Goal: Information Seeking & Learning: Learn about a topic

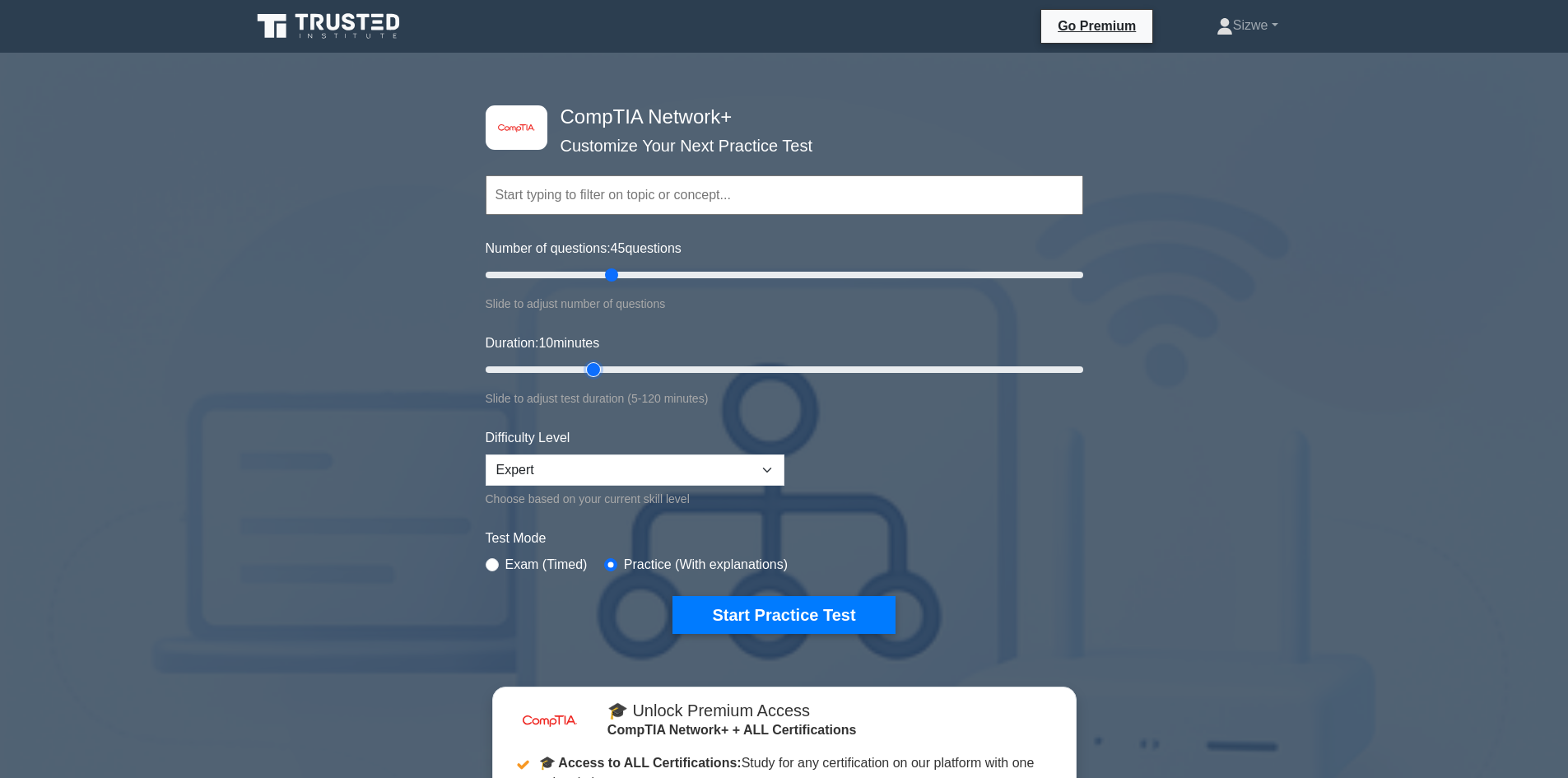
click at [581, 364] on input "Duration: 10 minutes" at bounding box center [784, 369] width 597 height 20
type input "30"
click at [614, 367] on input "Duration: 25 minutes" at bounding box center [784, 369] width 597 height 20
click at [762, 607] on button "Start Practice Test" at bounding box center [783, 614] width 222 height 38
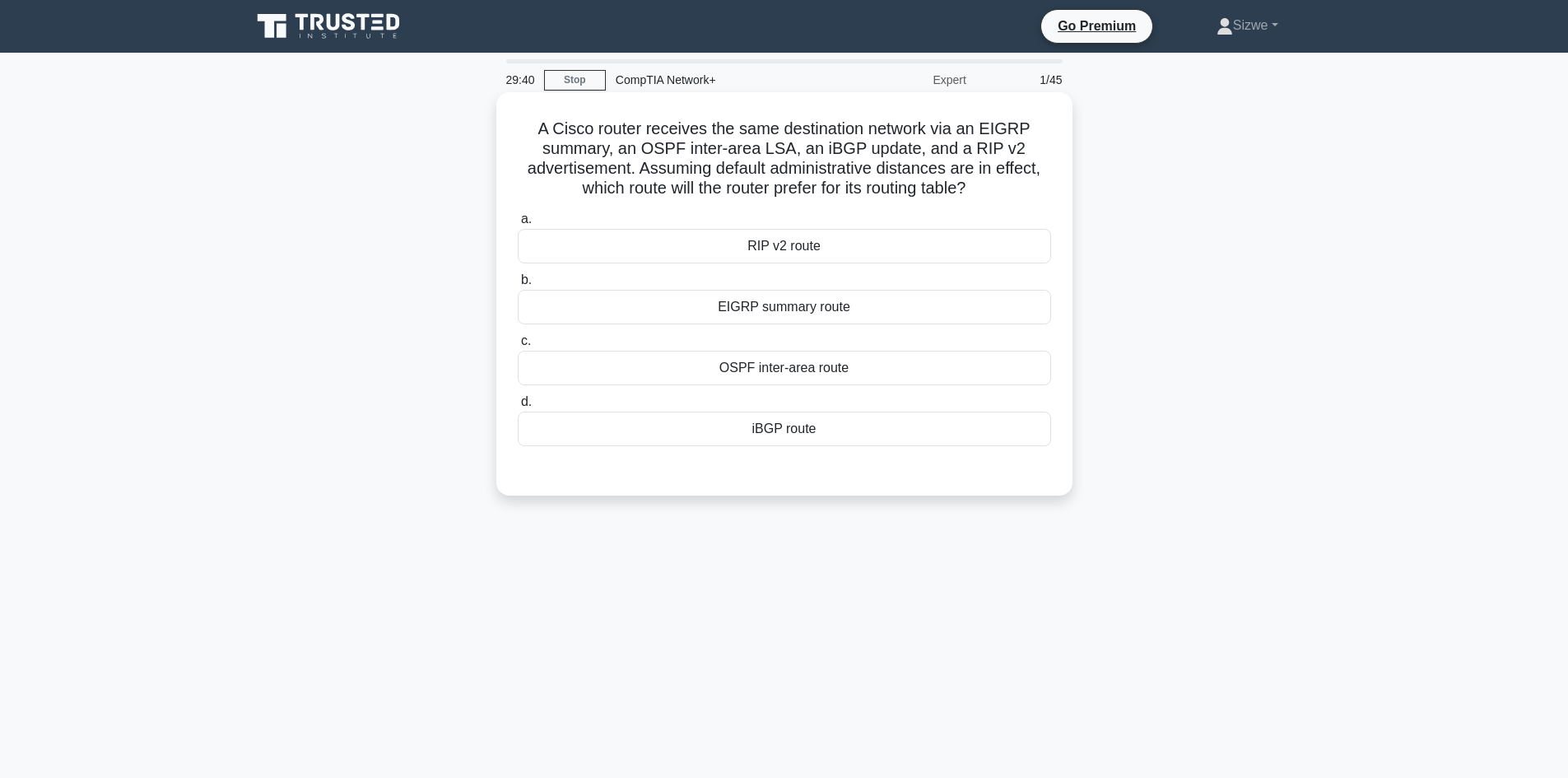
click at [823, 309] on div "EIGRP summary route" at bounding box center [784, 307] width 534 height 34
click at [517, 286] on input "b. EIGRP summary route" at bounding box center [517, 280] width 0 height 10
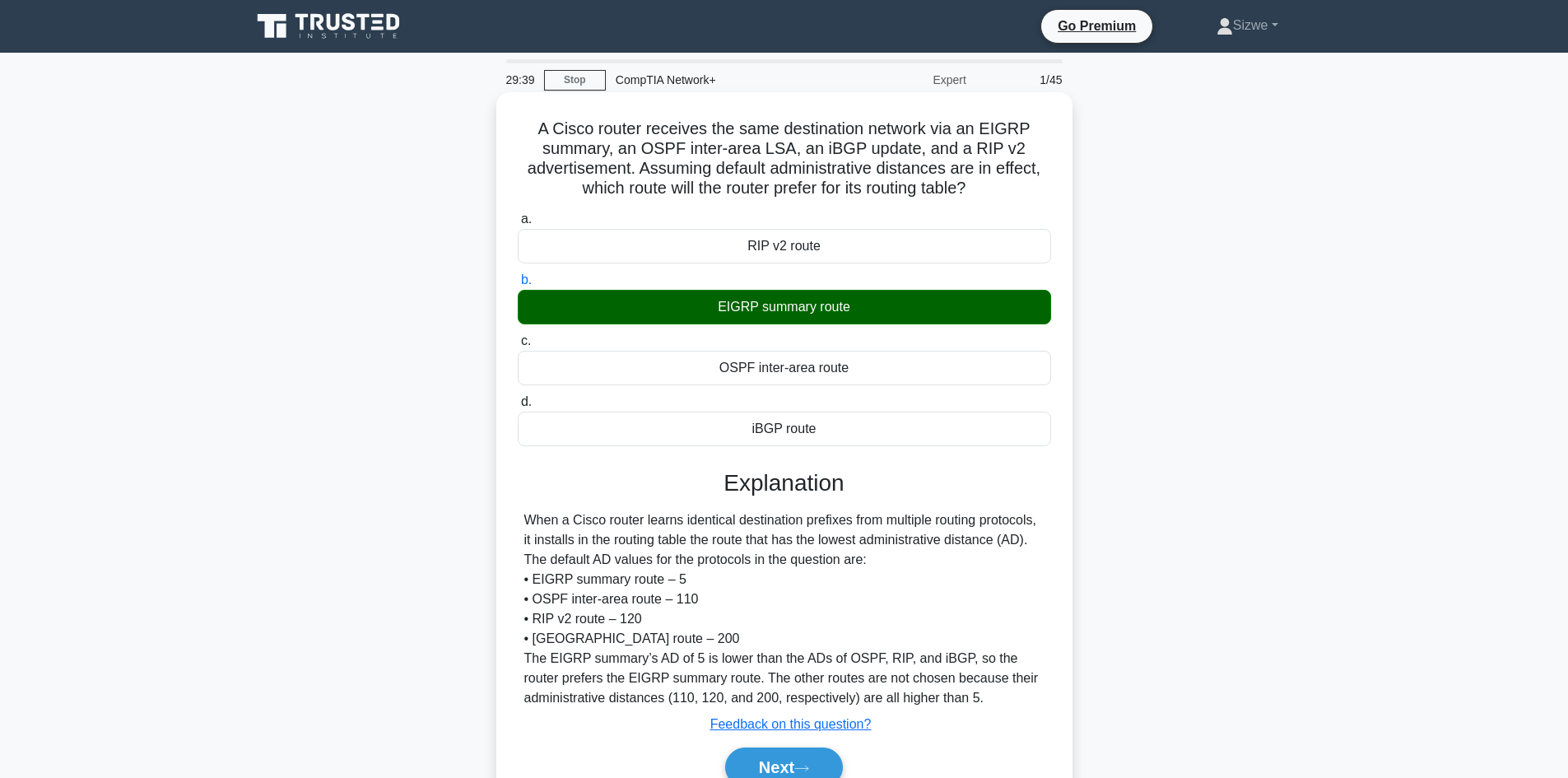
scroll to position [111, 0]
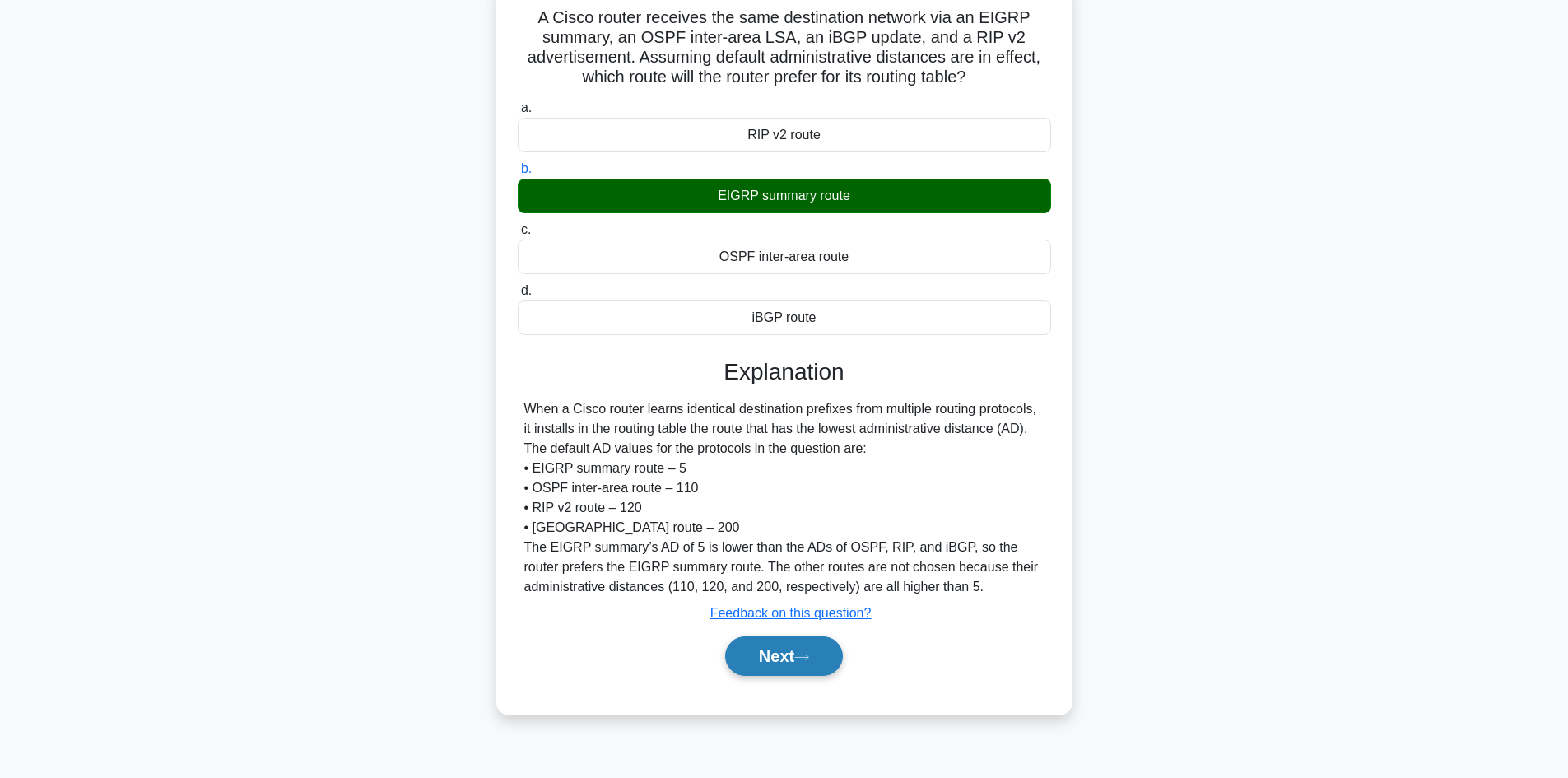
click at [795, 651] on button "Next" at bounding box center [783, 656] width 118 height 40
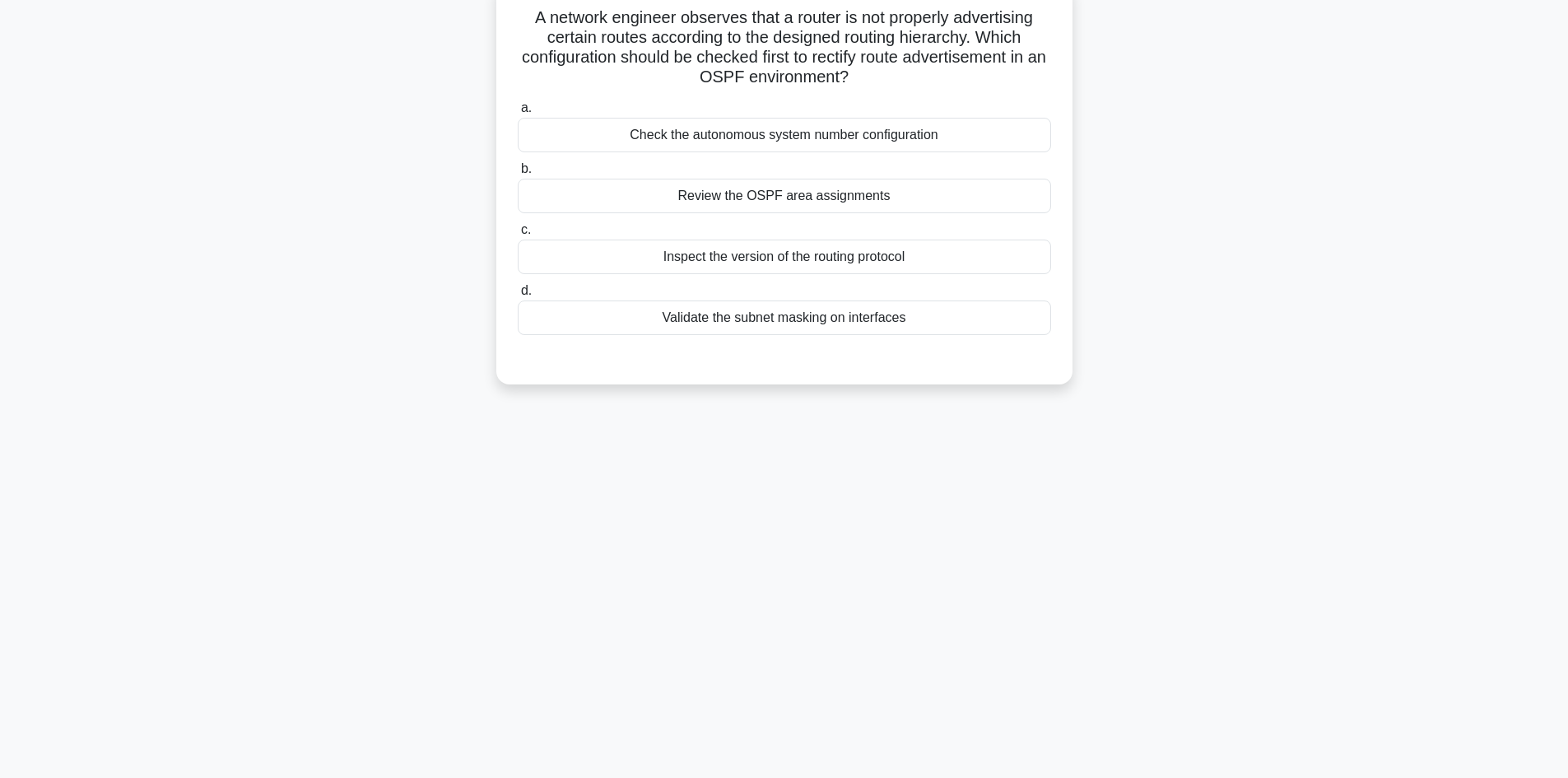
scroll to position [0, 0]
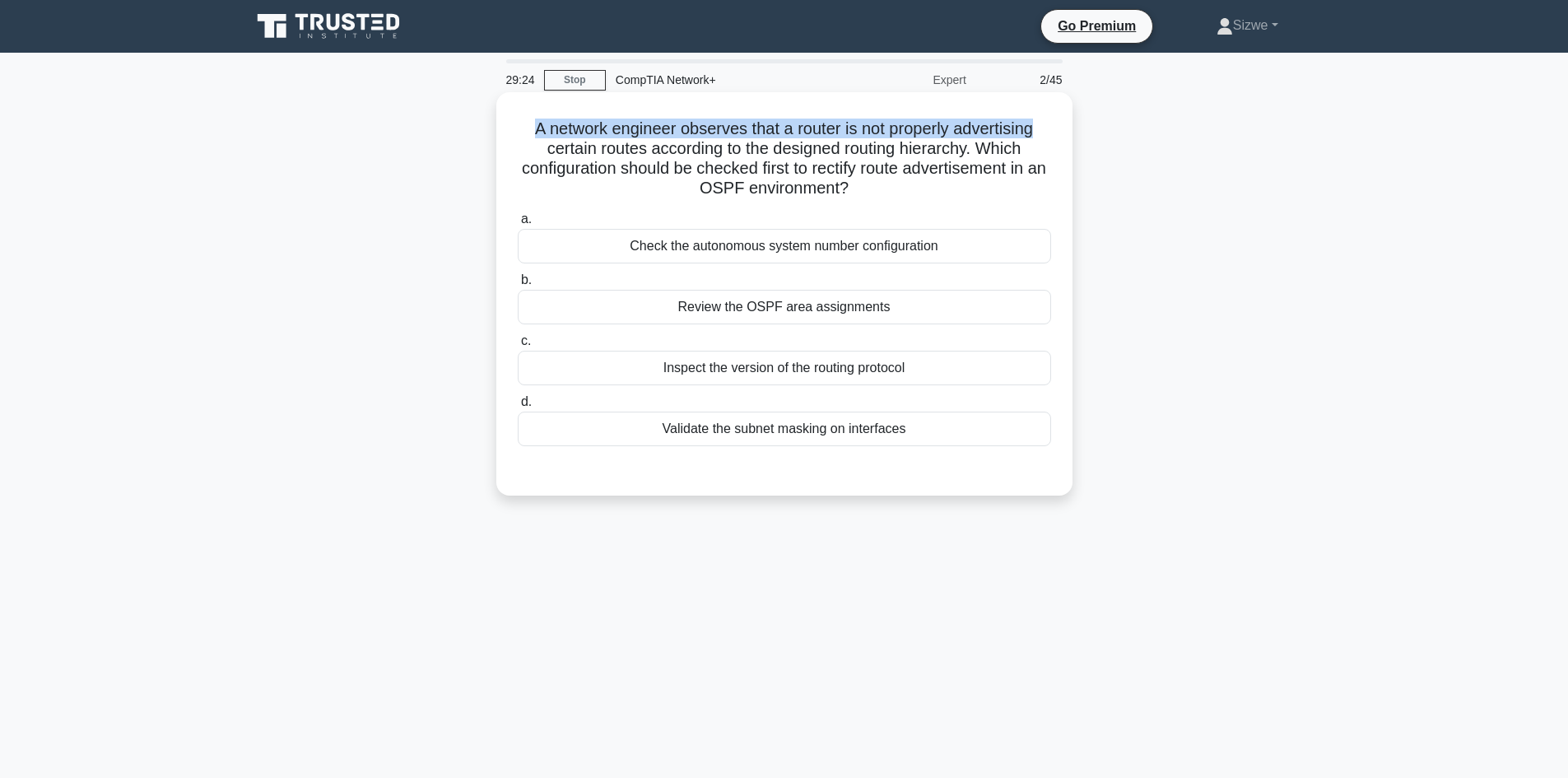
drag, startPoint x: 1042, startPoint y: 129, endPoint x: 503, endPoint y: 130, distance: 539.0
click at [503, 130] on div "A network engineer observes that a router is not properly advertising certain r…" at bounding box center [784, 293] width 563 height 390
drag, startPoint x: 973, startPoint y: 151, endPoint x: 522, endPoint y: 151, distance: 451.0
click at [522, 151] on h5 "A network engineer observes that a router is not properly advertising certain r…" at bounding box center [784, 159] width 536 height 81
click at [756, 244] on div "Check the autonomous system number configuration" at bounding box center [784, 246] width 534 height 34
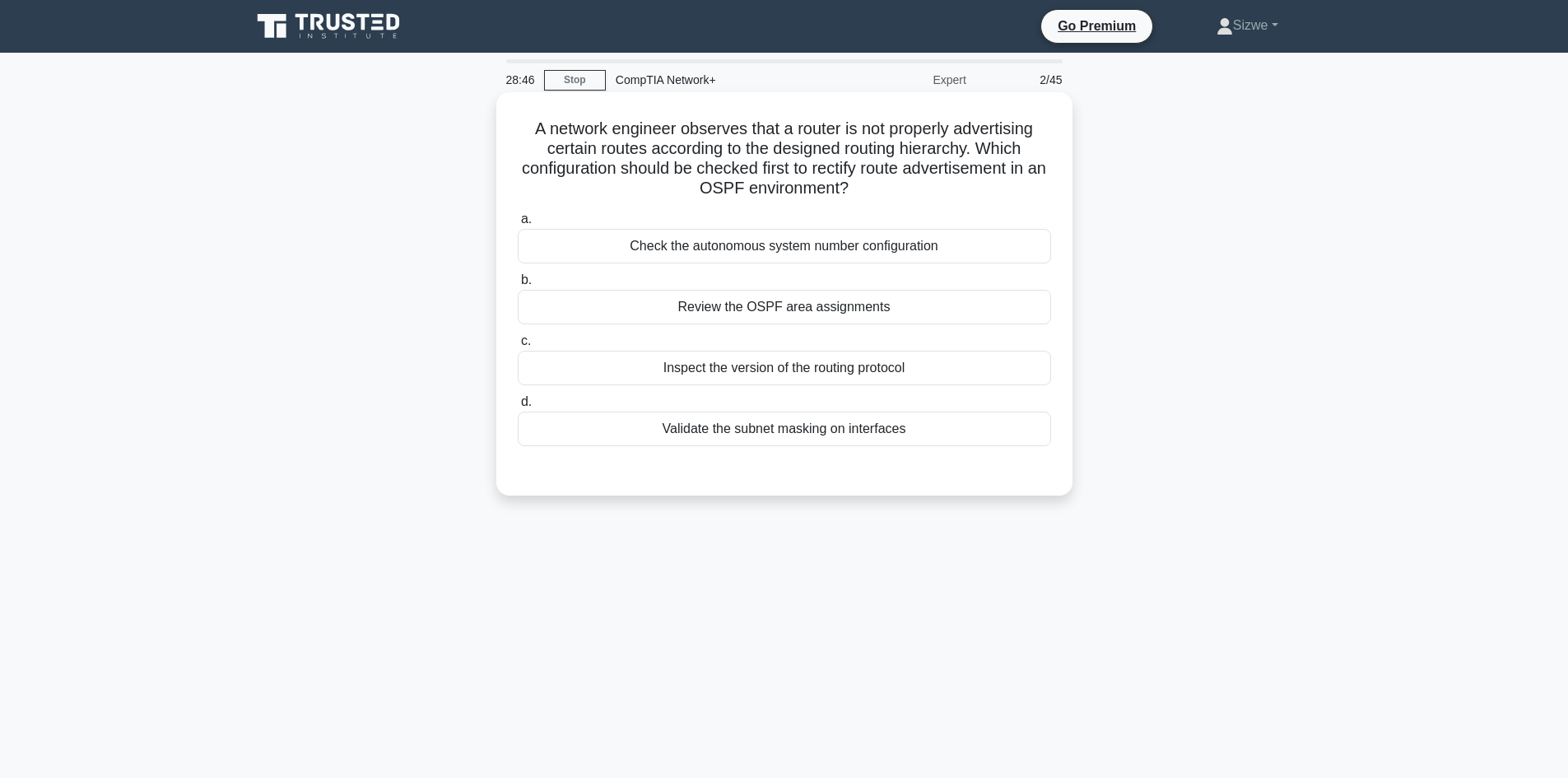
click at [517, 225] on input "a. Check the autonomous system number configuration" at bounding box center [517, 219] width 0 height 10
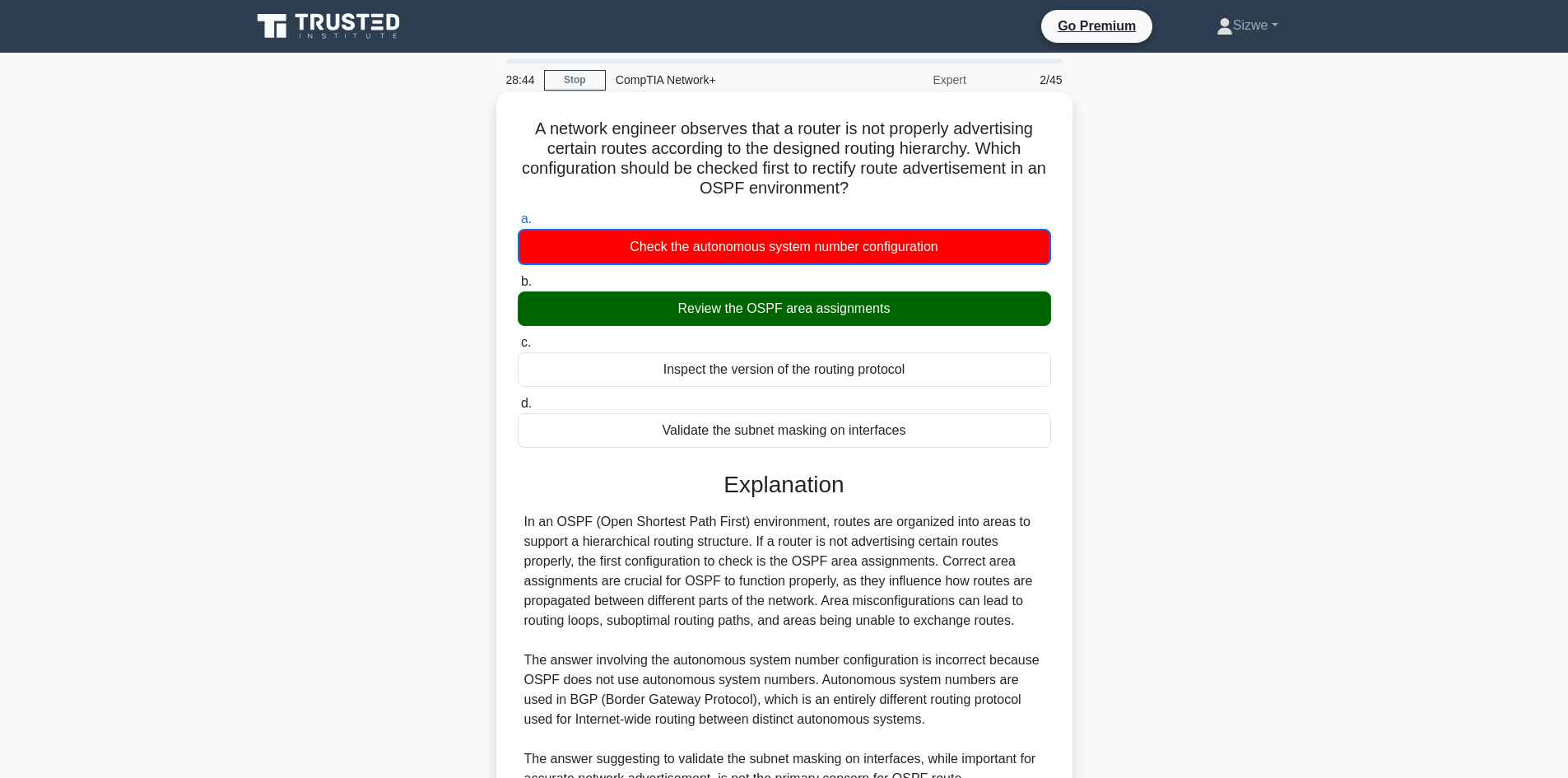
scroll to position [299, 0]
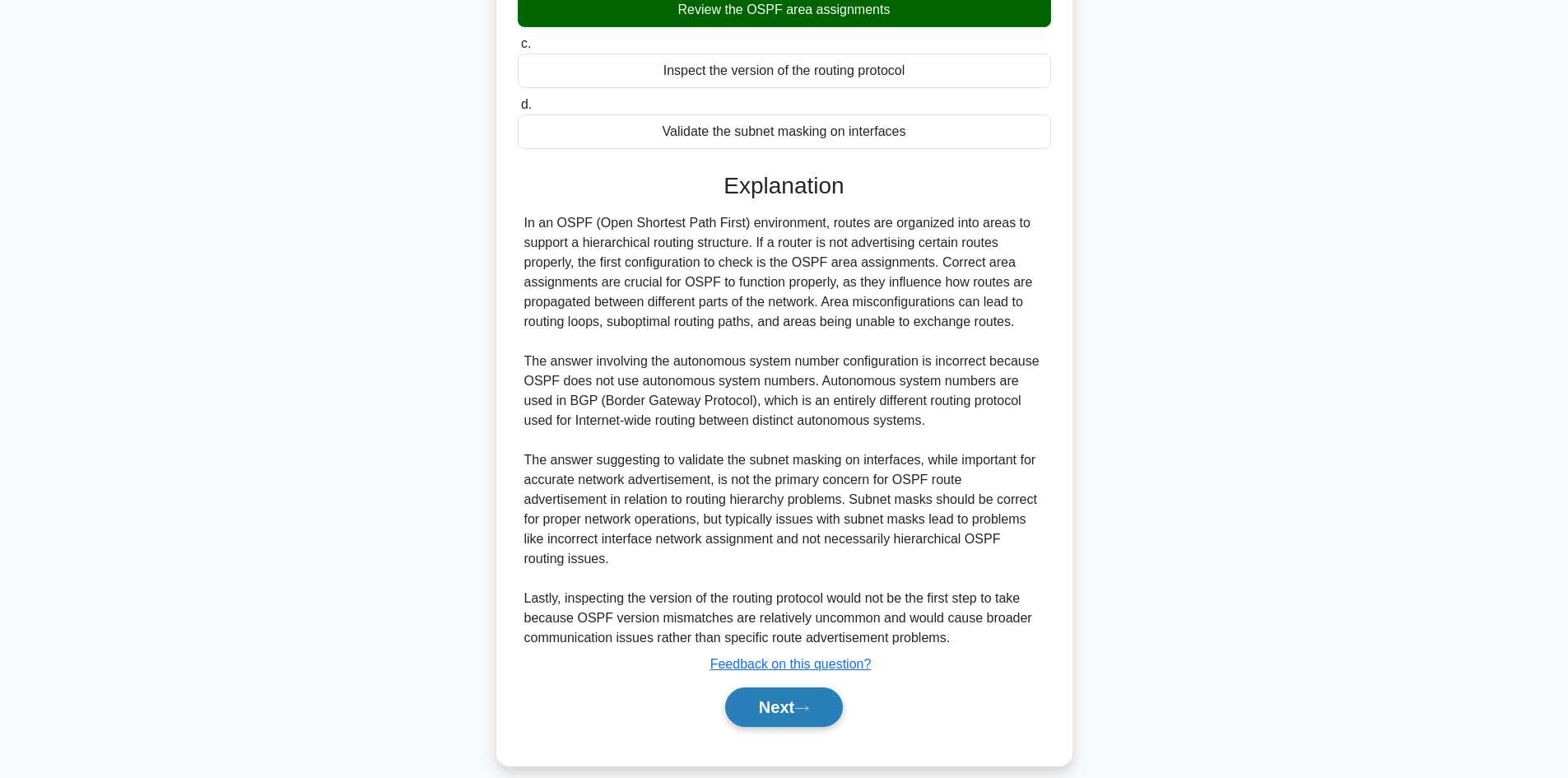
click at [797, 687] on button "Next" at bounding box center [783, 707] width 118 height 40
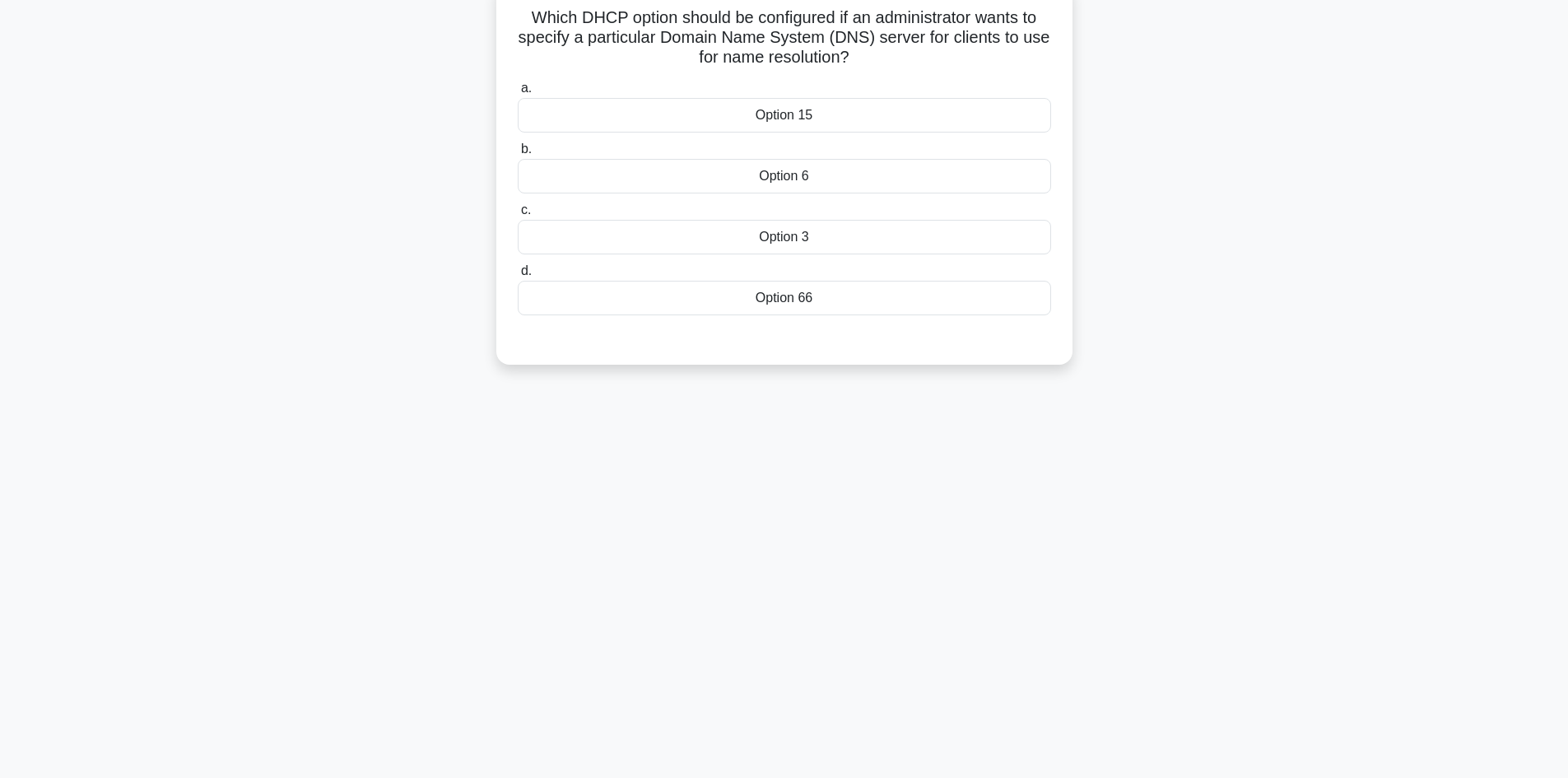
scroll to position [0, 0]
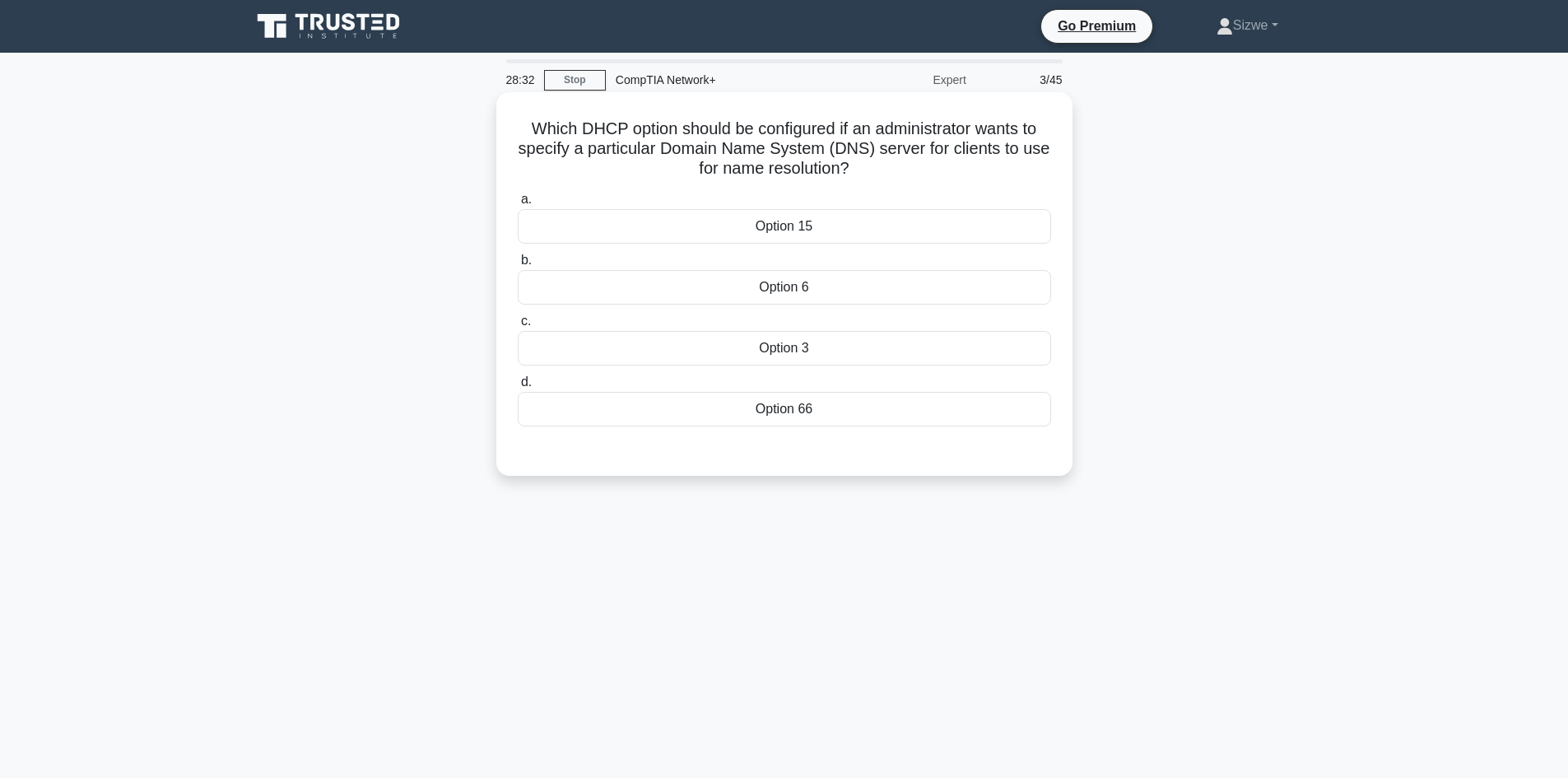
click at [854, 238] on div "Option 15" at bounding box center [784, 226] width 534 height 34
click at [517, 205] on input "a. Option 15" at bounding box center [517, 200] width 0 height 10
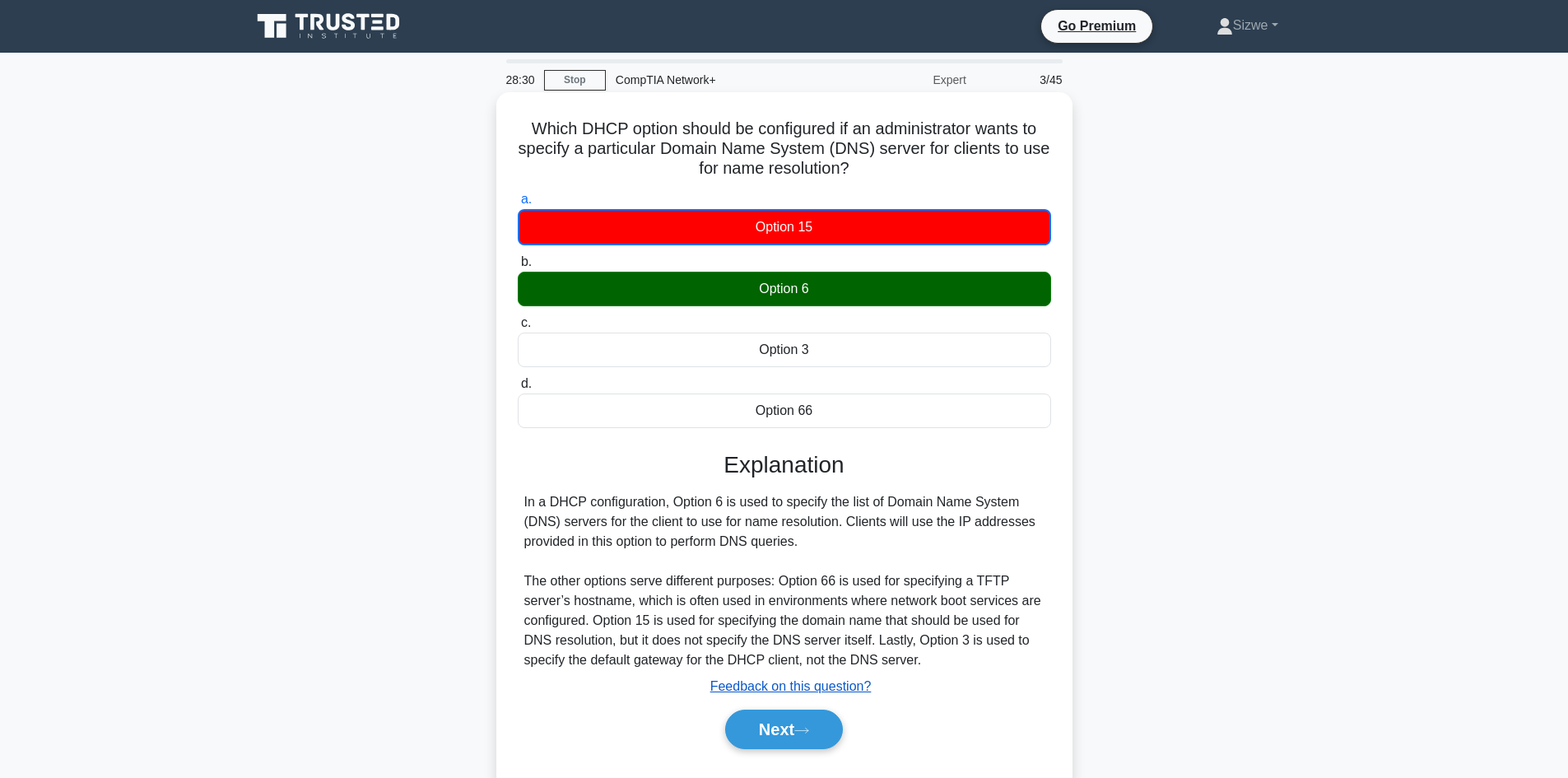
scroll to position [111, 0]
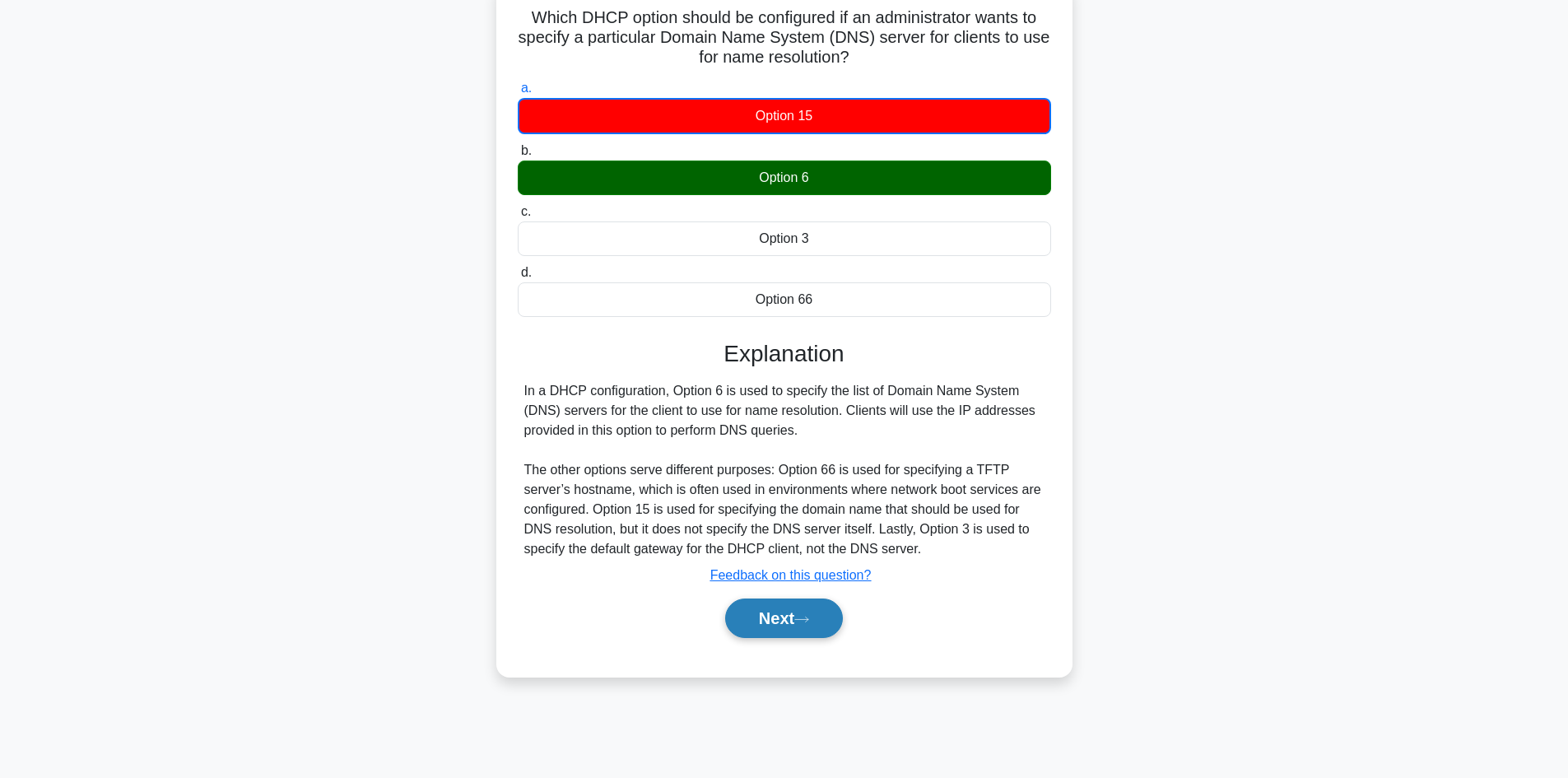
click at [797, 608] on button "Next" at bounding box center [783, 618] width 118 height 40
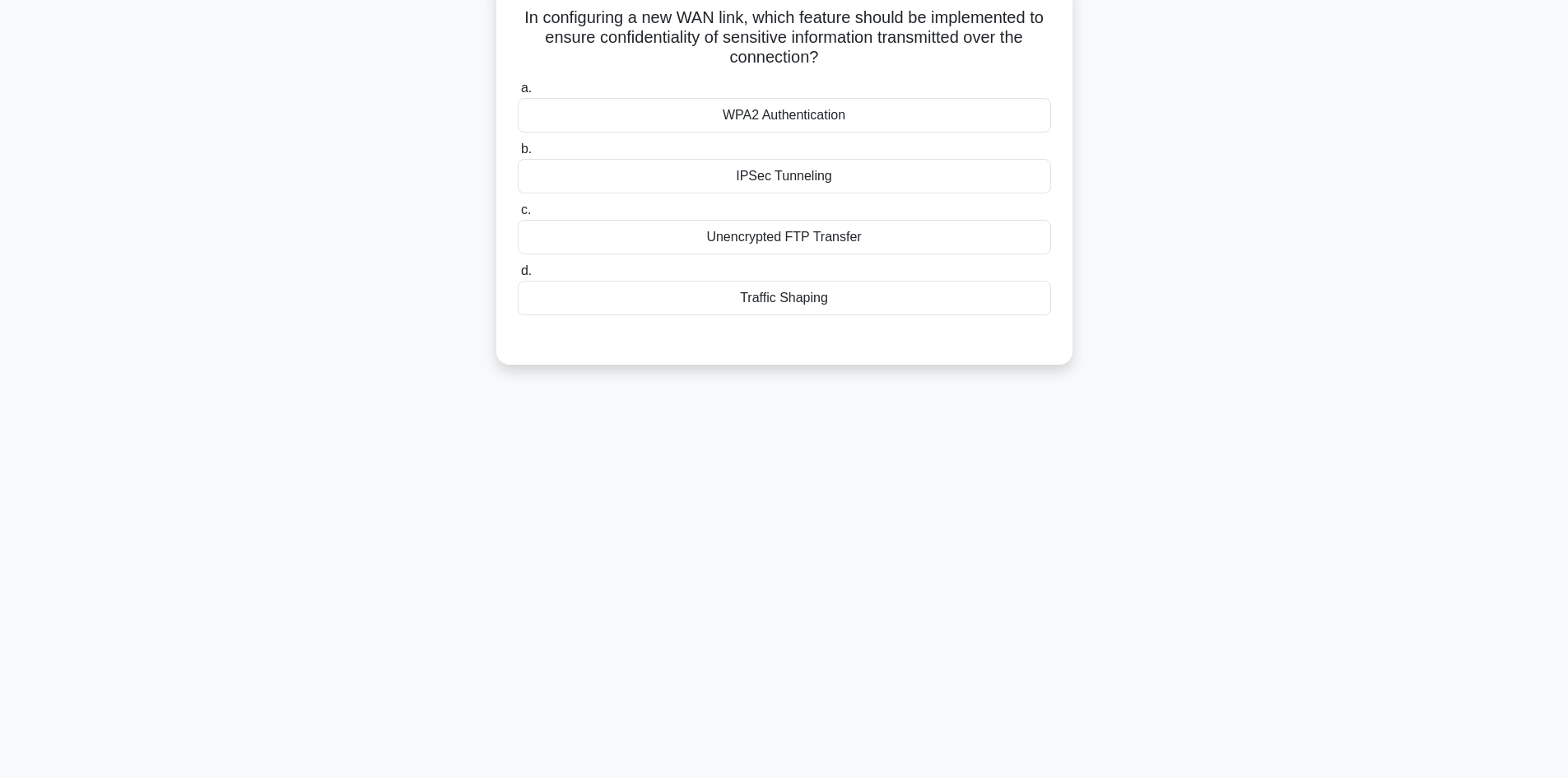
scroll to position [0, 0]
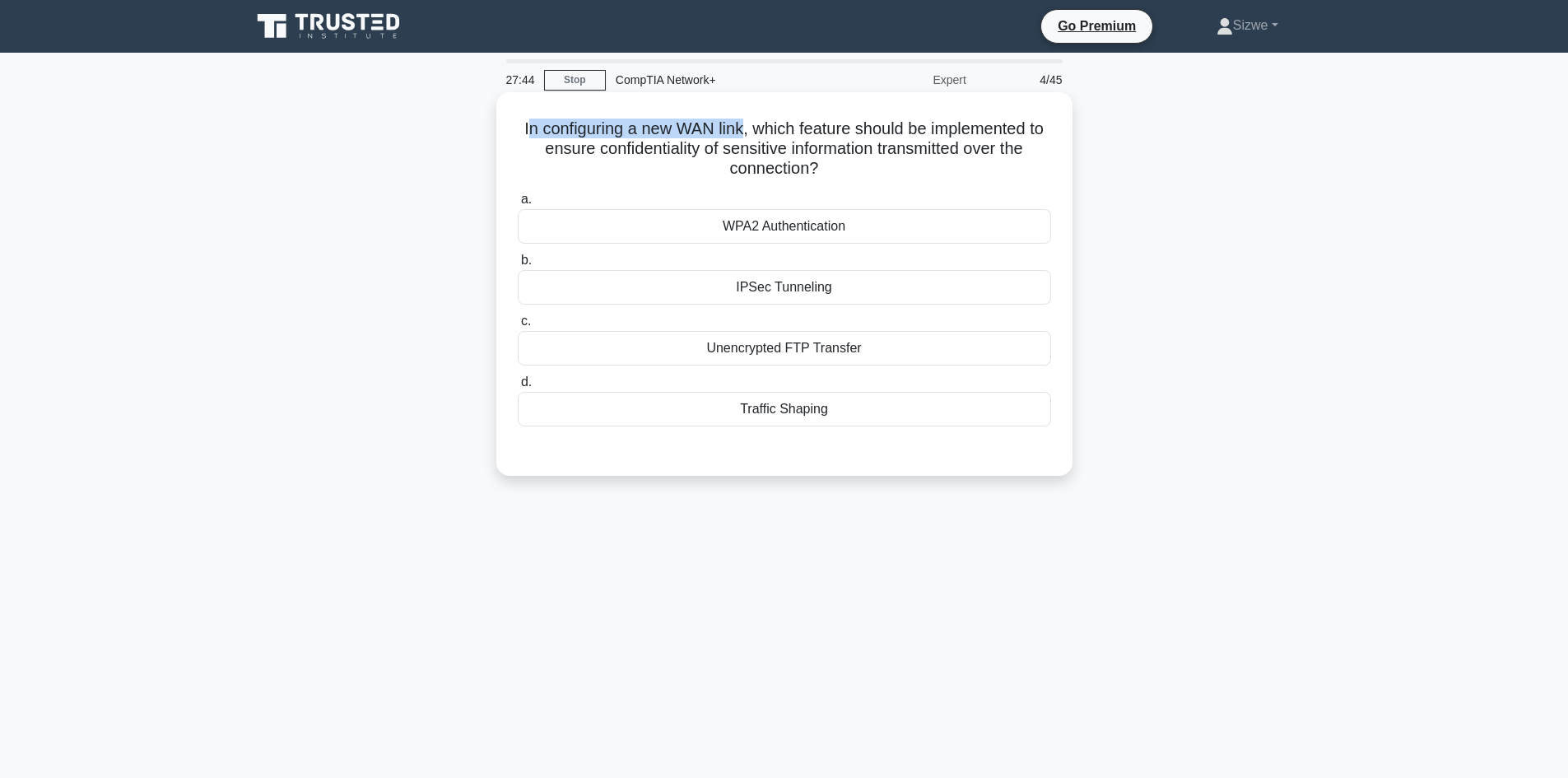
drag, startPoint x: 750, startPoint y: 125, endPoint x: 529, endPoint y: 131, distance: 221.1
click at [529, 131] on h5 "In configuring a new WAN link, which feature should be implemented to ensure co…" at bounding box center [784, 149] width 536 height 61
click at [799, 290] on div "IPSec Tunneling" at bounding box center [784, 287] width 534 height 34
click at [517, 266] on input "b. IPSec Tunneling" at bounding box center [517, 260] width 0 height 10
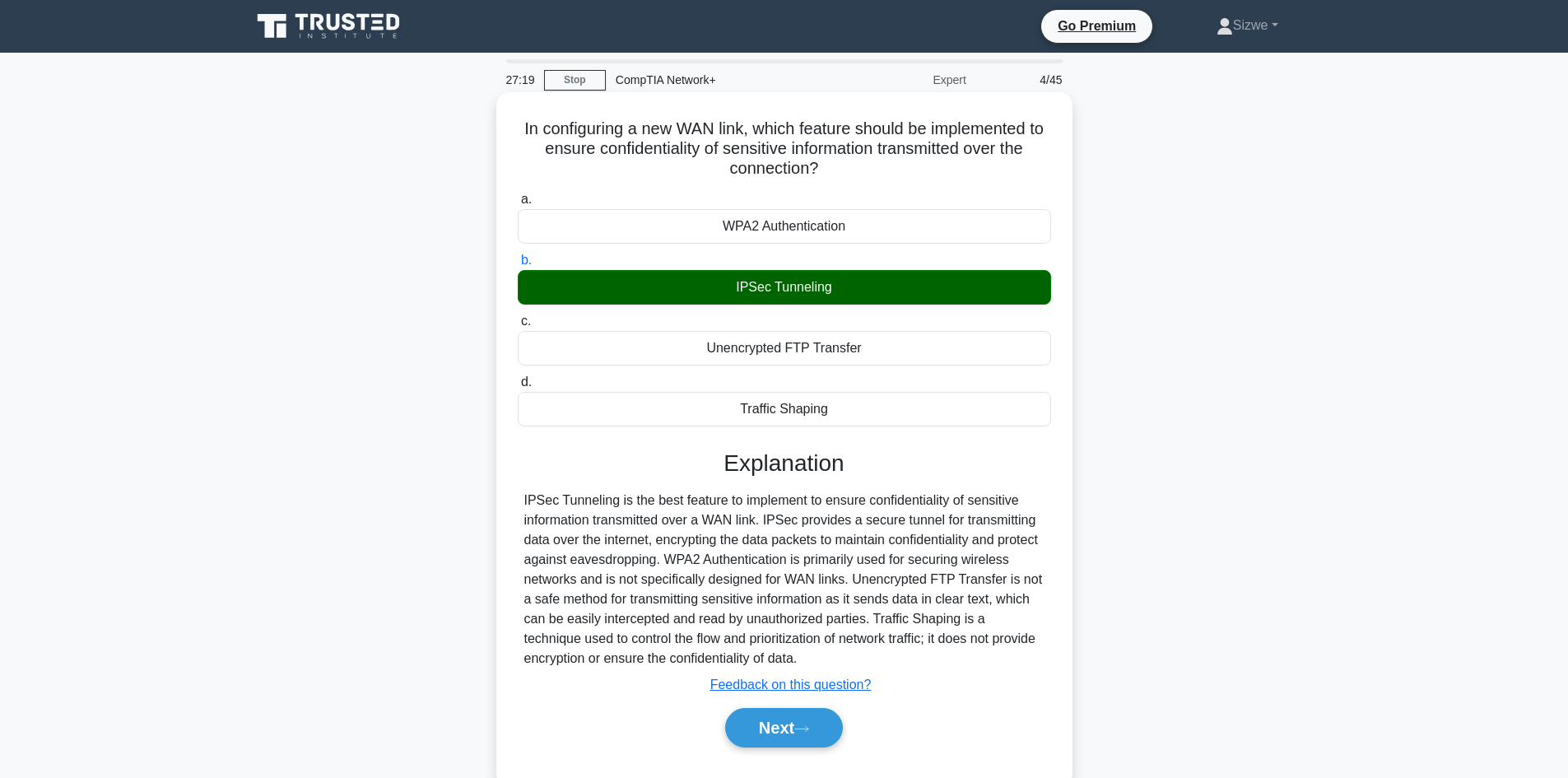
scroll to position [111, 0]
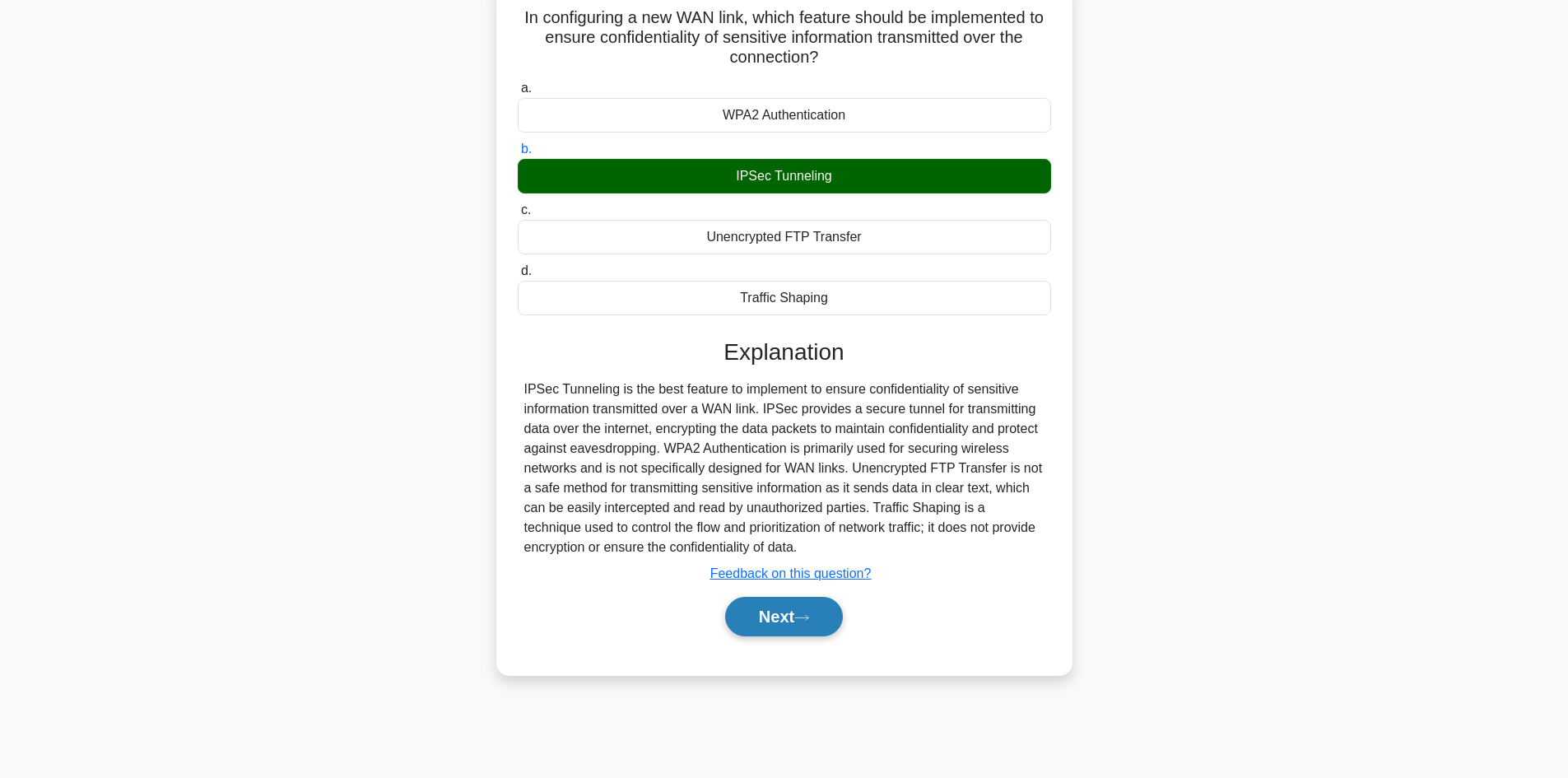
click at [759, 611] on button "Next" at bounding box center [783, 616] width 118 height 40
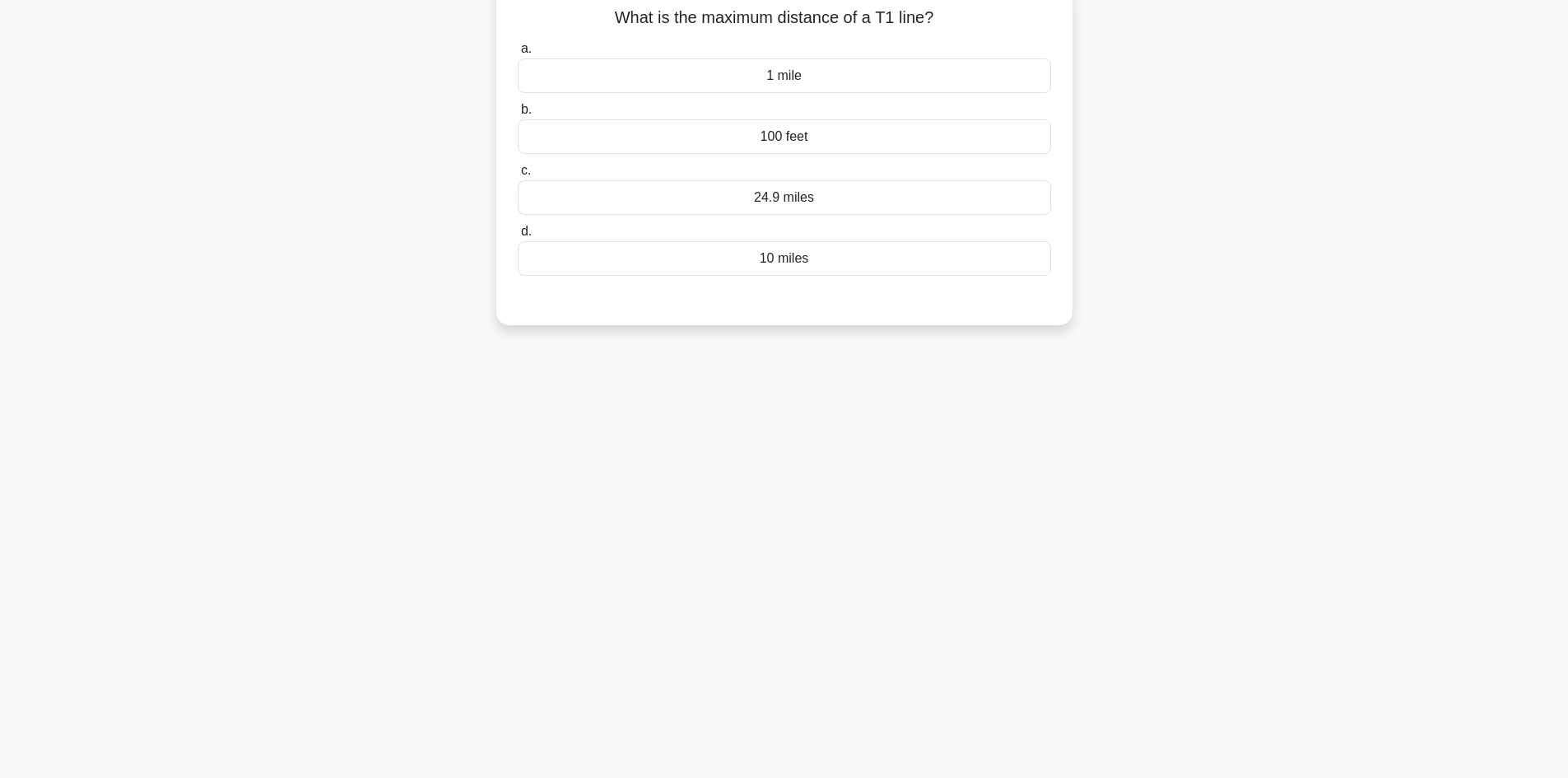
scroll to position [0, 0]
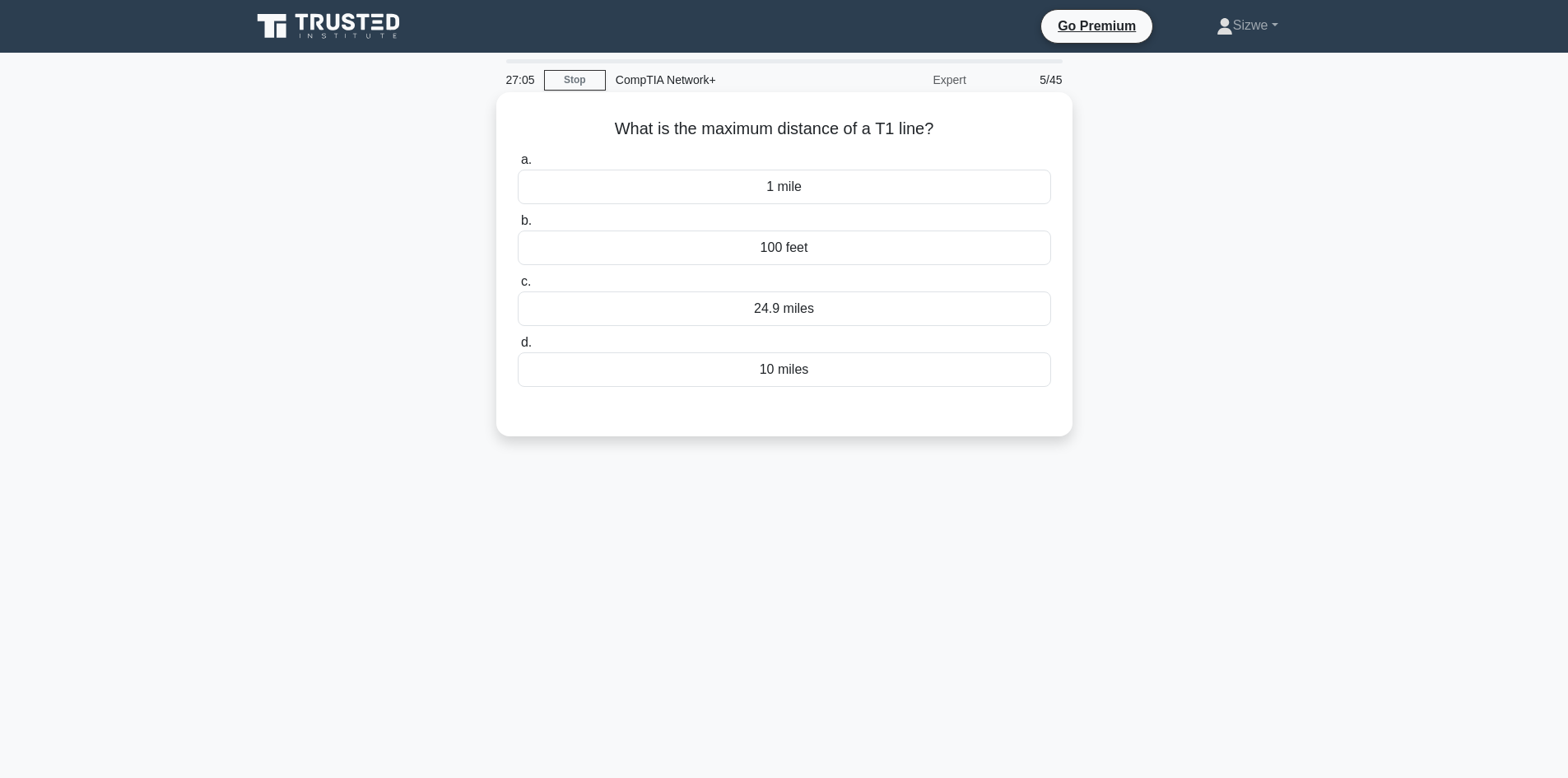
click at [781, 195] on div "1 mile" at bounding box center [784, 187] width 534 height 34
click at [517, 165] on input "a. 1 mile" at bounding box center [517, 160] width 0 height 10
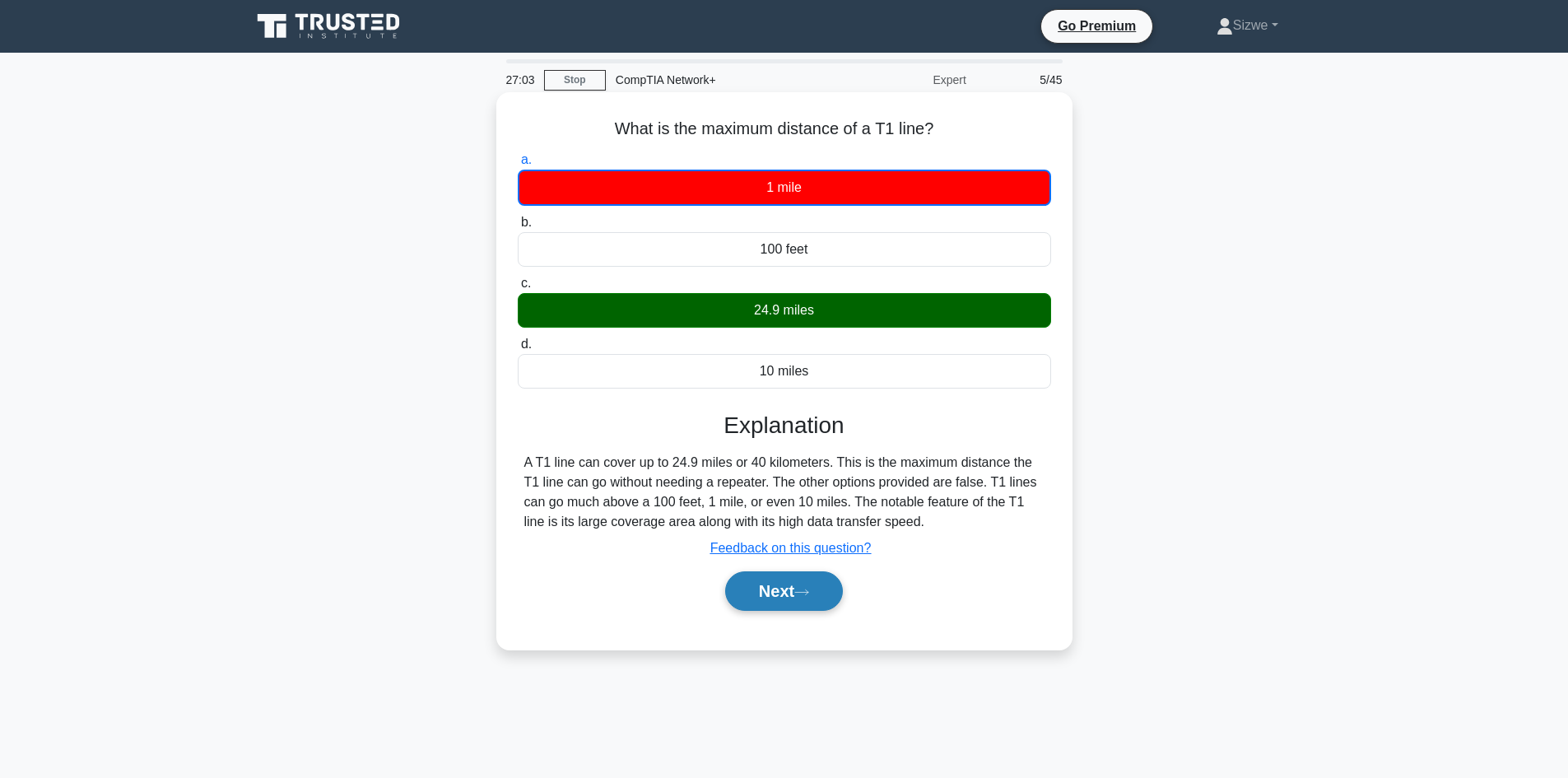
click at [781, 591] on button "Next" at bounding box center [783, 591] width 118 height 40
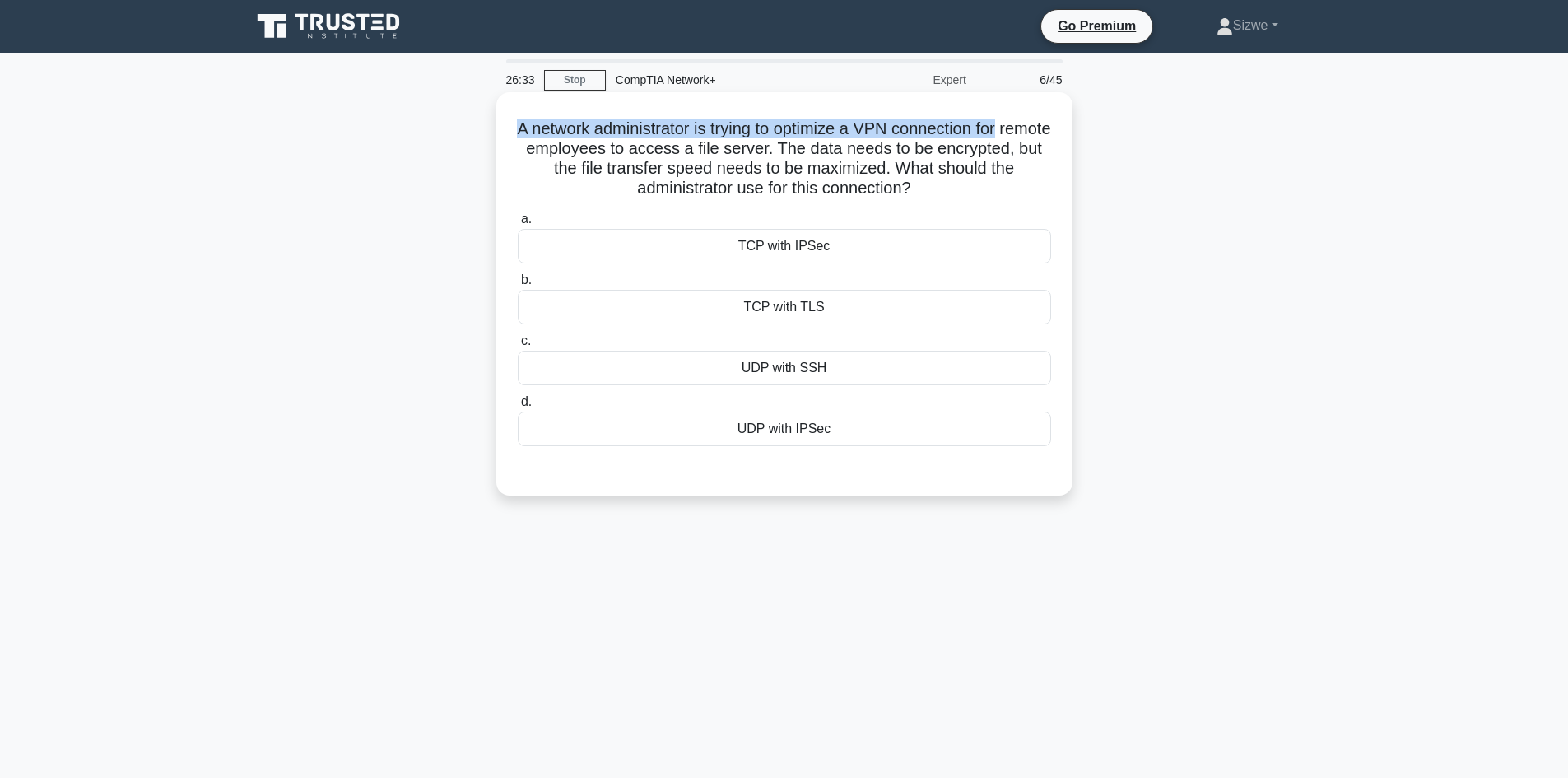
drag, startPoint x: 527, startPoint y: 131, endPoint x: 1042, endPoint y: 139, distance: 515.1
click at [1042, 139] on h5 "A network administrator is trying to optimize a VPN connection for remote emplo…" at bounding box center [784, 159] width 536 height 81
click at [815, 371] on div "UDP with SSH" at bounding box center [784, 367] width 534 height 34
click at [517, 347] on input "c. UDP with SSH" at bounding box center [517, 341] width 0 height 10
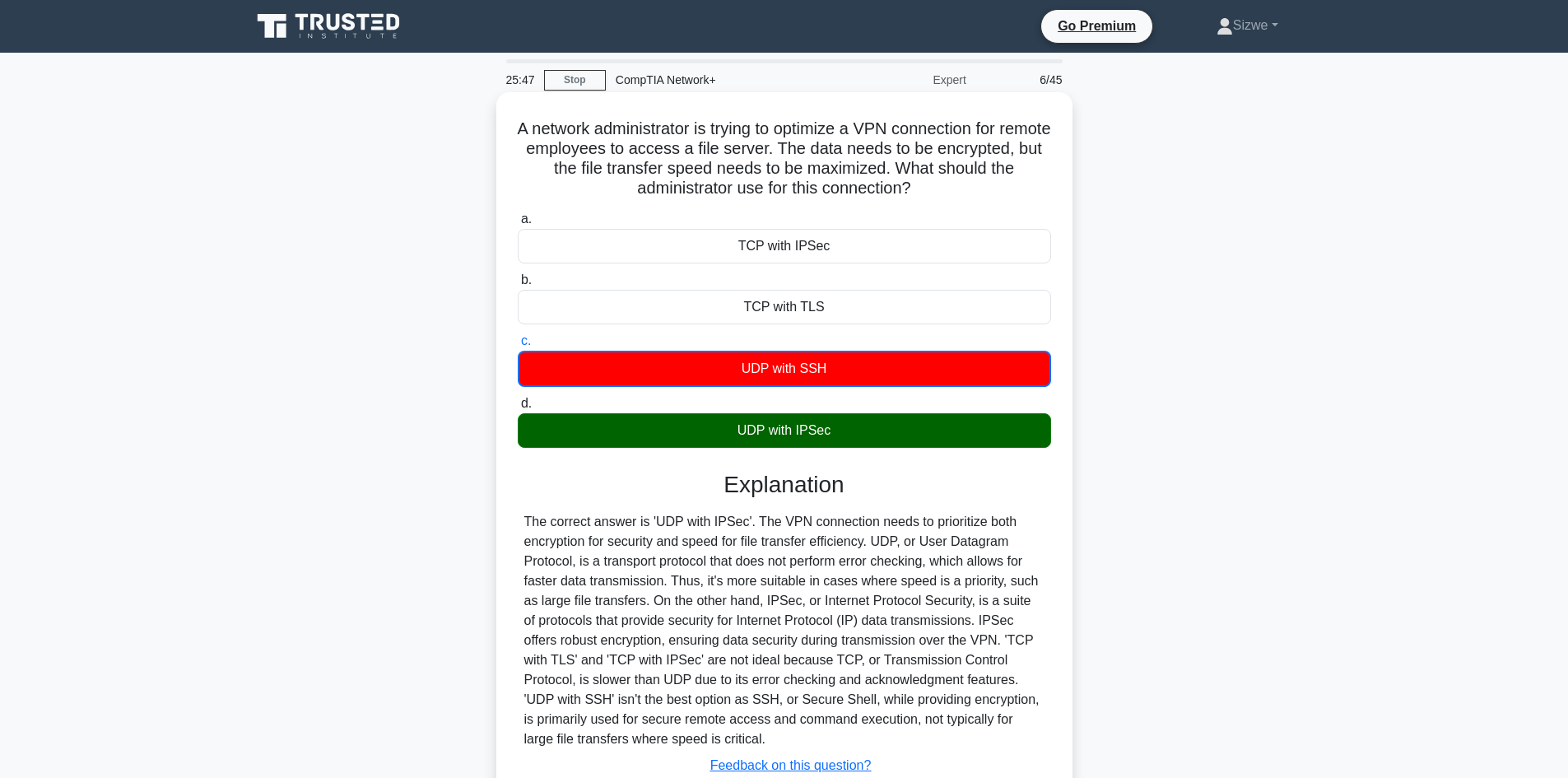
scroll to position [121, 0]
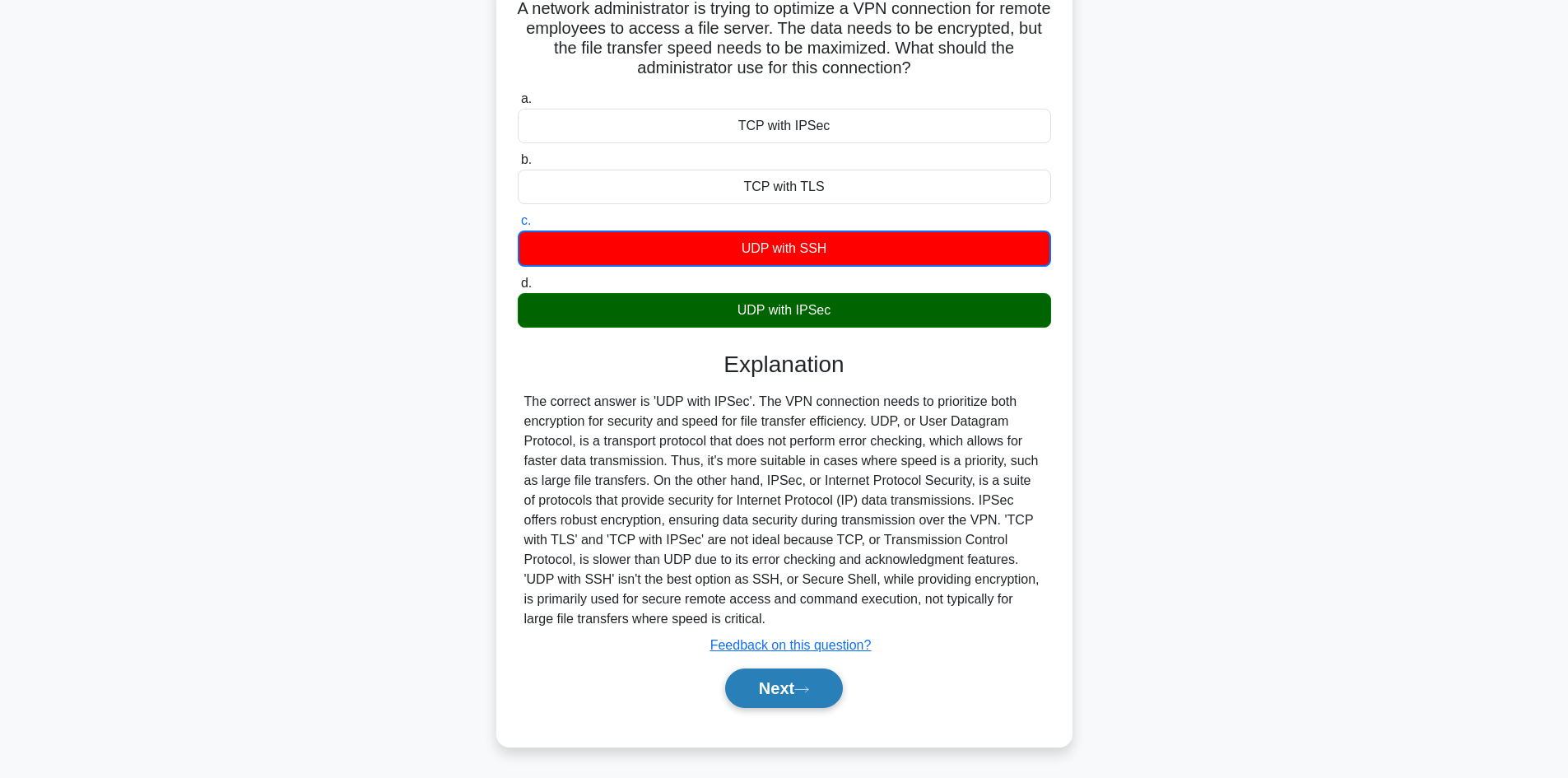
click at [781, 687] on button "Next" at bounding box center [783, 688] width 118 height 40
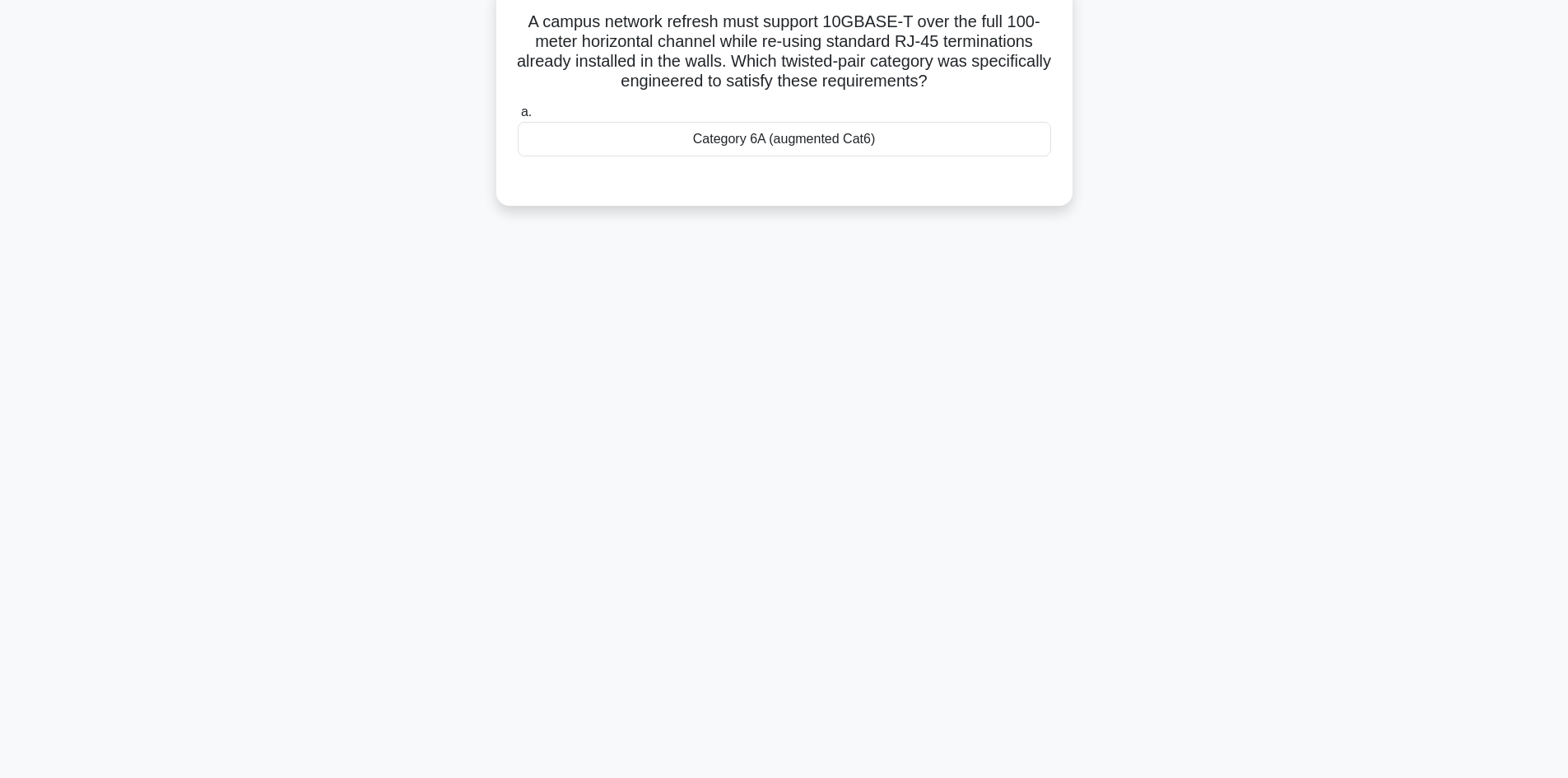
scroll to position [0, 0]
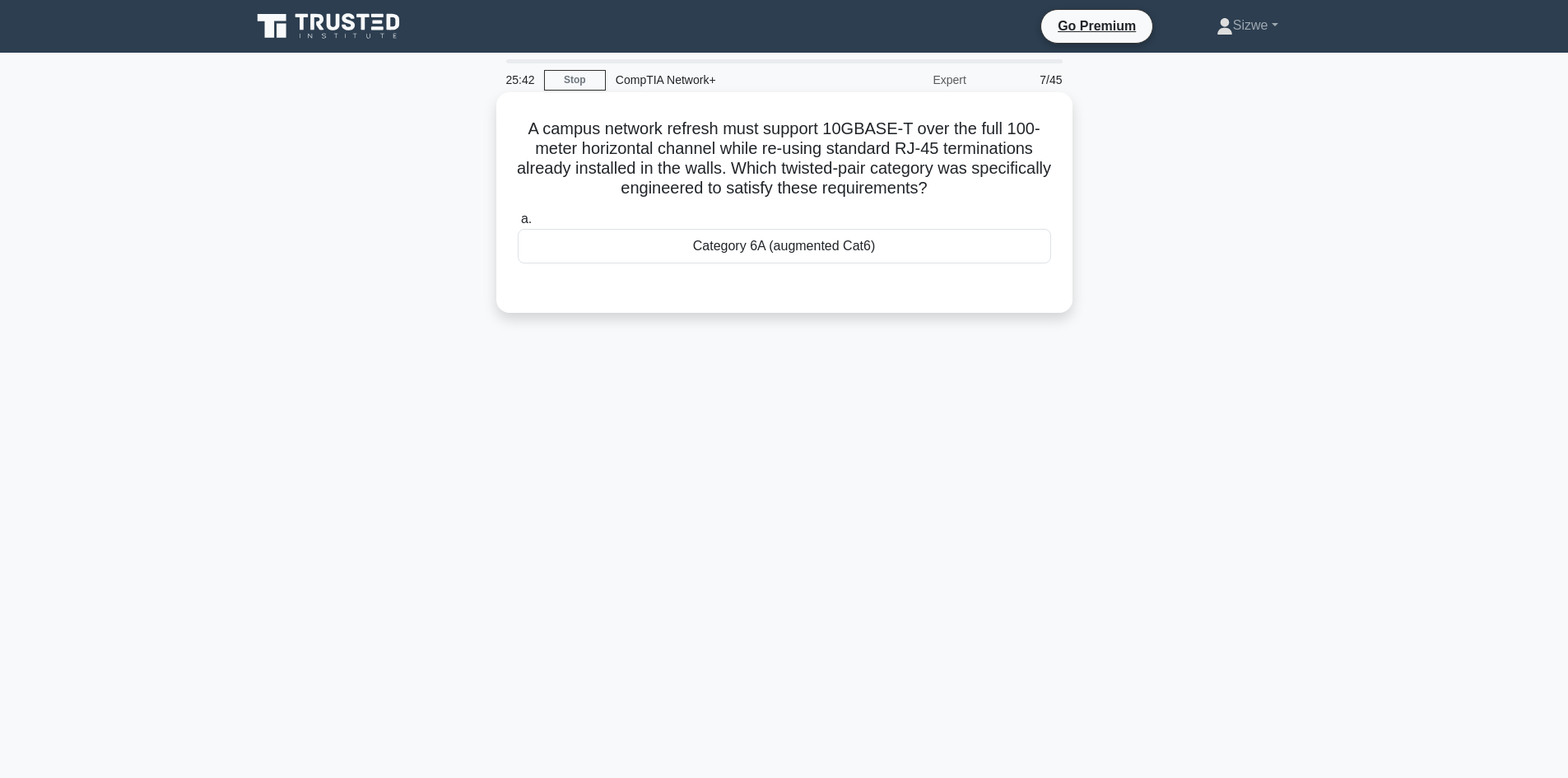
click at [743, 244] on div "Category 6A (augmented Cat6)" at bounding box center [784, 246] width 534 height 34
click at [517, 225] on input "a. Category 6A (augmented Cat6)" at bounding box center [517, 219] width 0 height 10
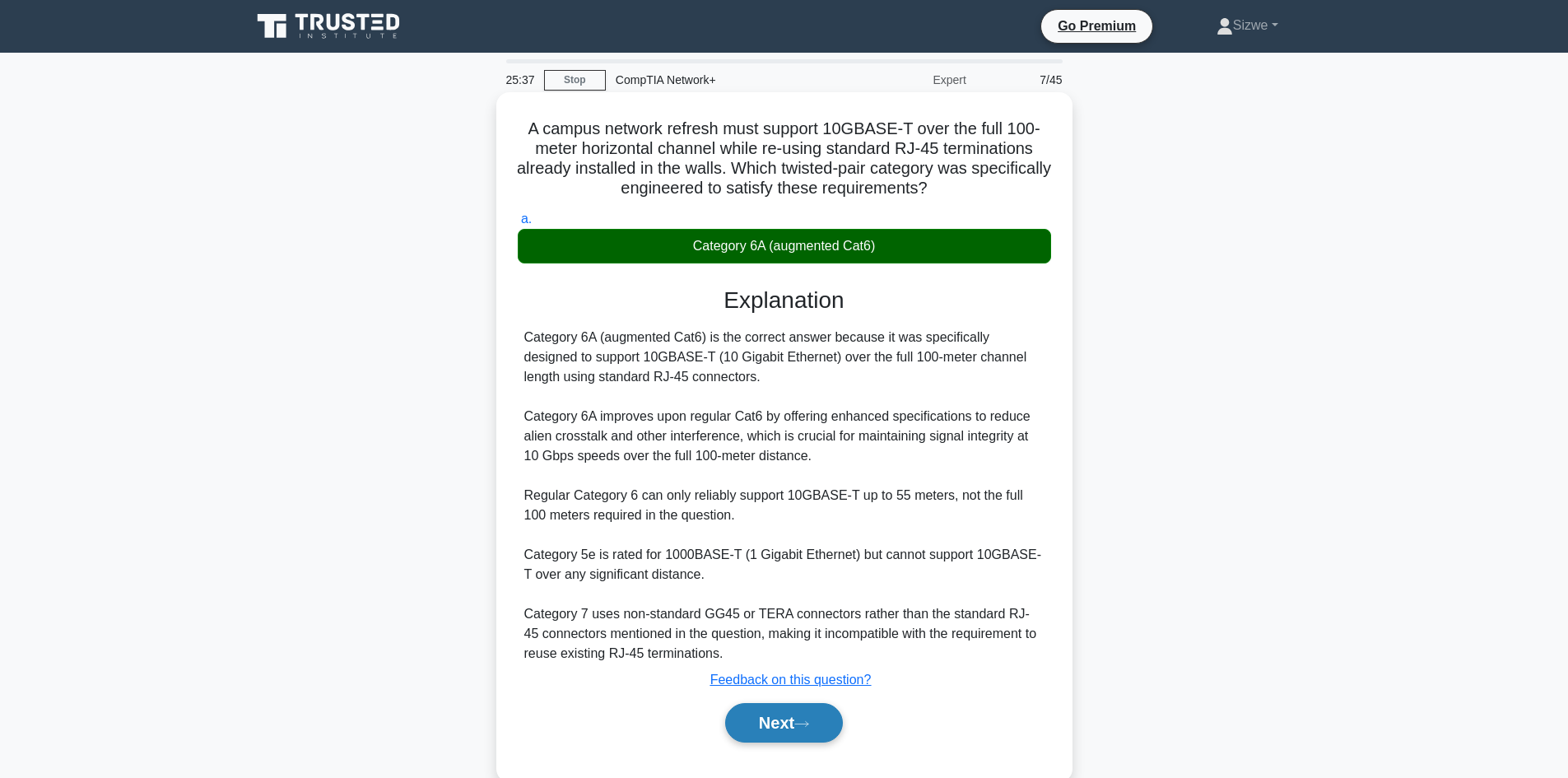
click at [786, 719] on button "Next" at bounding box center [783, 723] width 118 height 40
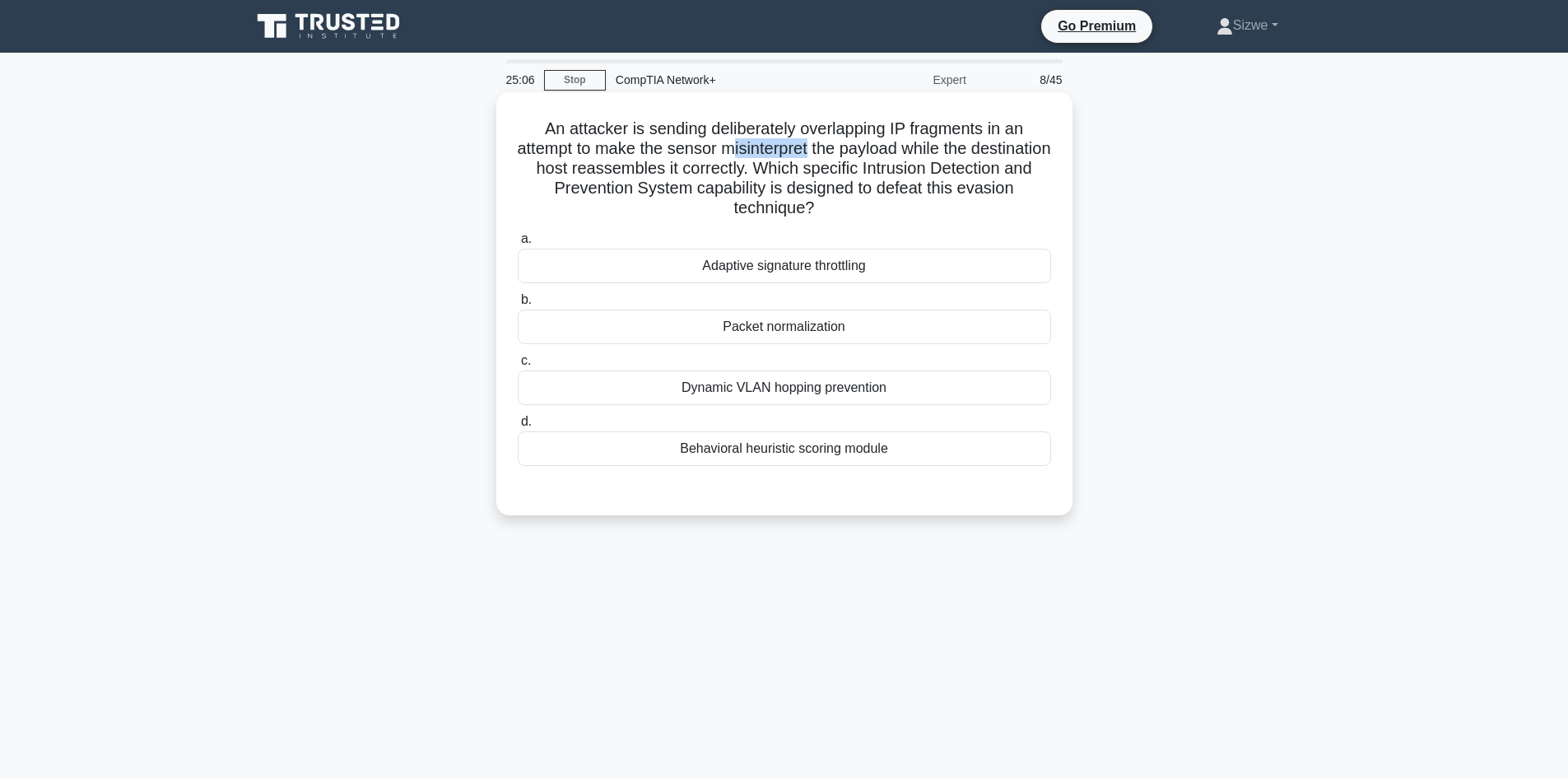
drag, startPoint x: 851, startPoint y: 150, endPoint x: 775, endPoint y: 149, distance: 76.0
click at [775, 149] on h5 "An attacker is sending deliberately overlapping IP fragments in an attempt to m…" at bounding box center [784, 169] width 536 height 101
click at [892, 460] on div "Behavioral heuristic scoring module" at bounding box center [784, 448] width 534 height 34
click at [517, 427] on input "d. Behavioral heuristic scoring module" at bounding box center [517, 422] width 0 height 10
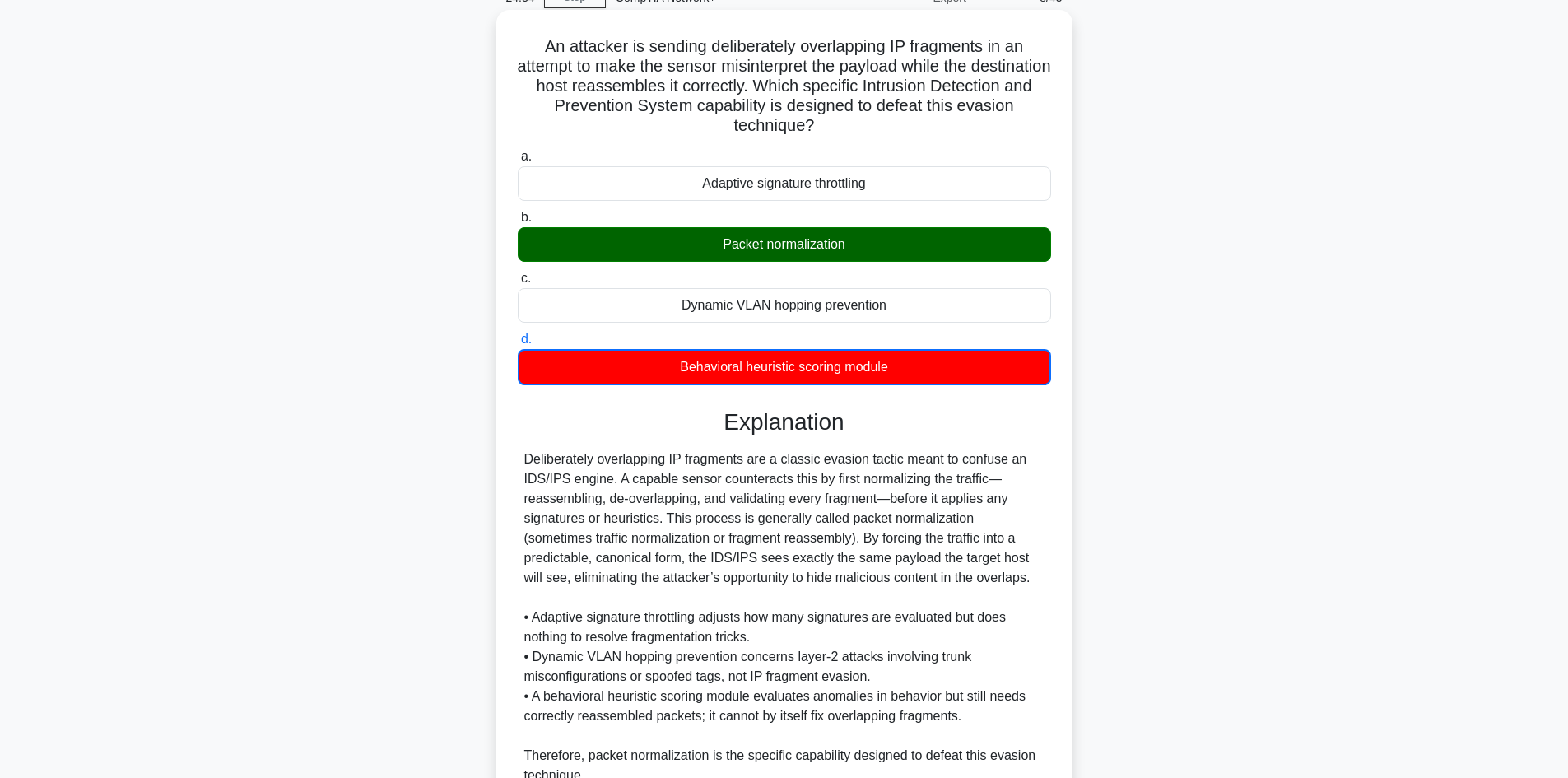
scroll to position [239, 0]
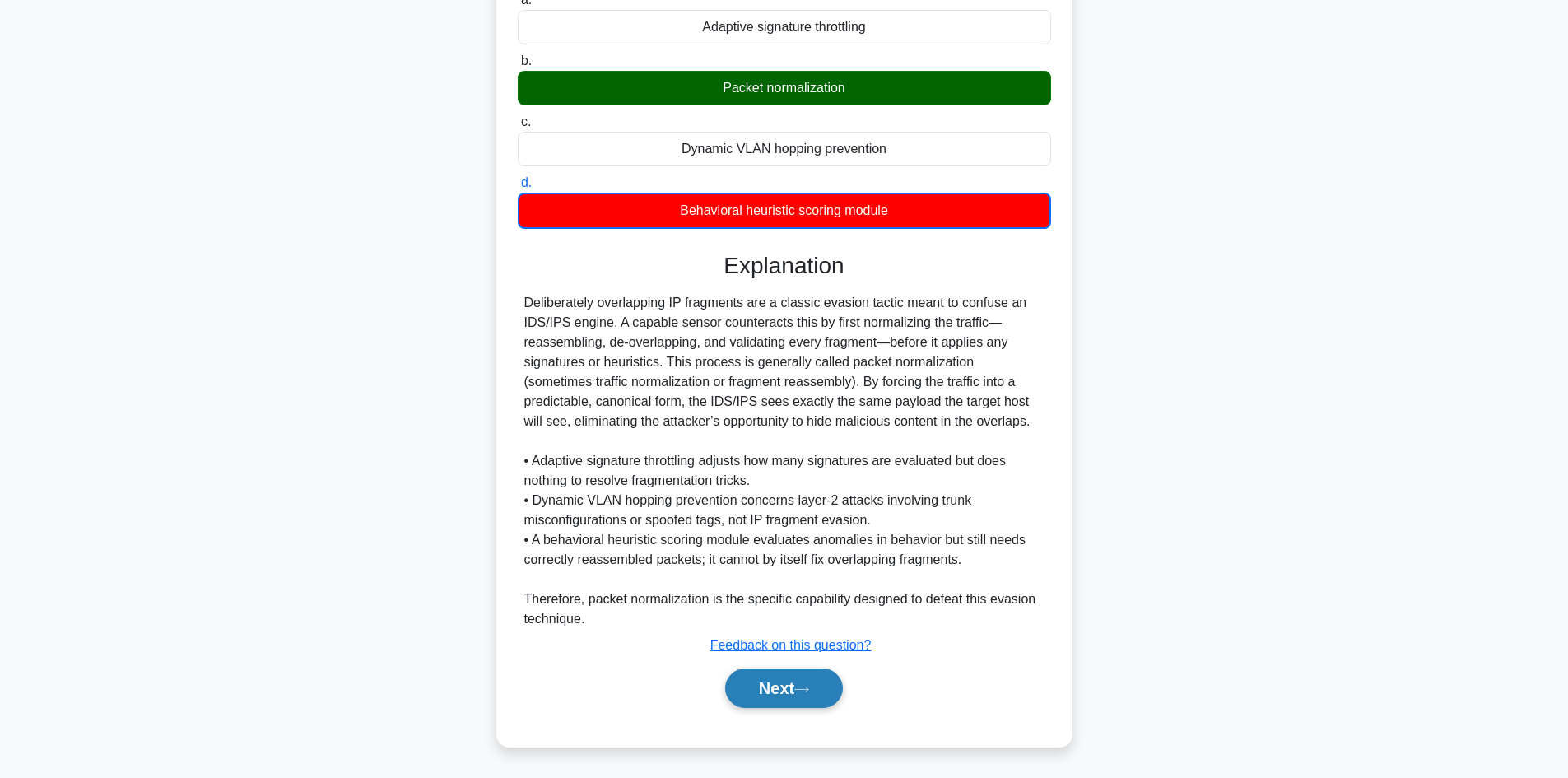
click at [789, 695] on button "Next" at bounding box center [783, 688] width 118 height 40
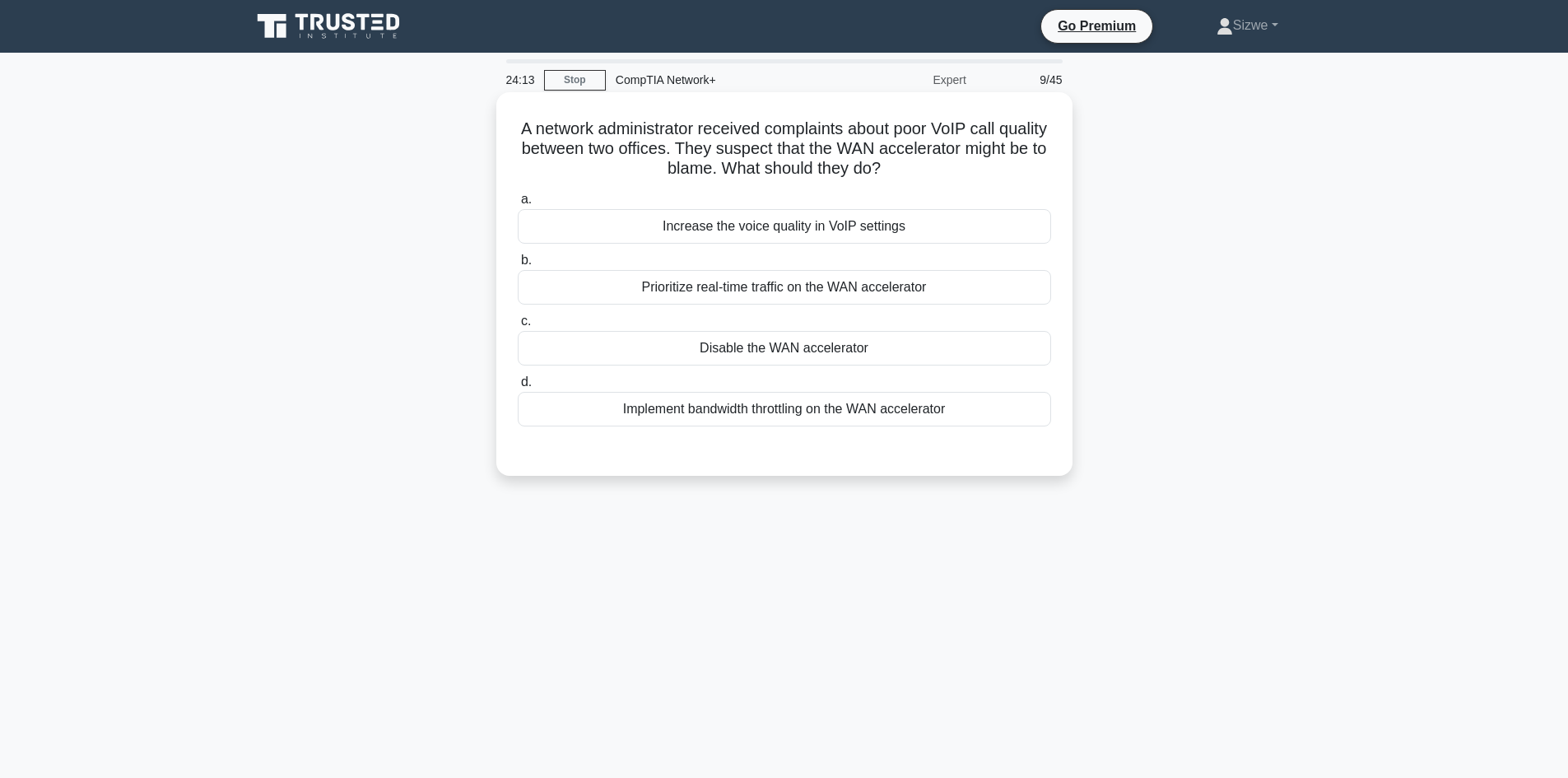
click at [792, 287] on div "Prioritize real-time traffic on the WAN accelerator" at bounding box center [784, 287] width 534 height 34
click at [517, 266] on input "b. Prioritize real-time traffic on the WAN accelerator" at bounding box center [517, 260] width 0 height 10
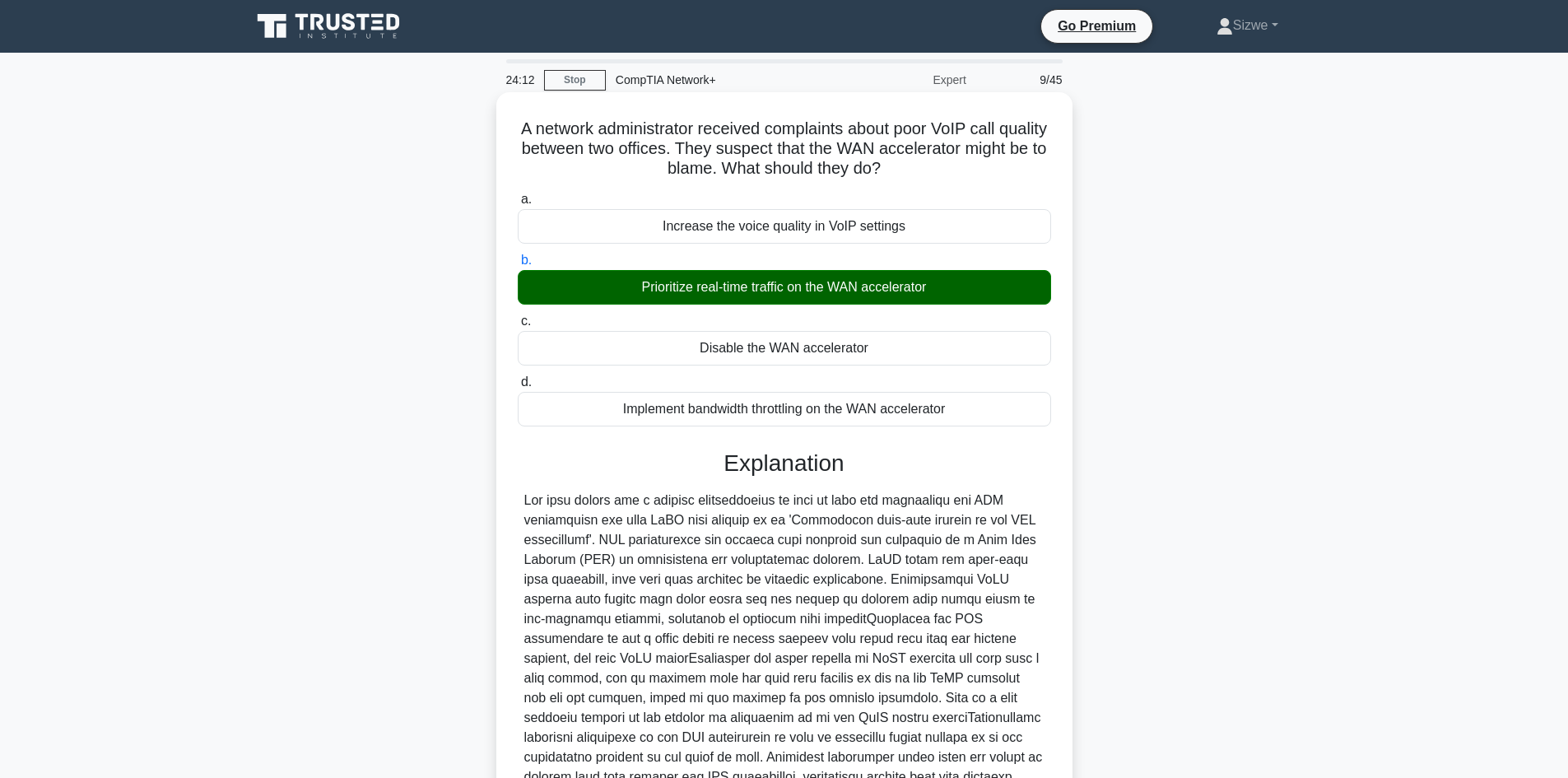
scroll to position [159, 0]
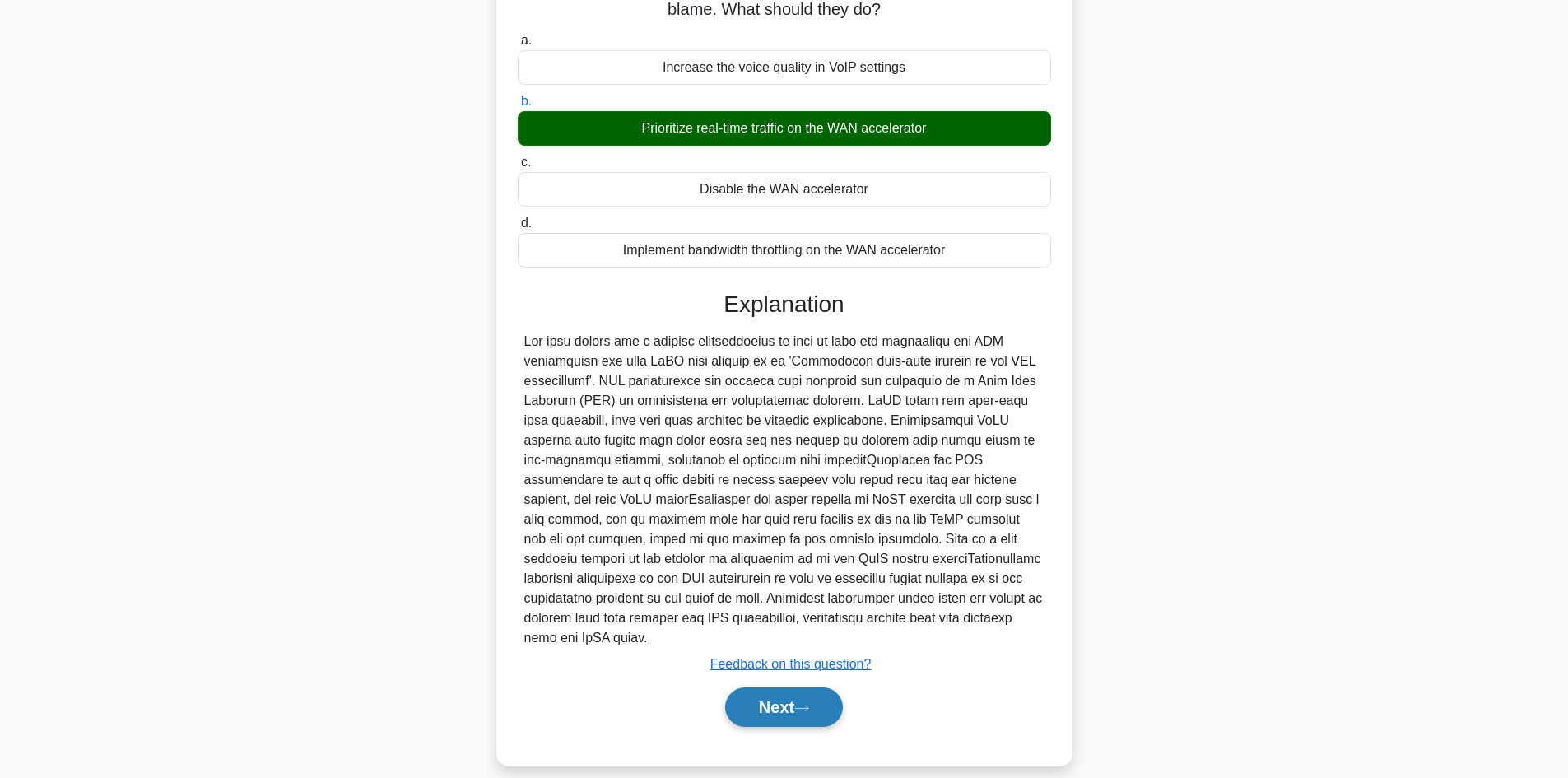
click at [790, 687] on button "Next" at bounding box center [783, 707] width 118 height 40
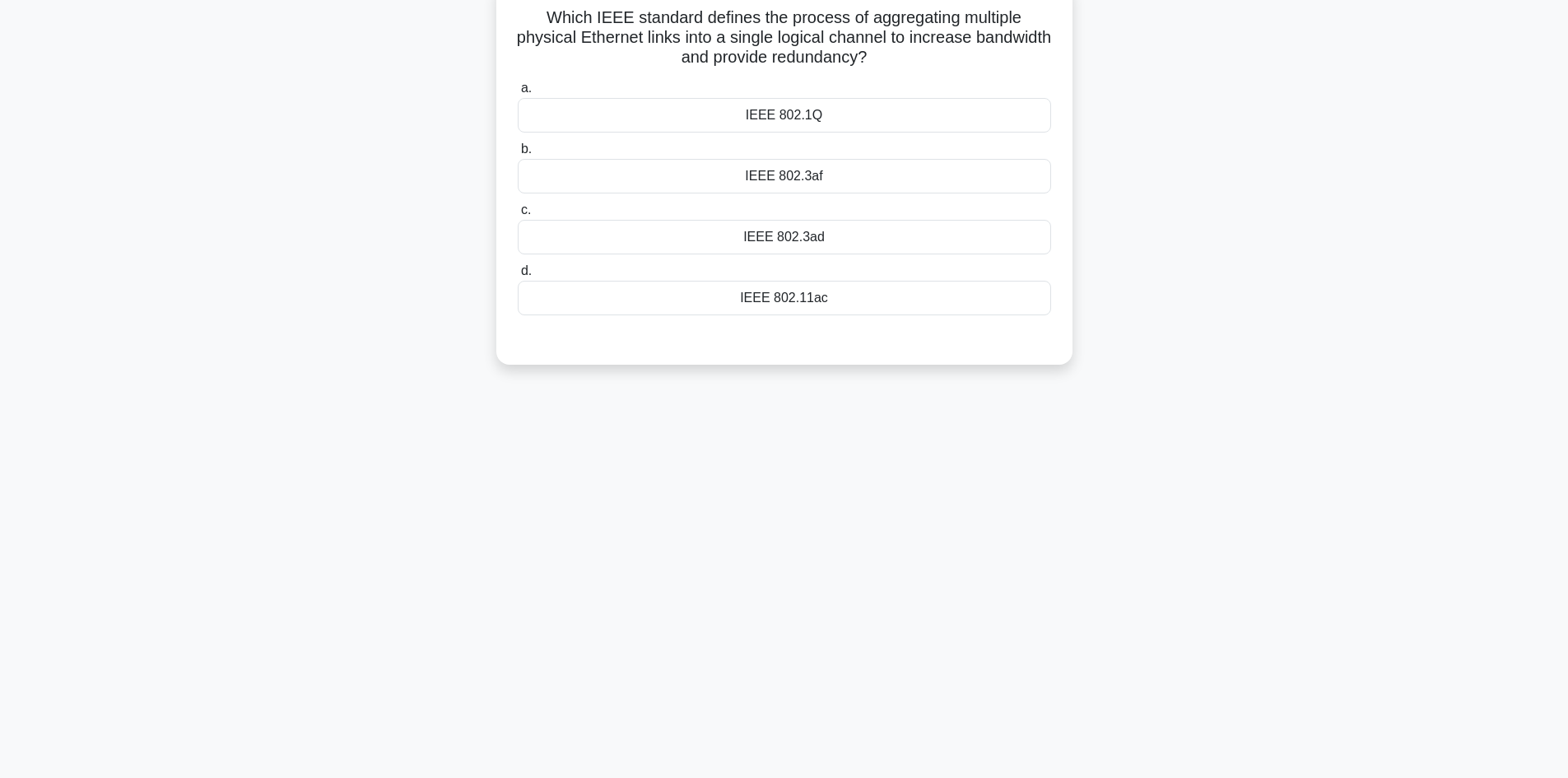
scroll to position [0, 0]
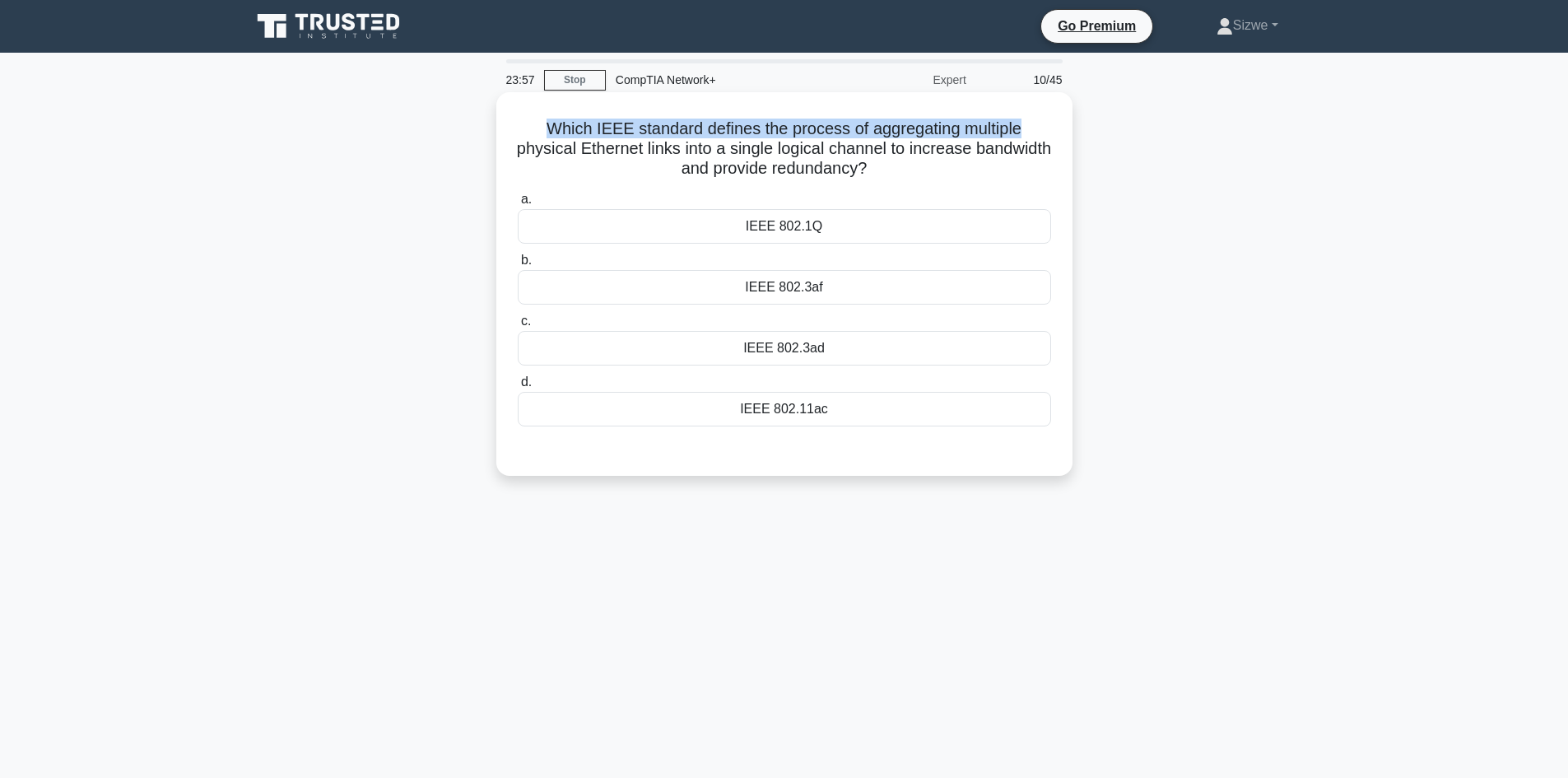
drag, startPoint x: 1023, startPoint y: 126, endPoint x: 528, endPoint y: 135, distance: 495.1
click at [528, 135] on h5 "Which IEEE standard defines the process of aggregating multiple physical Ethern…" at bounding box center [784, 149] width 536 height 61
click at [782, 218] on div "IEEE 802.1Q" at bounding box center [784, 226] width 534 height 34
click at [517, 205] on input "a. IEEE 802.1Q" at bounding box center [517, 200] width 0 height 10
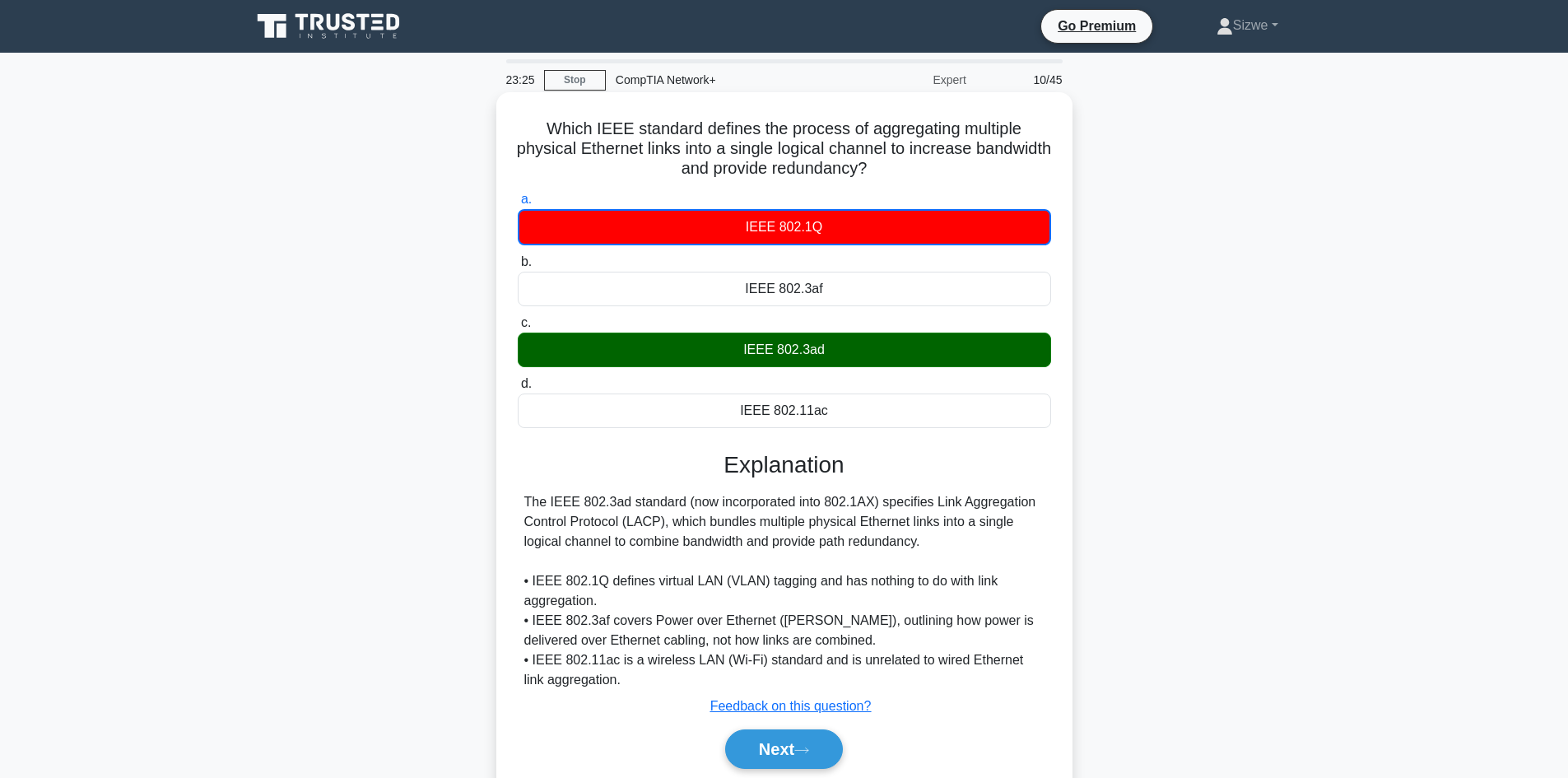
scroll to position [111, 0]
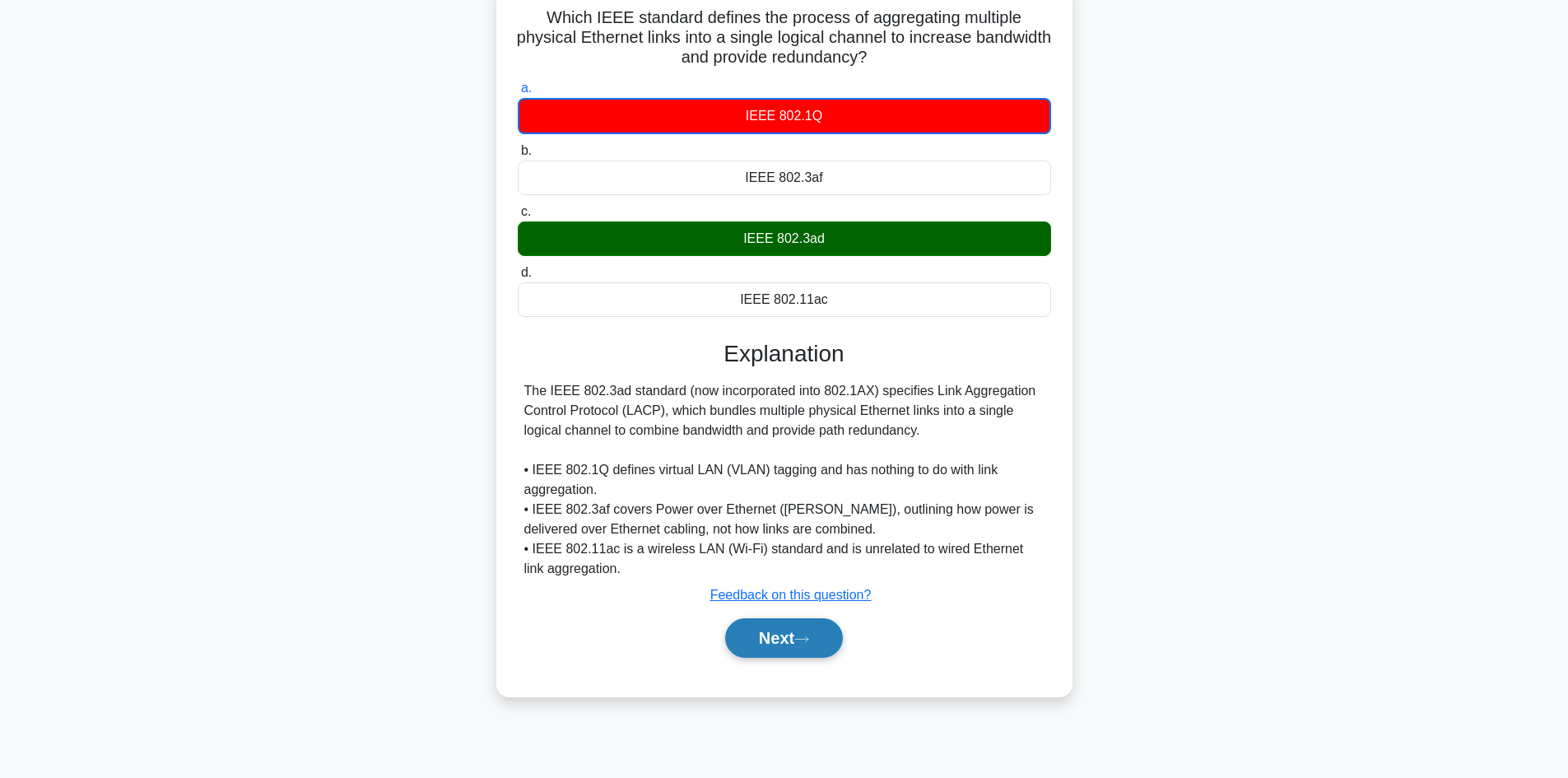
click at [783, 642] on button "Next" at bounding box center [783, 638] width 118 height 40
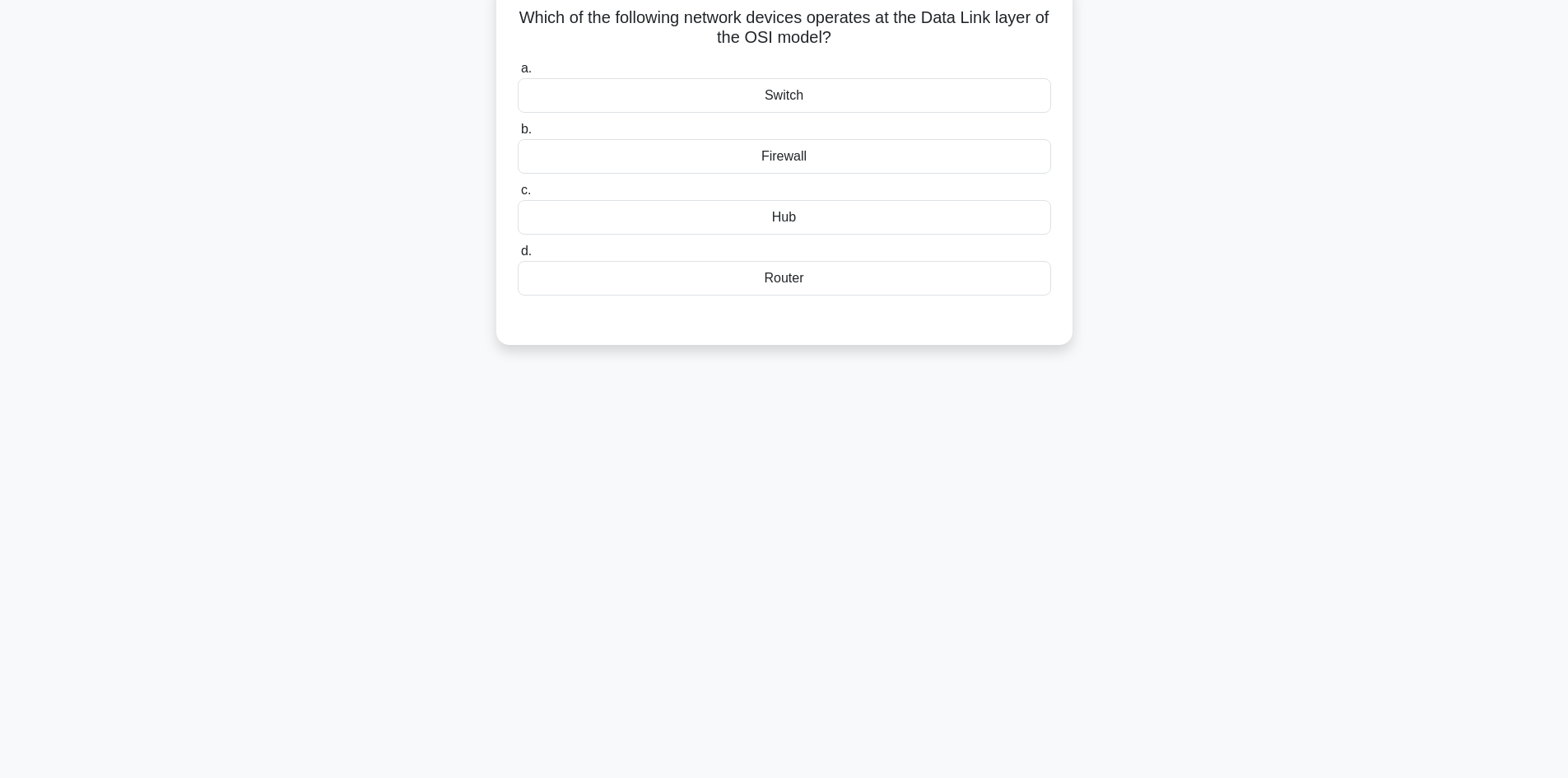
scroll to position [0, 0]
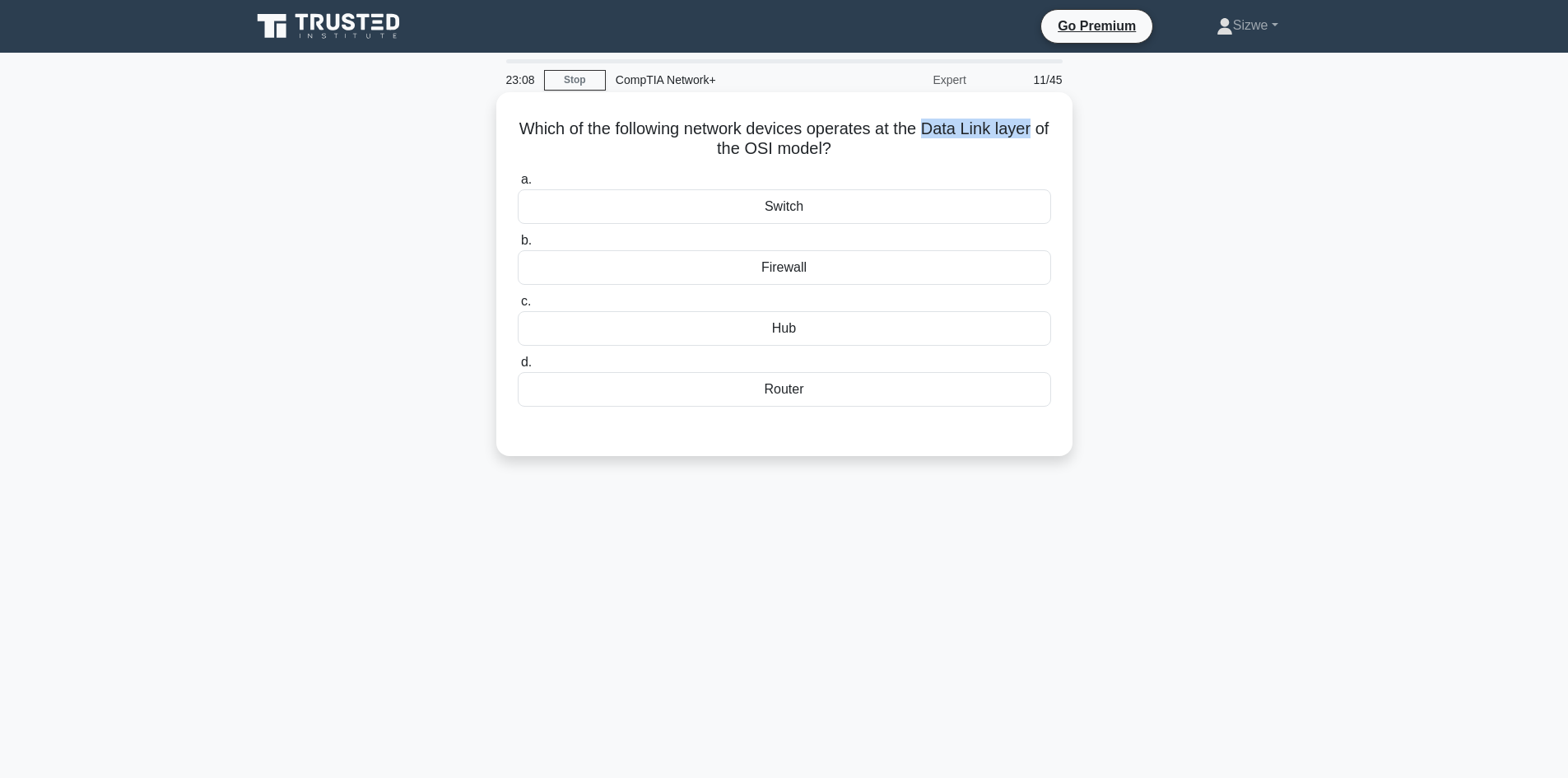
drag, startPoint x: 939, startPoint y: 128, endPoint x: 1059, endPoint y: 132, distance: 120.1
click at [1059, 132] on div "Which of the following network devices operates at the Data Link layer of the O…" at bounding box center [784, 274] width 563 height 350
click at [910, 214] on div "Switch" at bounding box center [784, 207] width 534 height 34
click at [517, 185] on input "a. Switch" at bounding box center [517, 180] width 0 height 10
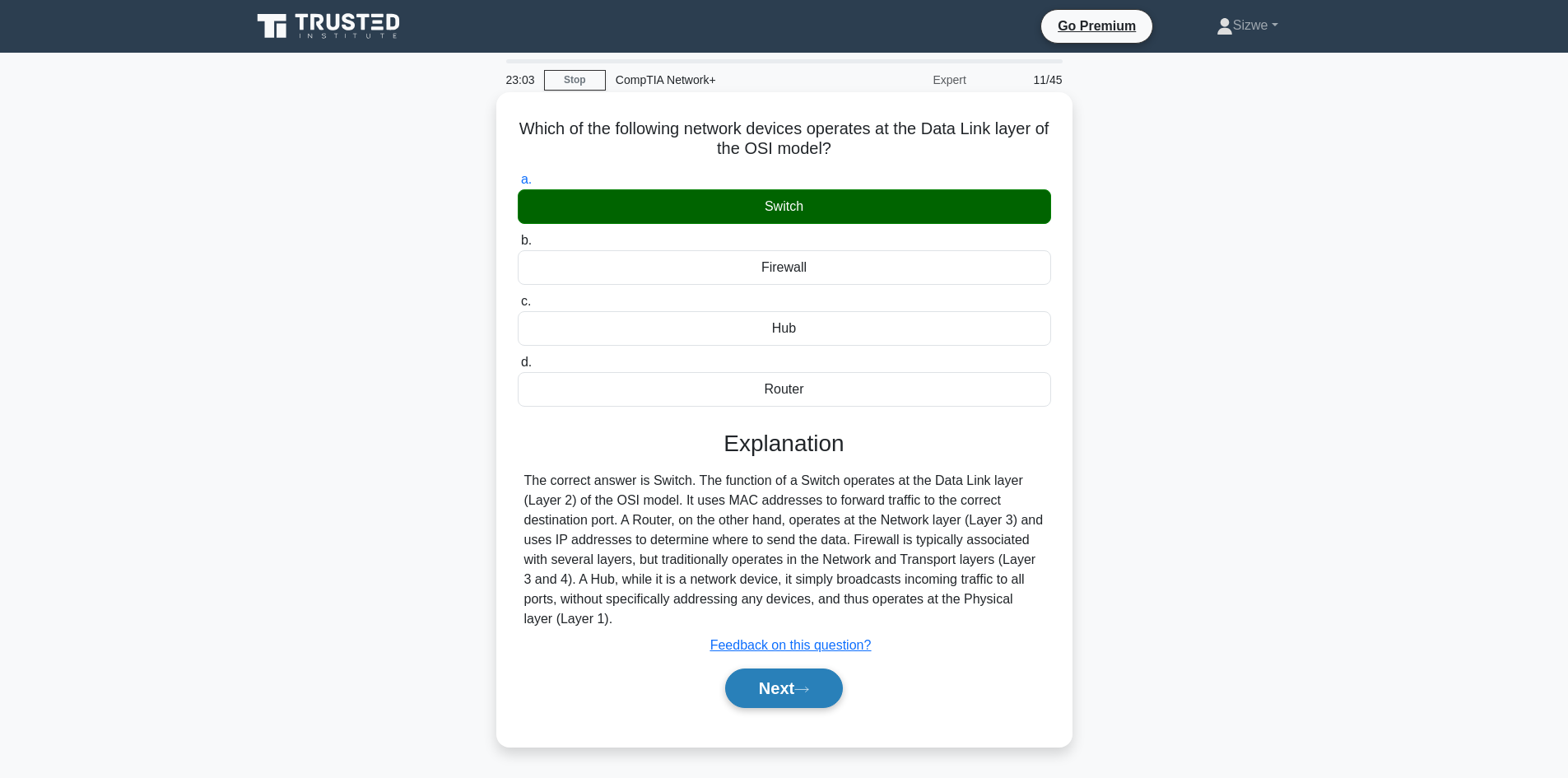
scroll to position [83, 0]
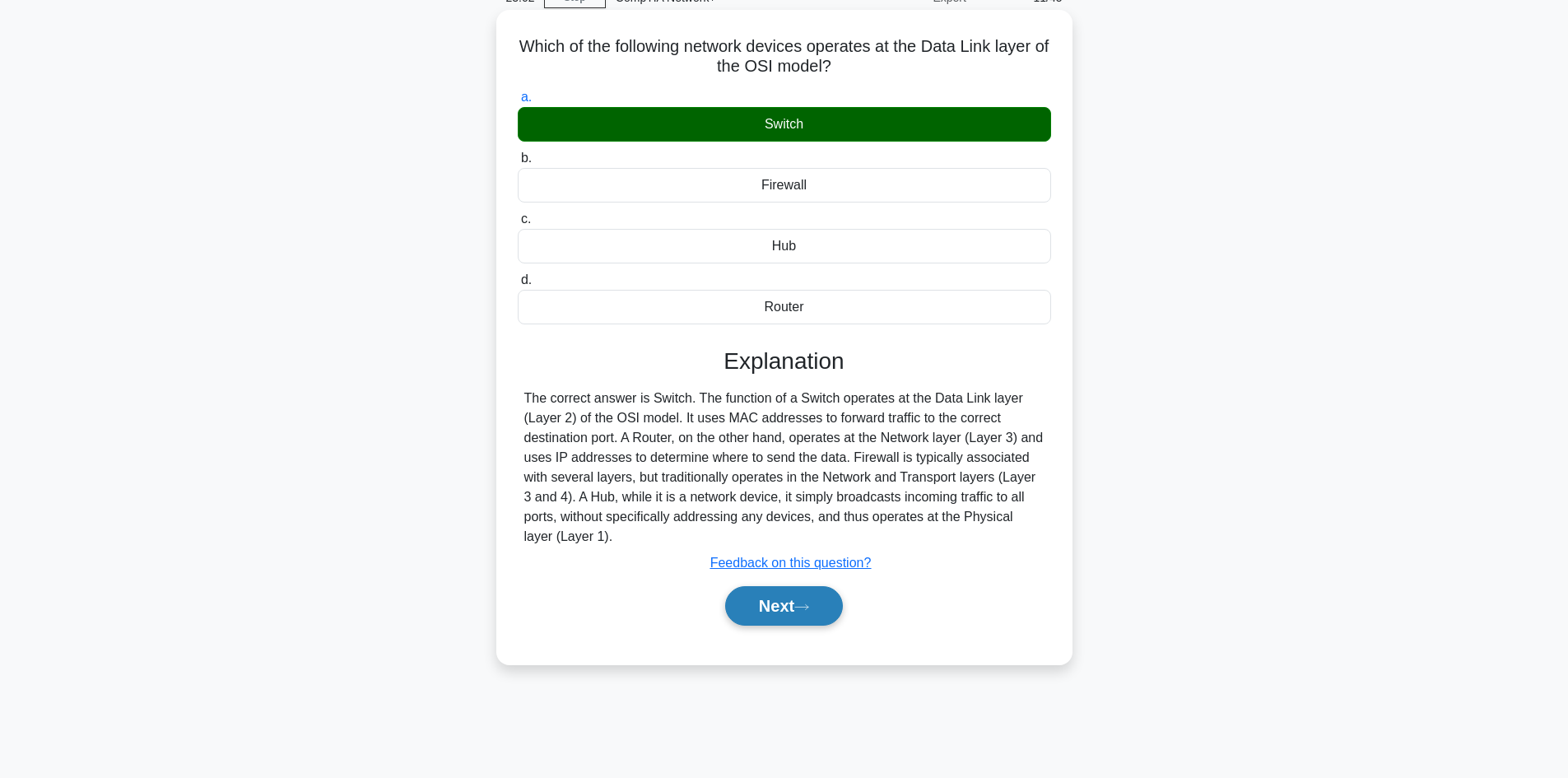
click at [791, 609] on button "Next" at bounding box center [783, 606] width 118 height 40
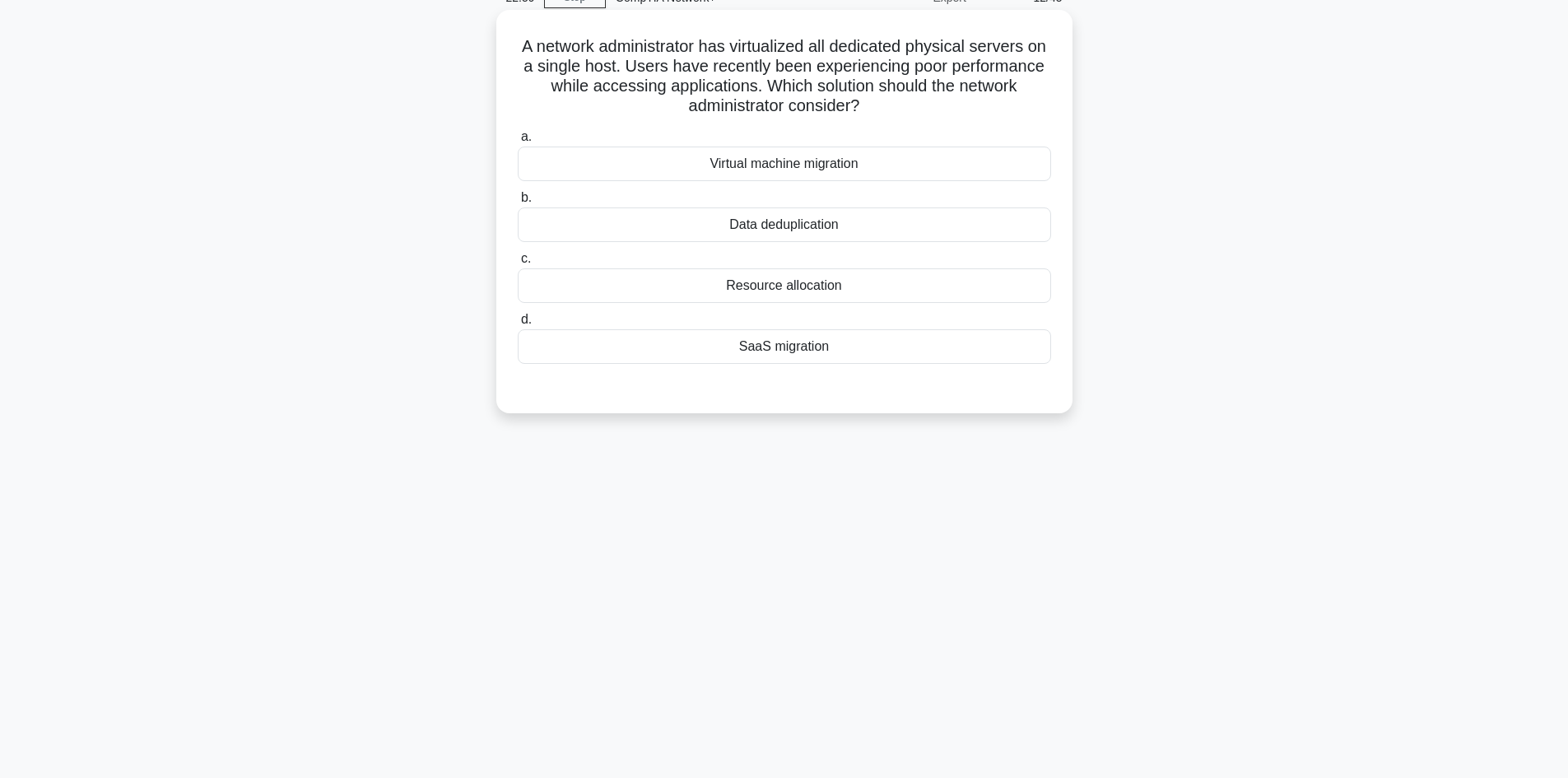
scroll to position [0, 0]
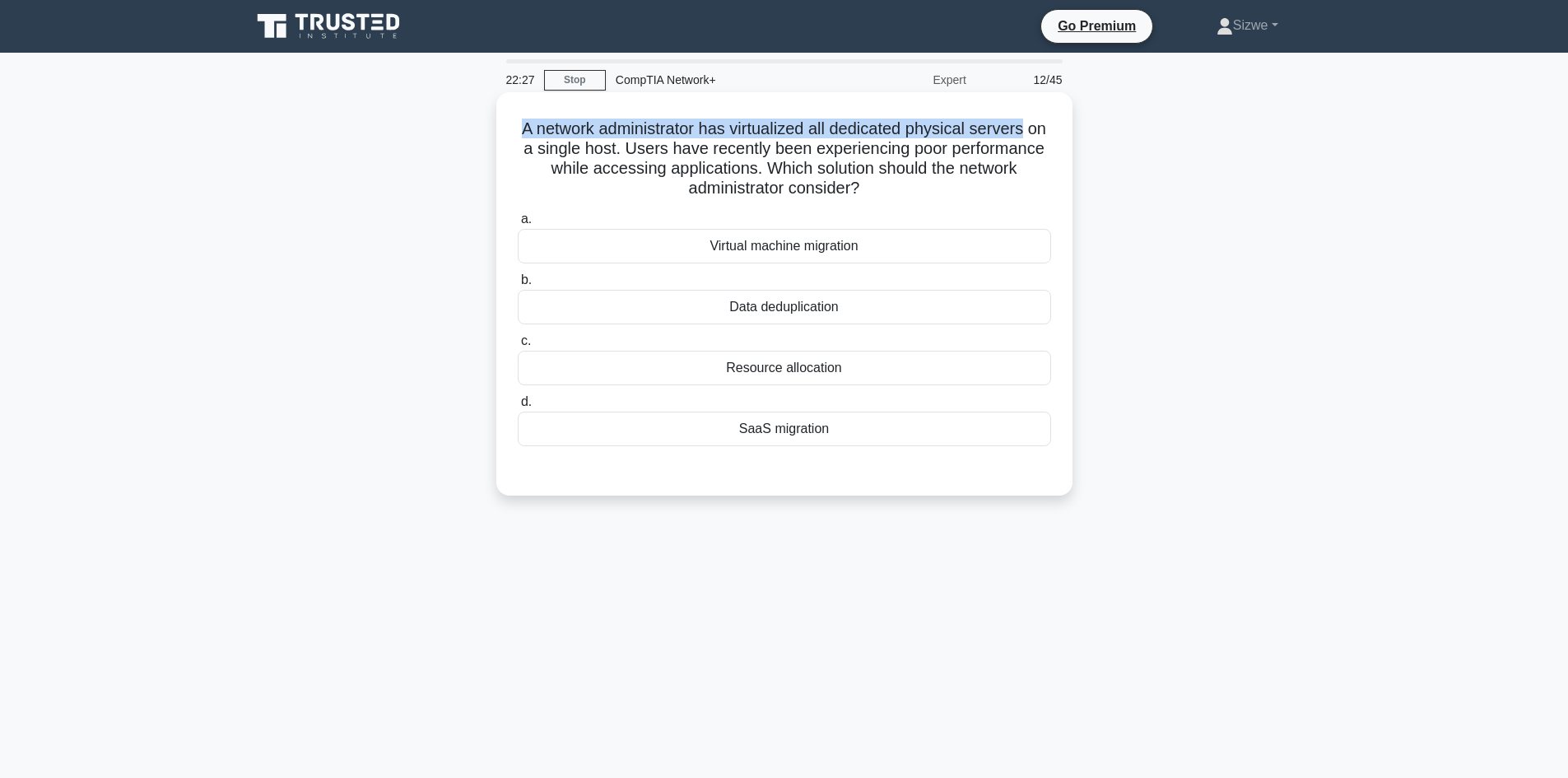
drag, startPoint x: 1045, startPoint y: 127, endPoint x: 522, endPoint y: 138, distance: 523.1
click at [522, 138] on h5 "A network administrator has virtualized all dedicated physical servers on a sin…" at bounding box center [784, 159] width 536 height 81
drag, startPoint x: 672, startPoint y: 153, endPoint x: 529, endPoint y: 126, distance: 145.5
click at [529, 126] on h5 "A network administrator has virtualized all dedicated physical servers on a sin…" at bounding box center [784, 159] width 536 height 81
click at [825, 311] on div "Data deduplication" at bounding box center [784, 307] width 534 height 34
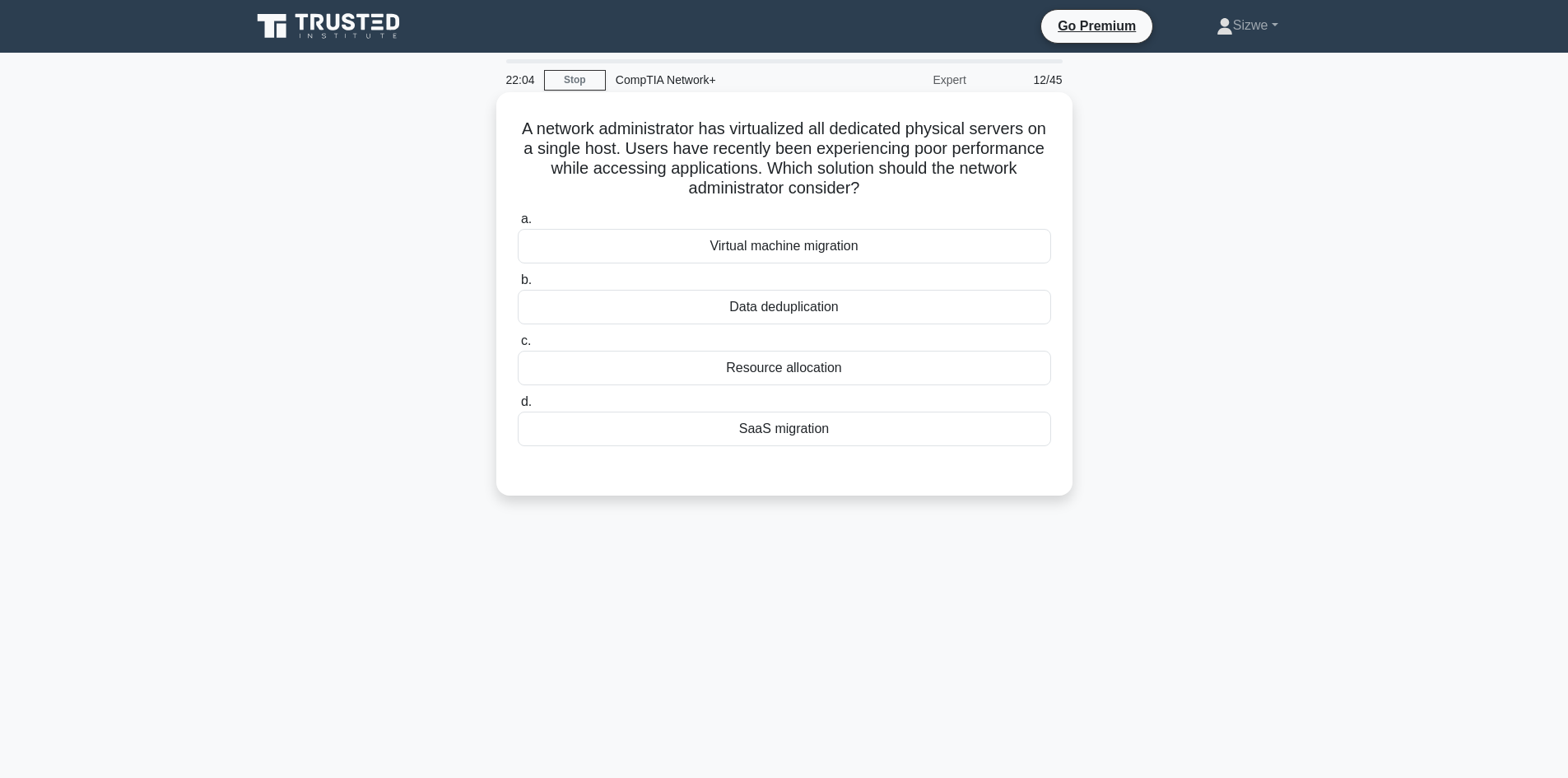
click at [517, 286] on input "b. Data deduplication" at bounding box center [517, 280] width 0 height 10
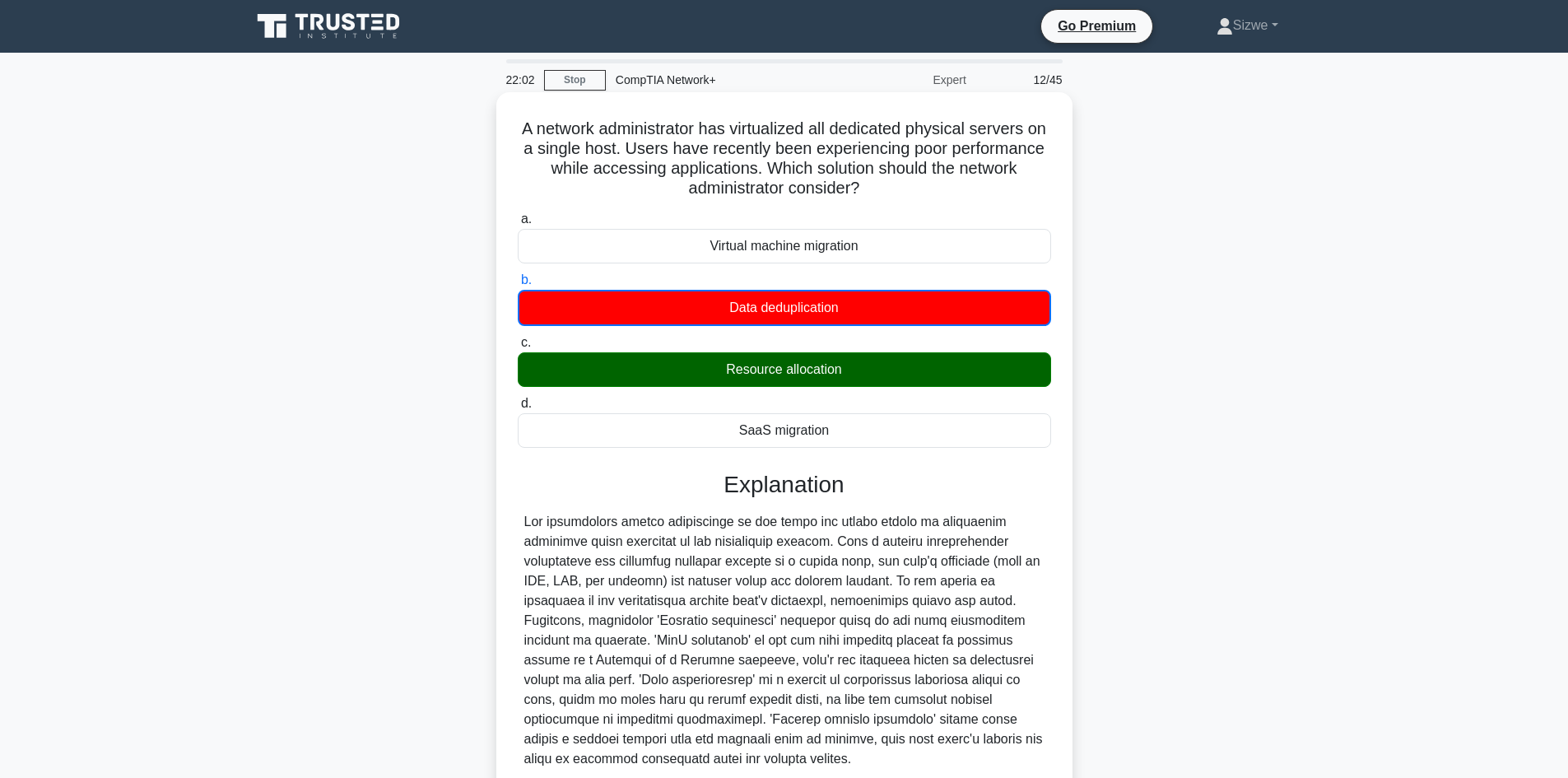
scroll to position [83, 0]
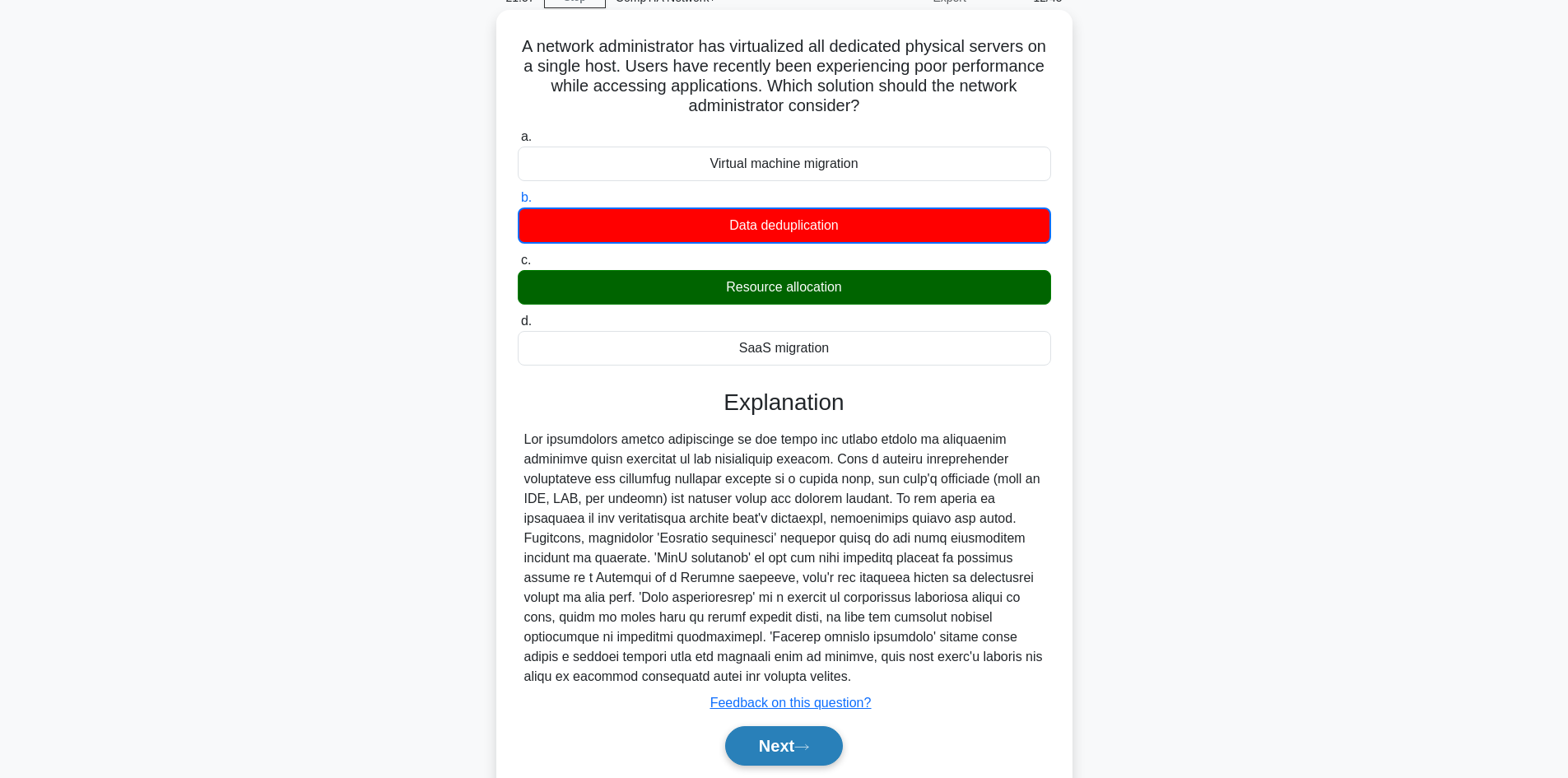
click at [786, 745] on button "Next" at bounding box center [783, 745] width 118 height 40
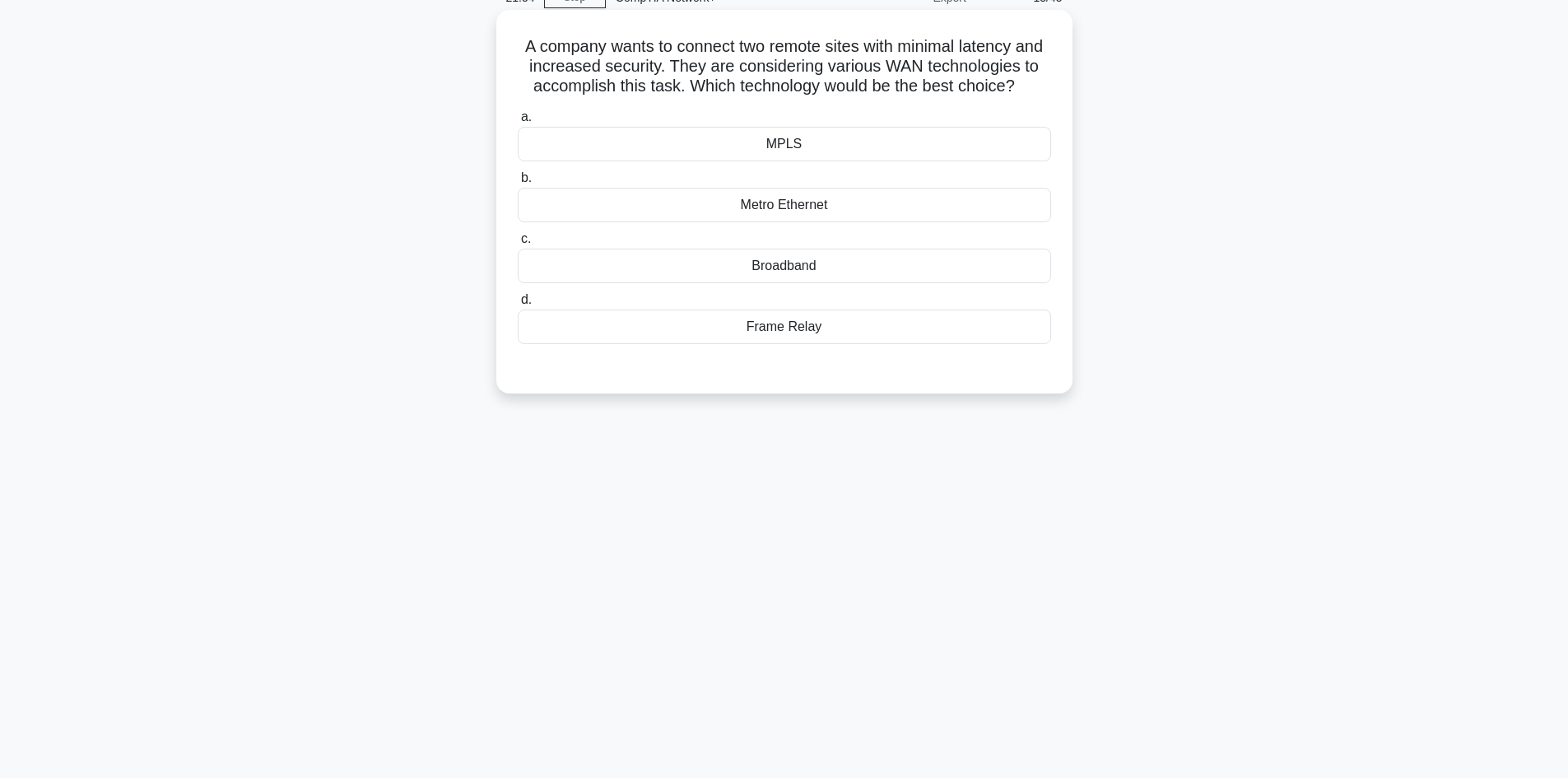
scroll to position [0, 0]
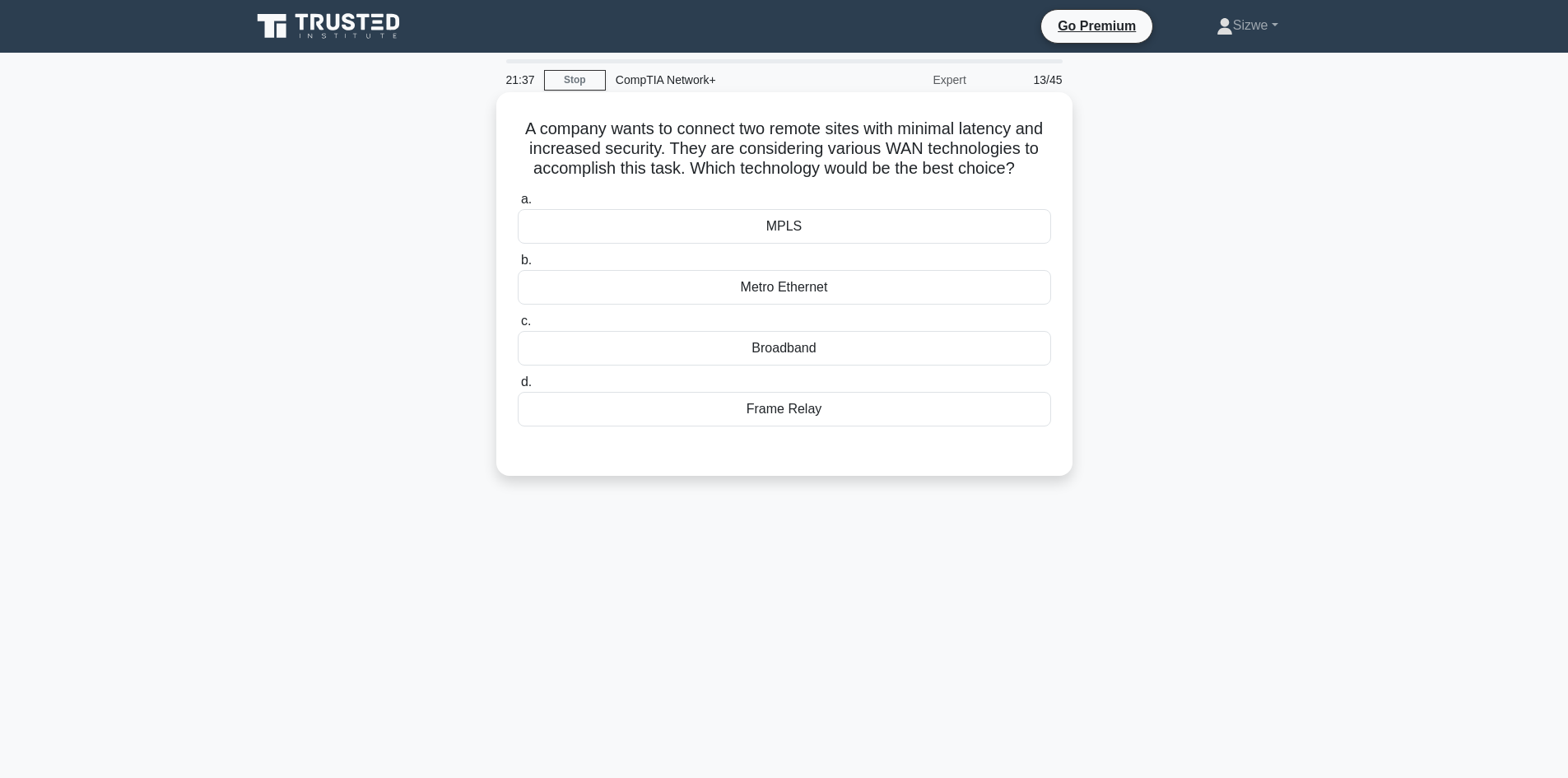
click at [818, 305] on div "Metro Ethernet" at bounding box center [784, 287] width 534 height 34
click at [517, 266] on input "b. Metro Ethernet" at bounding box center [517, 260] width 0 height 10
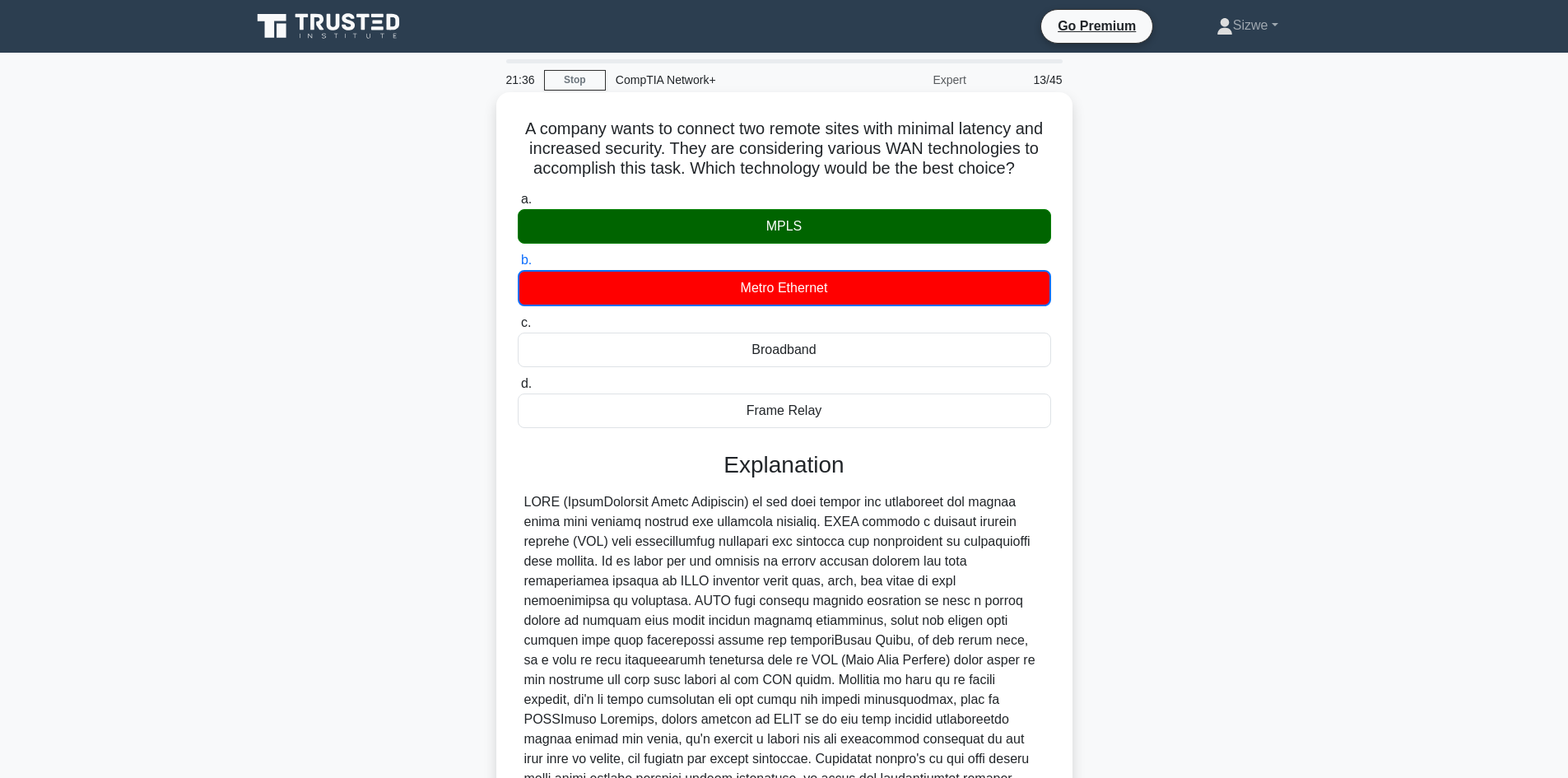
scroll to position [180, 0]
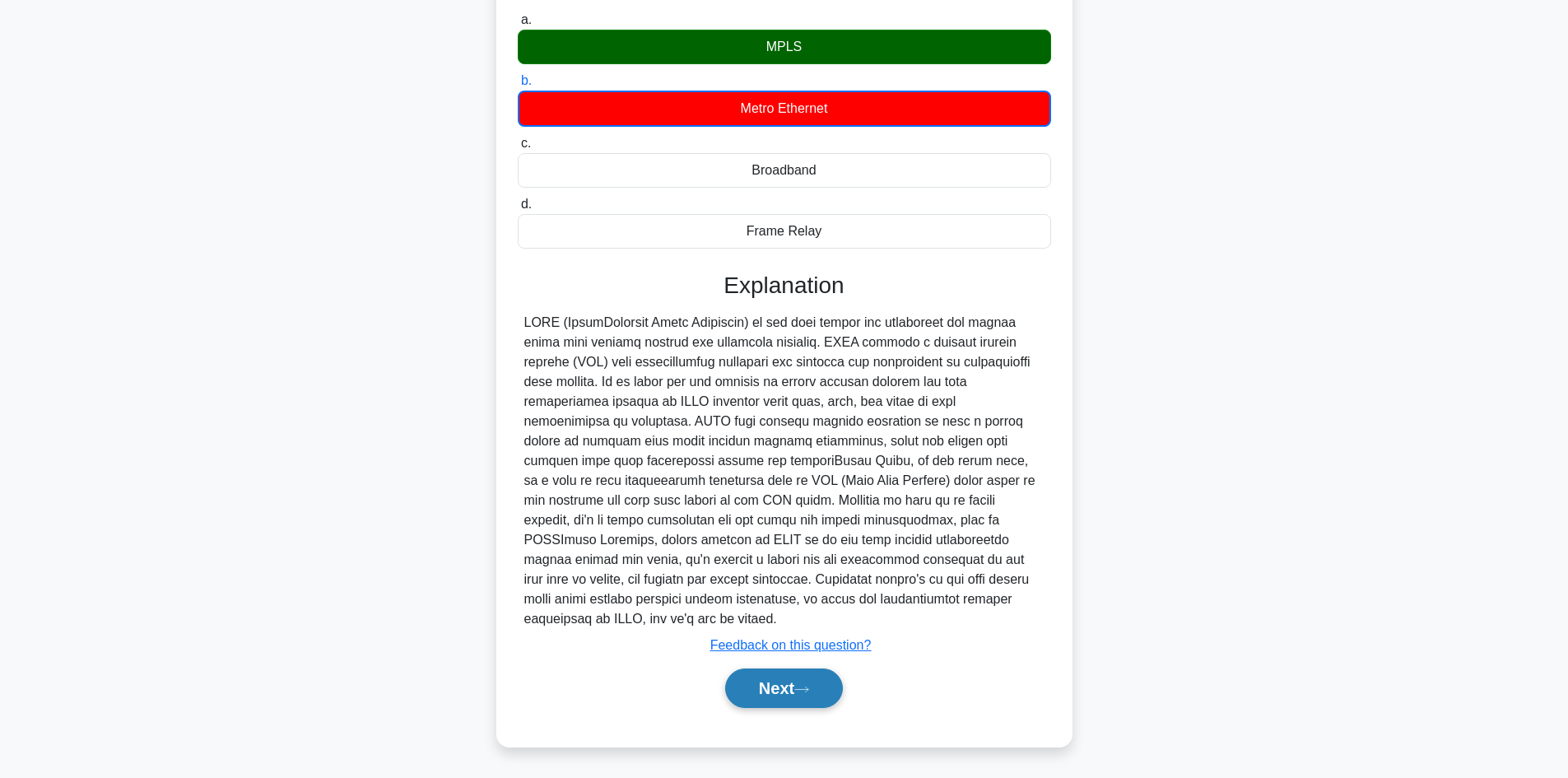
click at [778, 684] on button "Next" at bounding box center [783, 688] width 118 height 40
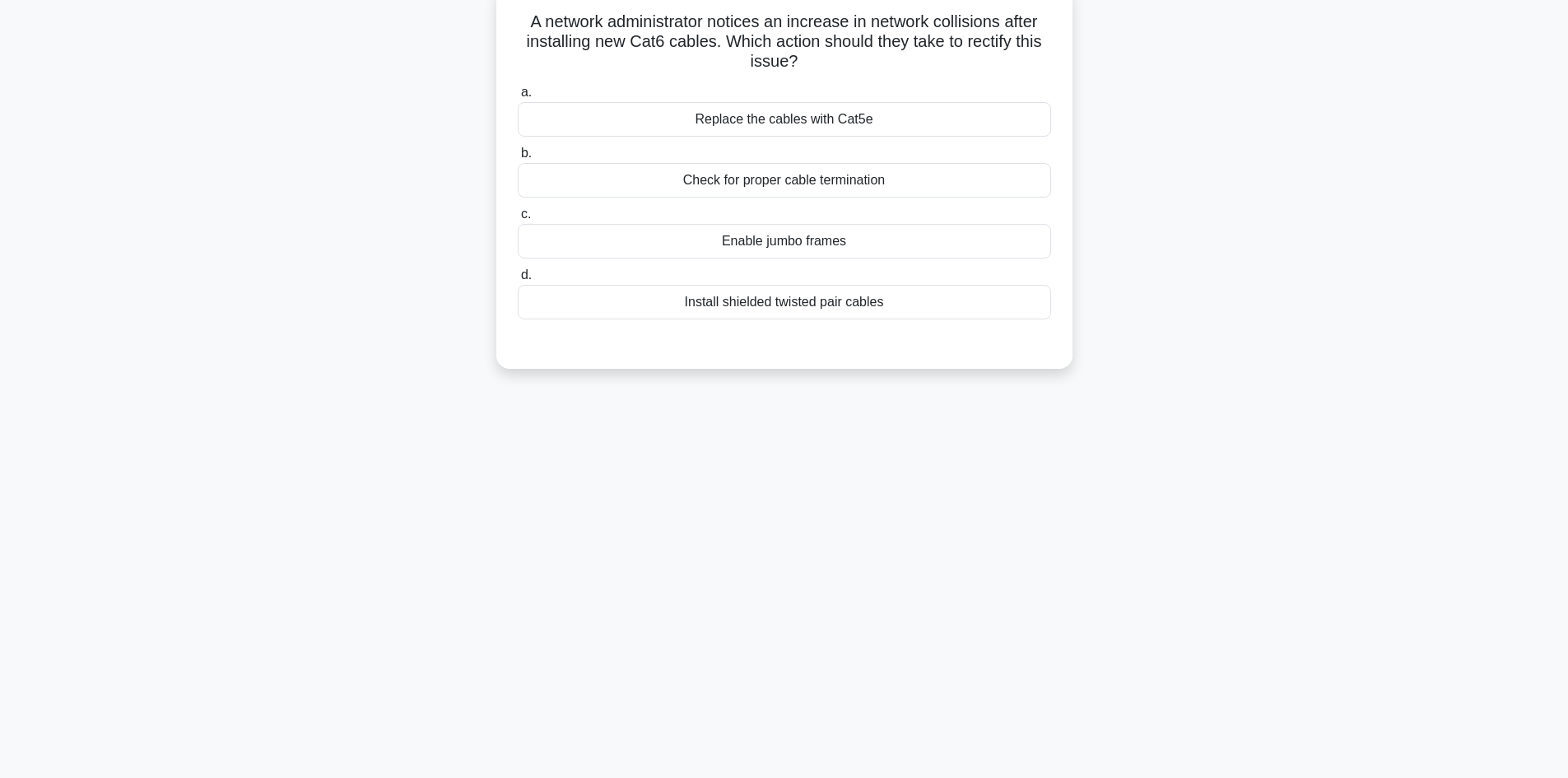
scroll to position [0, 0]
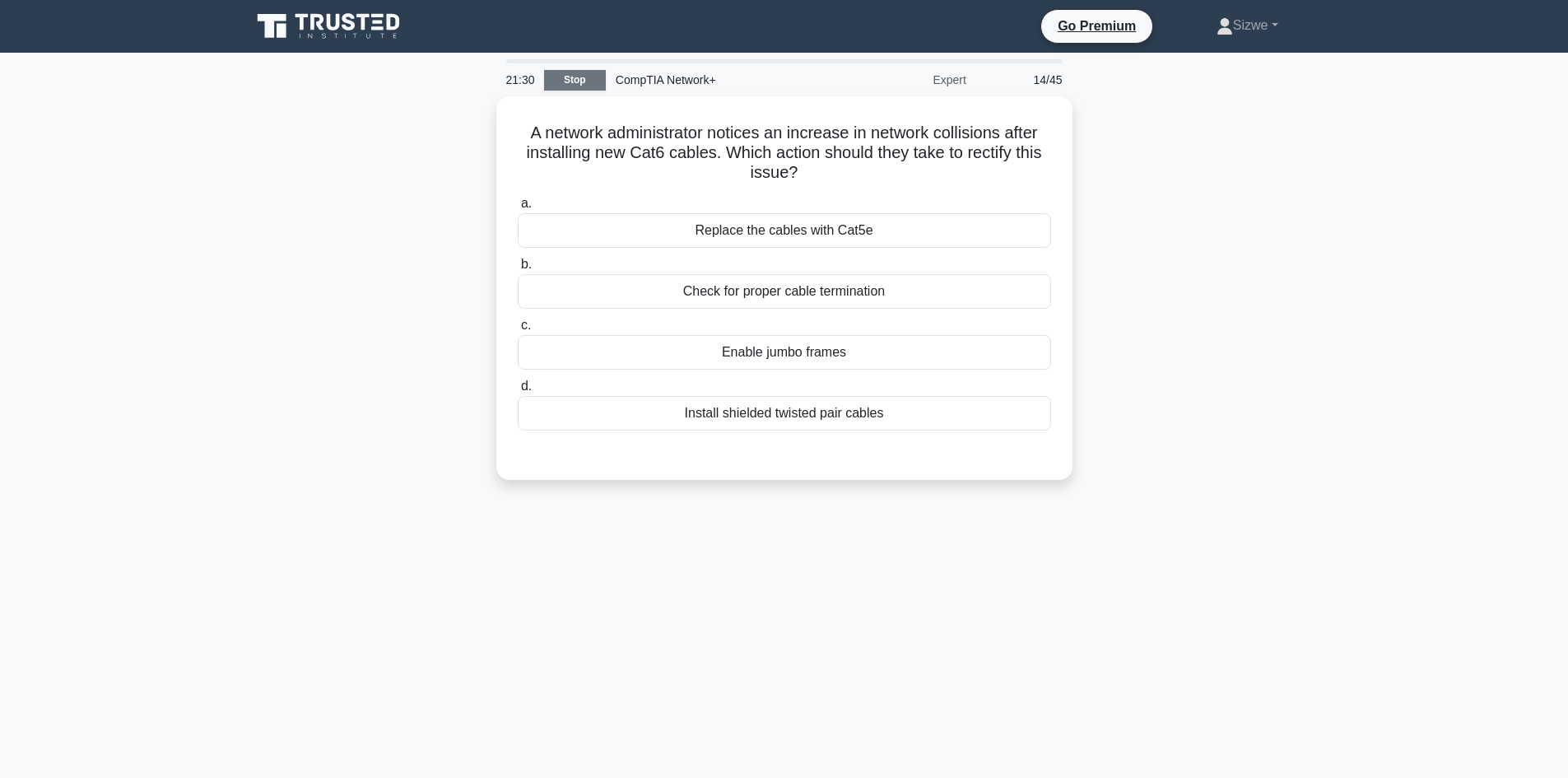
click at [571, 71] on link "Stop" at bounding box center [575, 80] width 62 height 21
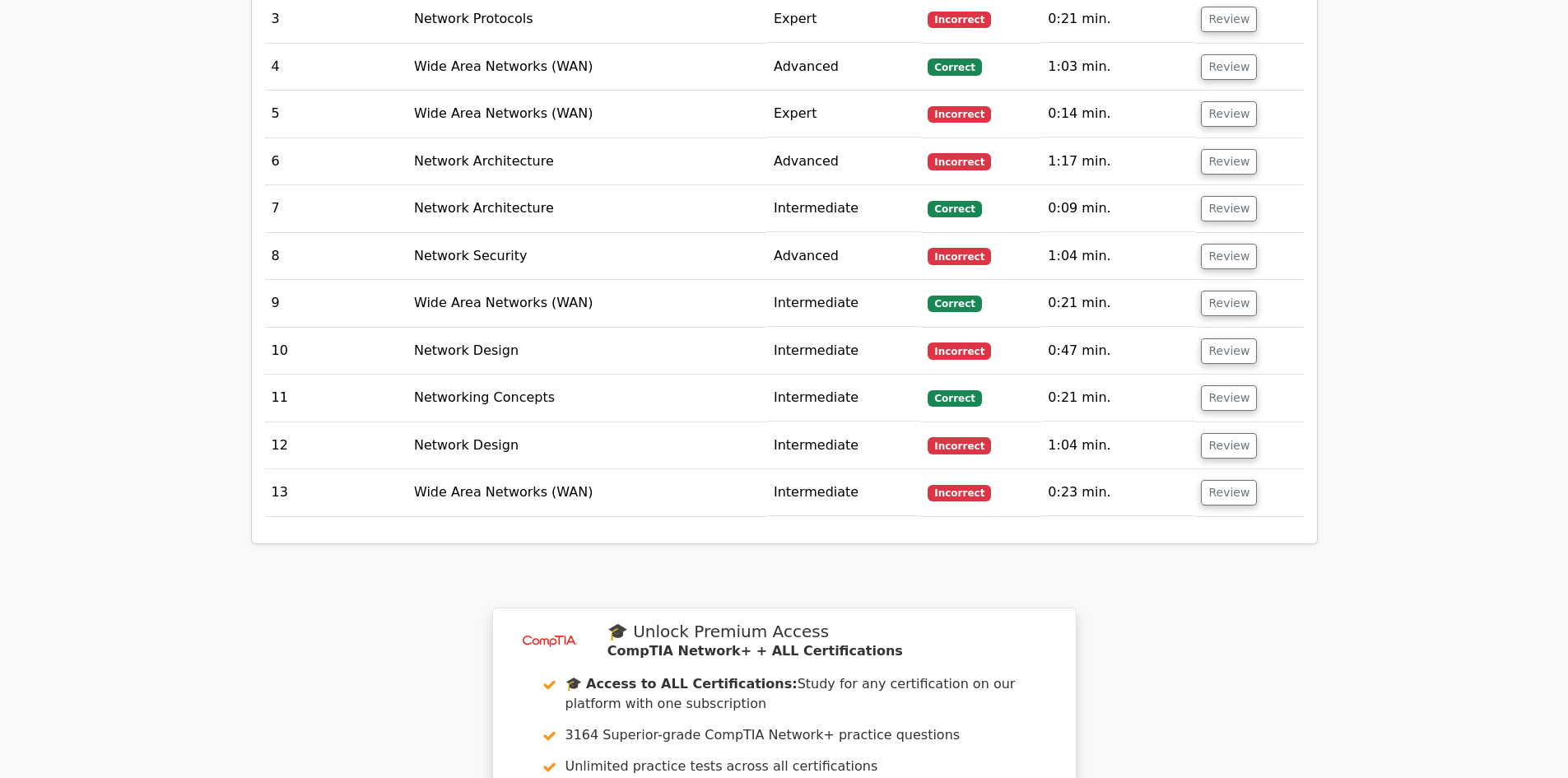
scroll to position [2725, 0]
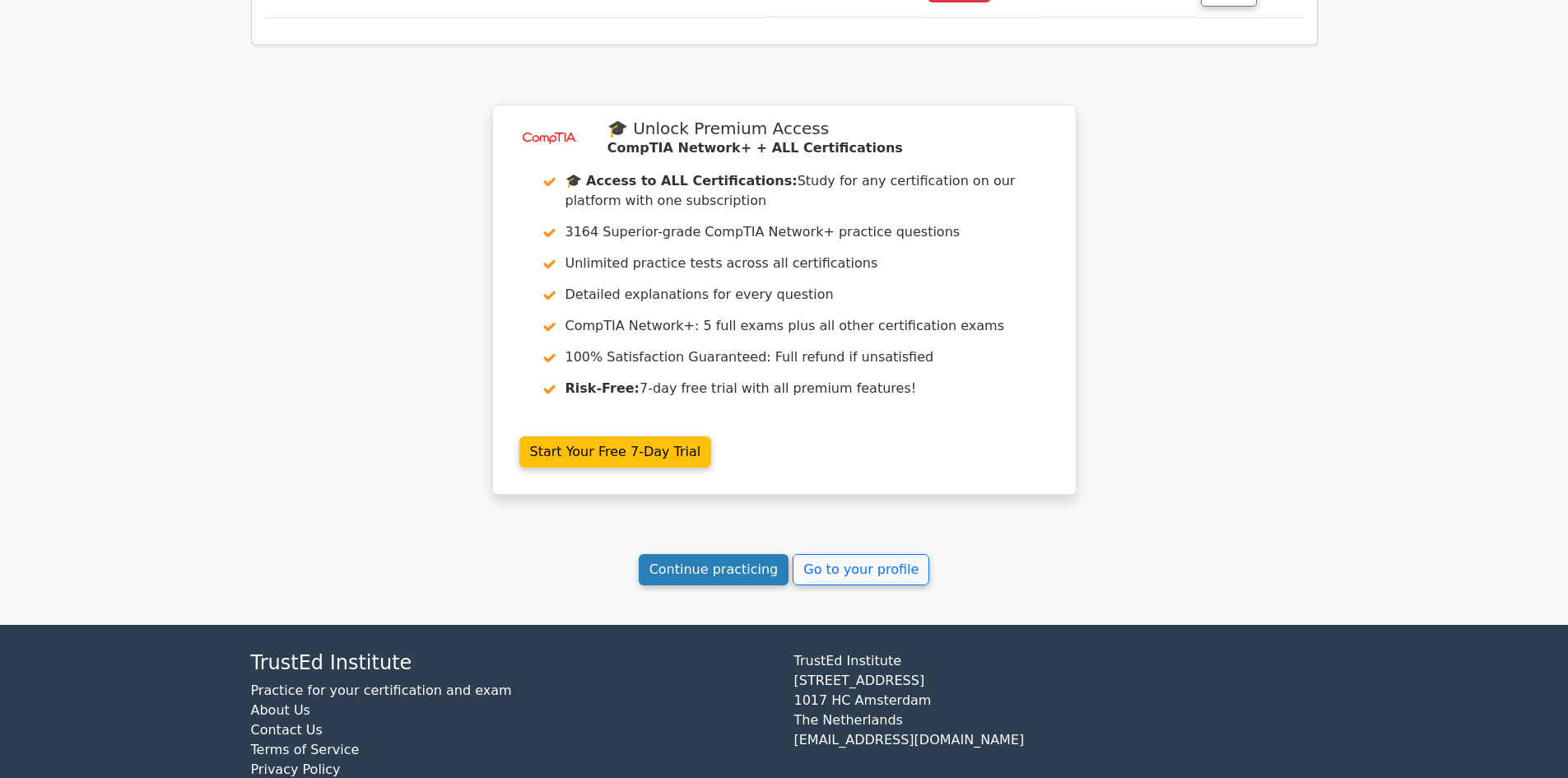
click at [705, 554] on link "Continue practicing" at bounding box center [713, 570] width 151 height 31
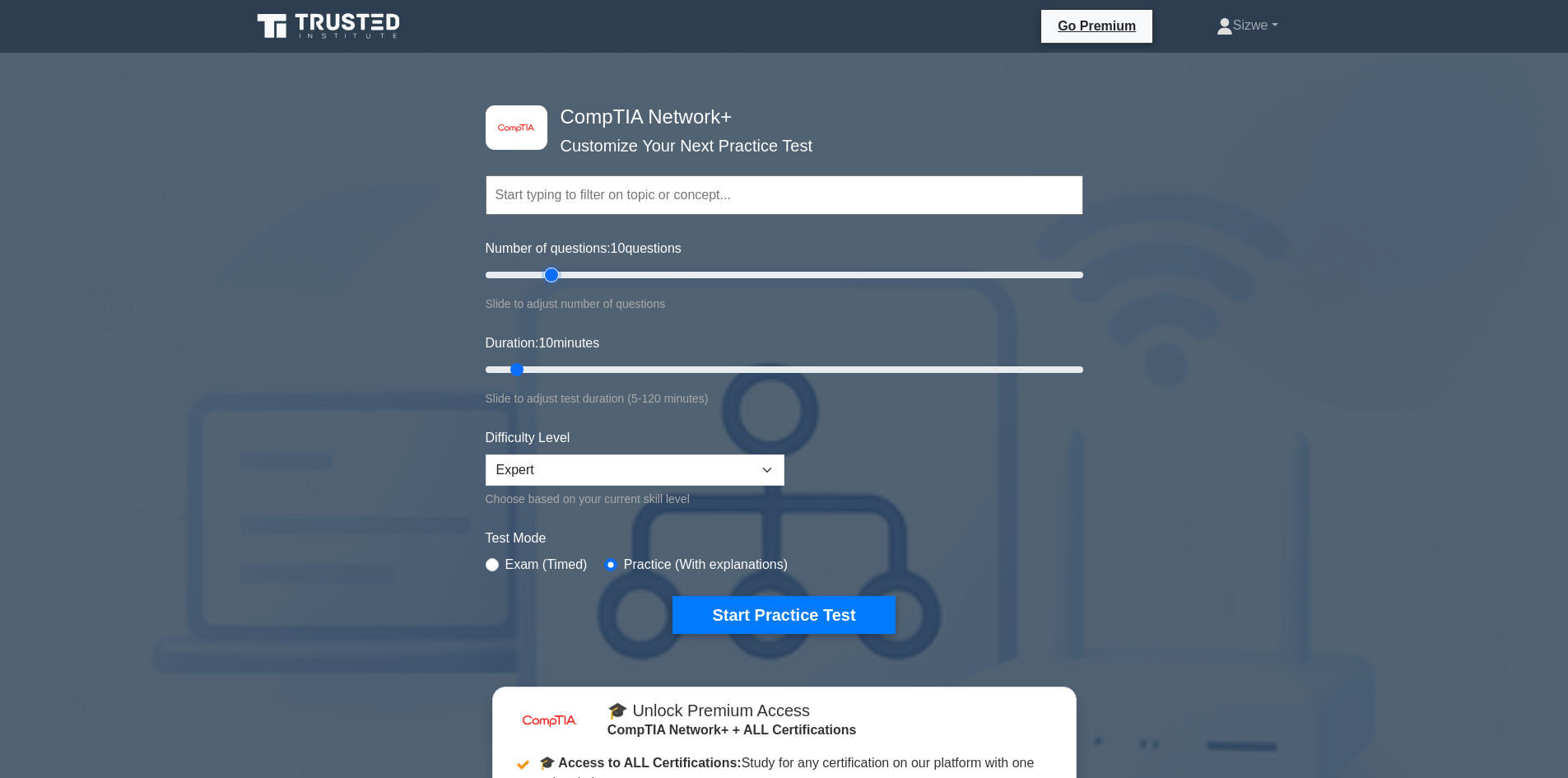
click at [559, 269] on input "Number of questions: 10 questions" at bounding box center [784, 275] width 597 height 20
click at [591, 272] on input "Number of questions: 40 questions" at bounding box center [784, 275] width 597 height 20
click at [619, 274] on input "Number of questions: 45 questions" at bounding box center [784, 275] width 597 height 20
type input "50"
click at [633, 274] on input "Number of questions: 50 questions" at bounding box center [784, 275] width 597 height 20
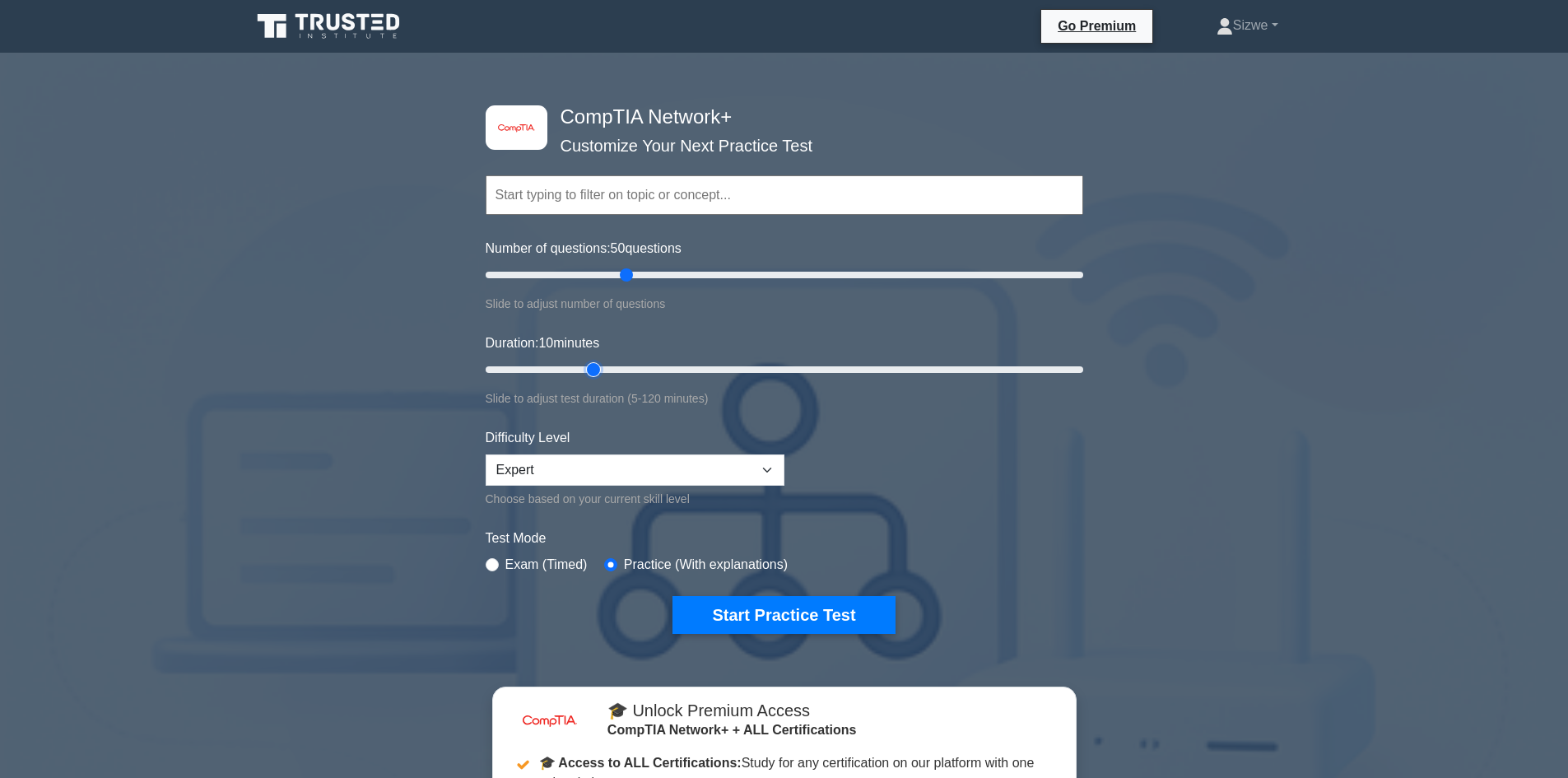
click at [596, 369] on input "Duration: 10 minutes" at bounding box center [784, 369] width 597 height 20
click at [610, 369] on input "Duration: 25 minutes" at bounding box center [784, 369] width 597 height 20
click at [627, 368] on input "Duration: 30 minutes" at bounding box center [784, 369] width 597 height 20
click at [628, 367] on input "Duration: 30 minutes" at bounding box center [784, 369] width 597 height 20
click at [630, 367] on input "Duration: 30 minutes" at bounding box center [784, 369] width 597 height 20
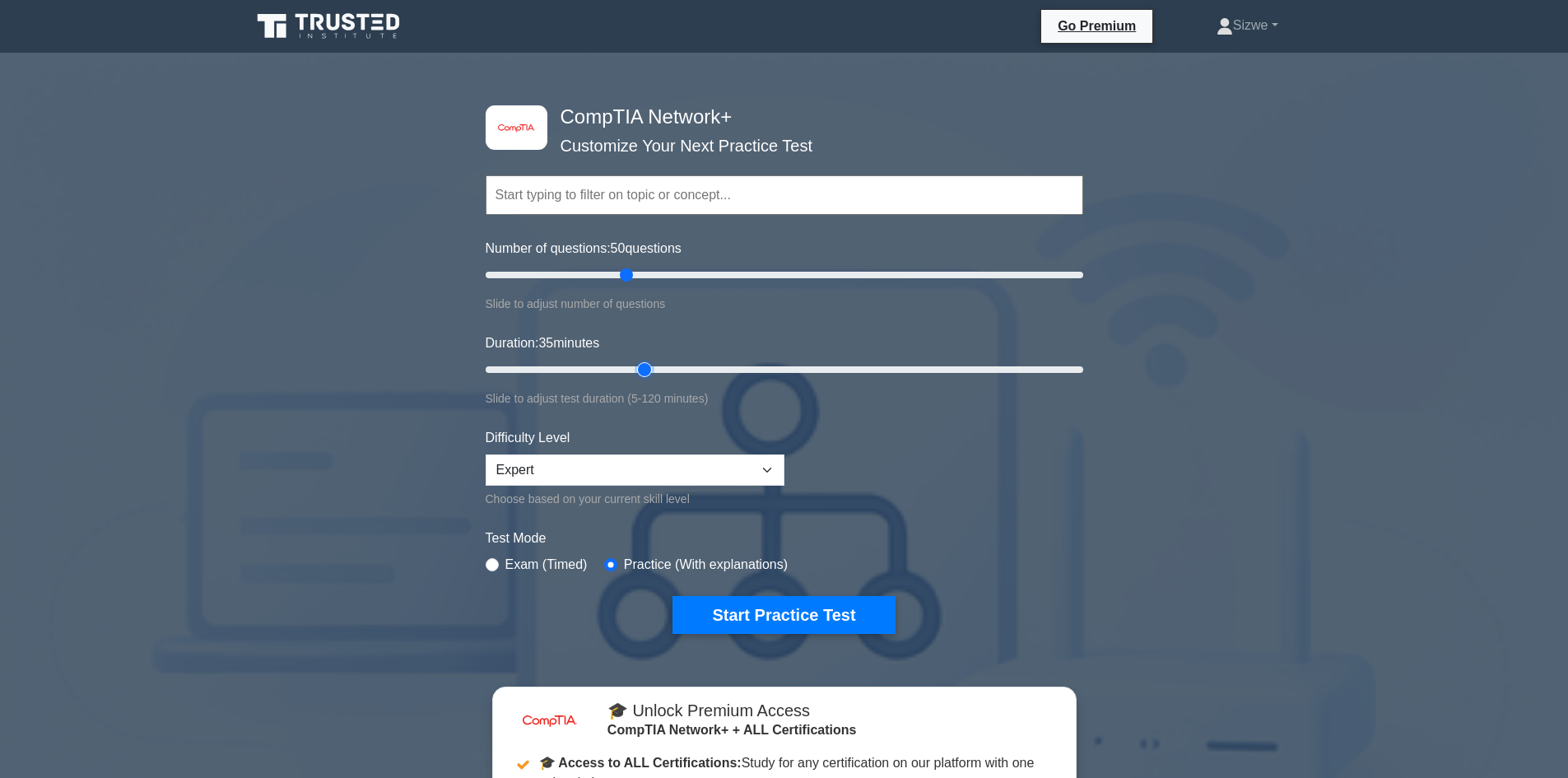
type input "35"
click at [634, 366] on input "Duration: 35 minutes" at bounding box center [784, 369] width 597 height 20
click at [491, 560] on input "radio" at bounding box center [491, 564] width 13 height 13
radio input "true"
click at [612, 564] on div "Practice (With explanations)" at bounding box center [695, 565] width 183 height 20
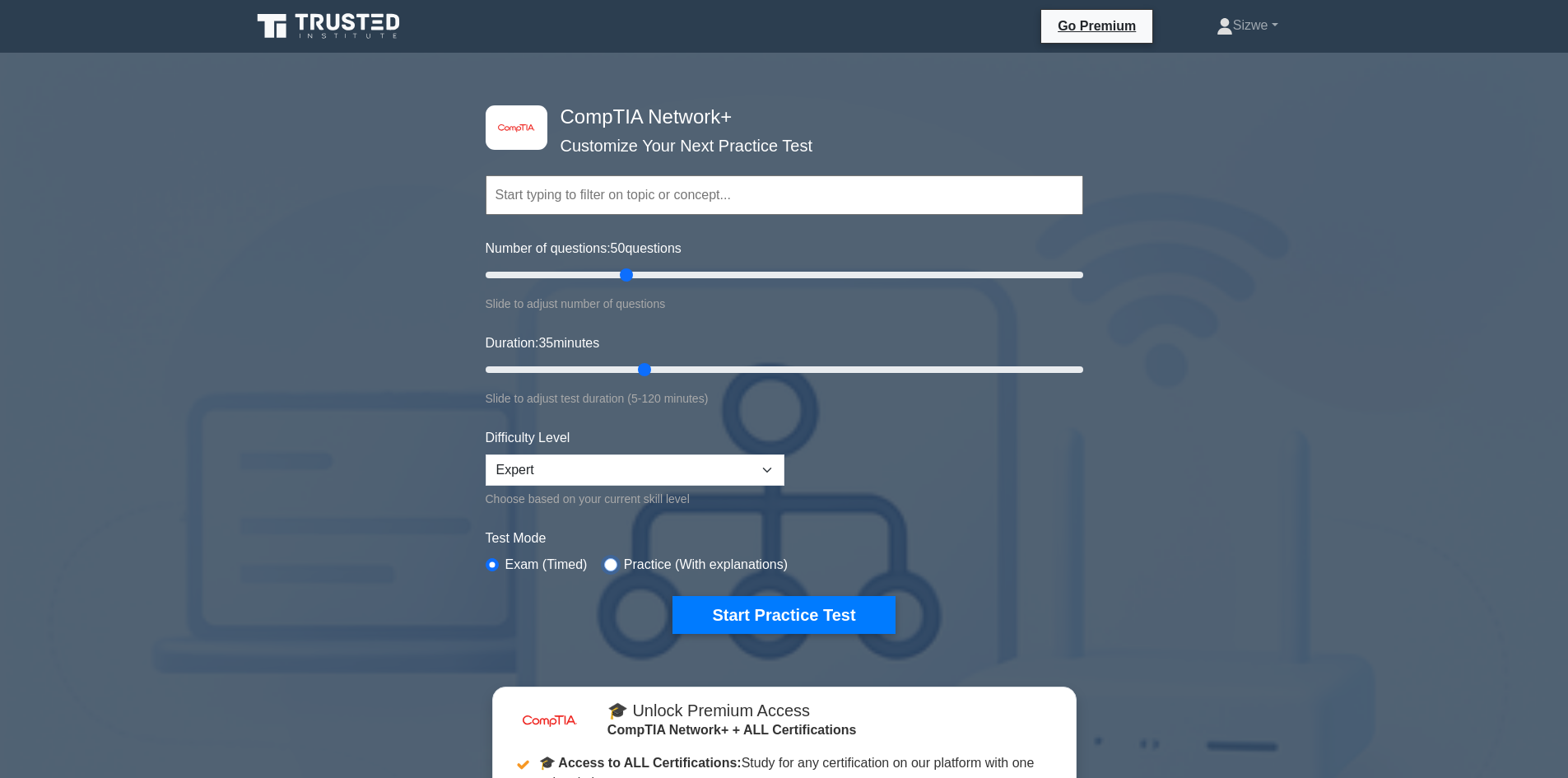
click at [611, 563] on input "radio" at bounding box center [610, 564] width 13 height 13
radio input "true"
click at [755, 465] on select "Beginner Intermediate Expert" at bounding box center [634, 470] width 299 height 31
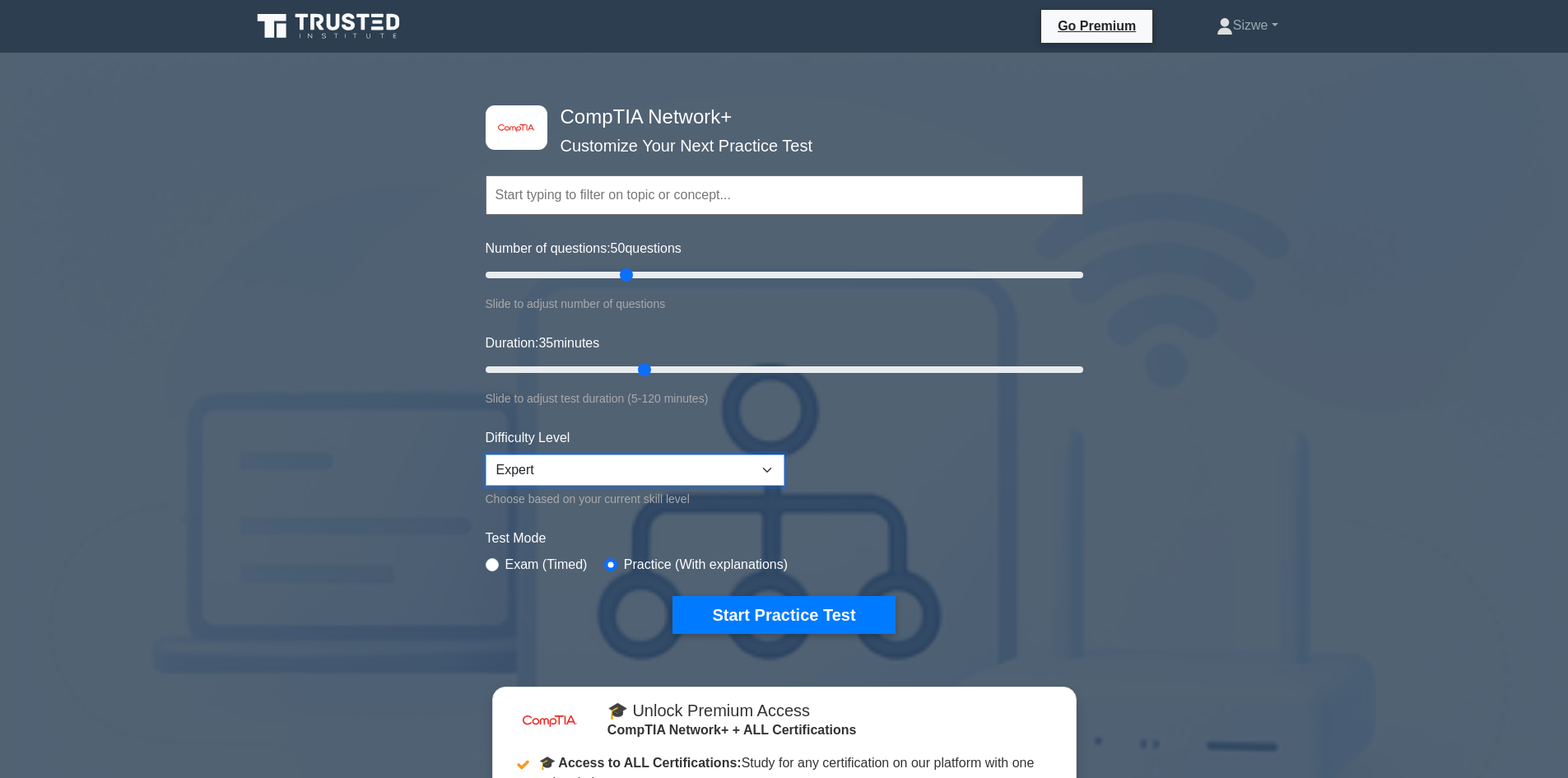
click at [485, 454] on select "Beginner Intermediate Expert" at bounding box center [634, 470] width 299 height 31
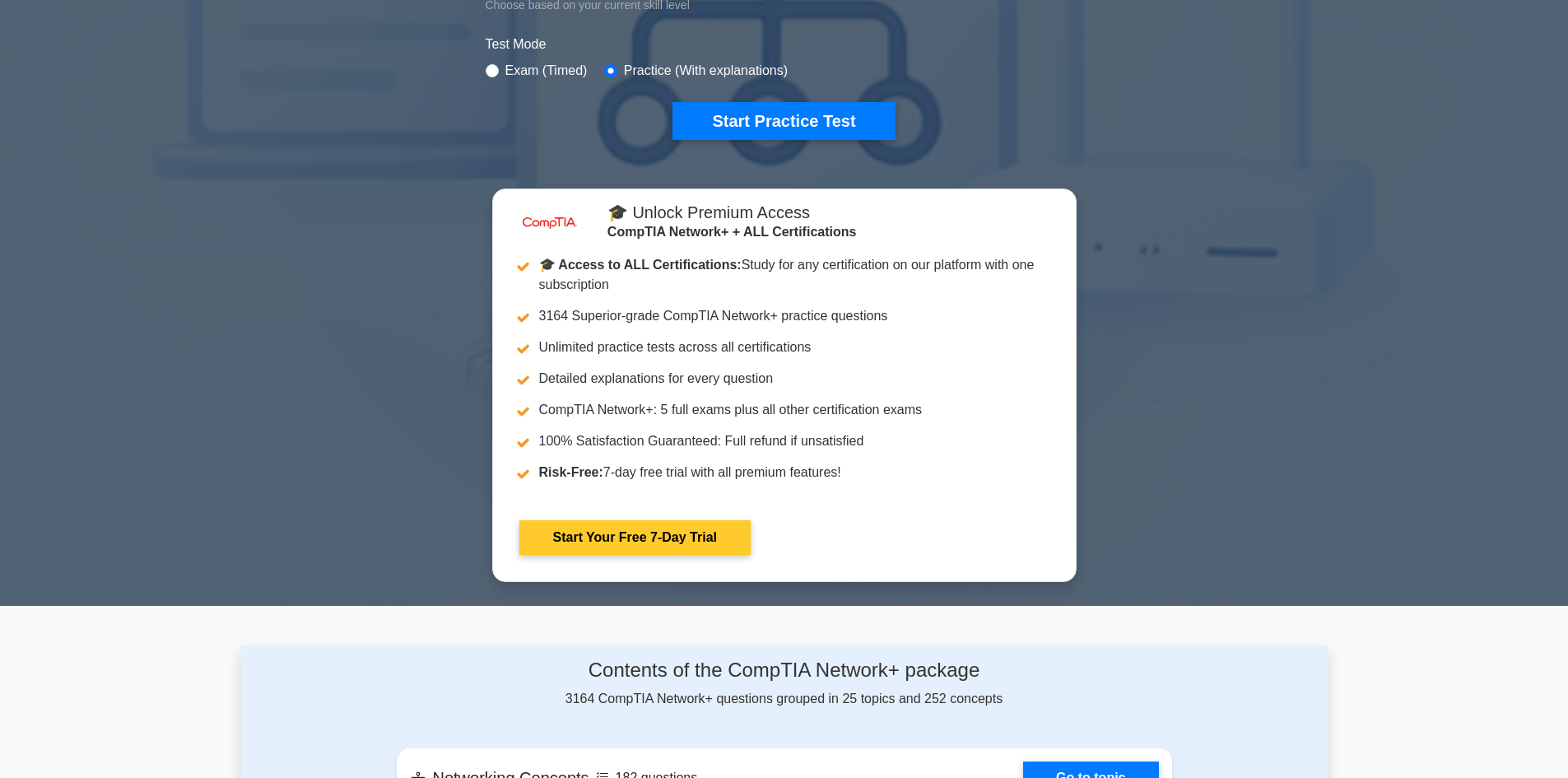
scroll to position [164, 0]
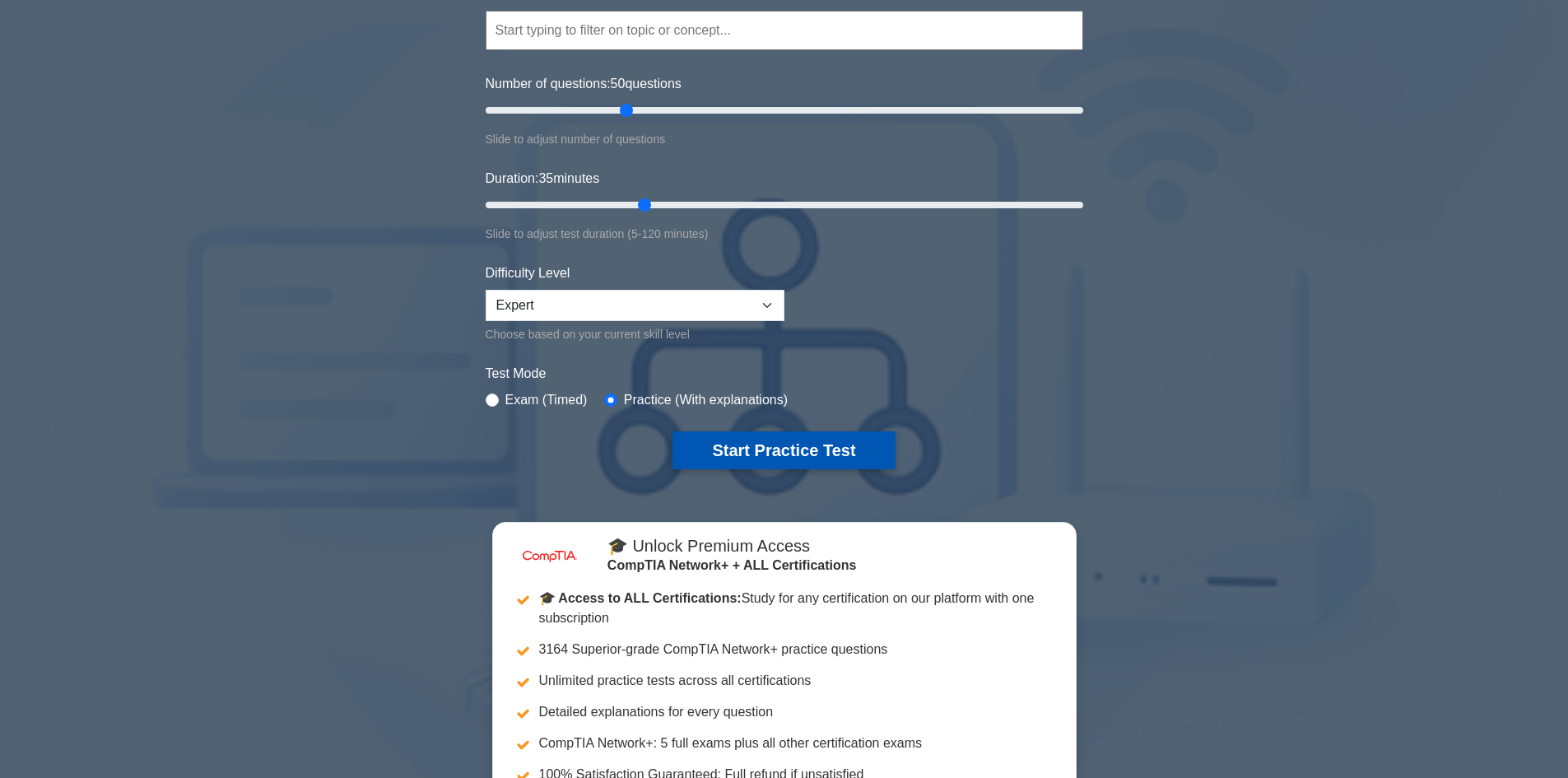
click at [775, 447] on button "Start Practice Test" at bounding box center [783, 450] width 222 height 38
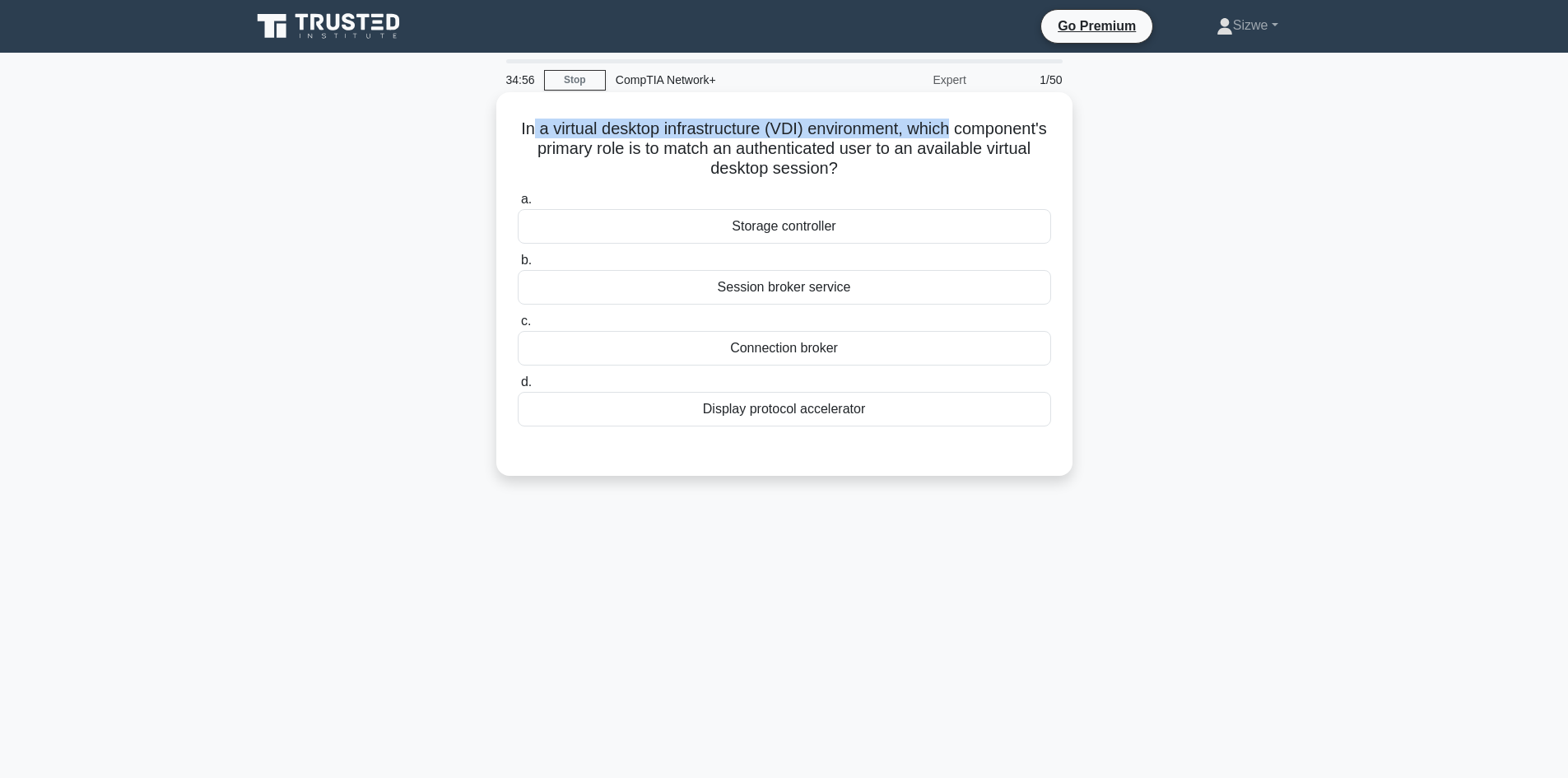
drag, startPoint x: 576, startPoint y: 132, endPoint x: 1009, endPoint y: 133, distance: 433.0
click at [1009, 133] on h5 "In a virtual desktop infrastructure (VDI) environment, which component's primar…" at bounding box center [784, 149] width 536 height 61
click at [756, 281] on div "Session broker service" at bounding box center [784, 287] width 534 height 34
click at [517, 266] on input "b. Session broker service" at bounding box center [517, 260] width 0 height 10
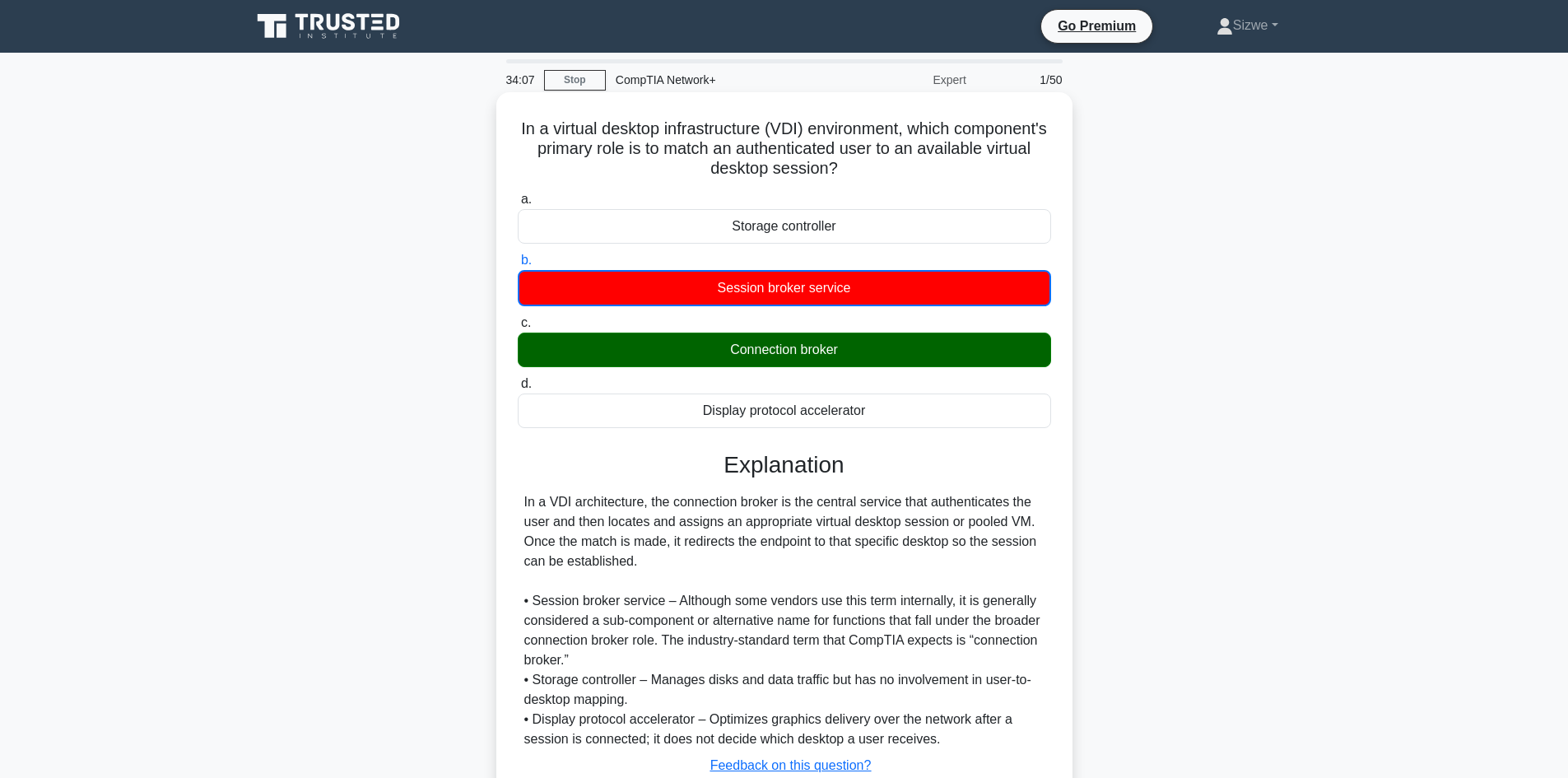
scroll to position [121, 0]
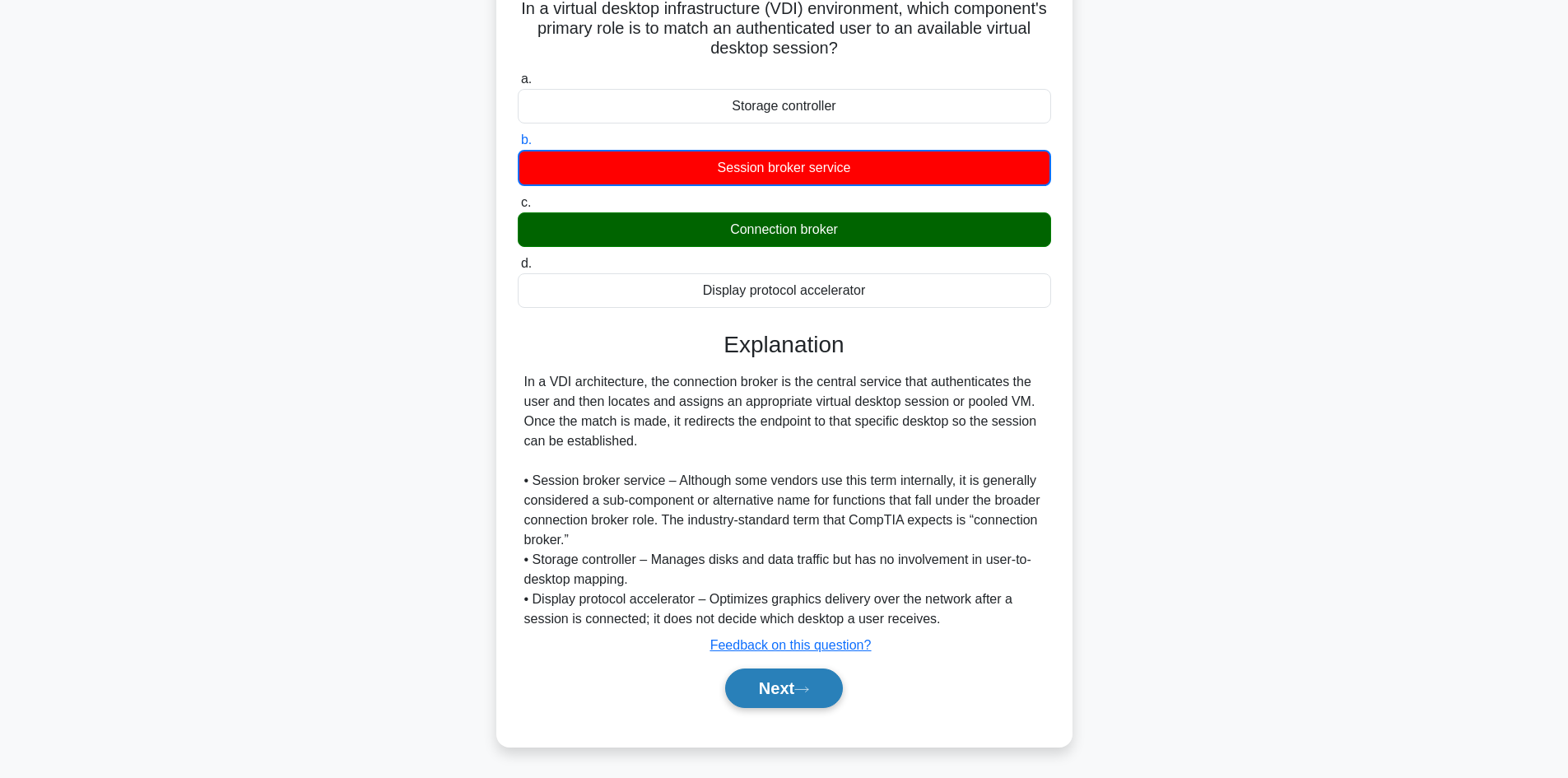
click at [769, 682] on button "Next" at bounding box center [783, 688] width 118 height 40
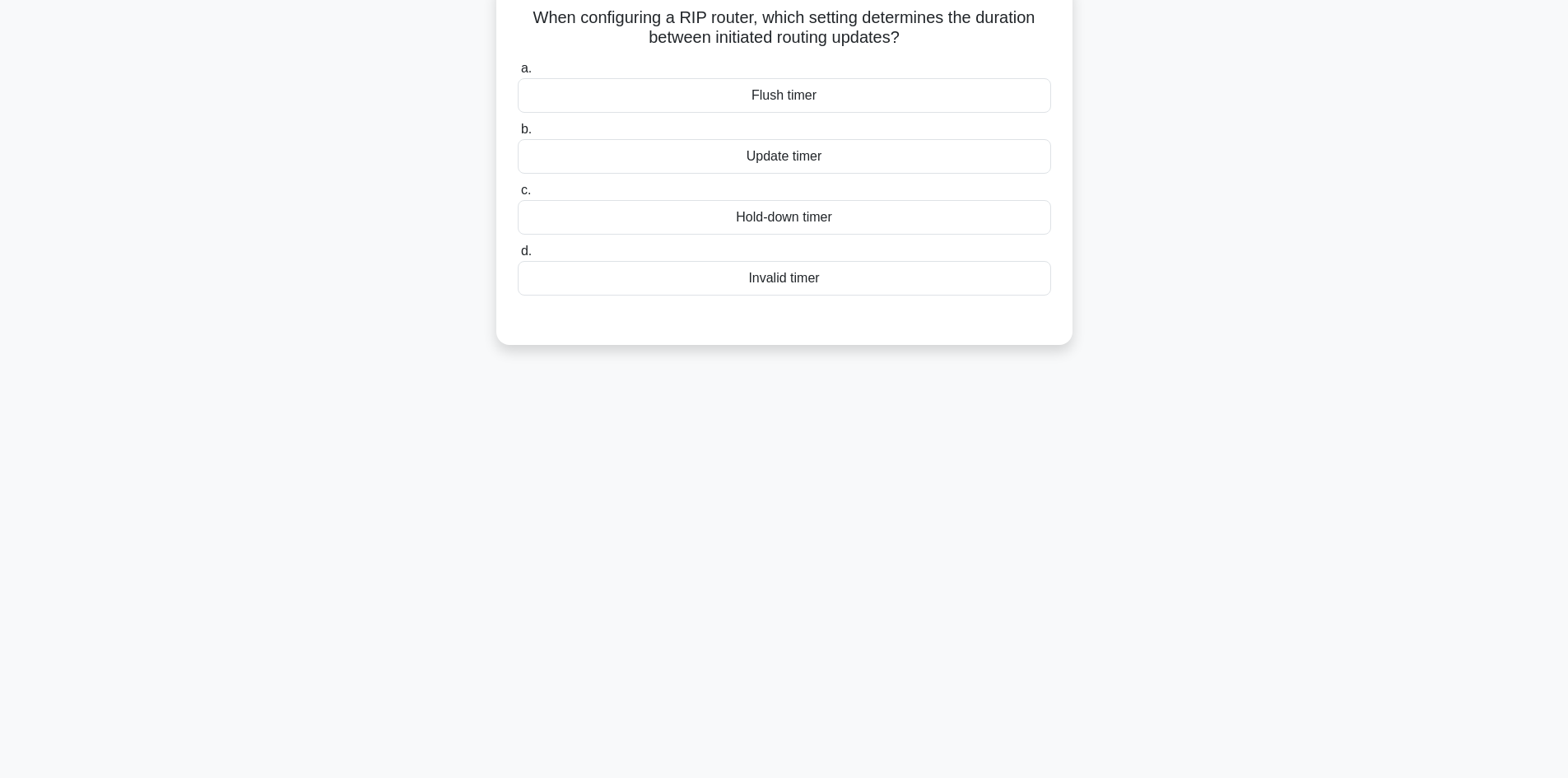
scroll to position [0, 0]
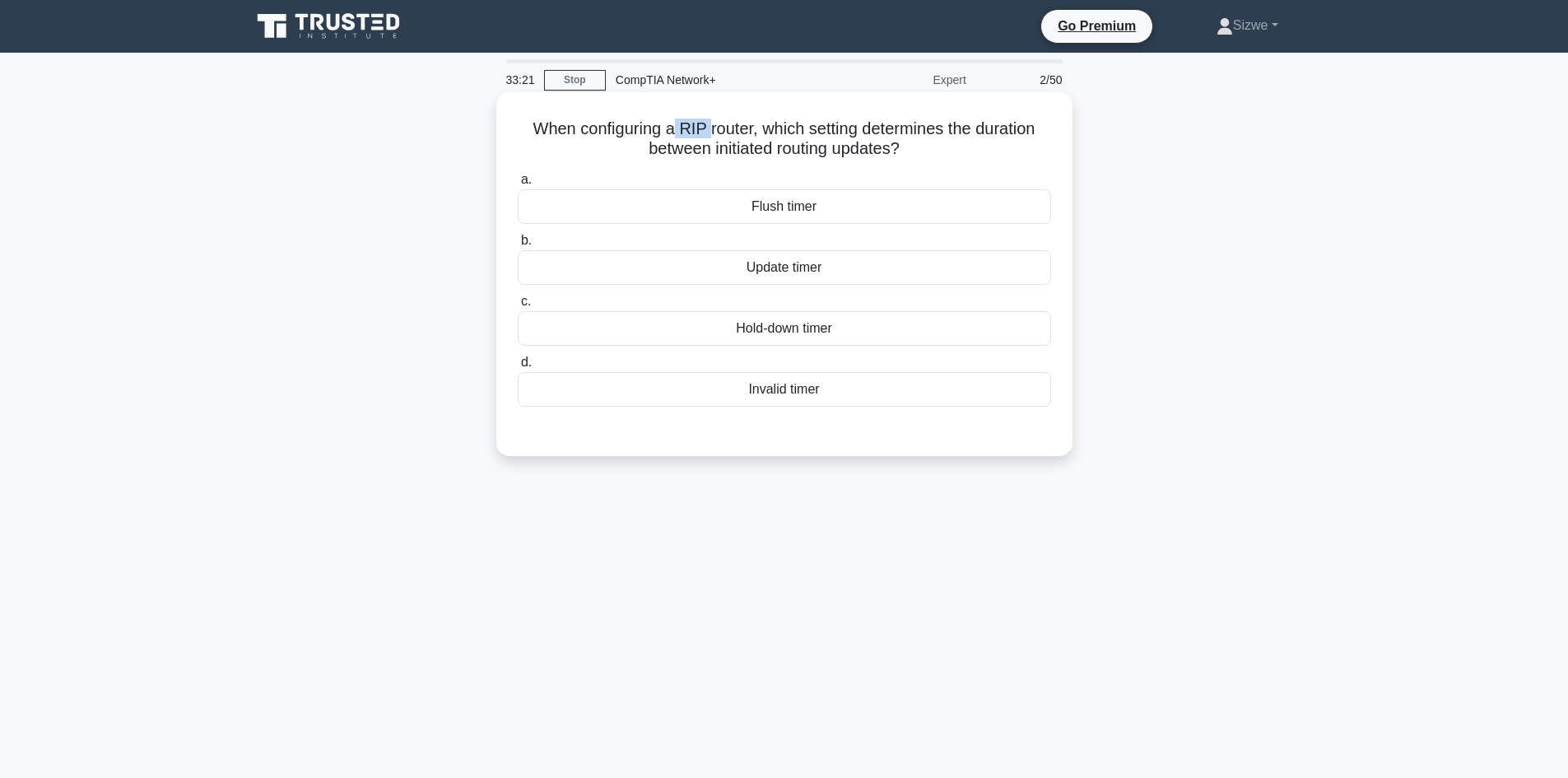
drag, startPoint x: 671, startPoint y: 127, endPoint x: 707, endPoint y: 134, distance: 36.7
click at [707, 134] on h5 "When configuring a RIP router, which setting determines the duration between in…" at bounding box center [784, 139] width 536 height 41
click at [792, 193] on div "Flush timer" at bounding box center [784, 207] width 534 height 34
click at [517, 185] on input "a. Flush timer" at bounding box center [517, 180] width 0 height 10
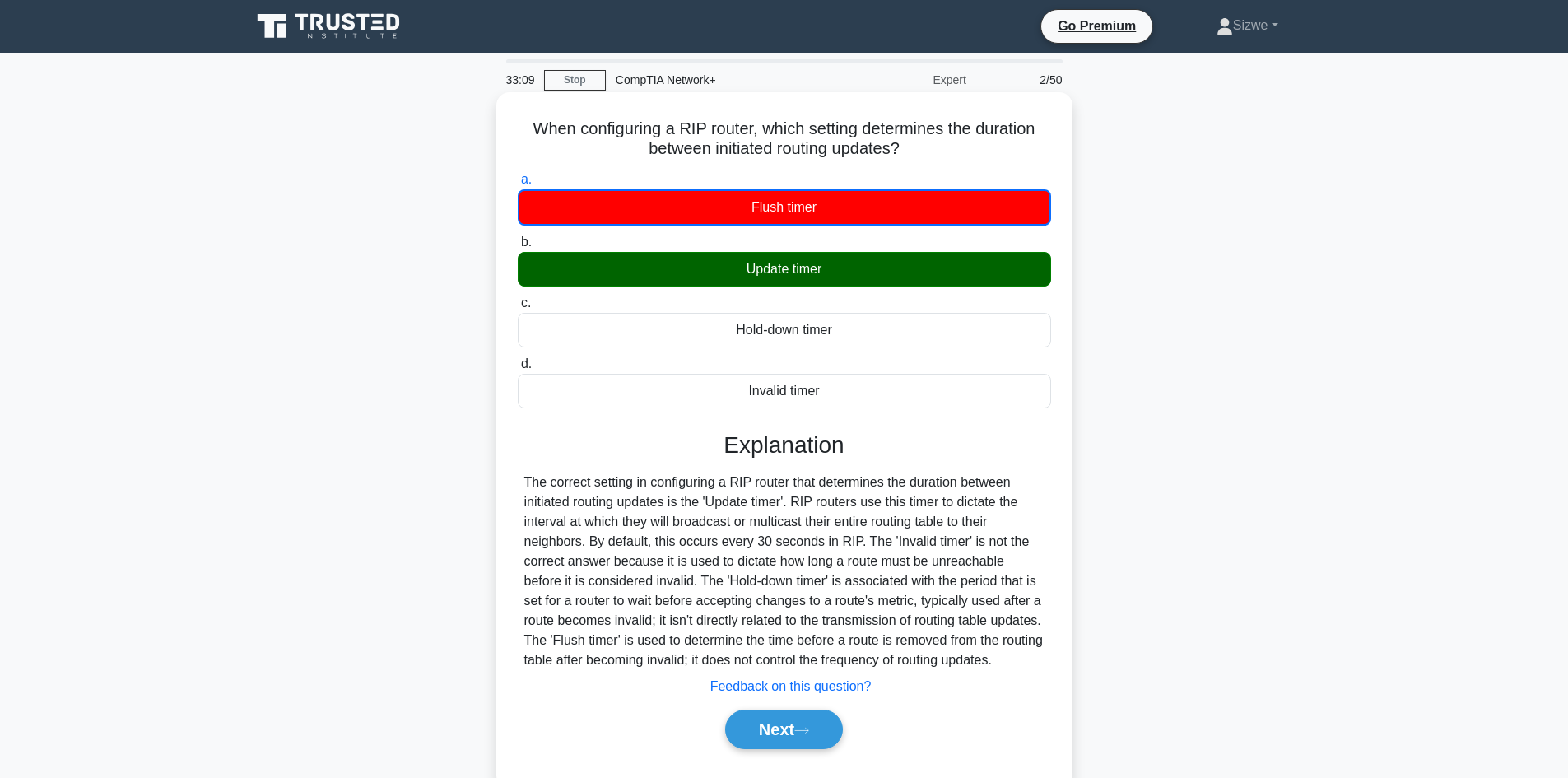
scroll to position [111, 0]
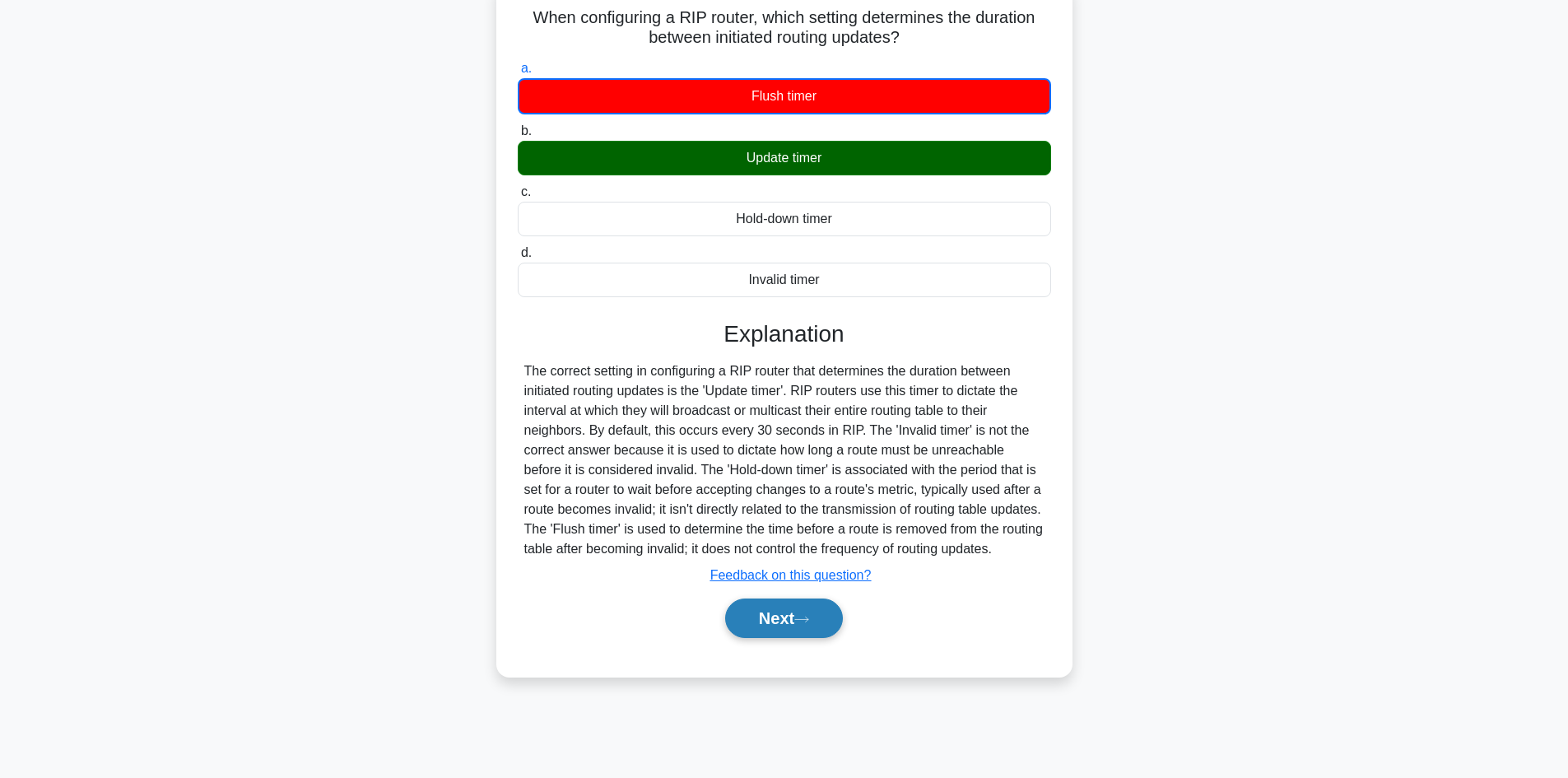
click at [784, 622] on button "Next" at bounding box center [783, 618] width 118 height 40
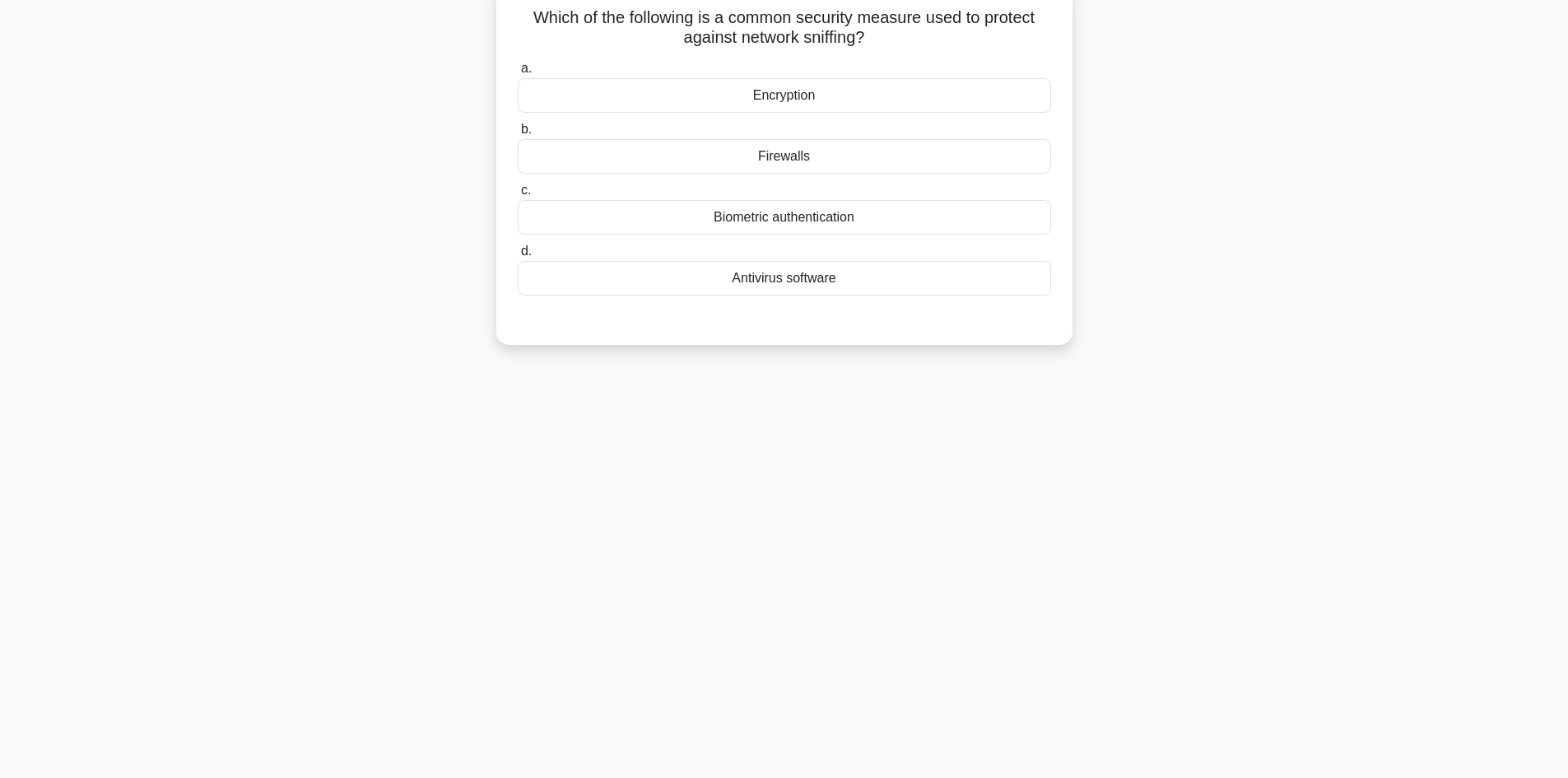
scroll to position [0, 0]
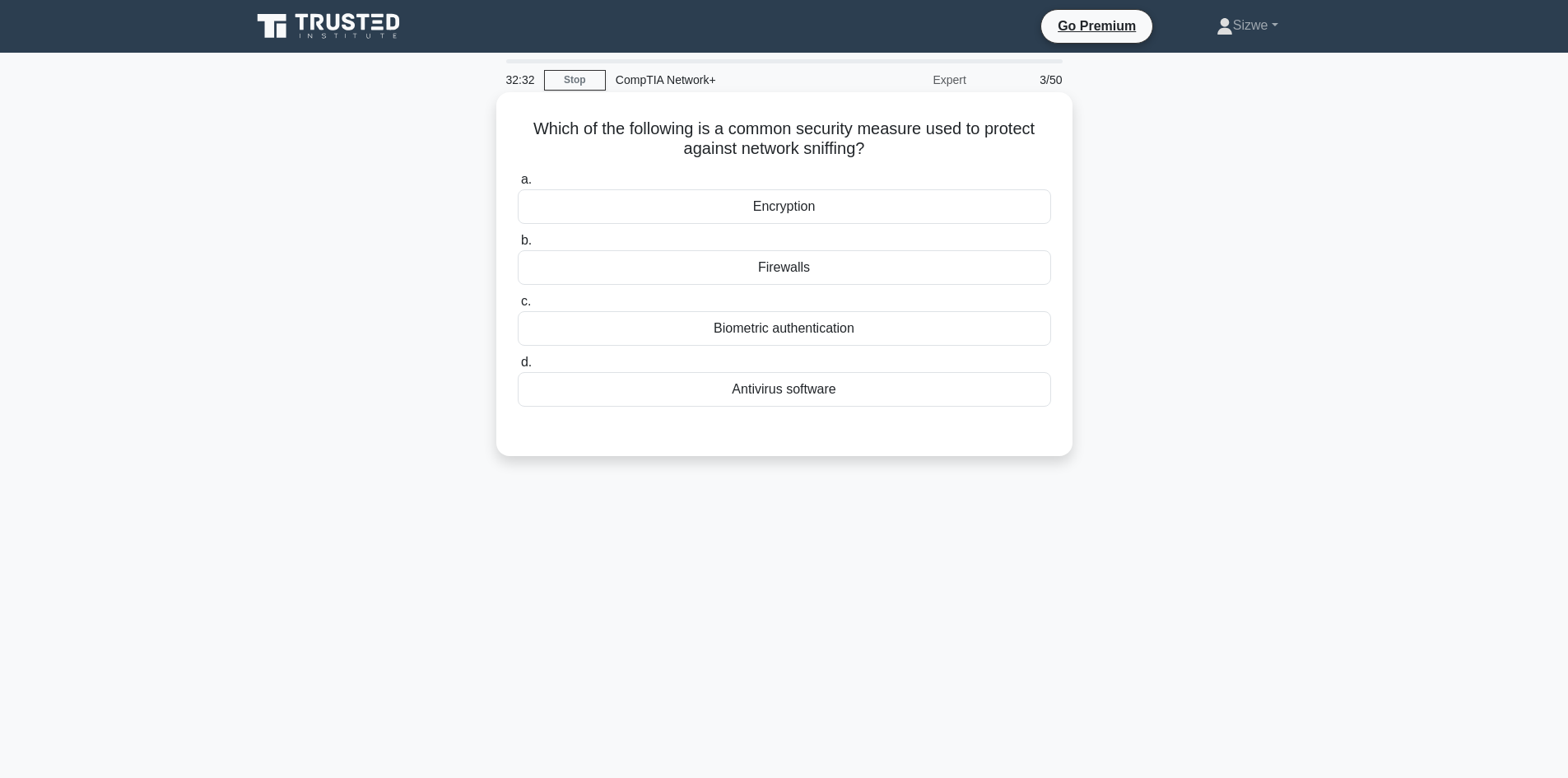
click at [776, 214] on div "Encryption" at bounding box center [784, 207] width 534 height 34
click at [517, 185] on input "a. Encryption" at bounding box center [517, 180] width 0 height 10
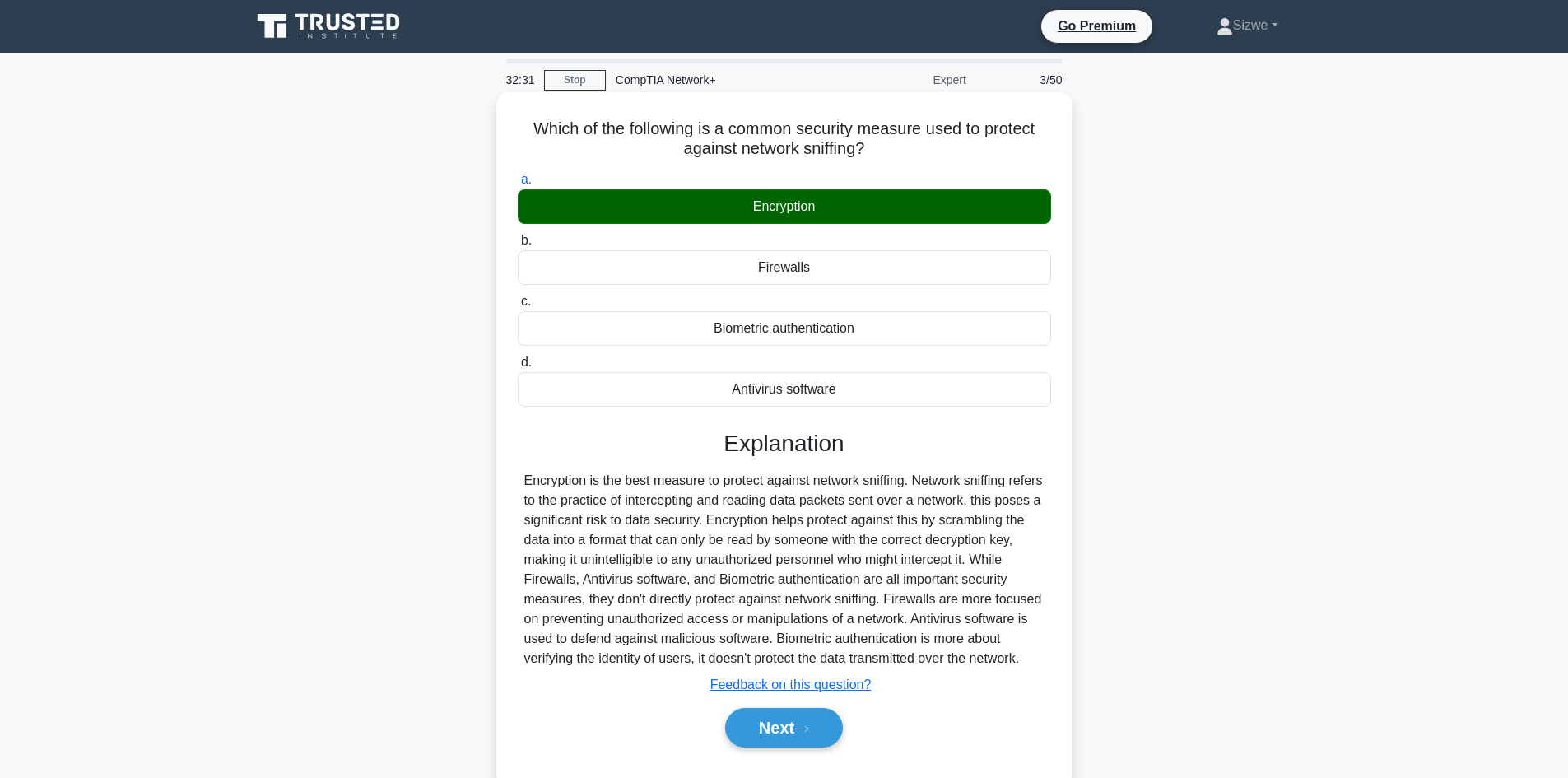
scroll to position [111, 0]
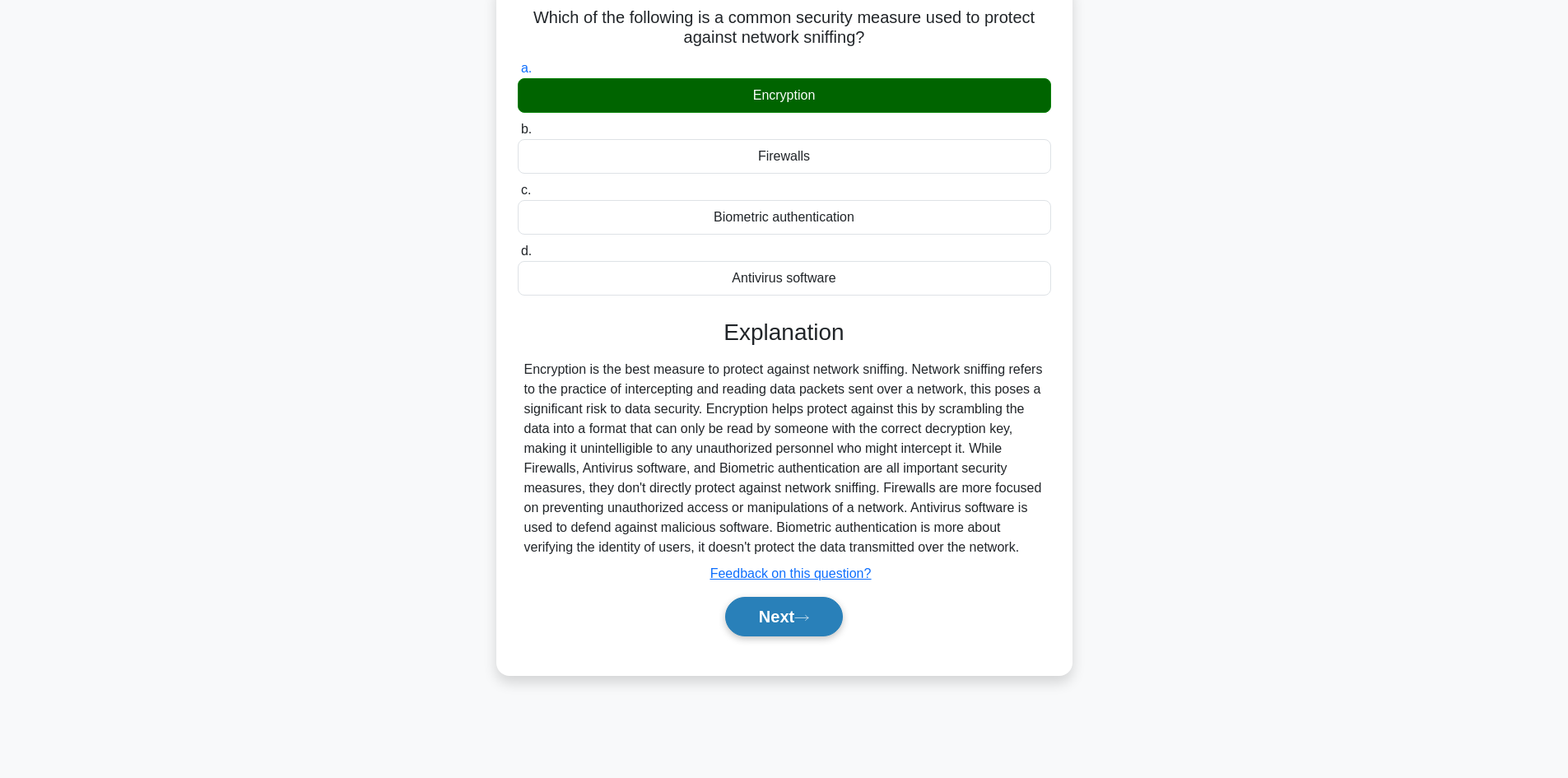
click at [775, 636] on button "Next" at bounding box center [783, 616] width 118 height 40
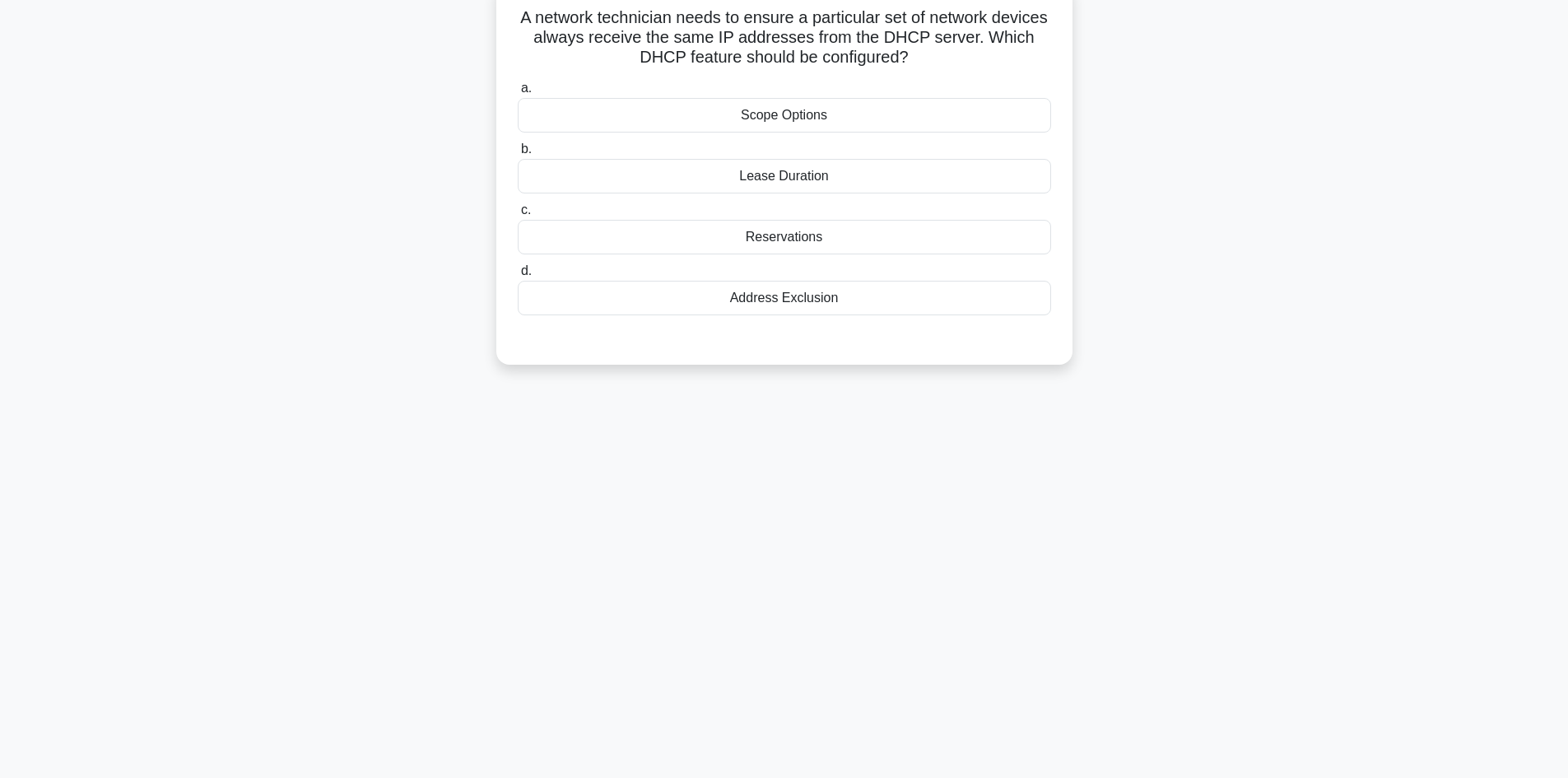
scroll to position [0, 0]
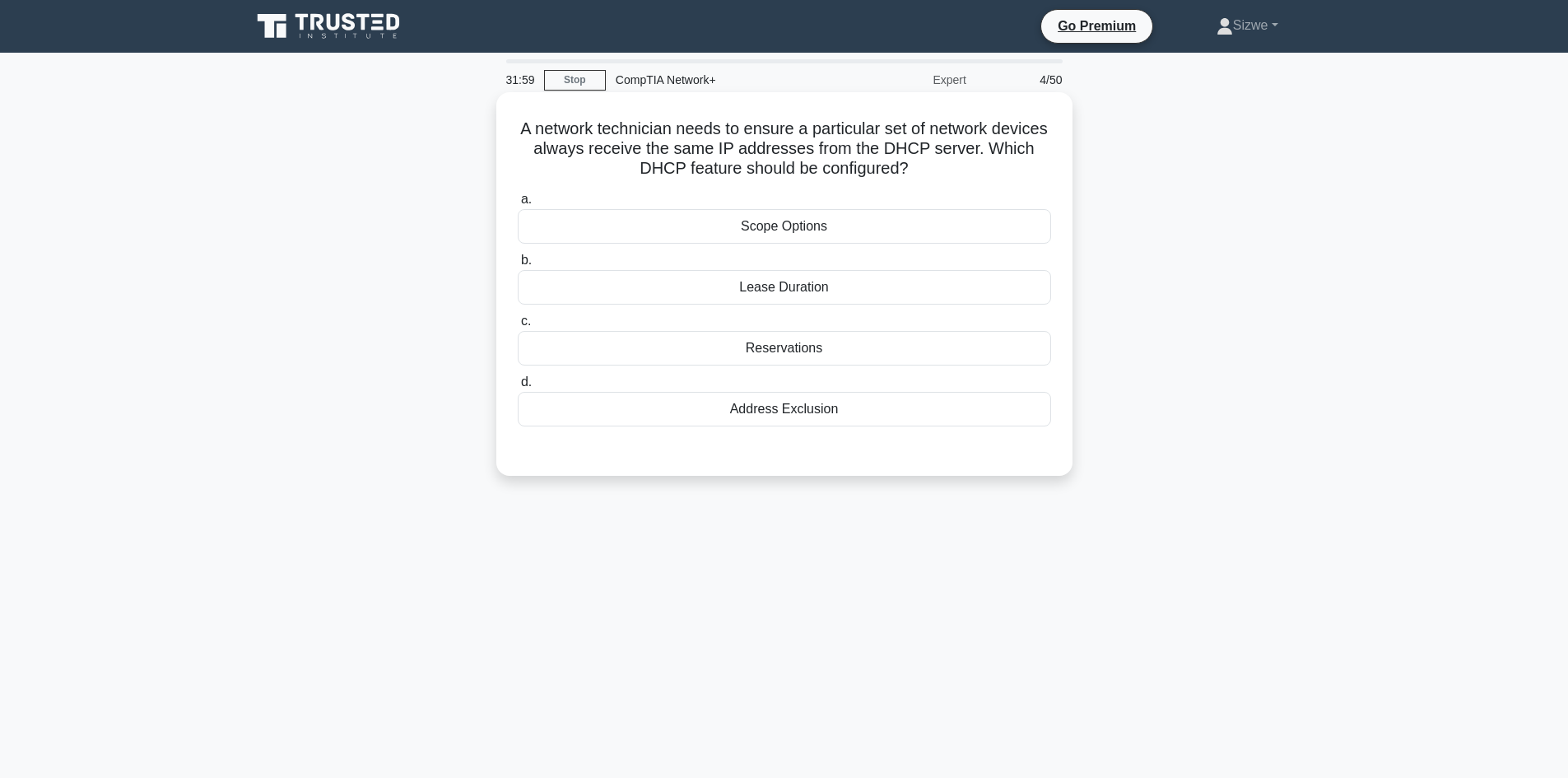
click at [814, 355] on div "Reservations" at bounding box center [784, 348] width 534 height 34
click at [517, 327] on input "c. Reservations" at bounding box center [517, 321] width 0 height 10
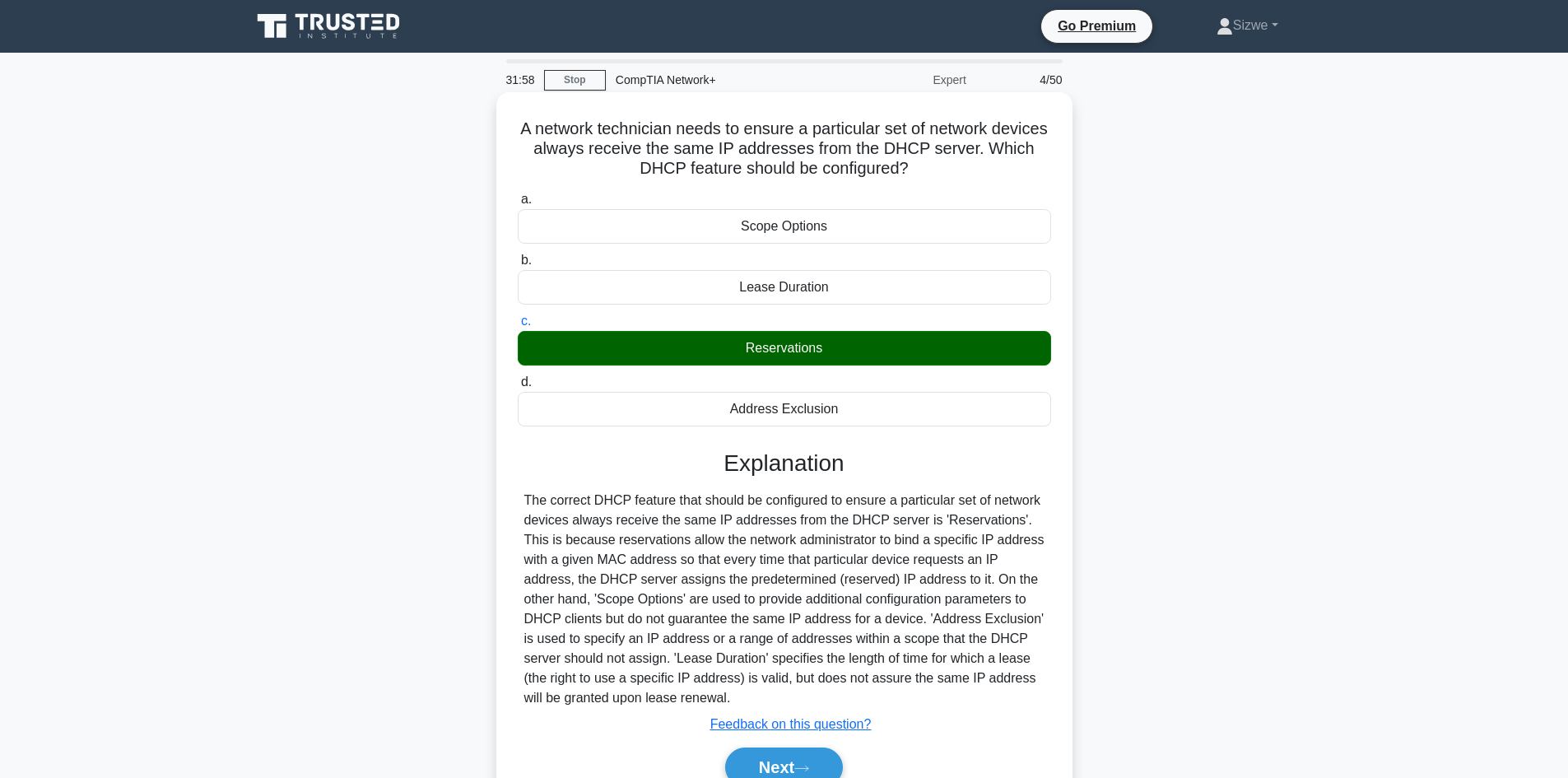
scroll to position [111, 0]
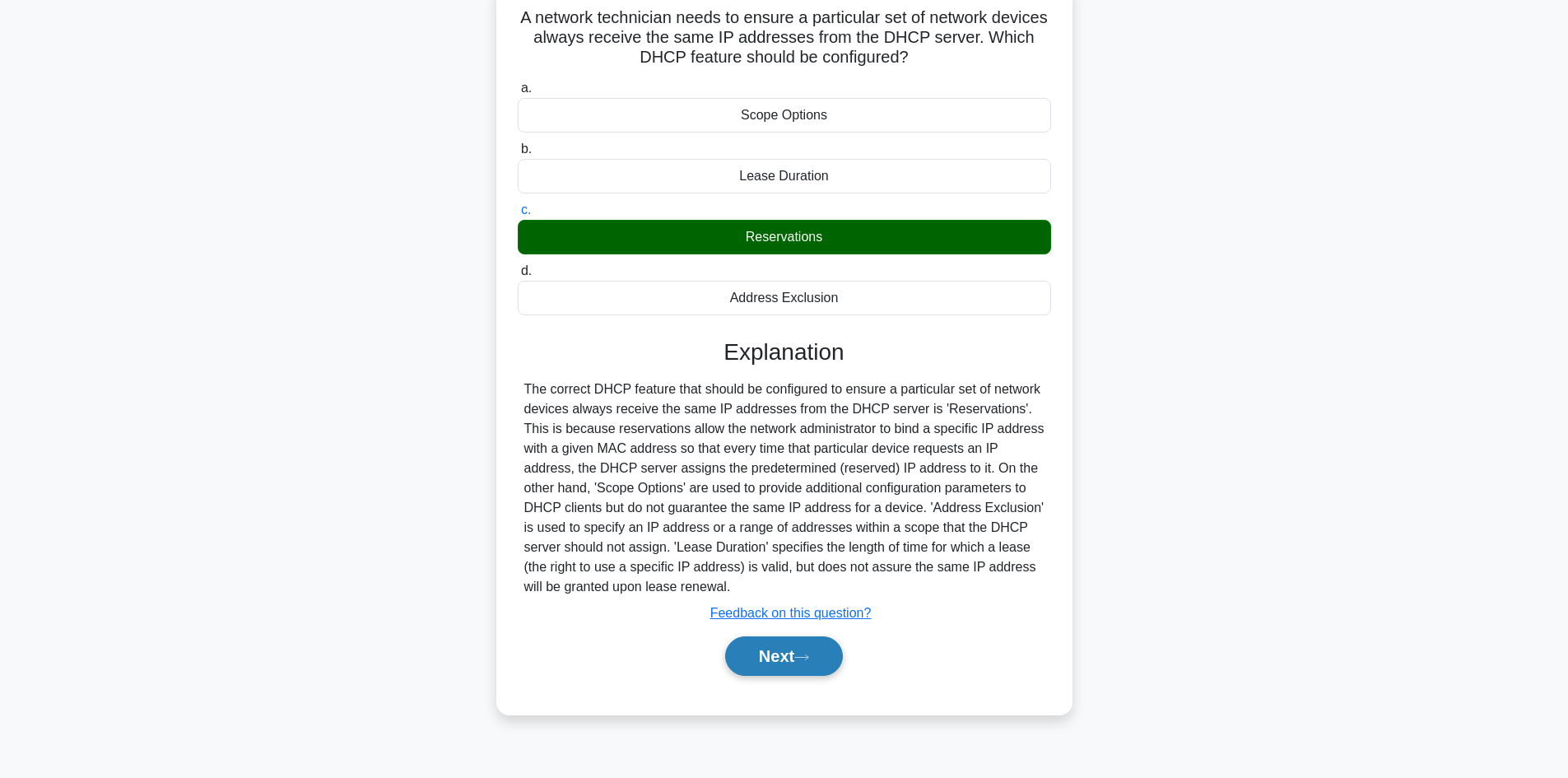
click at [828, 653] on button "Next" at bounding box center [783, 656] width 118 height 40
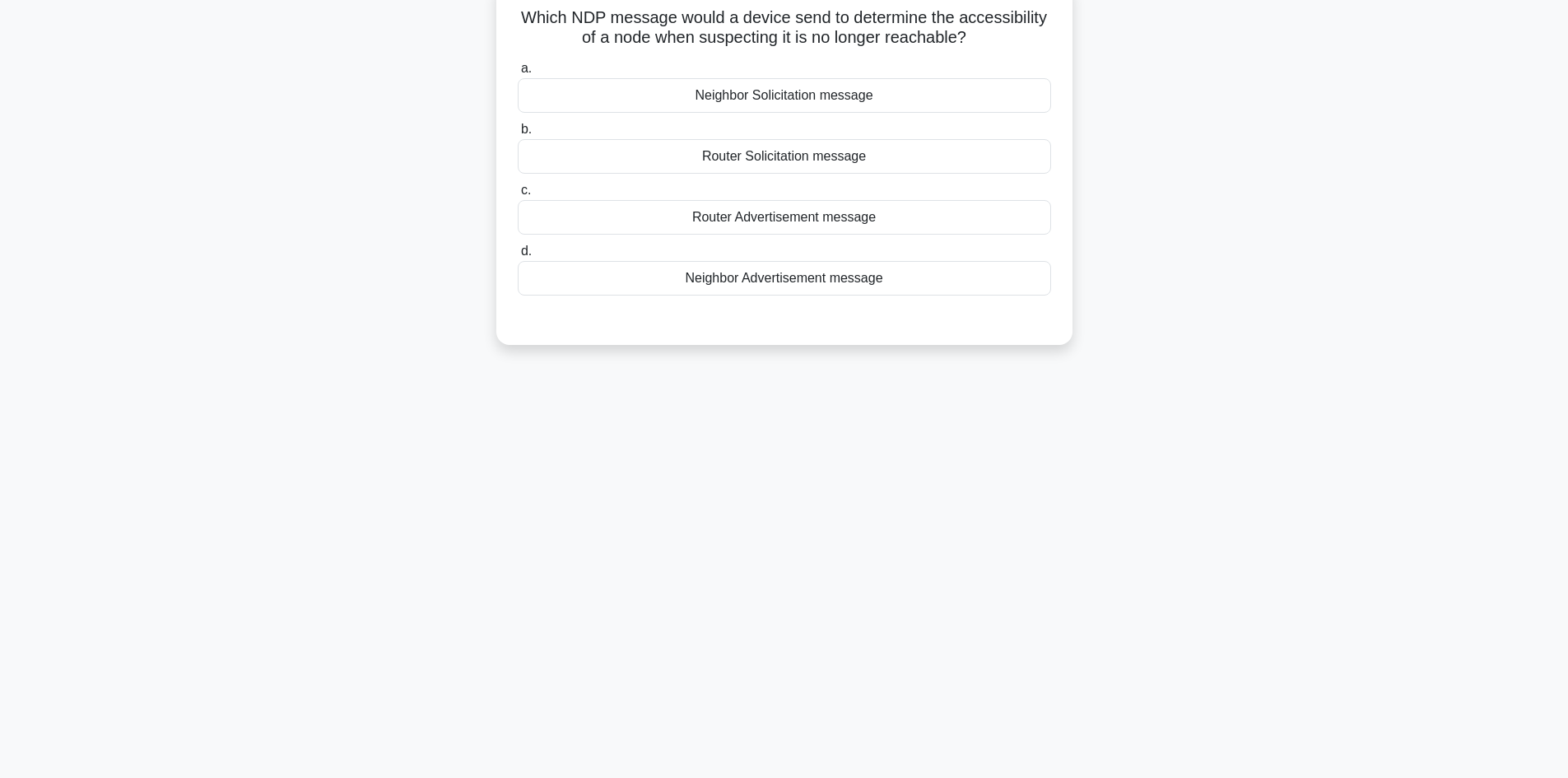
scroll to position [0, 0]
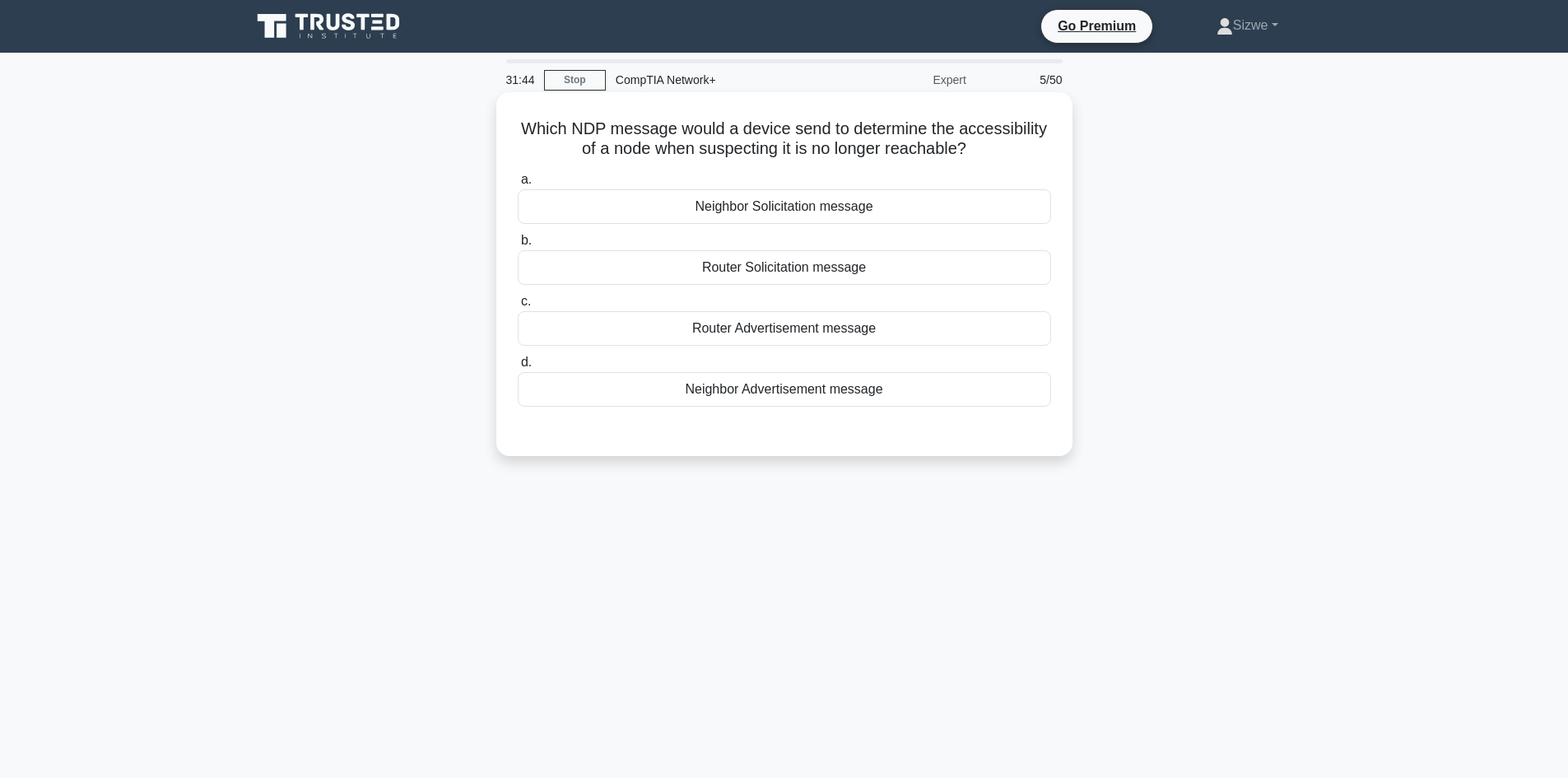
click at [832, 375] on div "Neighbor Advertisement message" at bounding box center [784, 389] width 534 height 34
click at [517, 367] on input "d. Neighbor Advertisement message" at bounding box center [517, 362] width 0 height 10
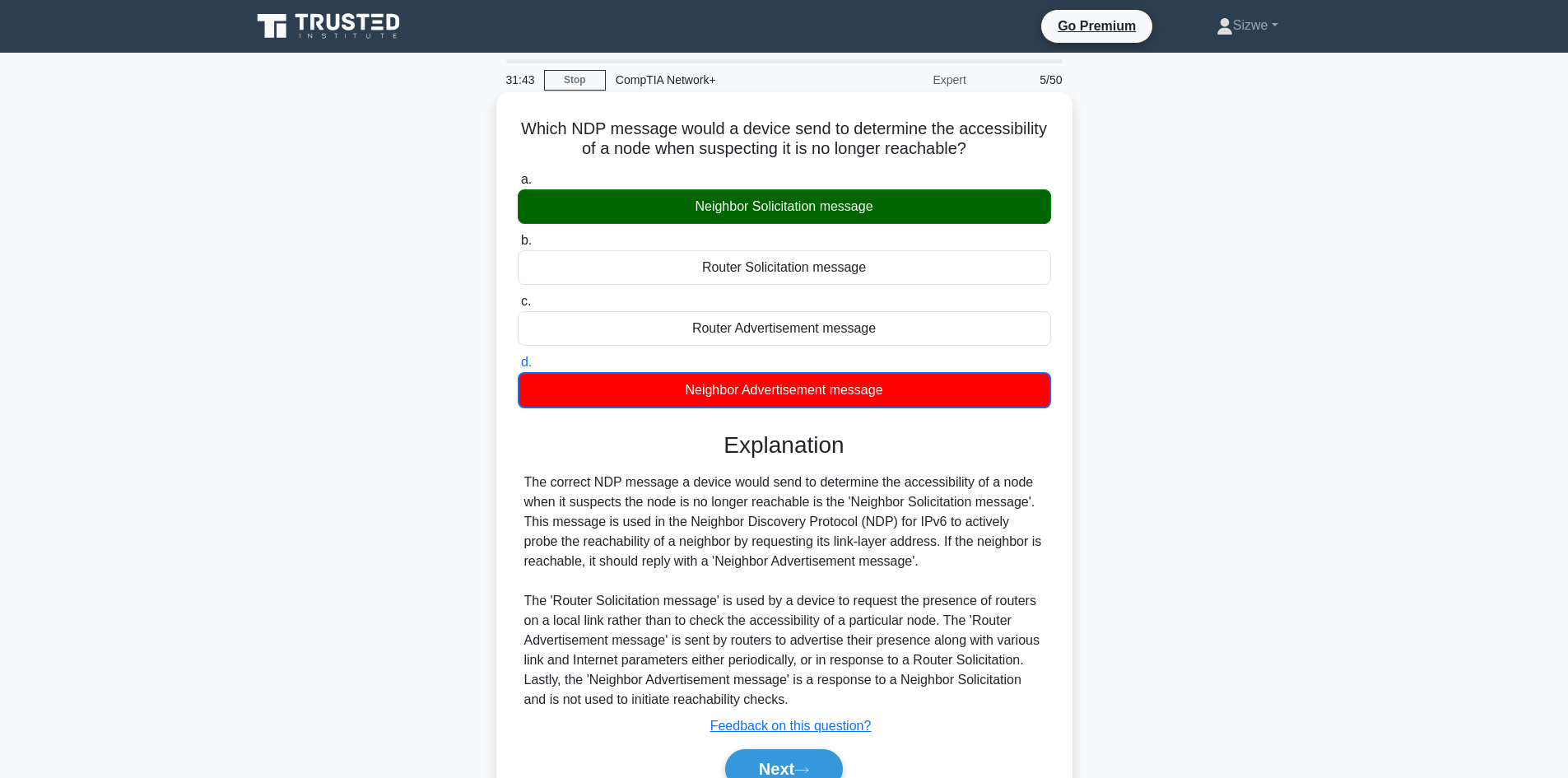
scroll to position [111, 0]
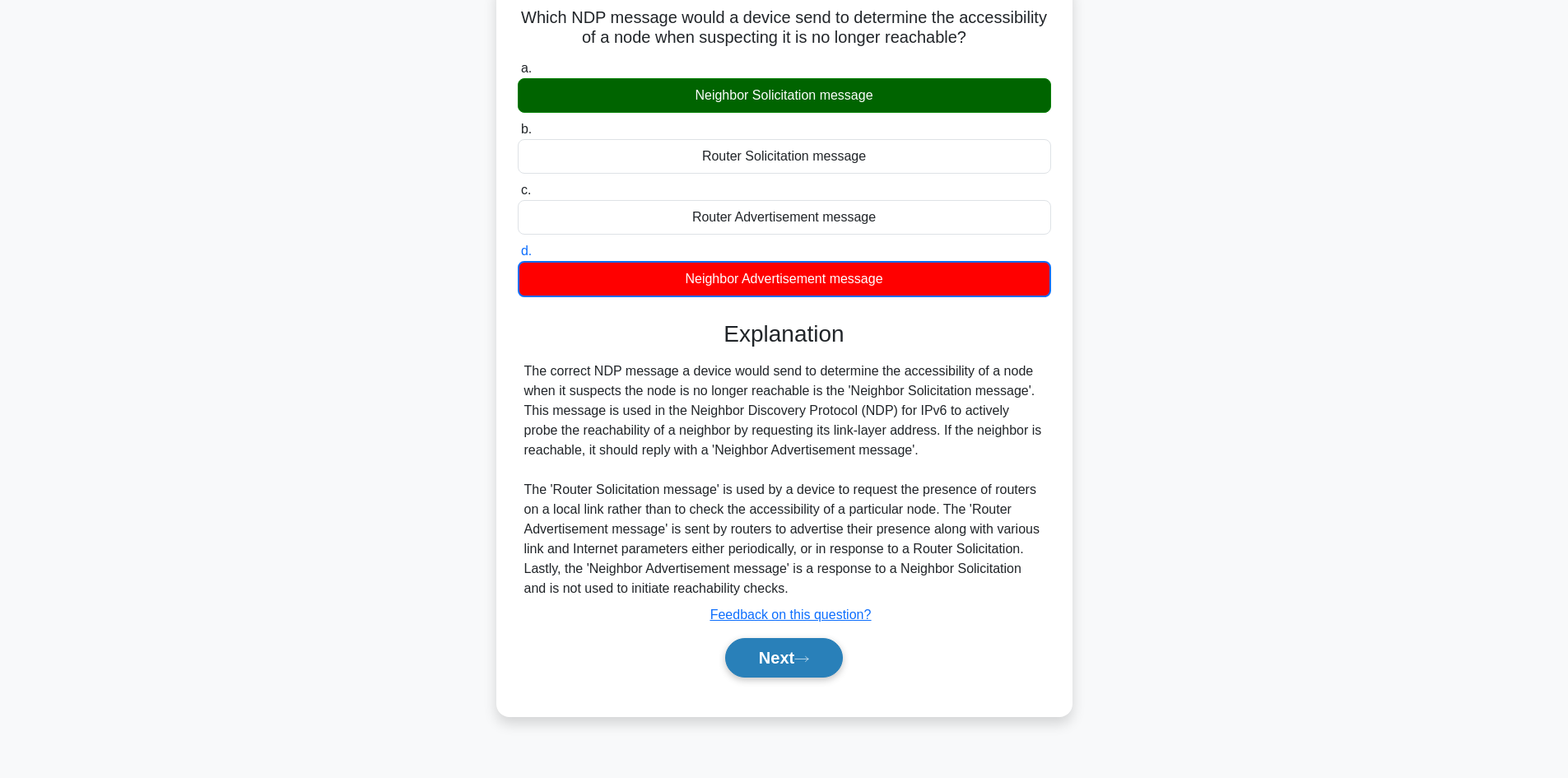
click at [789, 648] on button "Next" at bounding box center [783, 658] width 118 height 40
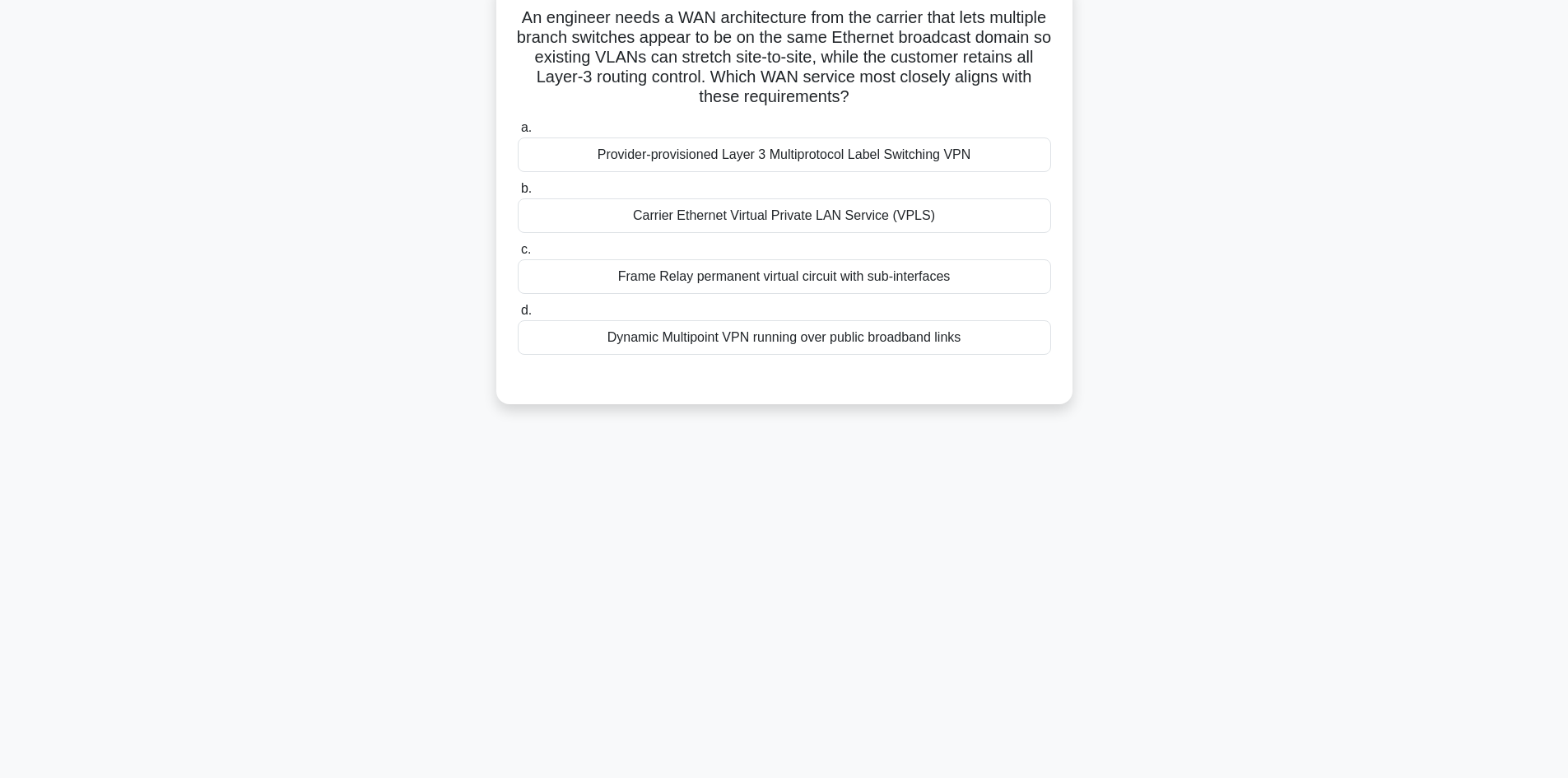
scroll to position [0, 0]
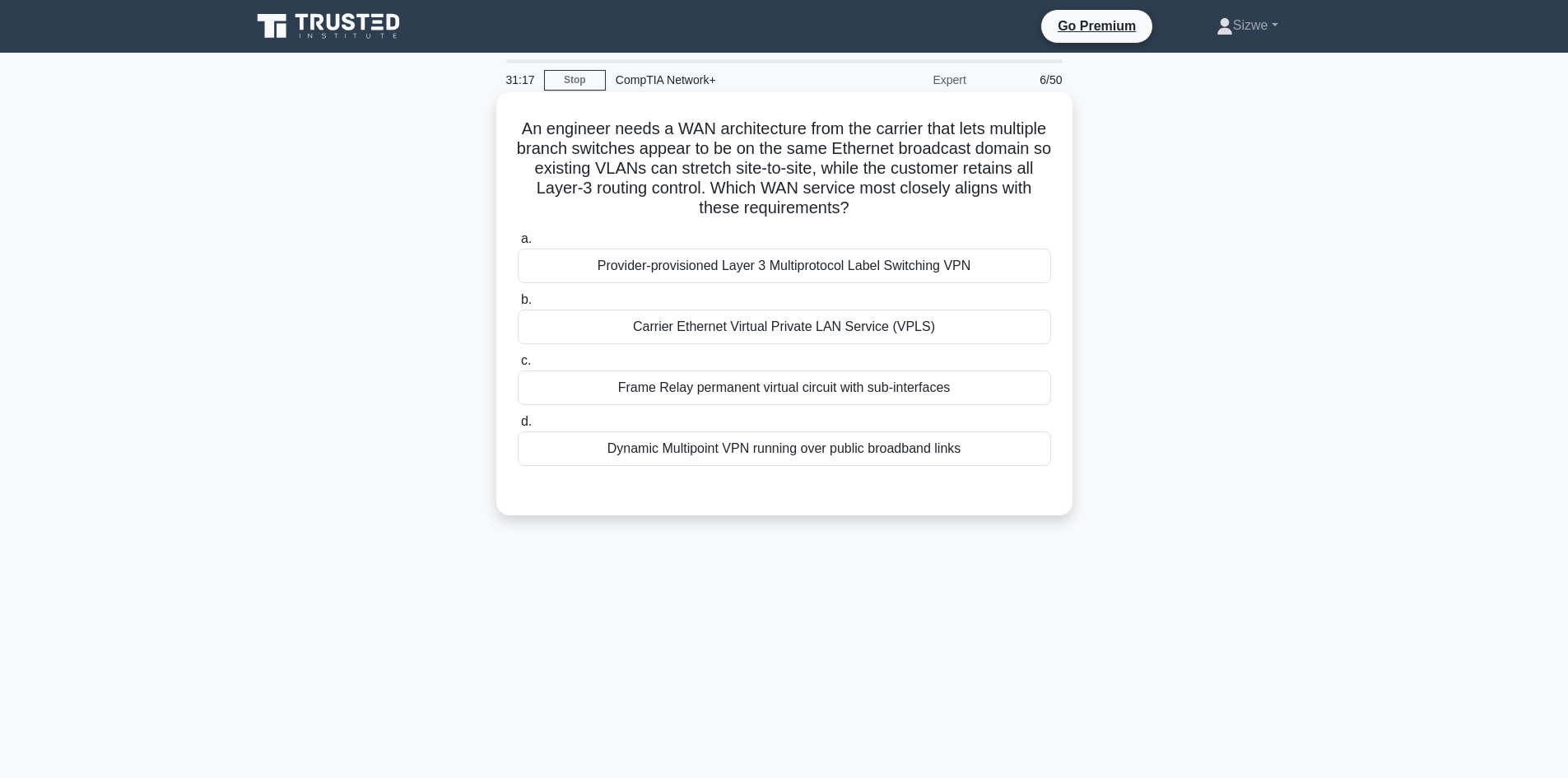
click at [670, 272] on div "Provider-provisioned Layer 3 Multiprotocol Label Switching VPN" at bounding box center [784, 266] width 534 height 34
click at [517, 244] on input "a. Provider-provisioned Layer 3 Multiprotocol Label Switching VPN" at bounding box center [517, 239] width 0 height 10
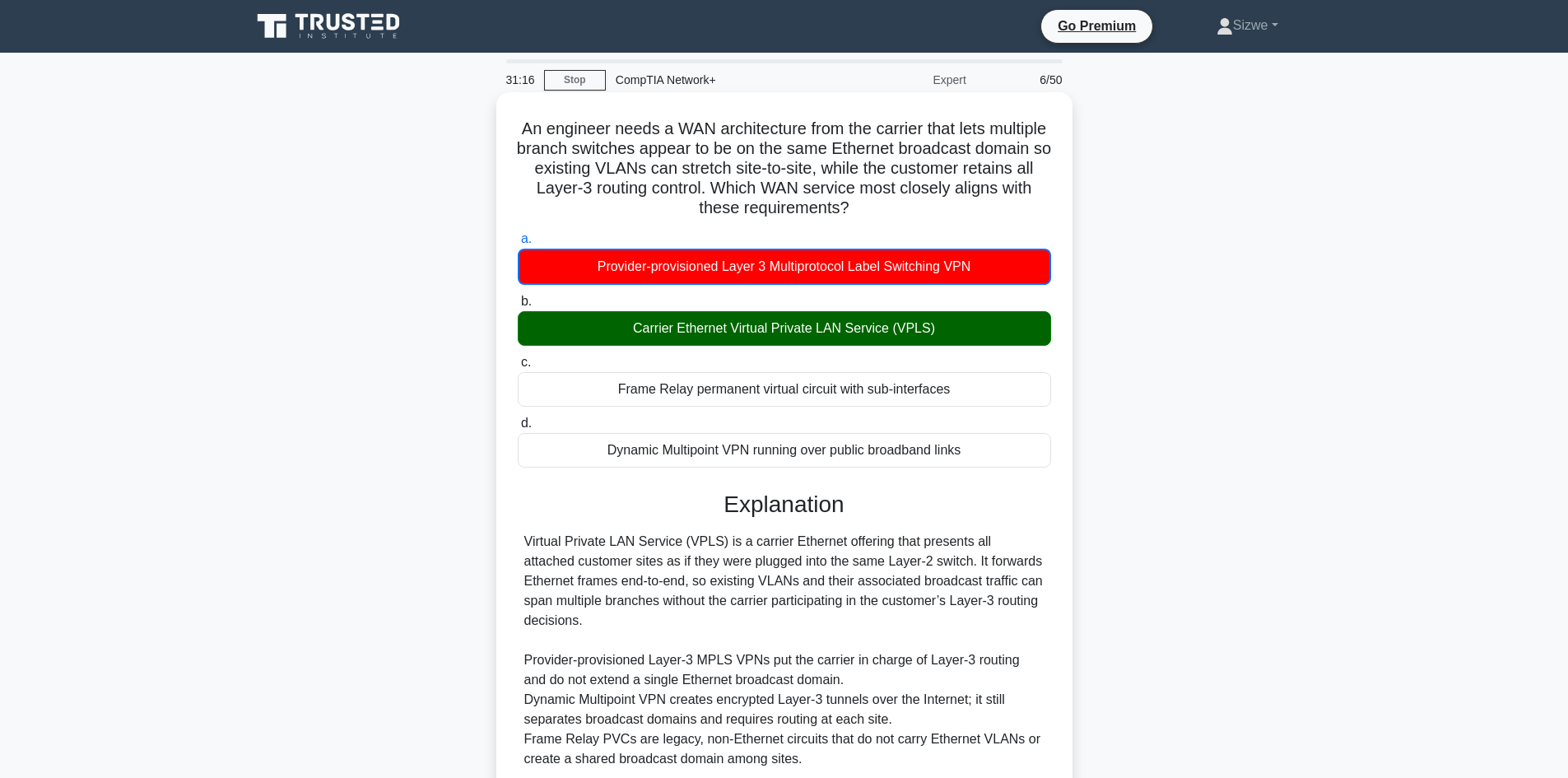
scroll to position [141, 0]
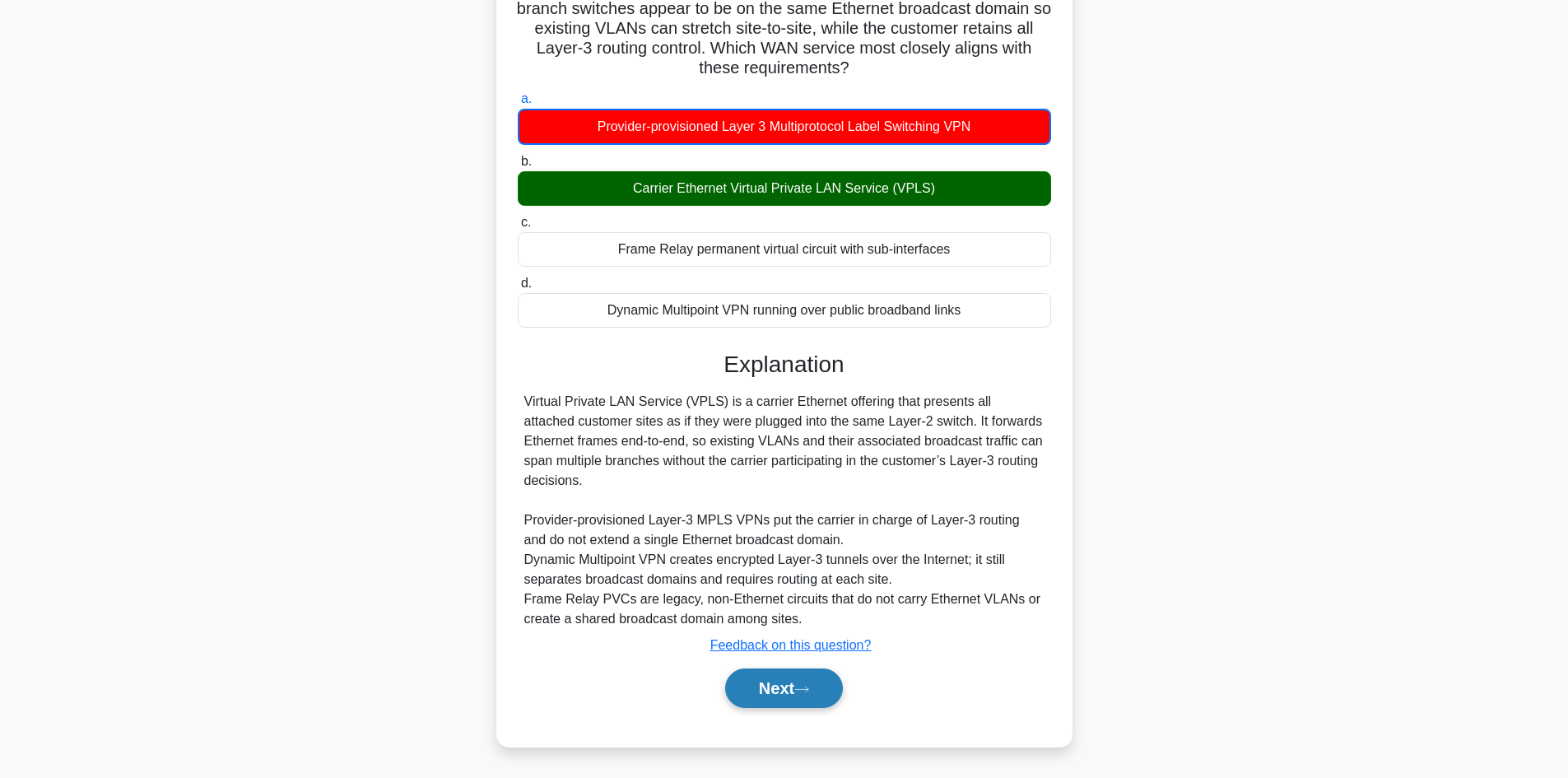
click at [776, 695] on button "Next" at bounding box center [783, 688] width 118 height 40
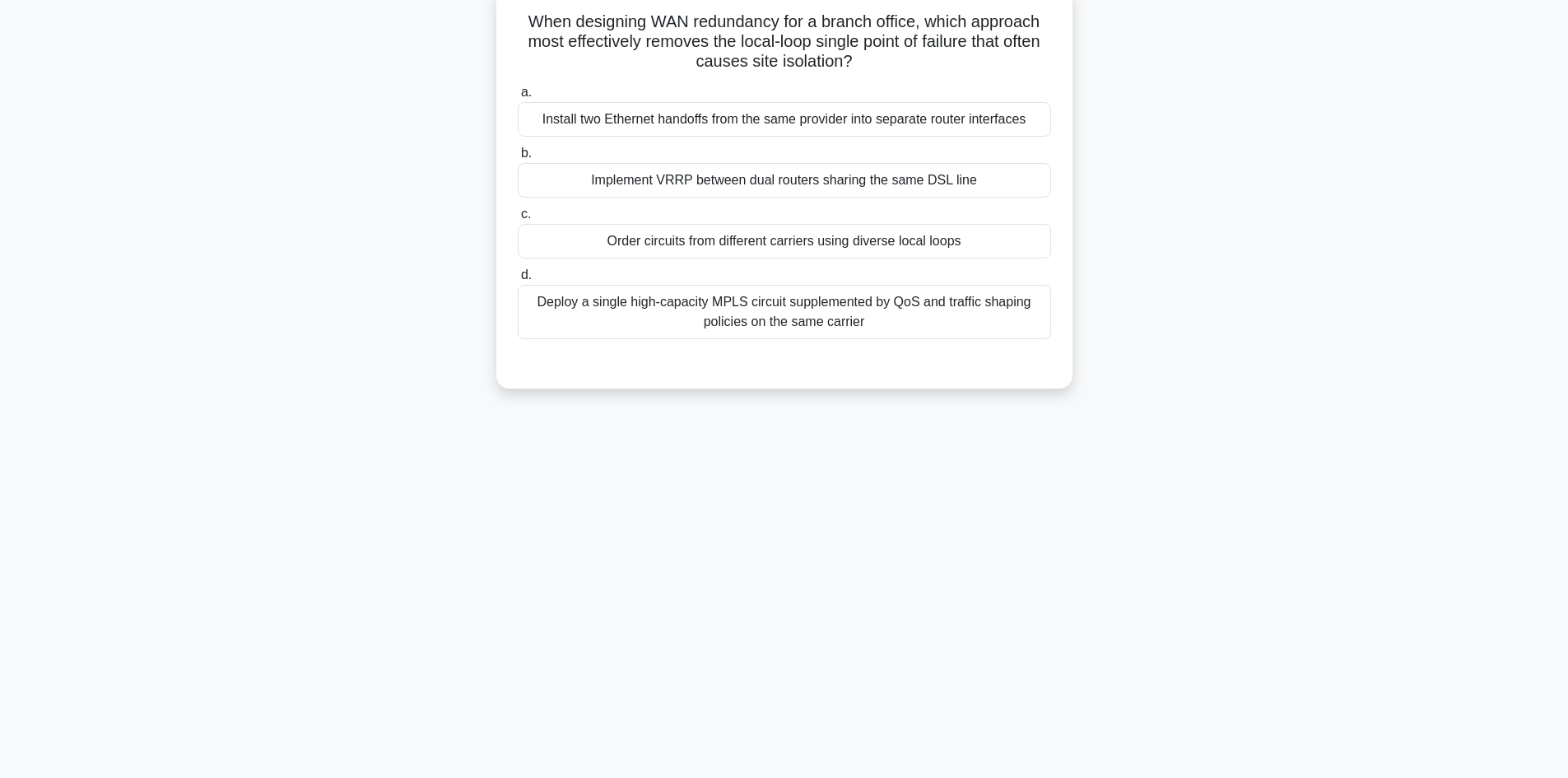
scroll to position [0, 0]
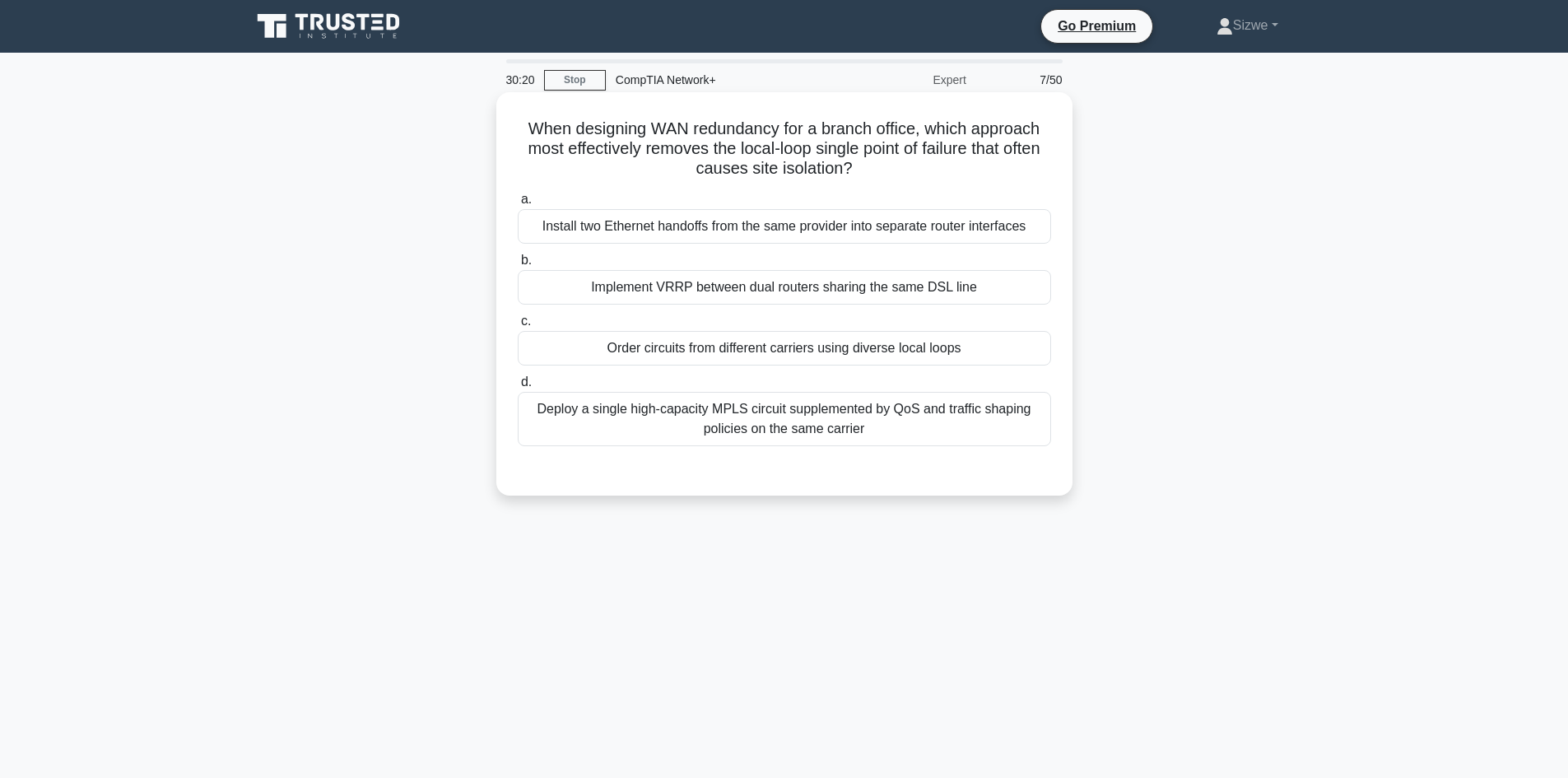
click at [797, 424] on div "Deploy a single high-capacity MPLS circuit supplemented by QoS and traffic shap…" at bounding box center [784, 418] width 534 height 54
click at [517, 387] on input "d. Deploy a single high-capacity MPLS circuit supplemented by QoS and traffic s…" at bounding box center [517, 382] width 0 height 10
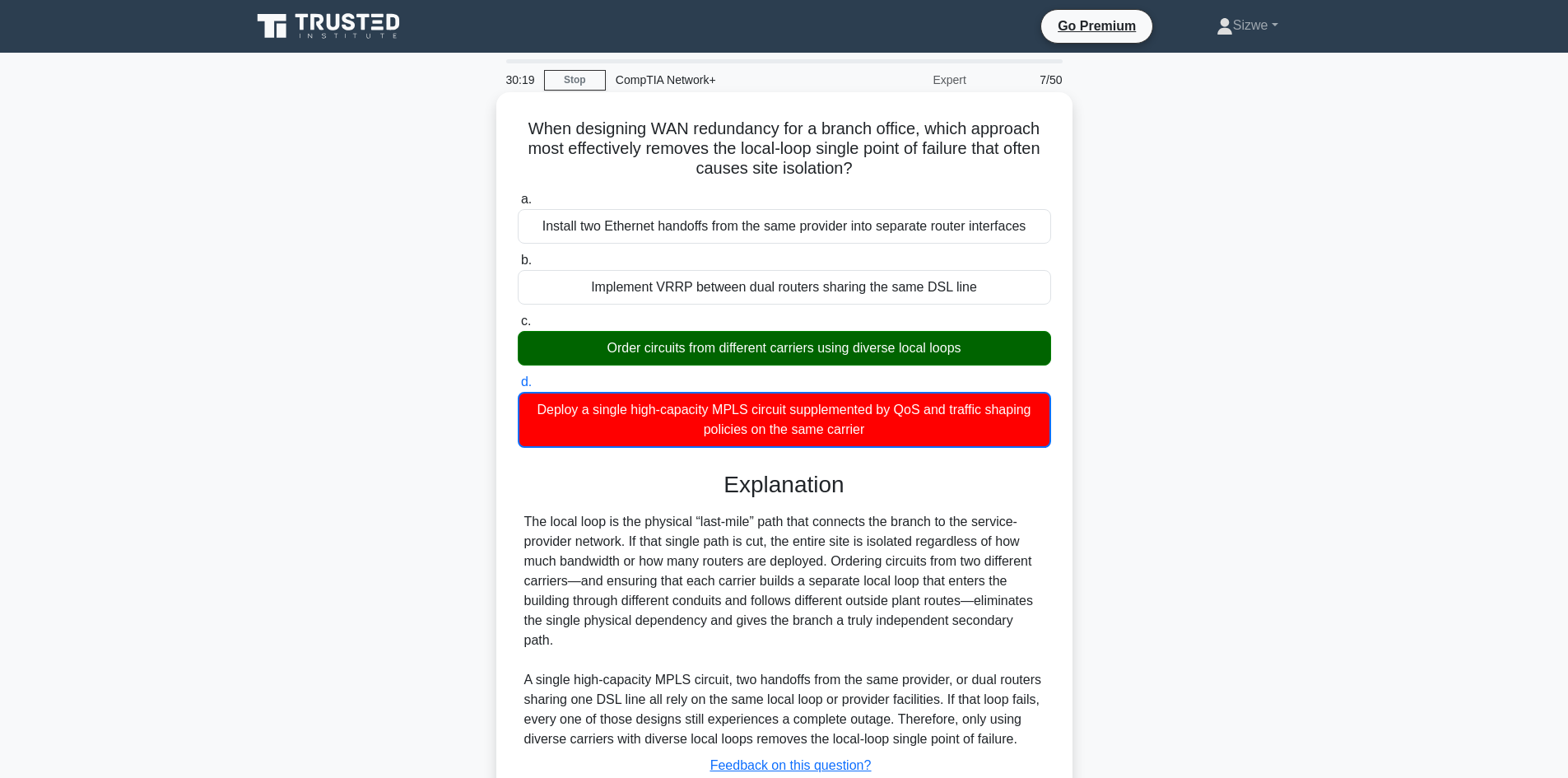
scroll to position [111, 0]
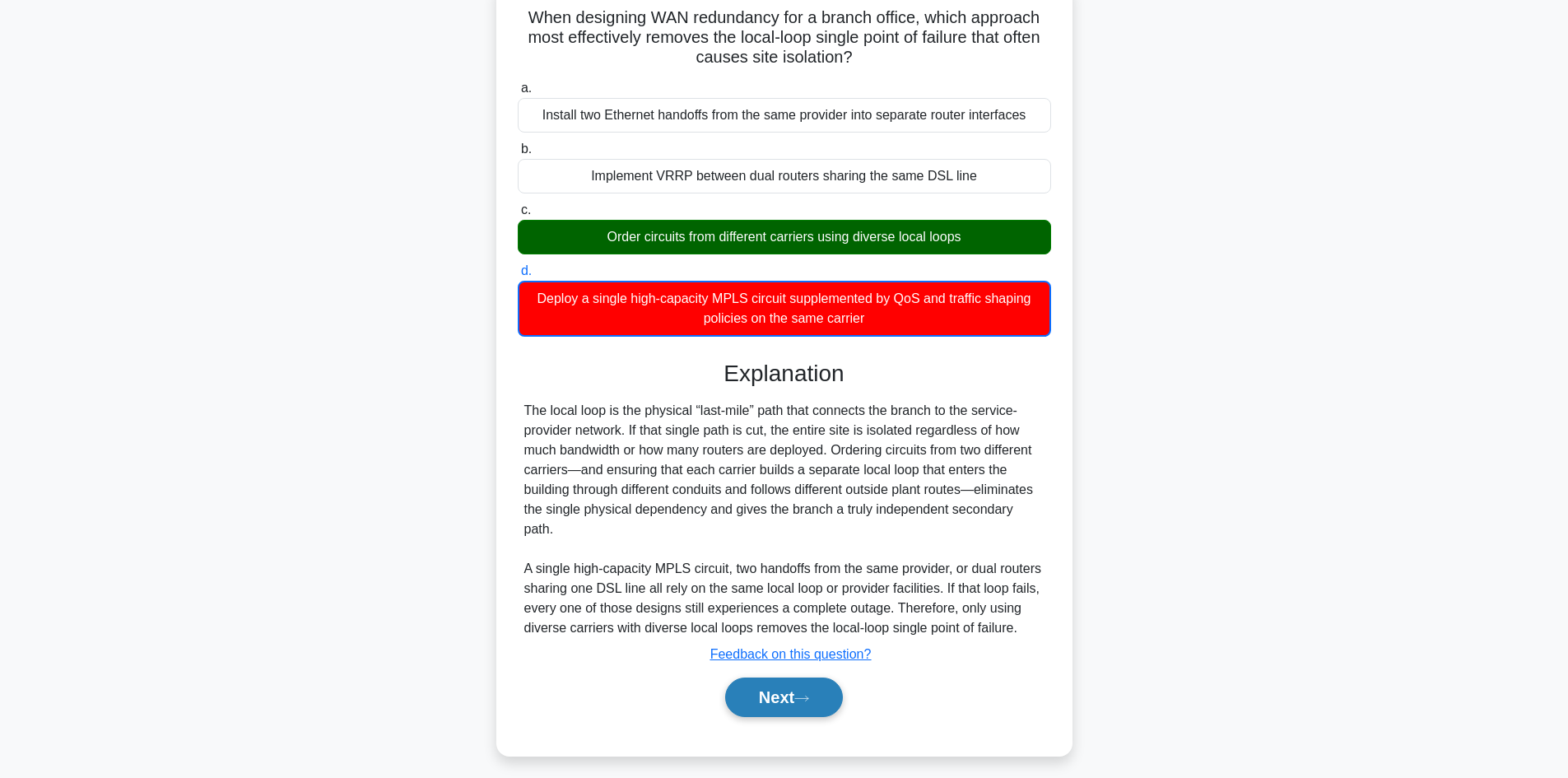
click at [796, 677] on button "Next" at bounding box center [783, 697] width 118 height 40
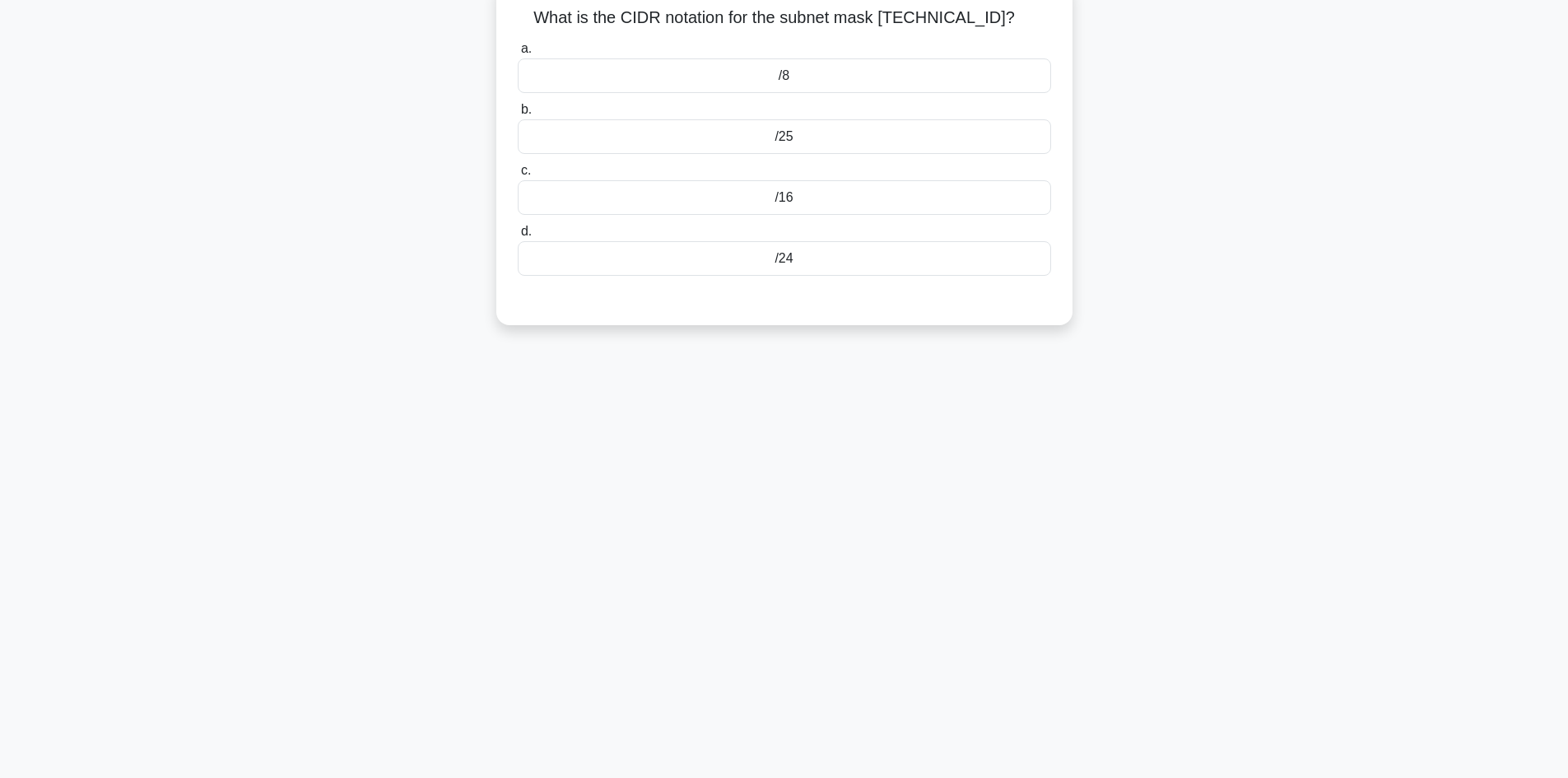
scroll to position [0, 0]
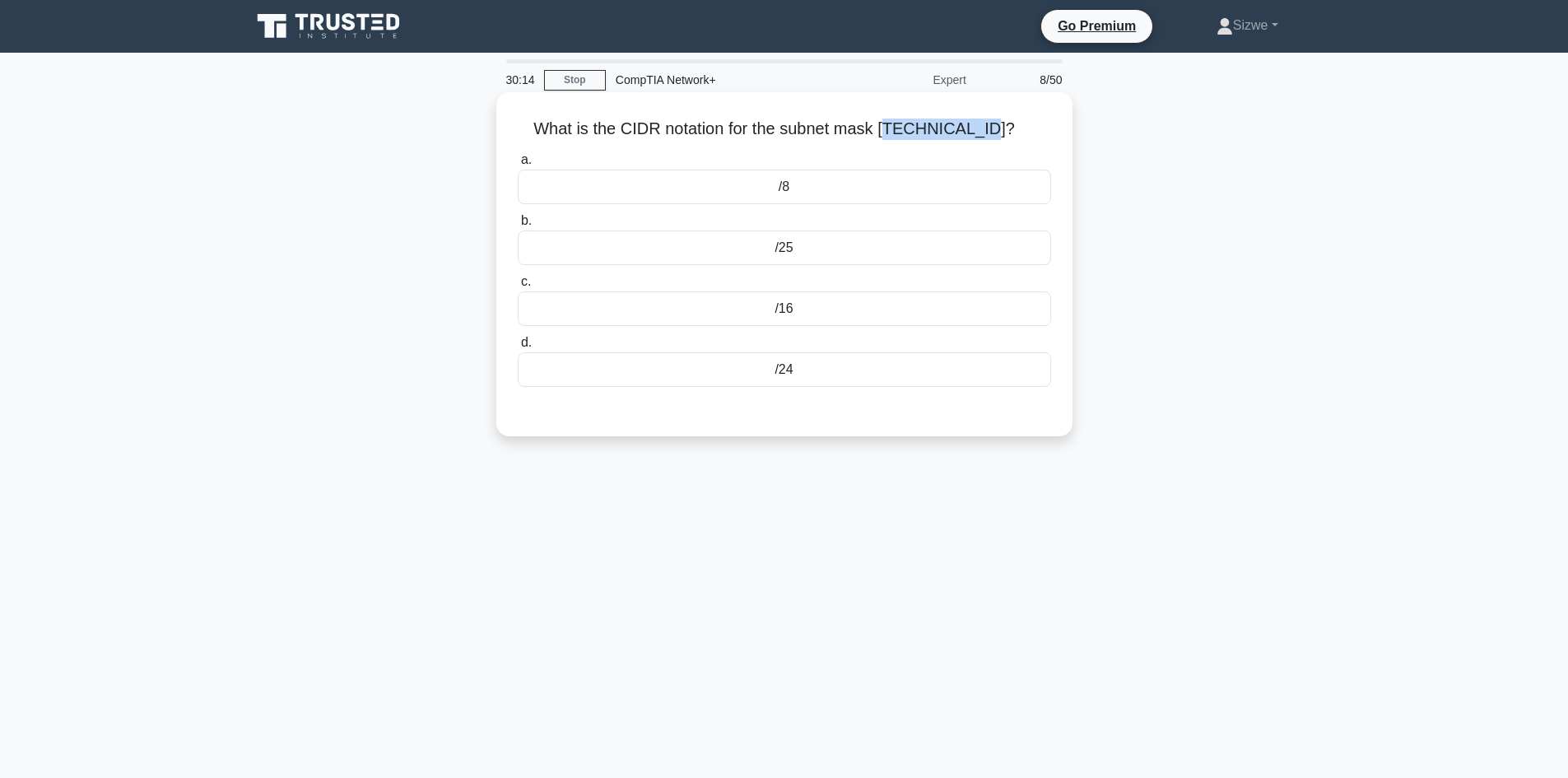
drag, startPoint x: 998, startPoint y: 131, endPoint x: 898, endPoint y: 131, distance: 100.0
click at [898, 131] on h5 "What is the CIDR notation for the subnet mask 255.255.255.0? .spinner_0XTQ{tran…" at bounding box center [784, 129] width 536 height 22
click at [812, 378] on div "/24" at bounding box center [784, 369] width 534 height 34
click at [517, 348] on input "d. /24" at bounding box center [517, 343] width 0 height 10
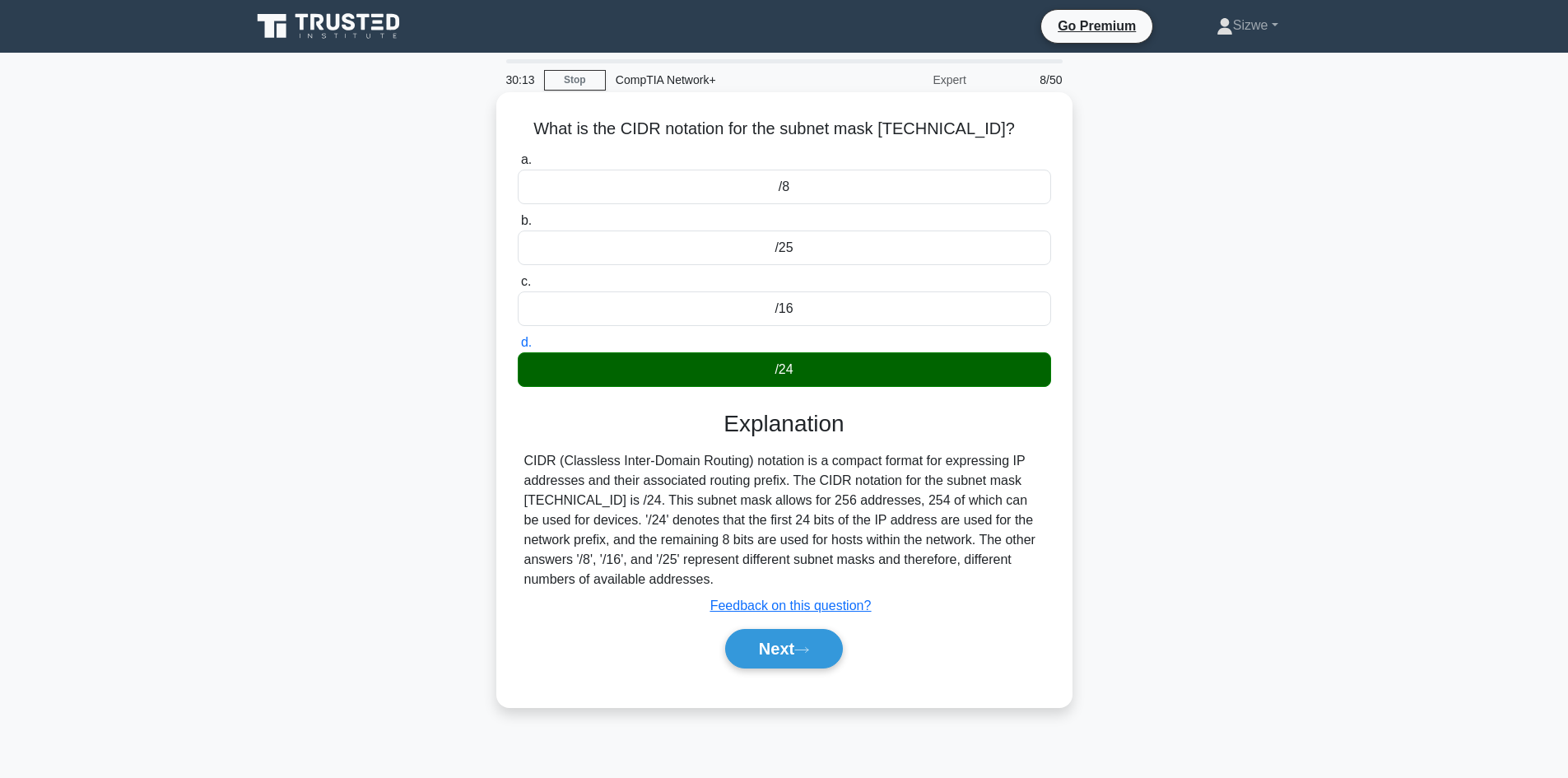
scroll to position [111, 0]
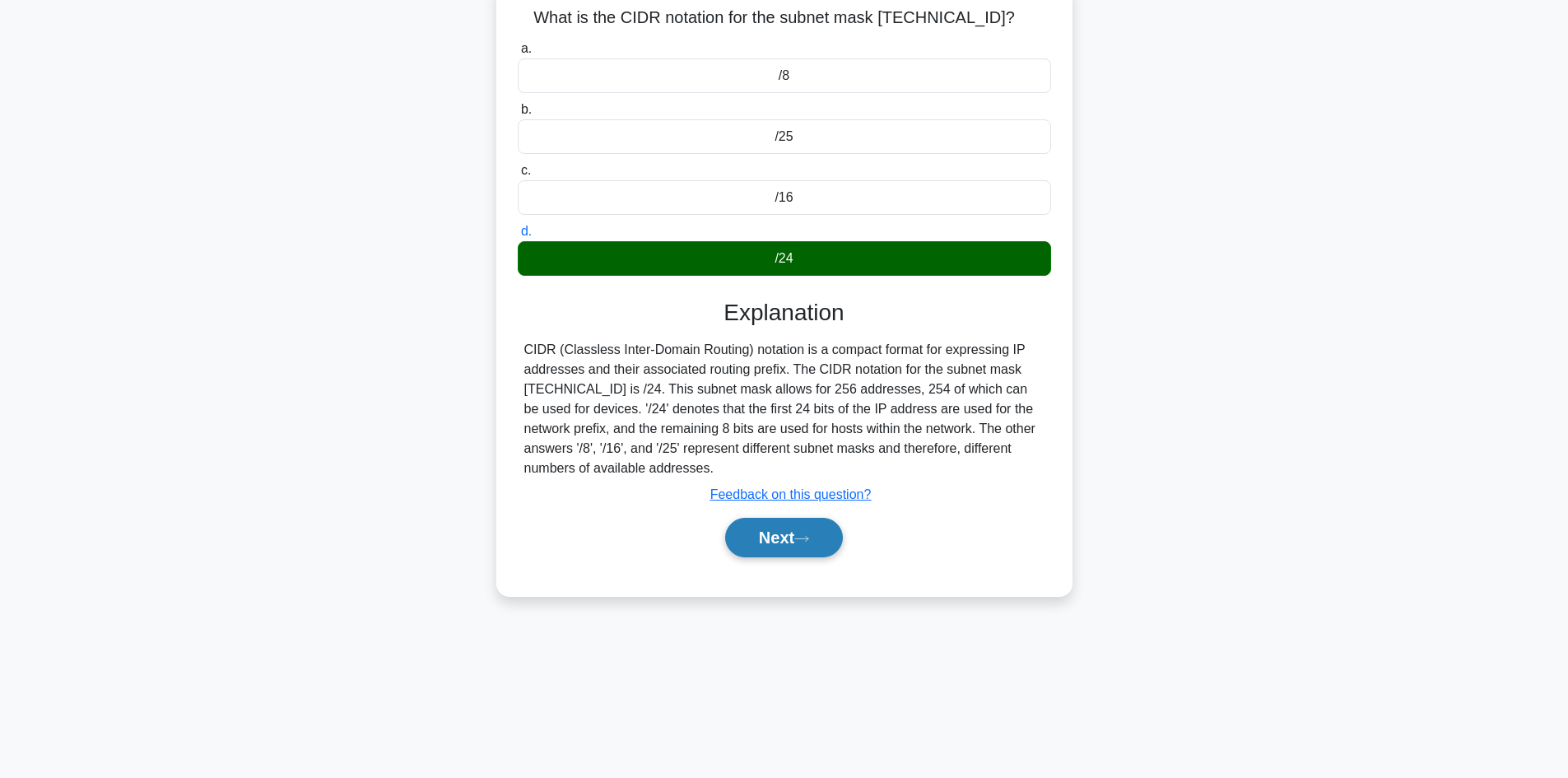
click at [799, 545] on button "Next" at bounding box center [783, 537] width 118 height 40
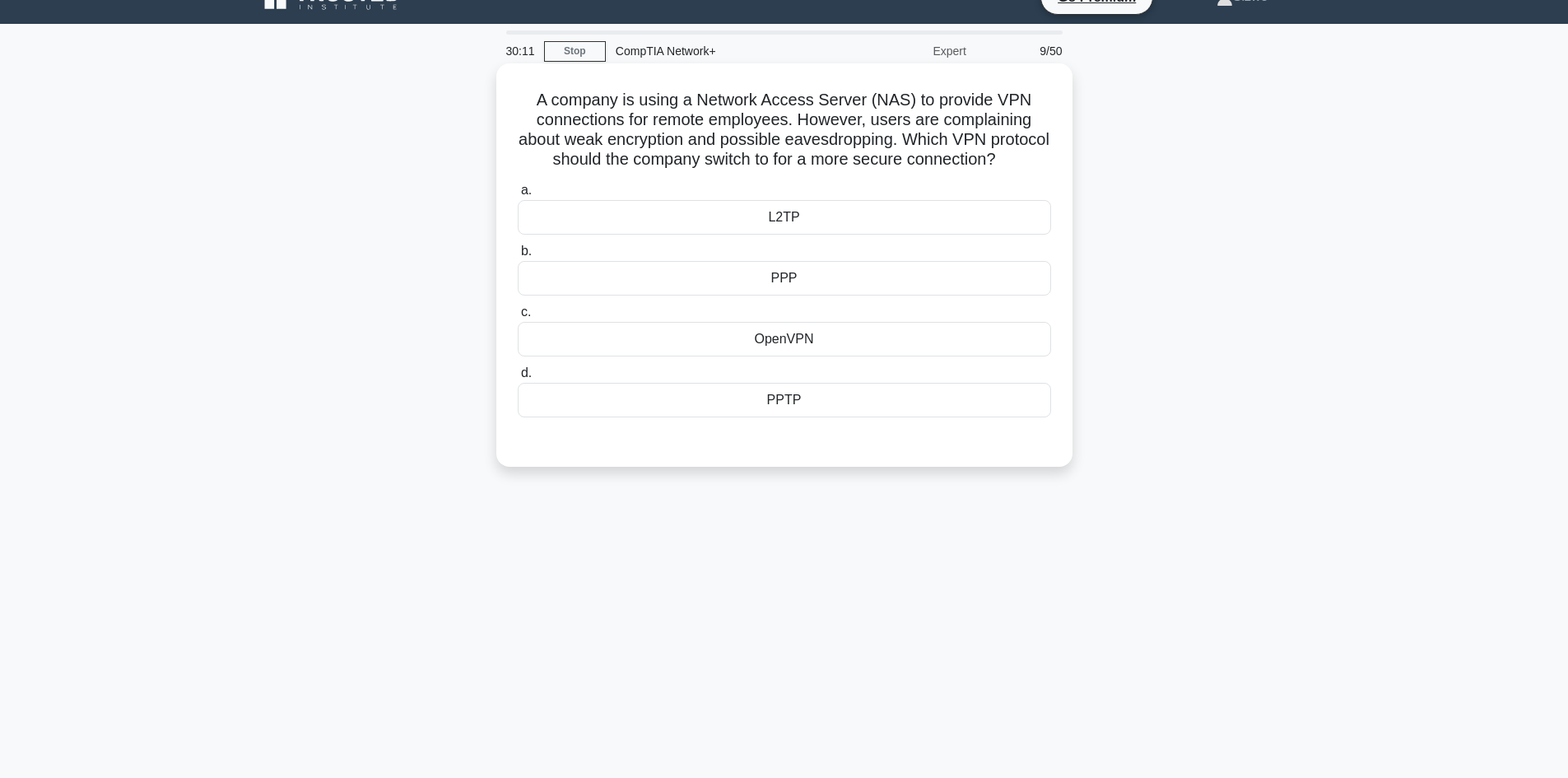
scroll to position [0, 0]
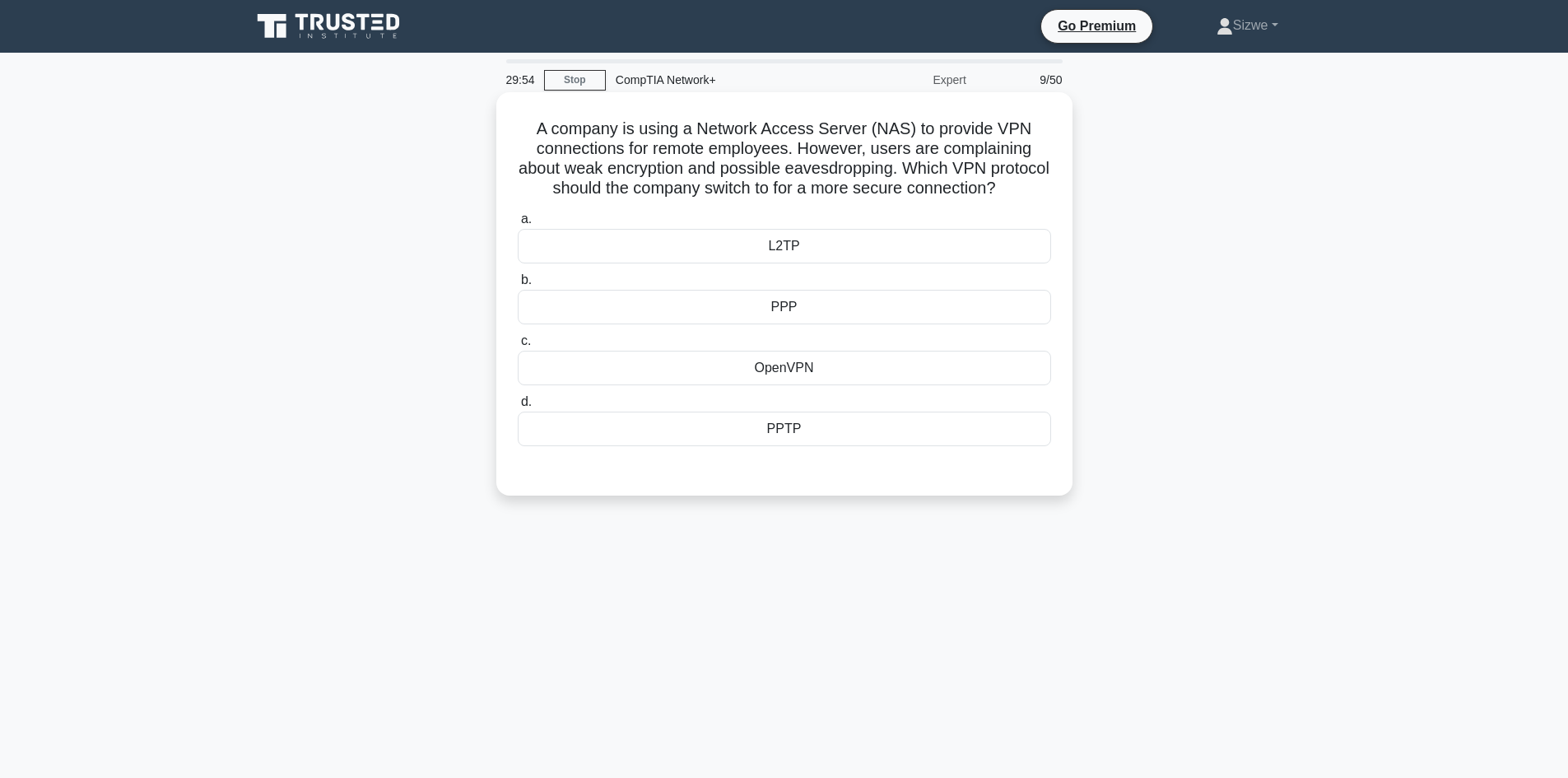
click at [790, 263] on div "L2TP" at bounding box center [784, 246] width 534 height 34
click at [517, 225] on input "a. L2TP" at bounding box center [517, 219] width 0 height 10
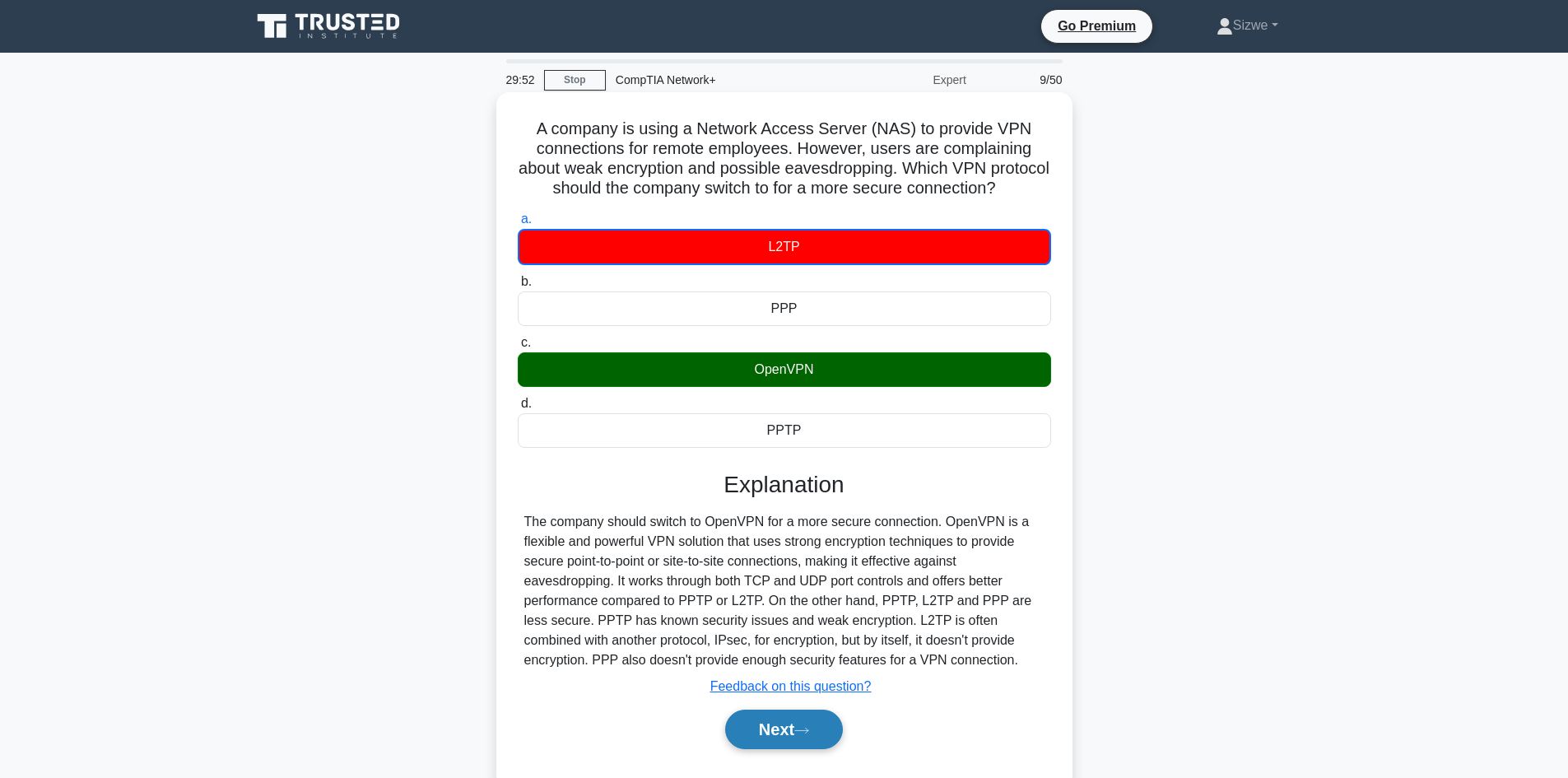
click at [782, 735] on button "Next" at bounding box center [783, 729] width 118 height 40
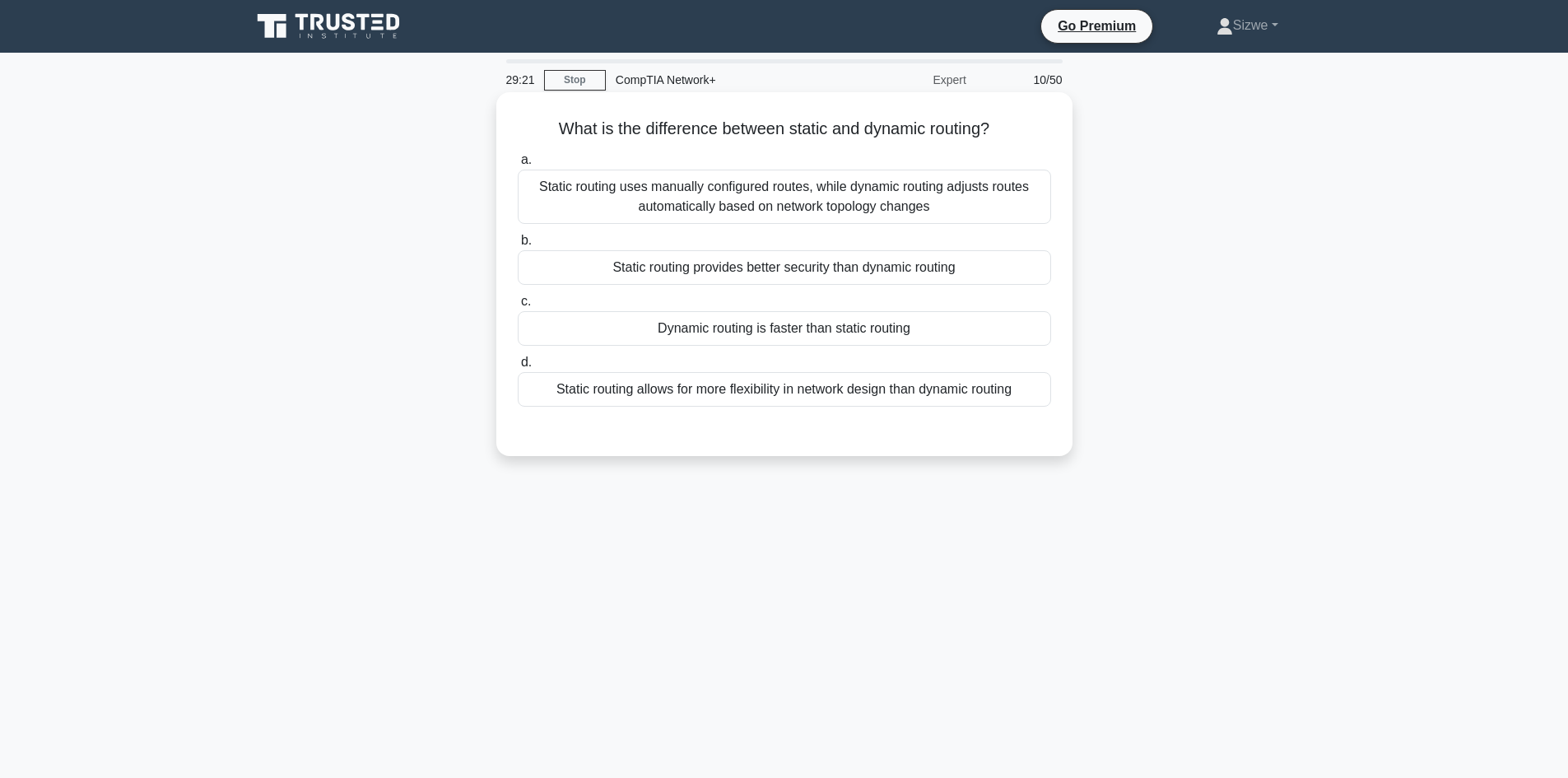
click at [968, 198] on div "Static routing uses manually configured routes, while dynamic routing adjusts r…" at bounding box center [784, 196] width 534 height 54
click at [517, 165] on input "a. Static routing uses manually configured routes, while dynamic routing adjust…" at bounding box center [517, 160] width 0 height 10
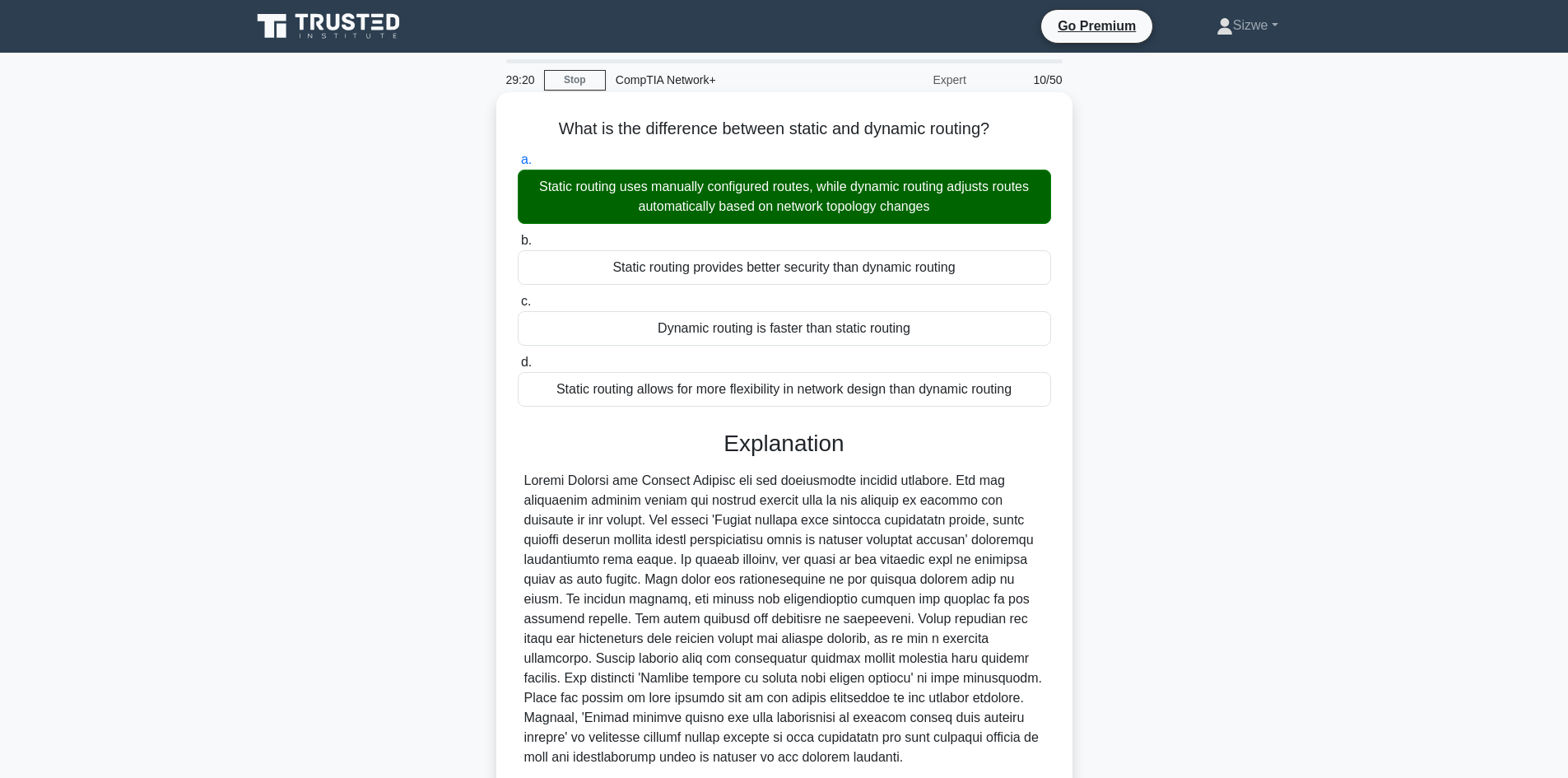
scroll to position [139, 0]
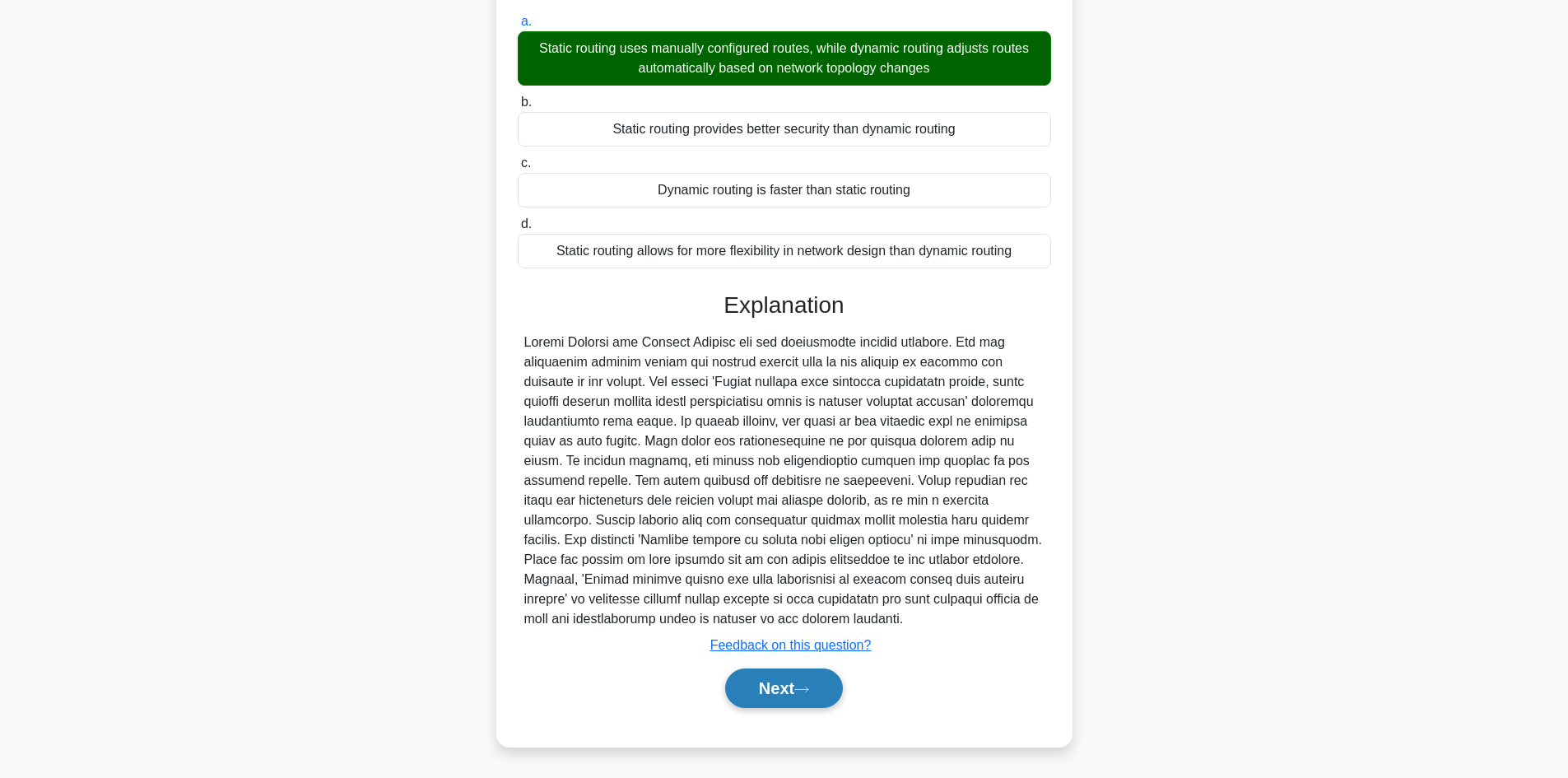
click at [782, 676] on button "Next" at bounding box center [783, 688] width 118 height 40
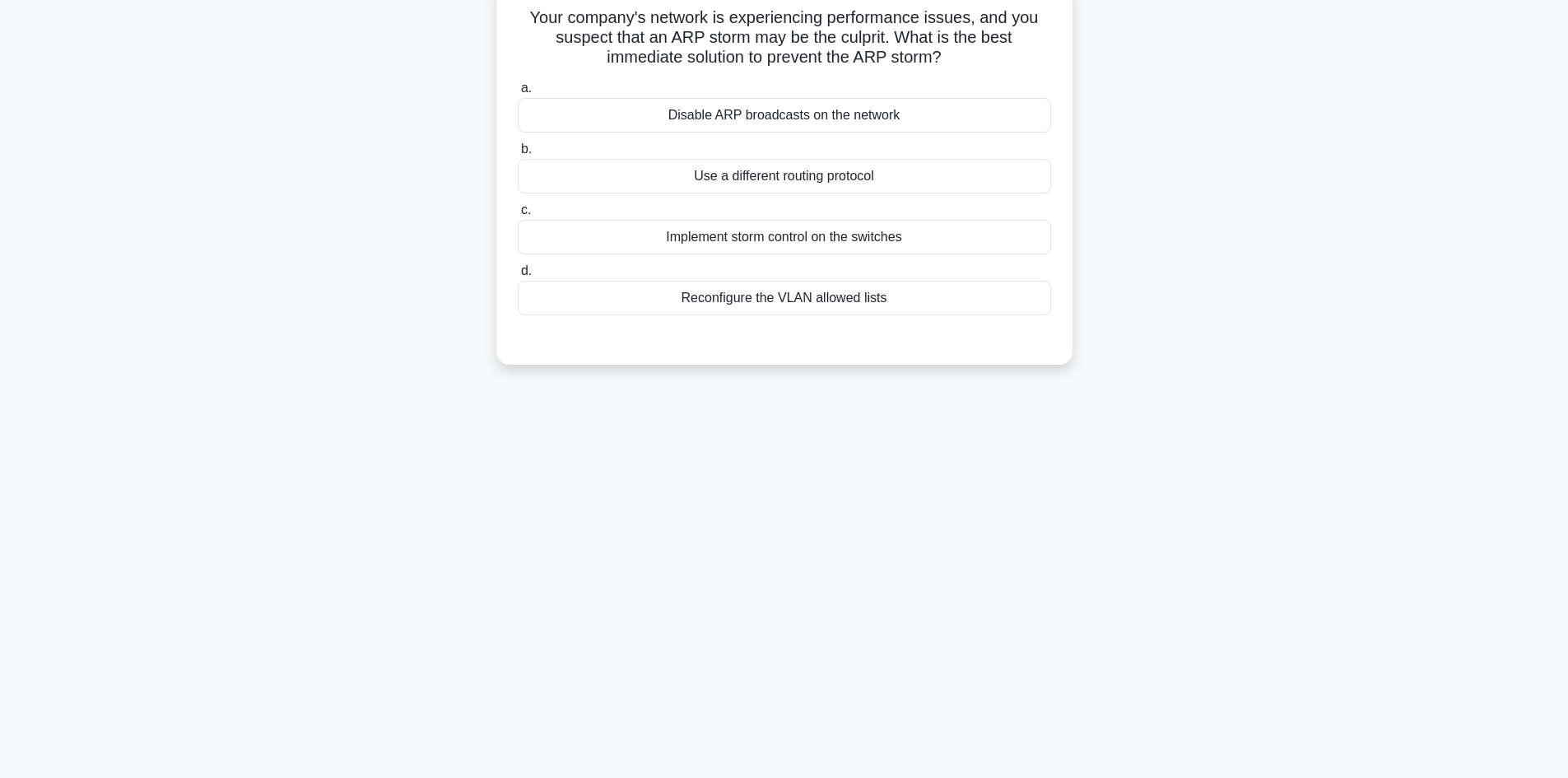
scroll to position [0, 0]
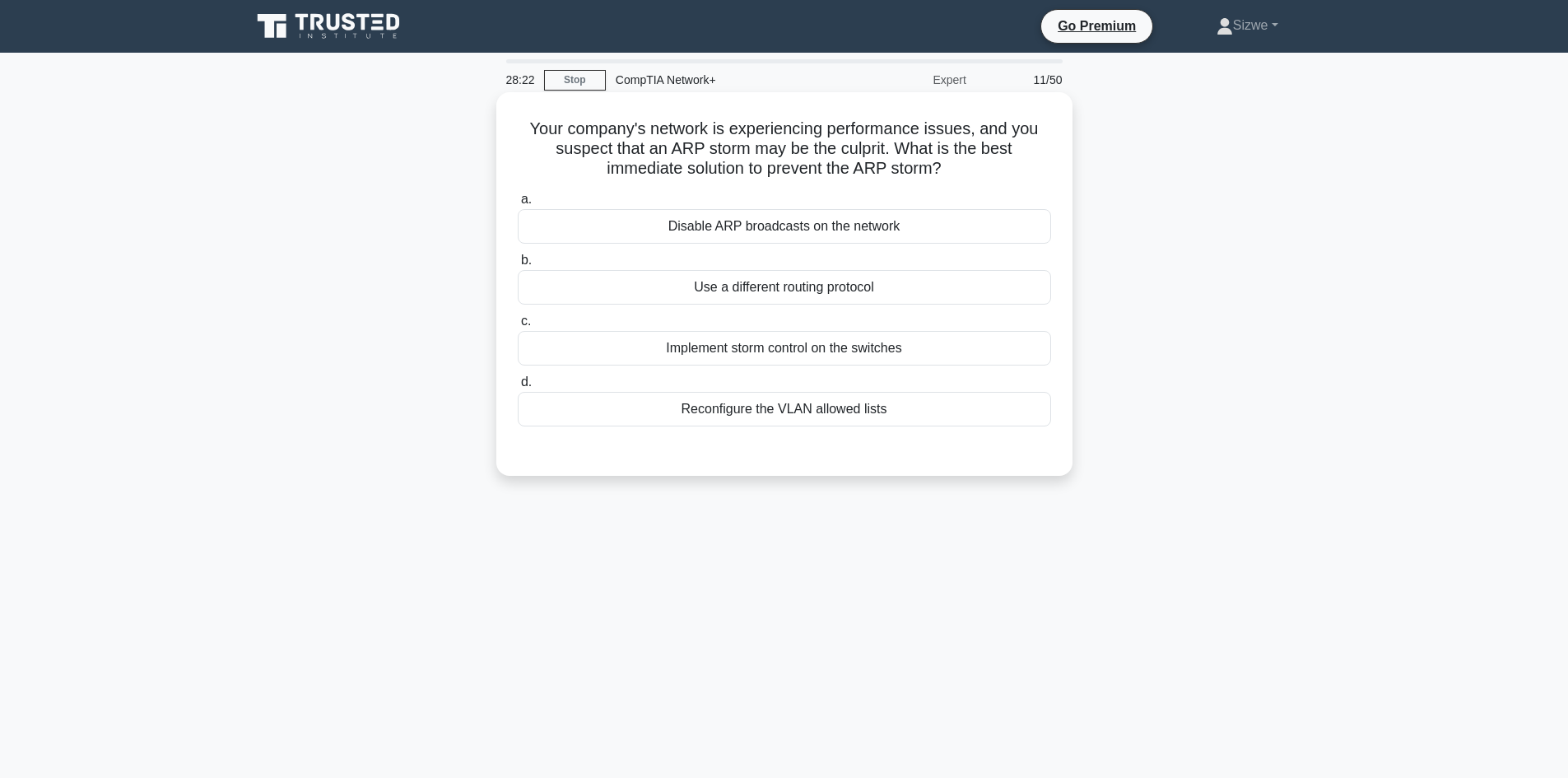
click at [815, 357] on div "Implement storm control on the switches" at bounding box center [784, 348] width 534 height 34
click at [517, 327] on input "c. Implement storm control on the switches" at bounding box center [517, 321] width 0 height 10
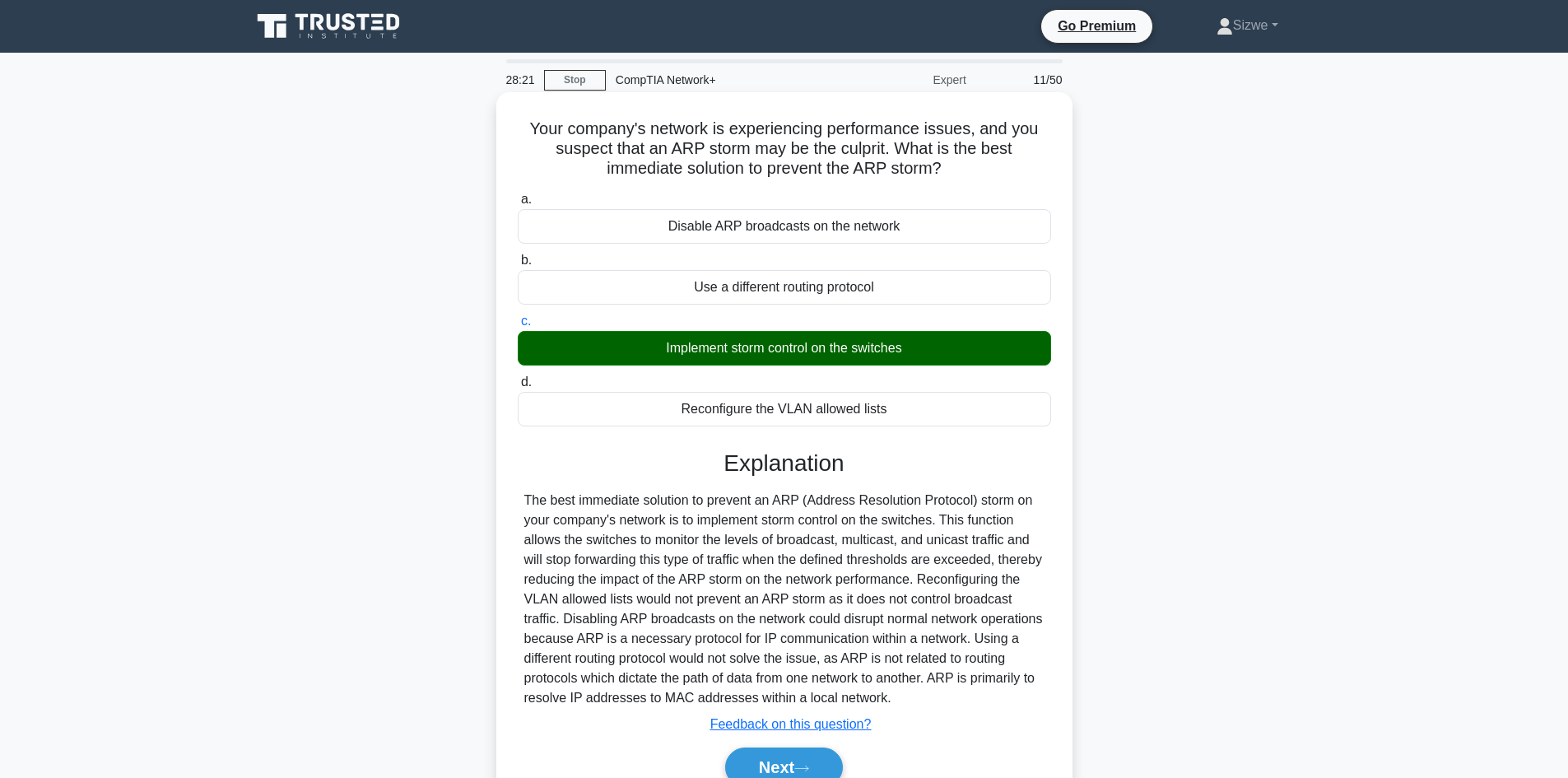
scroll to position [111, 0]
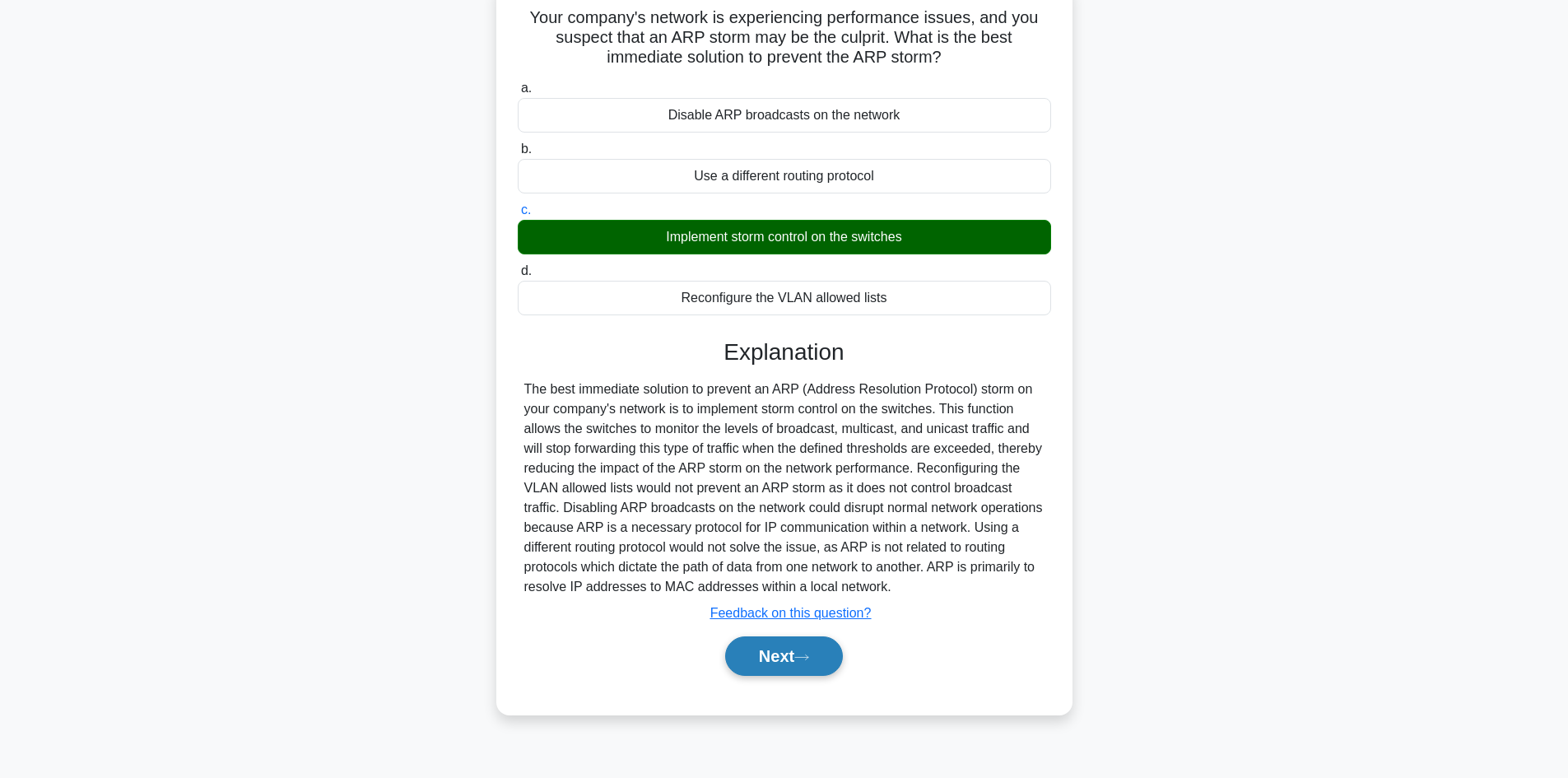
click at [769, 645] on button "Next" at bounding box center [783, 656] width 118 height 40
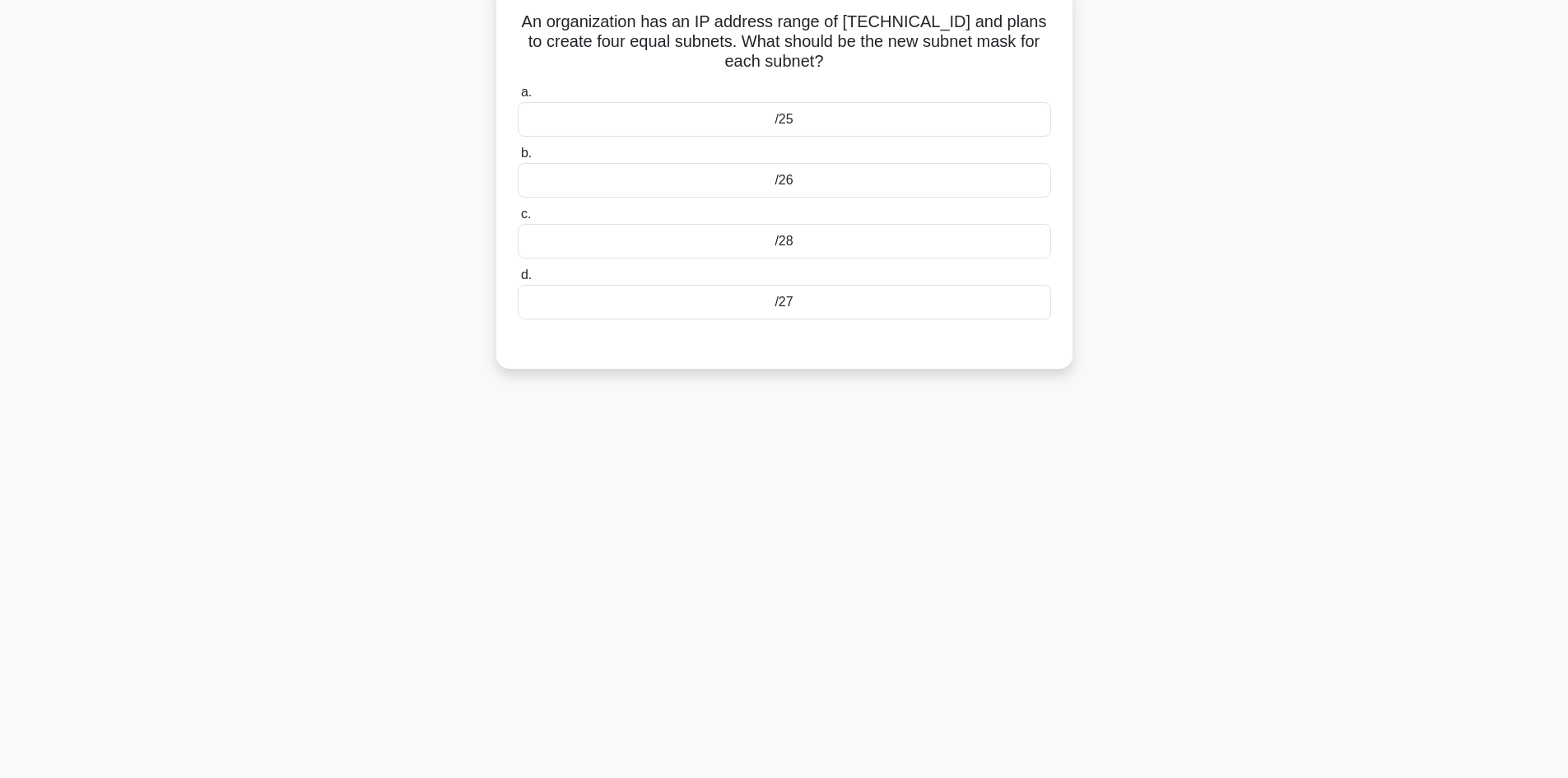
scroll to position [0, 0]
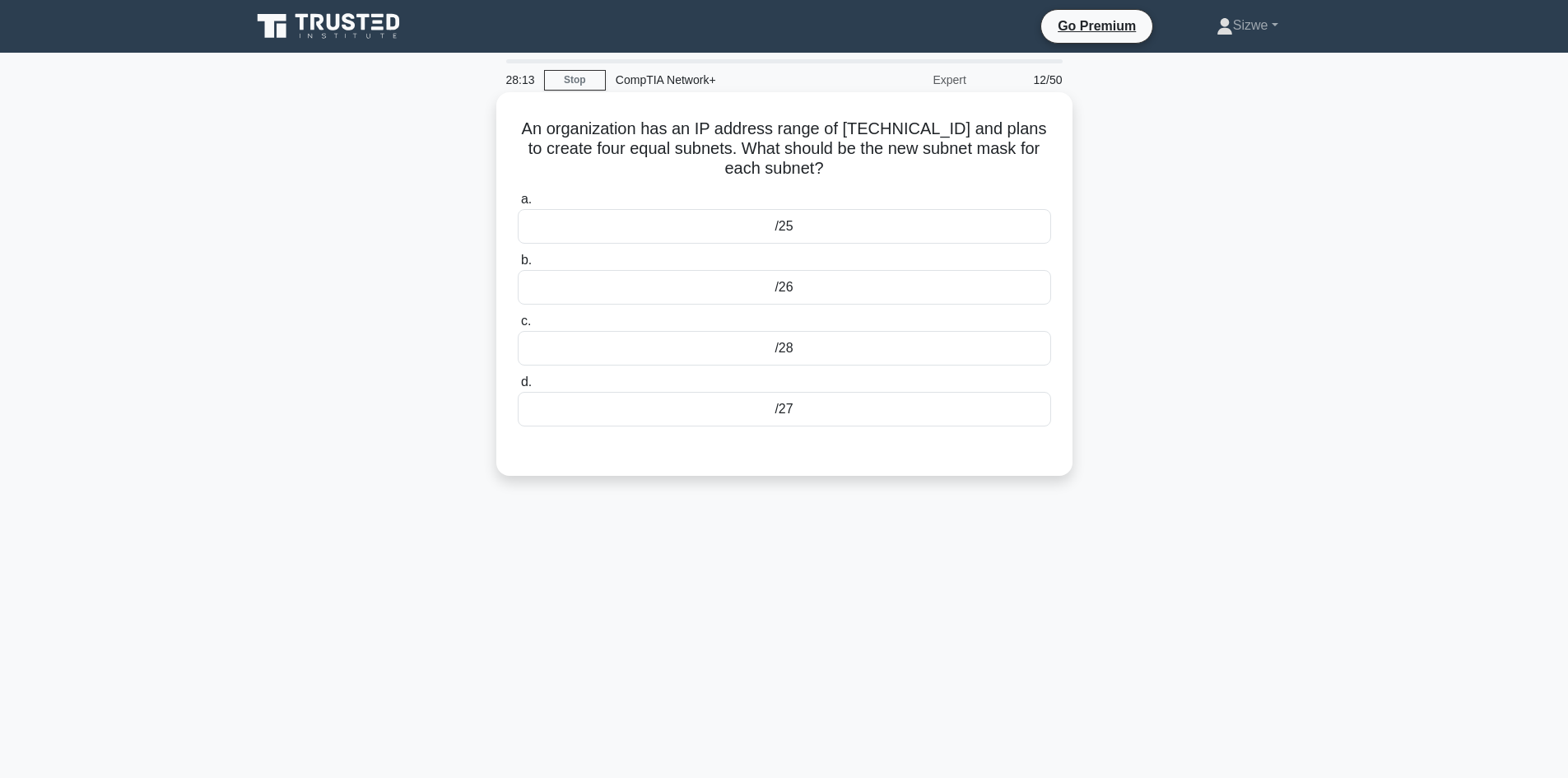
click at [806, 418] on div "/27" at bounding box center [784, 409] width 534 height 34
click at [517, 387] on input "d. /27" at bounding box center [517, 382] width 0 height 10
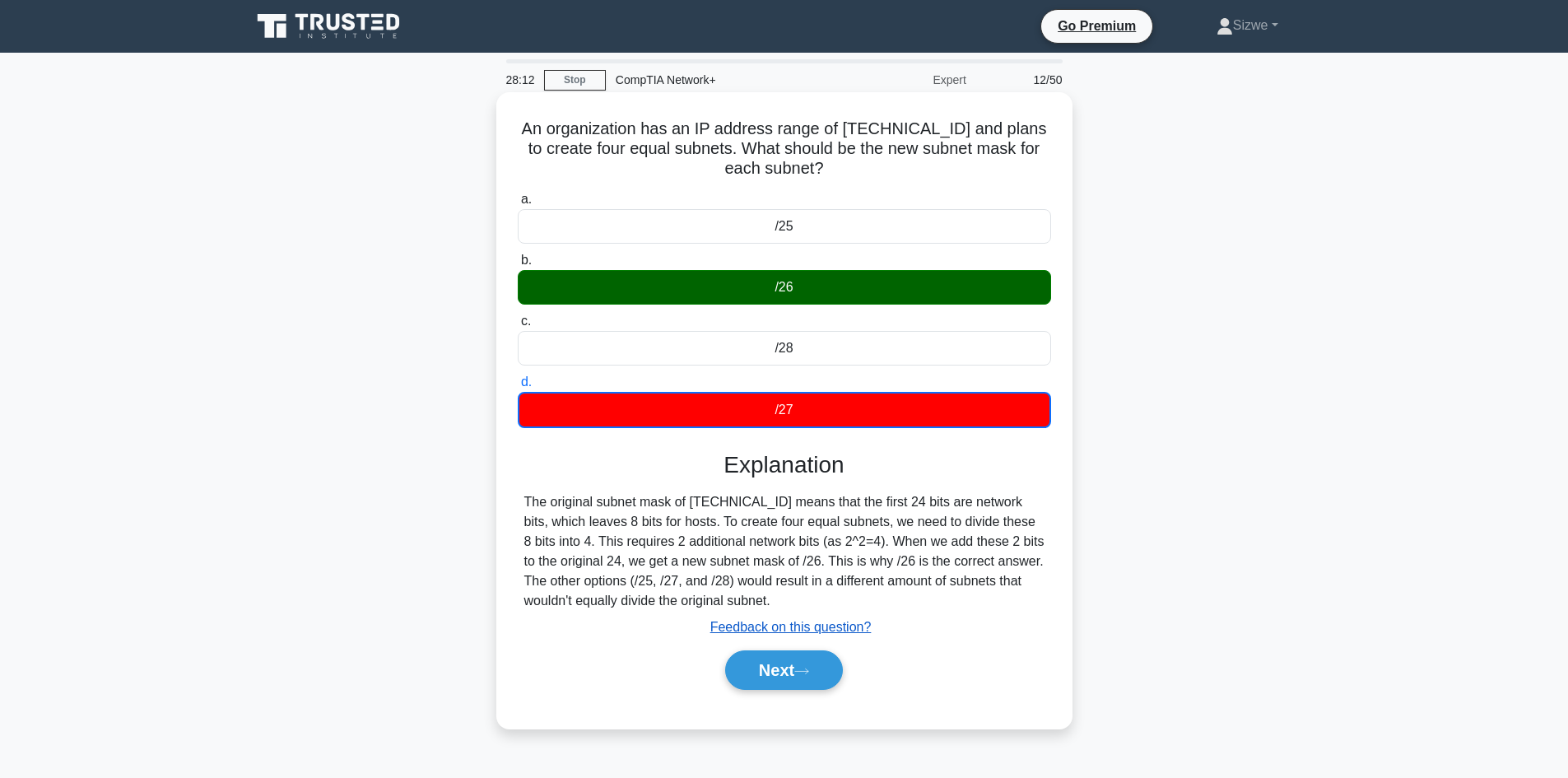
scroll to position [111, 0]
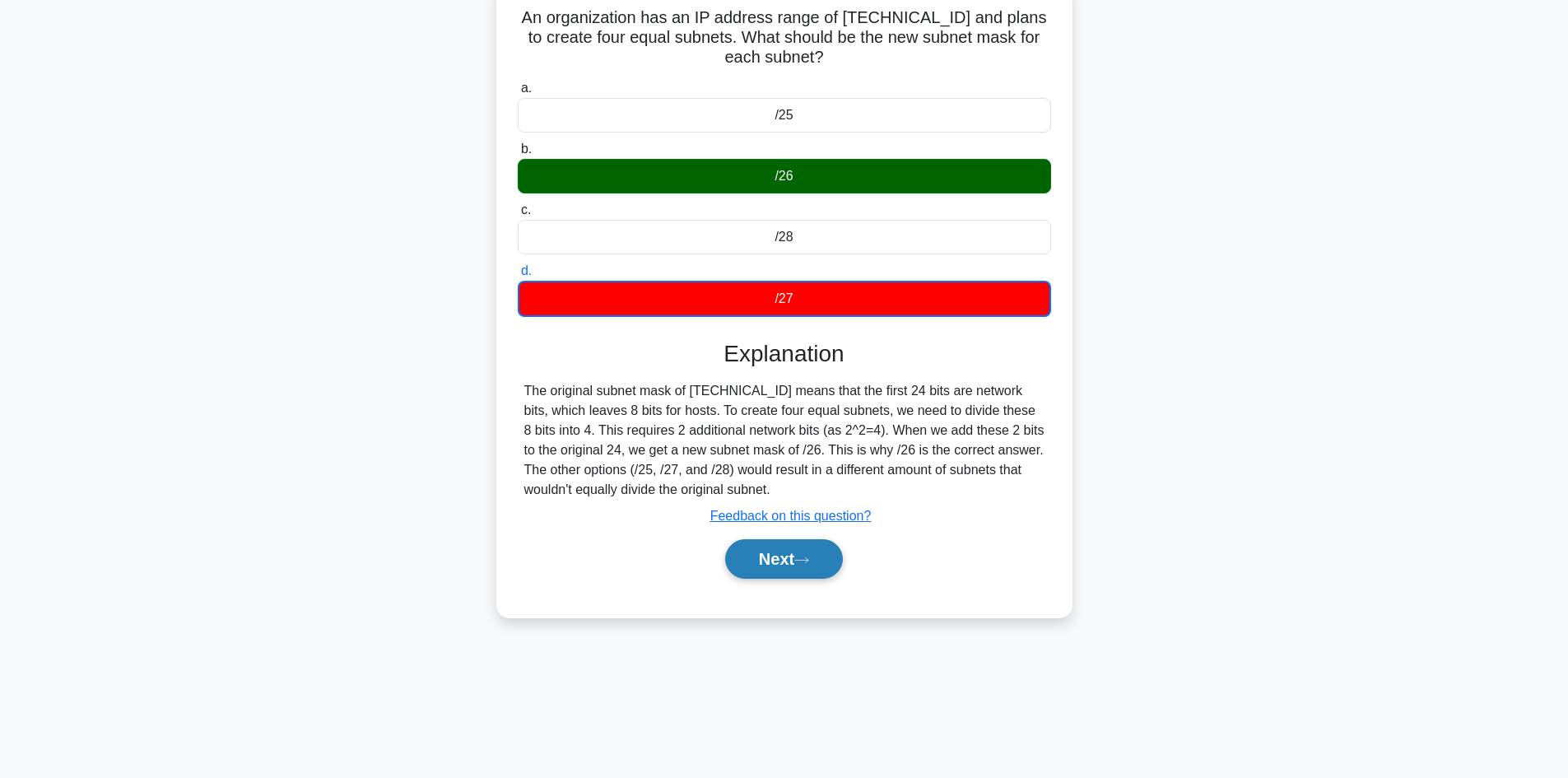
click at [781, 556] on button "Next" at bounding box center [783, 559] width 118 height 40
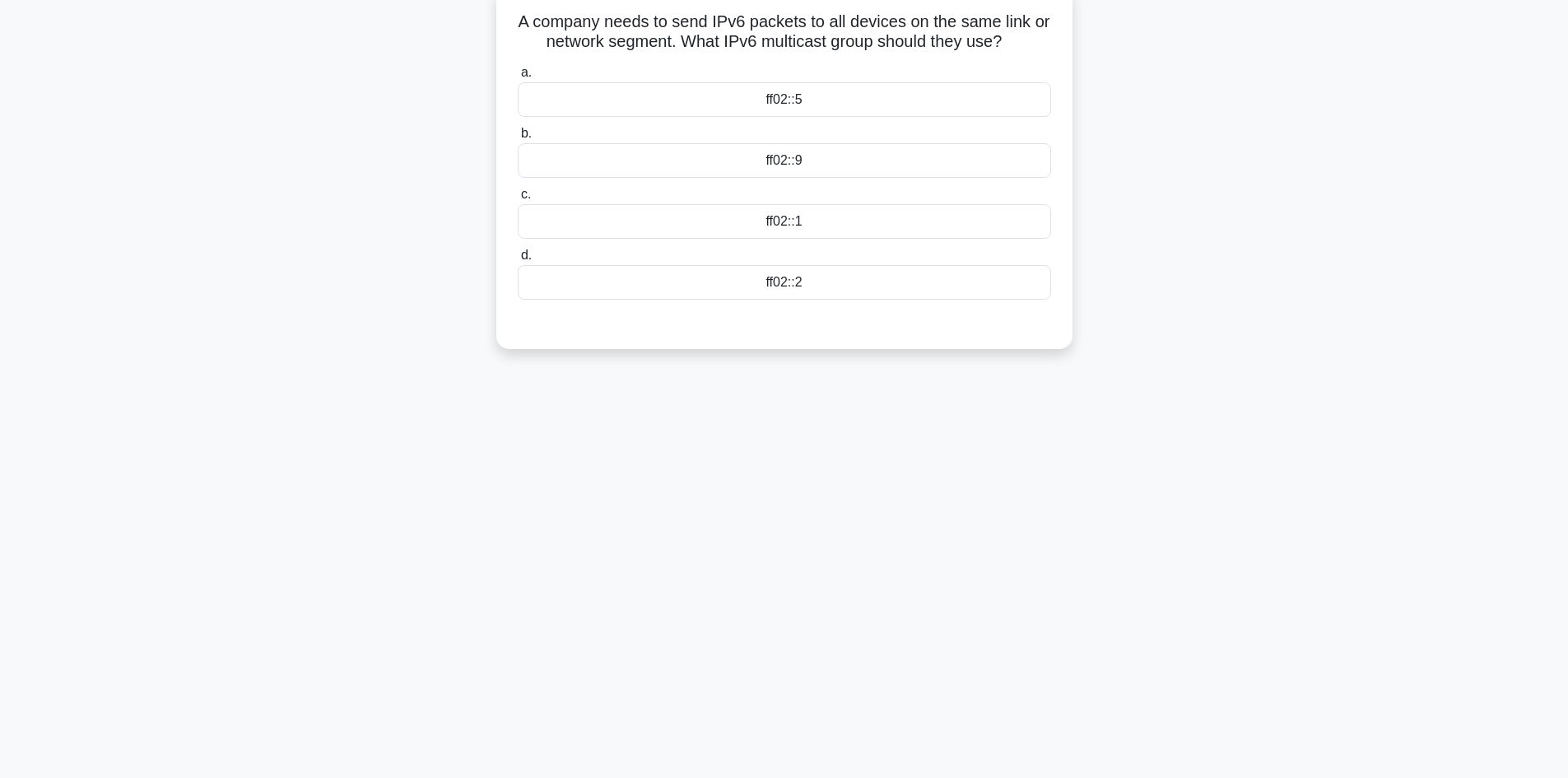
scroll to position [0, 0]
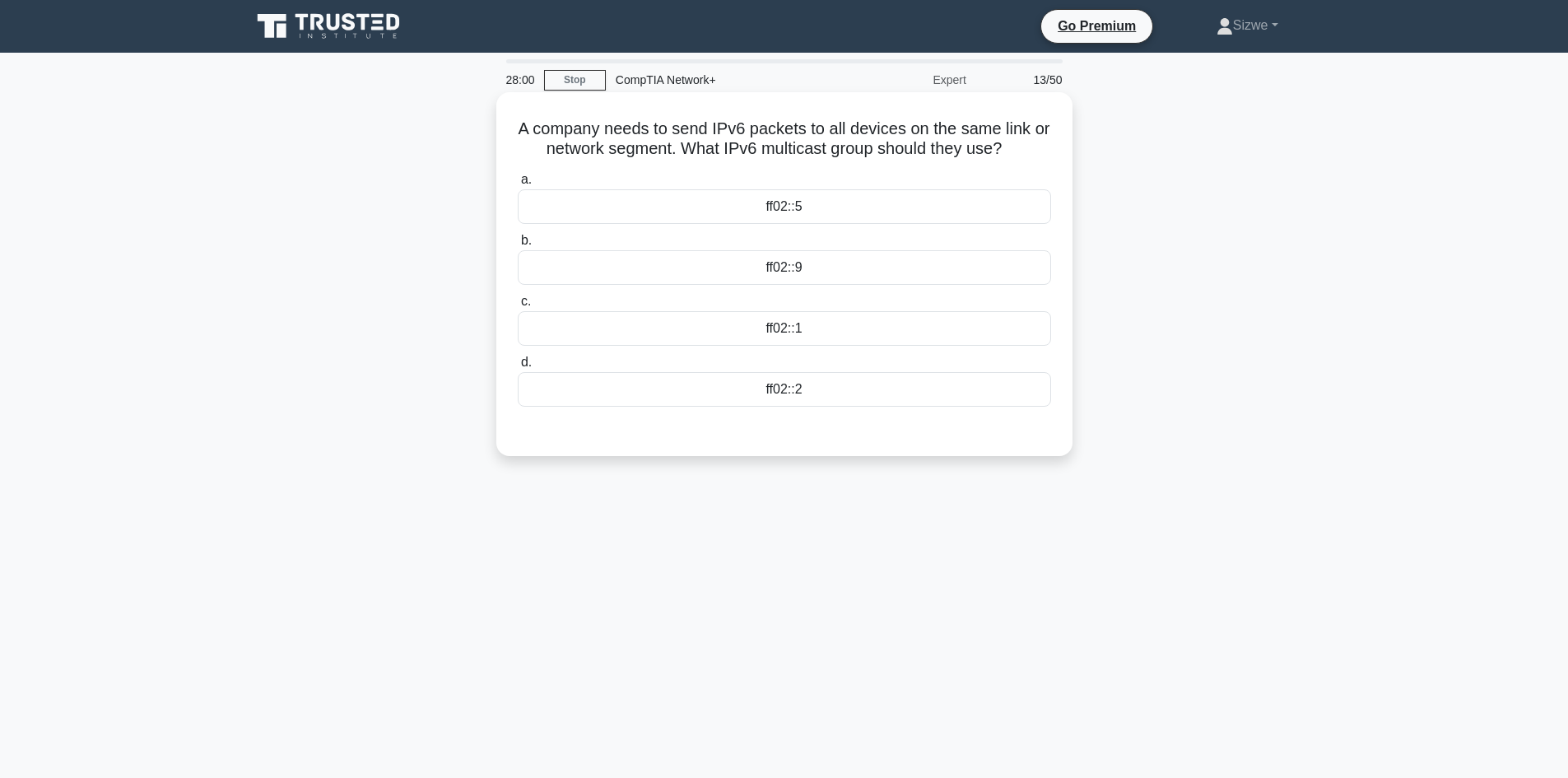
click at [802, 265] on div "ff02::9" at bounding box center [784, 268] width 534 height 34
click at [517, 246] on input "b. ff02::9" at bounding box center [517, 240] width 0 height 10
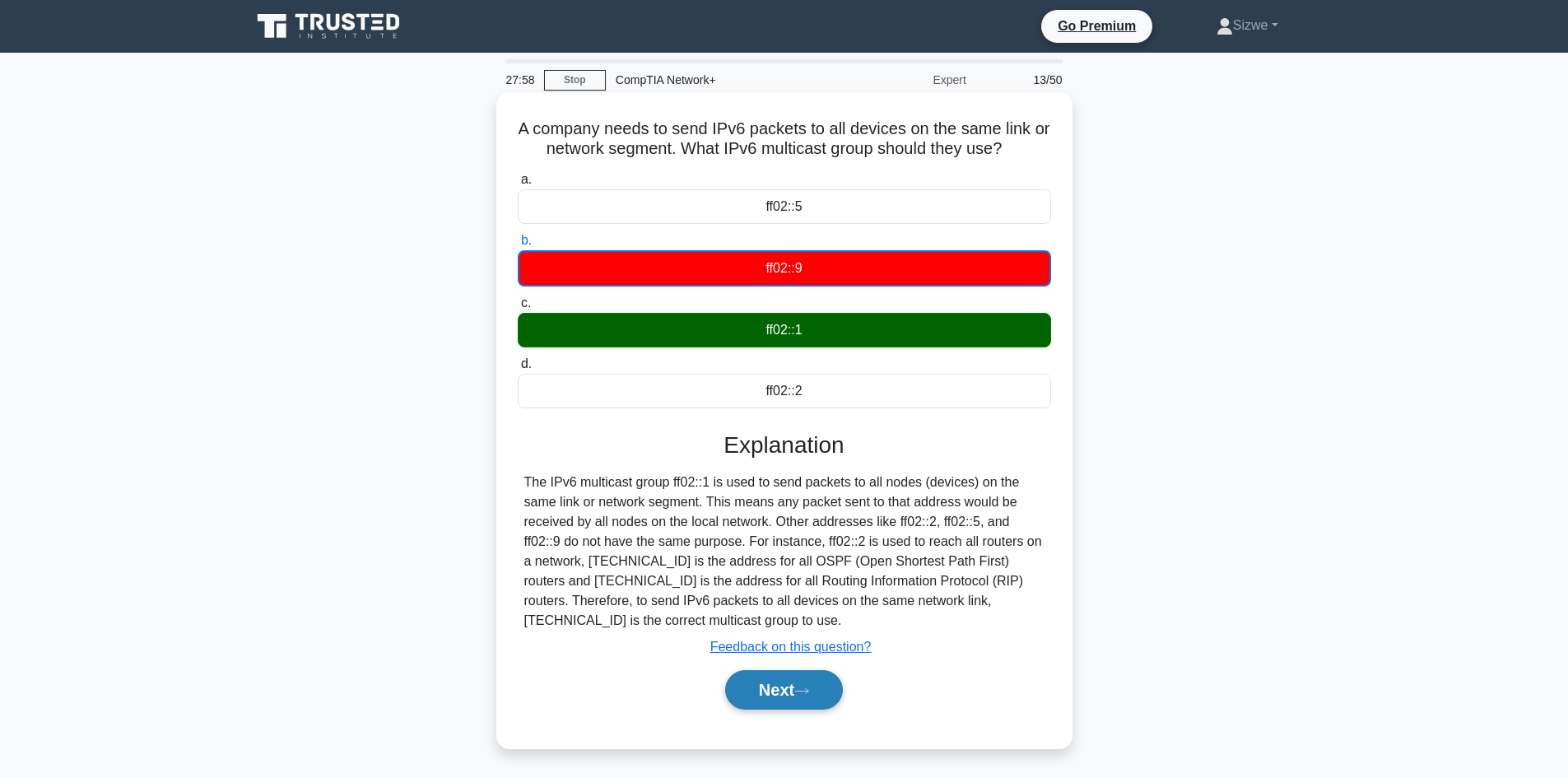
click at [781, 696] on button "Next" at bounding box center [783, 689] width 118 height 40
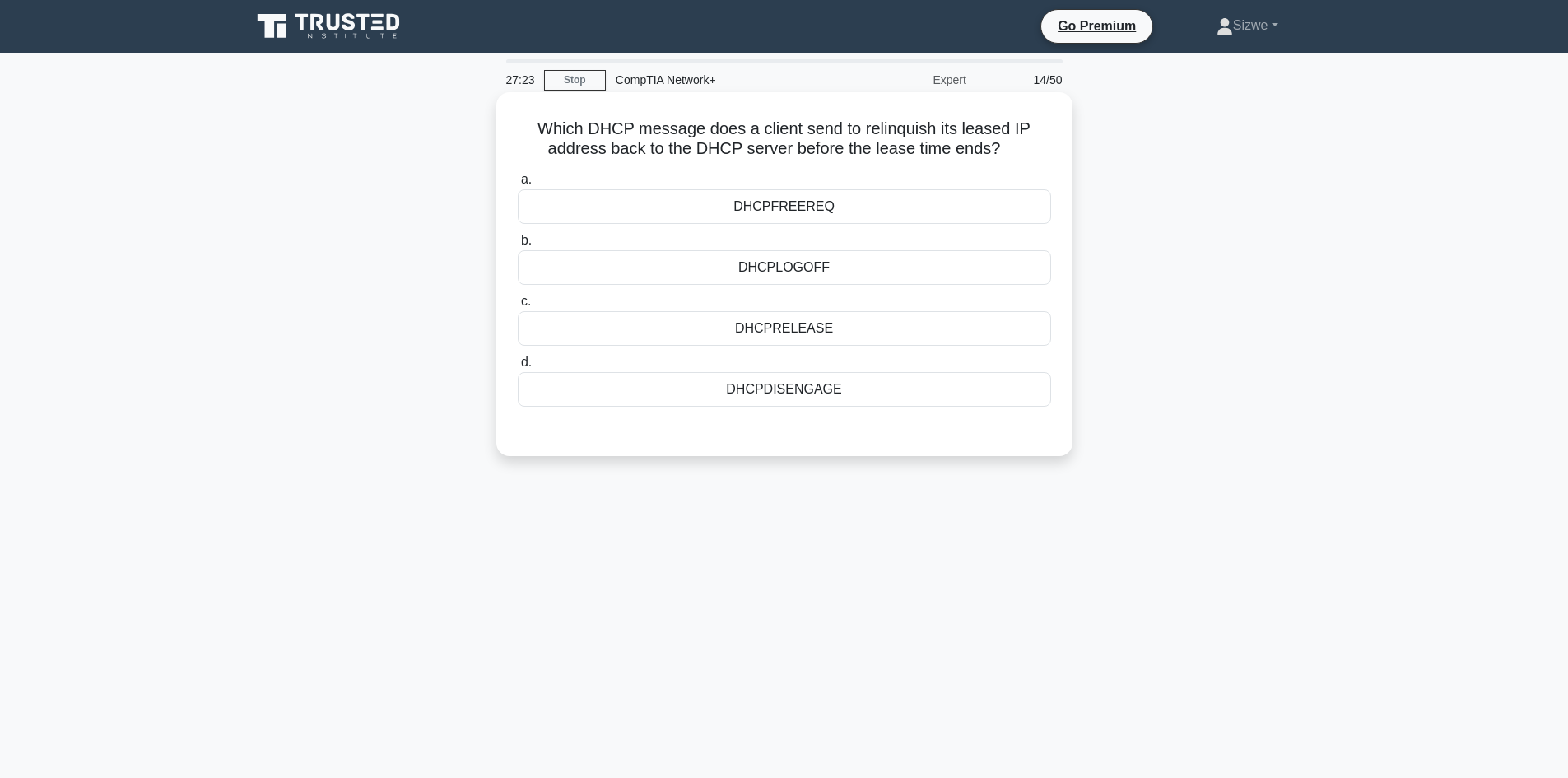
click at [773, 329] on div "DHCPRELEASE" at bounding box center [784, 328] width 534 height 34
click at [517, 307] on input "c. DHCPRELEASE" at bounding box center [517, 301] width 0 height 10
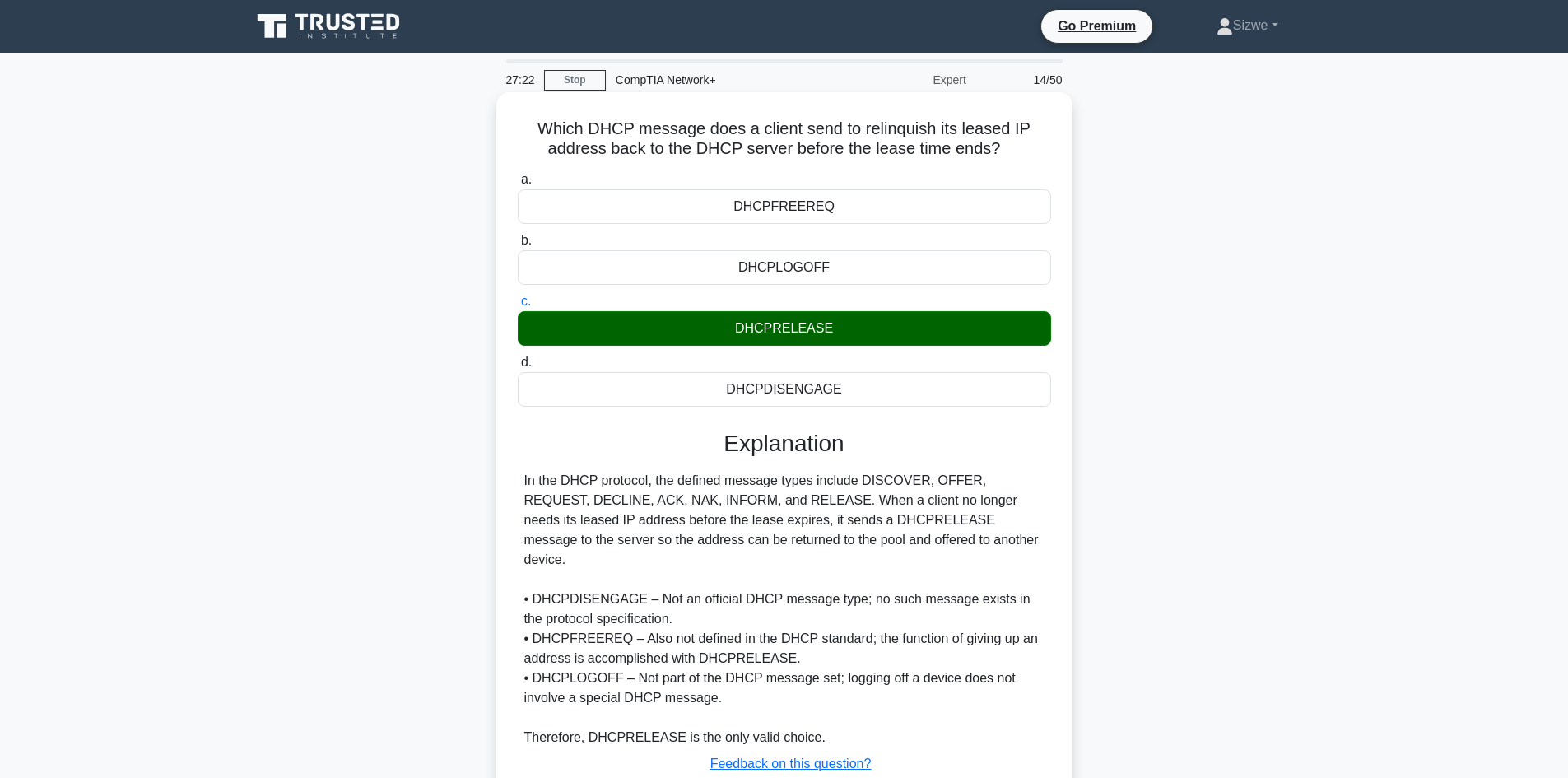
scroll to position [111, 0]
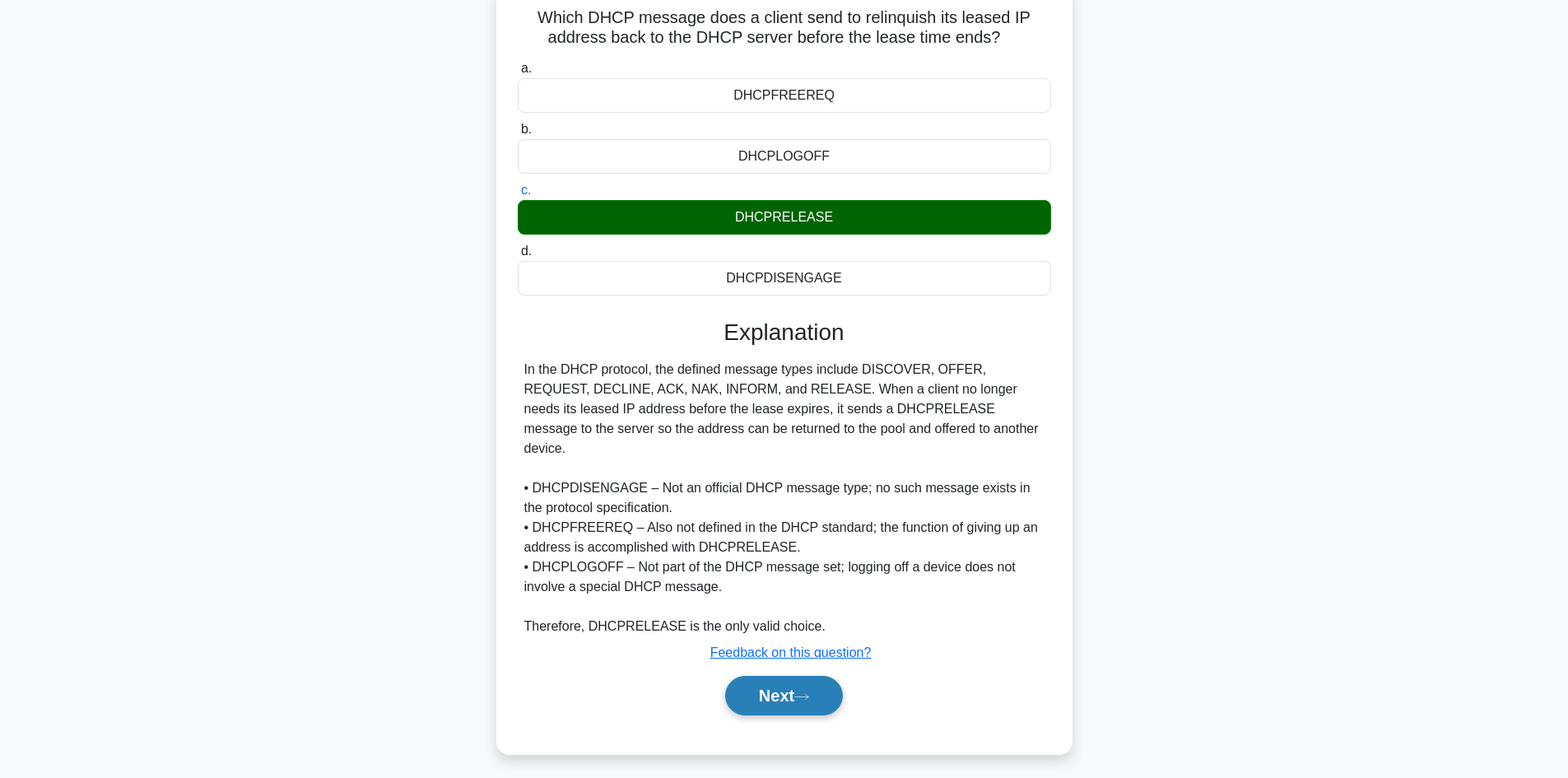
click at [769, 679] on button "Next" at bounding box center [783, 695] width 118 height 40
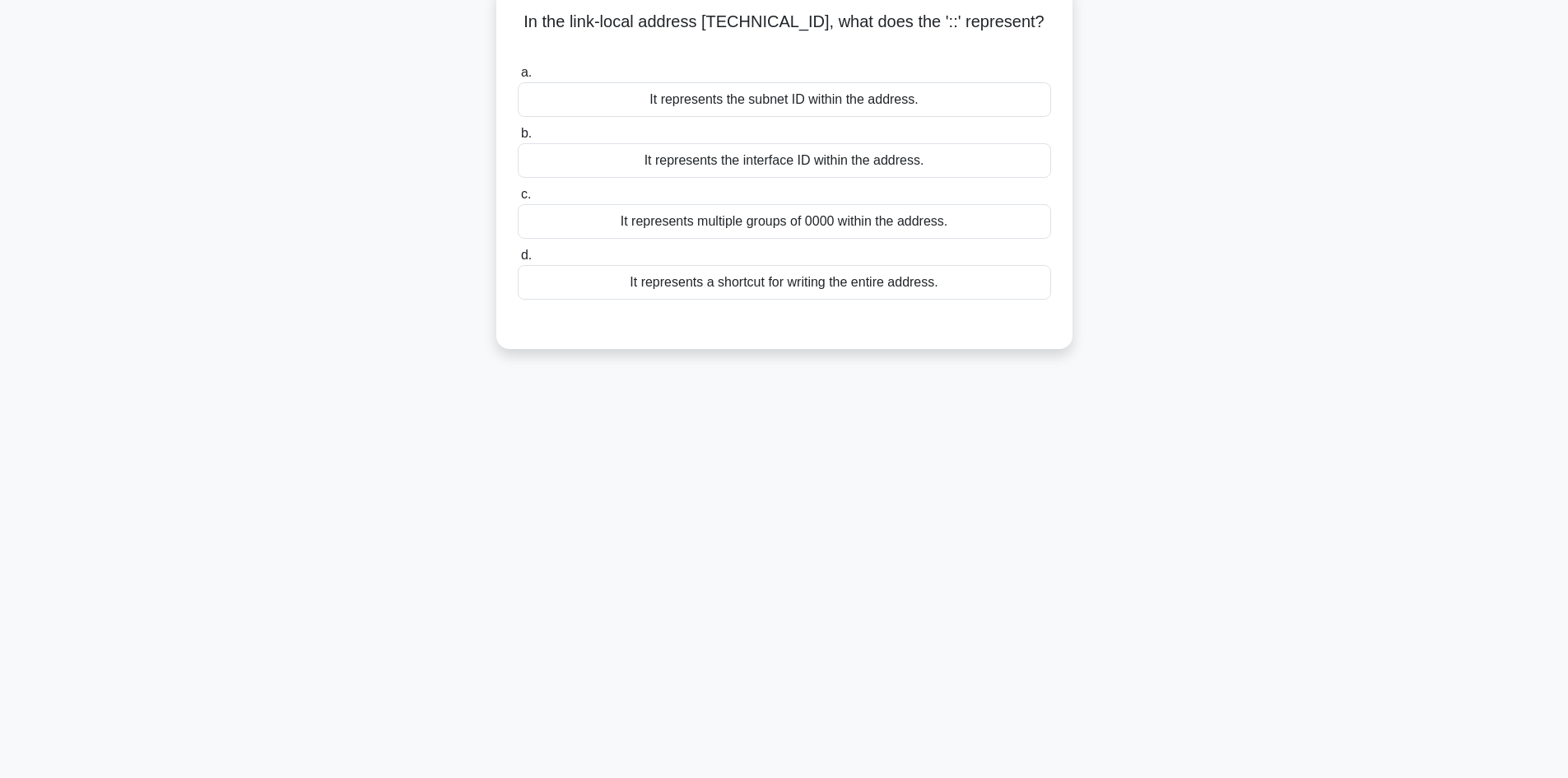
scroll to position [0, 0]
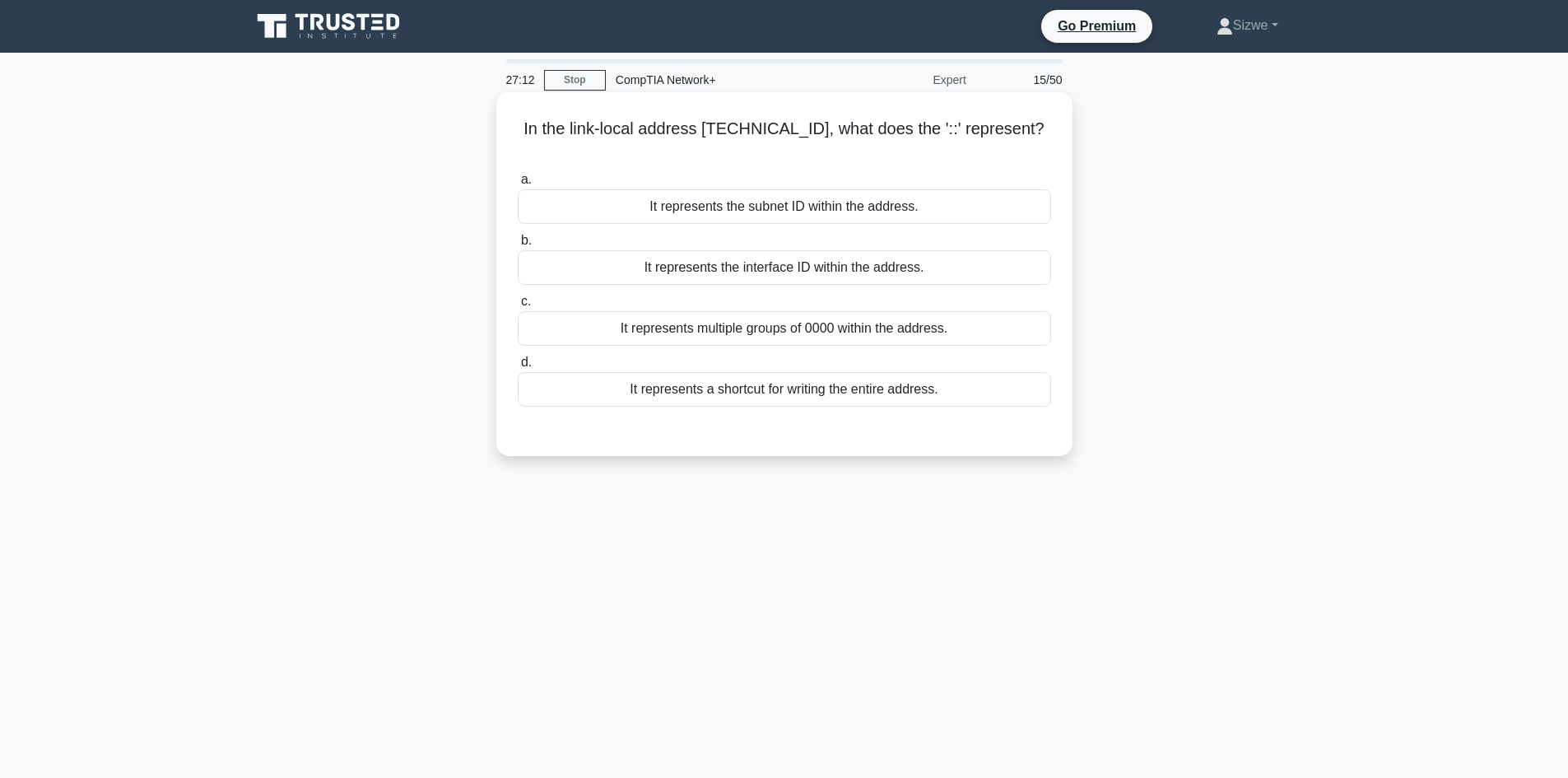
click at [772, 253] on div "It represents the interface ID within the address." at bounding box center [784, 268] width 534 height 34
click at [517, 246] on input "b. It represents the interface ID within the address." at bounding box center [517, 240] width 0 height 10
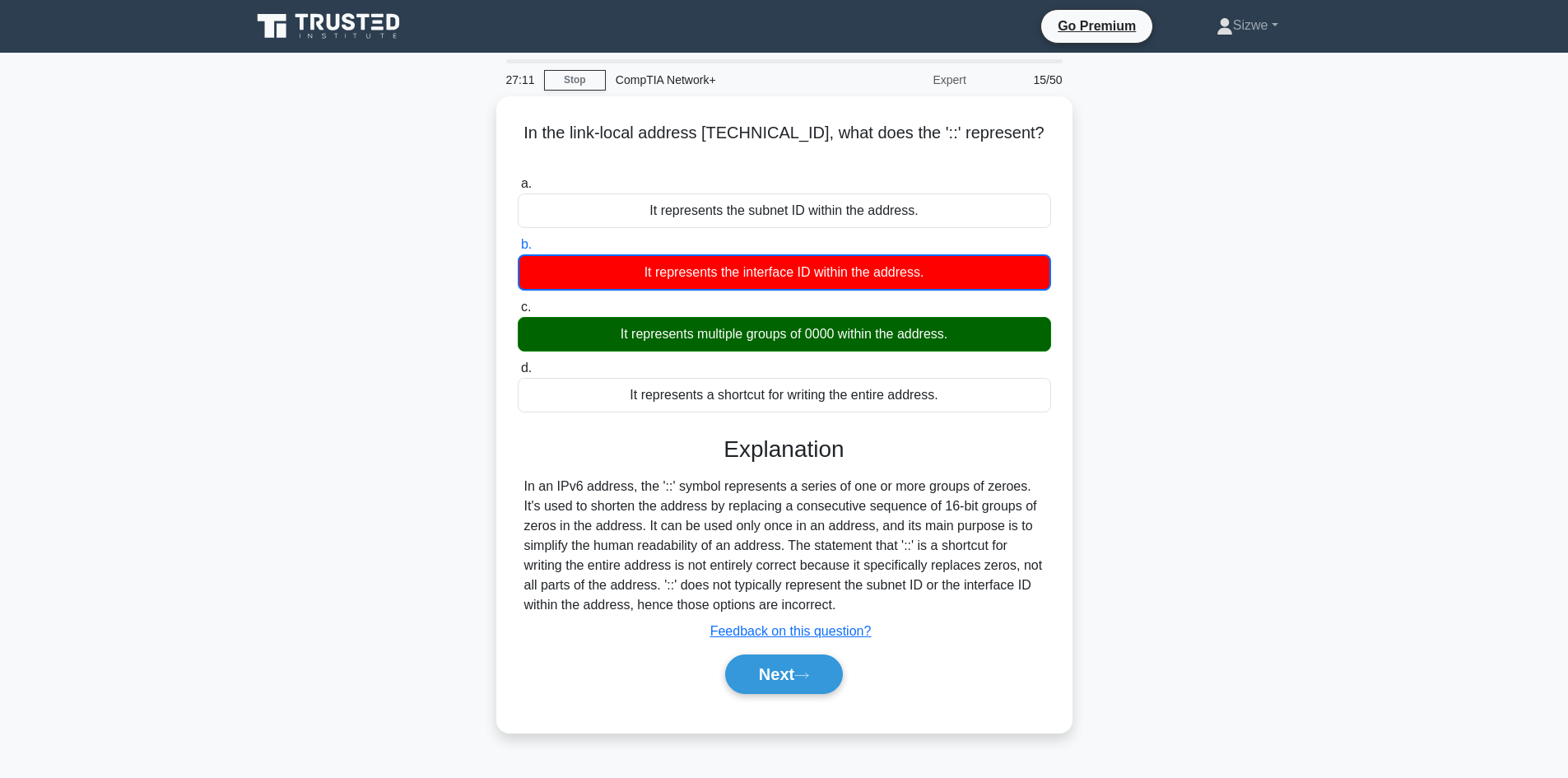
scroll to position [111, 0]
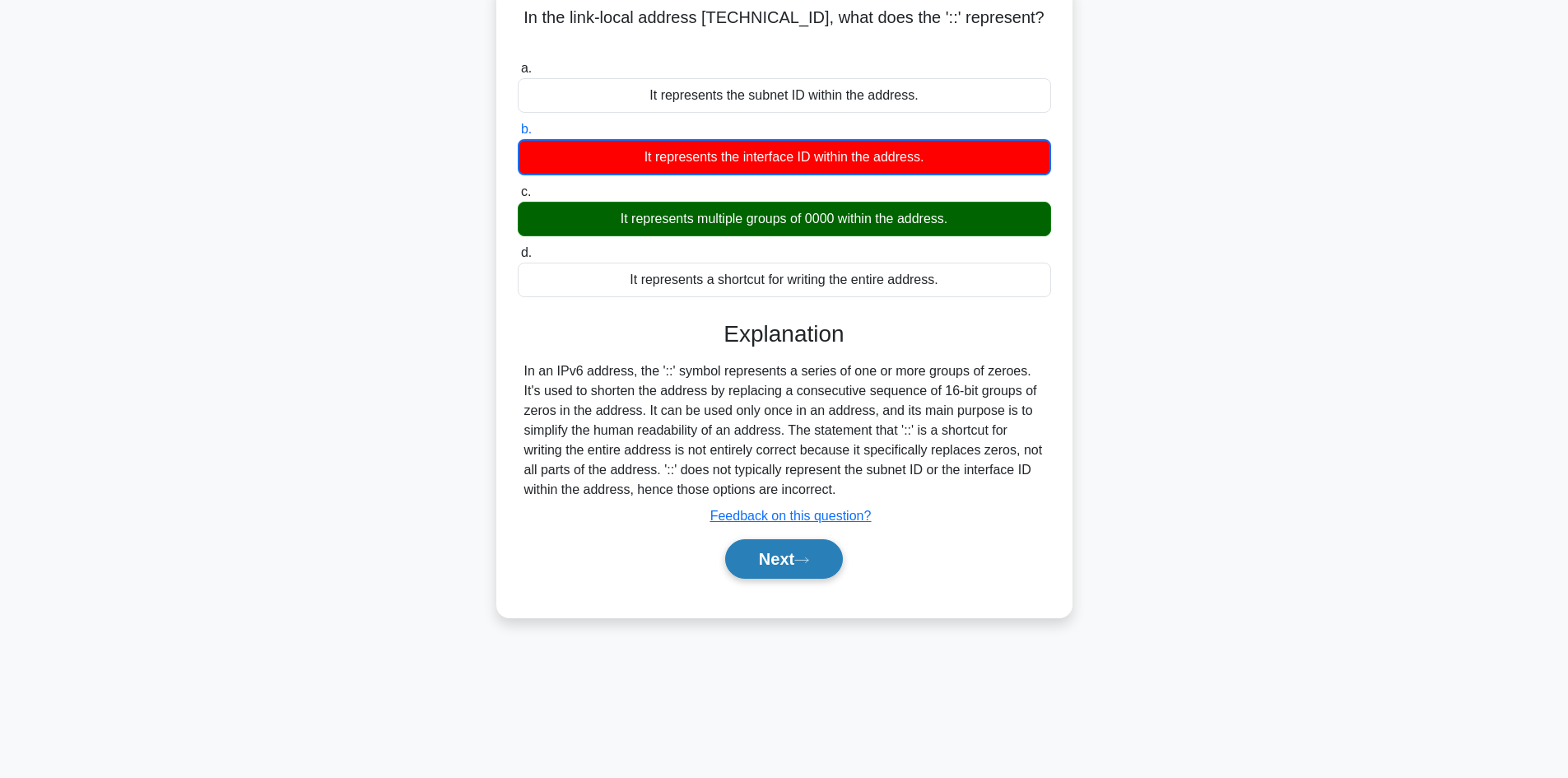
click at [770, 539] on button "Next" at bounding box center [783, 559] width 118 height 40
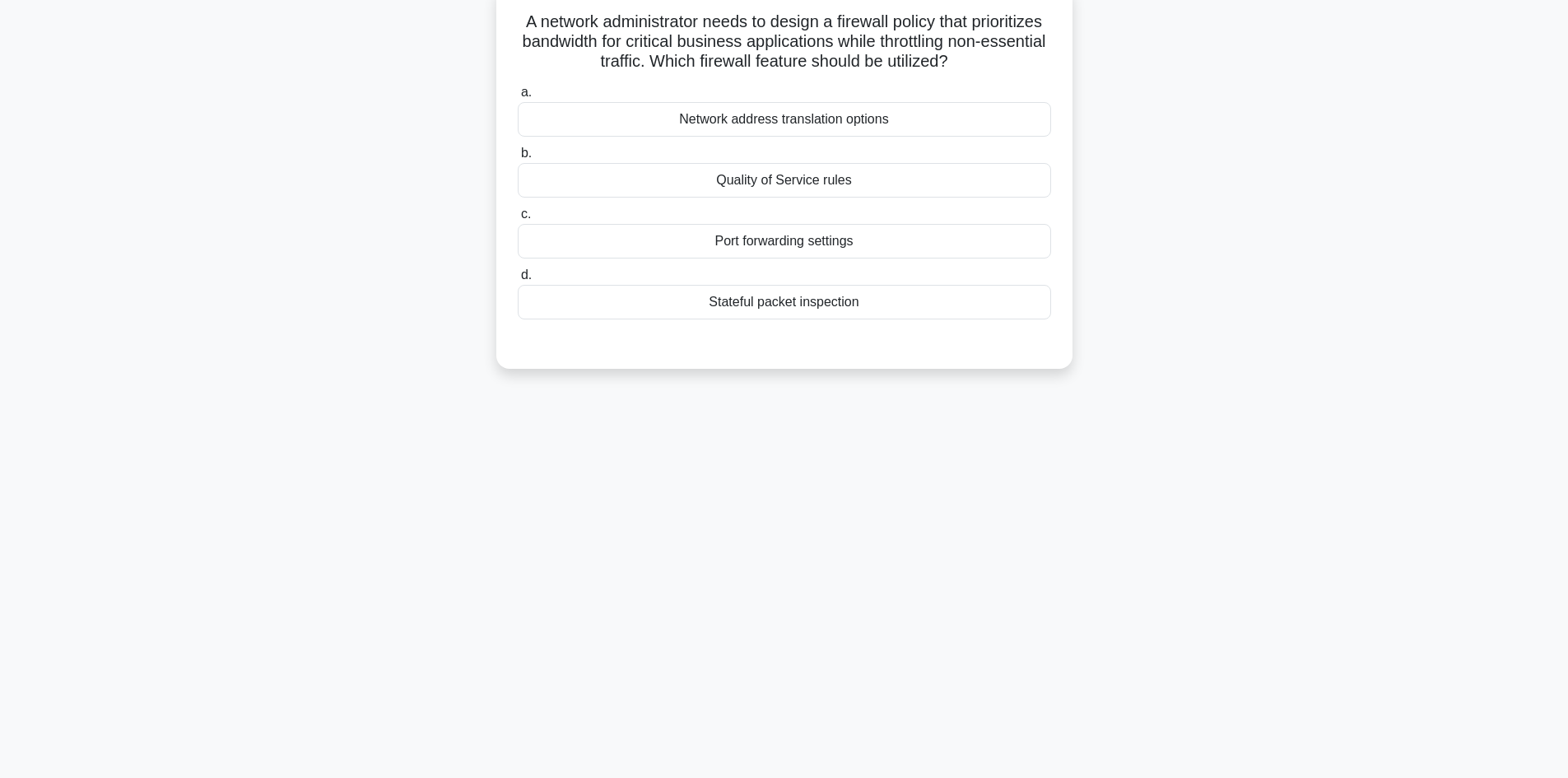
scroll to position [0, 0]
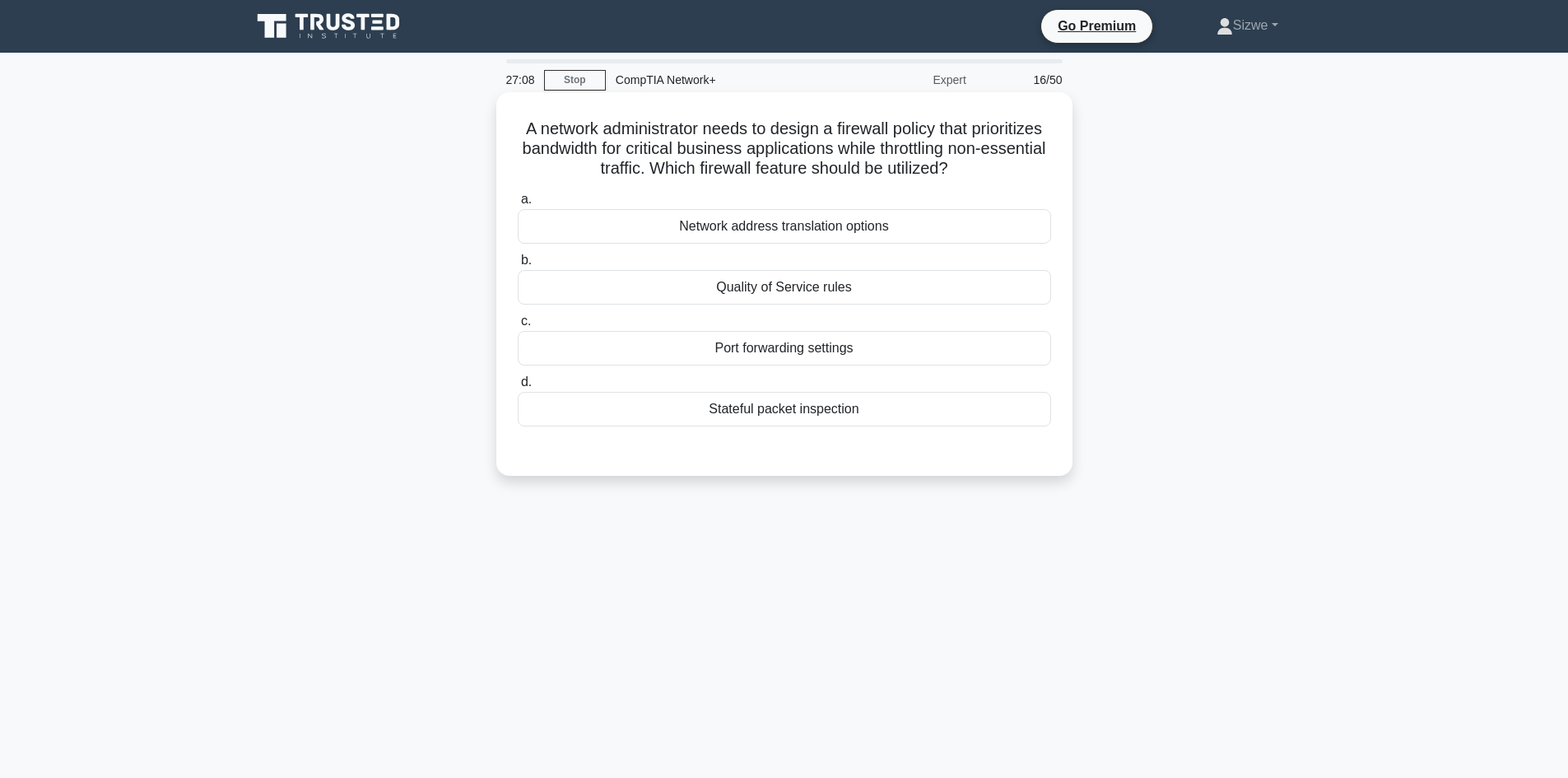
click at [743, 363] on div "Port forwarding settings" at bounding box center [784, 348] width 534 height 34
click at [517, 327] on input "c. Port forwarding settings" at bounding box center [517, 321] width 0 height 10
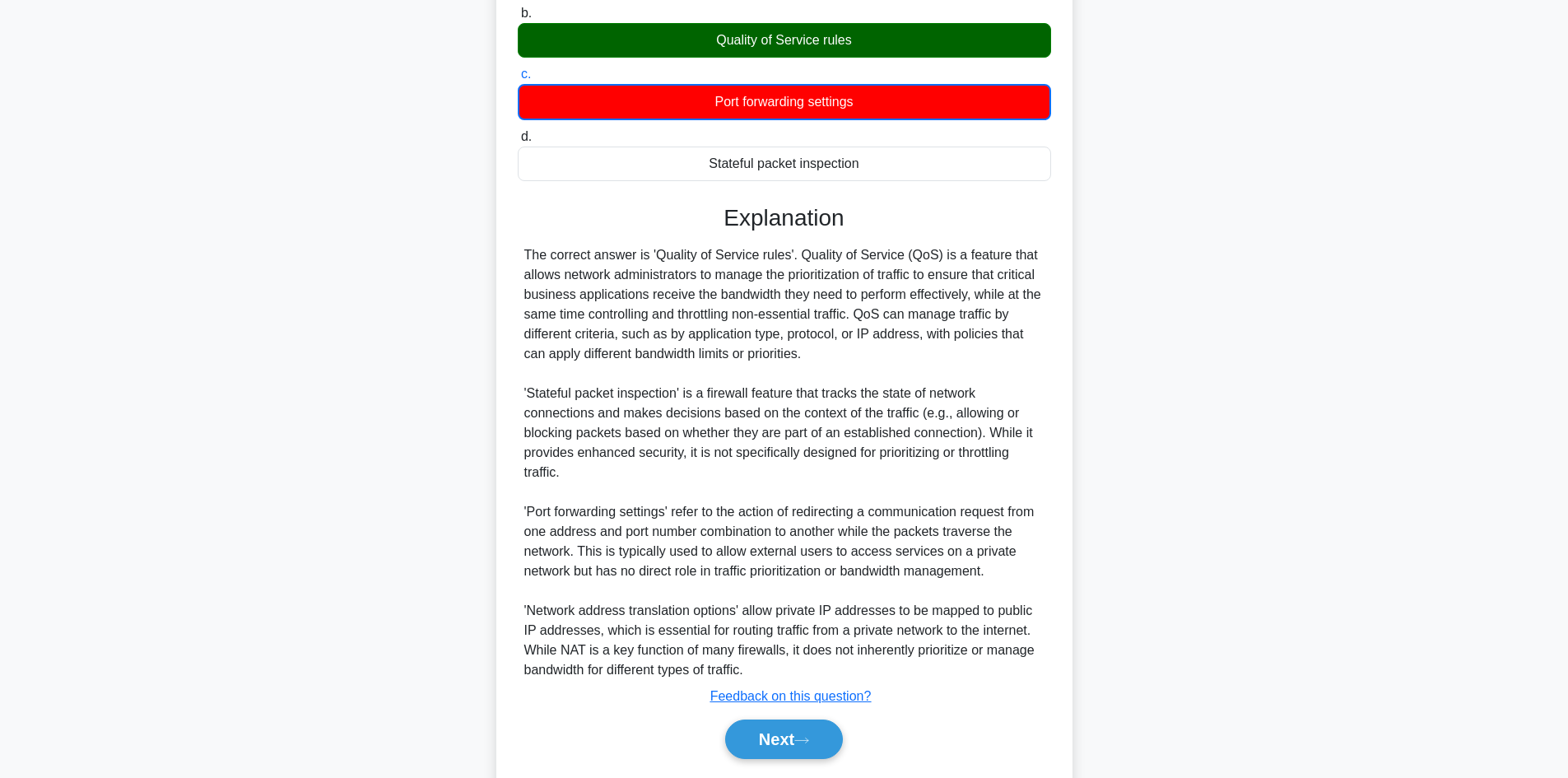
scroll to position [299, 0]
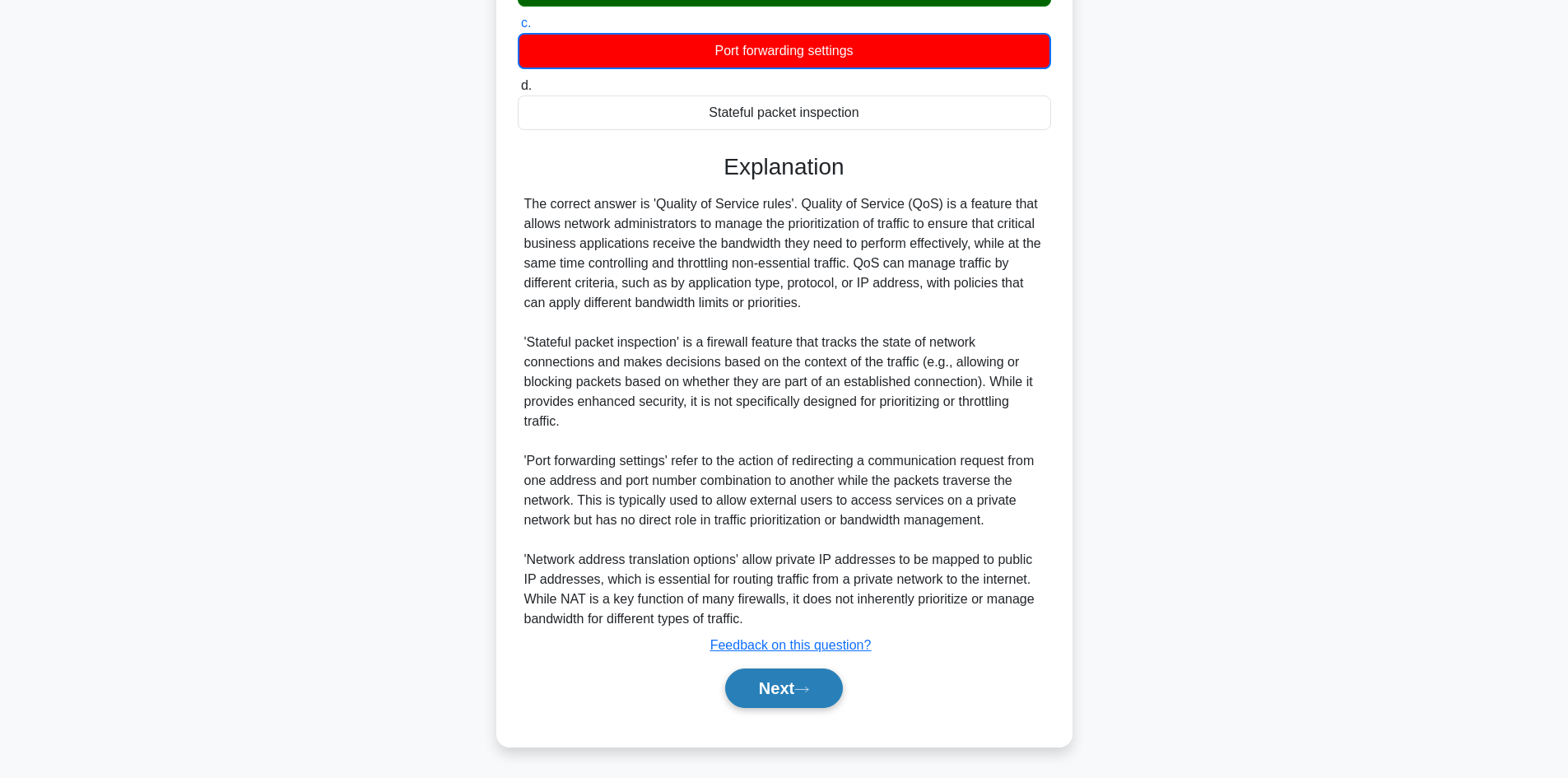
click at [781, 678] on button "Next" at bounding box center [783, 688] width 118 height 40
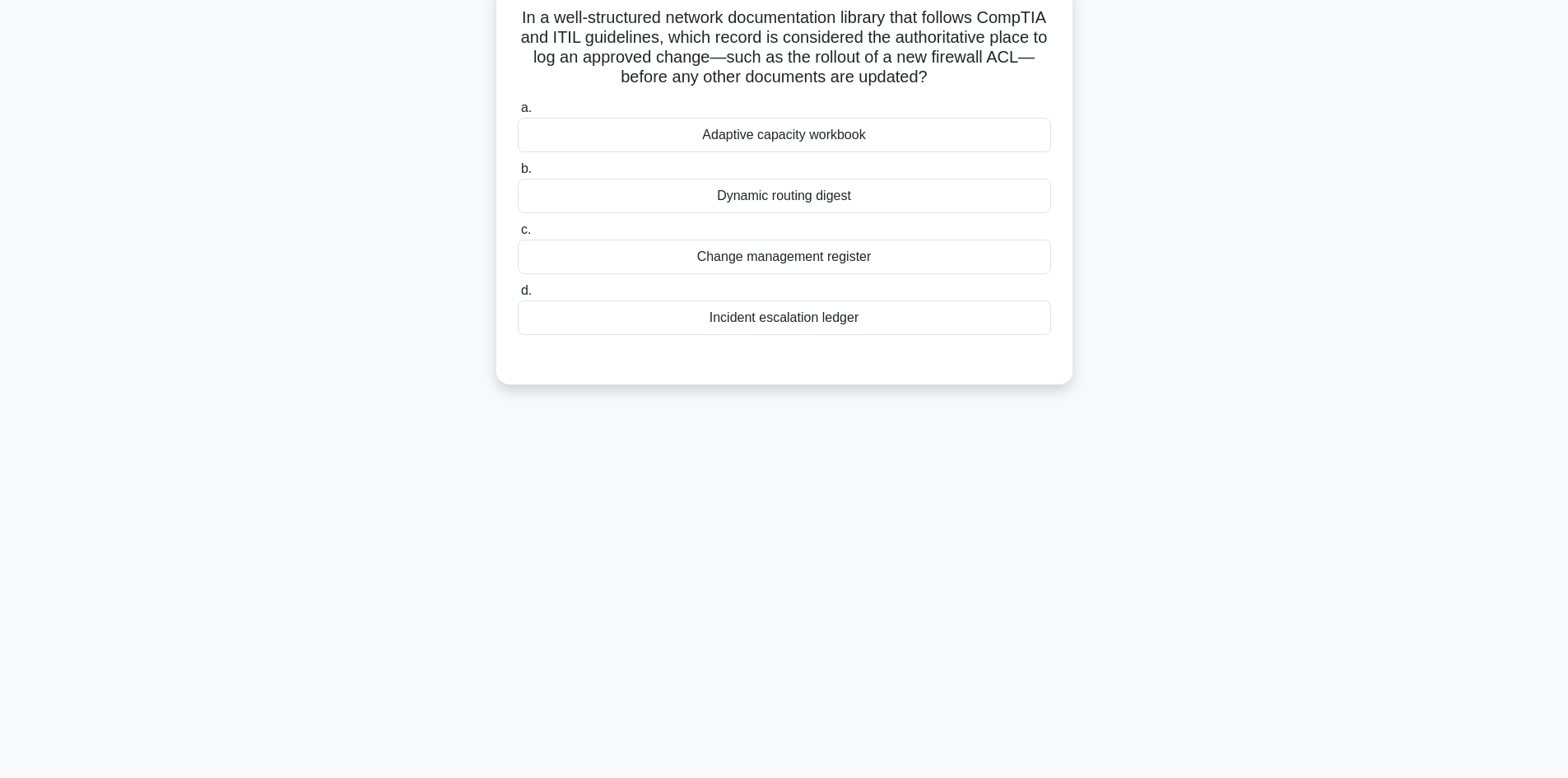
scroll to position [0, 0]
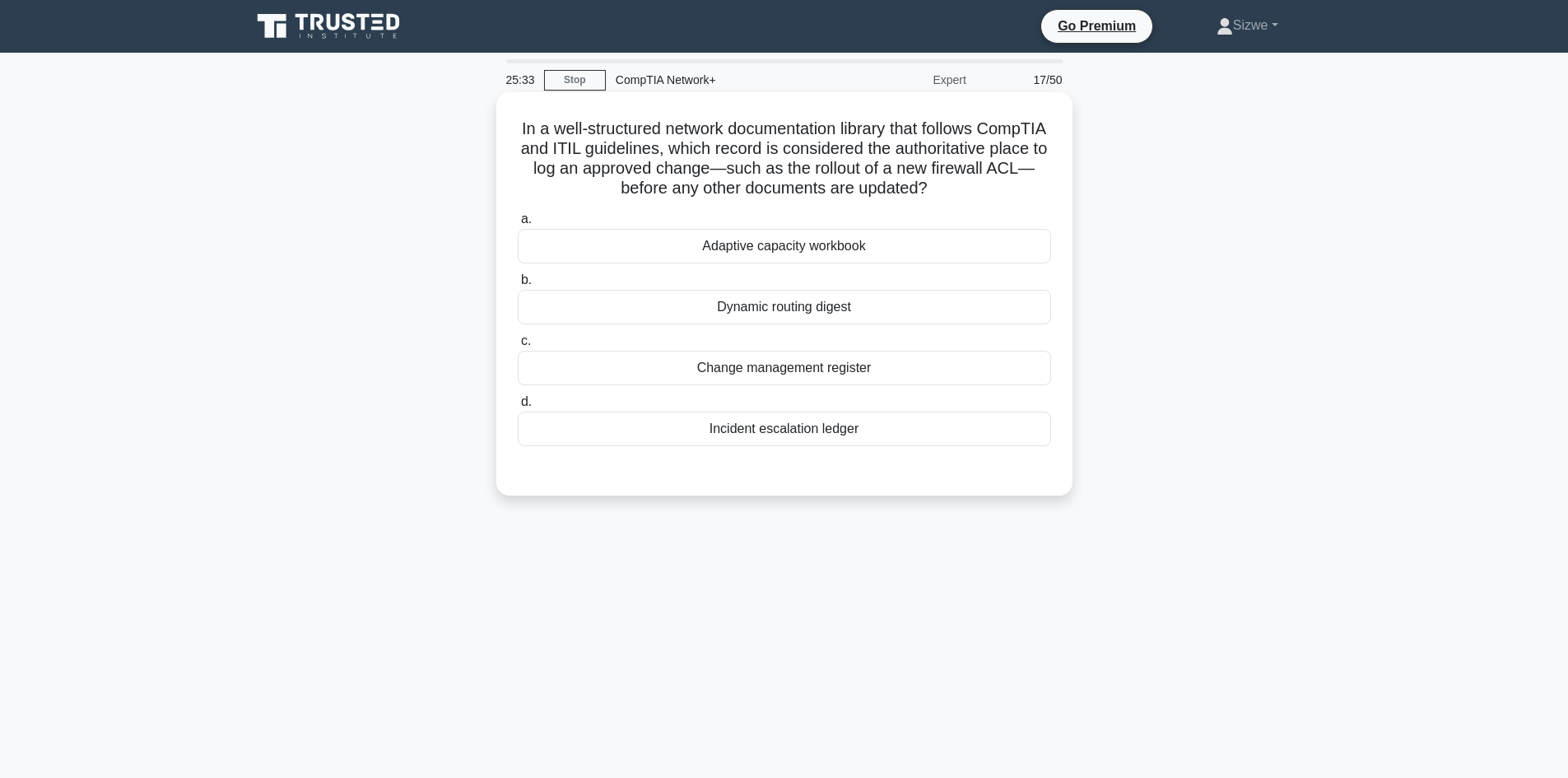
click at [845, 370] on div "Change management register" at bounding box center [784, 367] width 534 height 34
click at [517, 347] on input "c. Change management register" at bounding box center [517, 341] width 0 height 10
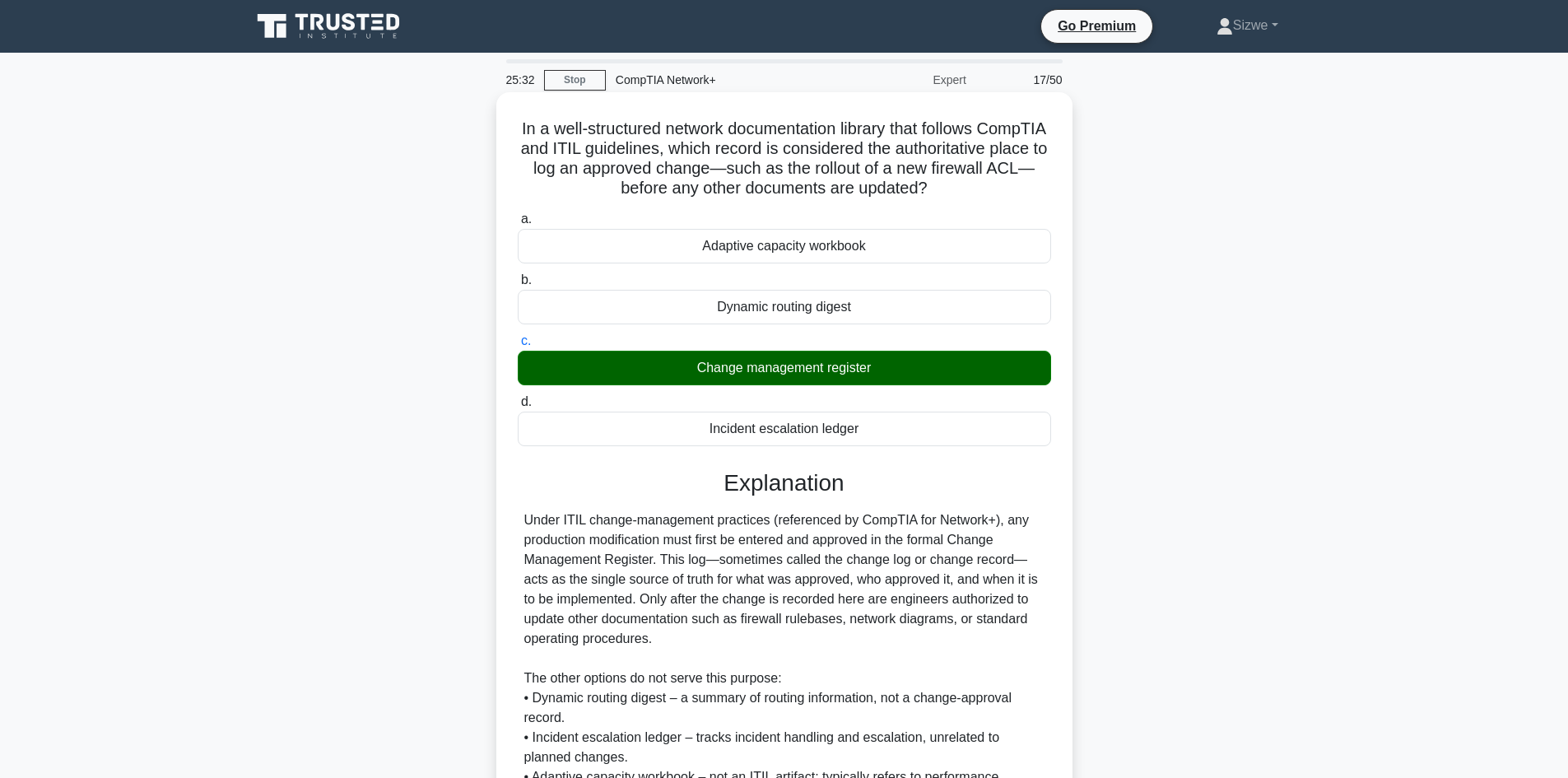
scroll to position [179, 0]
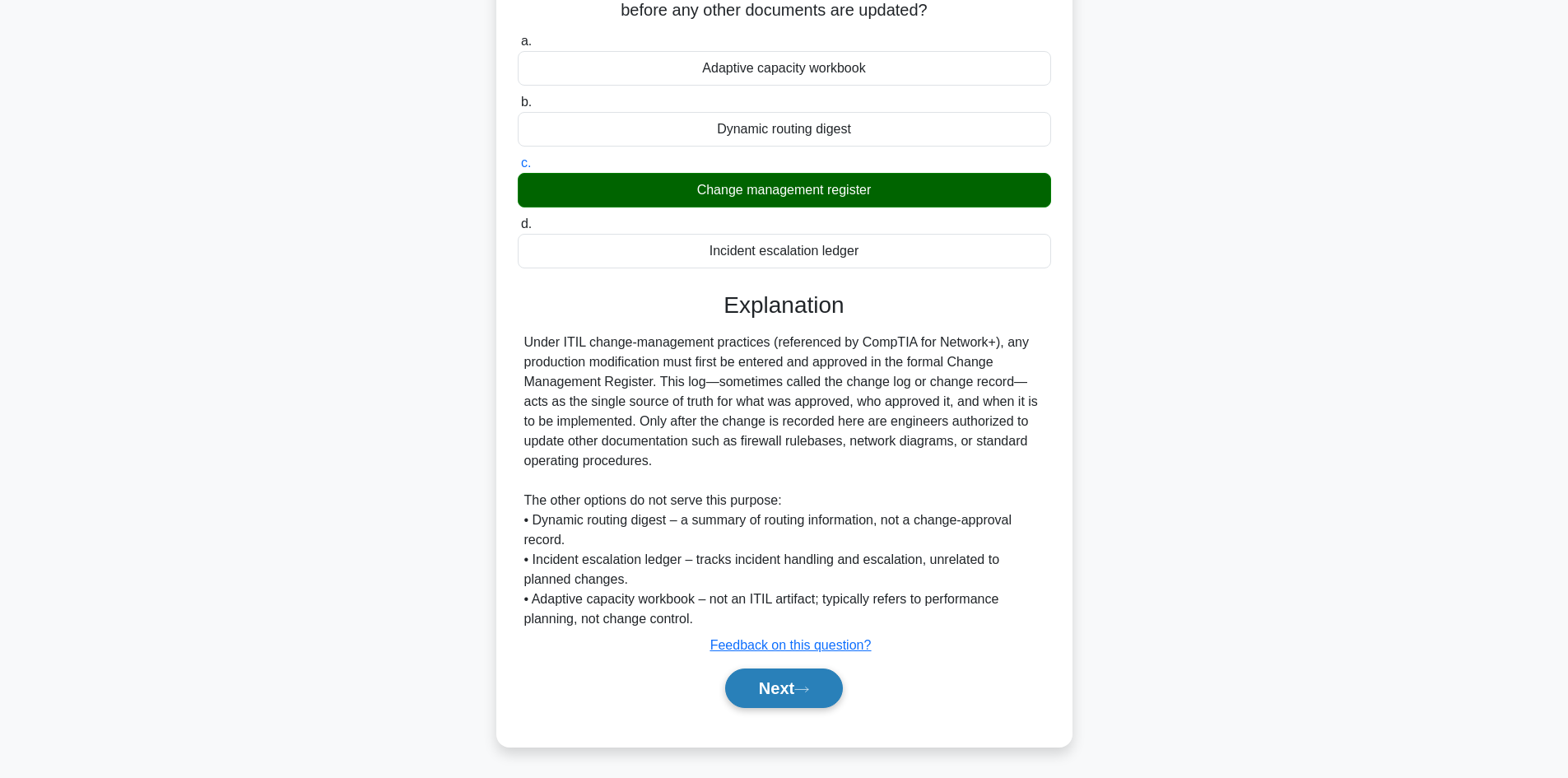
click at [806, 689] on icon at bounding box center [801, 689] width 13 height 5
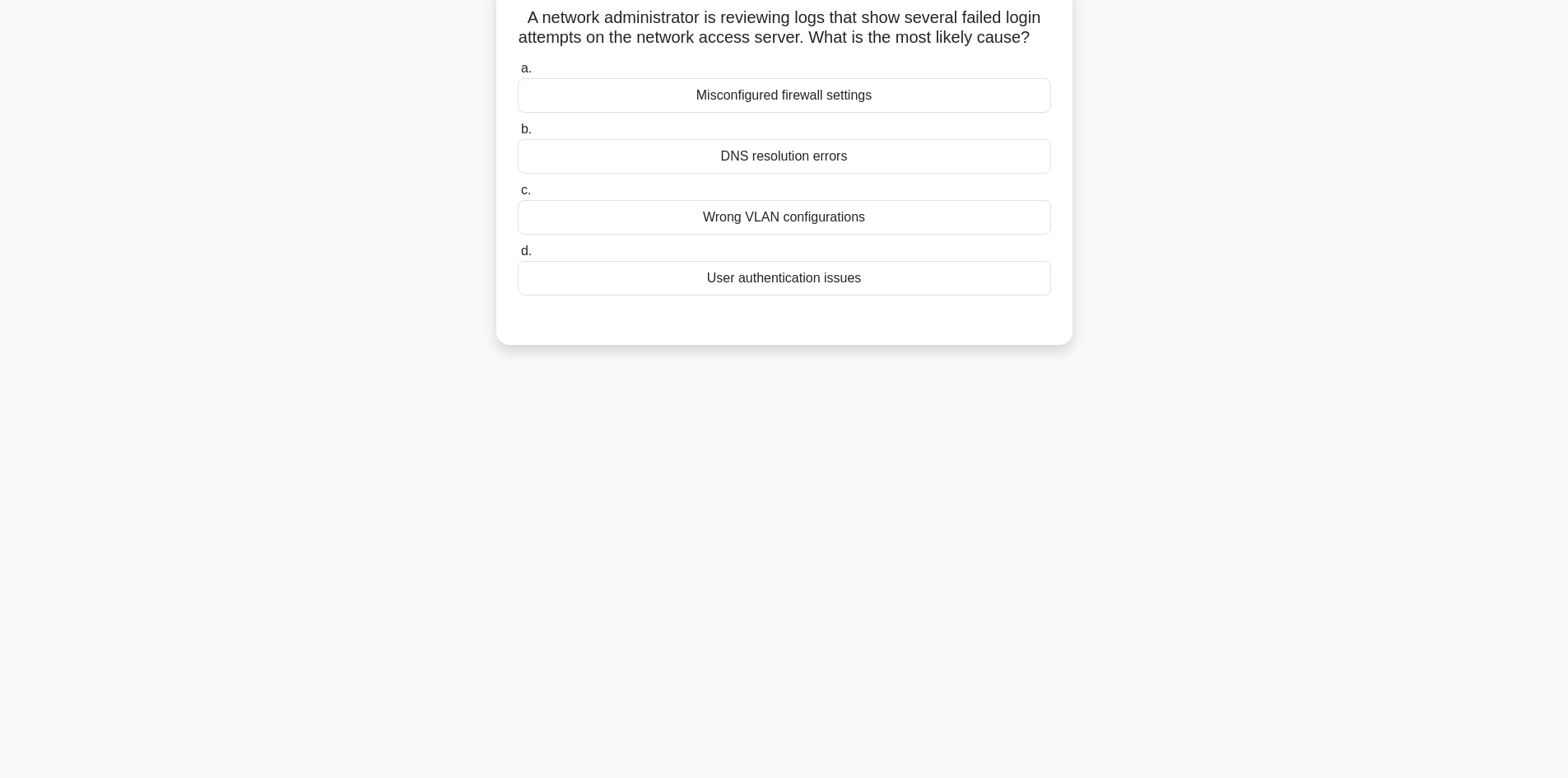
scroll to position [0, 0]
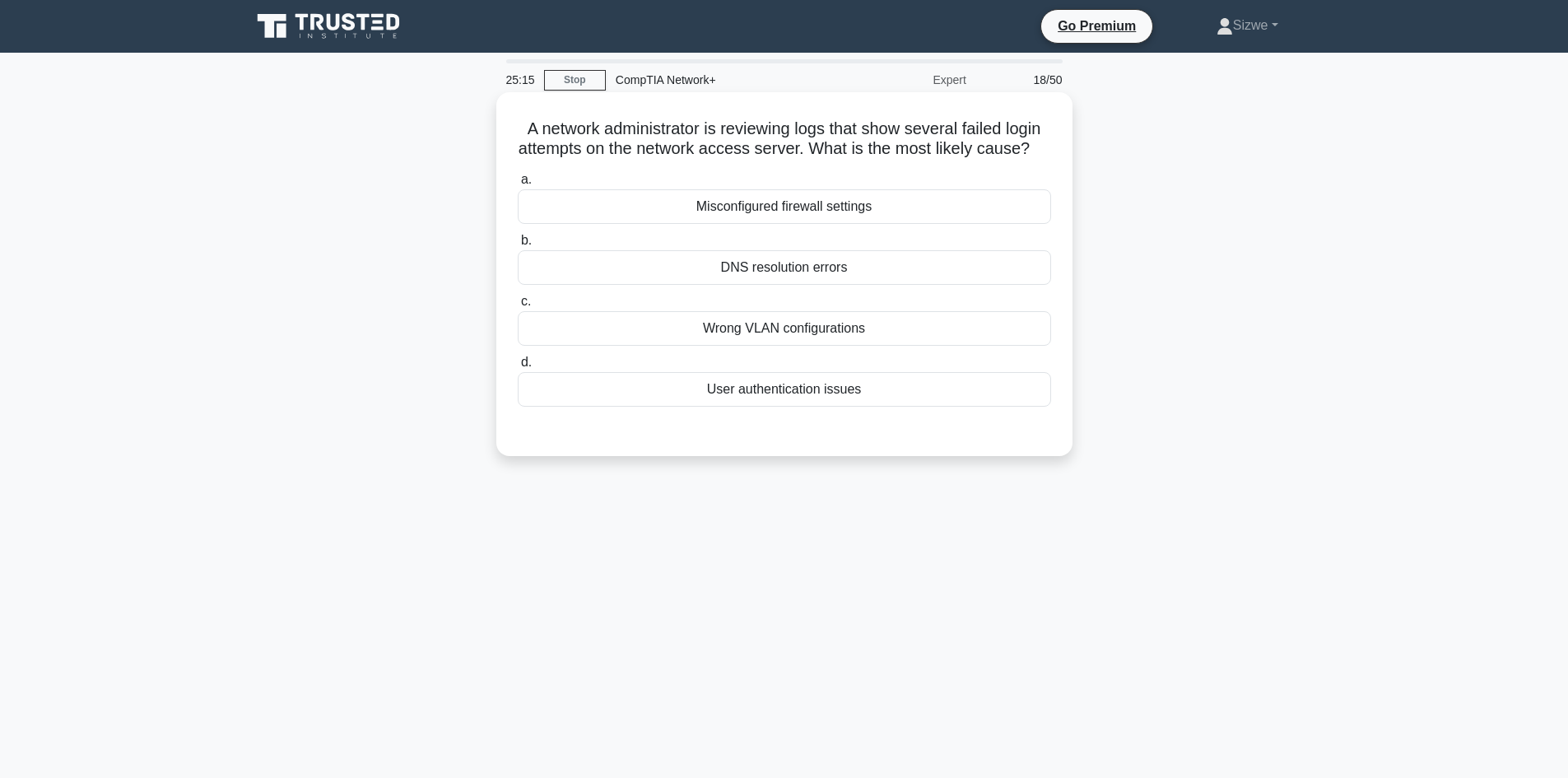
click at [824, 406] on div "User authentication issues" at bounding box center [784, 389] width 534 height 34
click at [517, 367] on input "d. User authentication issues" at bounding box center [517, 362] width 0 height 10
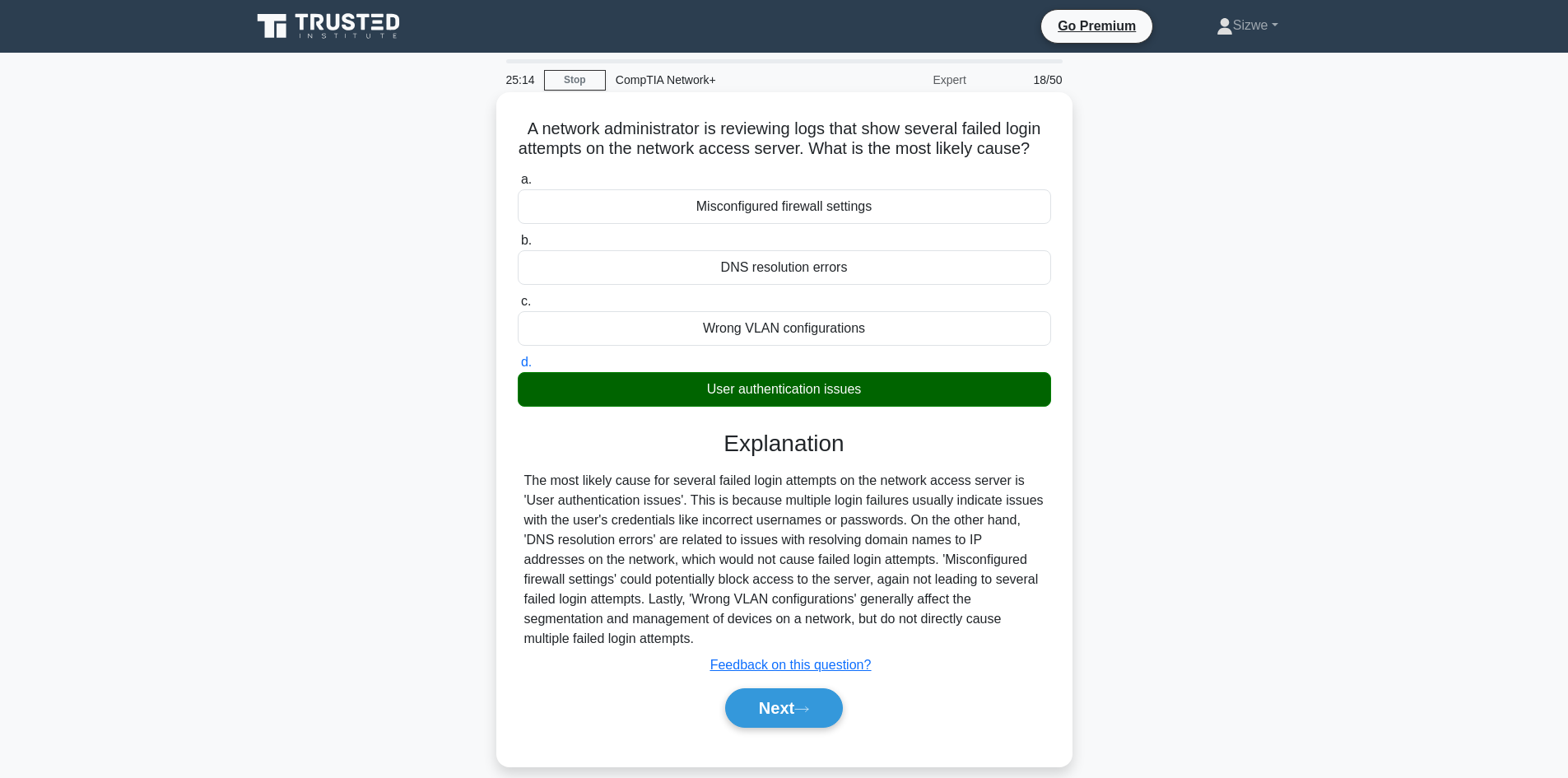
scroll to position [111, 0]
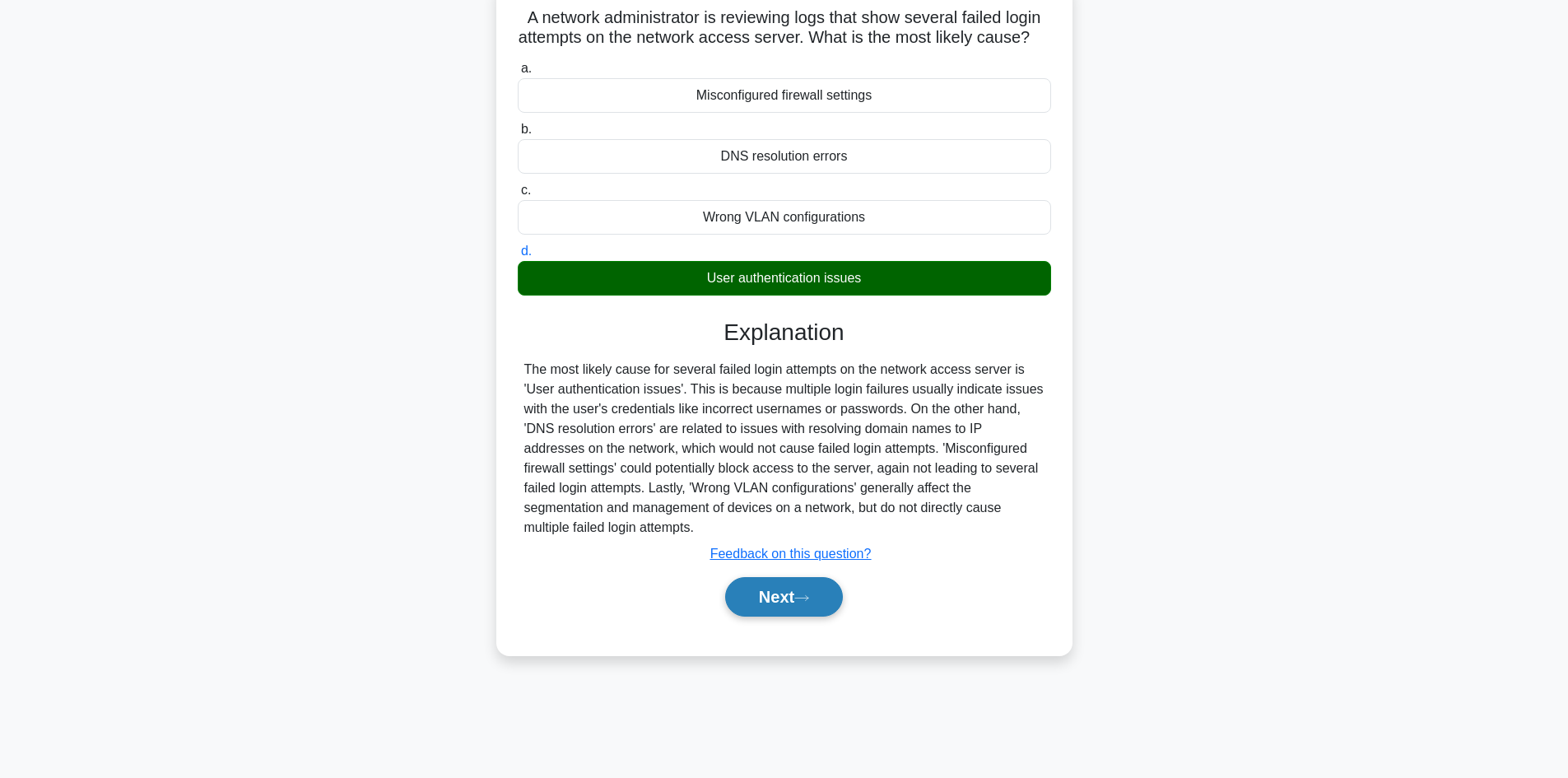
click at [781, 616] on button "Next" at bounding box center [783, 596] width 118 height 40
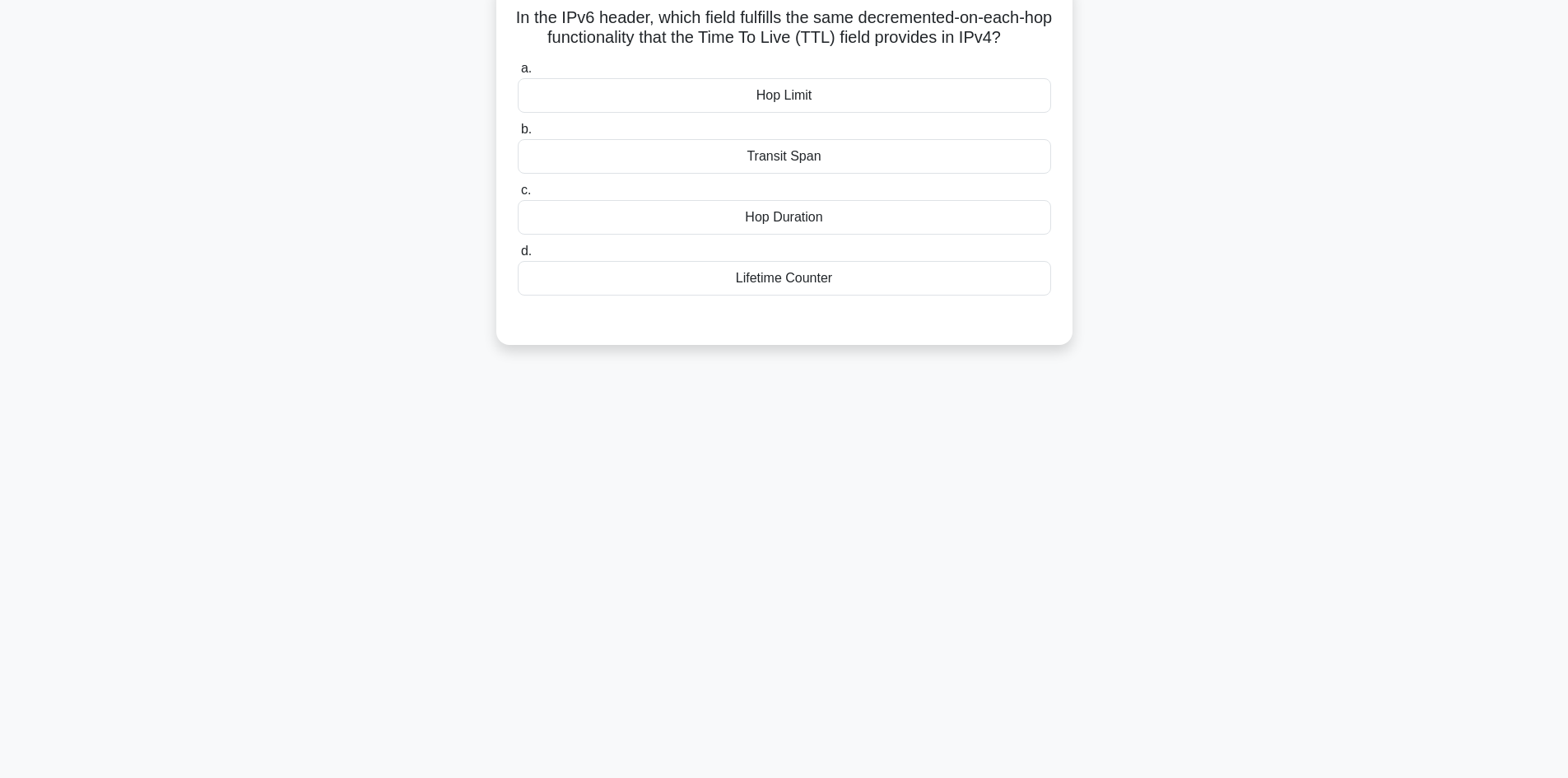
scroll to position [0, 0]
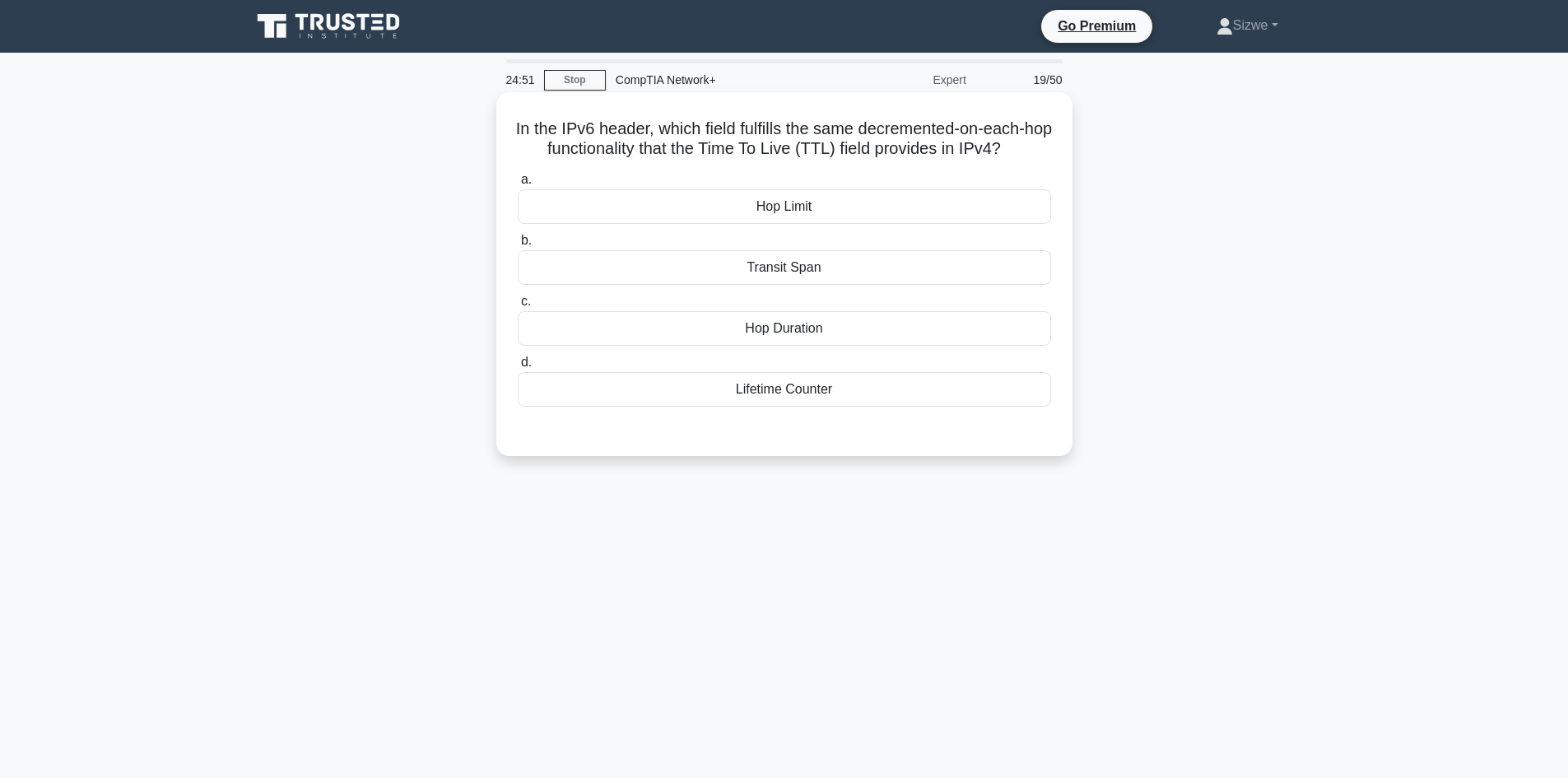
click at [785, 206] on div "Hop Limit" at bounding box center [784, 207] width 534 height 34
click at [517, 185] on input "a. Hop Limit" at bounding box center [517, 180] width 0 height 10
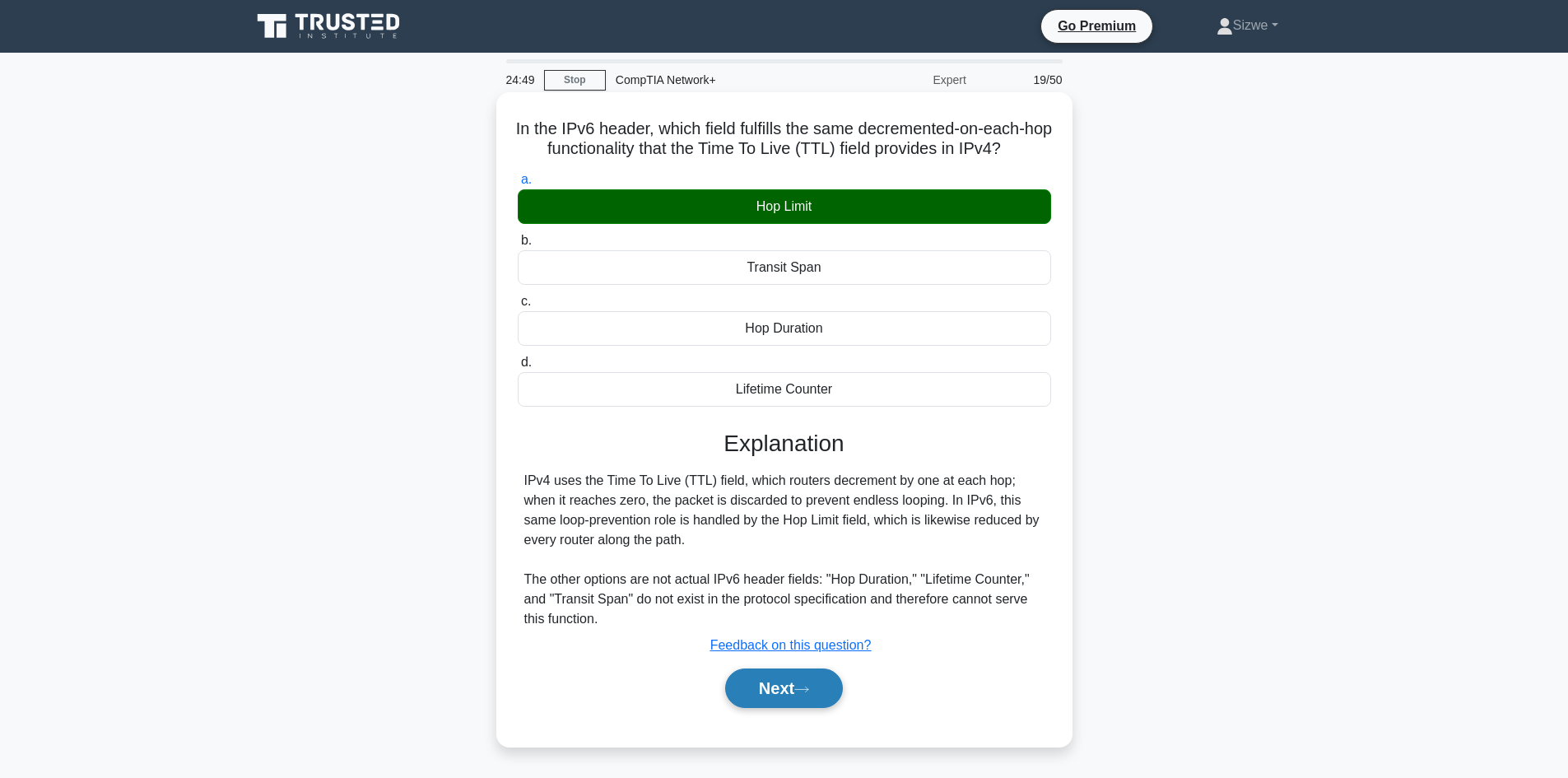
click at [796, 676] on button "Next" at bounding box center [783, 688] width 118 height 40
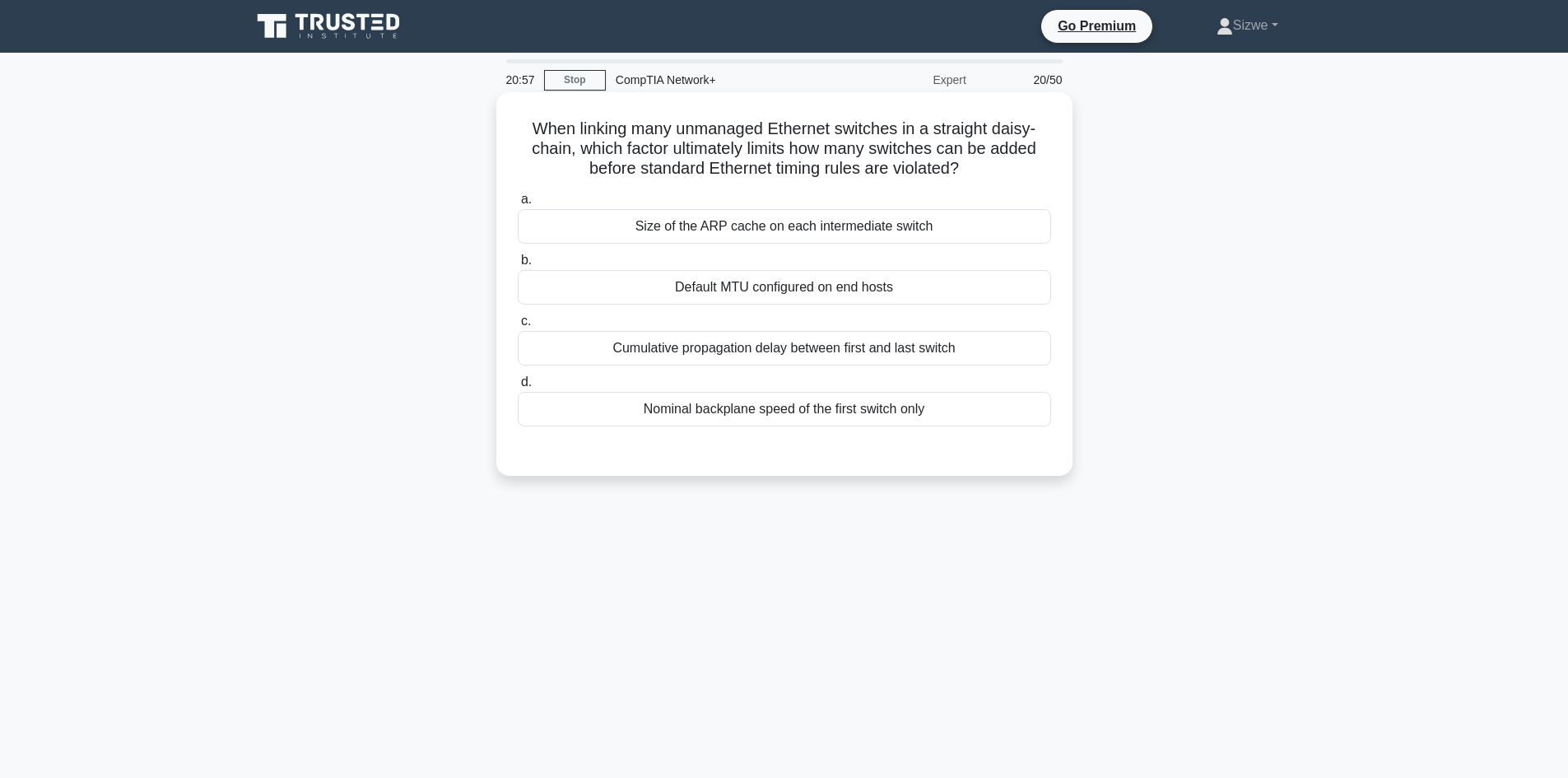
click at [780, 216] on div "Size of the ARP cache on each intermediate switch" at bounding box center [784, 226] width 534 height 34
click at [517, 205] on input "a. Size of the ARP cache on each intermediate switch" at bounding box center [517, 200] width 0 height 10
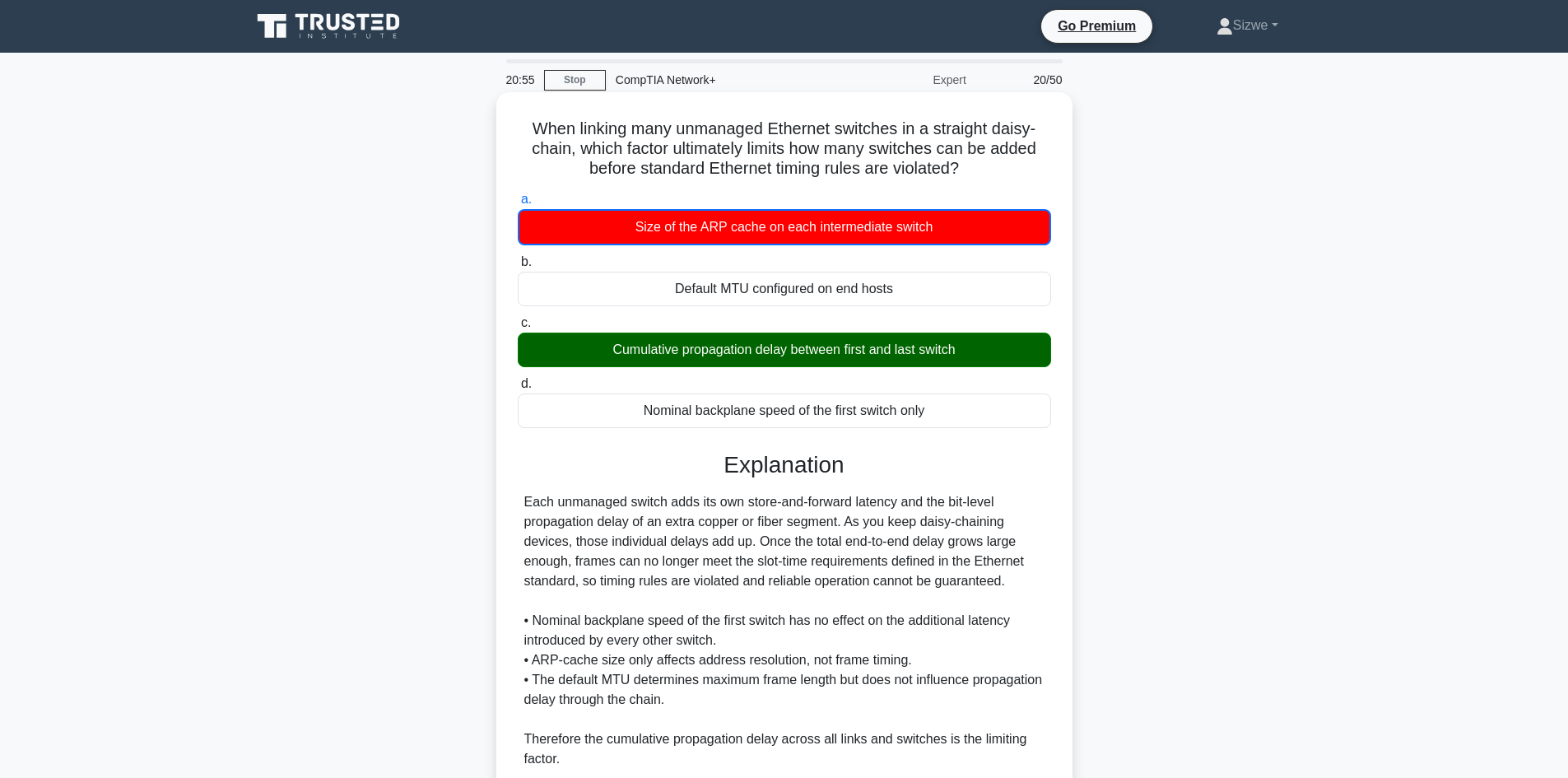
scroll to position [141, 0]
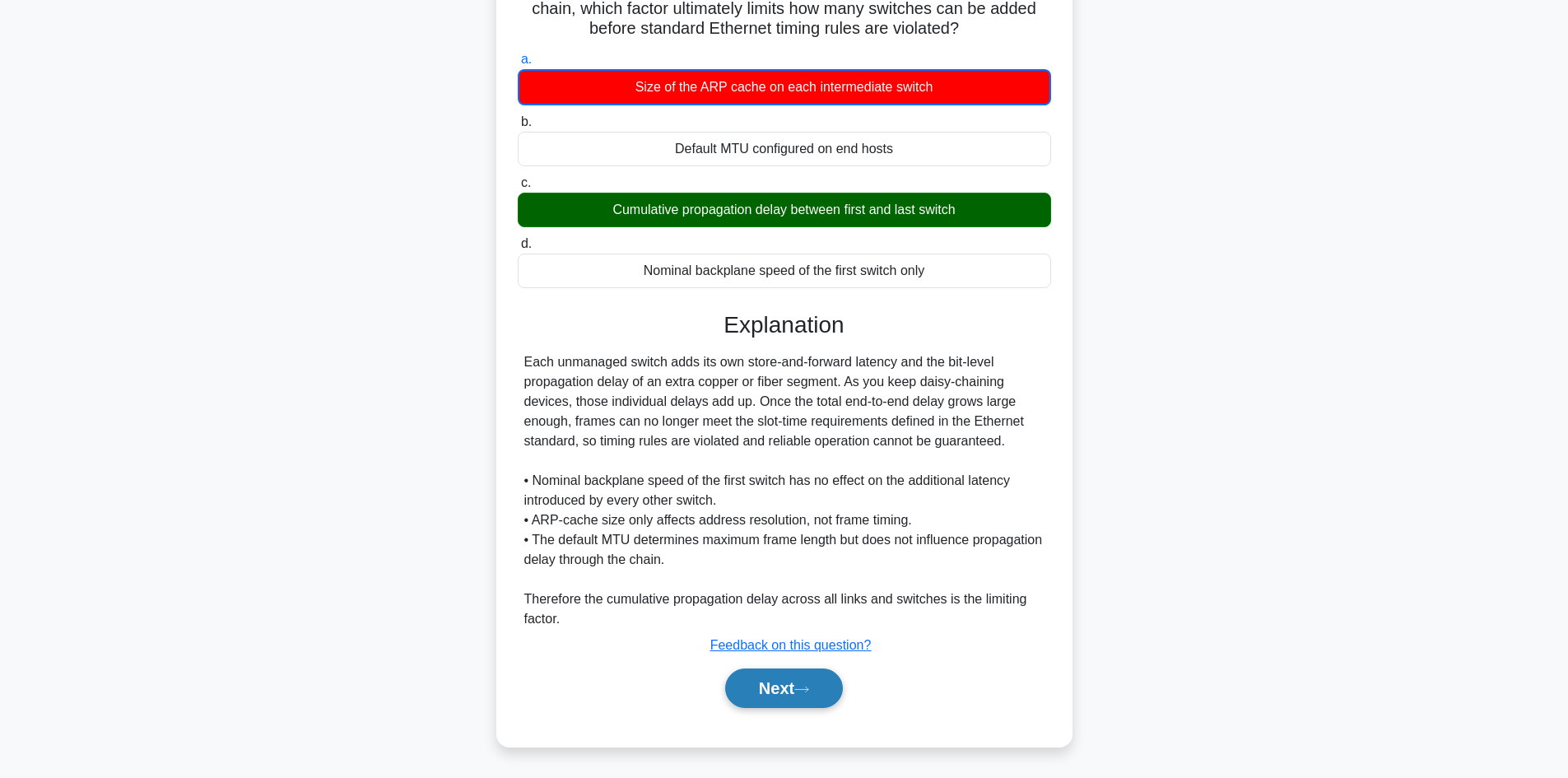
click at [771, 682] on button "Next" at bounding box center [783, 688] width 118 height 40
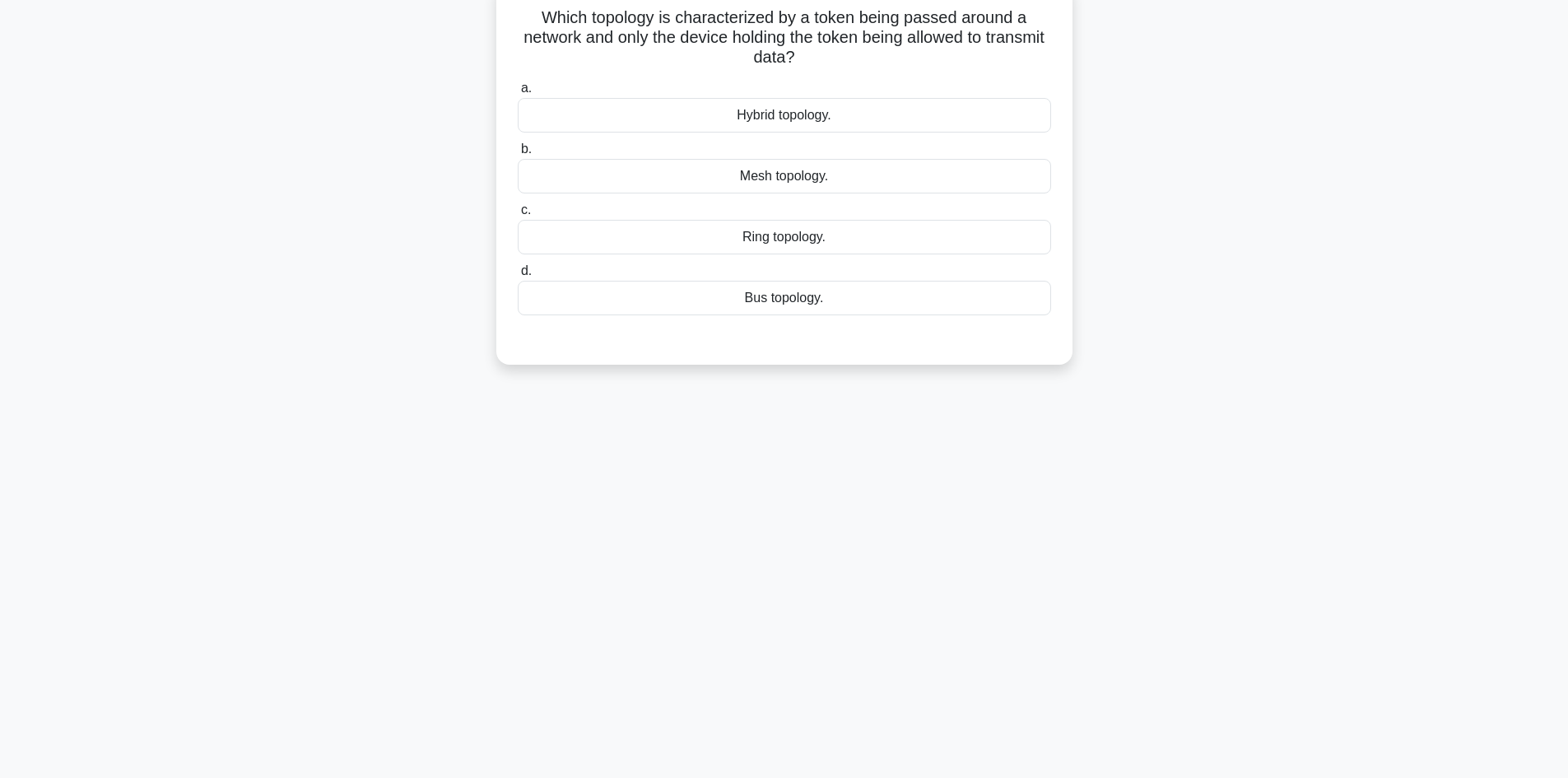
scroll to position [0, 0]
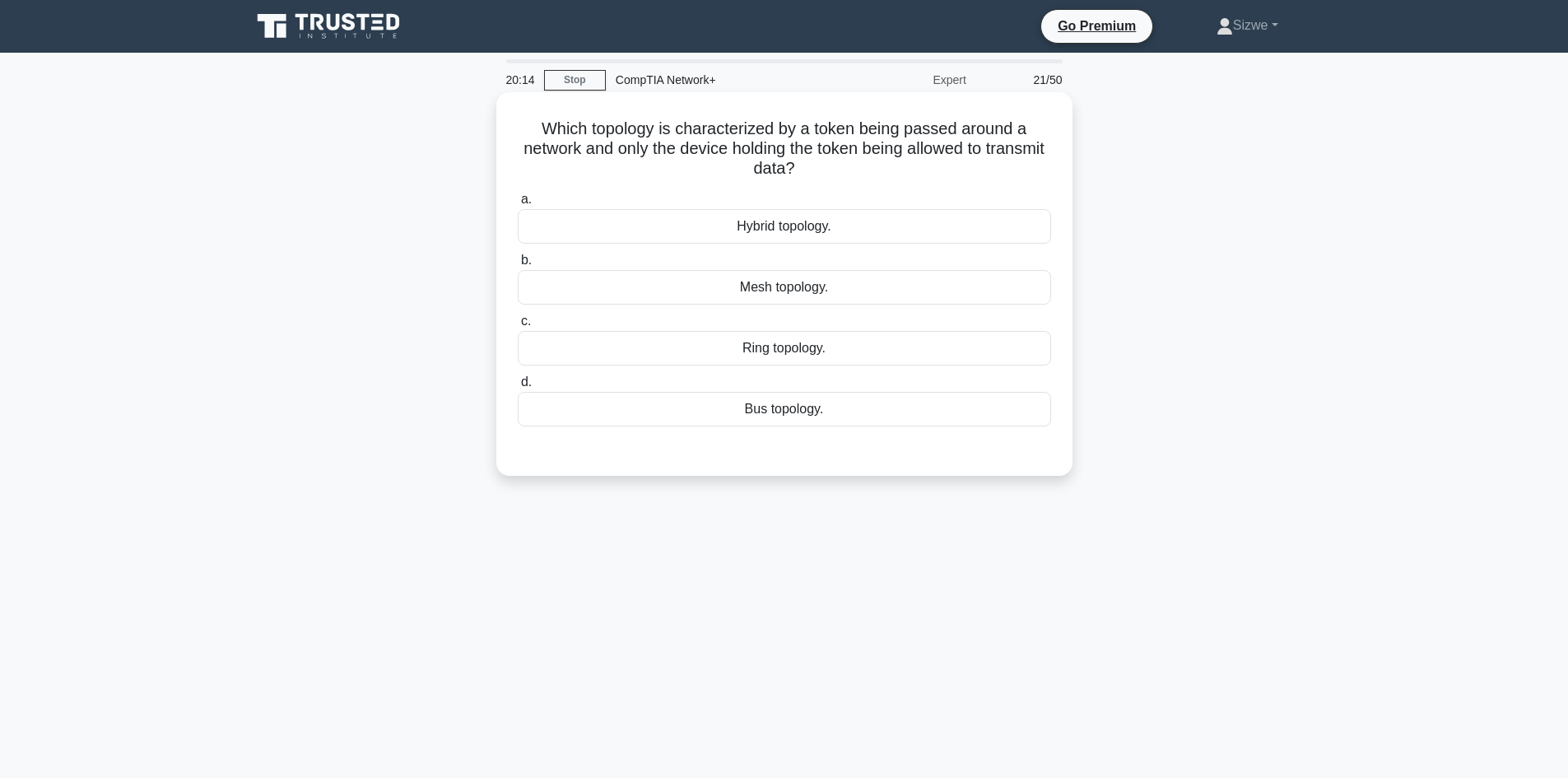
click at [770, 418] on div "Bus topology." at bounding box center [784, 409] width 534 height 34
click at [517, 387] on input "d. Bus topology." at bounding box center [517, 382] width 0 height 10
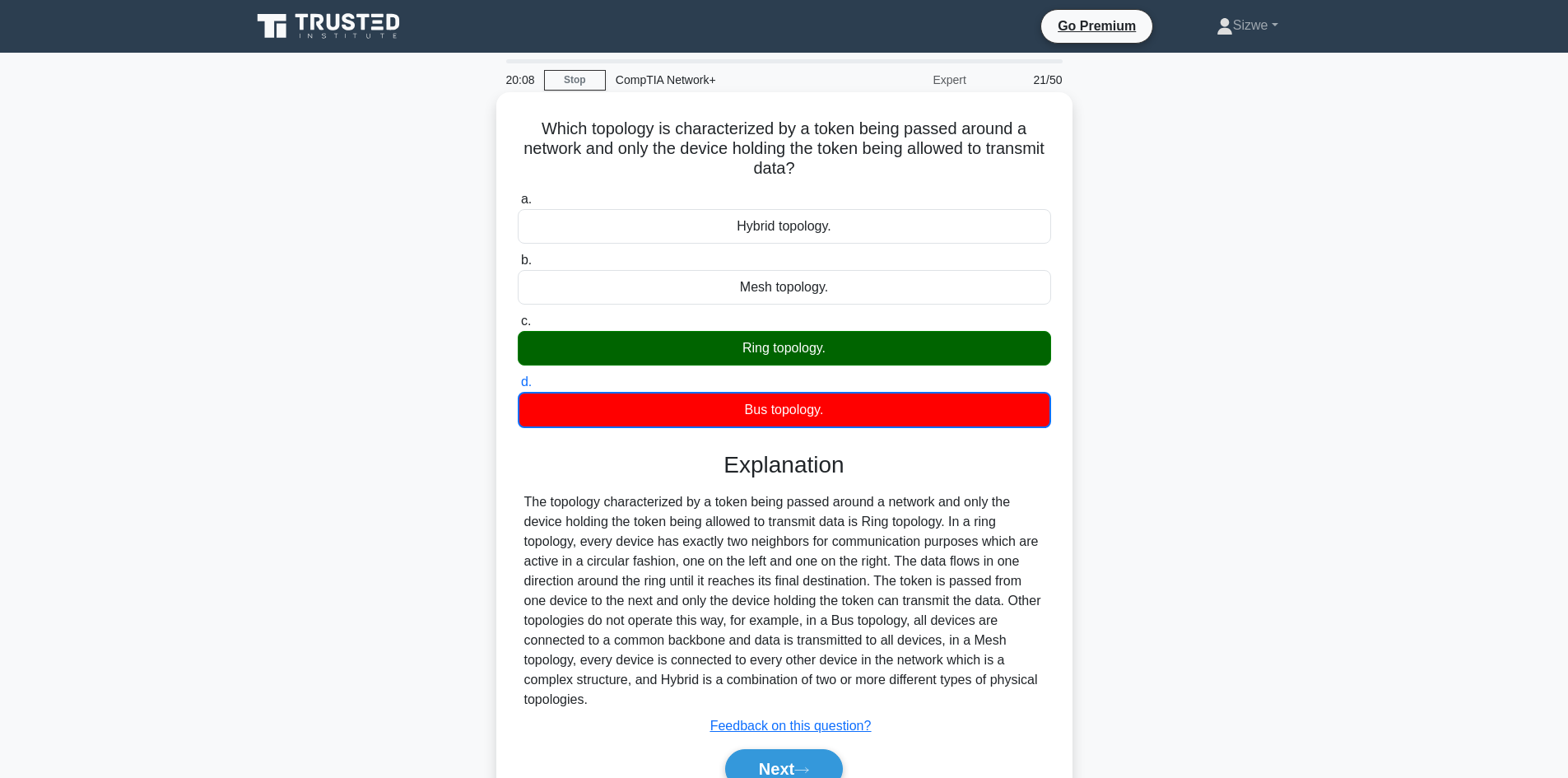
scroll to position [111, 0]
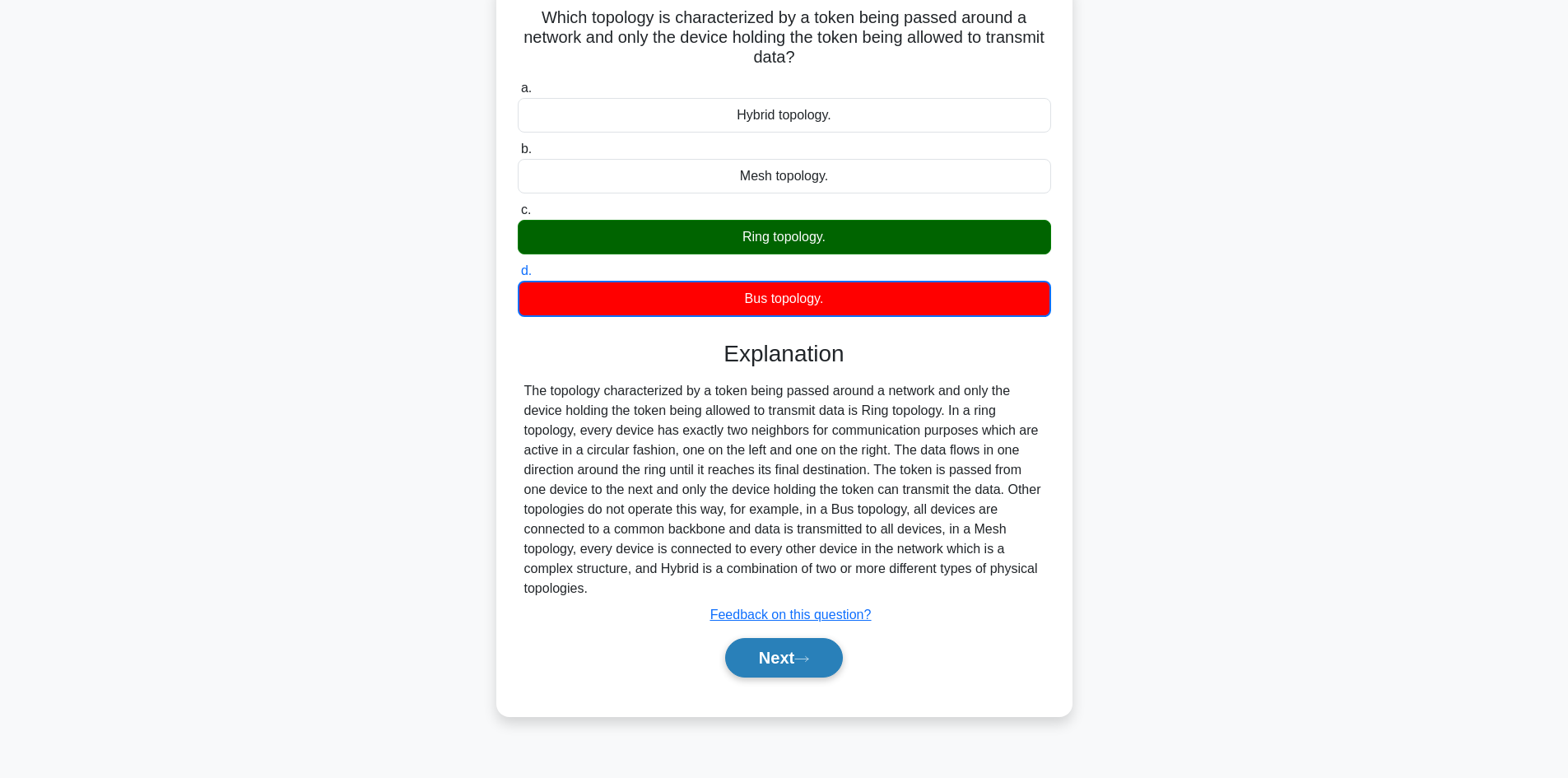
click at [787, 663] on button "Next" at bounding box center [783, 658] width 118 height 40
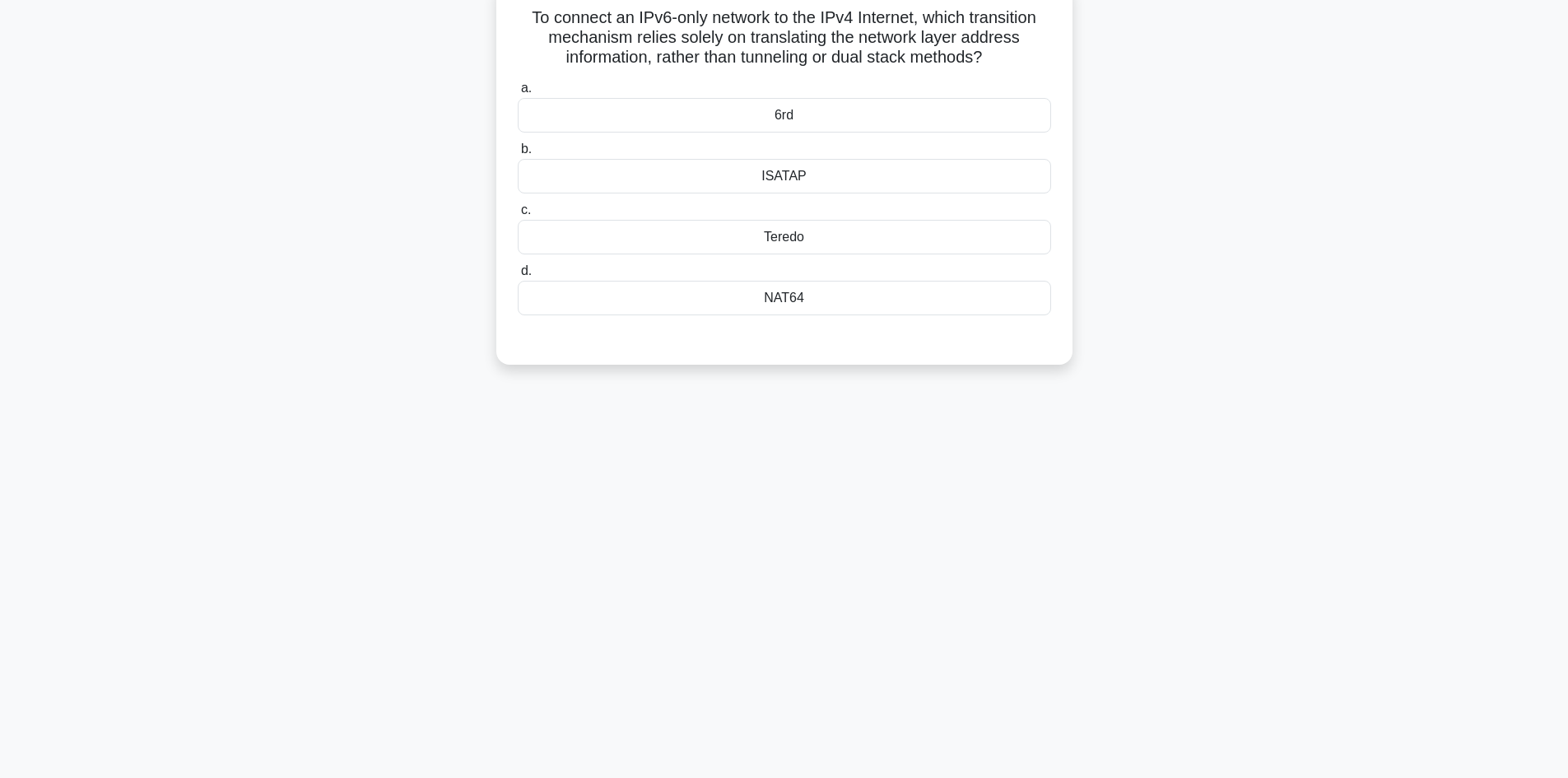
scroll to position [0, 0]
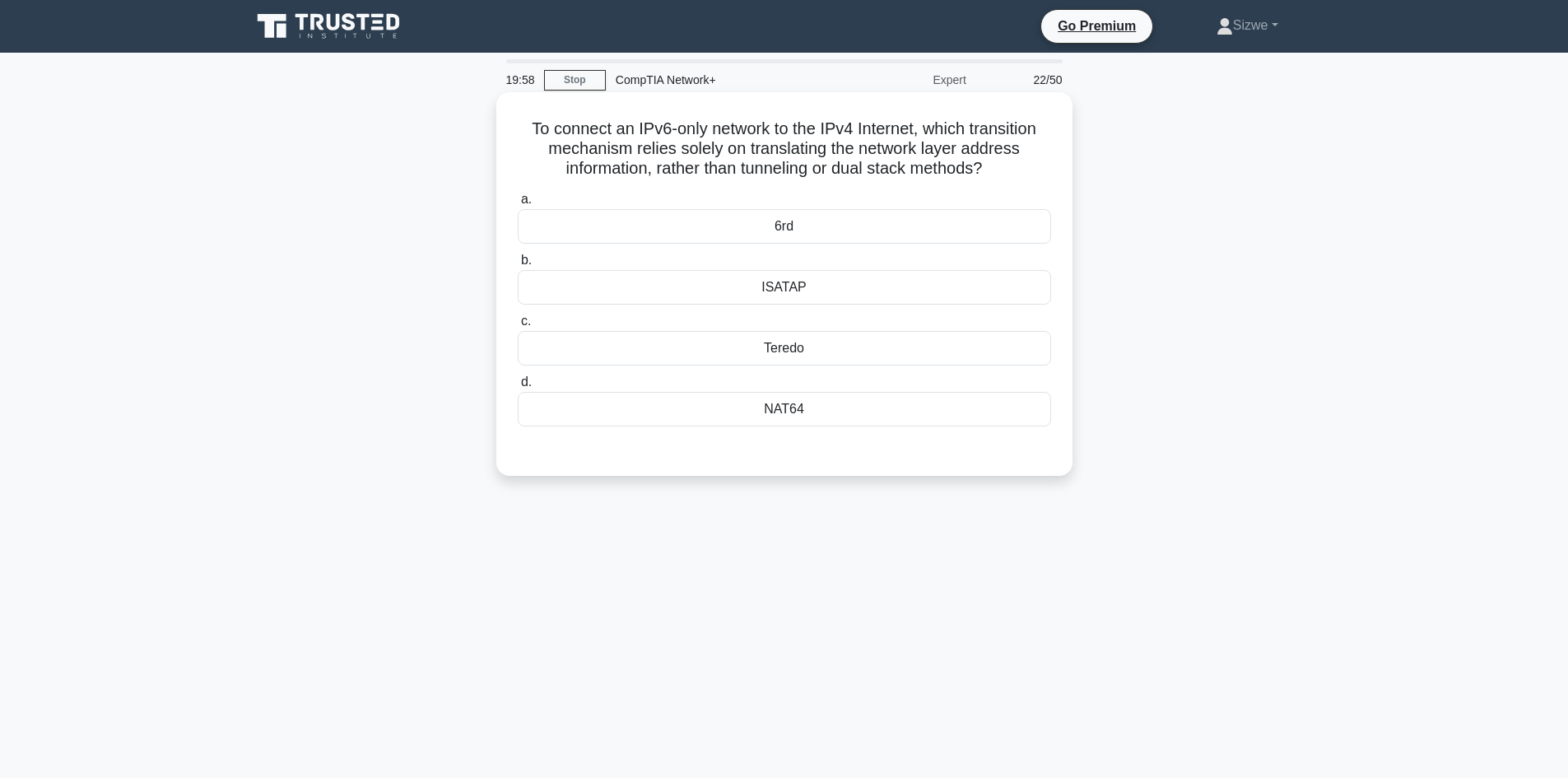
click at [775, 414] on div "NAT64" at bounding box center [784, 409] width 534 height 34
click at [517, 387] on input "d. NAT64" at bounding box center [517, 382] width 0 height 10
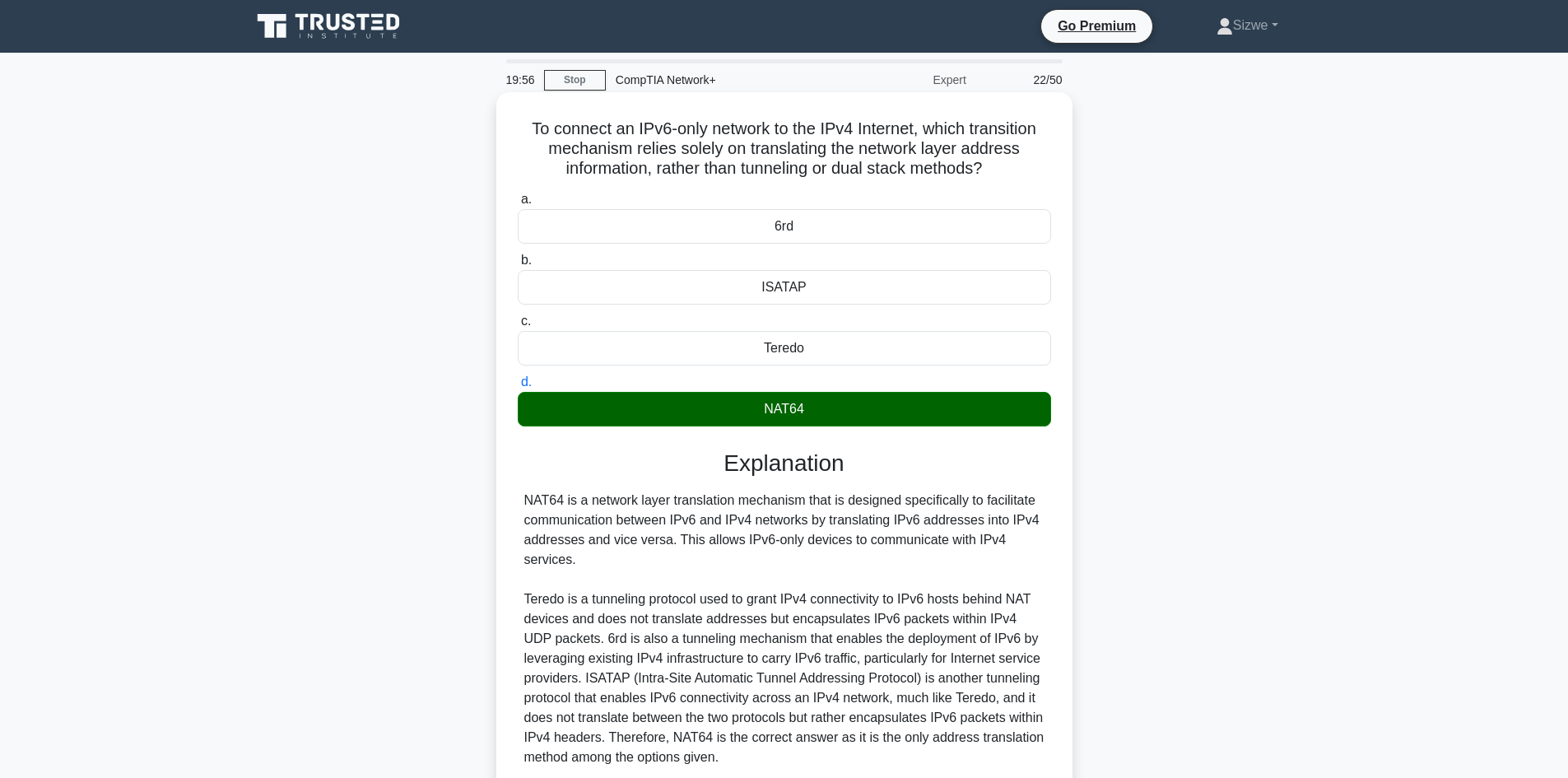
scroll to position [139, 0]
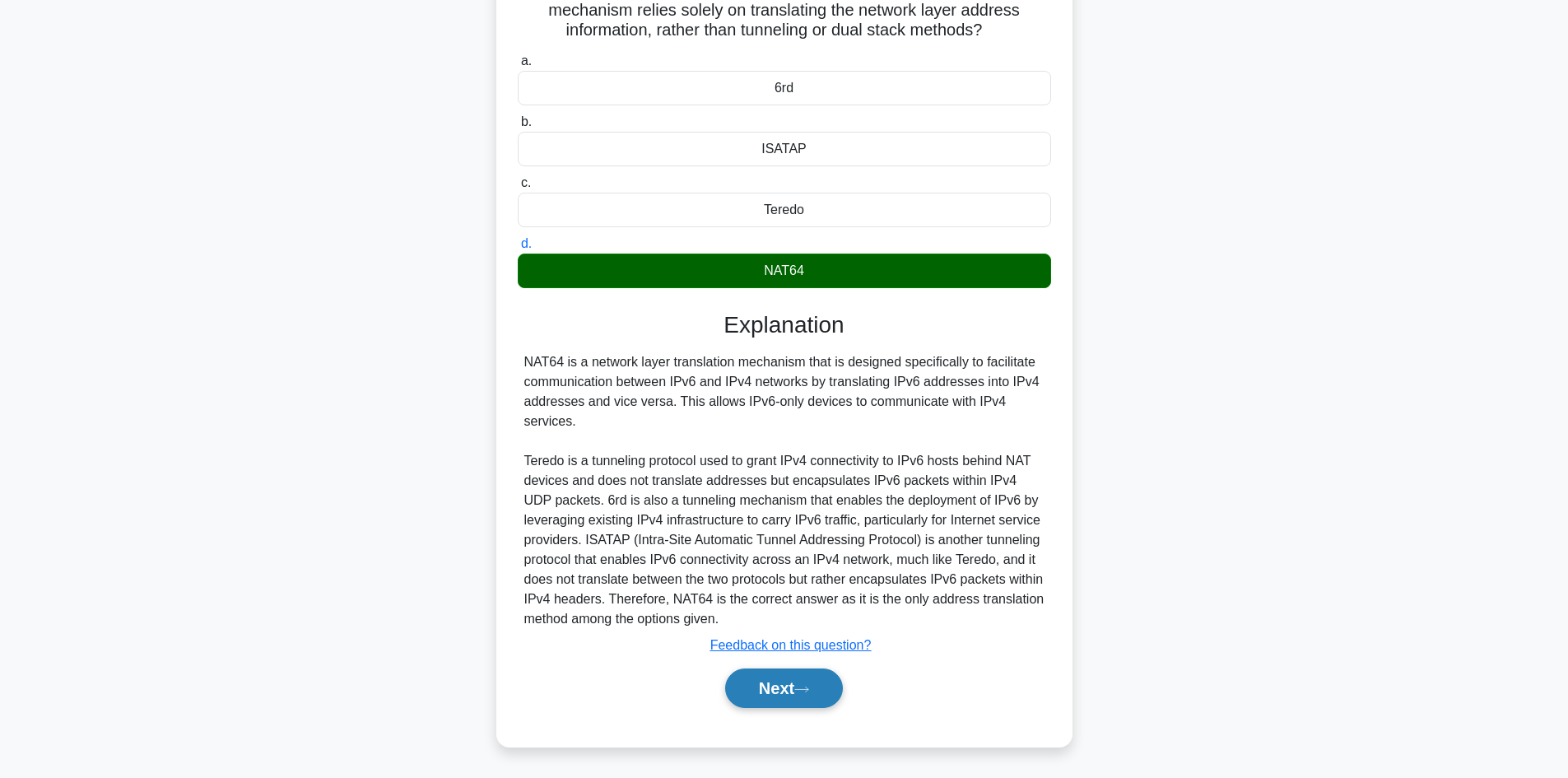
click at [791, 673] on button "Next" at bounding box center [783, 688] width 118 height 40
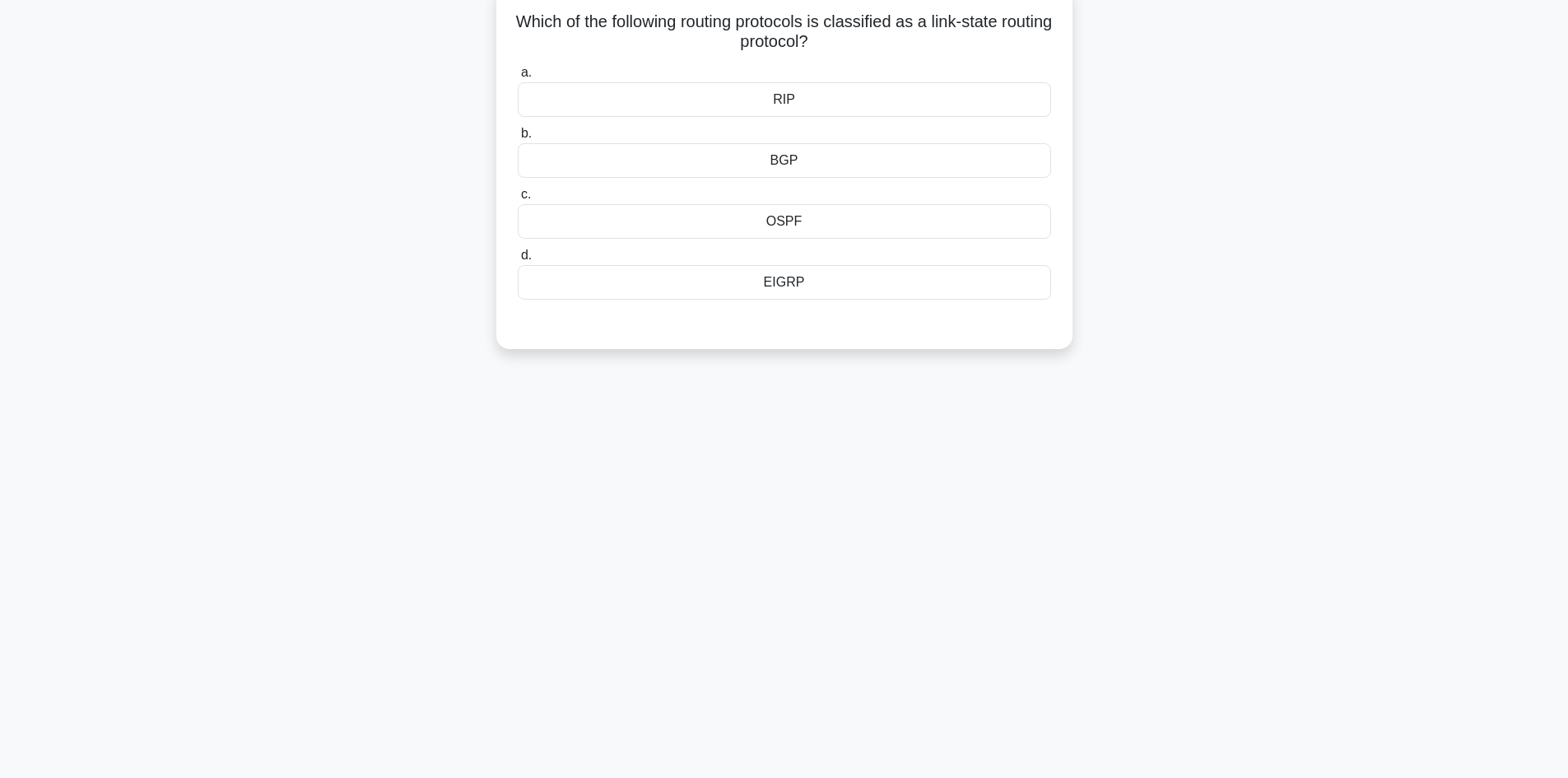
scroll to position [0, 0]
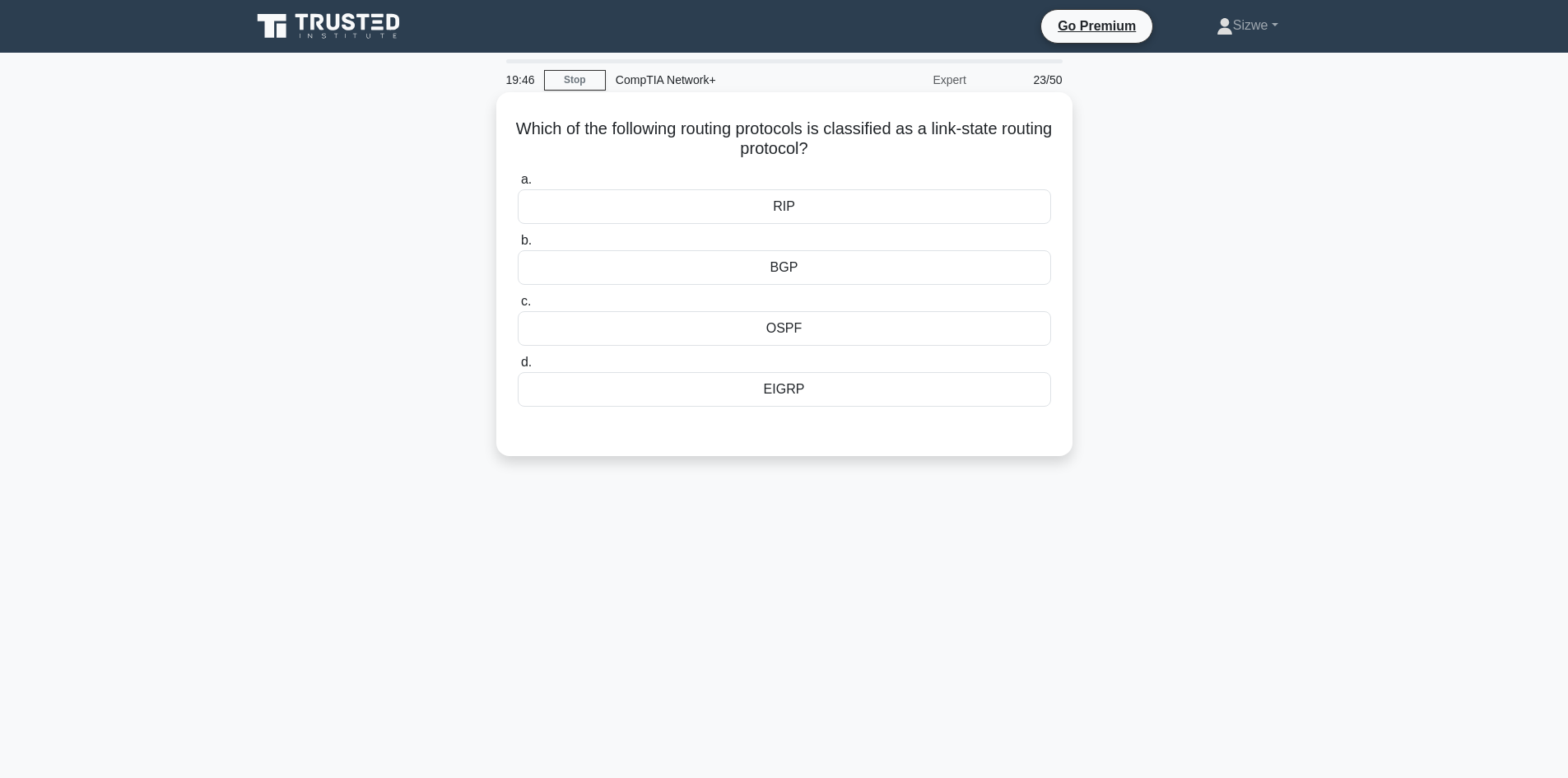
click at [806, 332] on div "OSPF" at bounding box center [784, 328] width 534 height 34
click at [517, 307] on input "c. OSPF" at bounding box center [517, 301] width 0 height 10
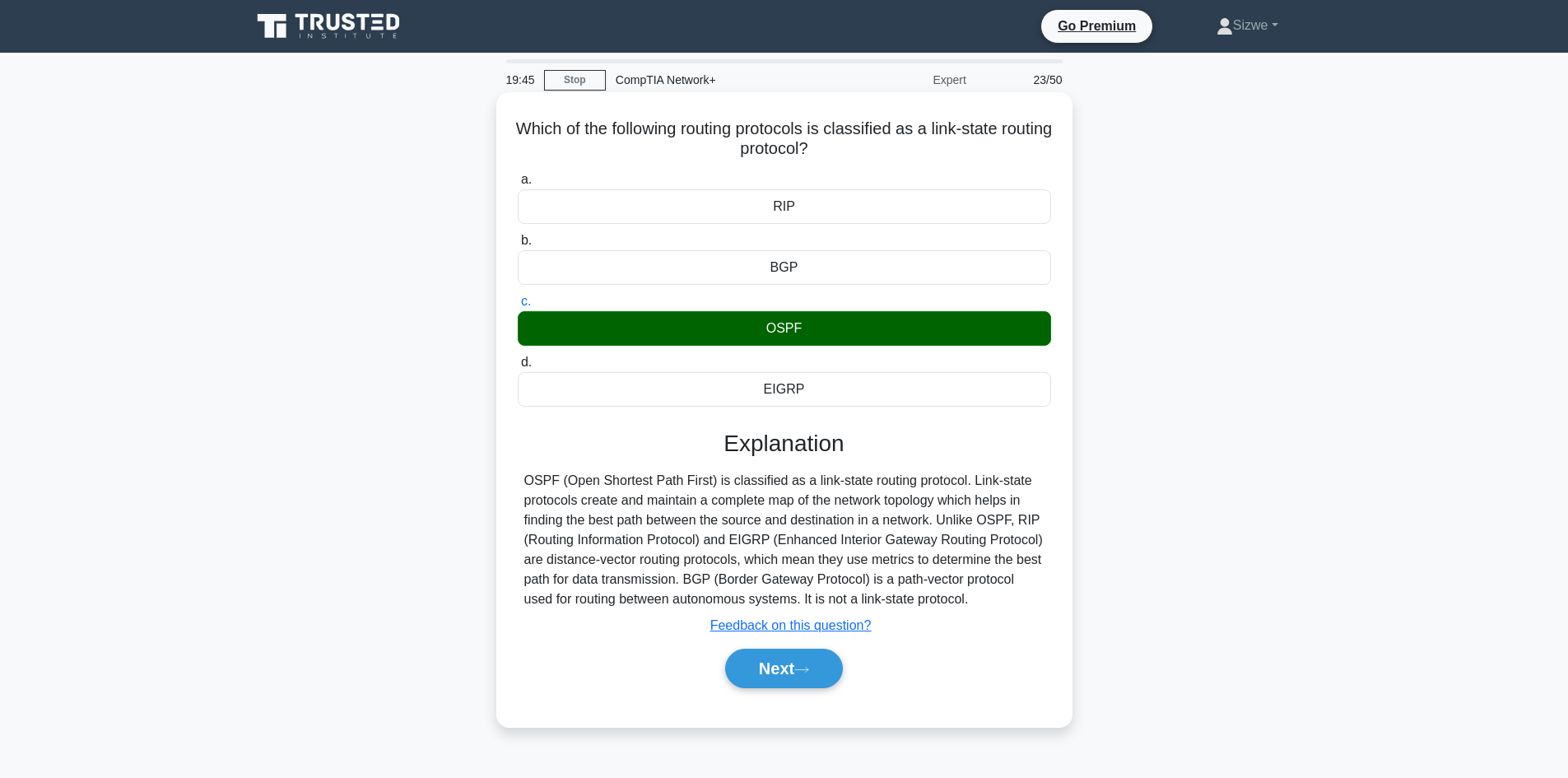
scroll to position [111, 0]
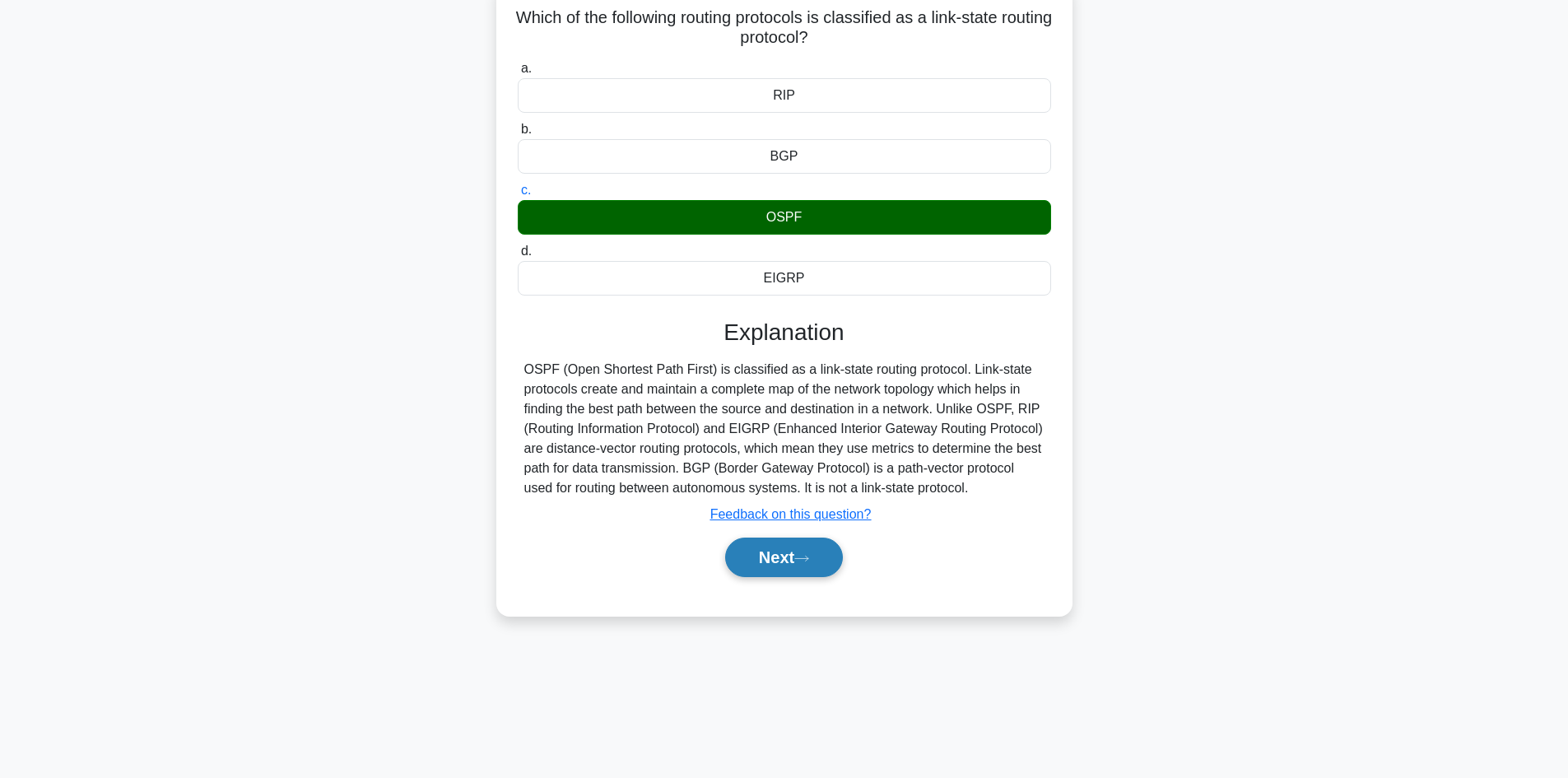
click at [781, 561] on button "Next" at bounding box center [783, 557] width 118 height 40
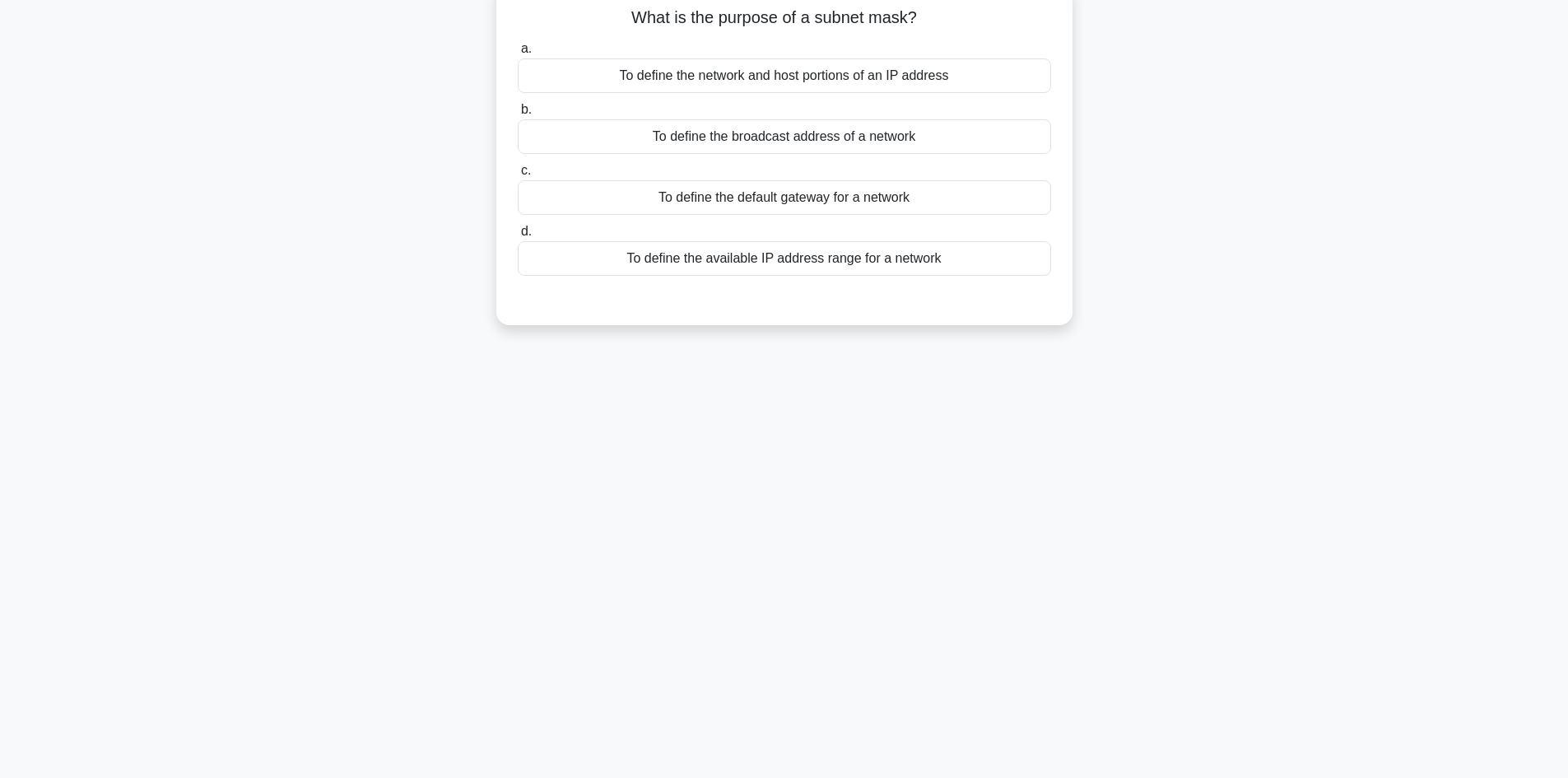
scroll to position [0, 0]
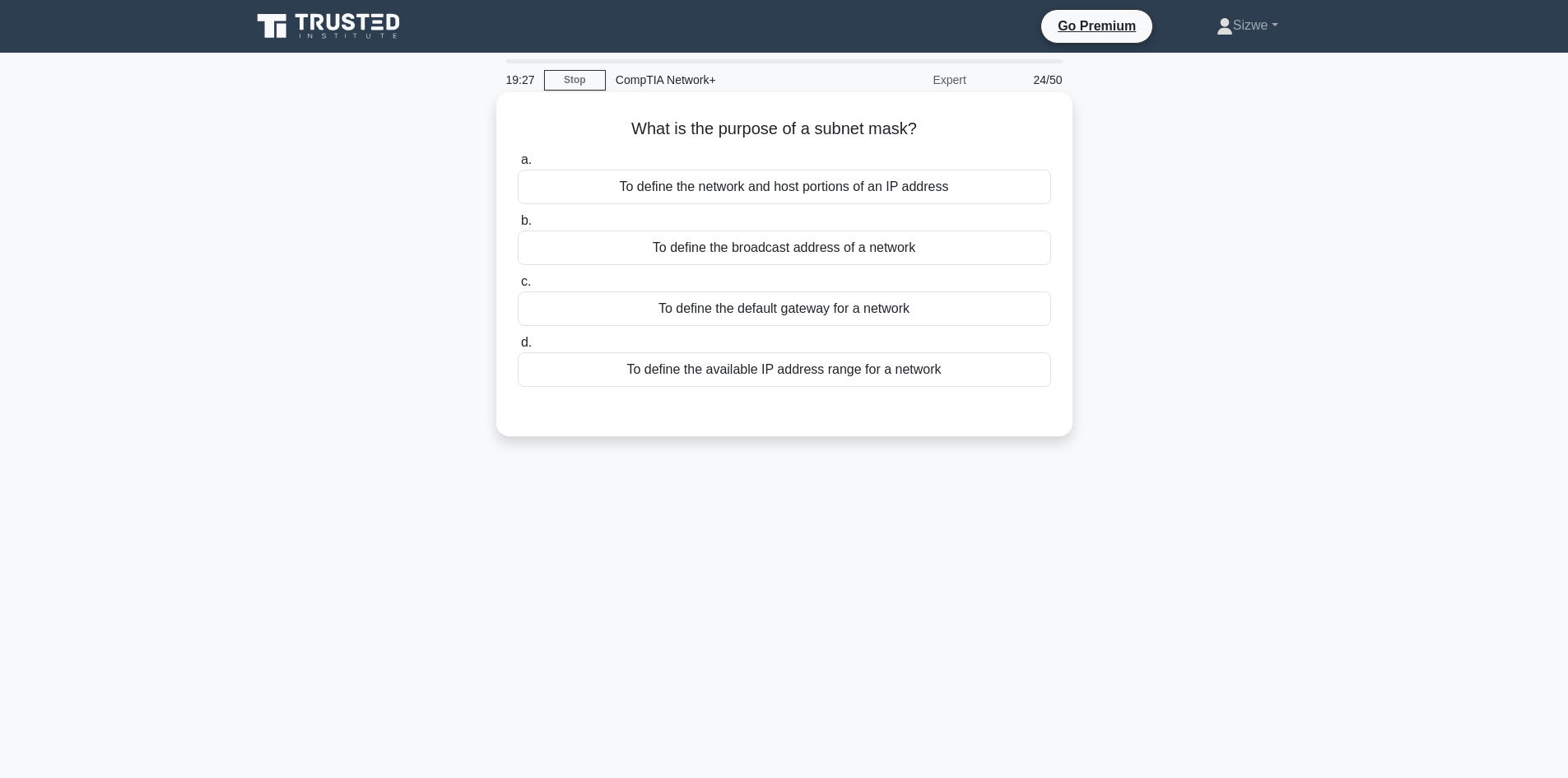
click at [810, 204] on div "To define the network and host portions of an IP address" at bounding box center [784, 187] width 534 height 34
click at [517, 165] on input "a. To define the network and host portions of an IP address" at bounding box center [517, 160] width 0 height 10
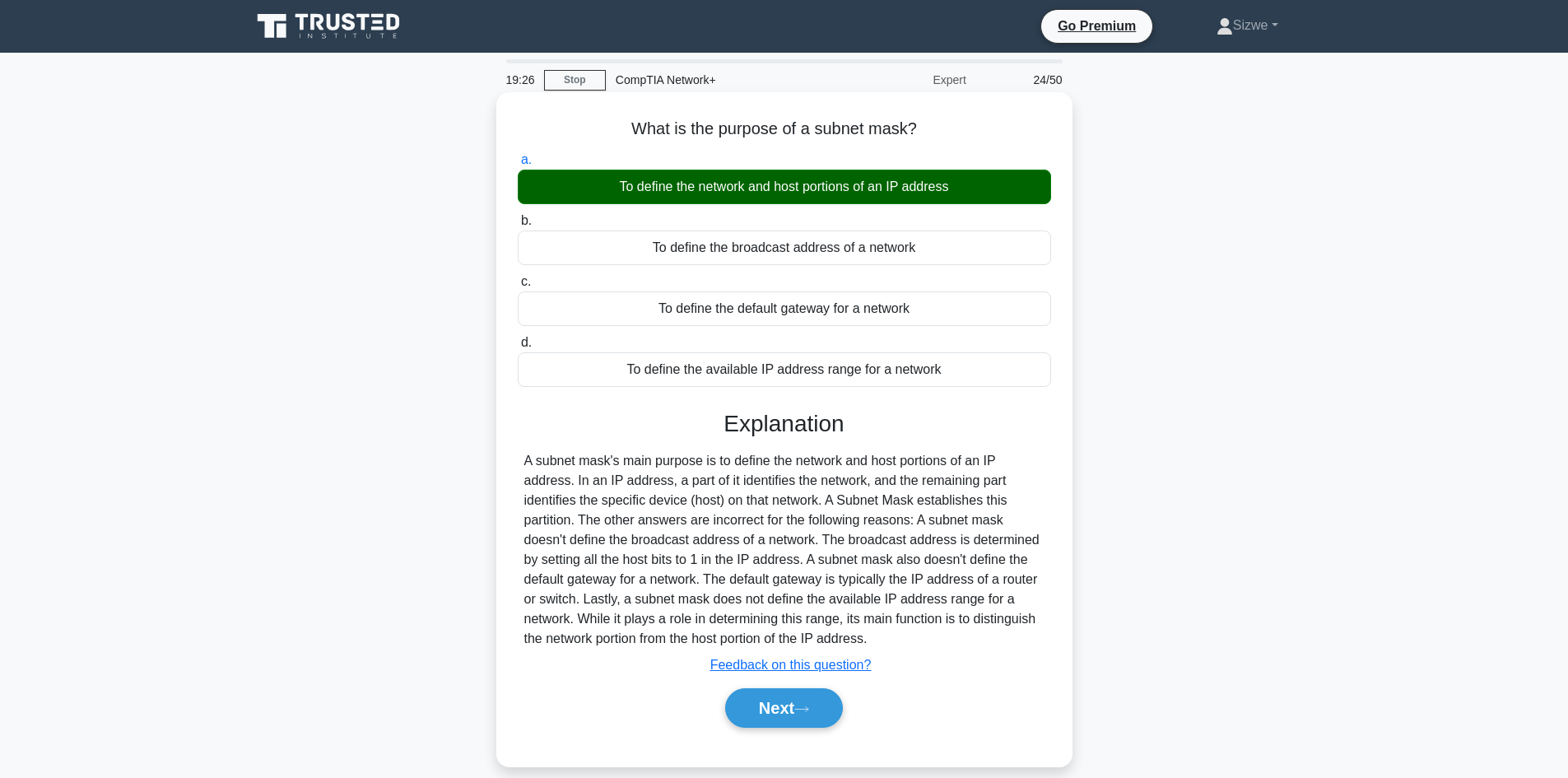
scroll to position [111, 0]
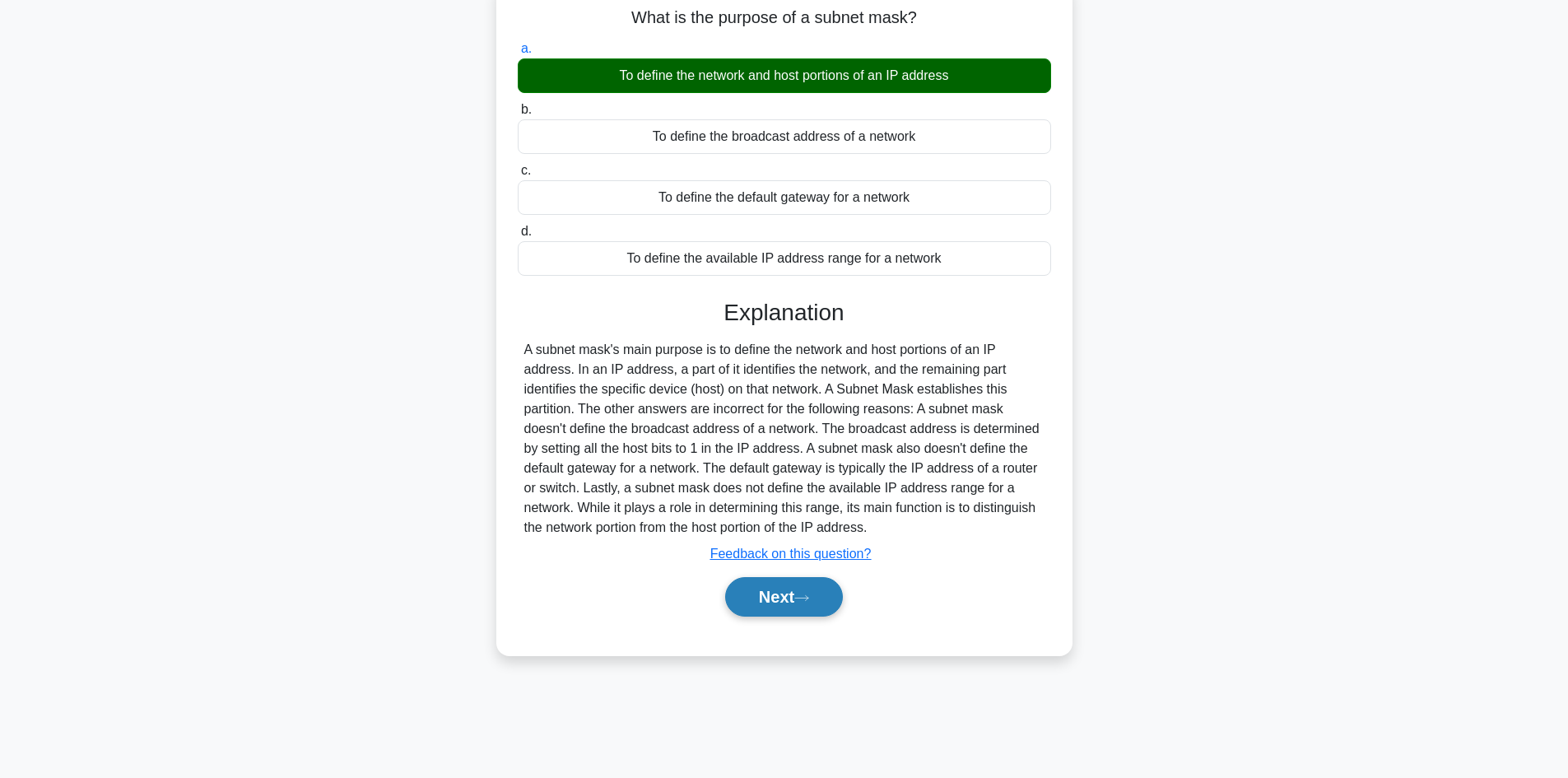
click at [787, 592] on button "Next" at bounding box center [783, 596] width 118 height 40
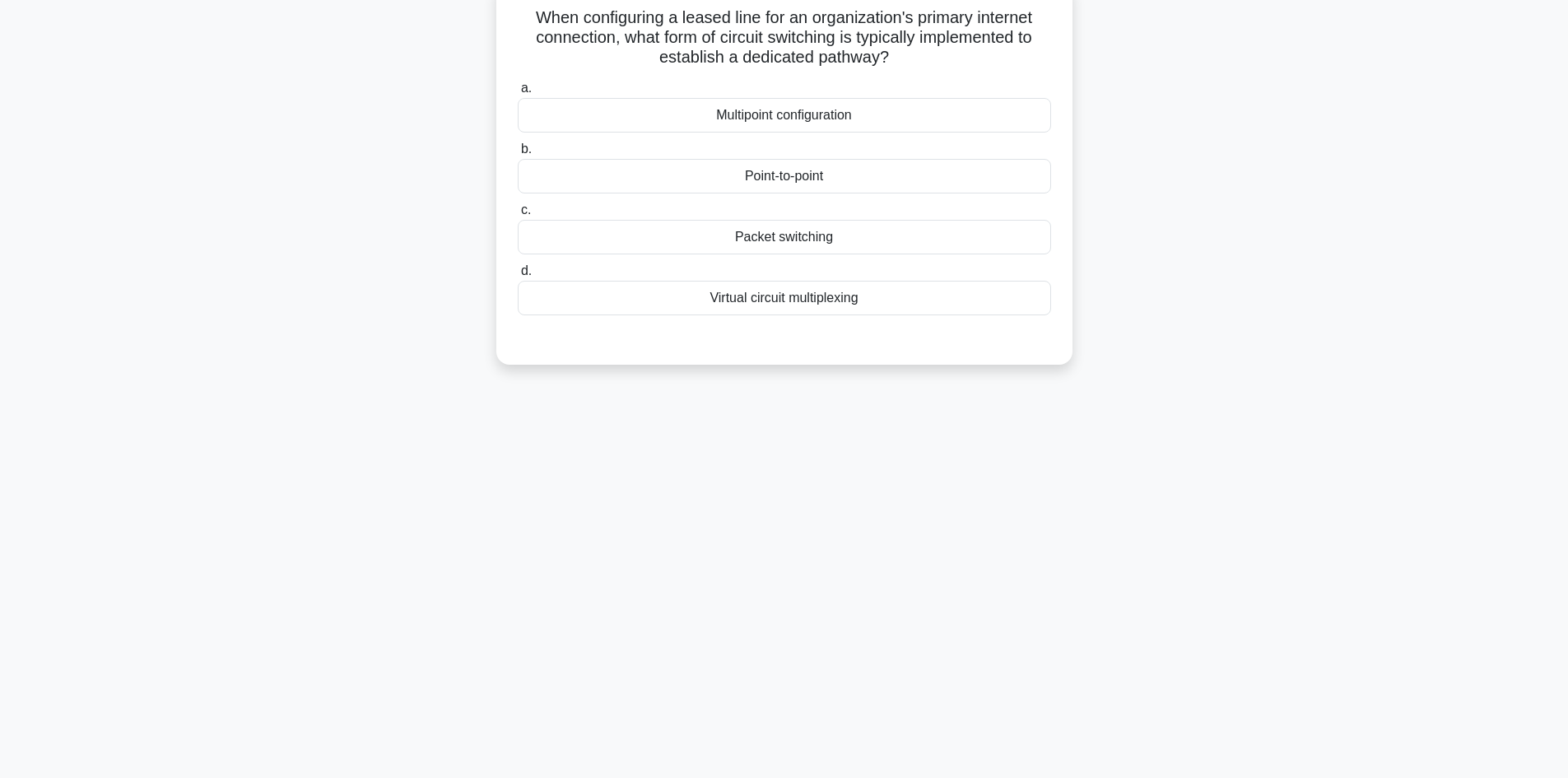
scroll to position [0, 0]
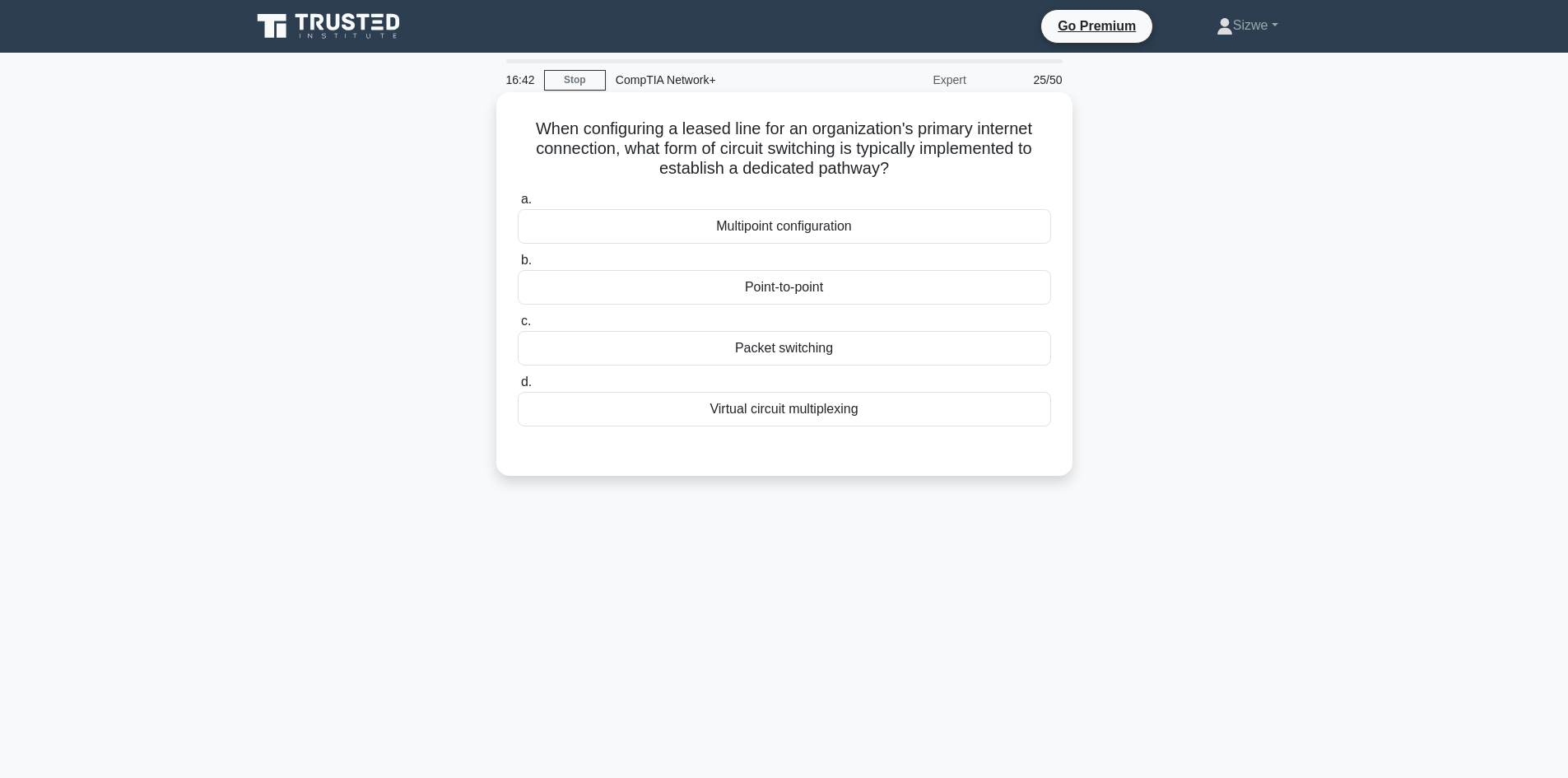
click at [786, 295] on div "Point-to-point" at bounding box center [784, 287] width 534 height 34
click at [517, 266] on input "b. Point-to-point" at bounding box center [517, 260] width 0 height 10
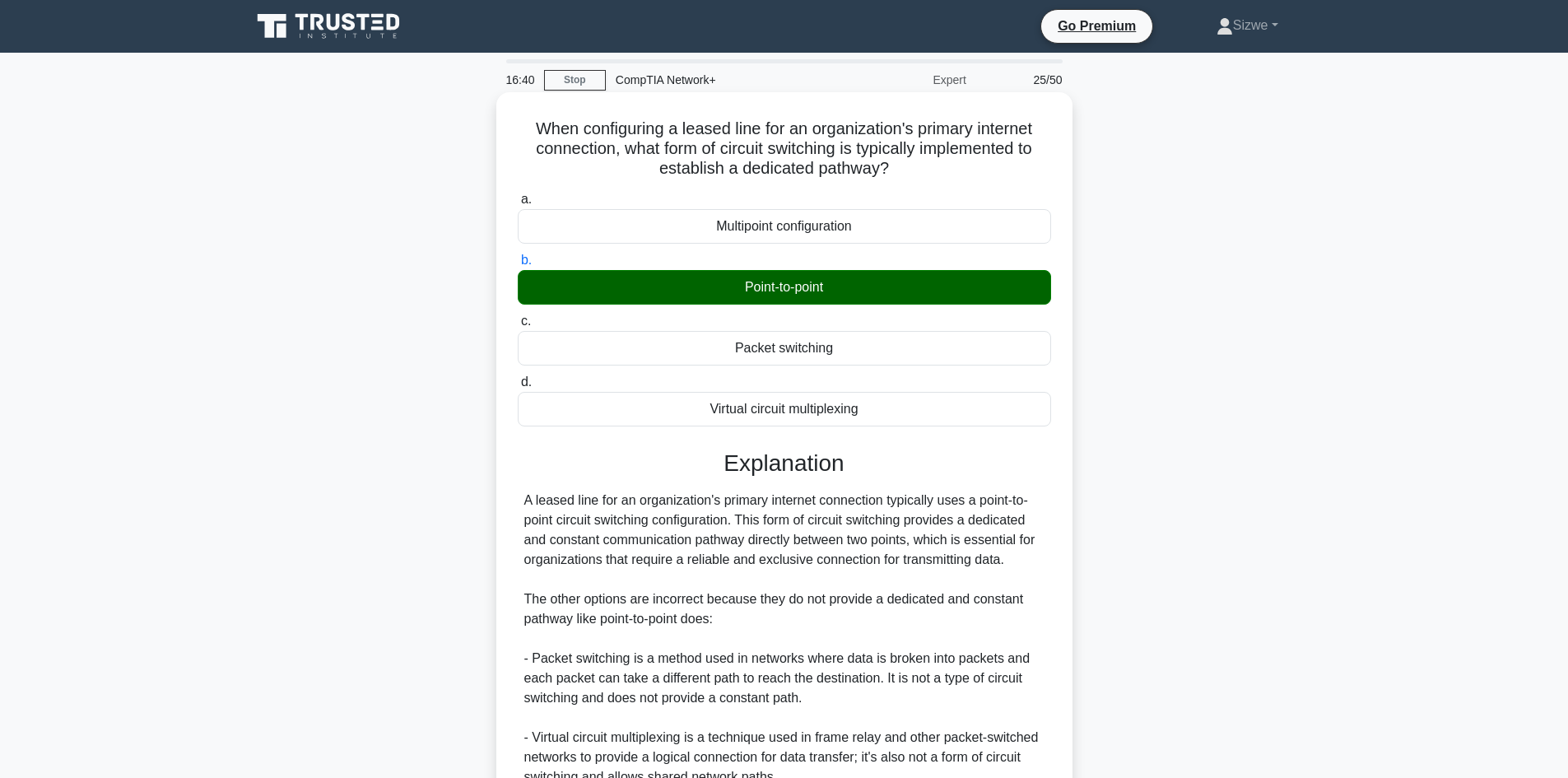
scroll to position [218, 0]
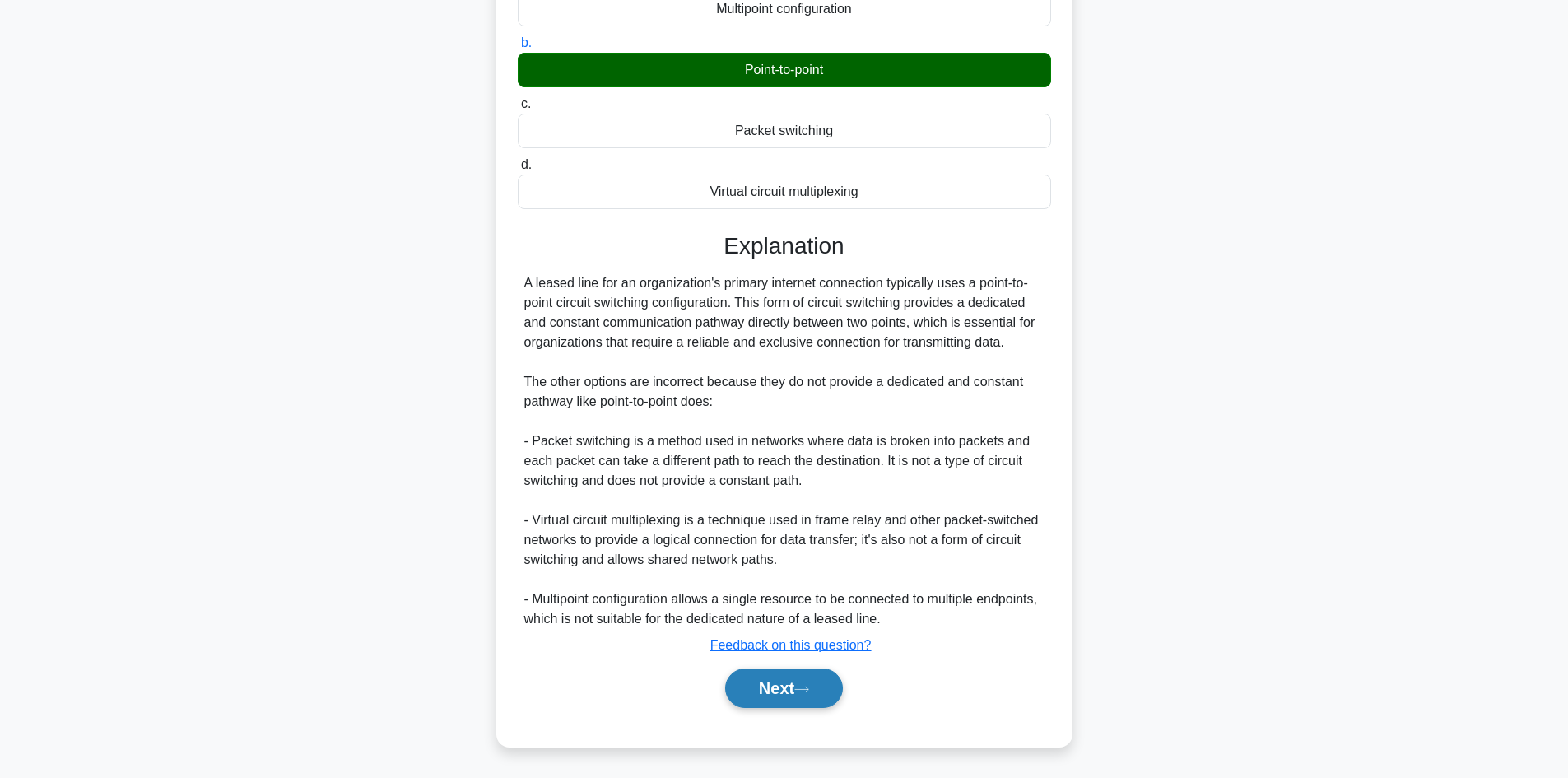
click at [796, 680] on button "Next" at bounding box center [783, 688] width 118 height 40
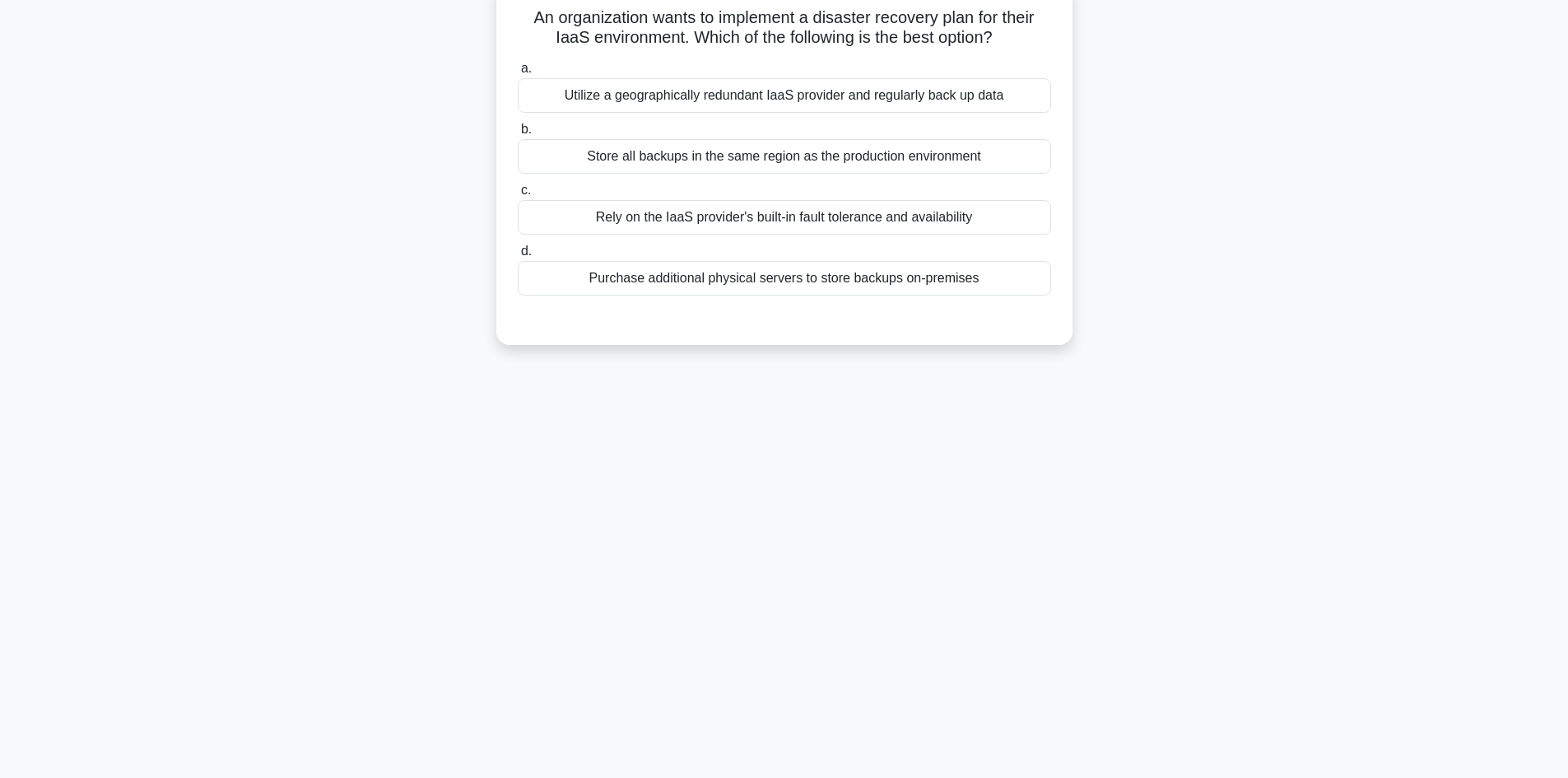
scroll to position [0, 0]
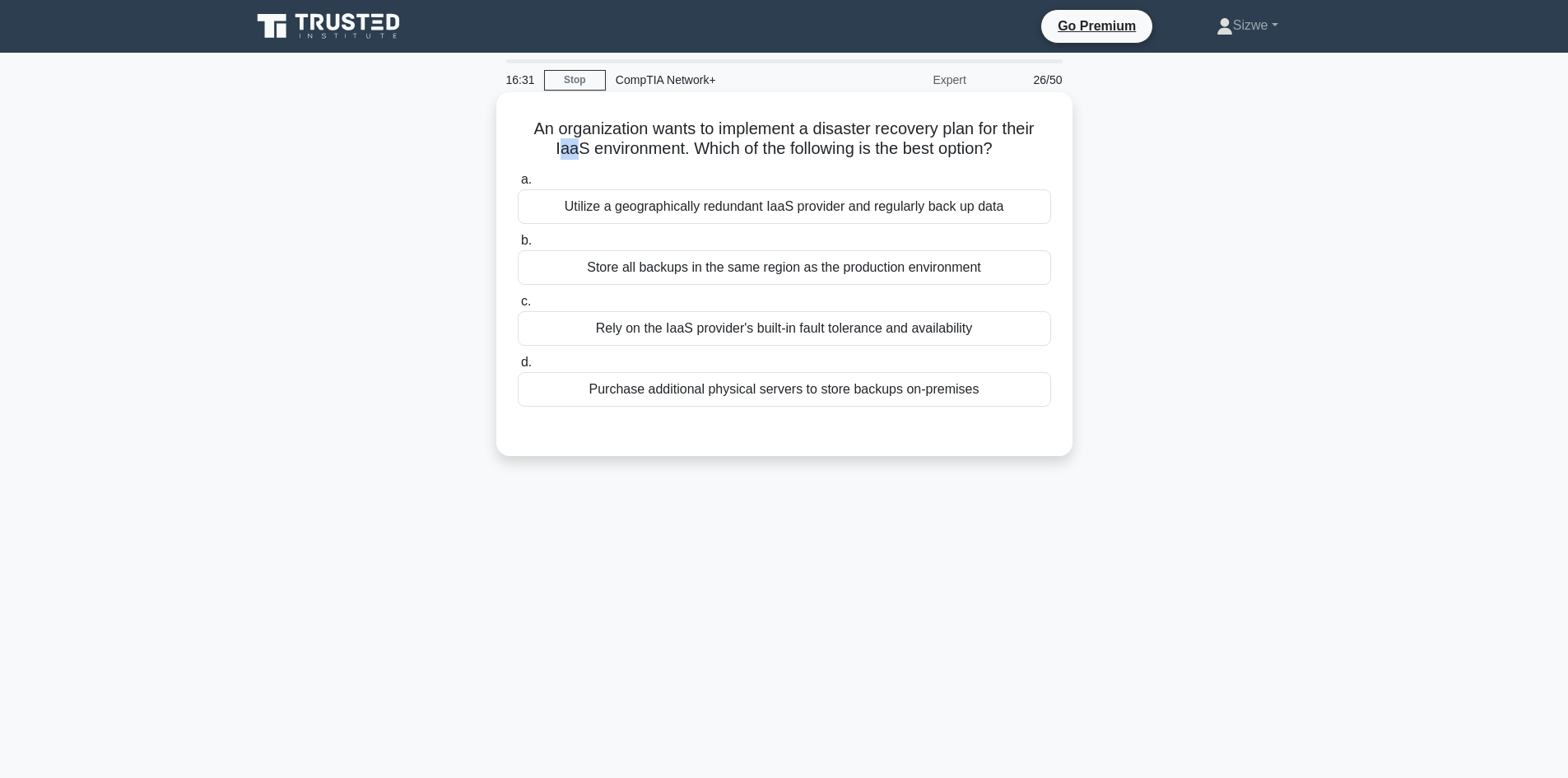
drag, startPoint x: 549, startPoint y: 148, endPoint x: 569, endPoint y: 151, distance: 20.2
click at [569, 151] on h5 "An organization wants to implement a disaster recovery plan for their IaaS envi…" at bounding box center [784, 139] width 536 height 41
click at [857, 201] on div "Utilize a geographically redundant IaaS provider and regularly back up data" at bounding box center [784, 207] width 534 height 34
click at [517, 185] on input "a. Utilize a geographically redundant IaaS provider and regularly back up data" at bounding box center [517, 180] width 0 height 10
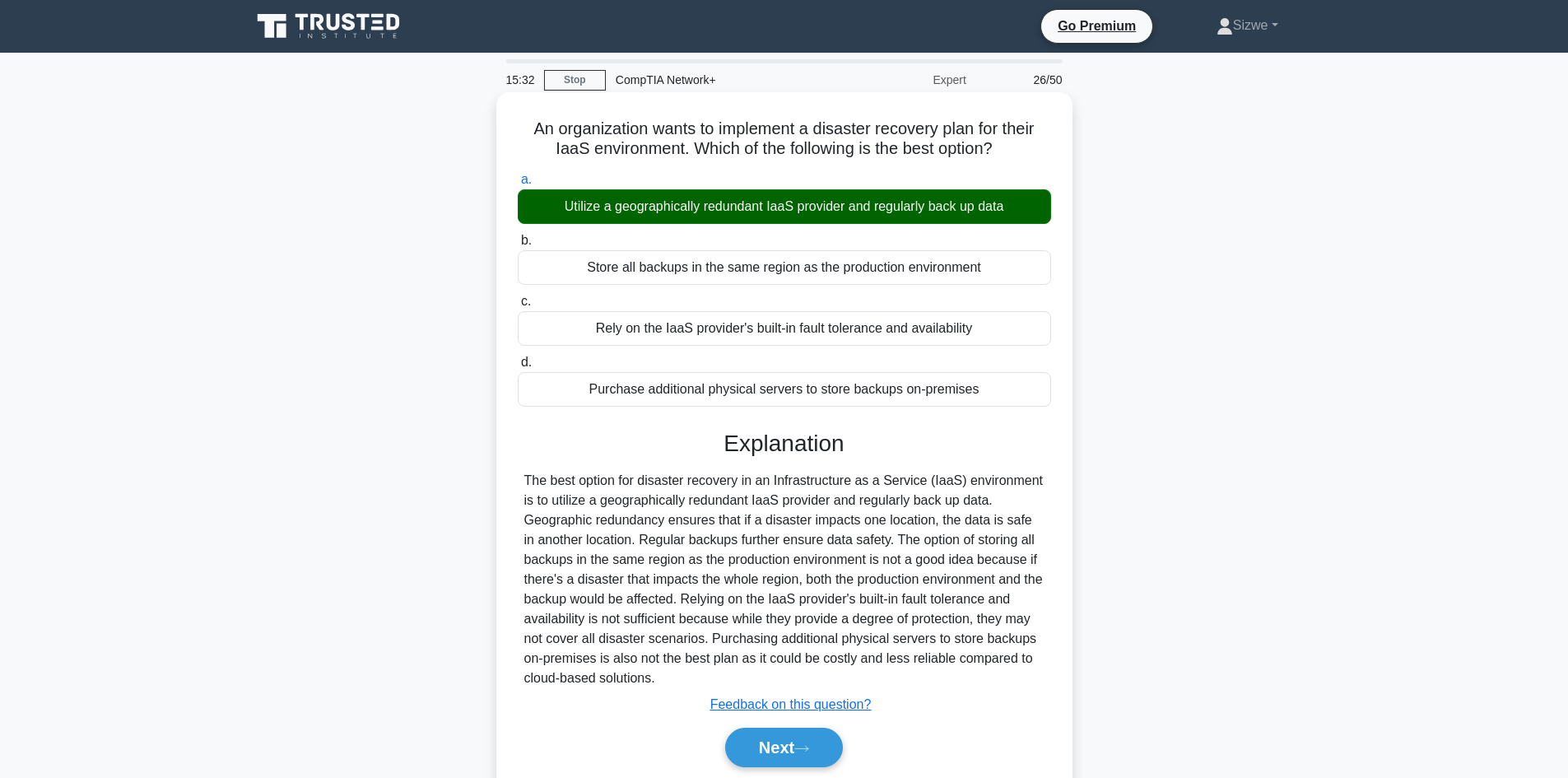
scroll to position [111, 0]
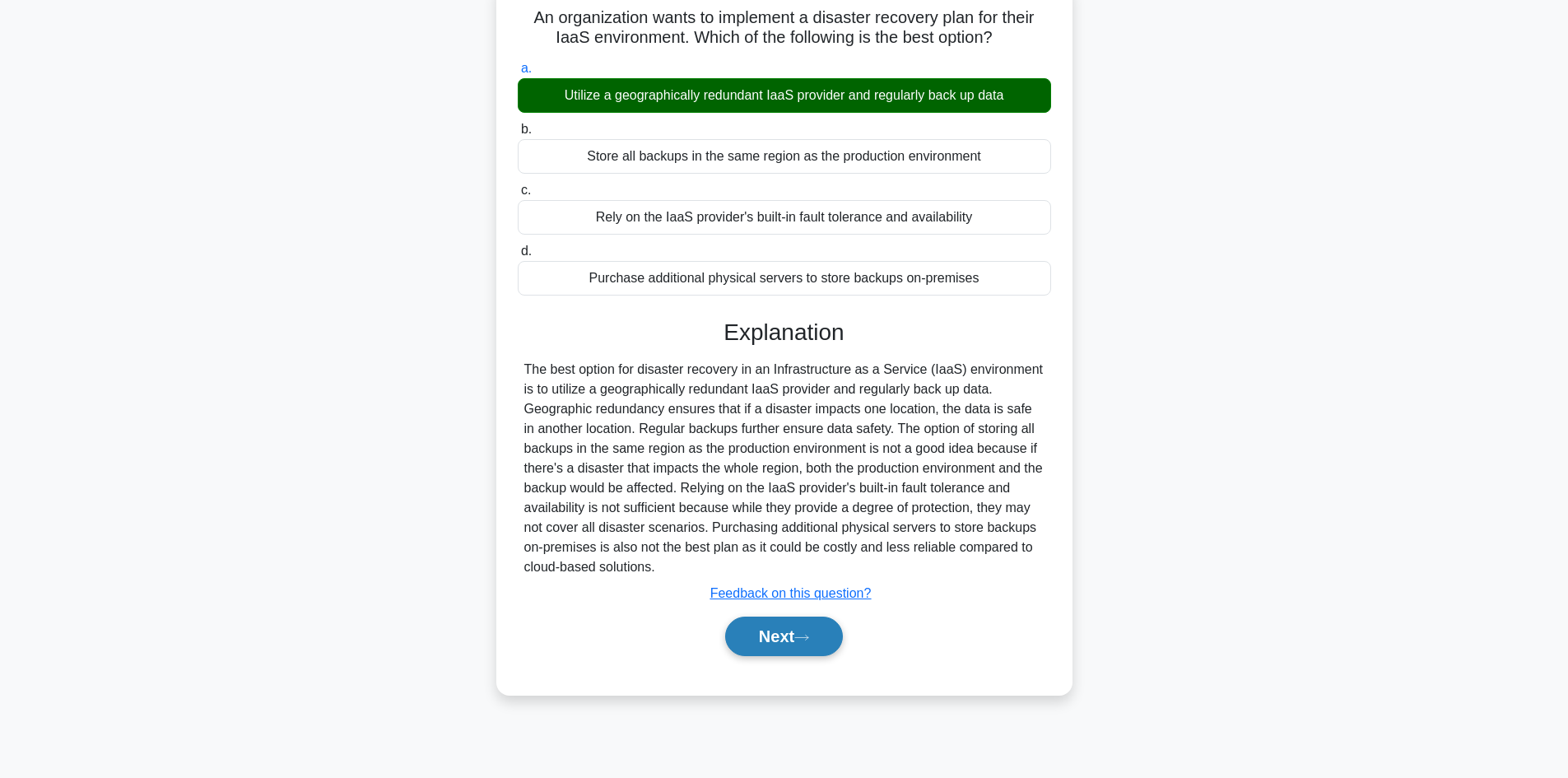
click at [787, 640] on button "Next" at bounding box center [783, 636] width 118 height 40
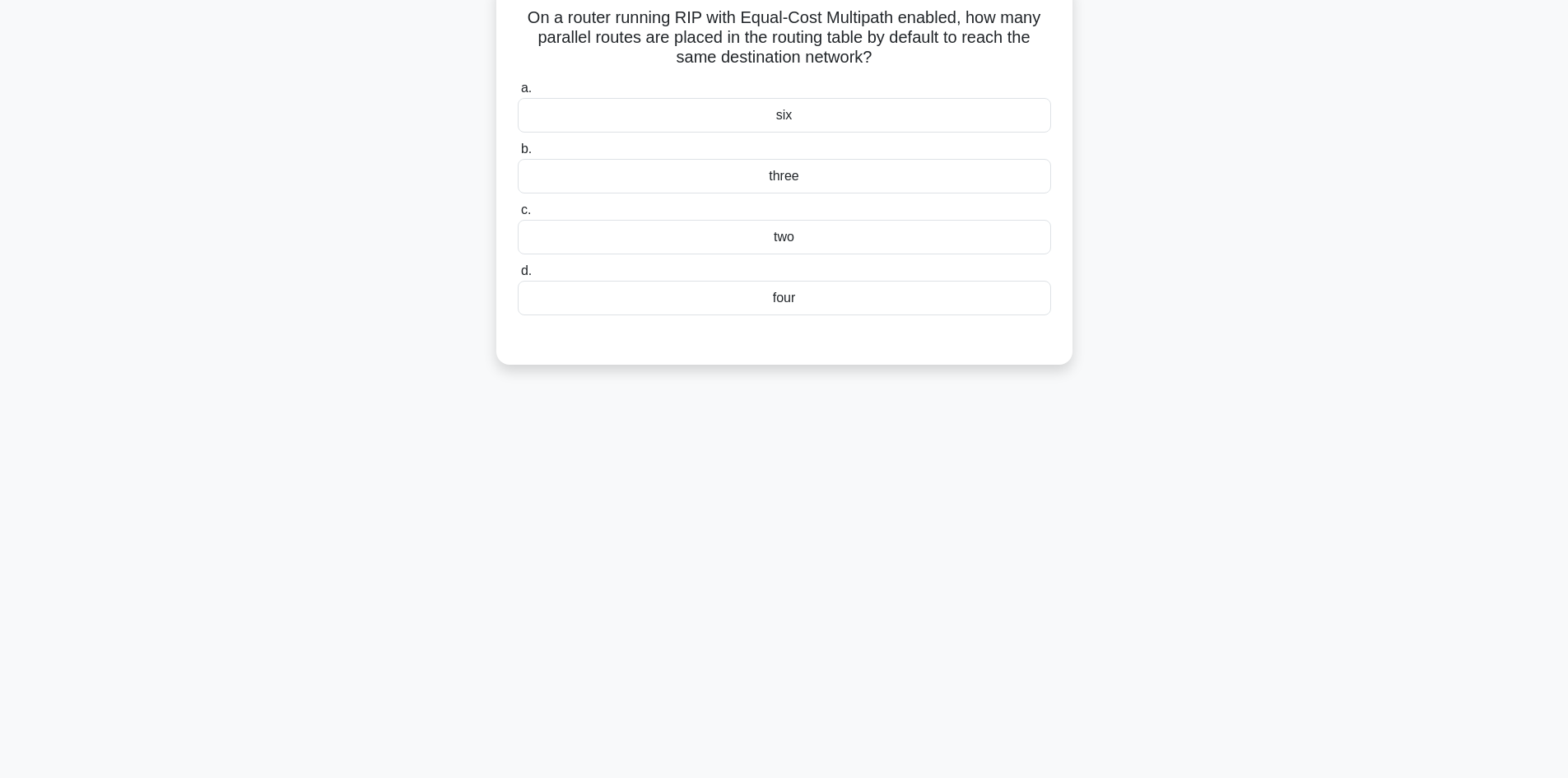
scroll to position [0, 0]
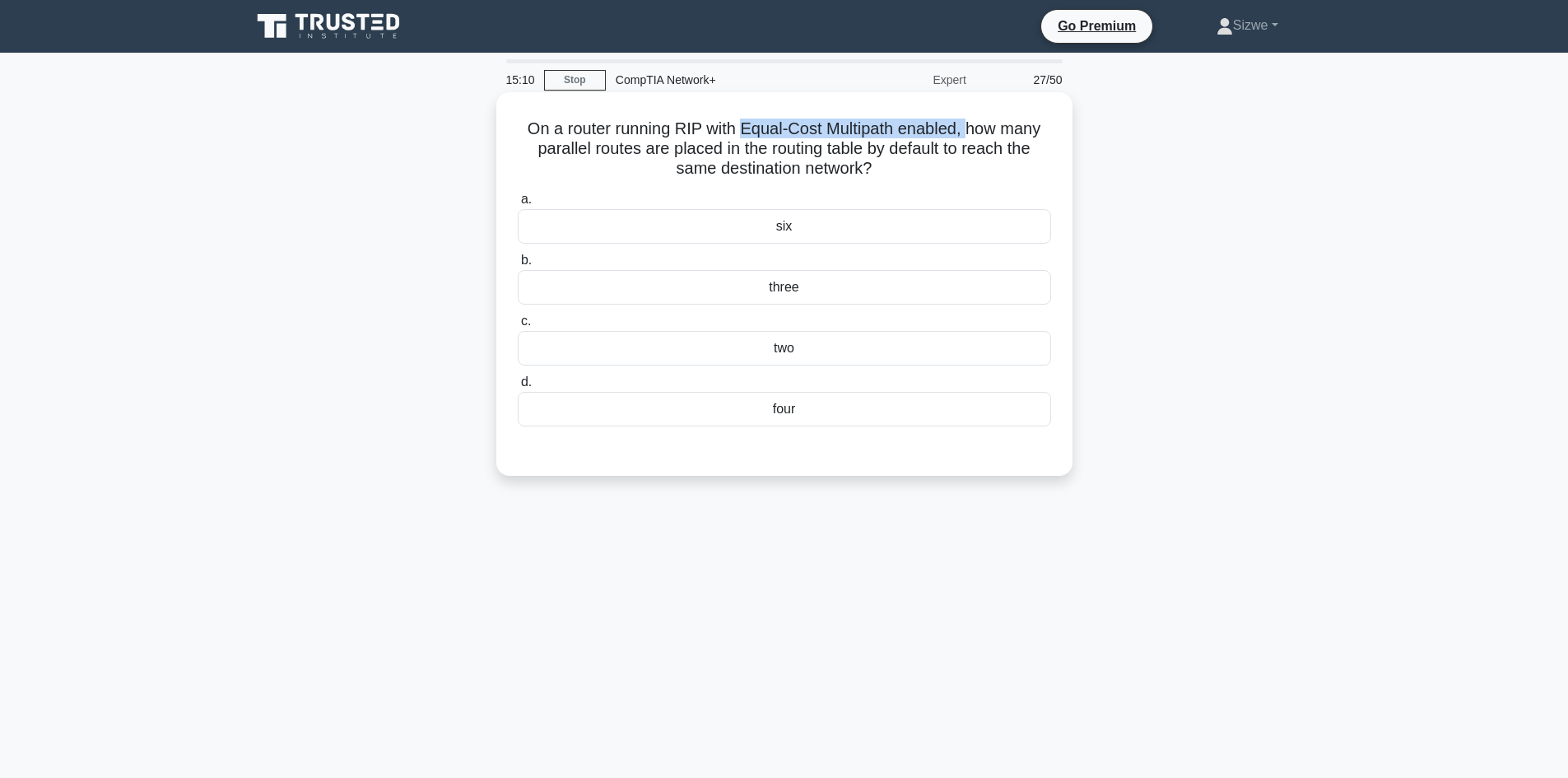
drag, startPoint x: 743, startPoint y: 126, endPoint x: 975, endPoint y: 133, distance: 232.1
click at [975, 133] on h5 "On a router running RIP with Equal-Cost Multipath enabled, how many parallel ro…" at bounding box center [784, 149] width 536 height 61
click at [789, 292] on div "three" at bounding box center [784, 287] width 534 height 34
click at [517, 266] on input "b. three" at bounding box center [517, 260] width 0 height 10
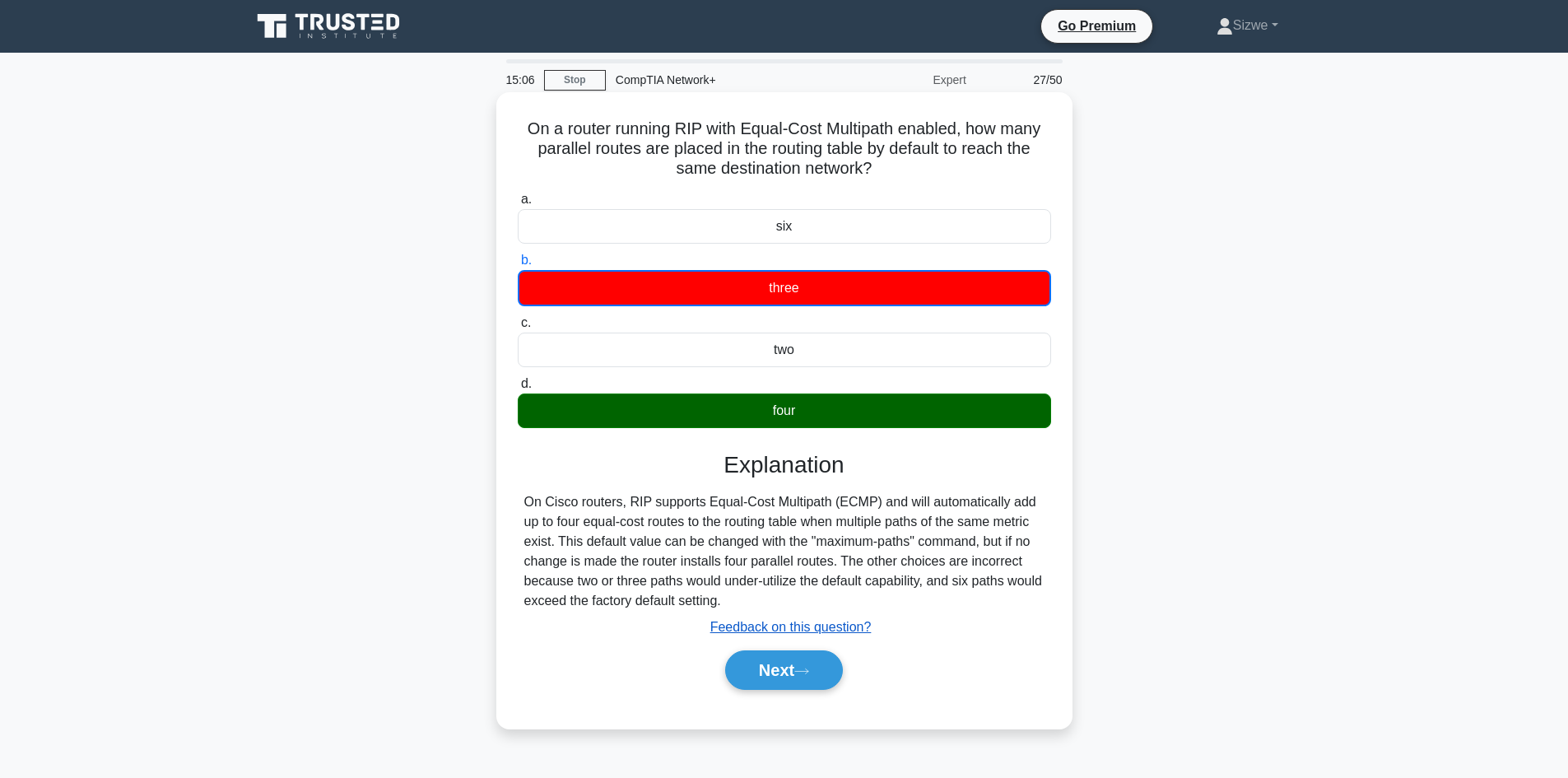
scroll to position [111, 0]
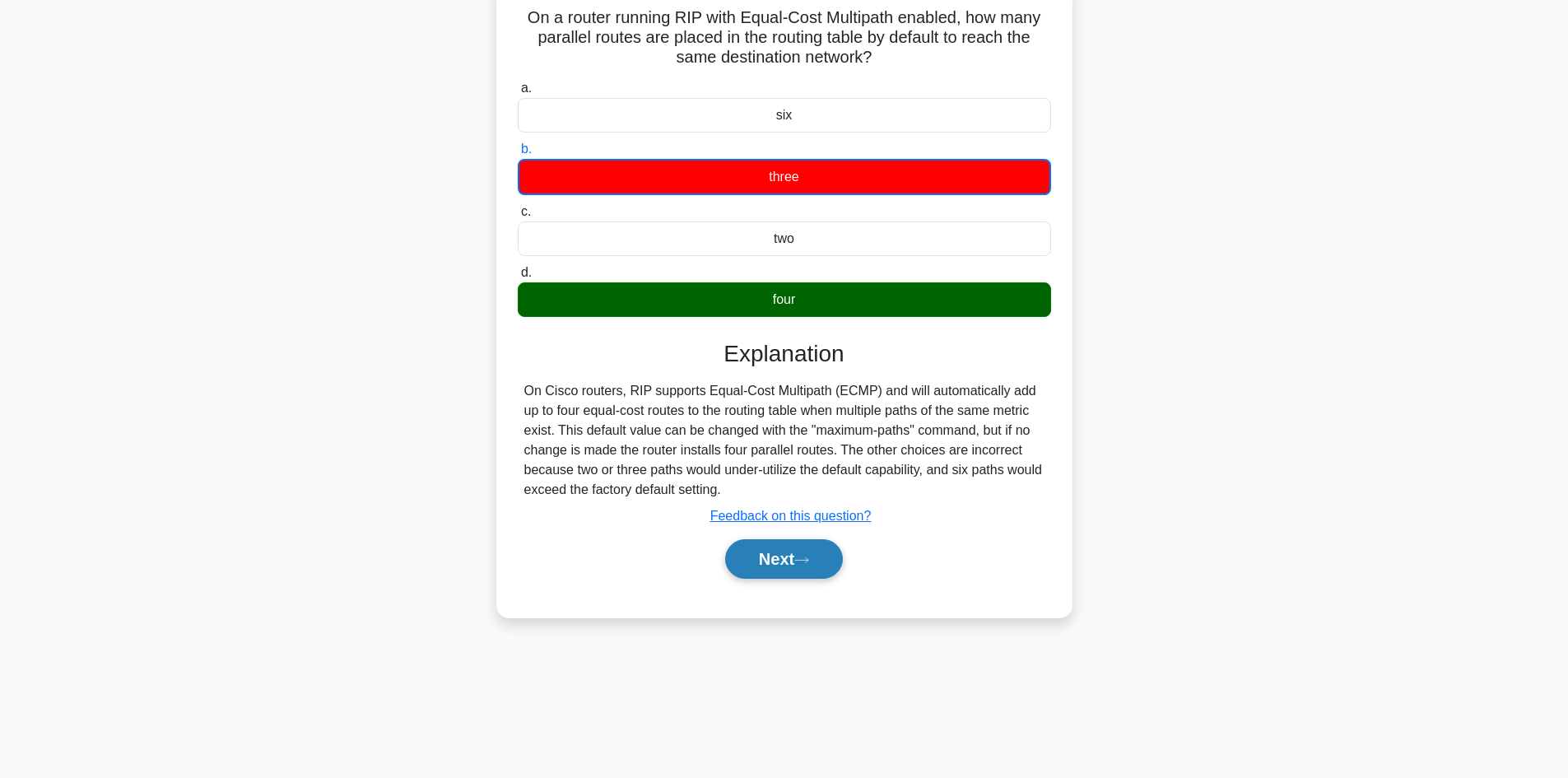
click at [783, 555] on button "Next" at bounding box center [783, 559] width 118 height 40
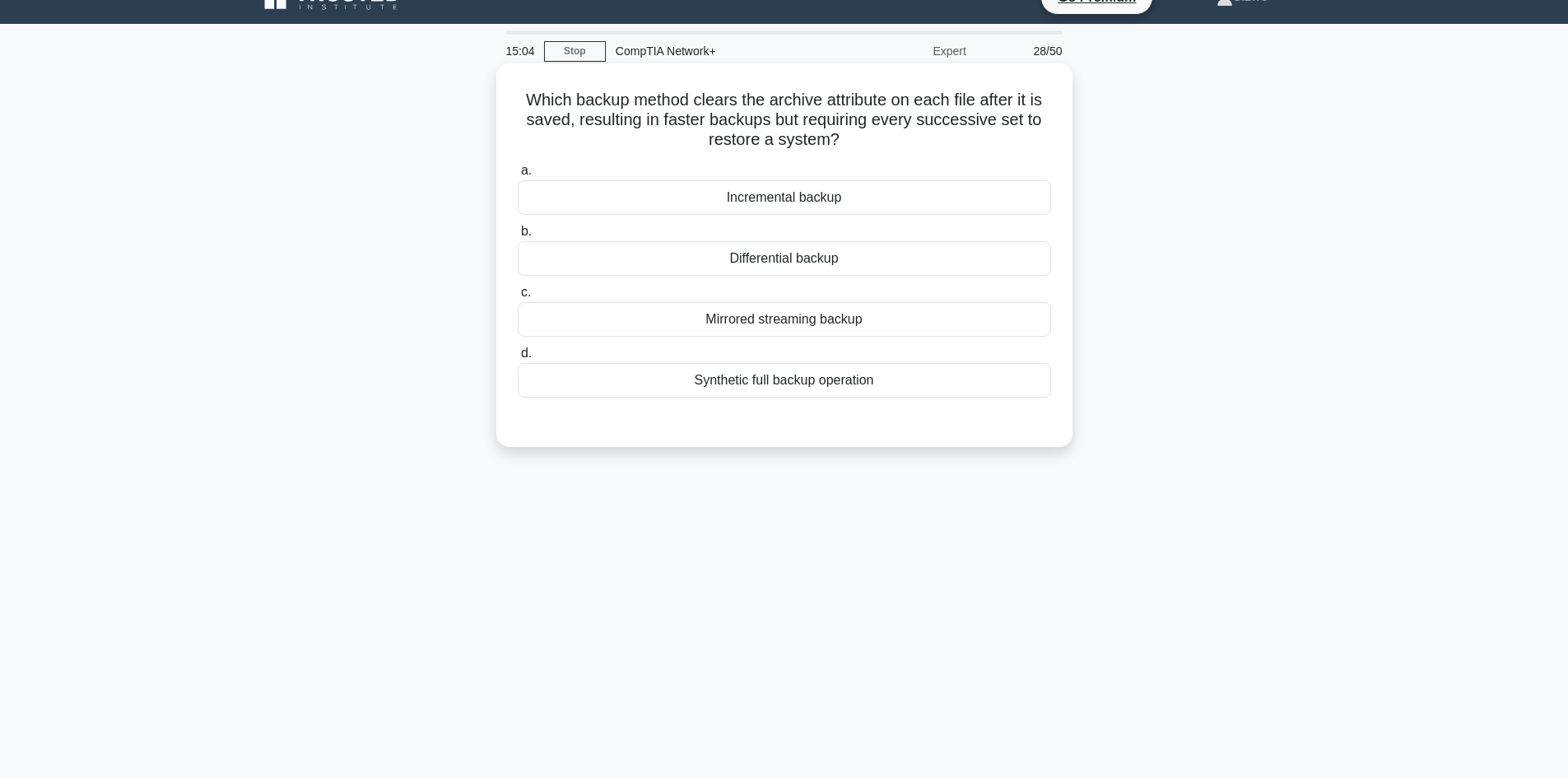
scroll to position [0, 0]
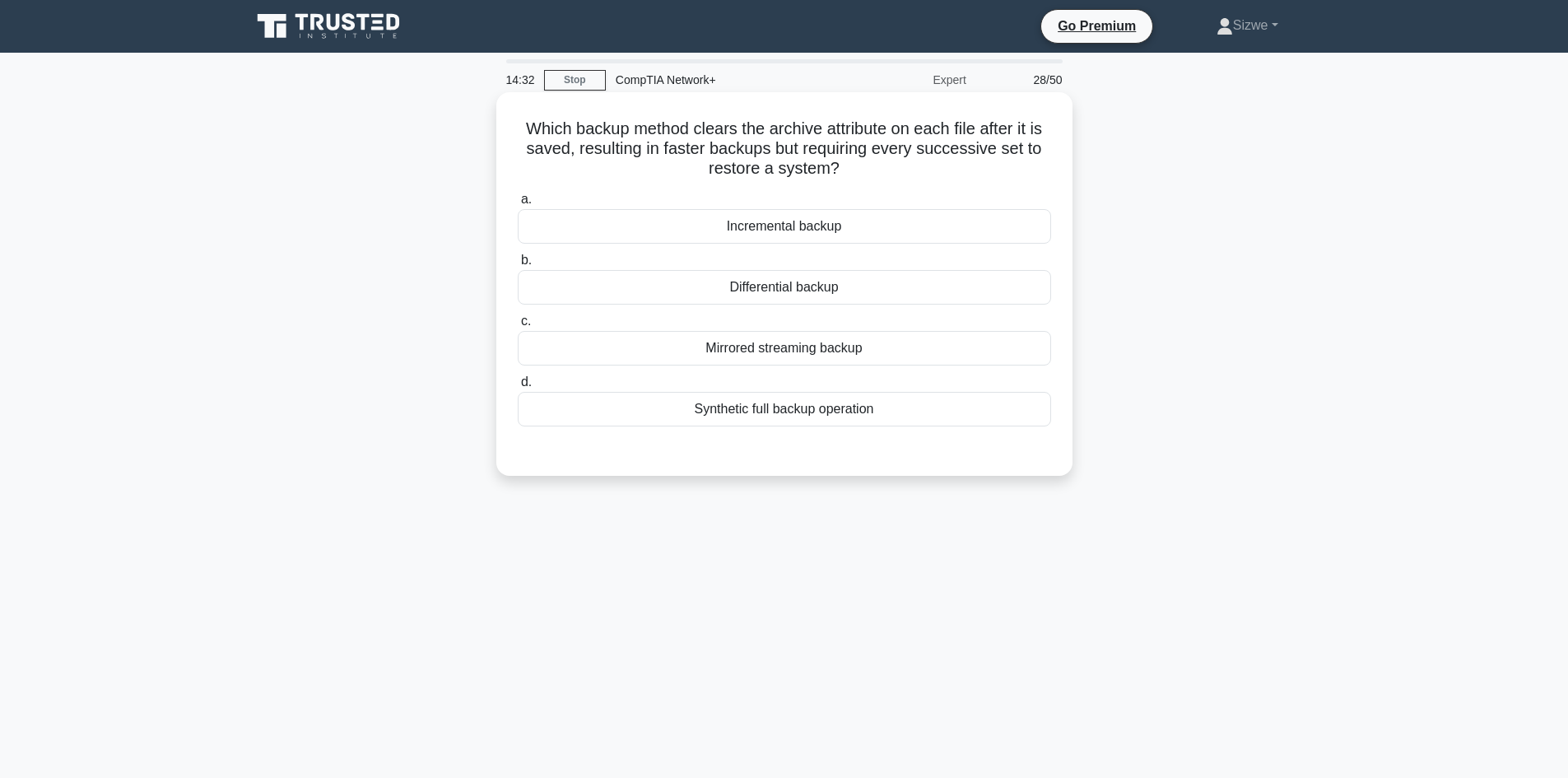
click at [792, 232] on div "Incremental backup" at bounding box center [784, 226] width 534 height 34
click at [517, 205] on input "a. Incremental backup" at bounding box center [517, 200] width 0 height 10
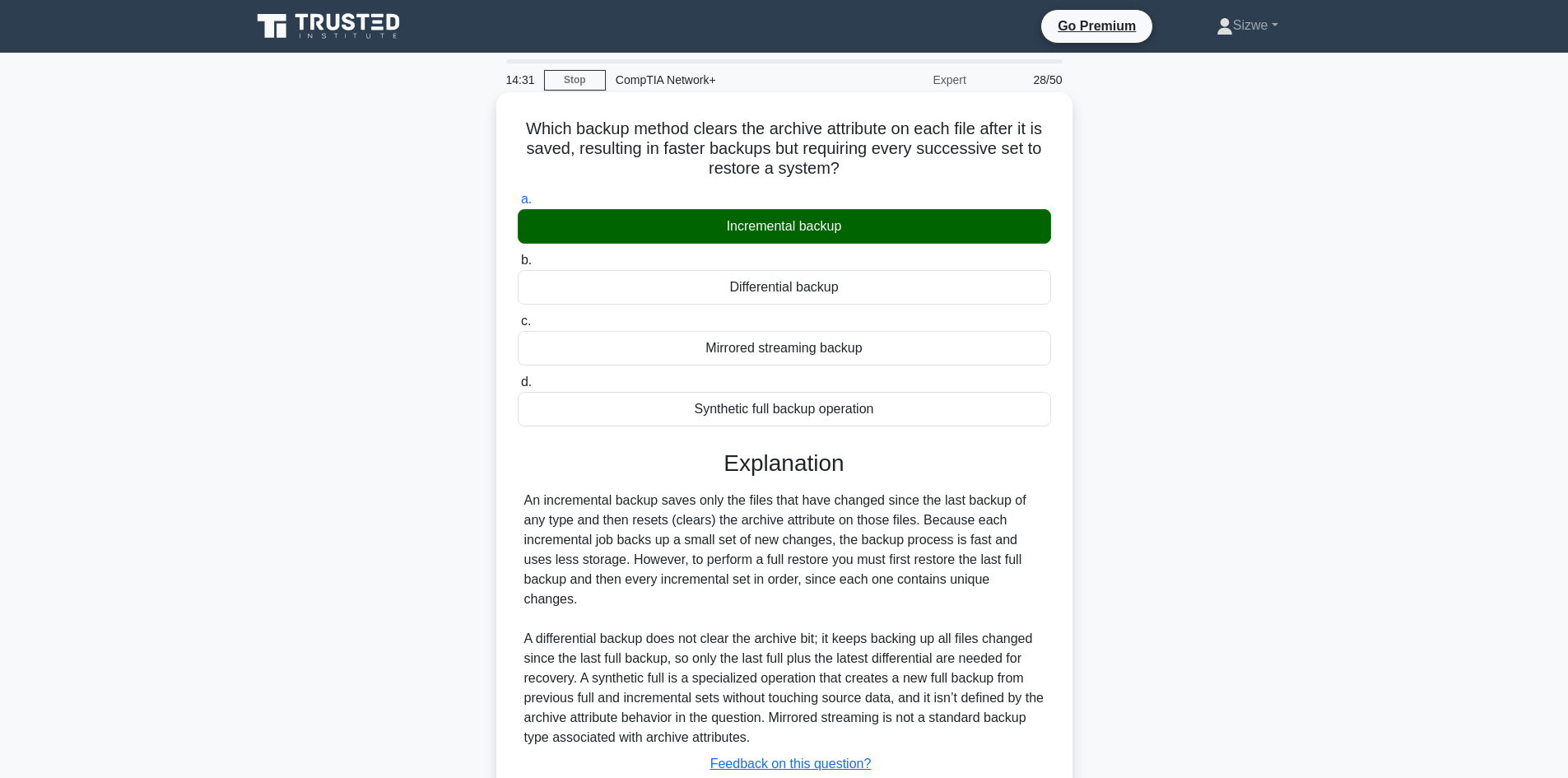
scroll to position [111, 0]
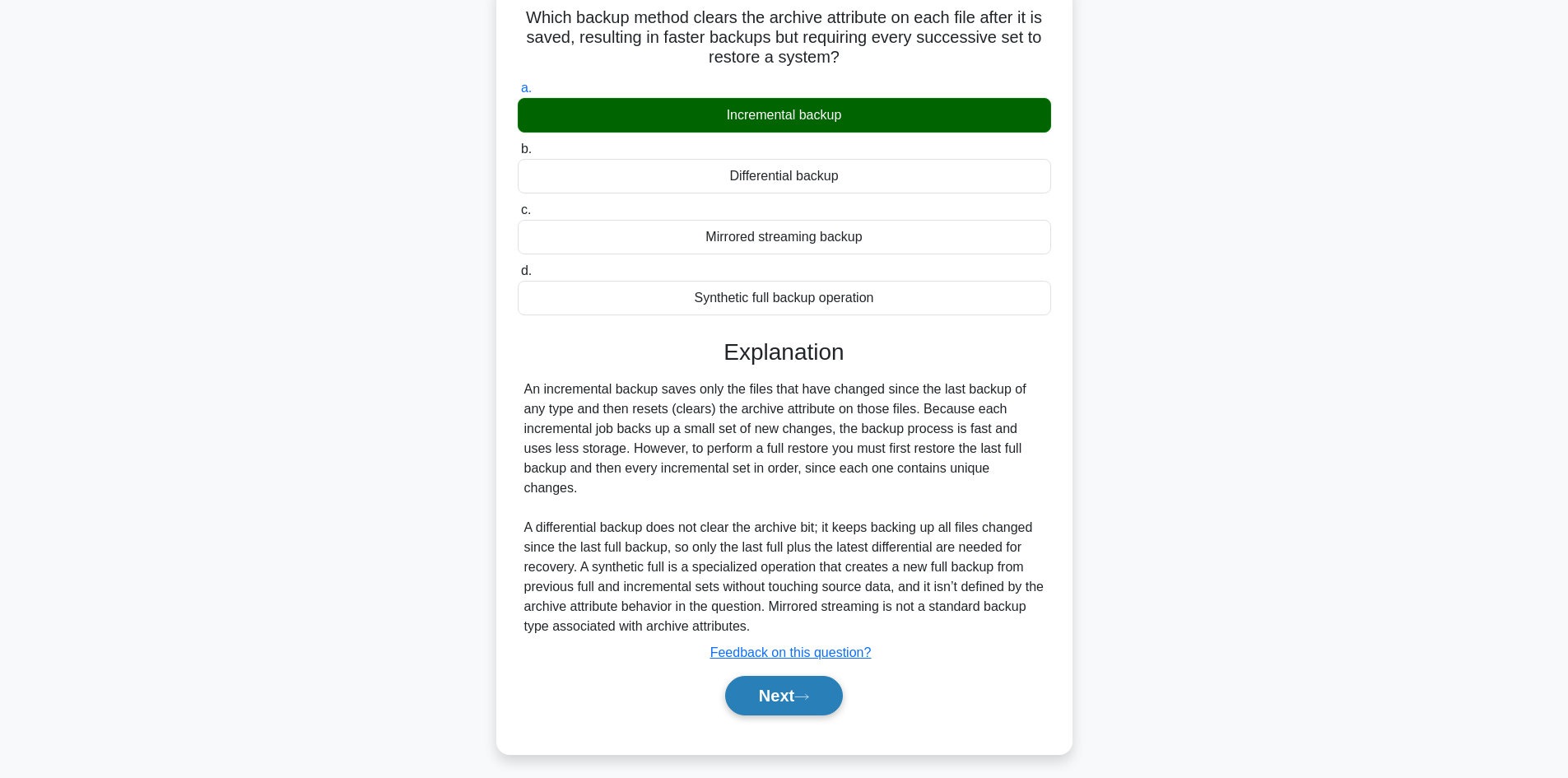
click at [792, 682] on button "Next" at bounding box center [783, 695] width 118 height 40
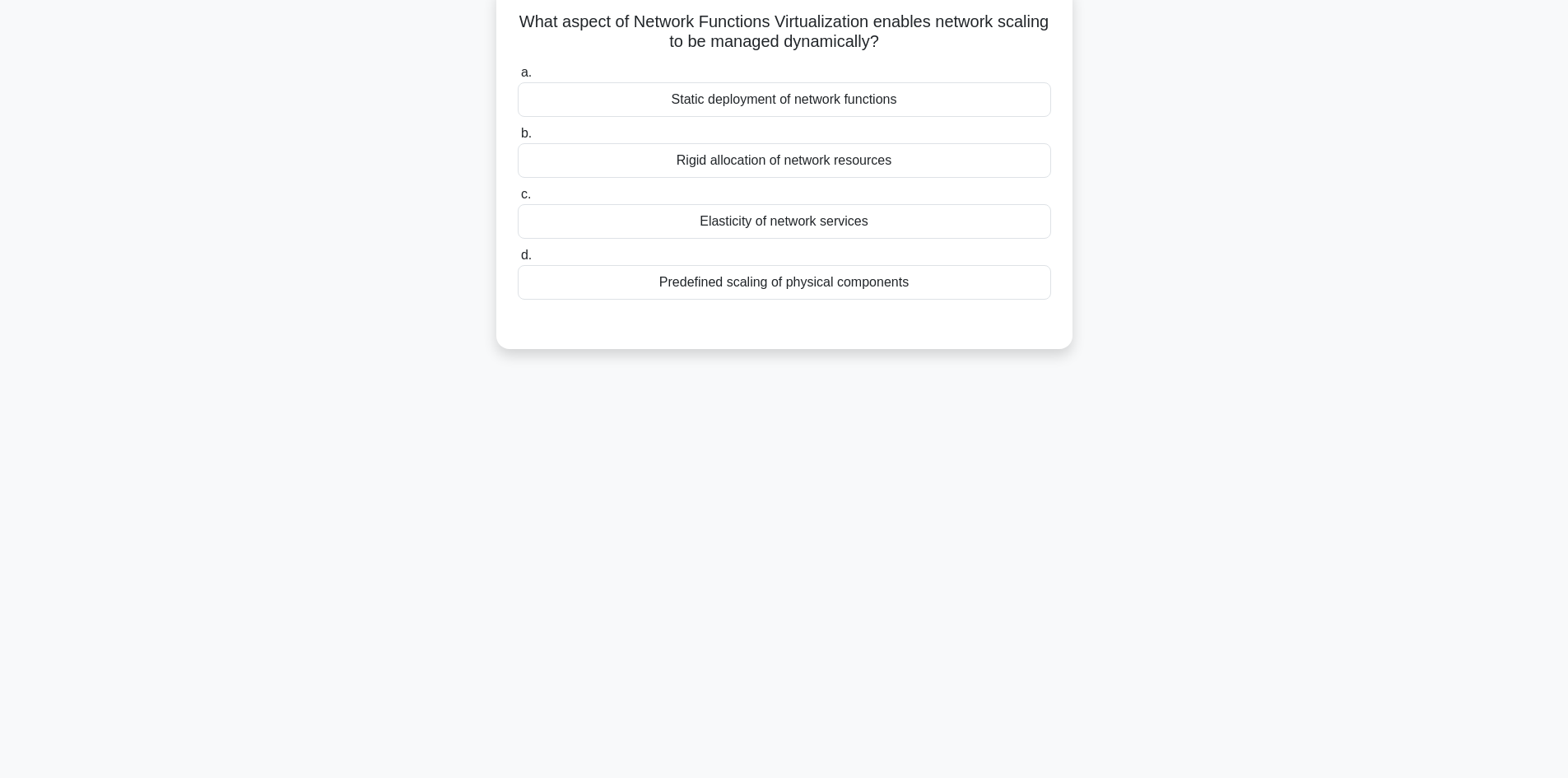
scroll to position [0, 0]
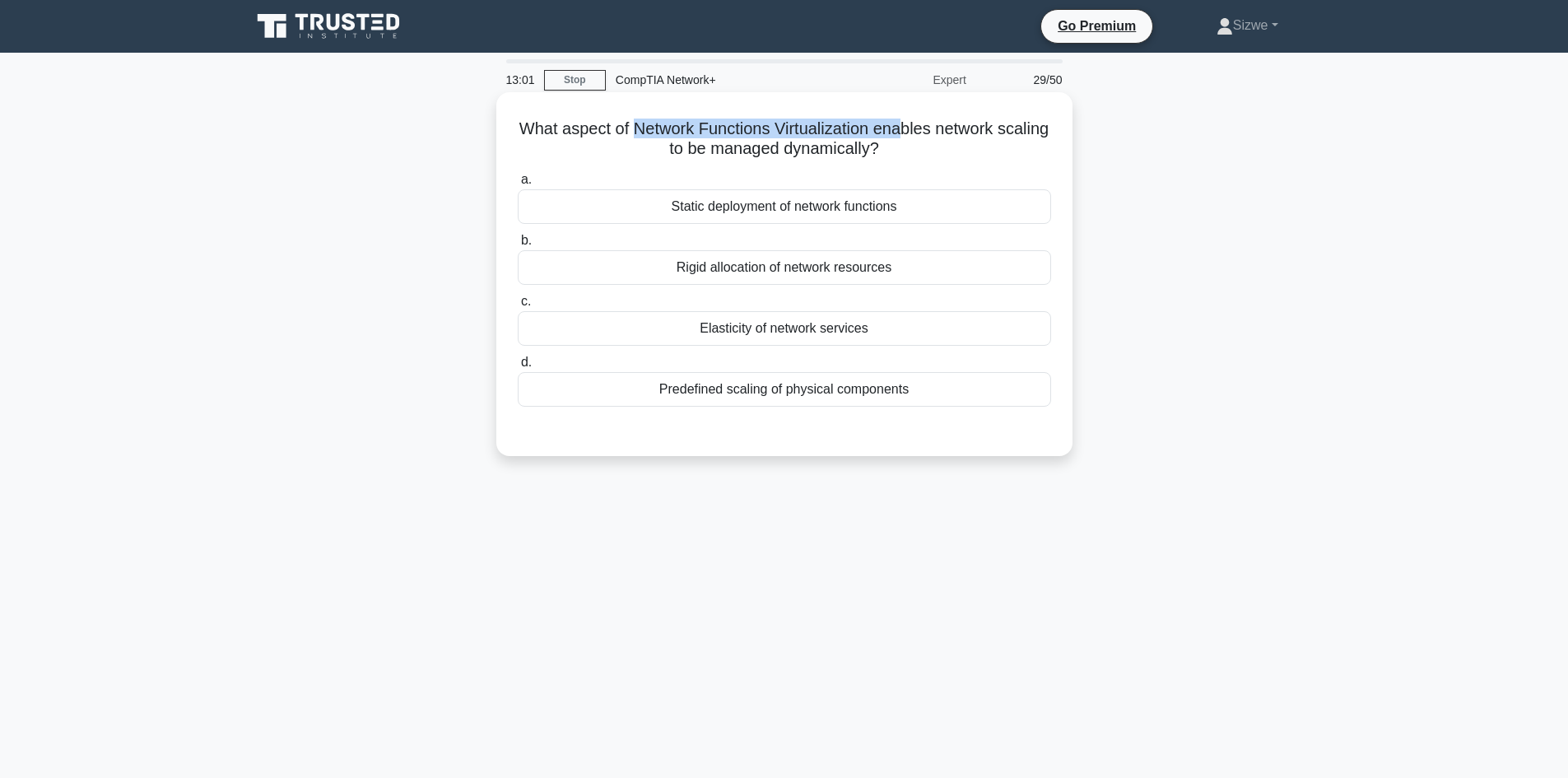
drag, startPoint x: 656, startPoint y: 134, endPoint x: 934, endPoint y: 133, distance: 278.0
click at [934, 133] on h5 "What aspect of Network Functions Virtualization enables network scaling to be m…" at bounding box center [784, 139] width 536 height 41
click at [818, 330] on div "Elasticity of network services" at bounding box center [784, 328] width 534 height 34
click at [517, 307] on input "c. Elasticity of network services" at bounding box center [517, 301] width 0 height 10
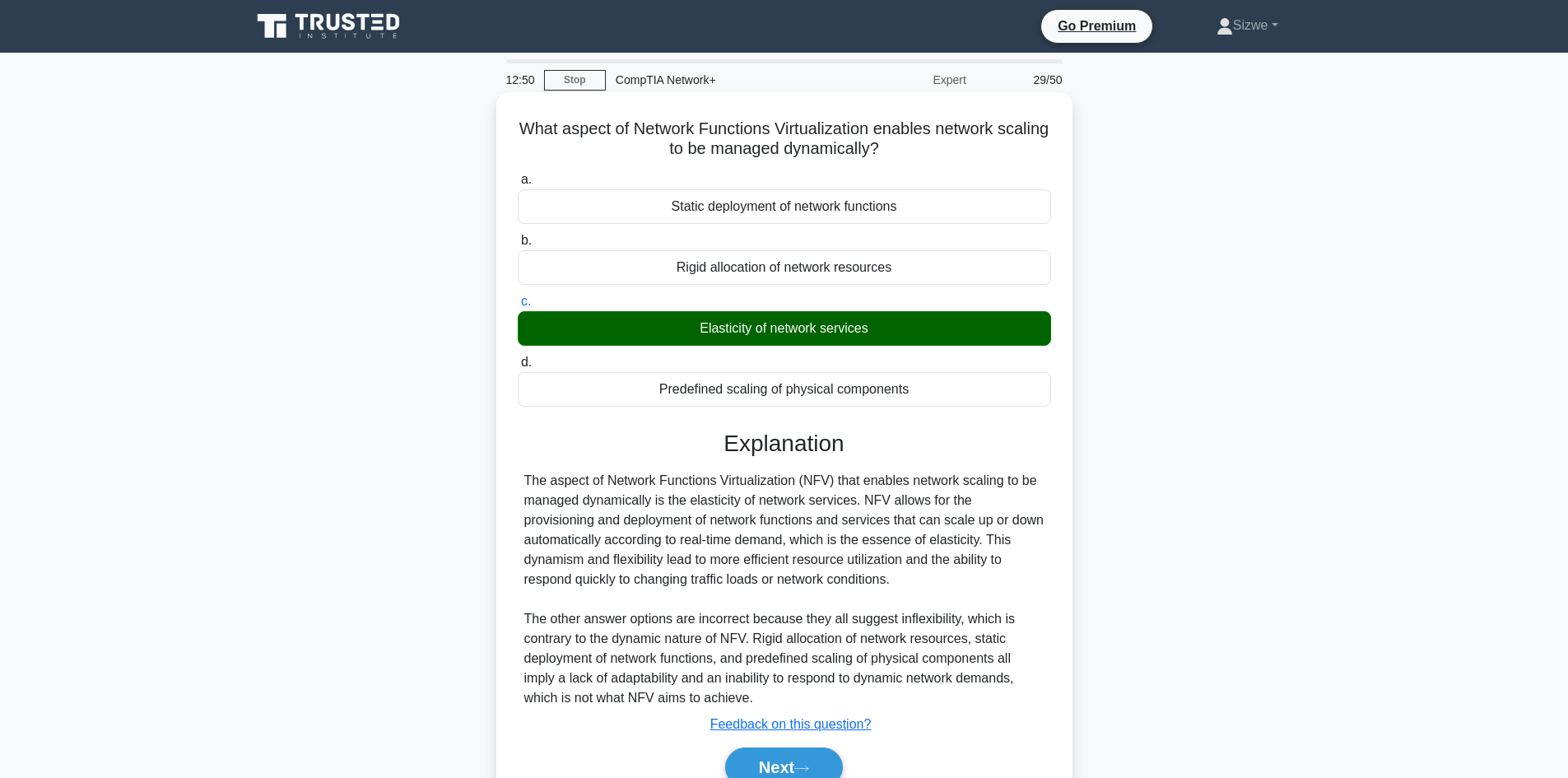
scroll to position [111, 0]
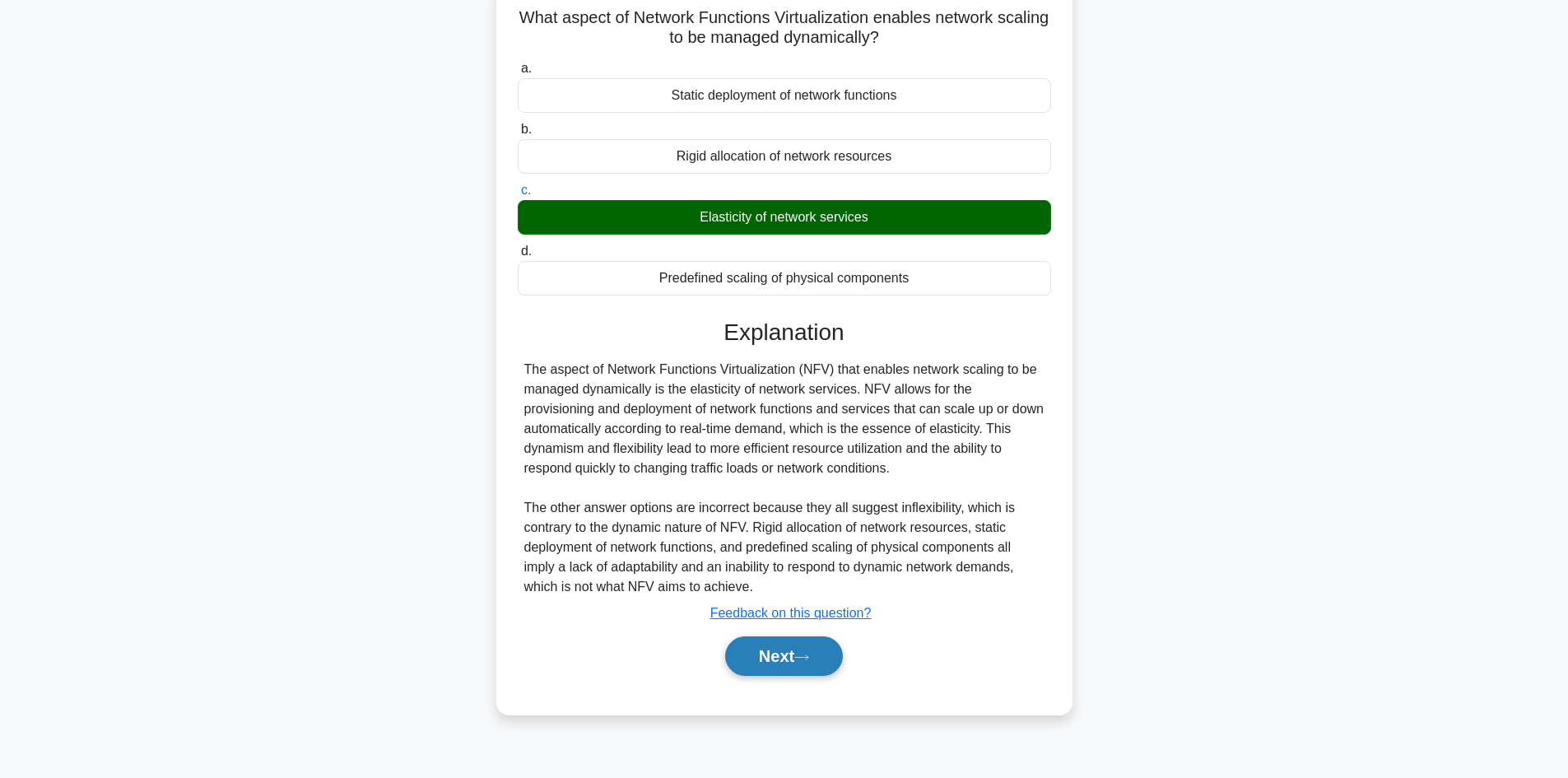
click at [772, 660] on button "Next" at bounding box center [783, 656] width 118 height 40
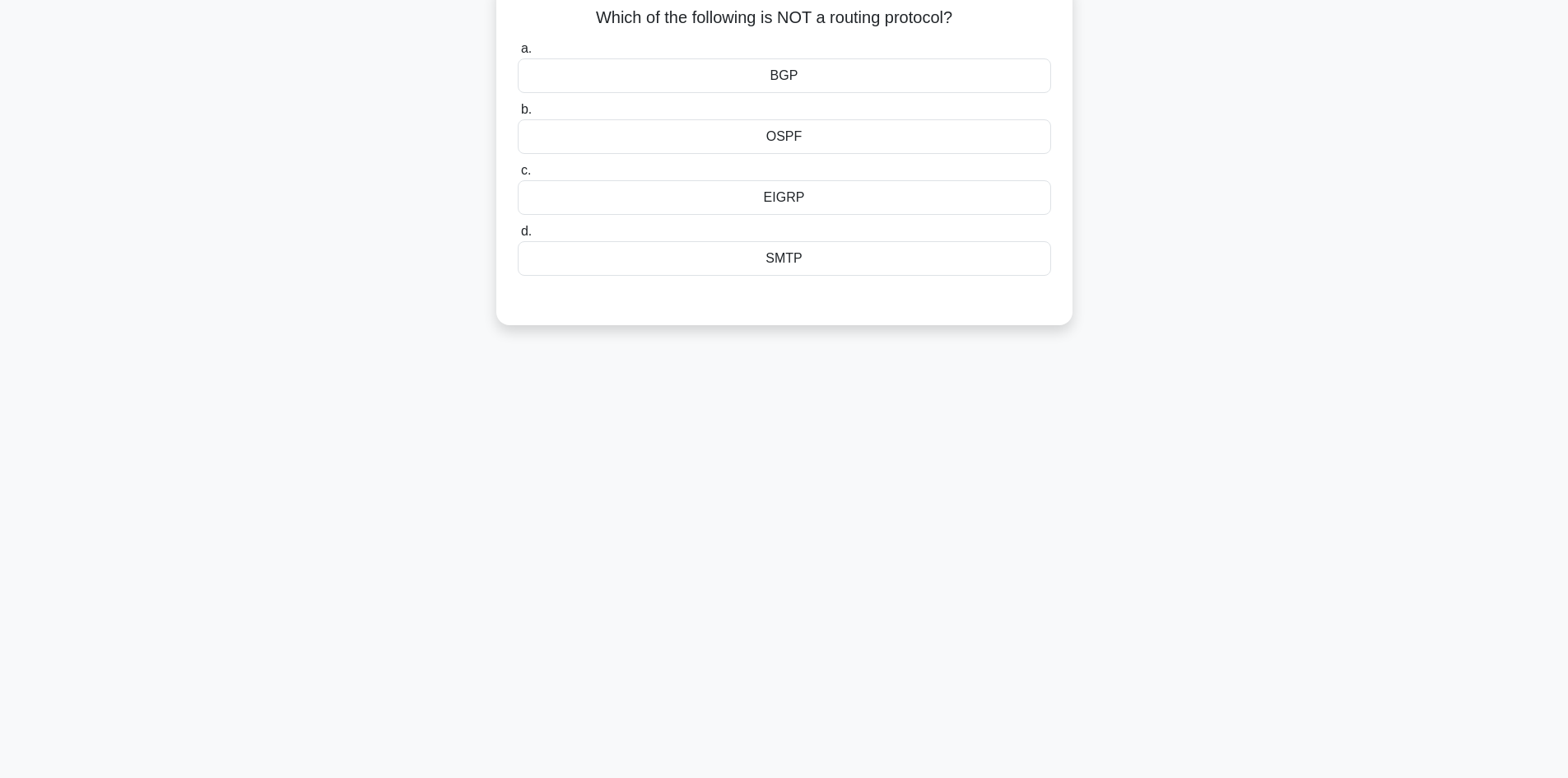
scroll to position [0, 0]
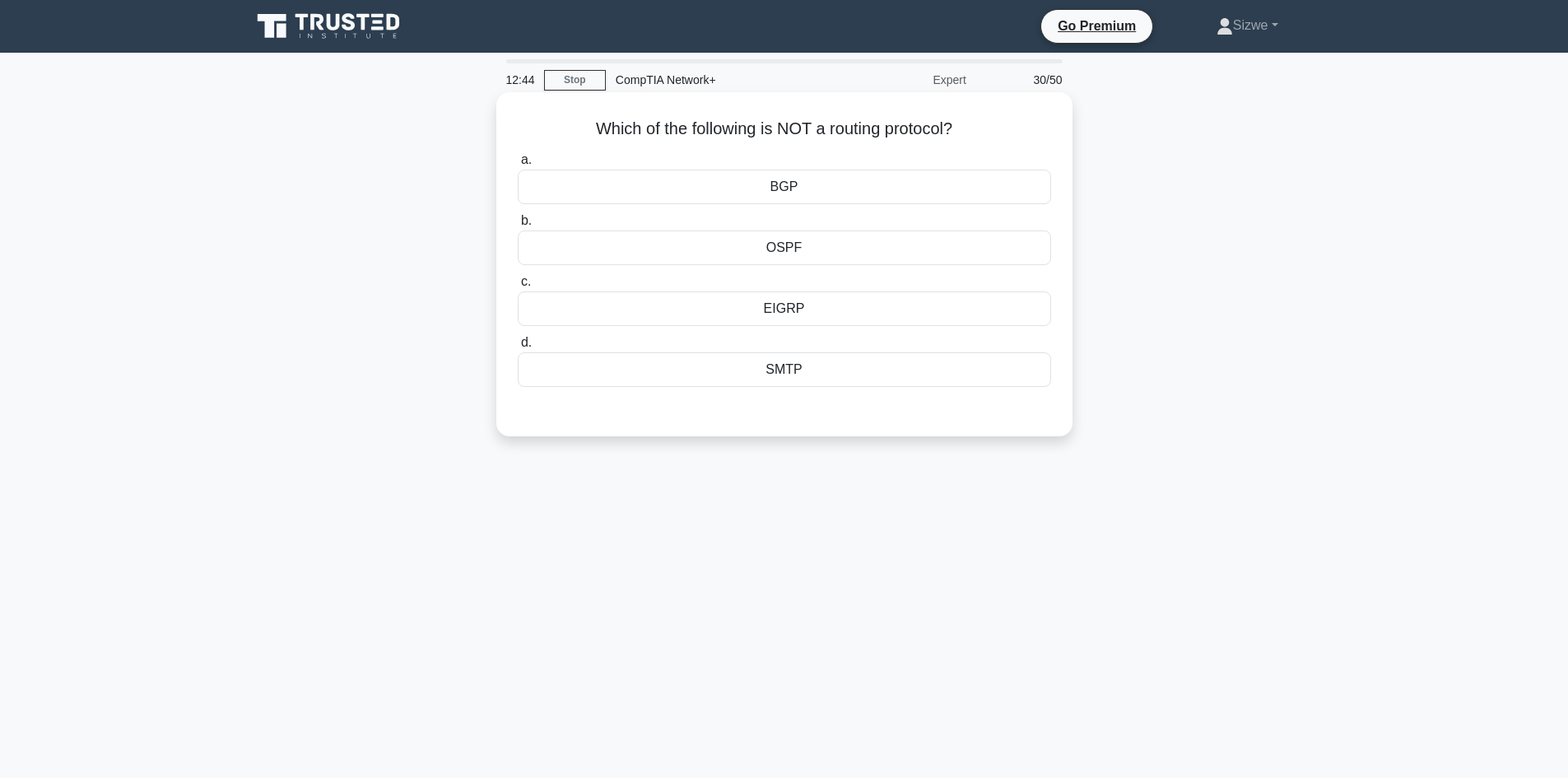
click at [777, 366] on div "SMTP" at bounding box center [784, 369] width 534 height 34
click at [517, 348] on input "d. SMTP" at bounding box center [517, 343] width 0 height 10
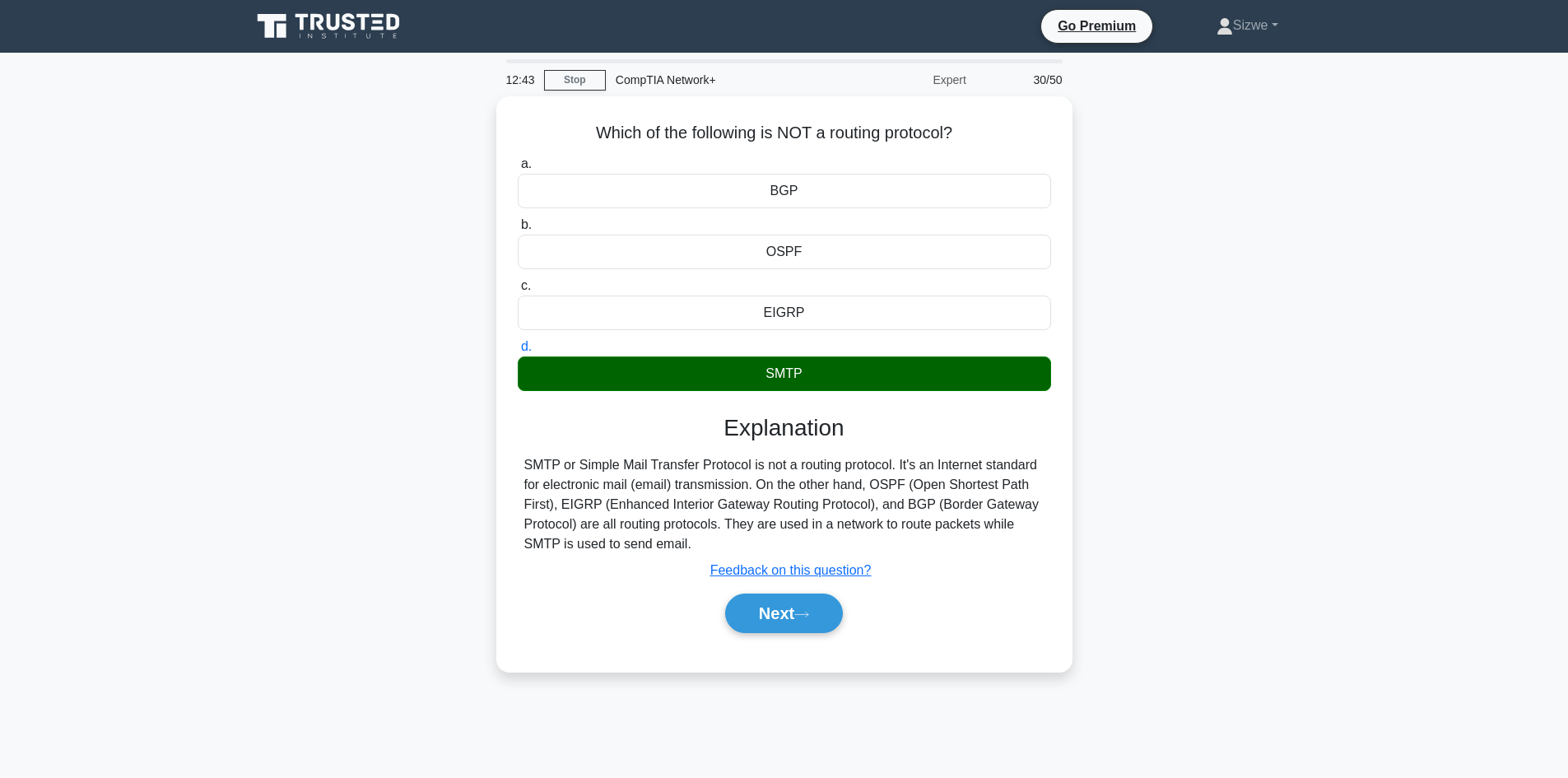
scroll to position [111, 0]
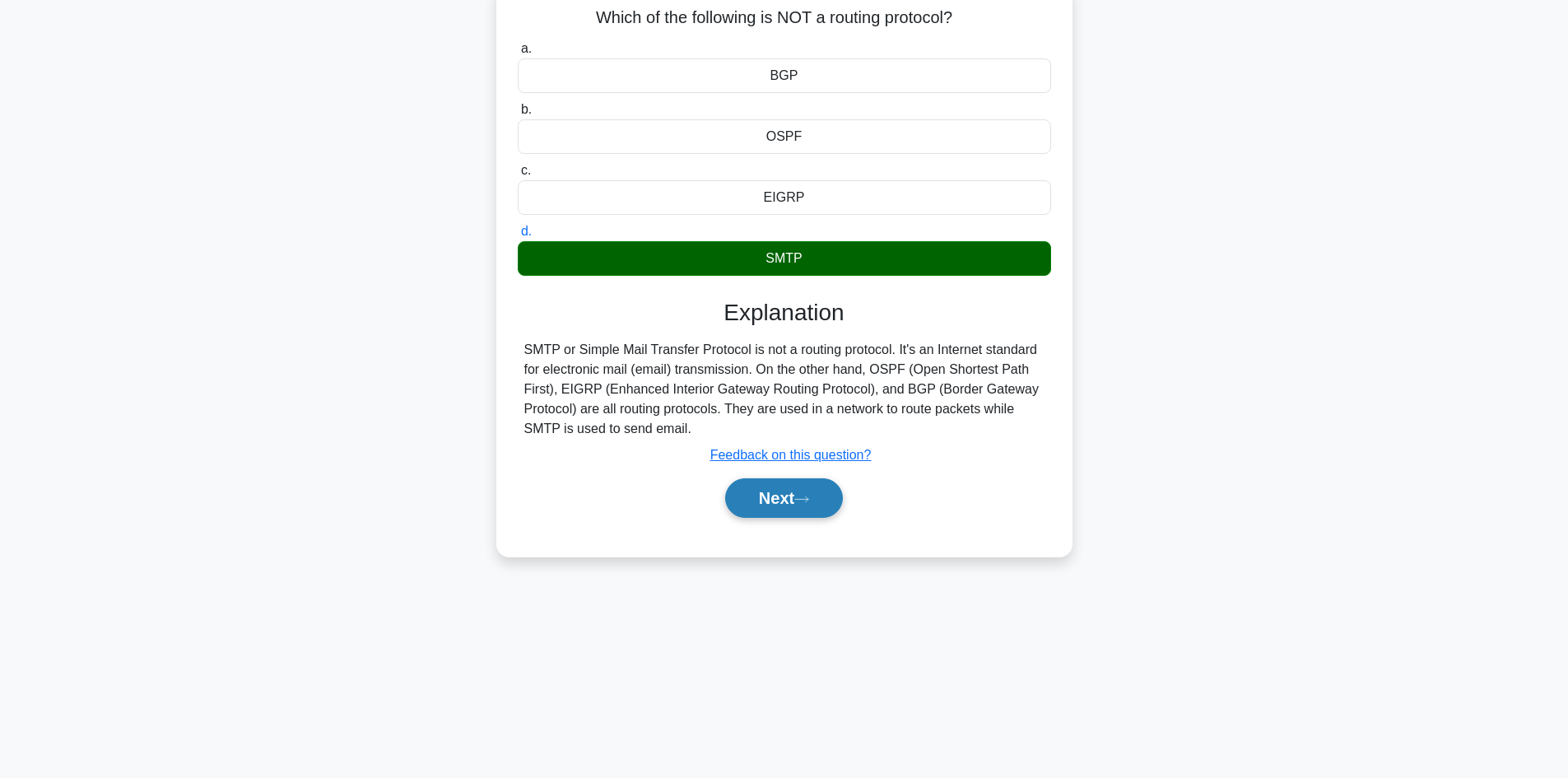
click at [781, 515] on button "Next" at bounding box center [783, 498] width 118 height 40
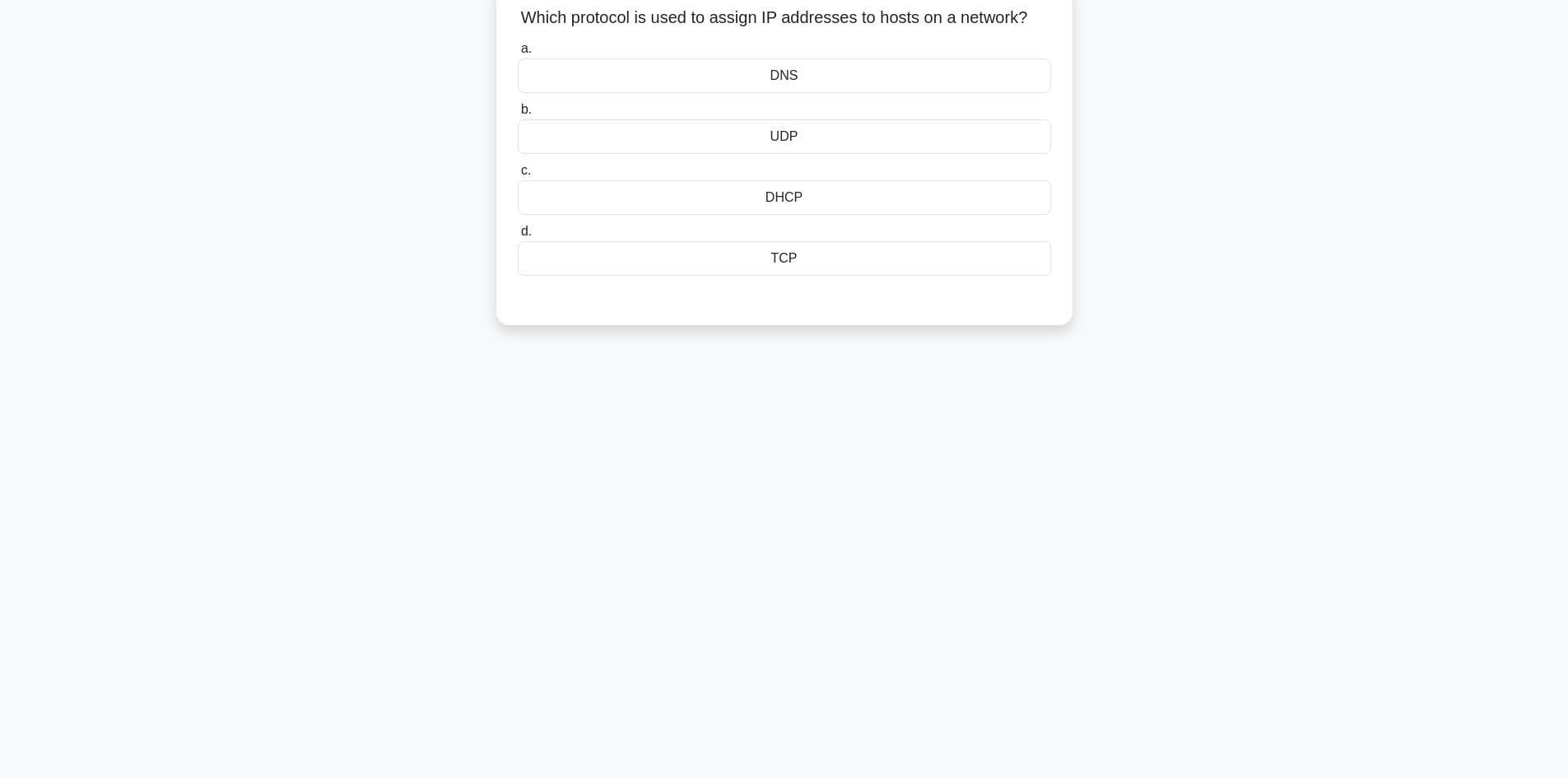
scroll to position [0, 0]
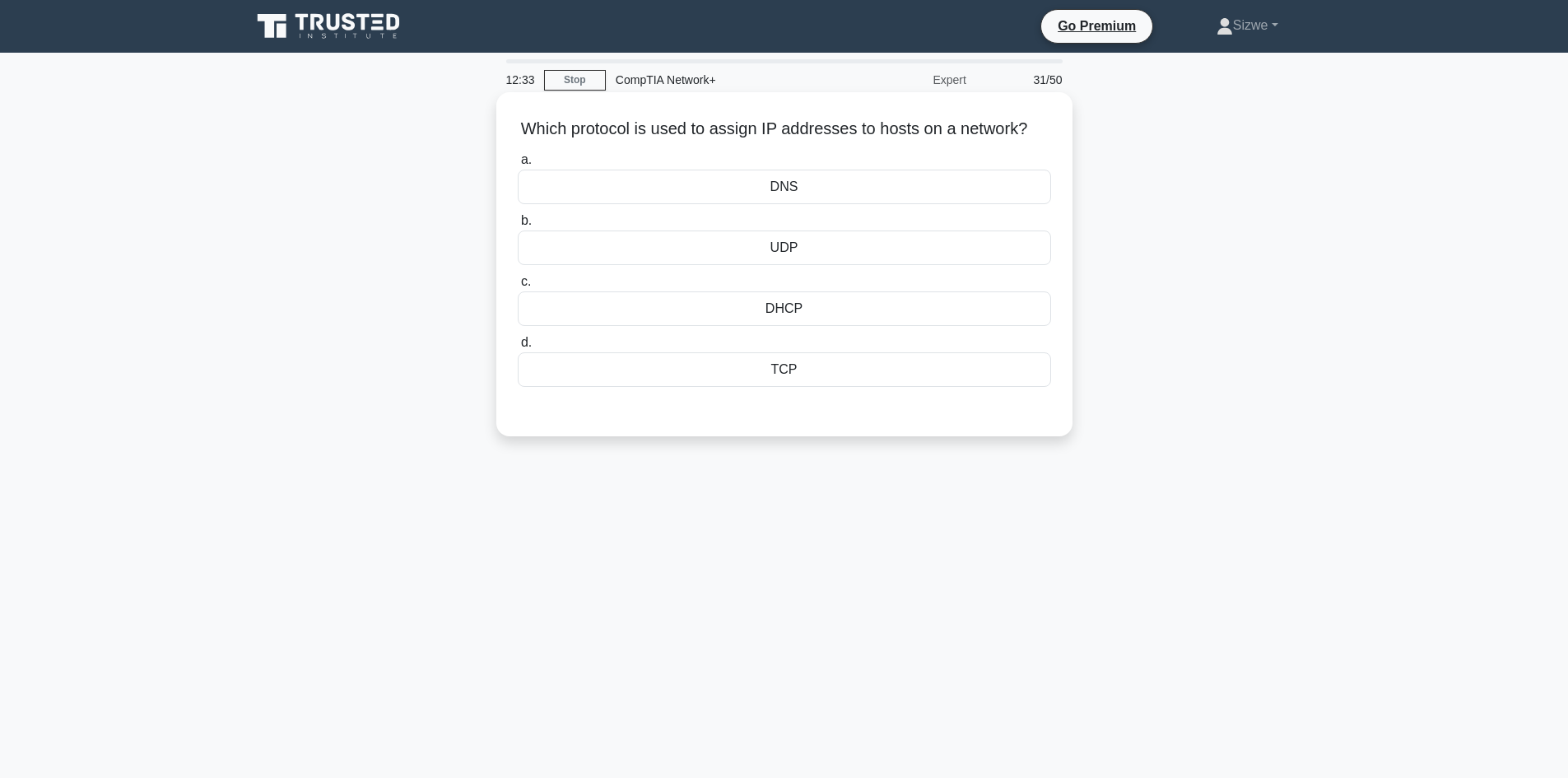
drag, startPoint x: 769, startPoint y: 132, endPoint x: 1026, endPoint y: 151, distance: 257.7
click at [1022, 140] on h5 "Which protocol is used to assign IP addresses to hosts on a network? .spinner_0…" at bounding box center [784, 129] width 536 height 22
click at [808, 326] on div "DHCP" at bounding box center [784, 309] width 534 height 34
click at [517, 287] on input "c. DHCP" at bounding box center [517, 281] width 0 height 10
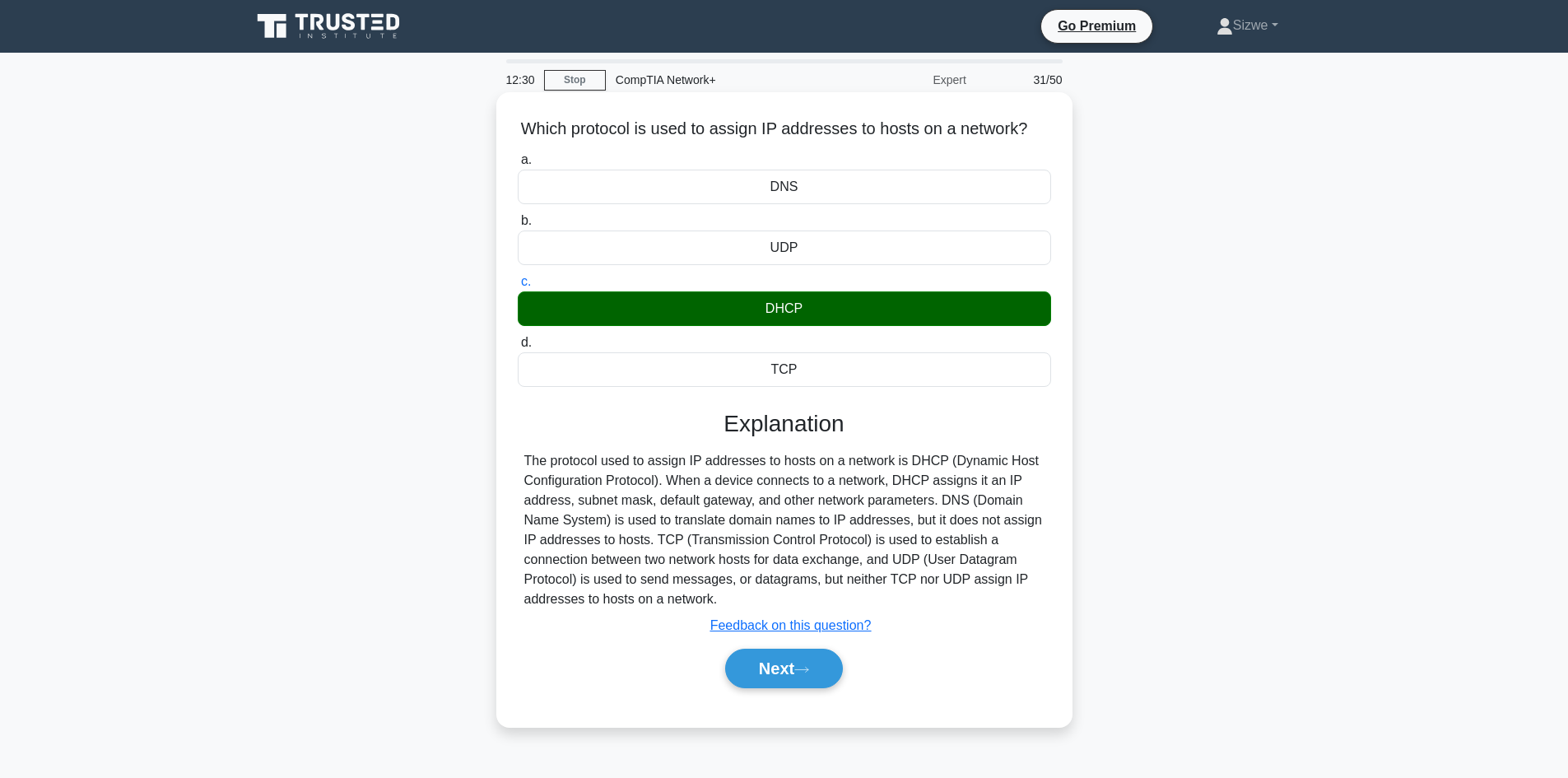
scroll to position [111, 0]
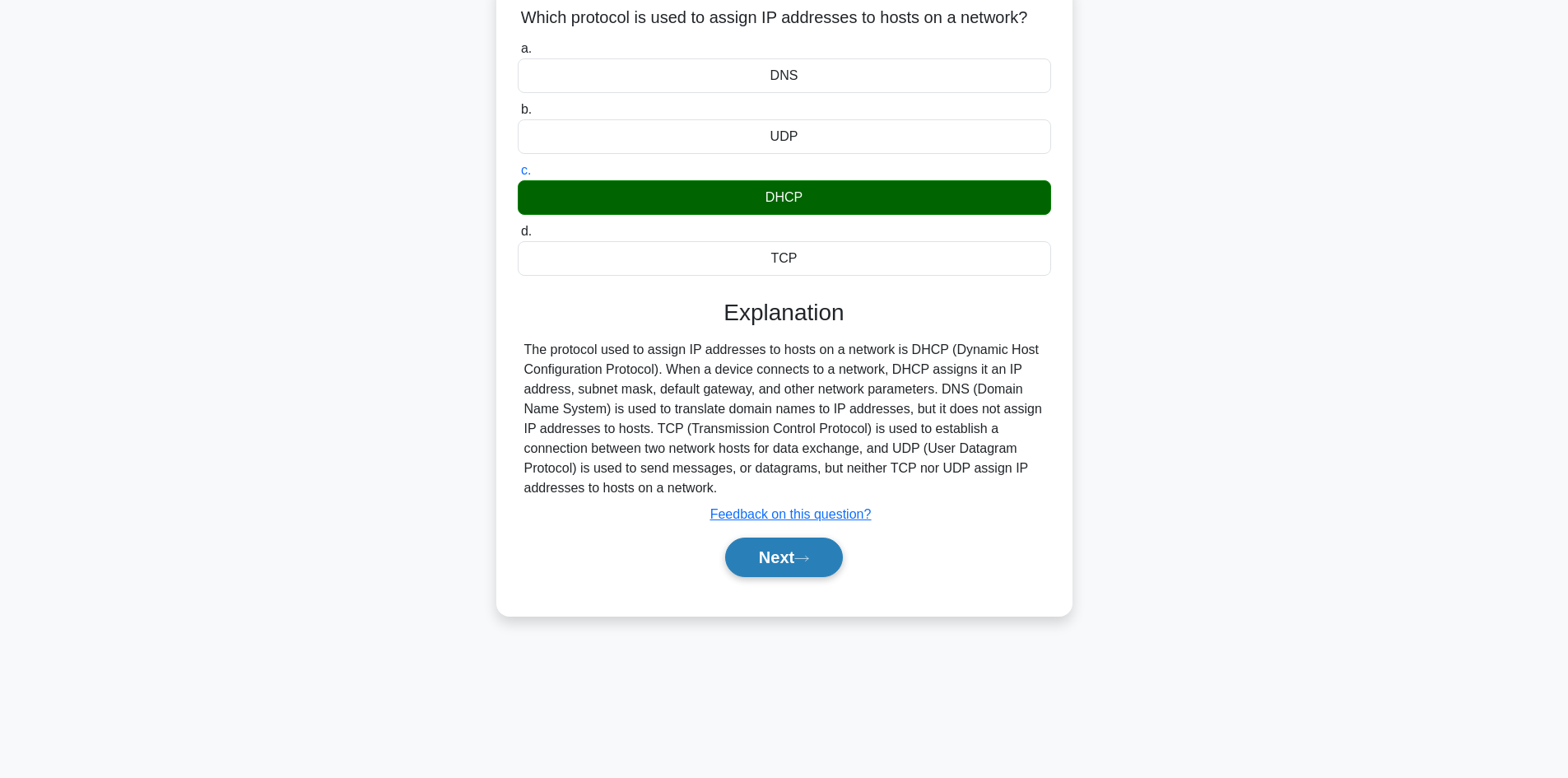
click at [788, 577] on button "Next" at bounding box center [783, 557] width 118 height 40
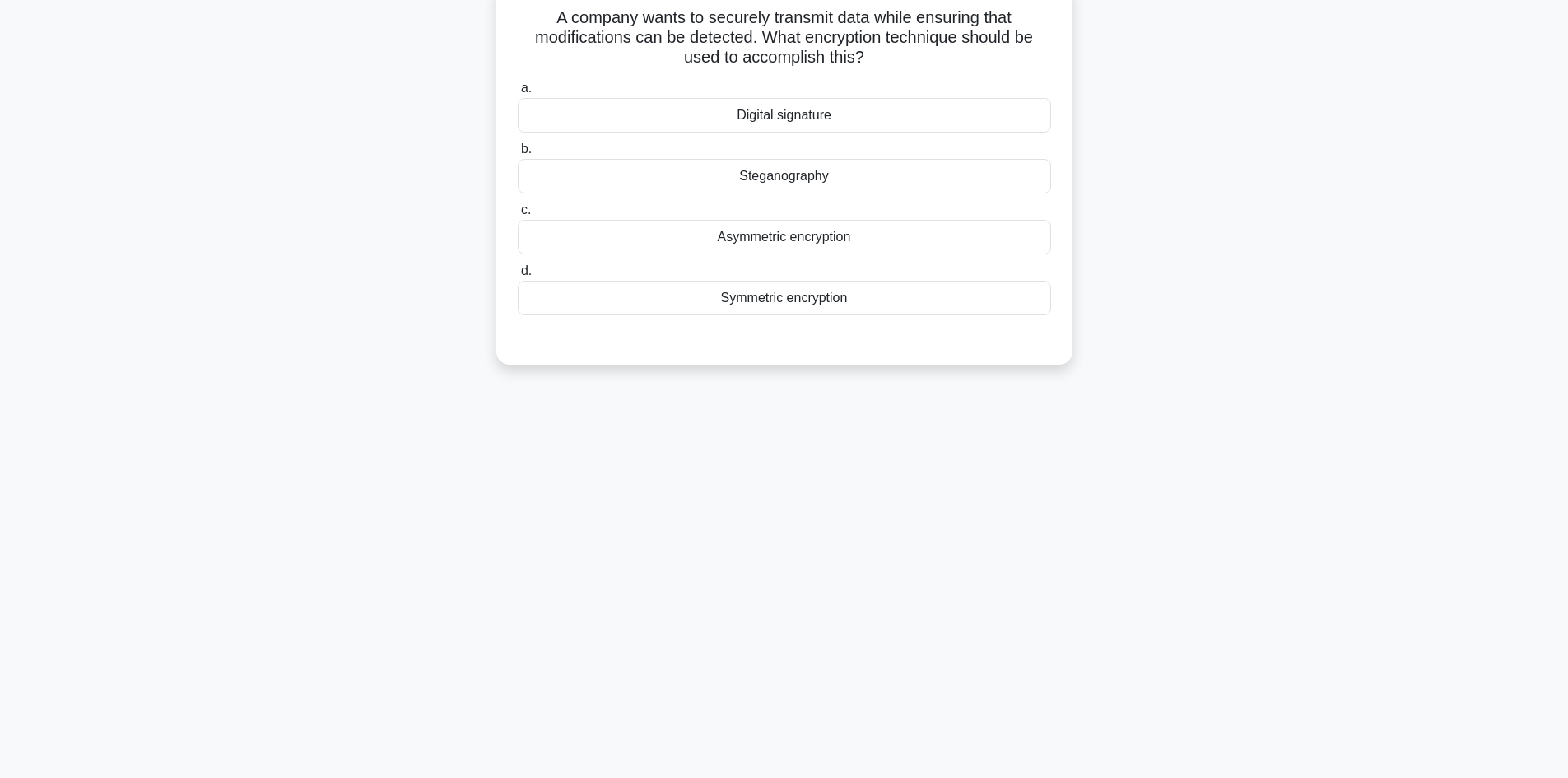
scroll to position [0, 0]
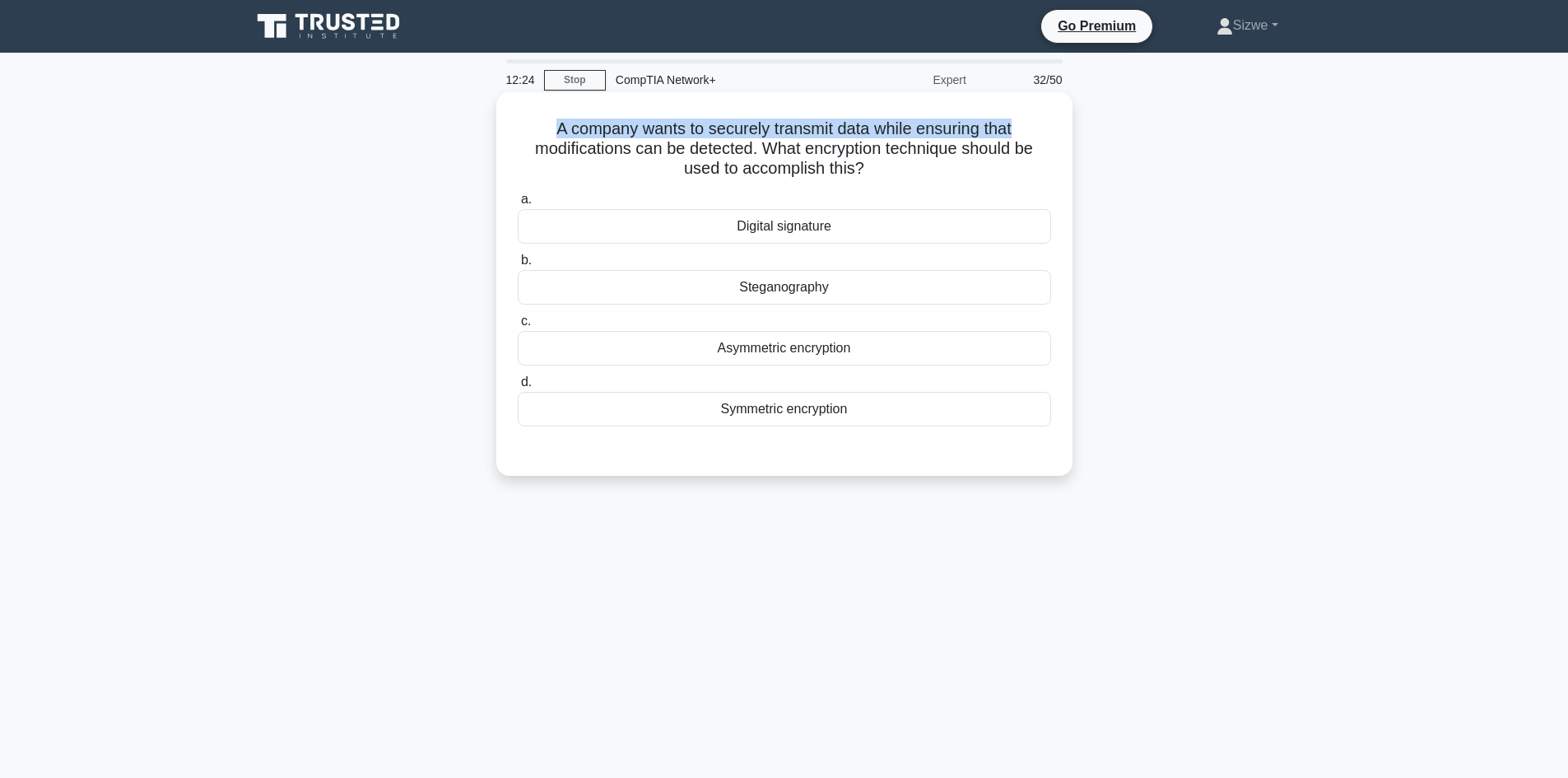
drag, startPoint x: 1022, startPoint y: 127, endPoint x: 534, endPoint y: 127, distance: 488.0
click at [534, 127] on h5 "A company wants to securely transmit data while ensuring that modifications can…" at bounding box center [784, 149] width 536 height 61
click at [1040, 127] on h5 "A company wants to securely transmit data while ensuring that modifications can…" at bounding box center [784, 149] width 536 height 61
click at [769, 232] on div "Digital signature" at bounding box center [784, 226] width 534 height 34
click at [517, 205] on input "a. Digital signature" at bounding box center [517, 200] width 0 height 10
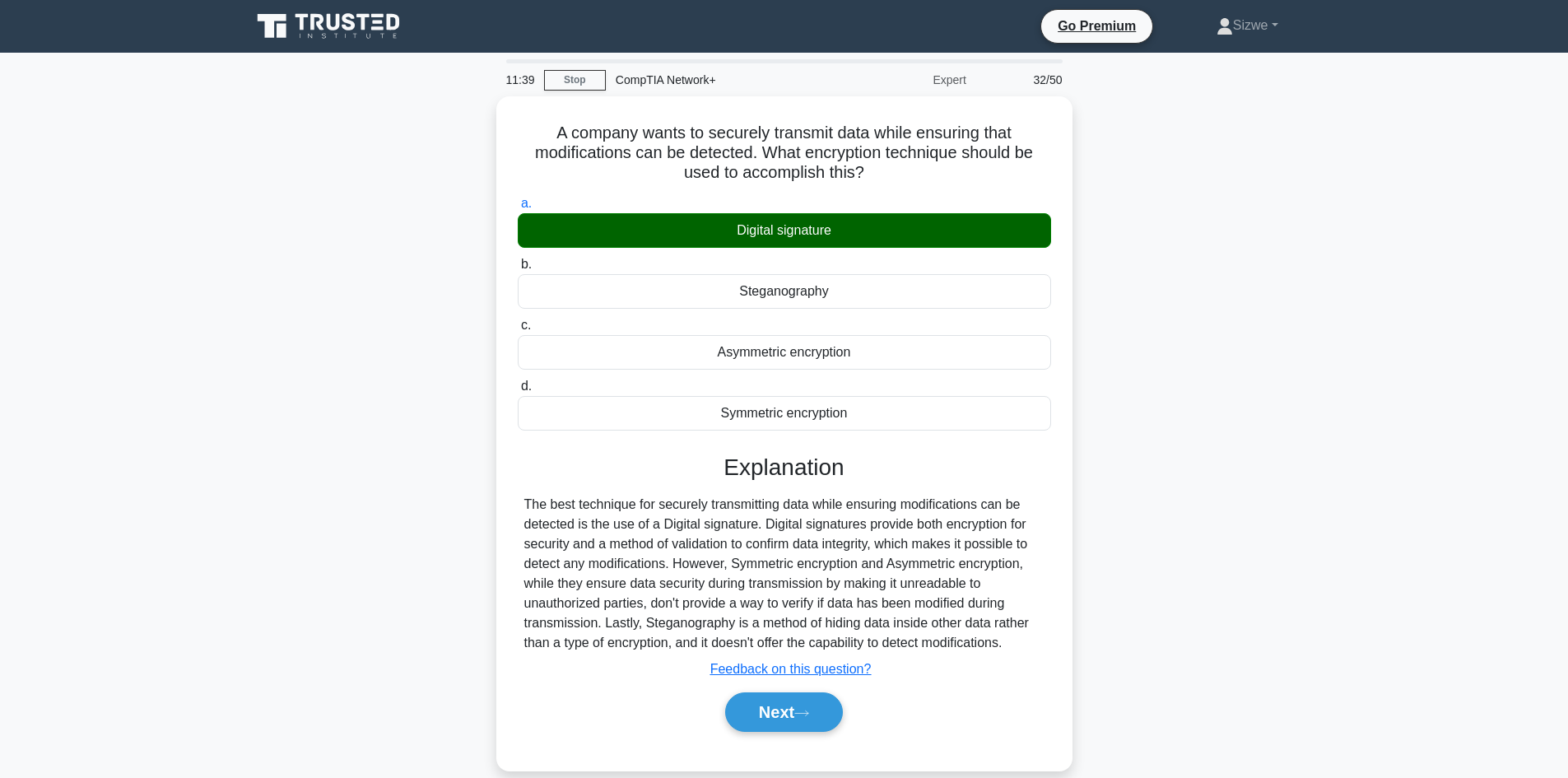
scroll to position [111, 0]
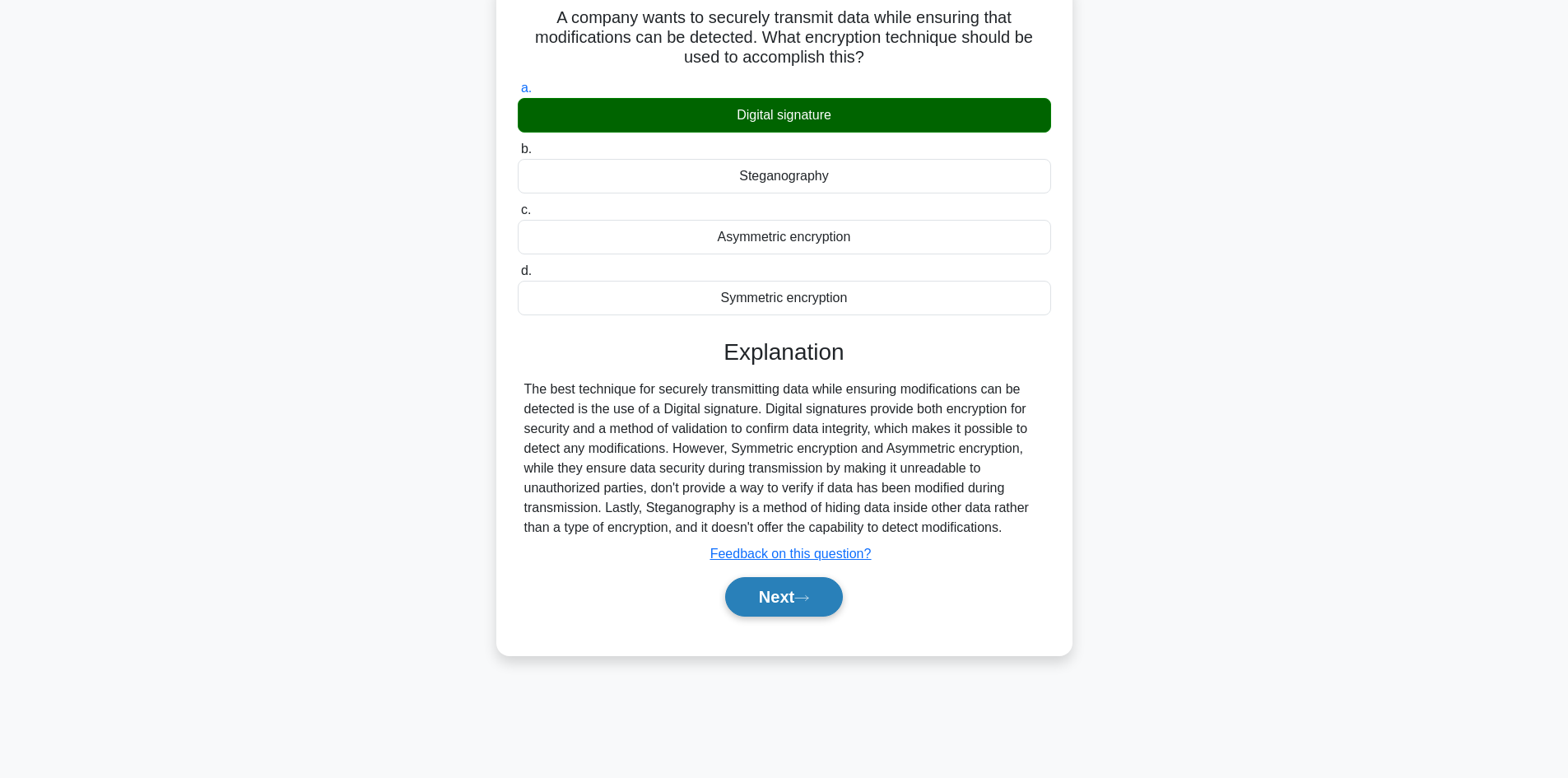
click at [776, 603] on button "Next" at bounding box center [783, 596] width 118 height 40
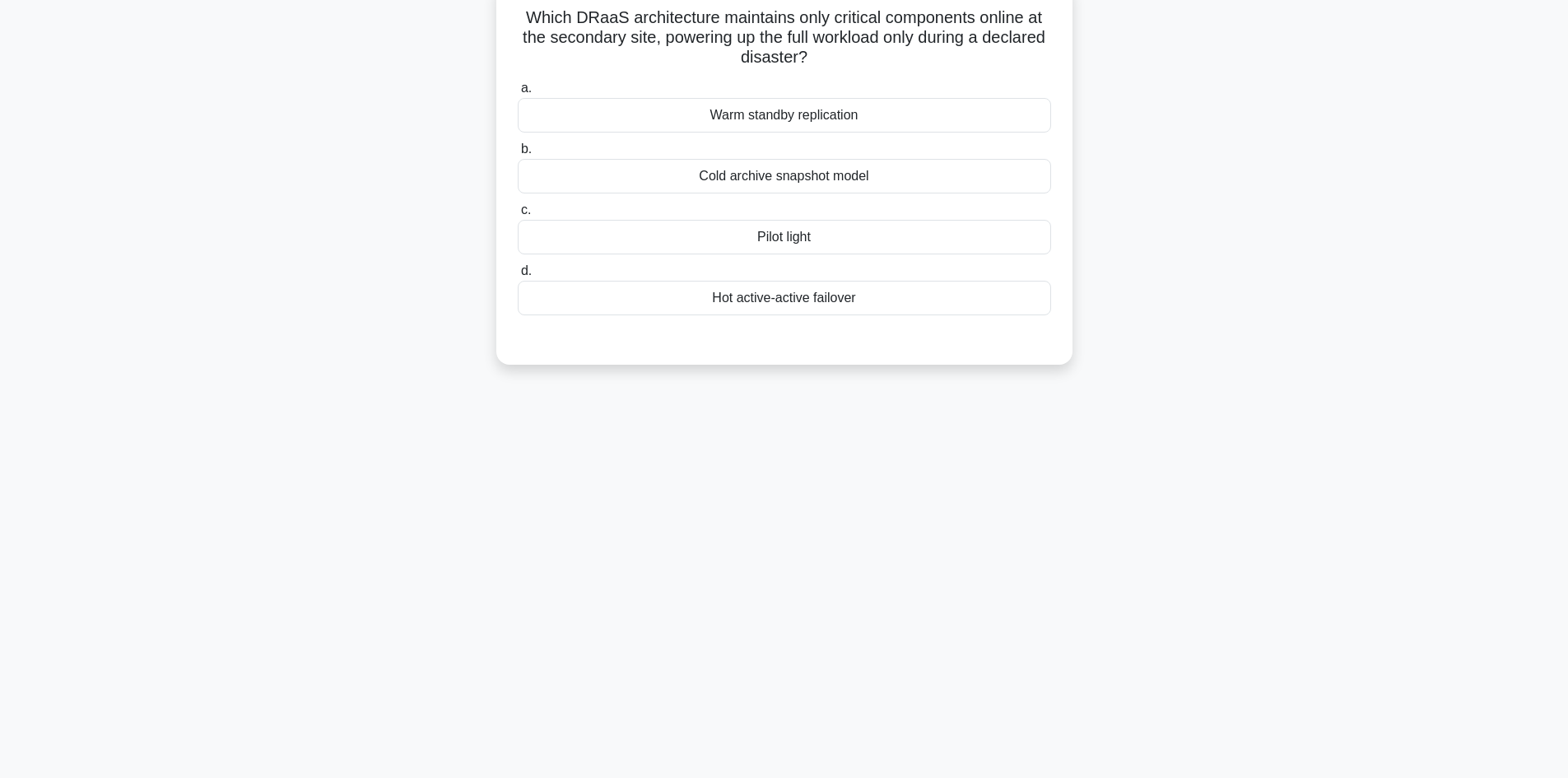
scroll to position [0, 0]
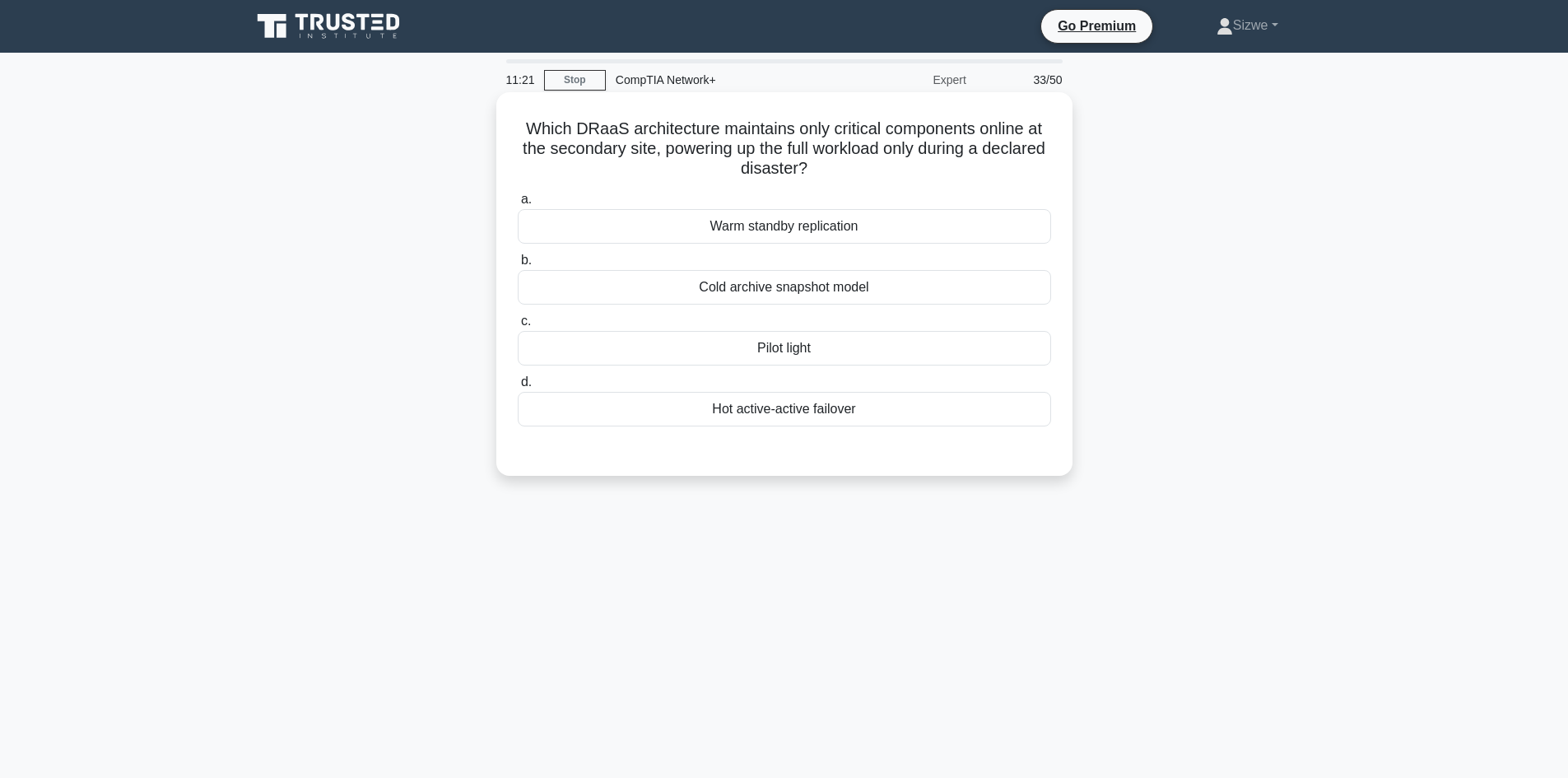
click at [814, 350] on div "Pilot light" at bounding box center [784, 348] width 534 height 34
click at [517, 327] on input "c. Pilot light" at bounding box center [517, 321] width 0 height 10
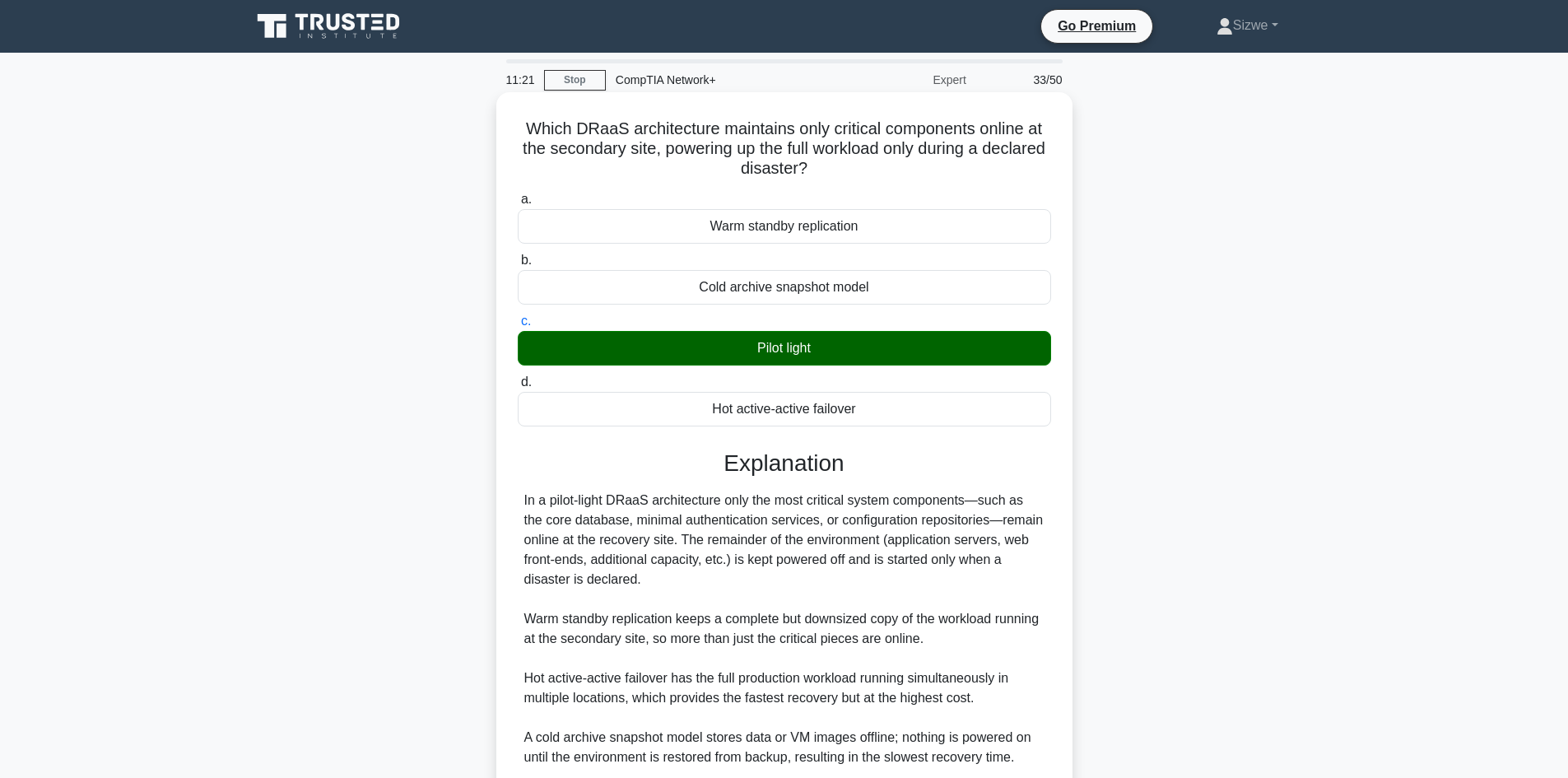
scroll to position [198, 0]
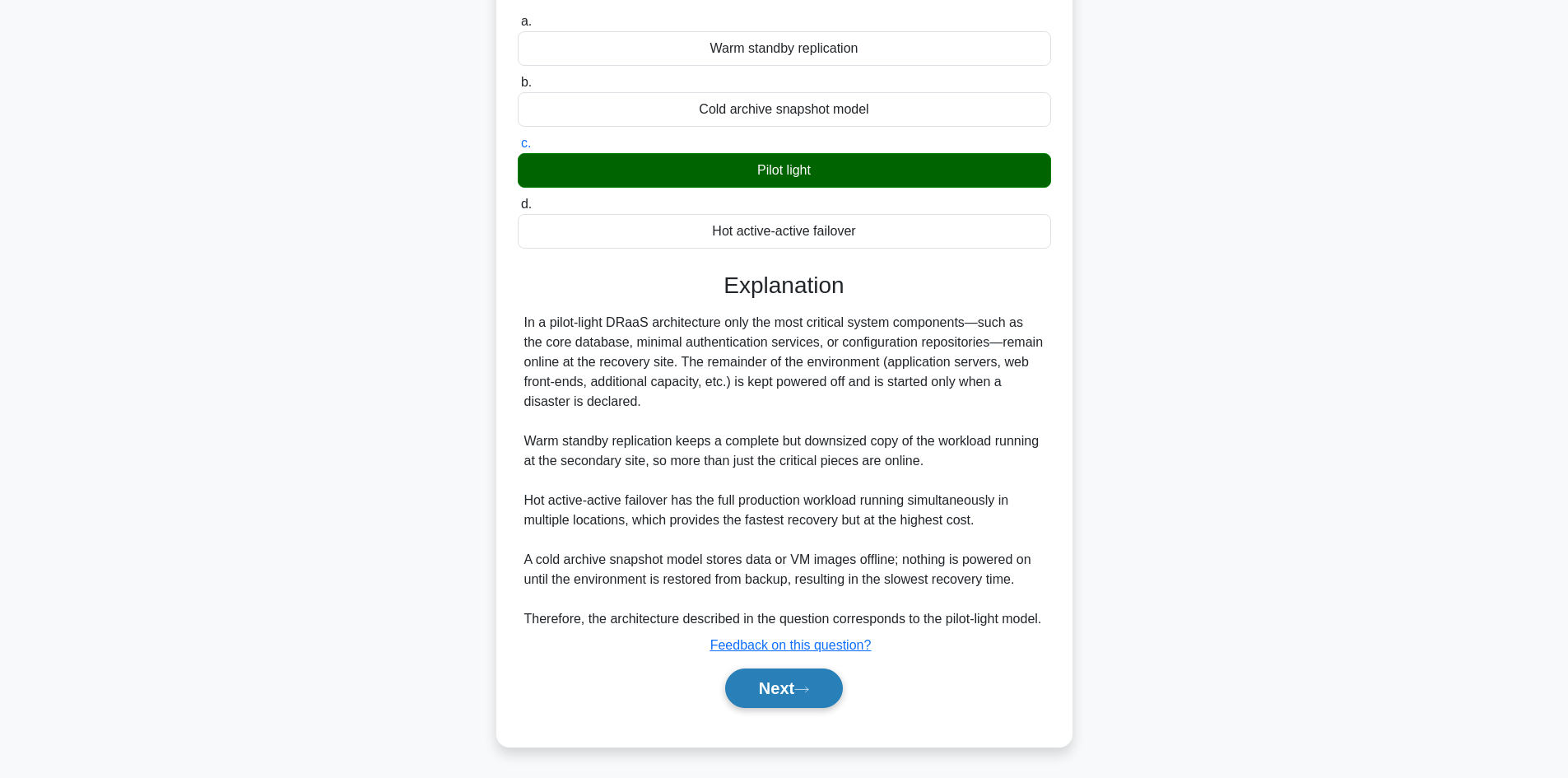
click at [787, 684] on button "Next" at bounding box center [783, 688] width 118 height 40
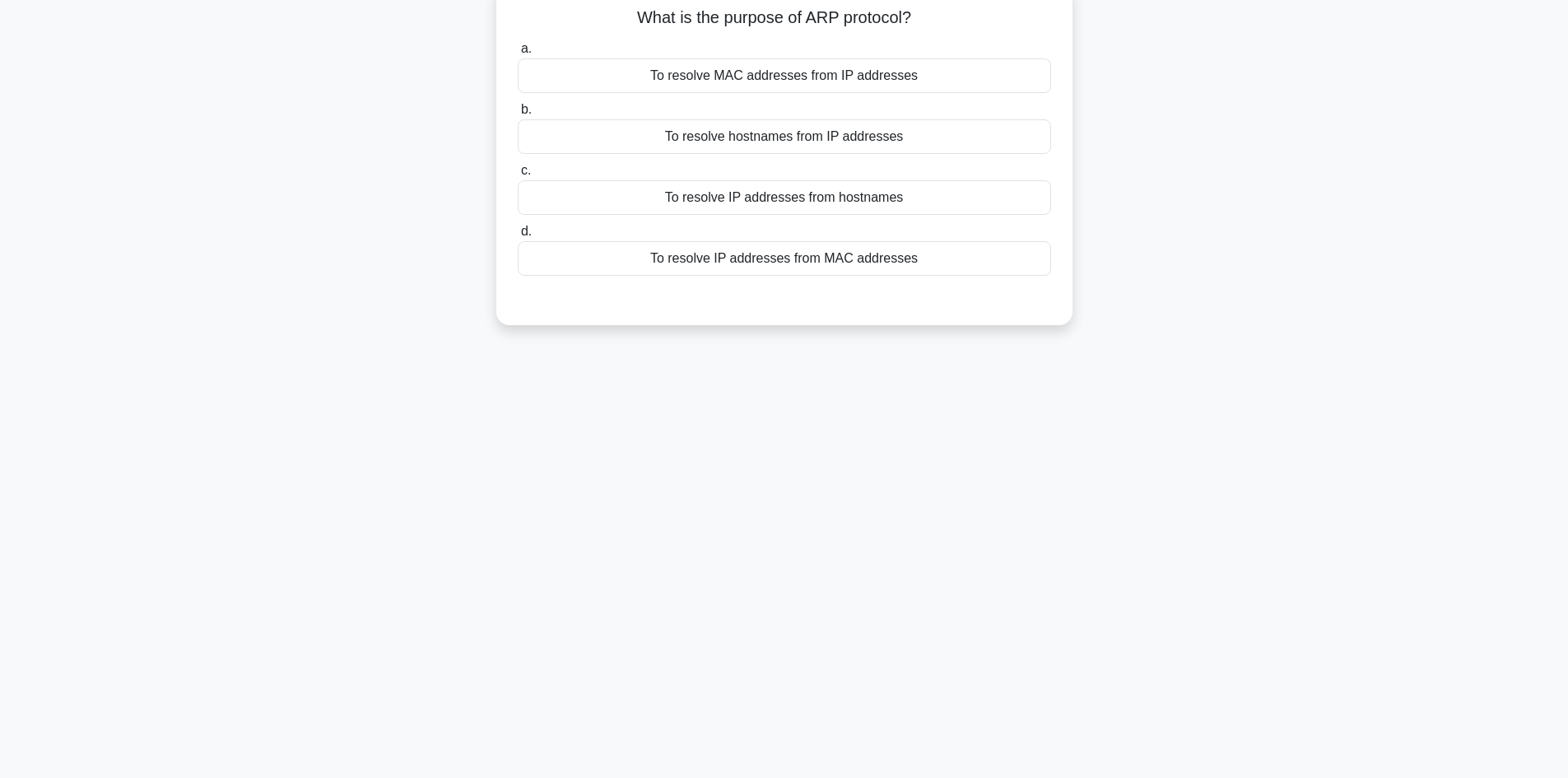
scroll to position [0, 0]
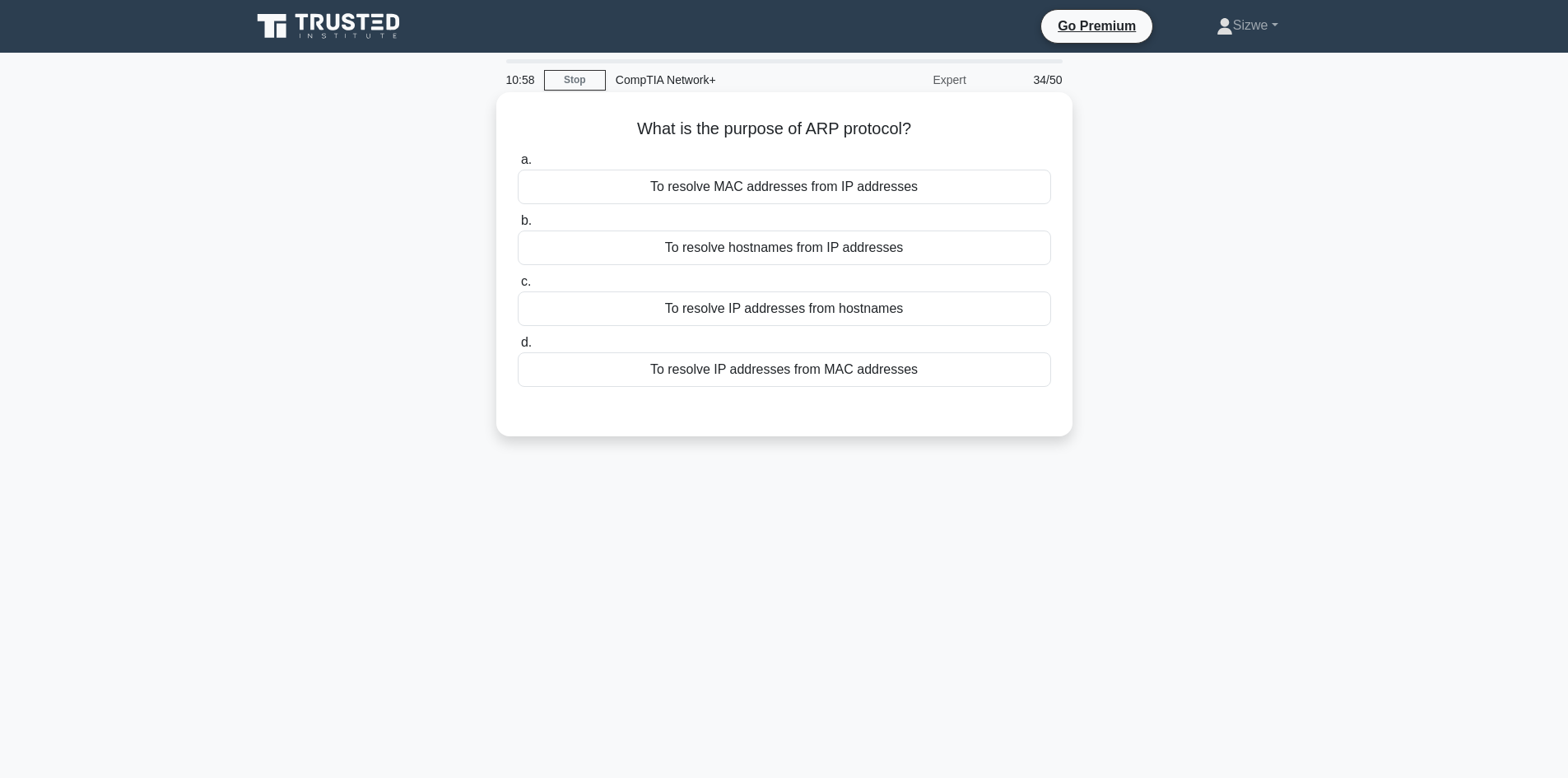
click at [813, 373] on div "To resolve IP addresses from MAC addresses" at bounding box center [784, 369] width 534 height 34
click at [517, 348] on input "d. To resolve IP addresses from MAC addresses" at bounding box center [517, 343] width 0 height 10
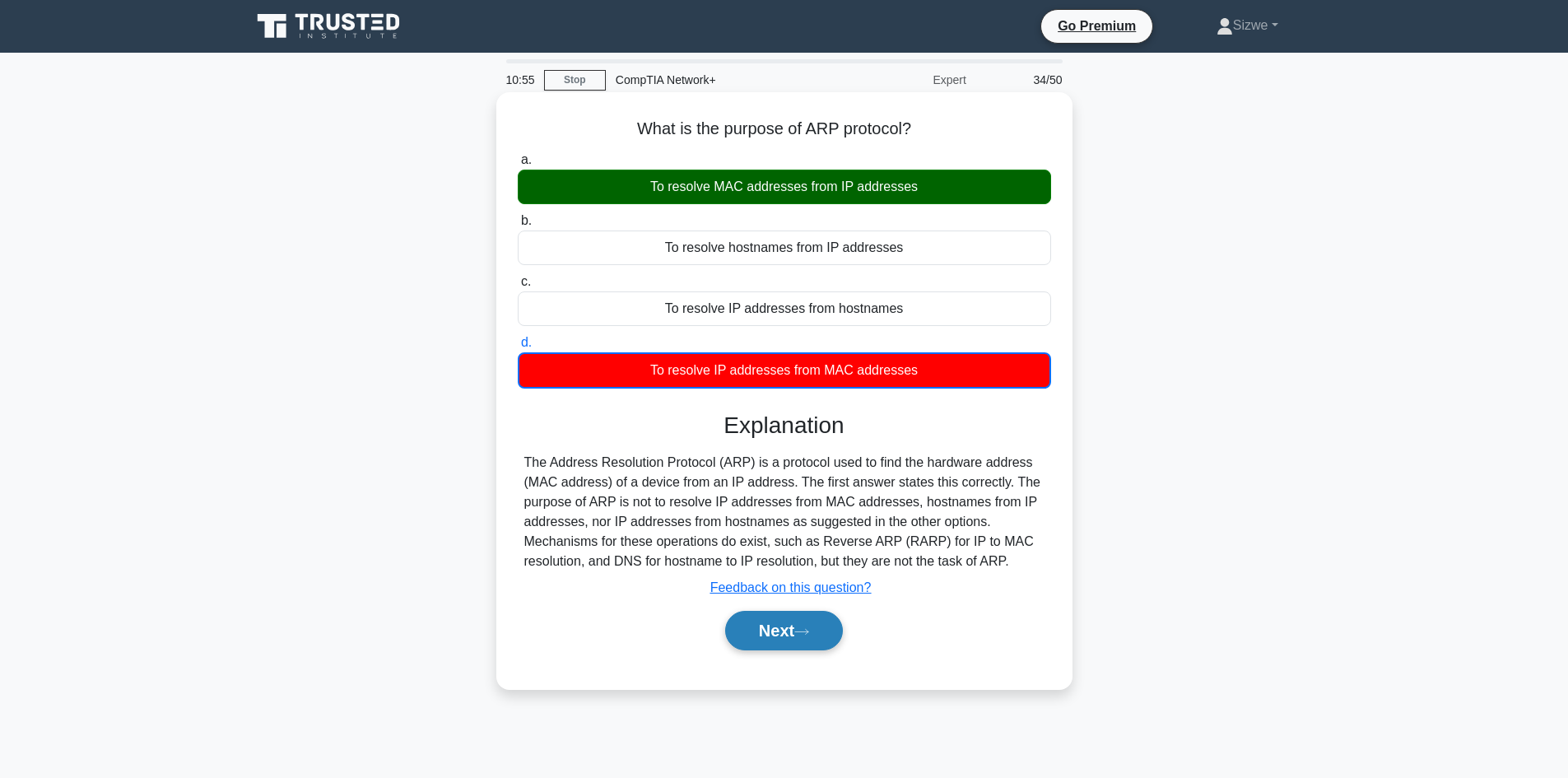
click at [809, 634] on icon at bounding box center [801, 632] width 15 height 9
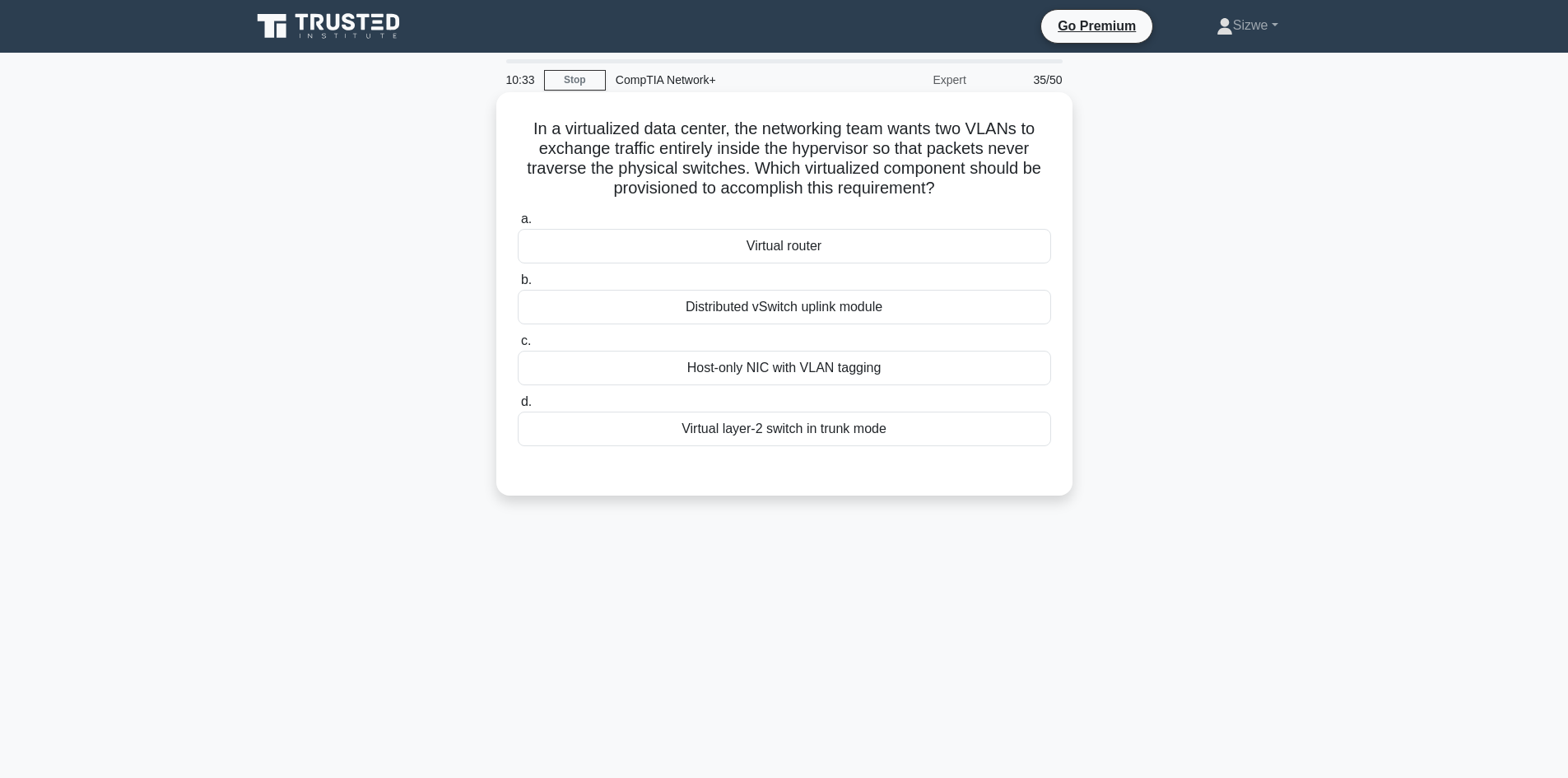
click at [758, 433] on div "Virtual layer-2 switch in trunk mode" at bounding box center [784, 429] width 534 height 34
click at [517, 407] on input "d. Virtual layer-2 switch in trunk mode" at bounding box center [517, 402] width 0 height 10
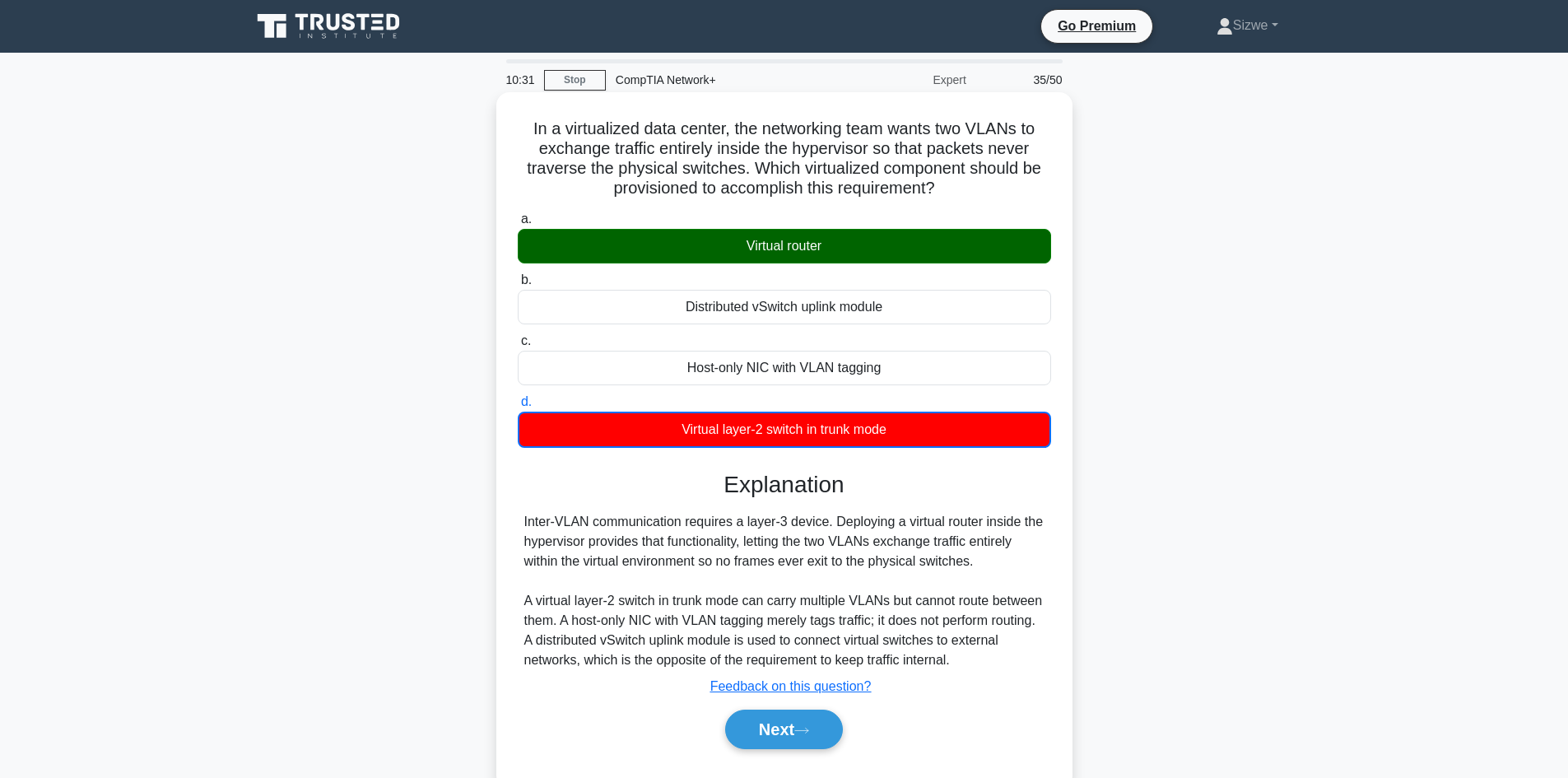
scroll to position [111, 0]
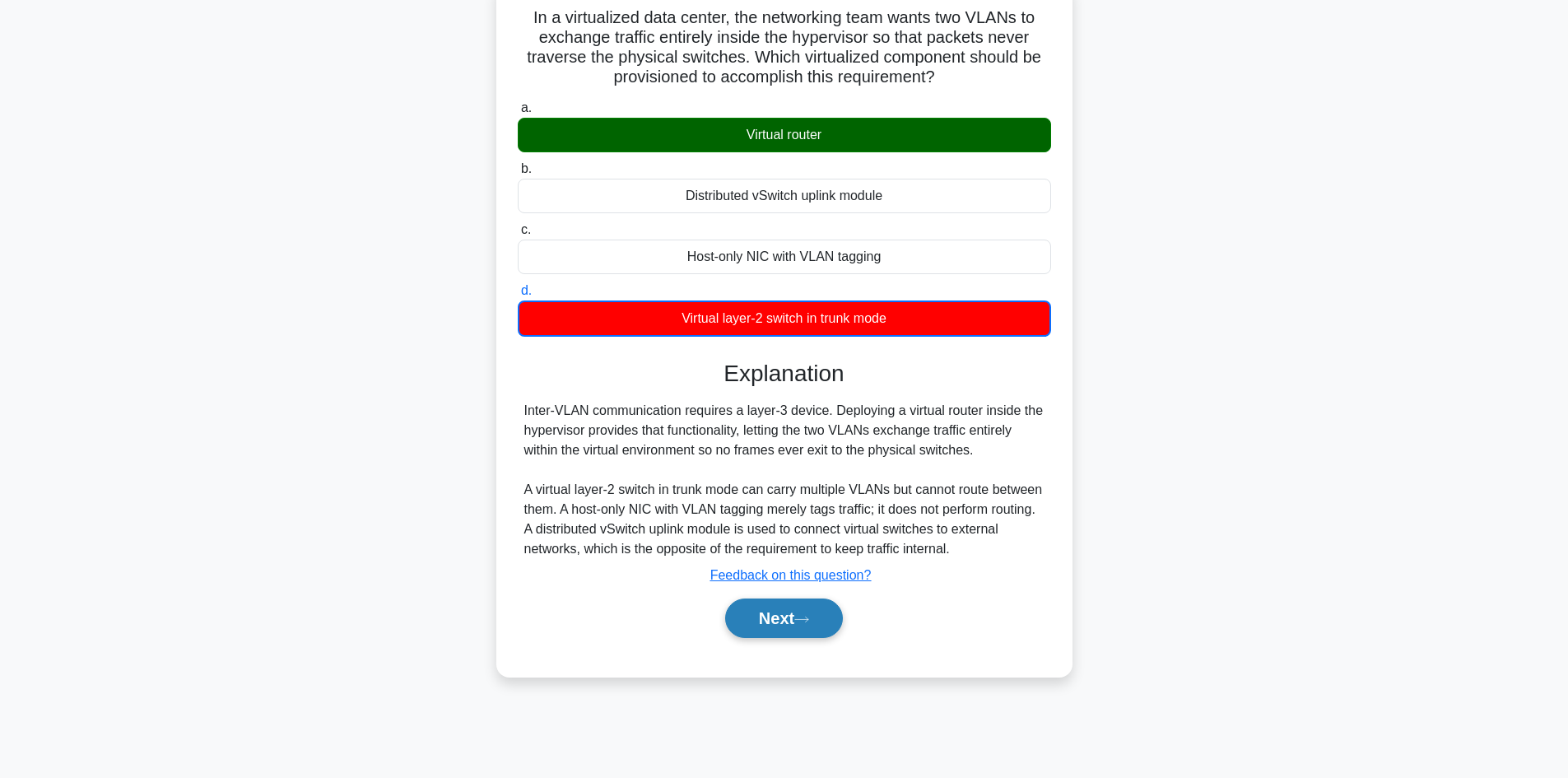
click at [795, 619] on button "Next" at bounding box center [783, 618] width 118 height 40
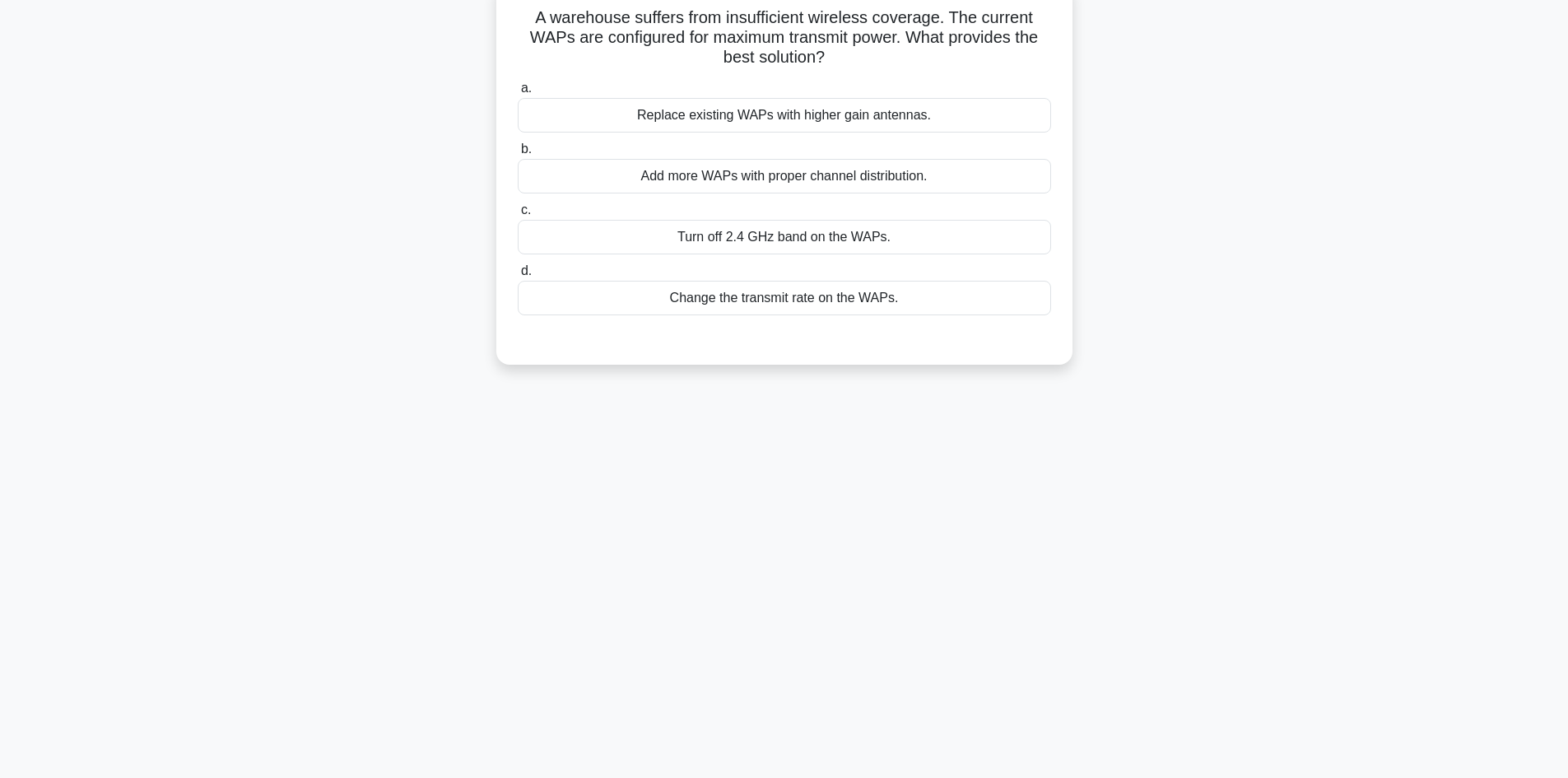
scroll to position [0, 0]
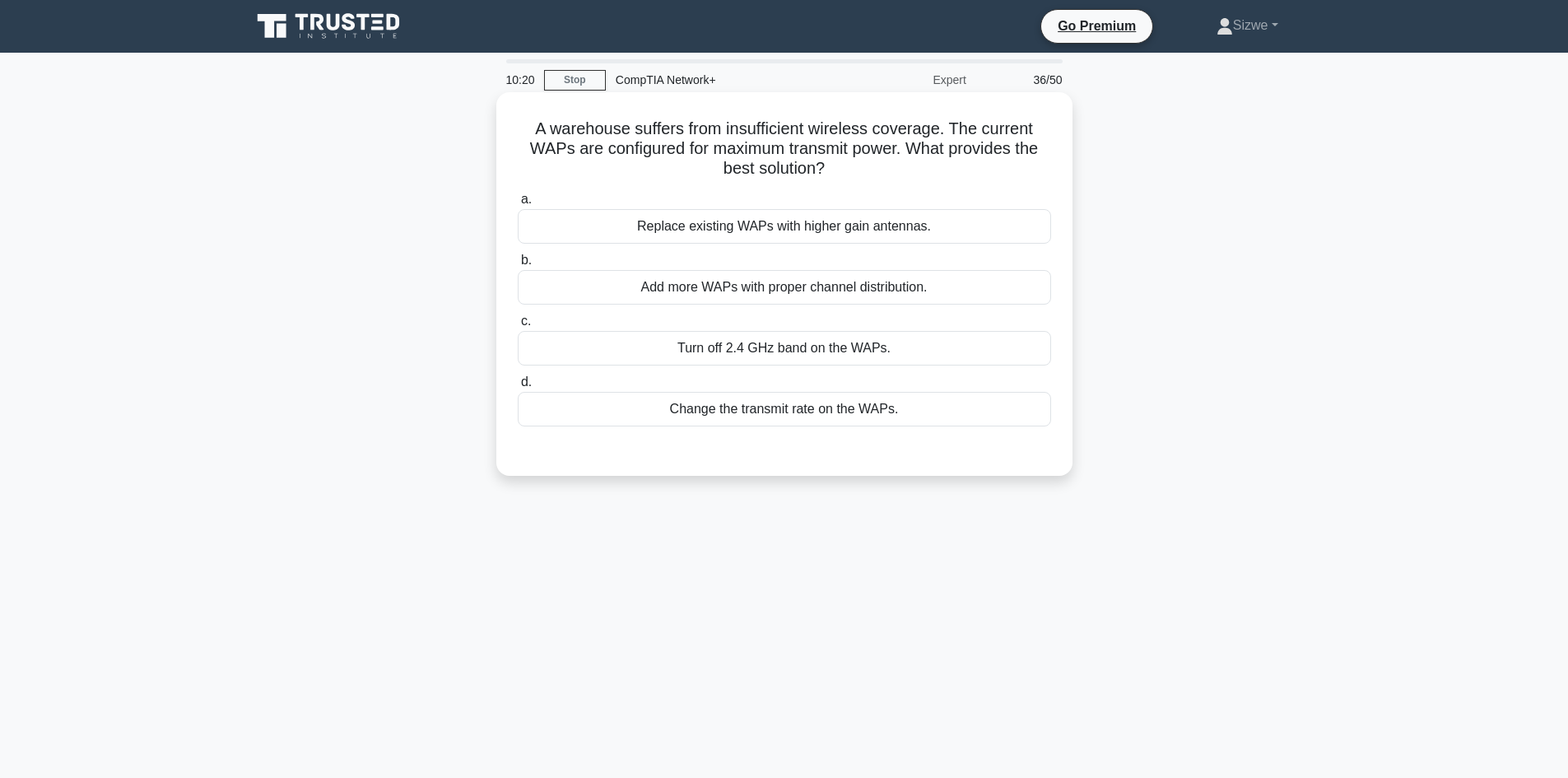
click at [748, 417] on div "Change the transmit rate on the WAPs." at bounding box center [784, 409] width 534 height 34
click at [517, 387] on input "d. Change the transmit rate on the WAPs." at bounding box center [517, 382] width 0 height 10
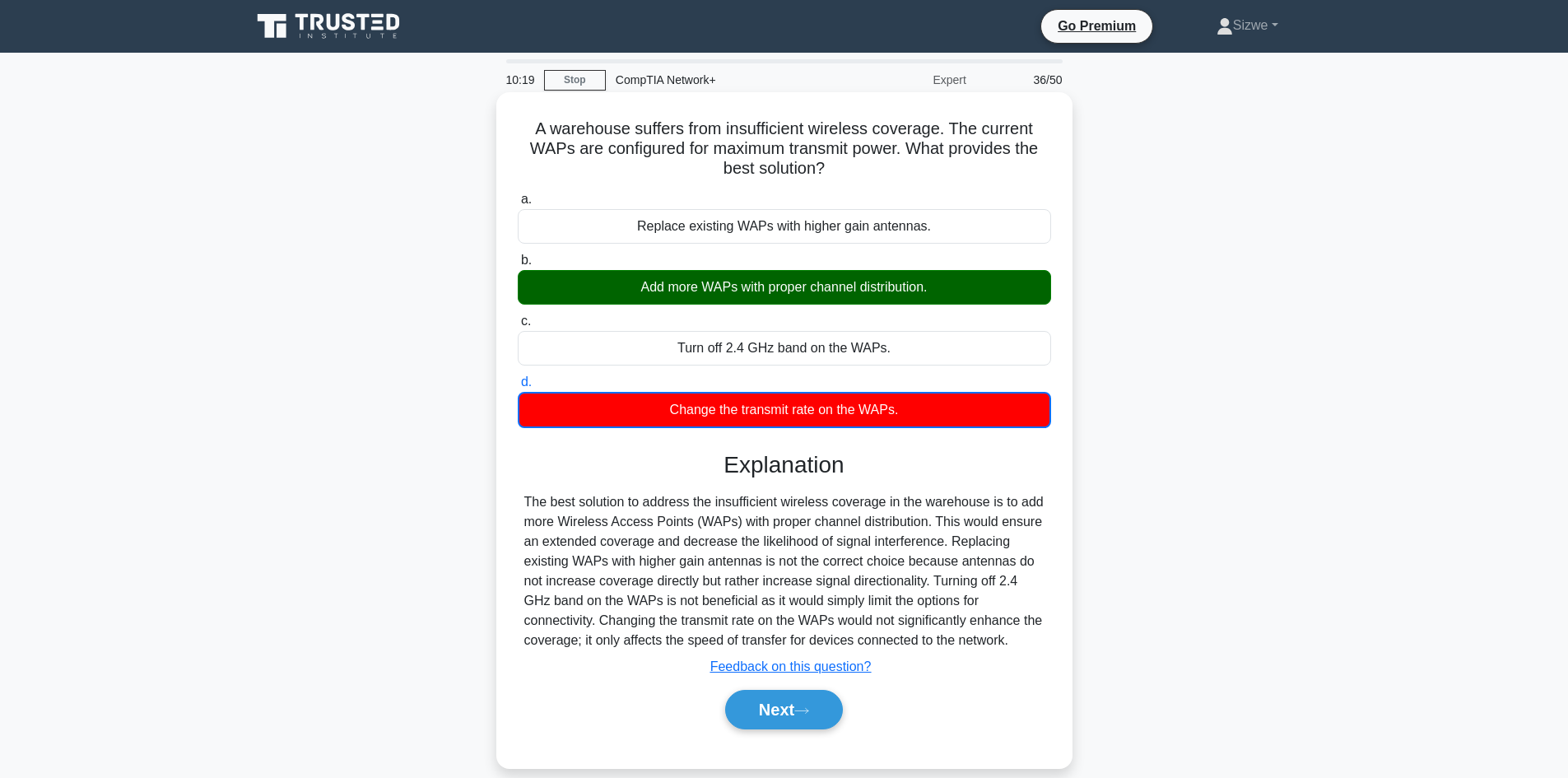
scroll to position [111, 0]
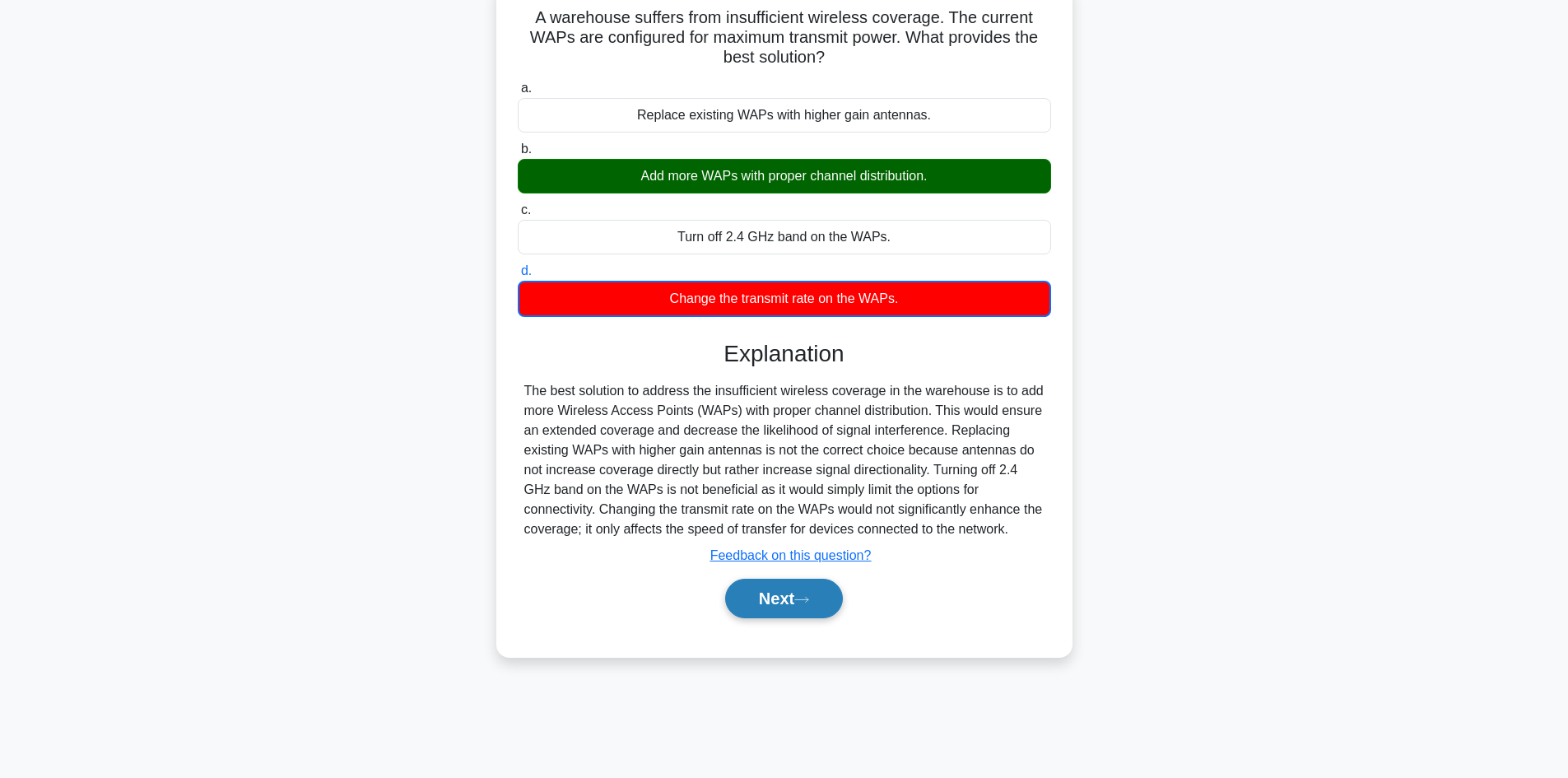
click at [775, 611] on button "Next" at bounding box center [783, 598] width 118 height 40
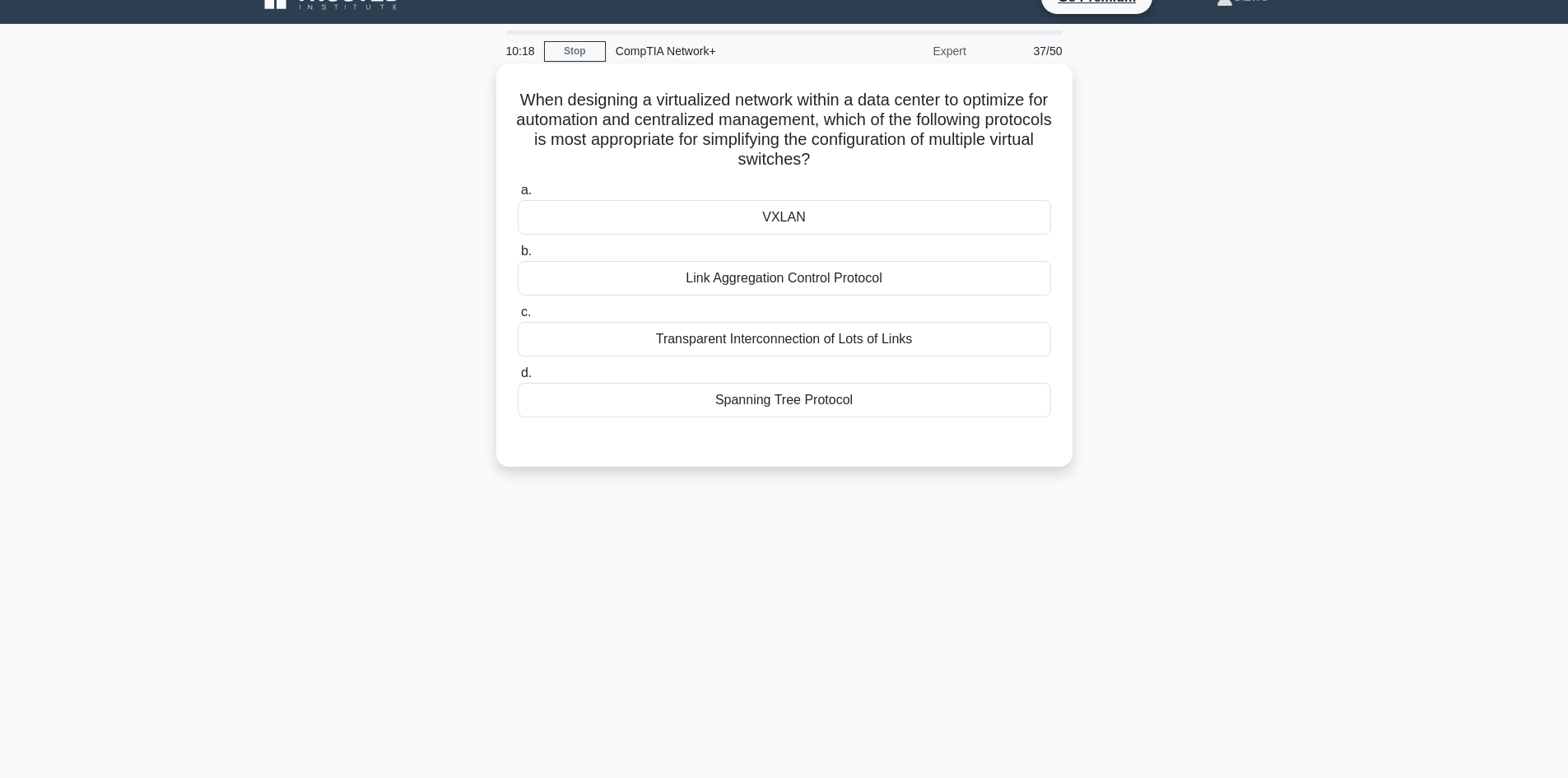
scroll to position [0, 0]
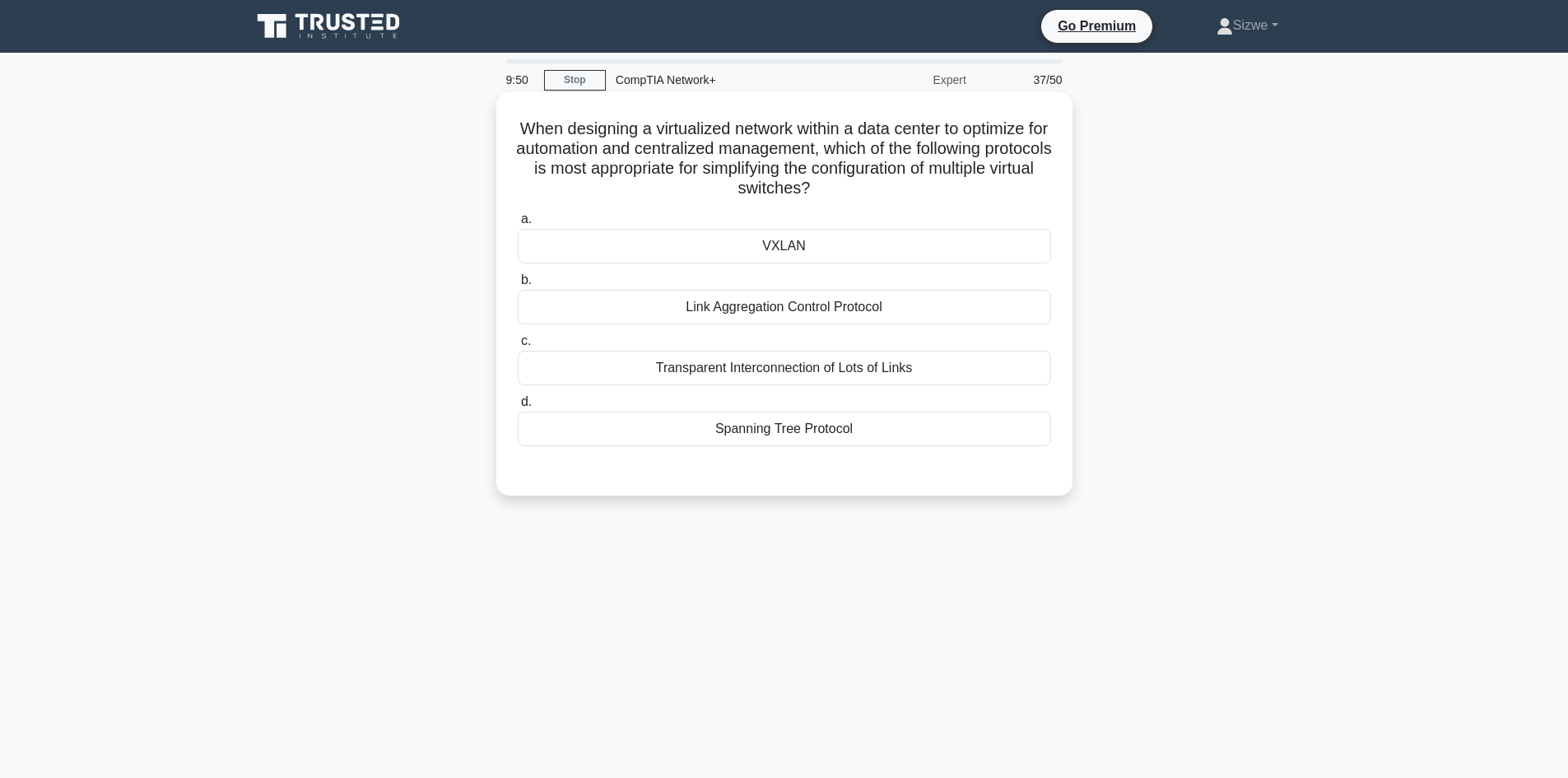
click at [749, 280] on label "b. Link Aggregation Control Protocol" at bounding box center [784, 297] width 534 height 54
click at [517, 280] on input "b. Link Aggregation Control Protocol" at bounding box center [517, 280] width 0 height 10
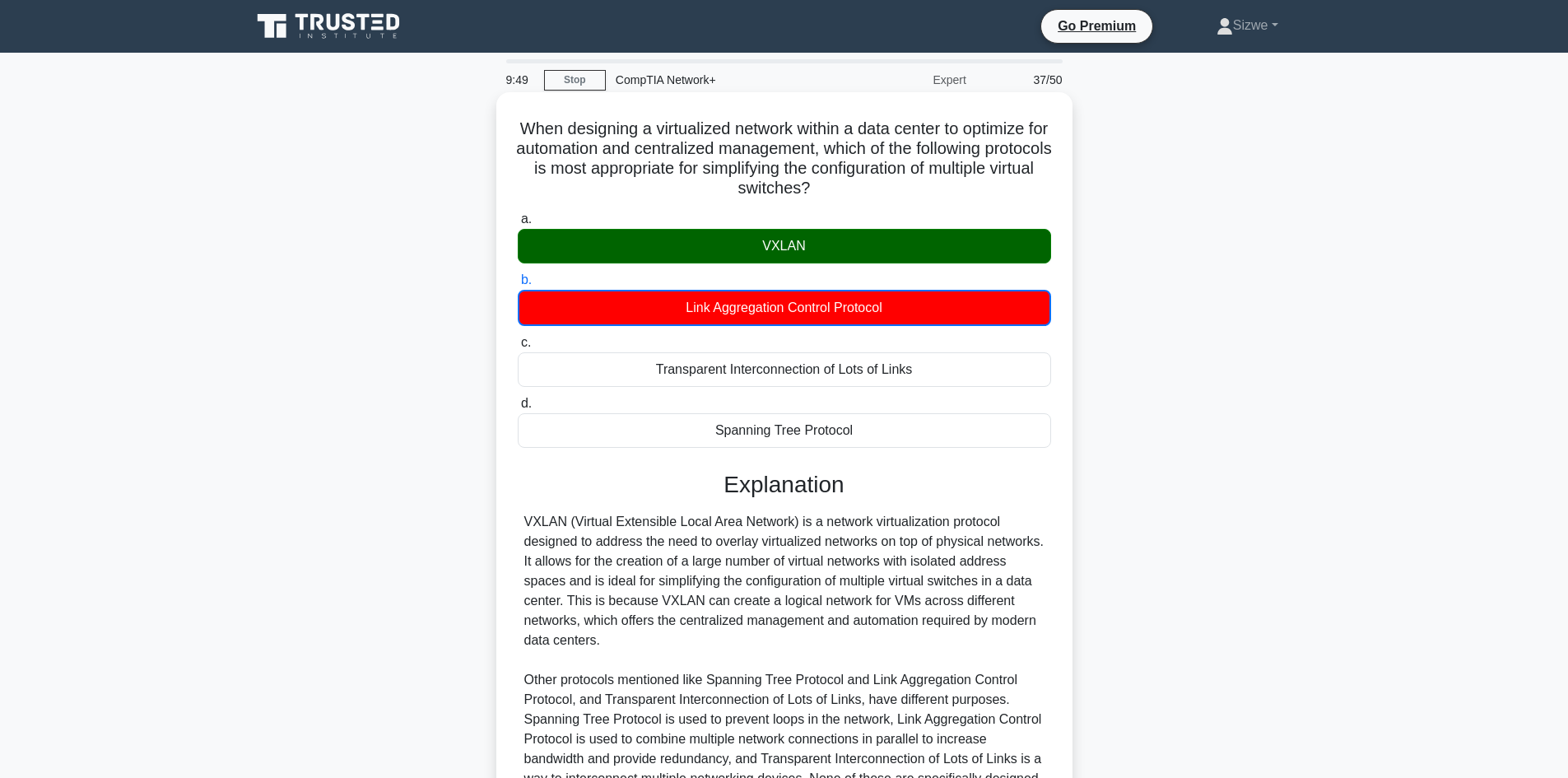
click at [751, 256] on div "VXLAN" at bounding box center [784, 246] width 534 height 34
click at [517, 225] on input "a. VXLAN" at bounding box center [517, 219] width 0 height 10
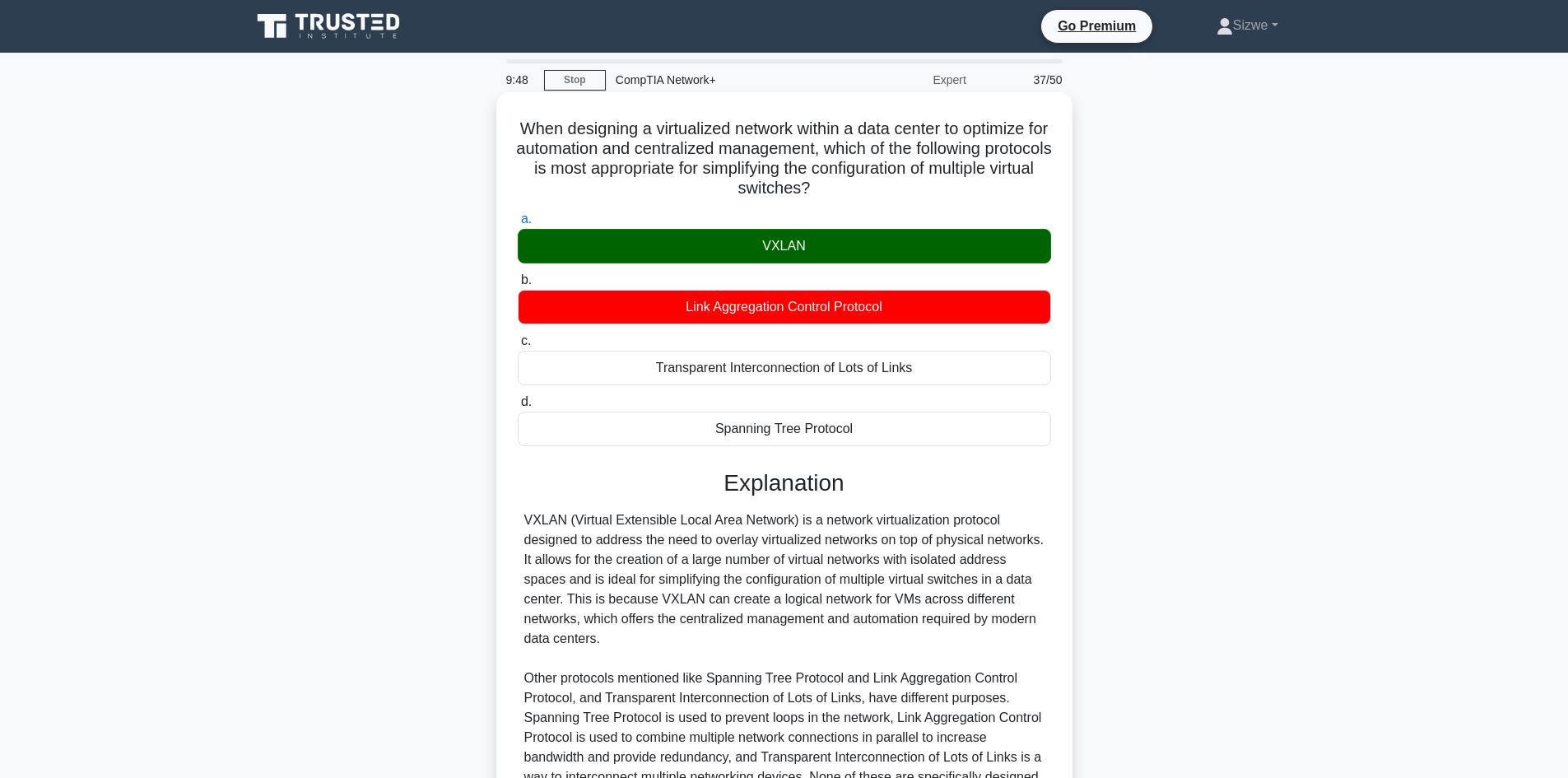
scroll to position [179, 0]
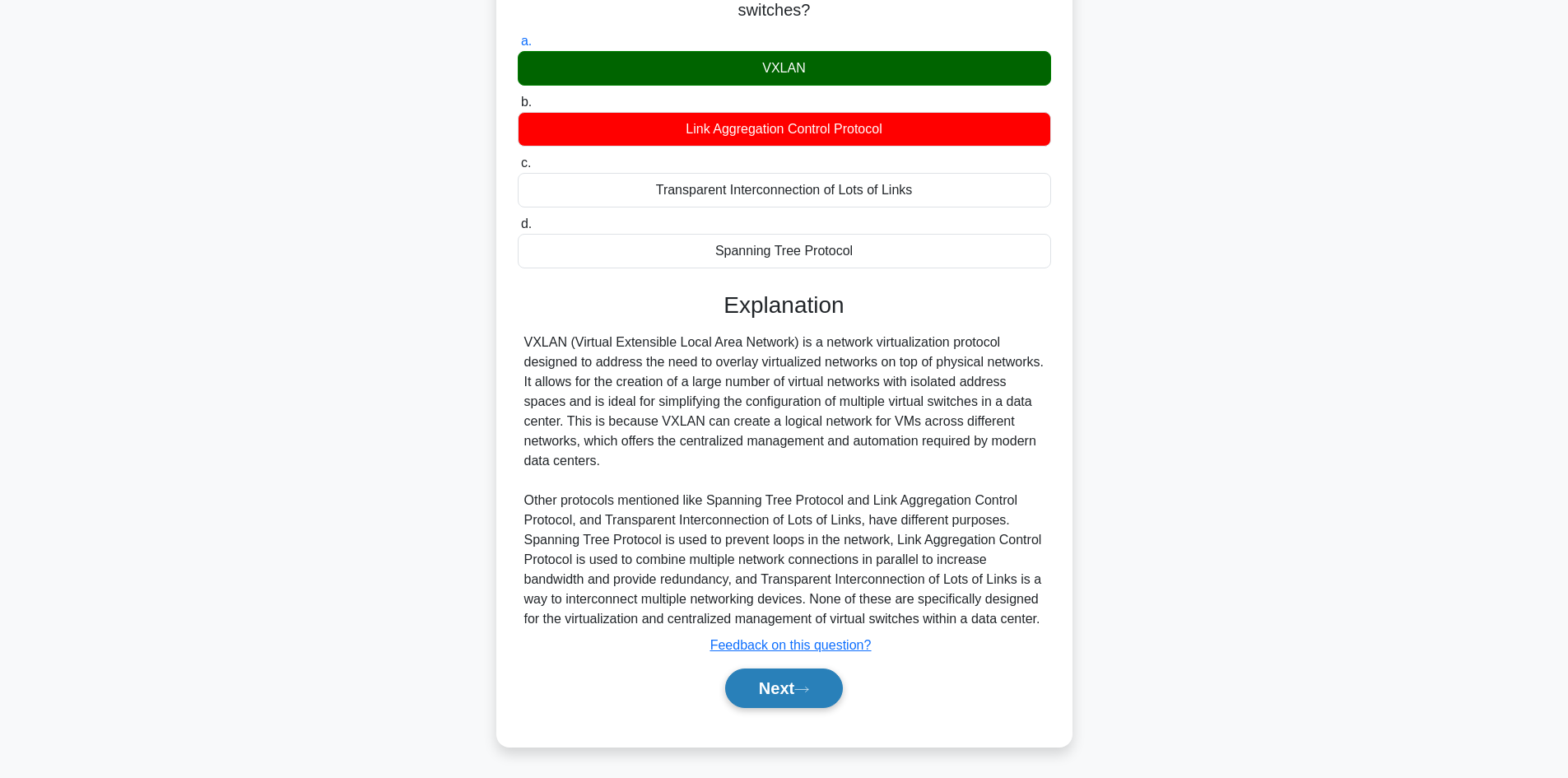
click at [775, 684] on button "Next" at bounding box center [783, 688] width 118 height 40
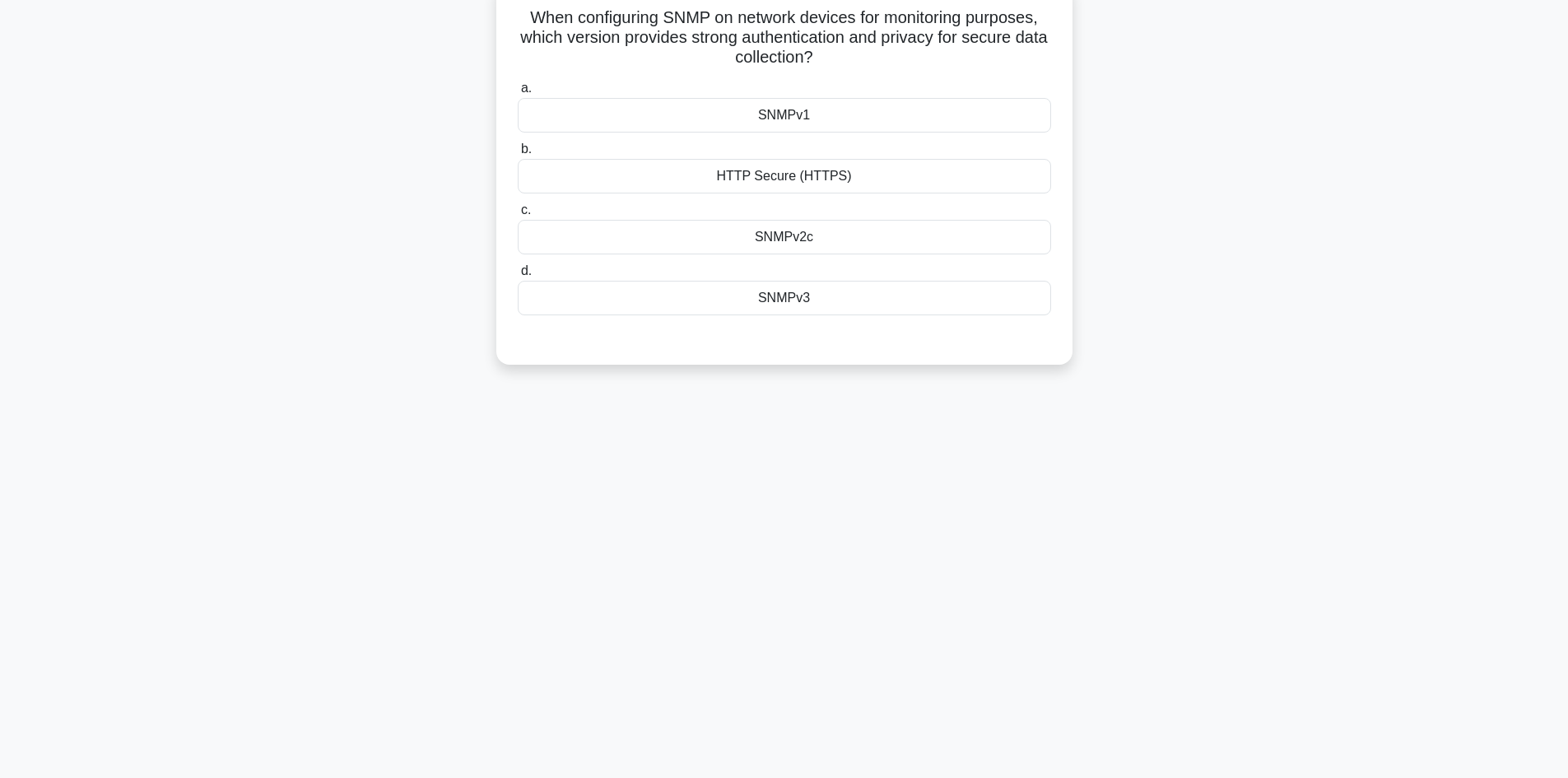
scroll to position [28, 0]
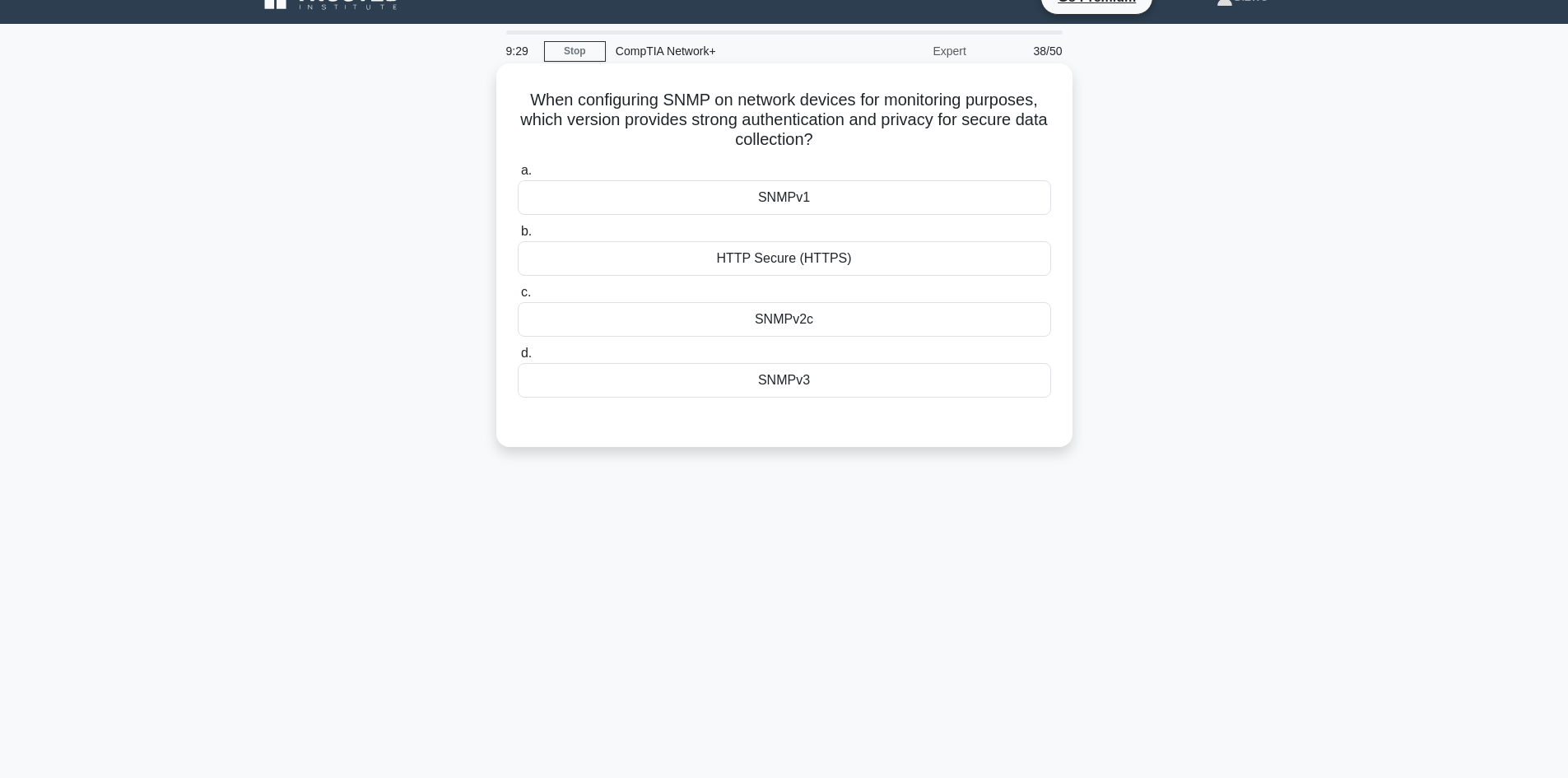
click at [769, 386] on div "SNMPv3" at bounding box center [784, 380] width 534 height 34
click at [517, 359] on input "d. SNMPv3" at bounding box center [517, 353] width 0 height 10
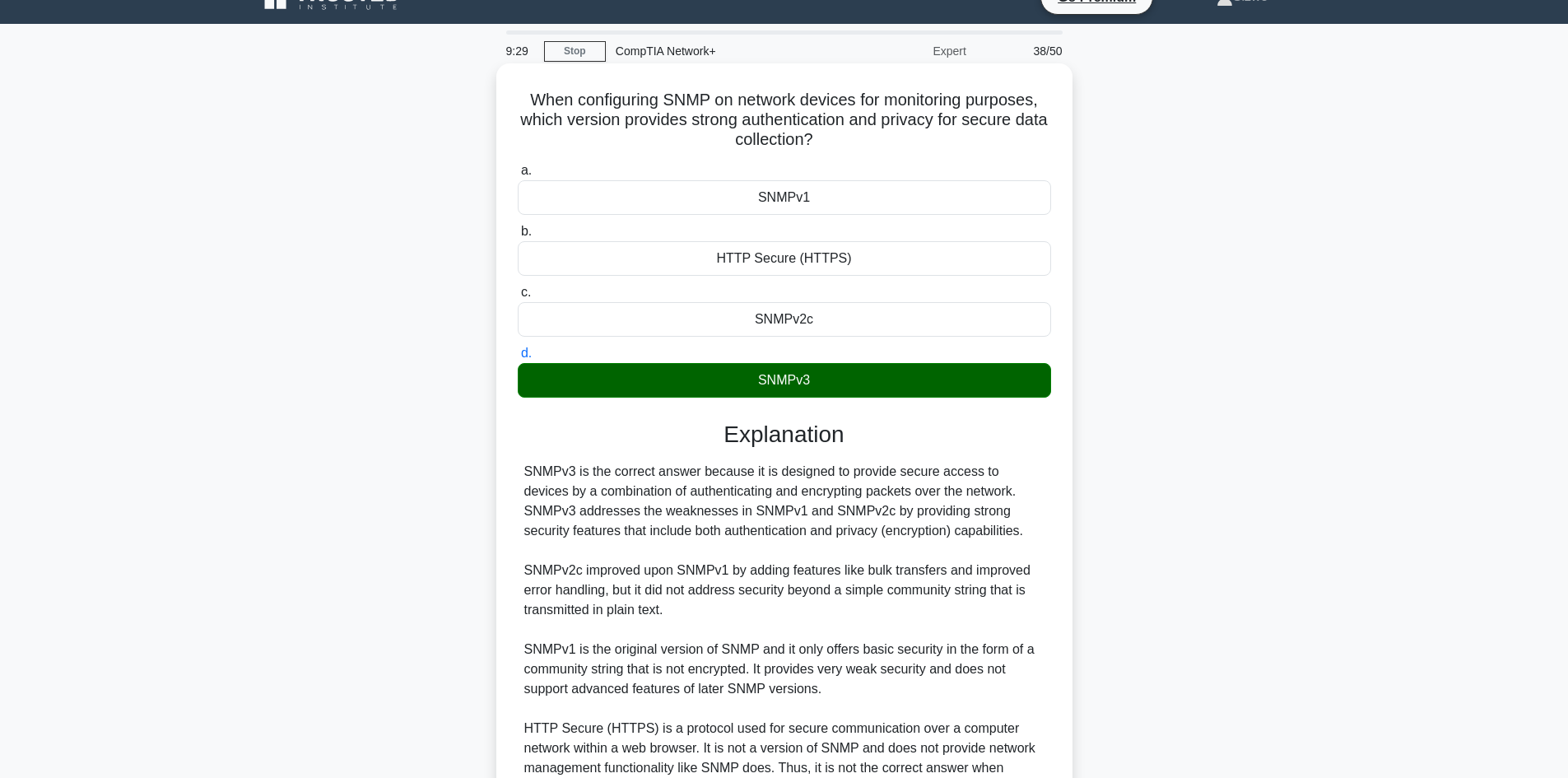
scroll to position [198, 0]
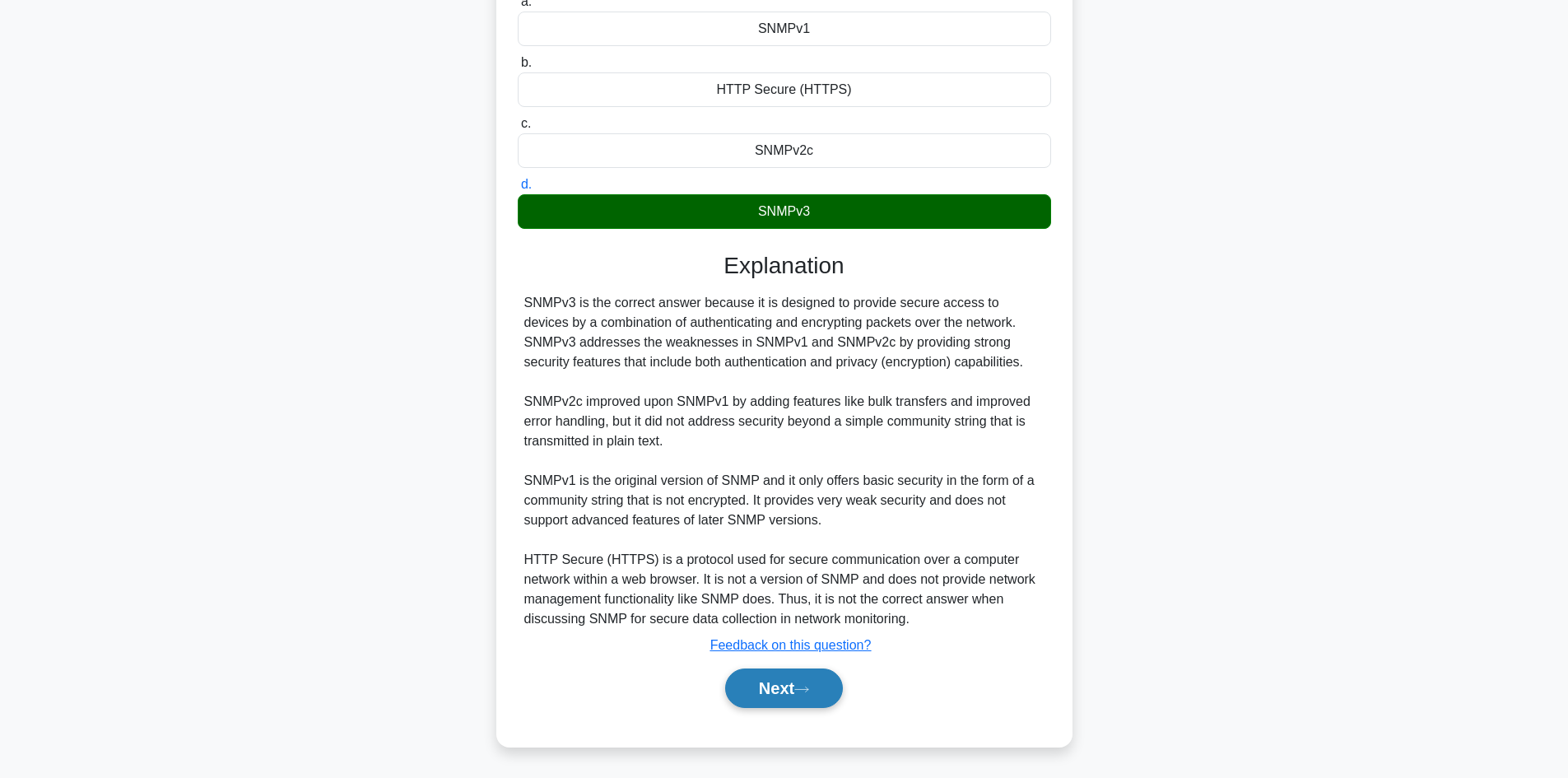
click at [788, 689] on button "Next" at bounding box center [783, 688] width 118 height 40
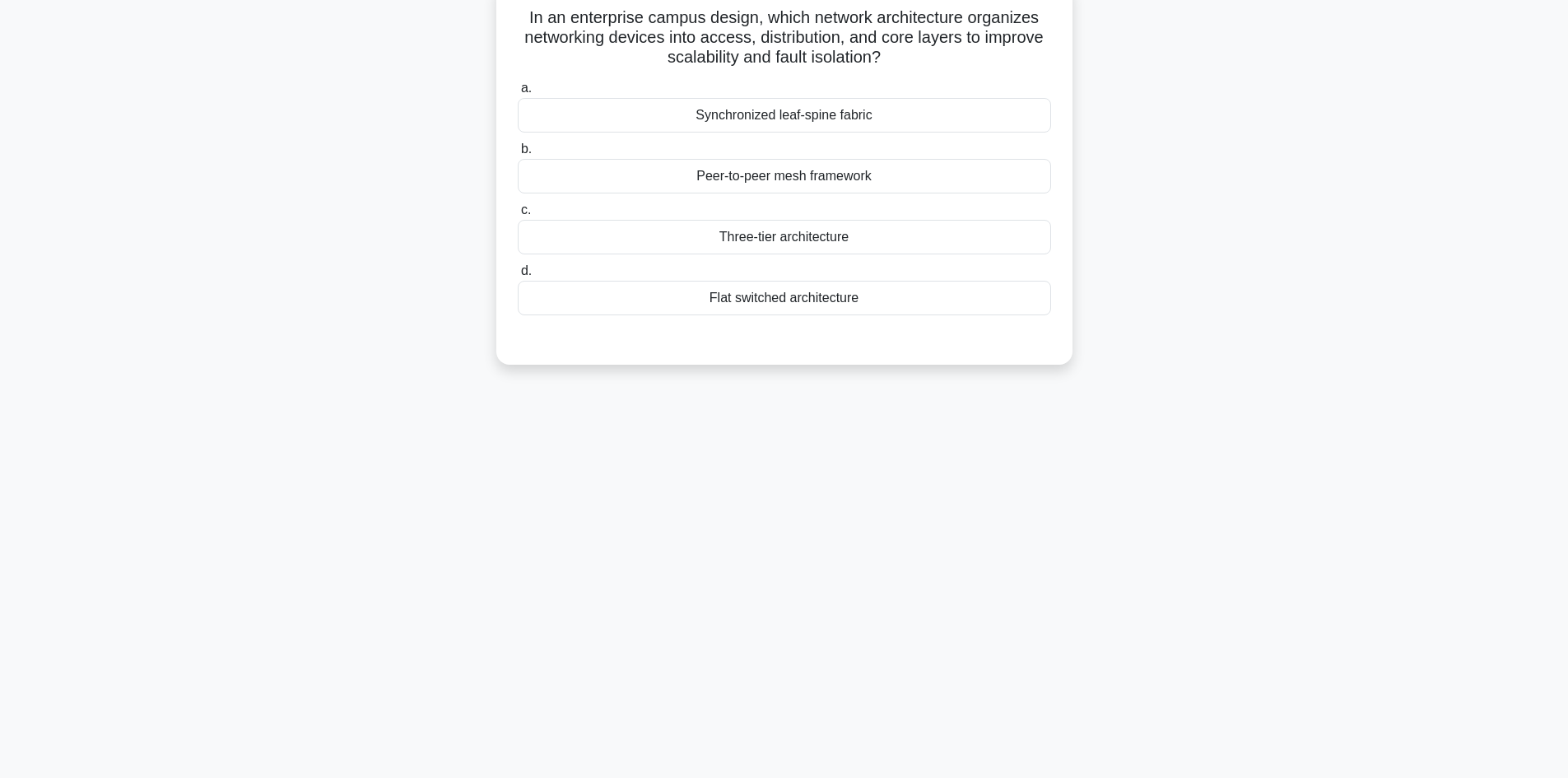
scroll to position [0, 0]
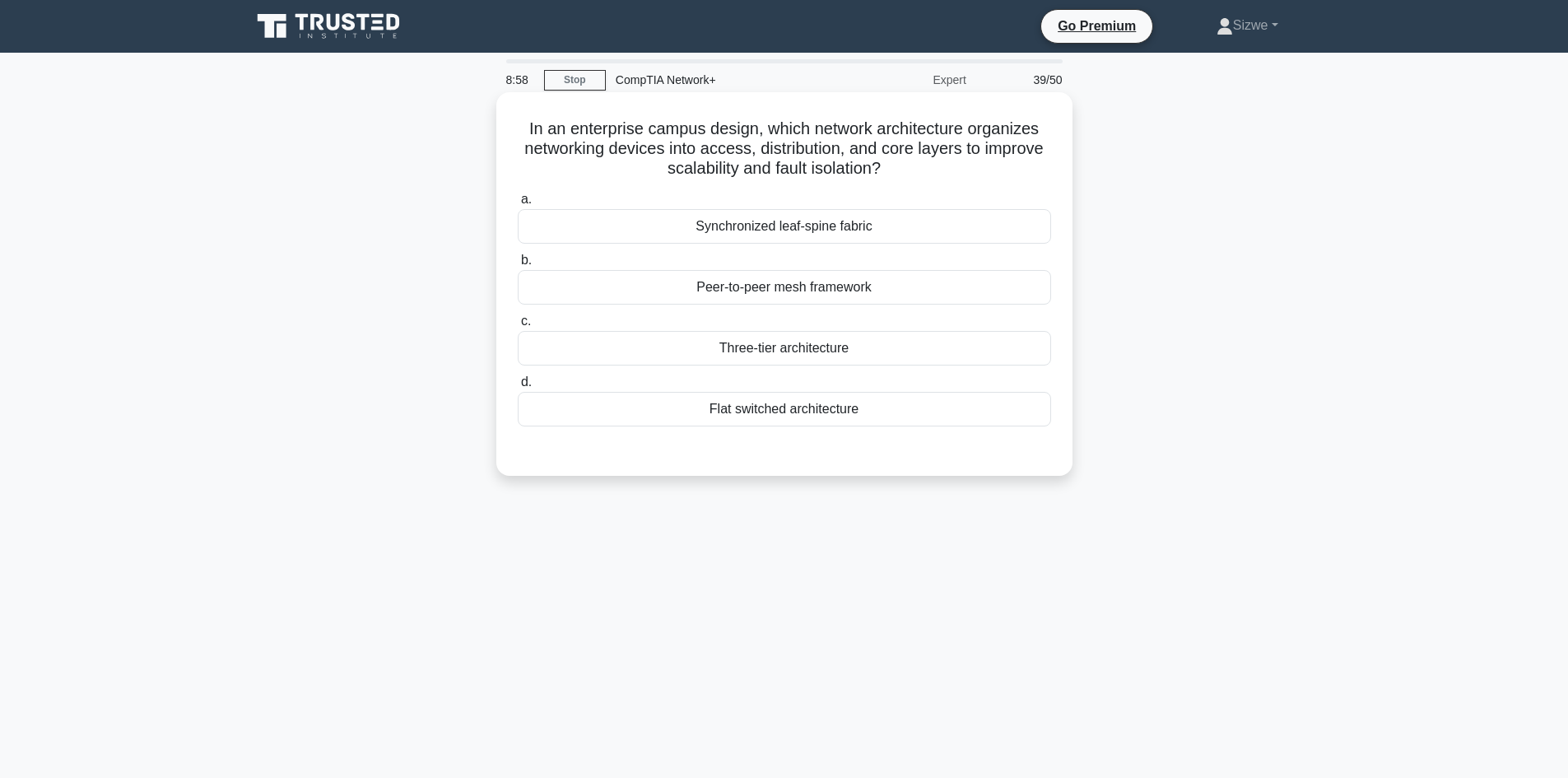
click at [779, 330] on label "c. Three-tier architecture" at bounding box center [784, 337] width 534 height 54
click at [517, 327] on input "c. Three-tier architecture" at bounding box center [517, 321] width 0 height 10
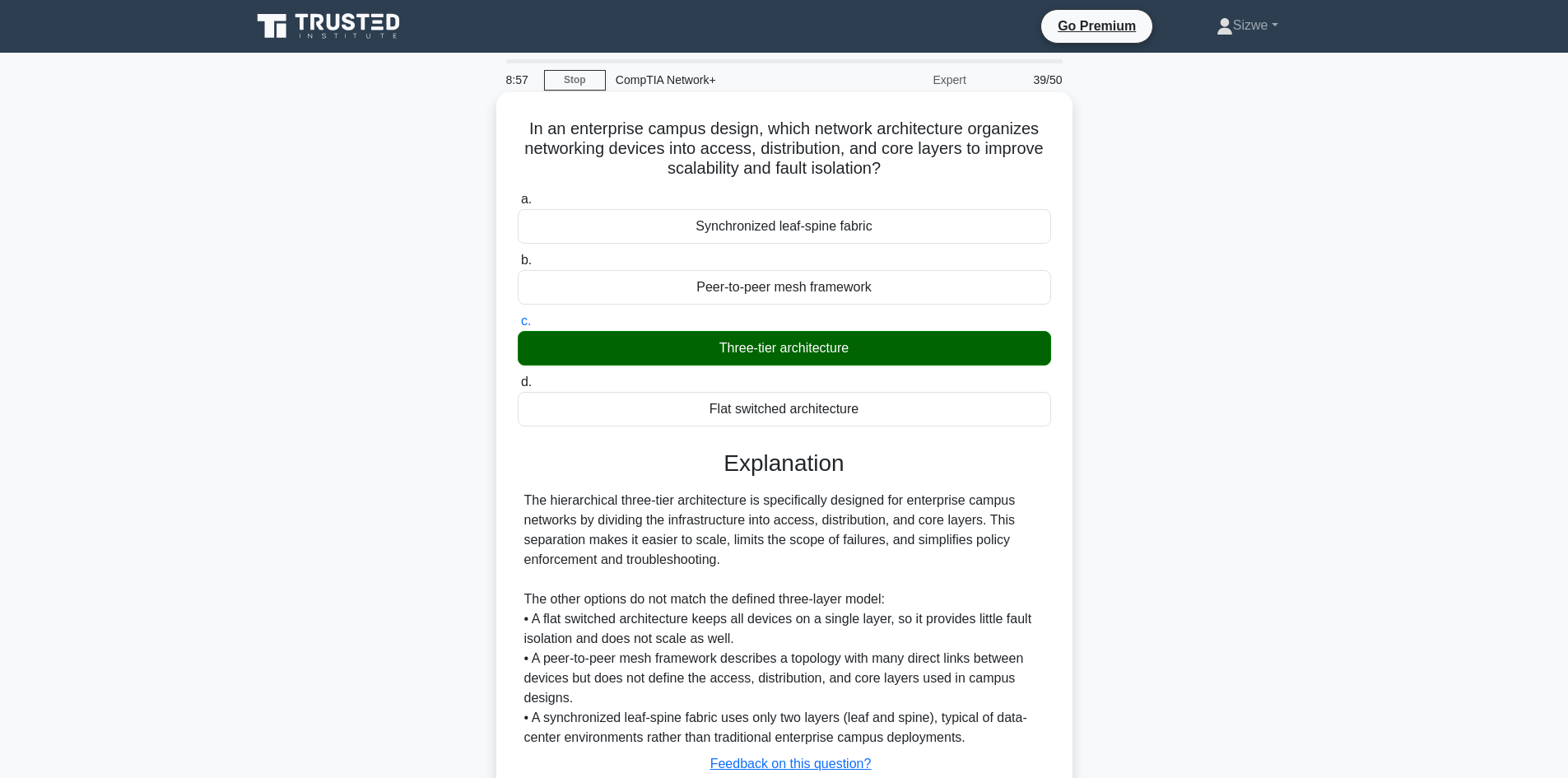
scroll to position [120, 0]
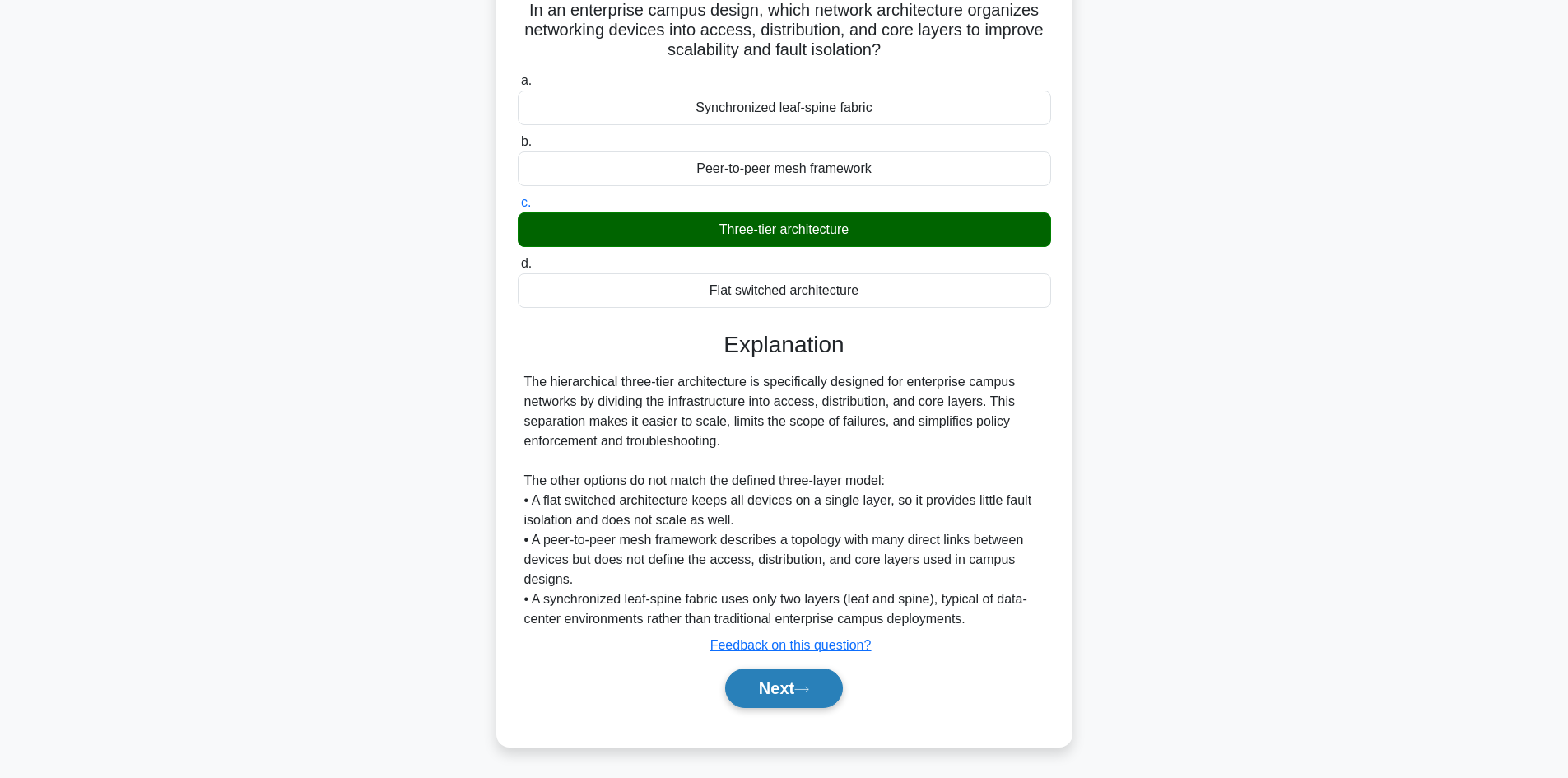
click at [802, 673] on button "Next" at bounding box center [783, 688] width 118 height 40
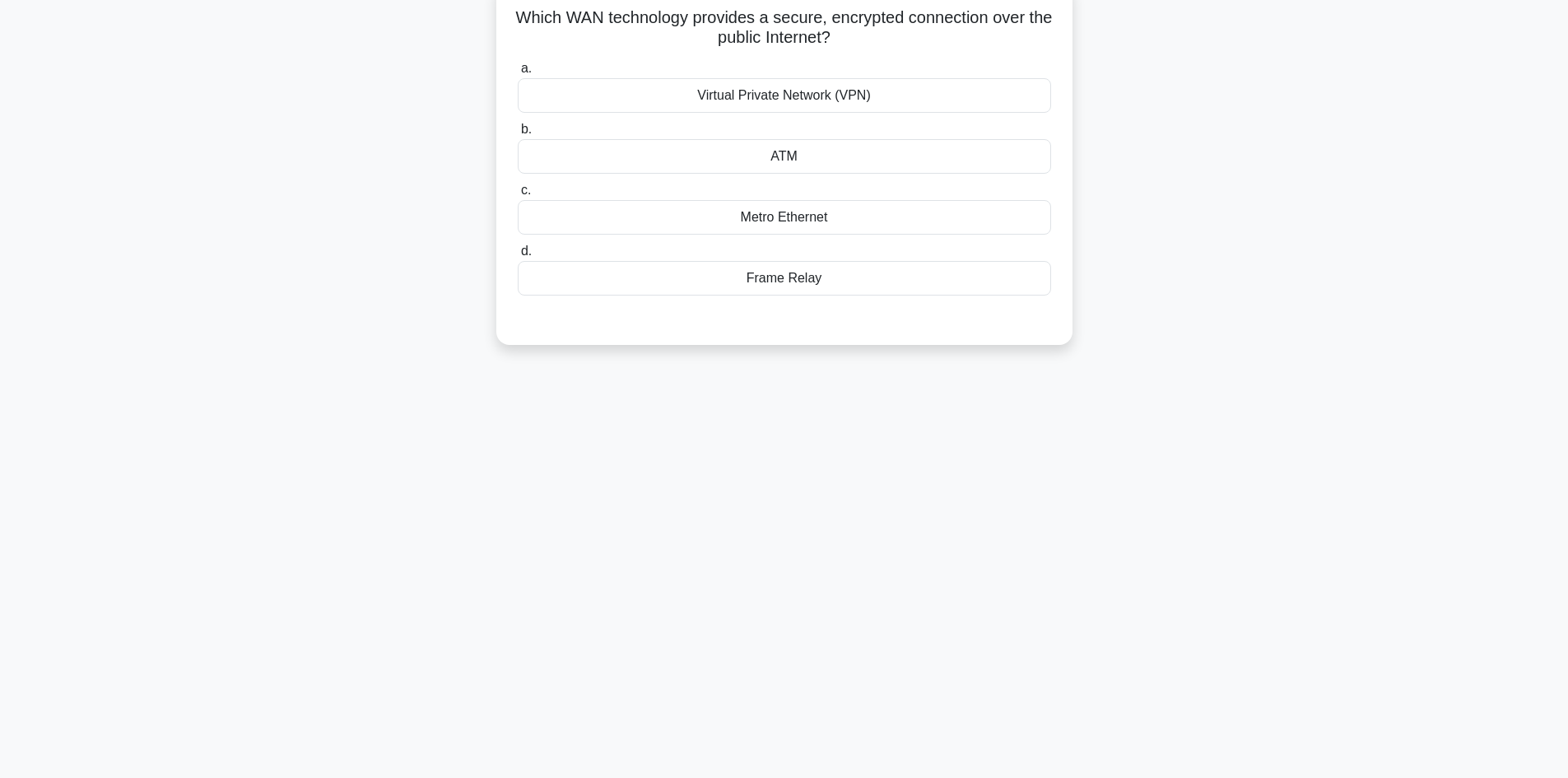
scroll to position [0, 0]
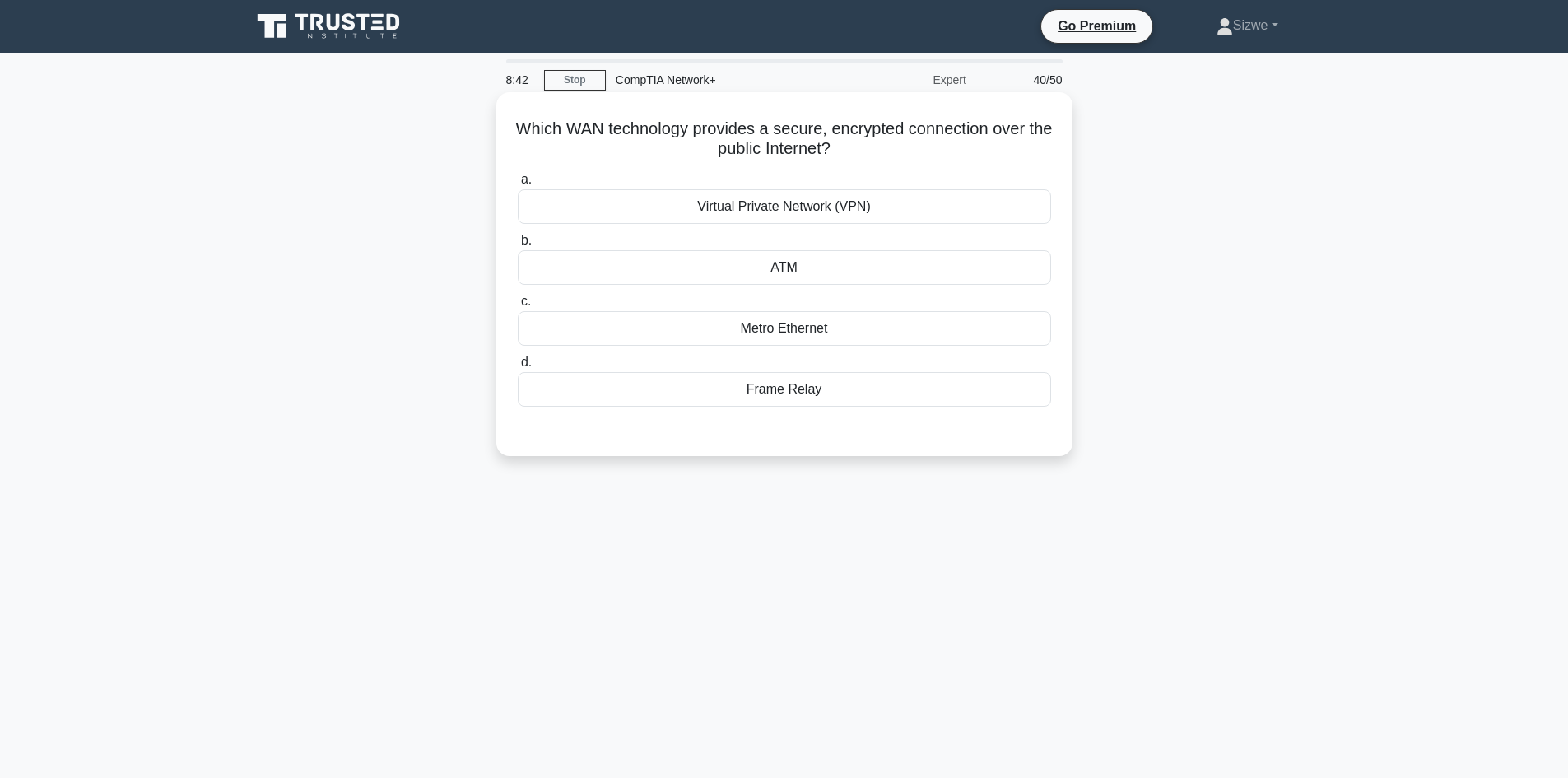
click at [813, 204] on div "Virtual Private Network (VPN)" at bounding box center [784, 207] width 534 height 34
click at [517, 185] on input "a. Virtual Private Network (VPN)" at bounding box center [517, 180] width 0 height 10
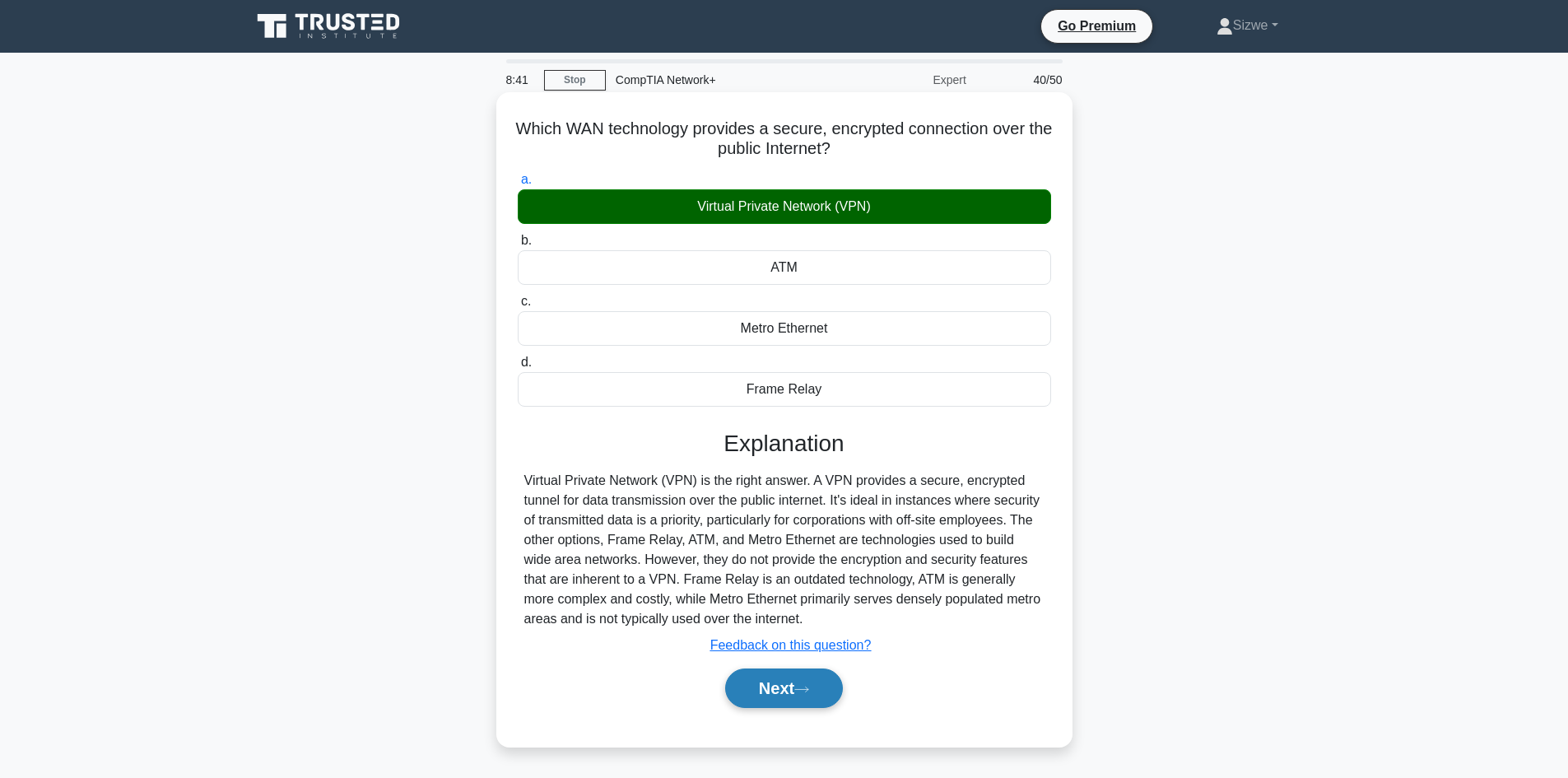
click at [779, 681] on button "Next" at bounding box center [783, 688] width 118 height 40
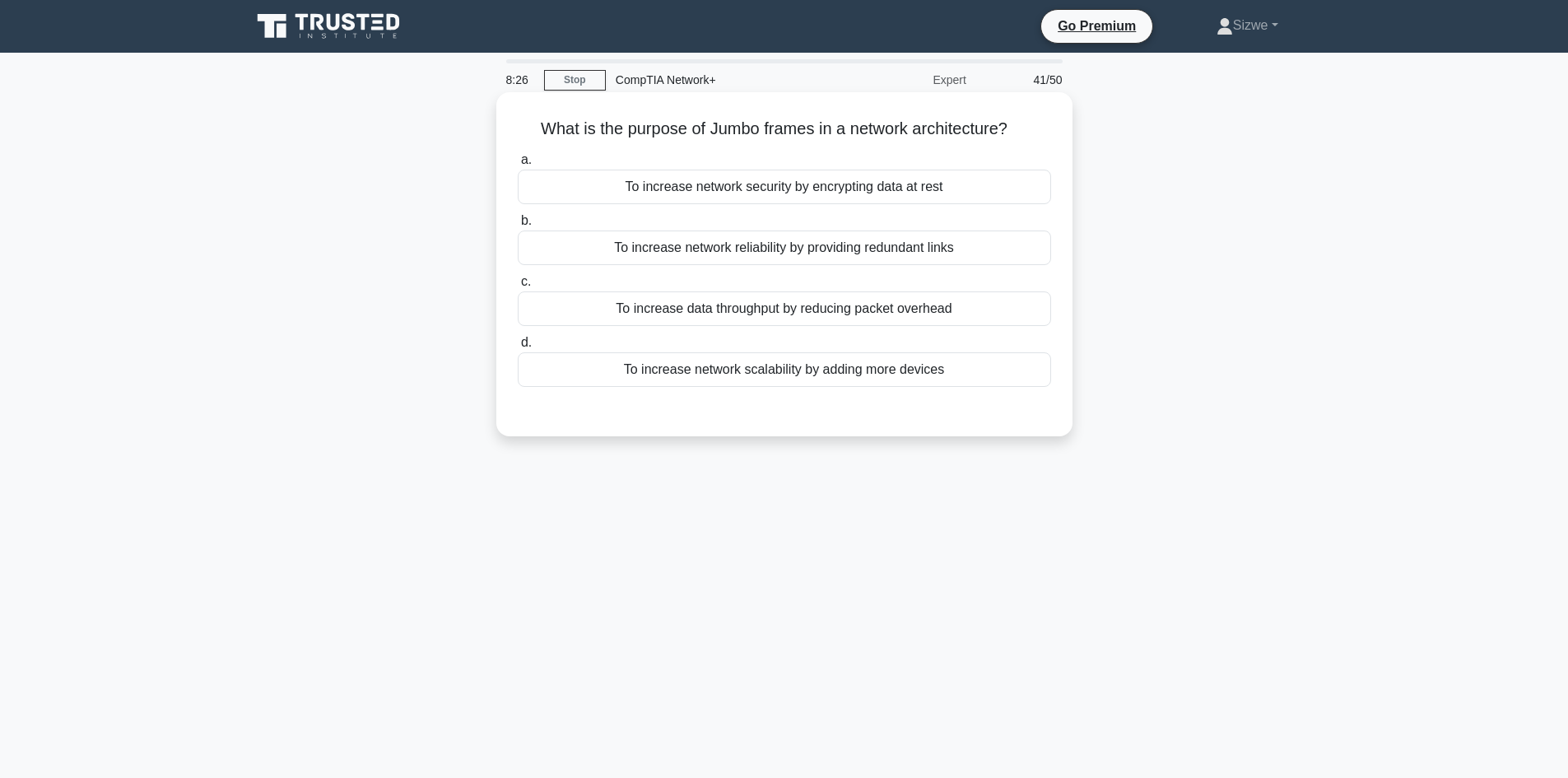
click at [872, 319] on div "To increase data throughput by reducing packet overhead" at bounding box center [784, 309] width 534 height 34
click at [517, 287] on input "c. To increase data throughput by reducing packet overhead" at bounding box center [517, 281] width 0 height 10
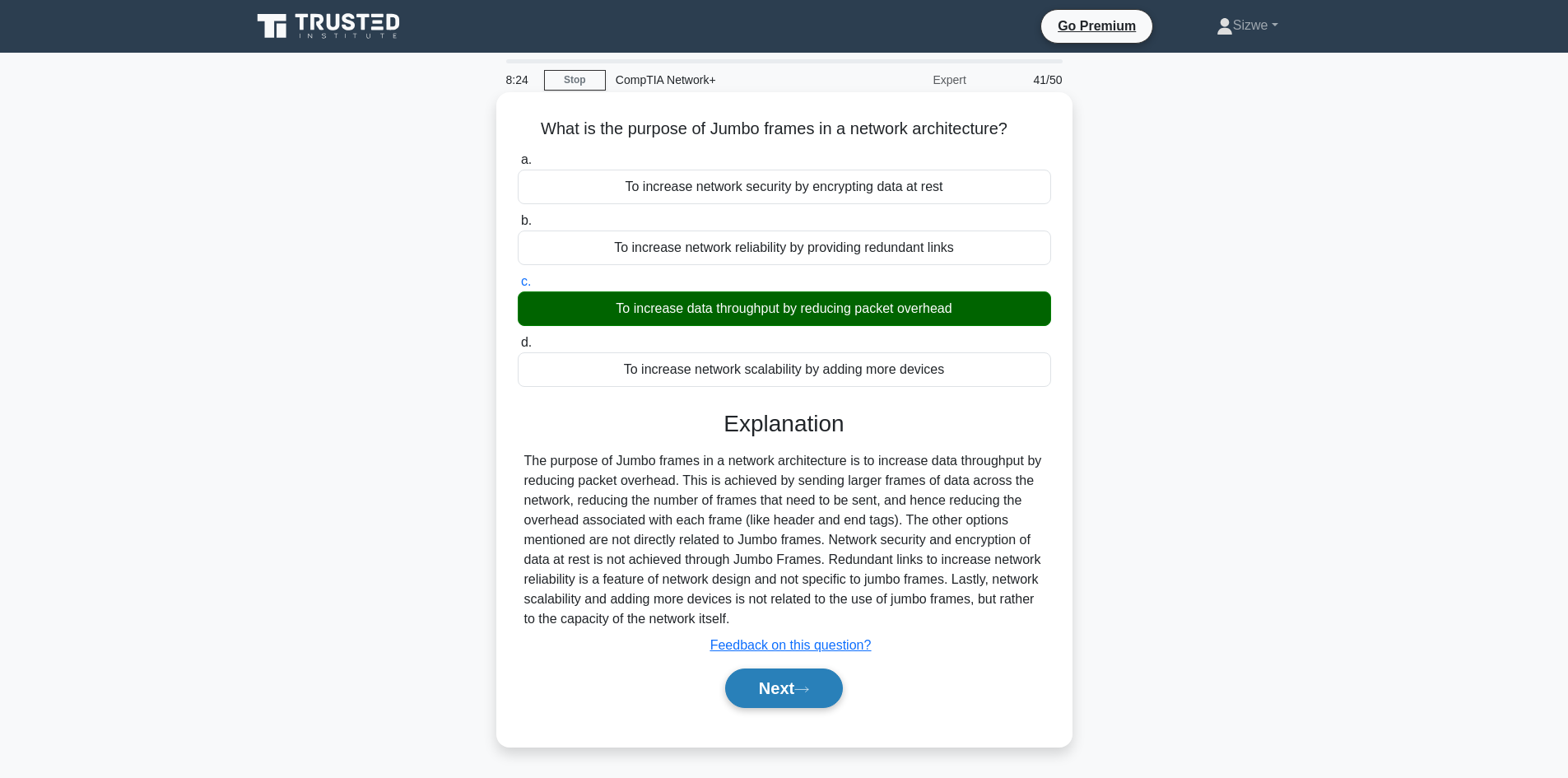
click at [787, 699] on button "Next" at bounding box center [783, 688] width 118 height 40
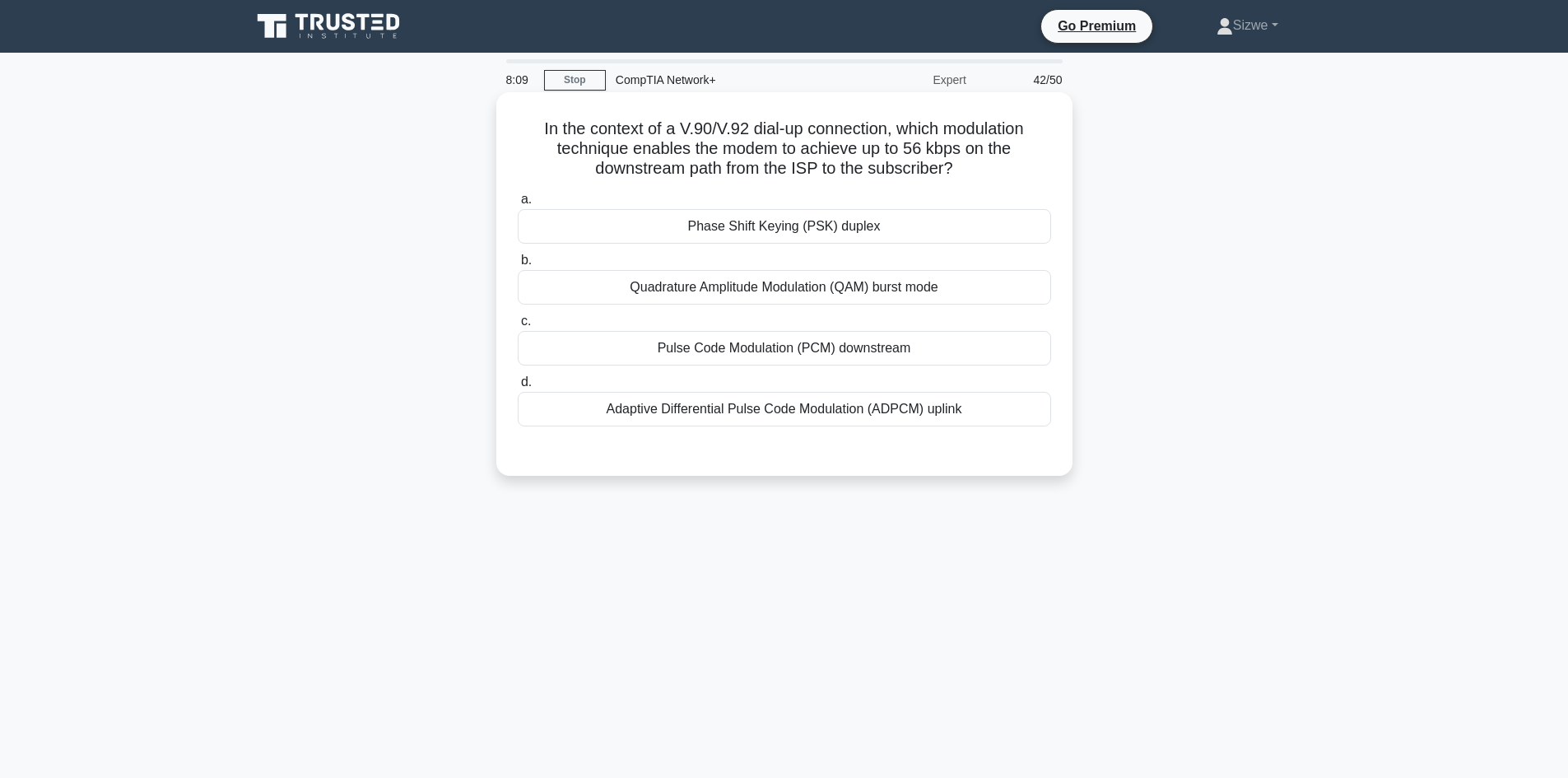
click at [819, 238] on div "Phase Shift Keying (PSK) duplex" at bounding box center [784, 226] width 534 height 34
click at [517, 205] on input "a. Phase Shift Keying (PSK) duplex" at bounding box center [517, 200] width 0 height 10
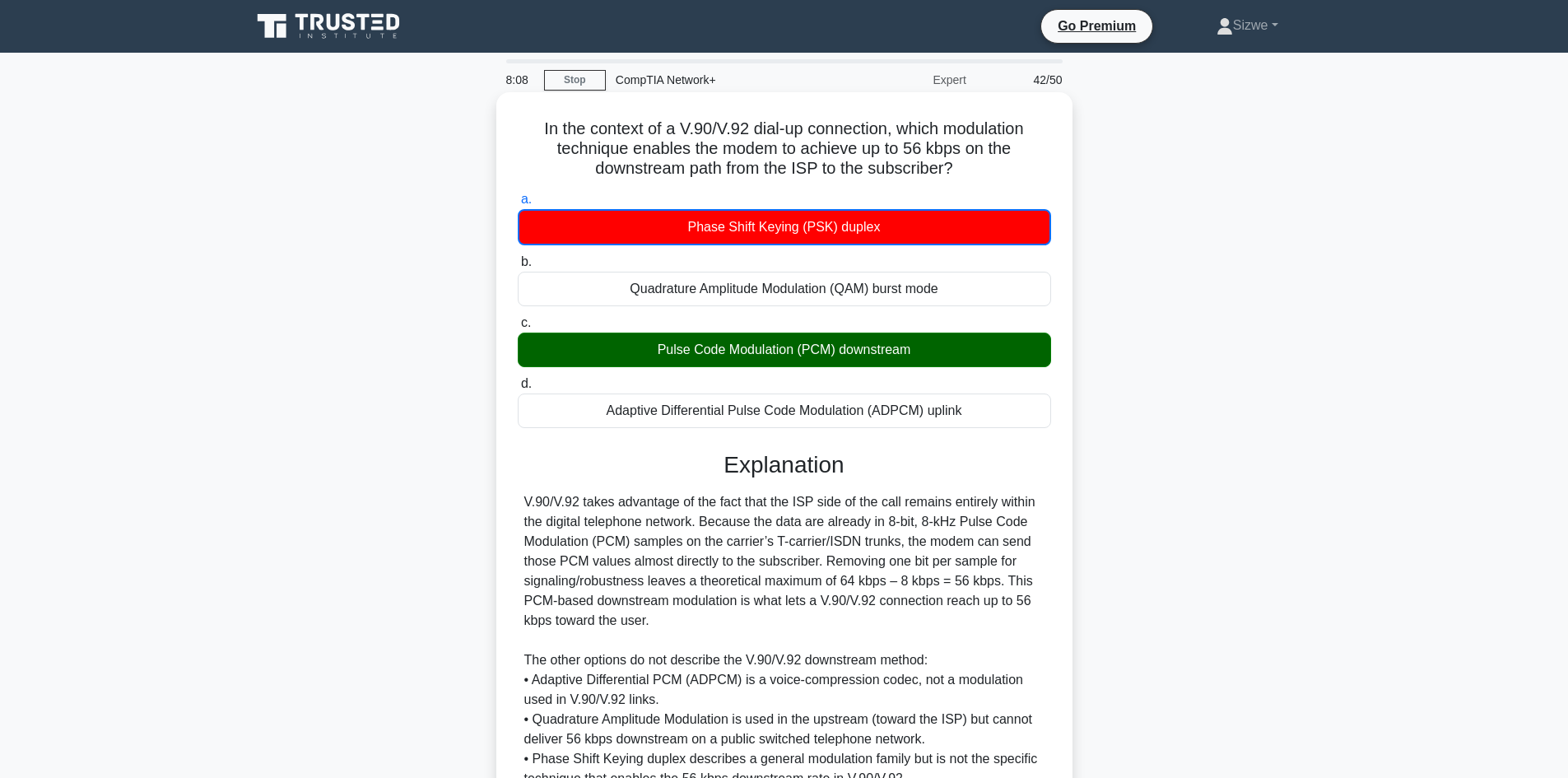
scroll to position [160, 0]
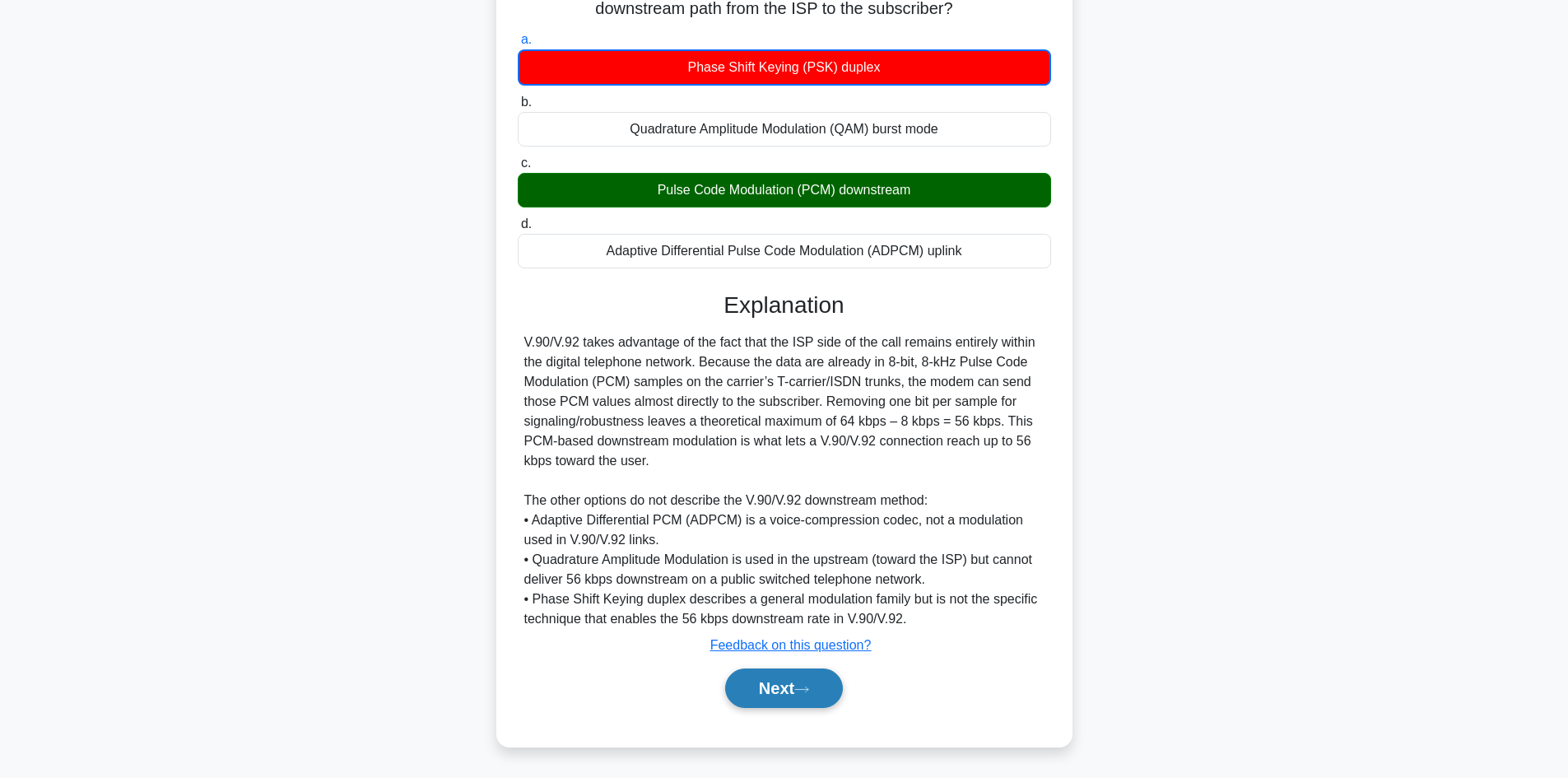
click at [776, 681] on button "Next" at bounding box center [783, 688] width 118 height 40
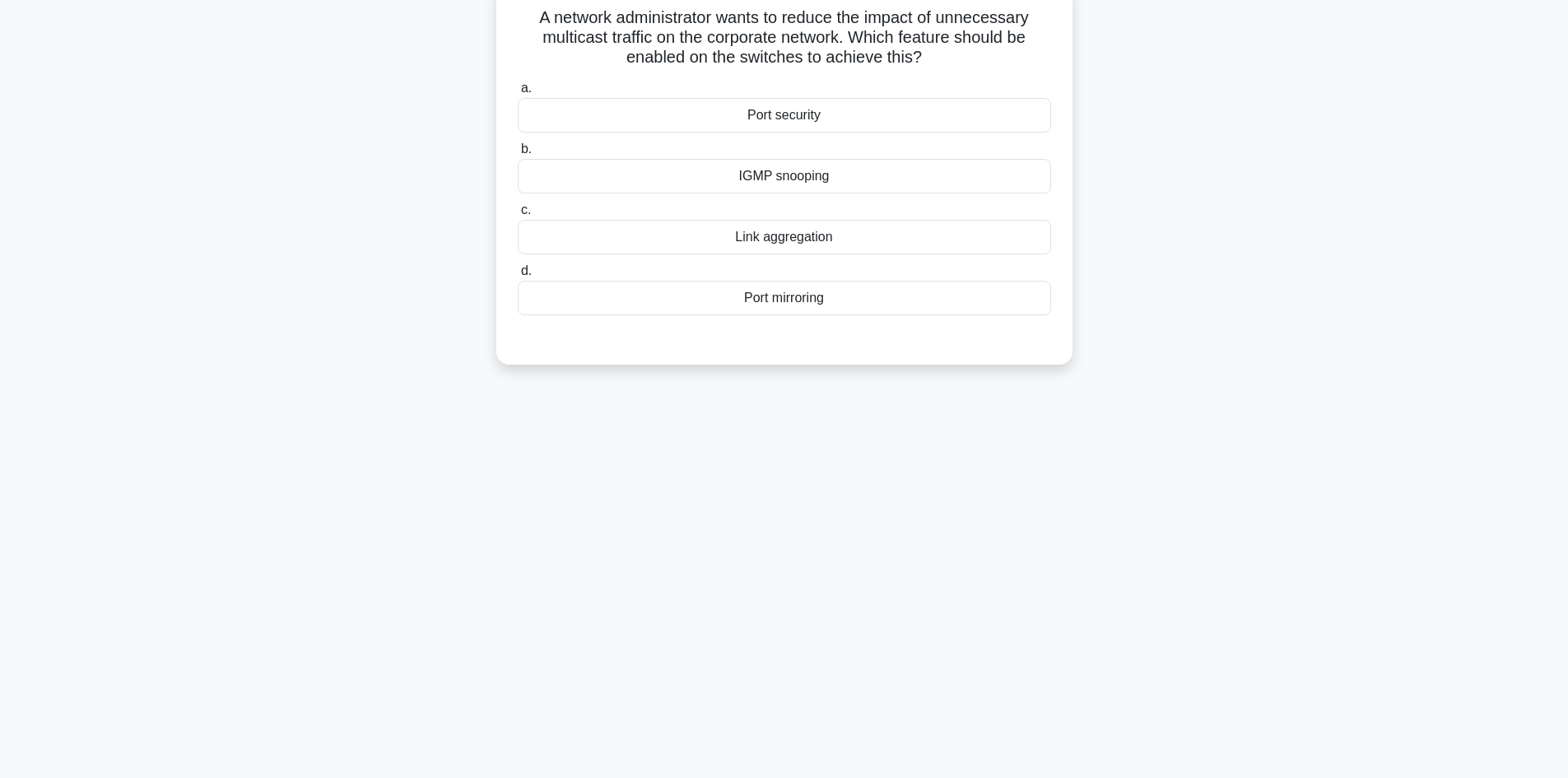
scroll to position [0, 0]
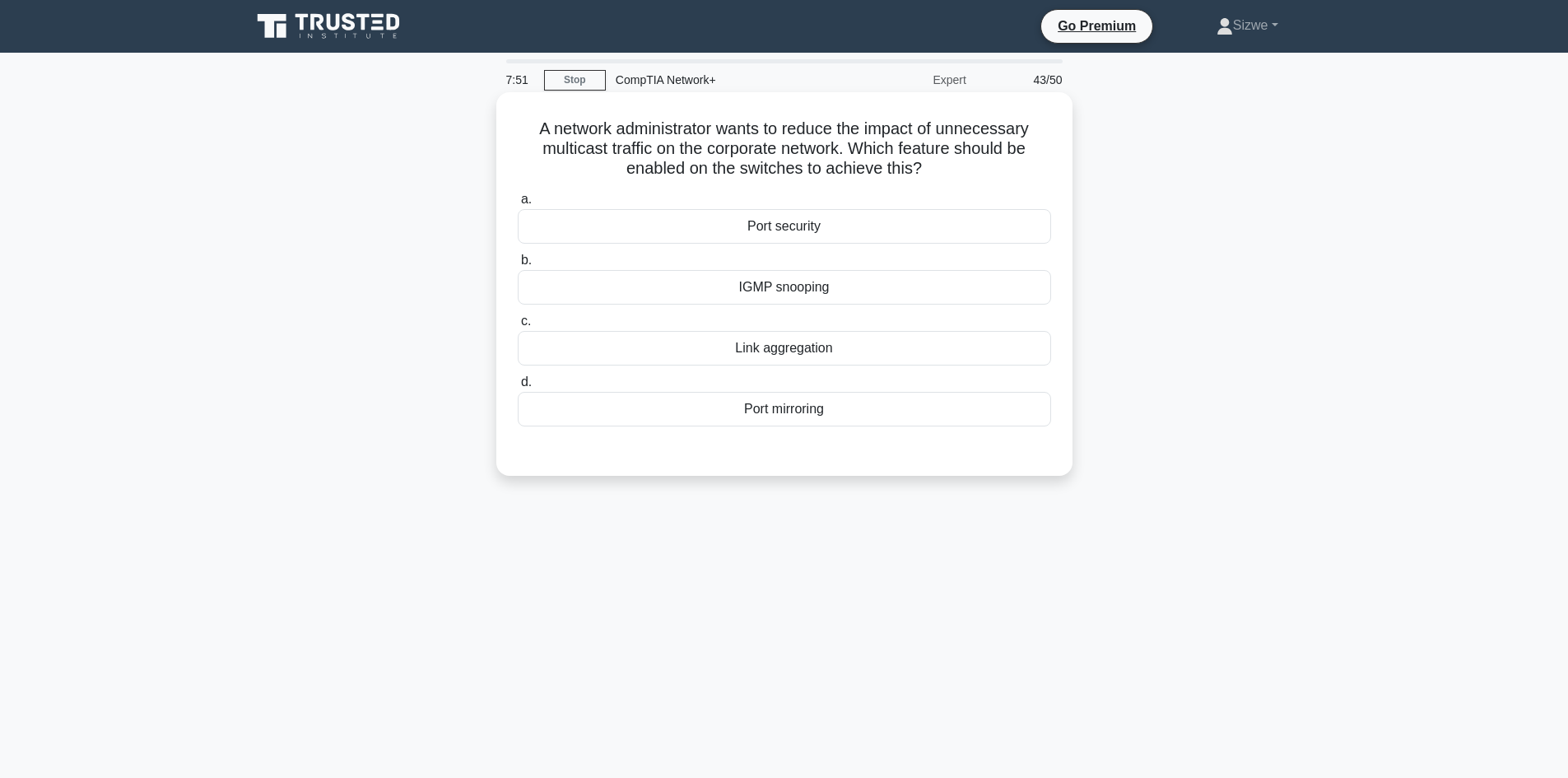
click at [828, 242] on div "Port security" at bounding box center [784, 226] width 534 height 34
click at [517, 205] on input "a. Port security" at bounding box center [517, 200] width 0 height 10
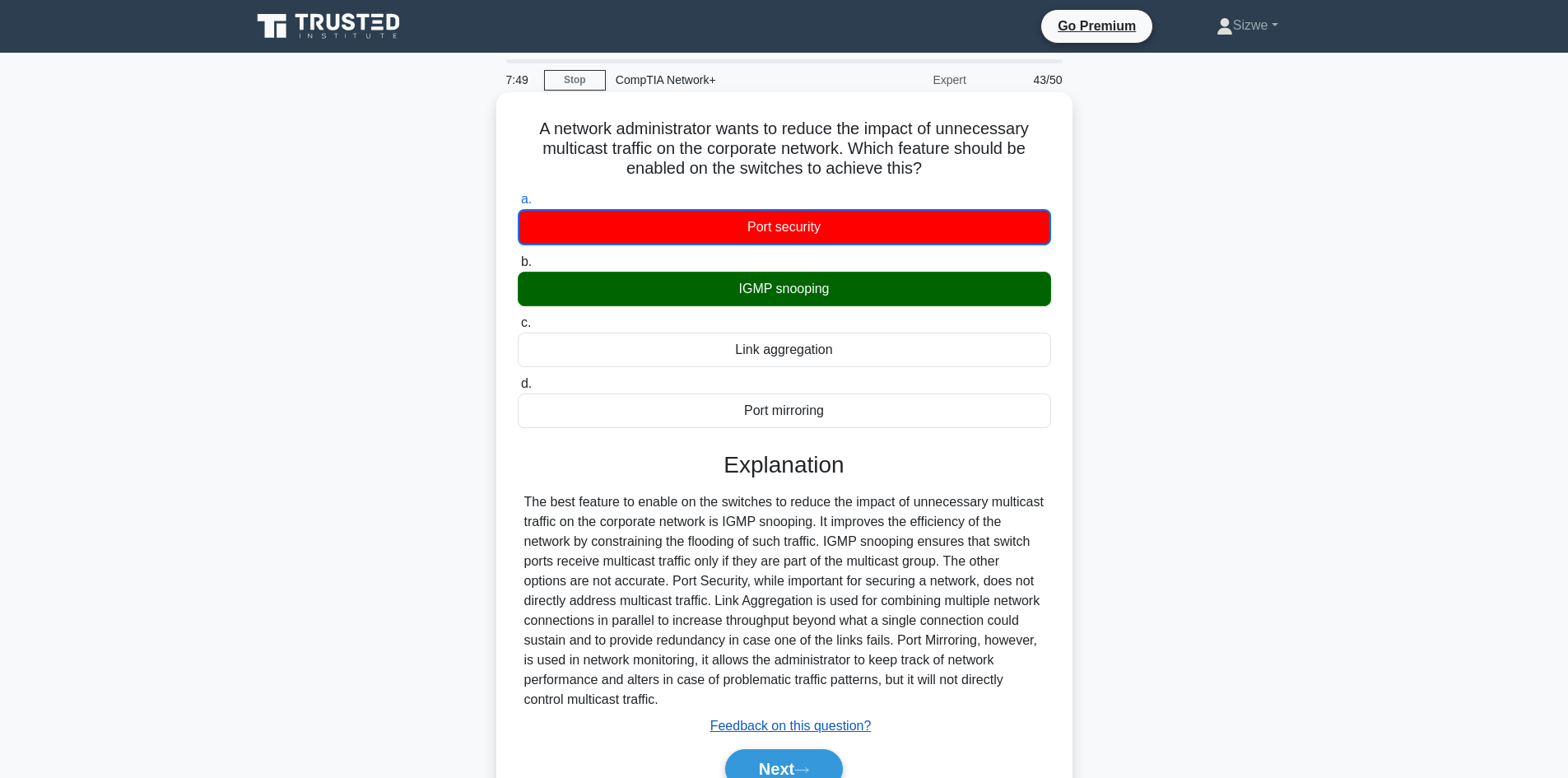
scroll to position [111, 0]
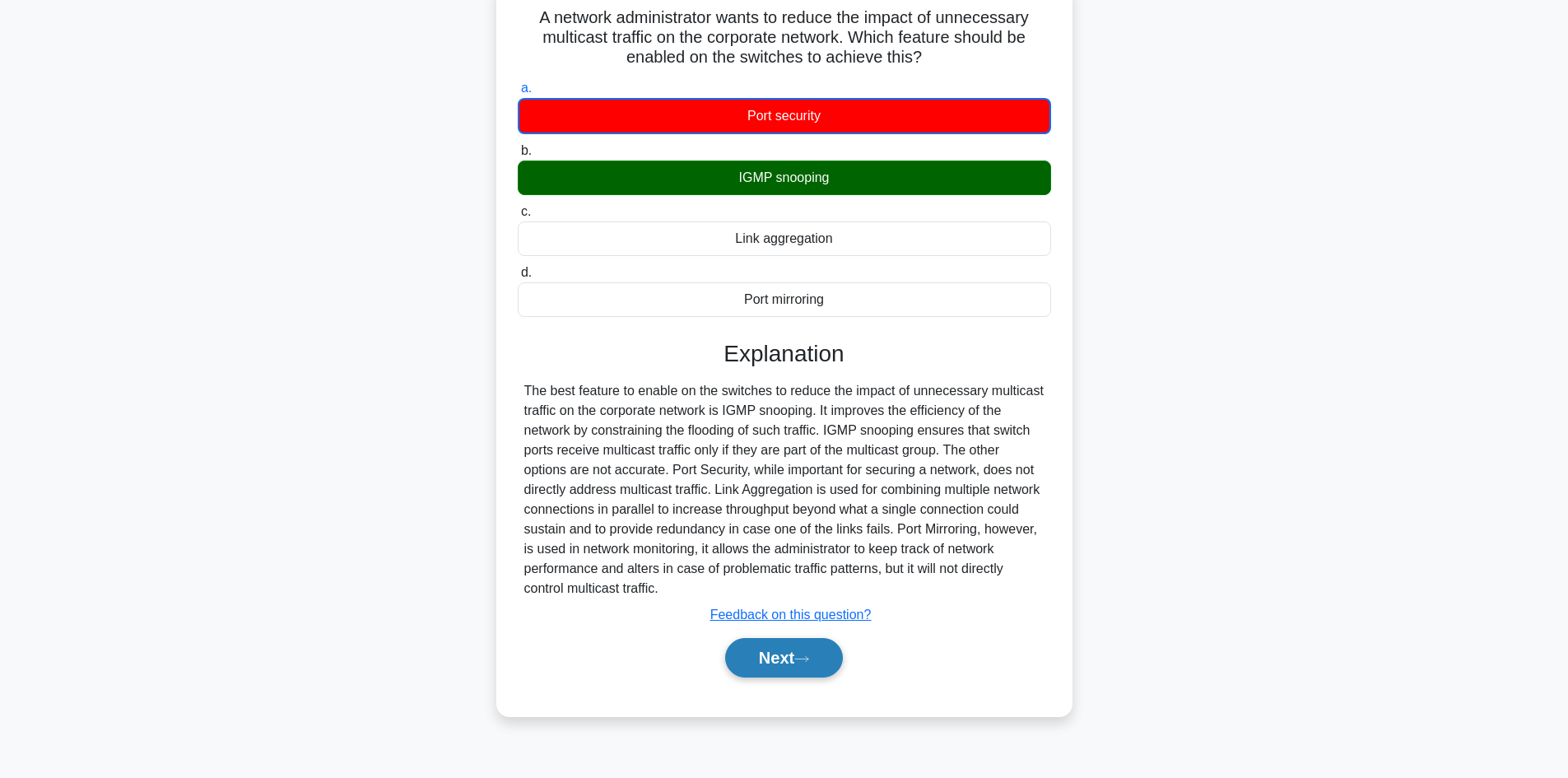
click at [765, 666] on button "Next" at bounding box center [783, 658] width 118 height 40
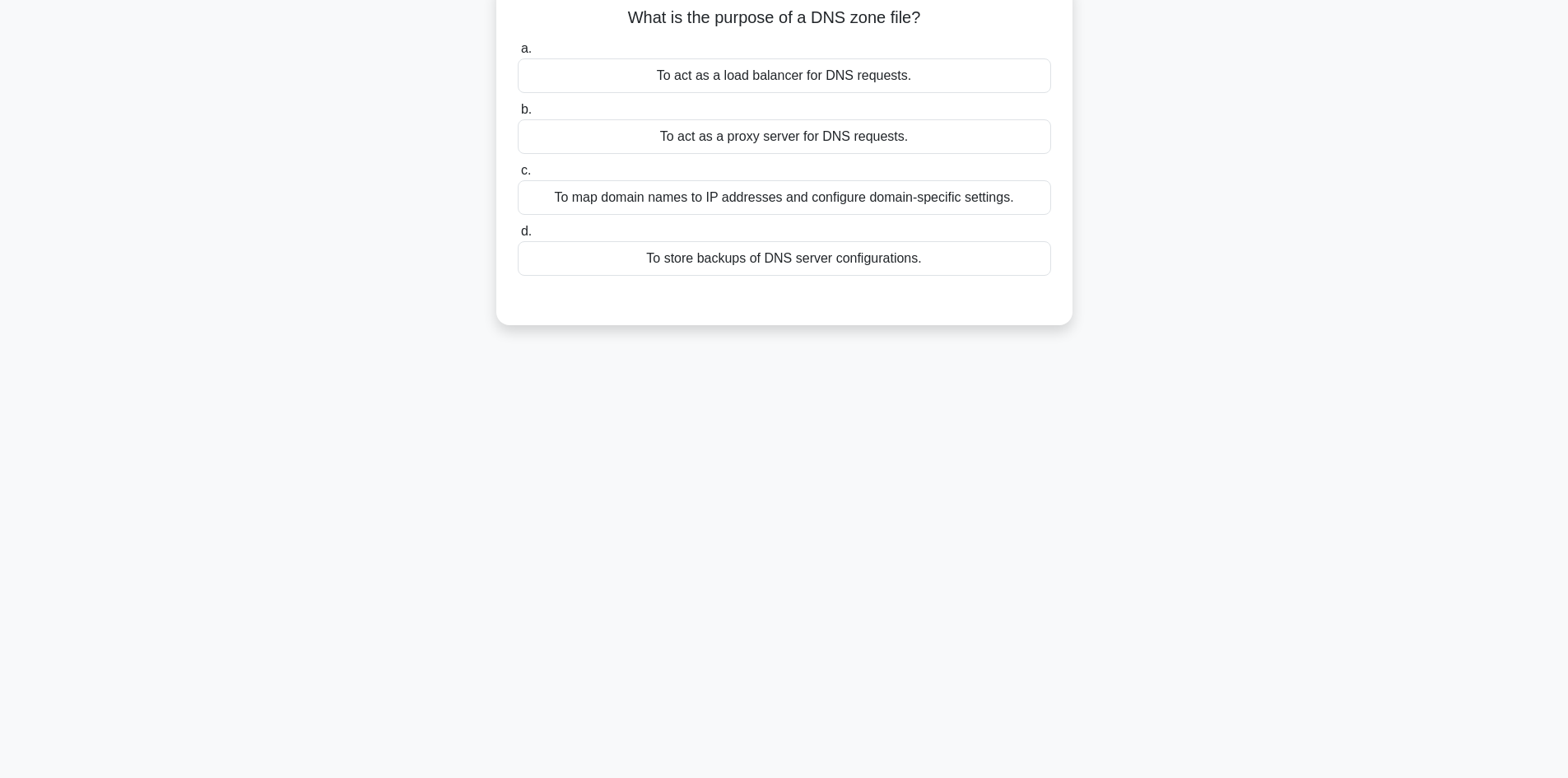
scroll to position [0, 0]
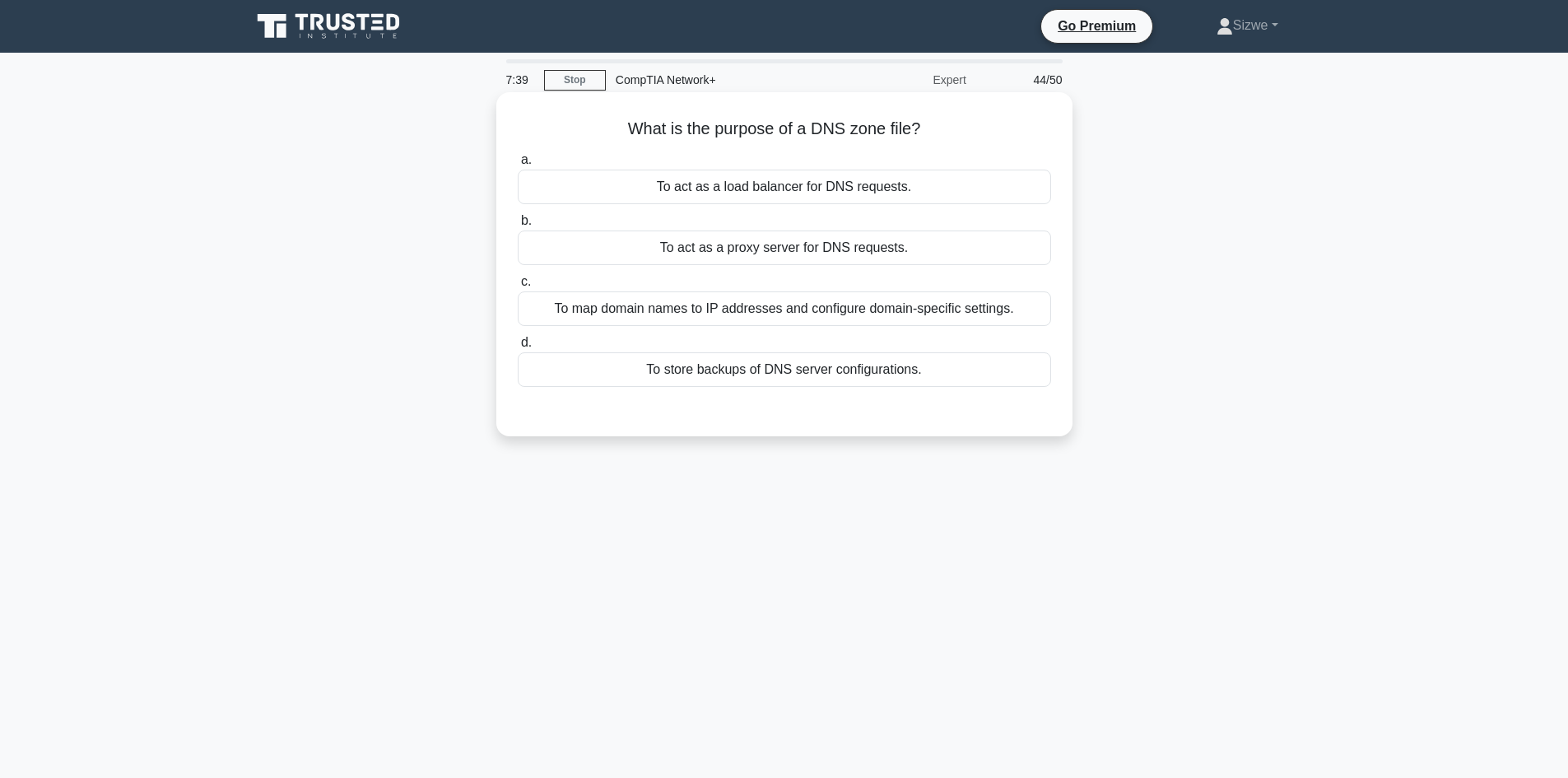
click at [695, 314] on div "To map domain names to IP addresses and configure domain-specific settings." at bounding box center [784, 309] width 534 height 34
click at [517, 287] on input "c. To map domain names to IP addresses and configure domain-specific settings." at bounding box center [517, 281] width 0 height 10
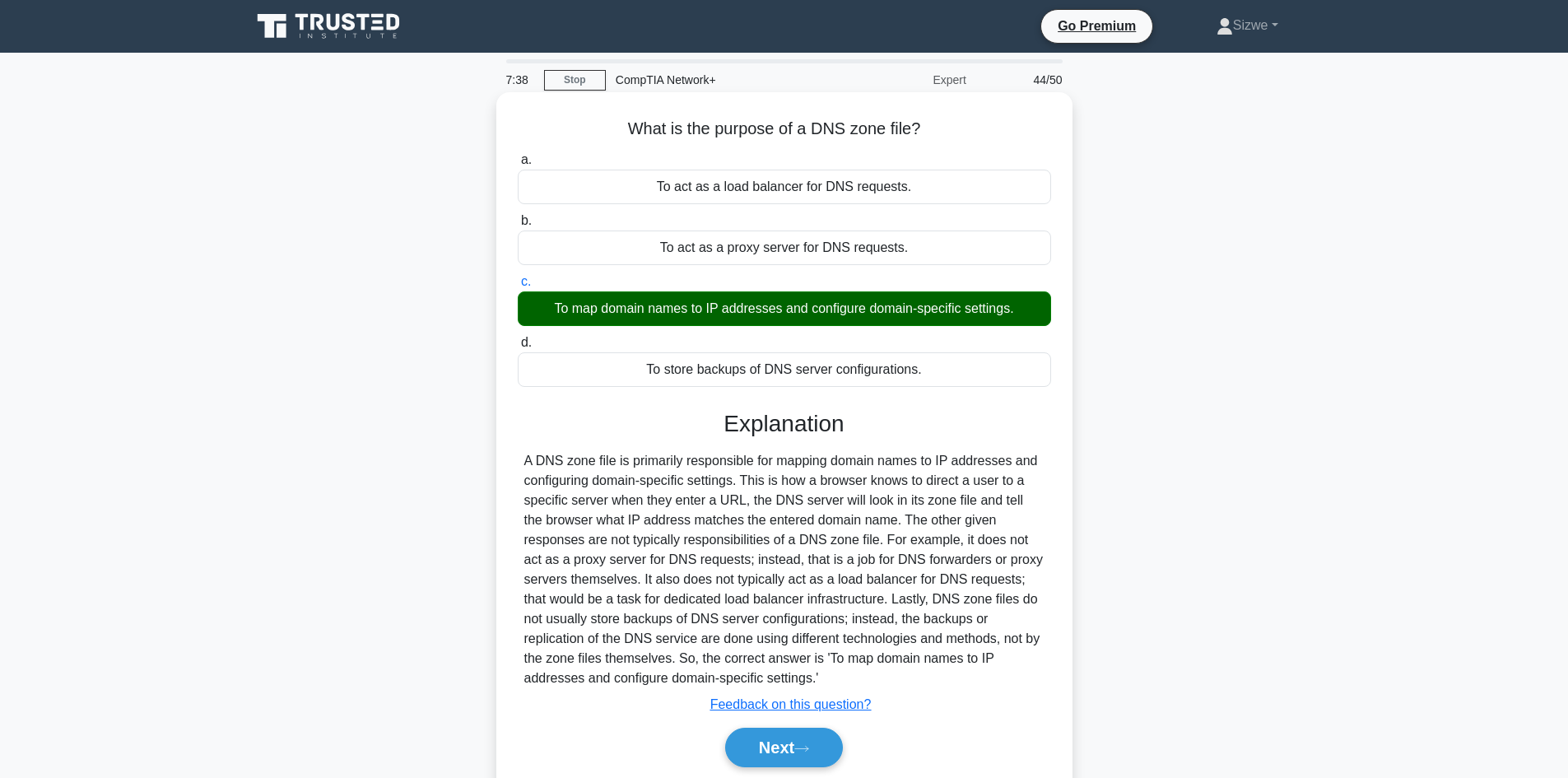
scroll to position [111, 0]
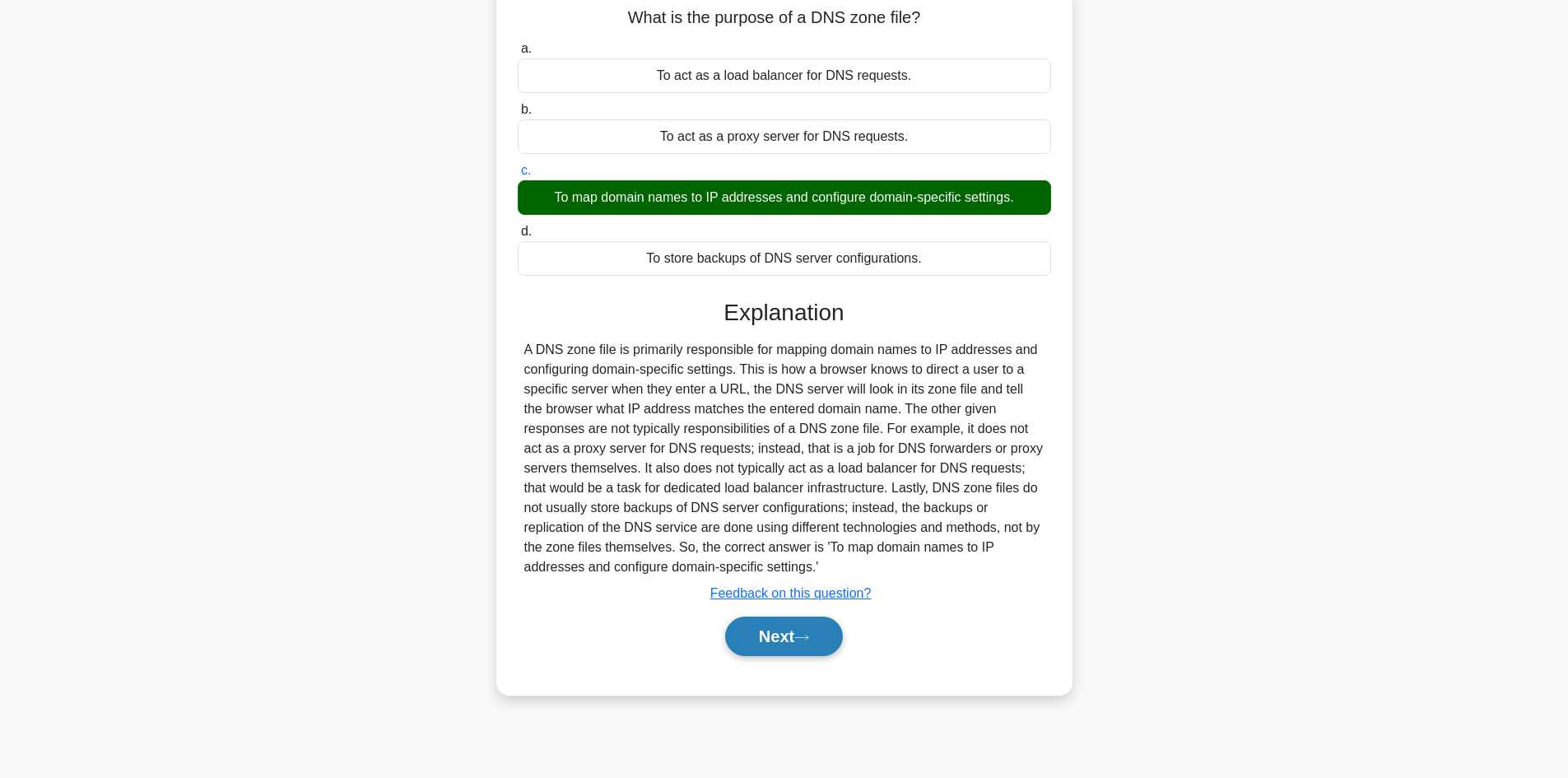
click at [791, 636] on button "Next" at bounding box center [783, 636] width 118 height 40
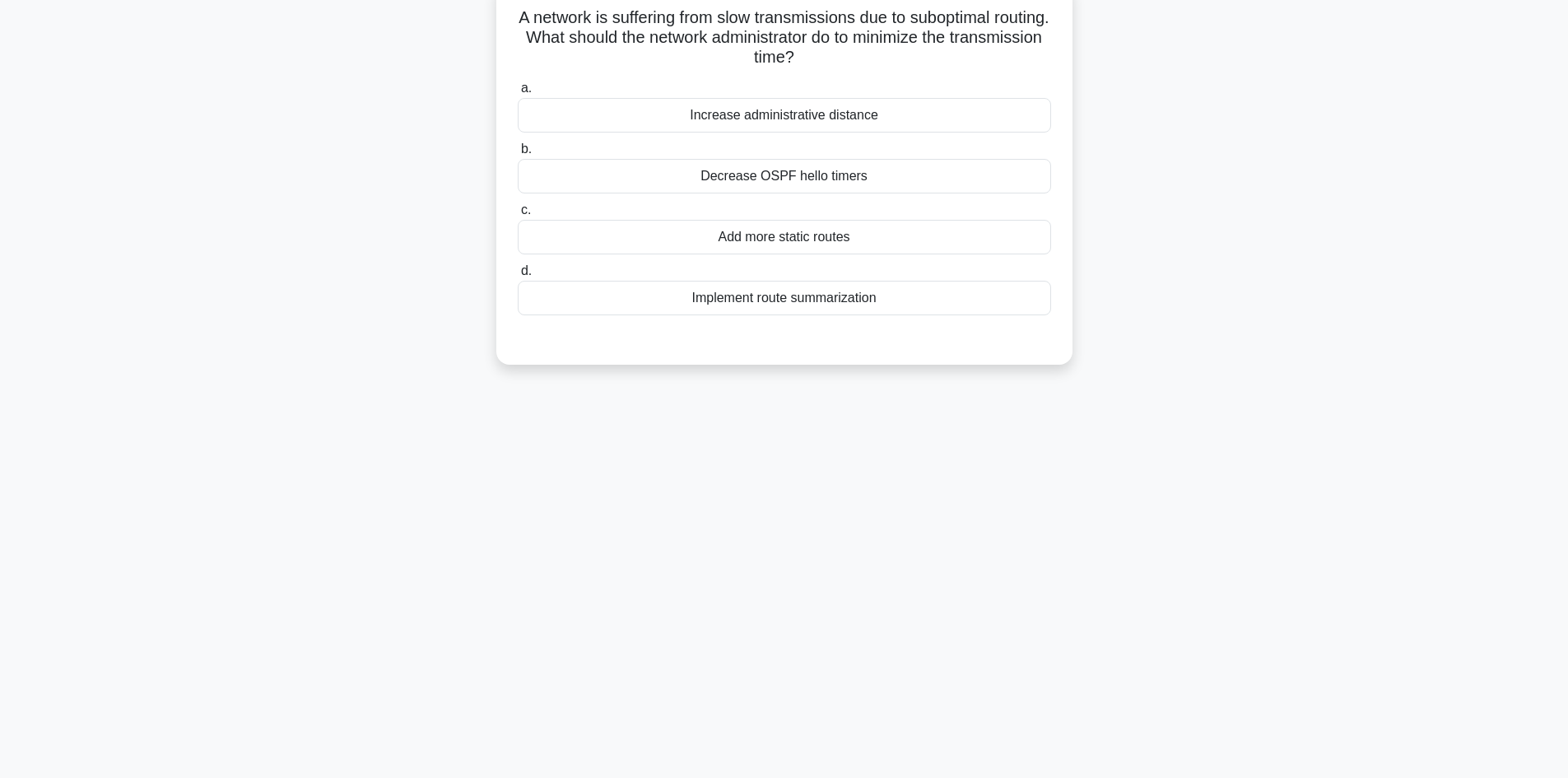
scroll to position [0, 0]
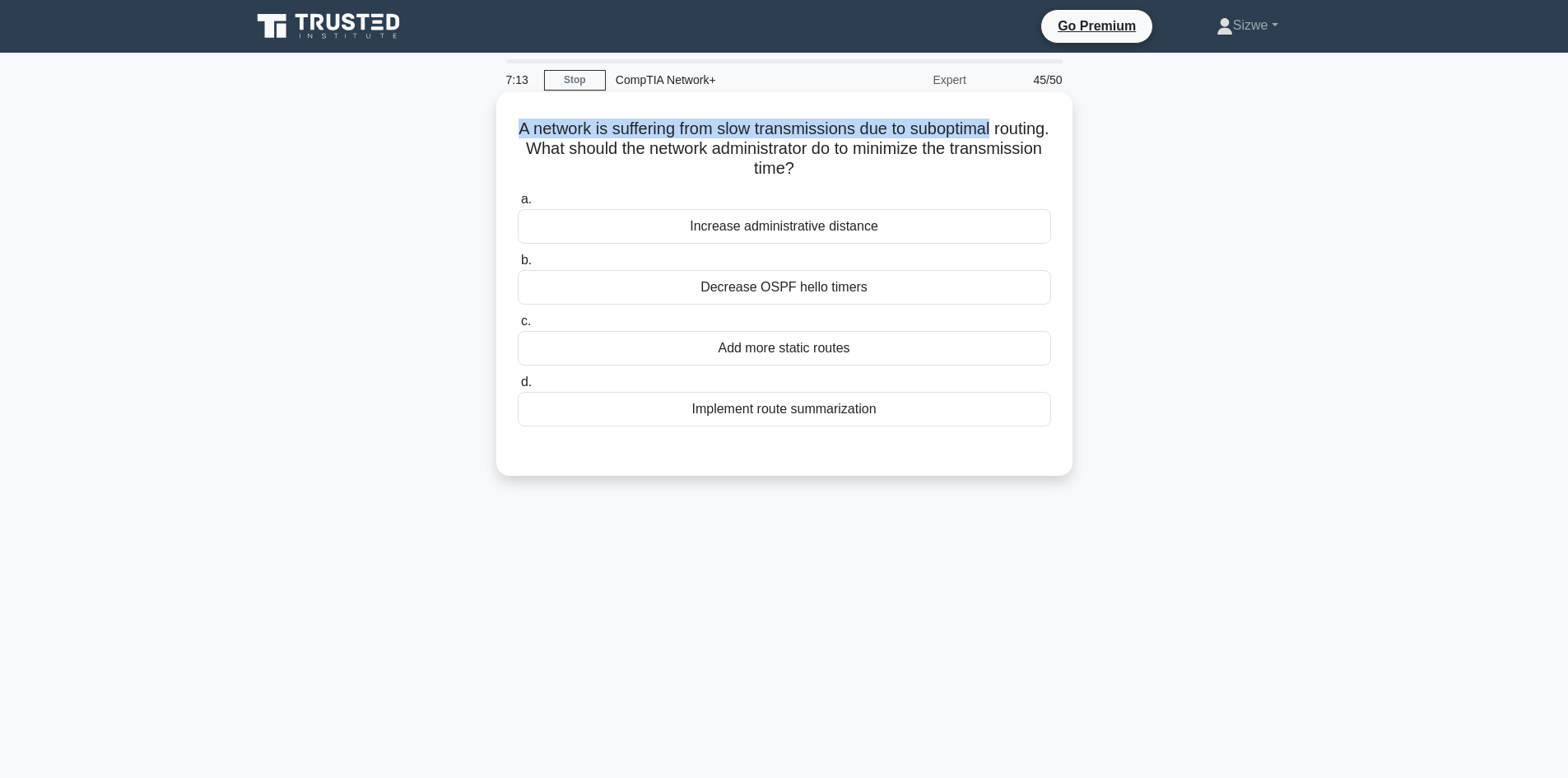
drag, startPoint x: 542, startPoint y: 127, endPoint x: 1032, endPoint y: 132, distance: 490.0
click at [1032, 132] on h5 "A network is suffering from slow transmissions due to suboptimal routing. What …" at bounding box center [784, 149] width 536 height 61
drag, startPoint x: 586, startPoint y: 155, endPoint x: 535, endPoint y: 132, distance: 55.9
click at [535, 132] on h5 "A network is suffering from slow transmissions due to suboptimal routing. What …" at bounding box center [784, 149] width 536 height 61
click at [818, 242] on div "Increase administrative distance" at bounding box center [784, 226] width 534 height 34
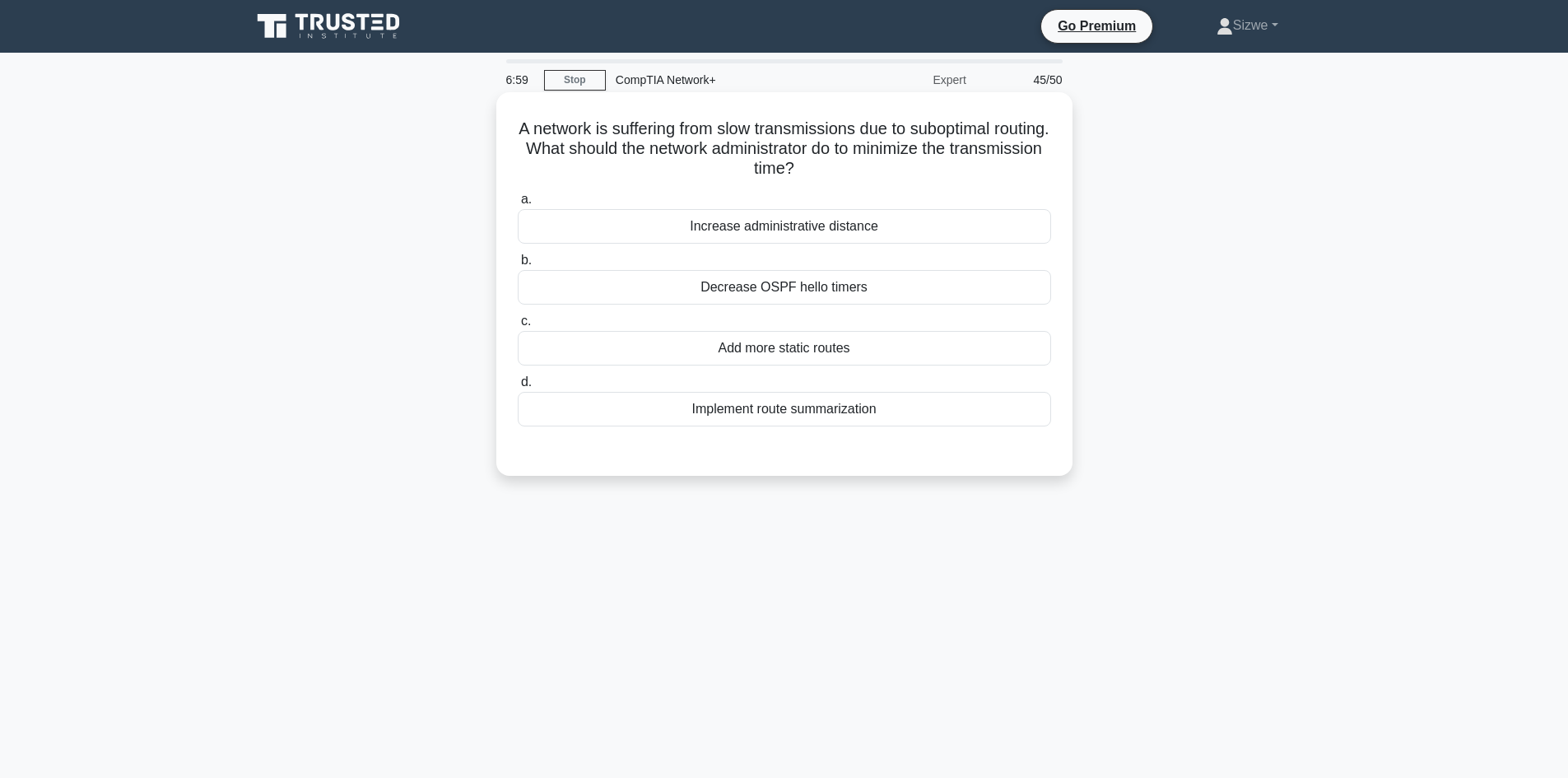
click at [517, 205] on input "a. Increase administrative distance" at bounding box center [517, 200] width 0 height 10
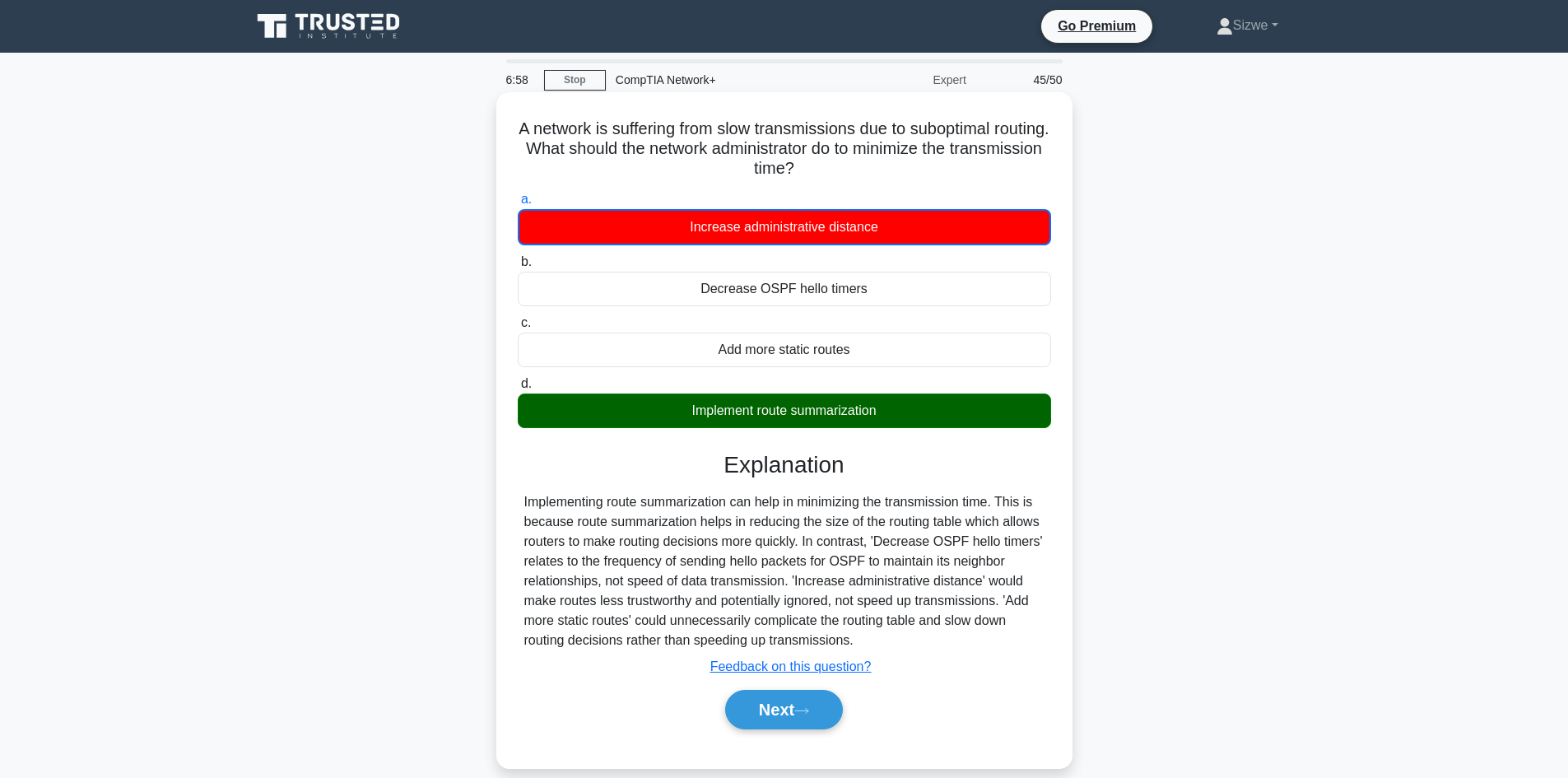
scroll to position [111, 0]
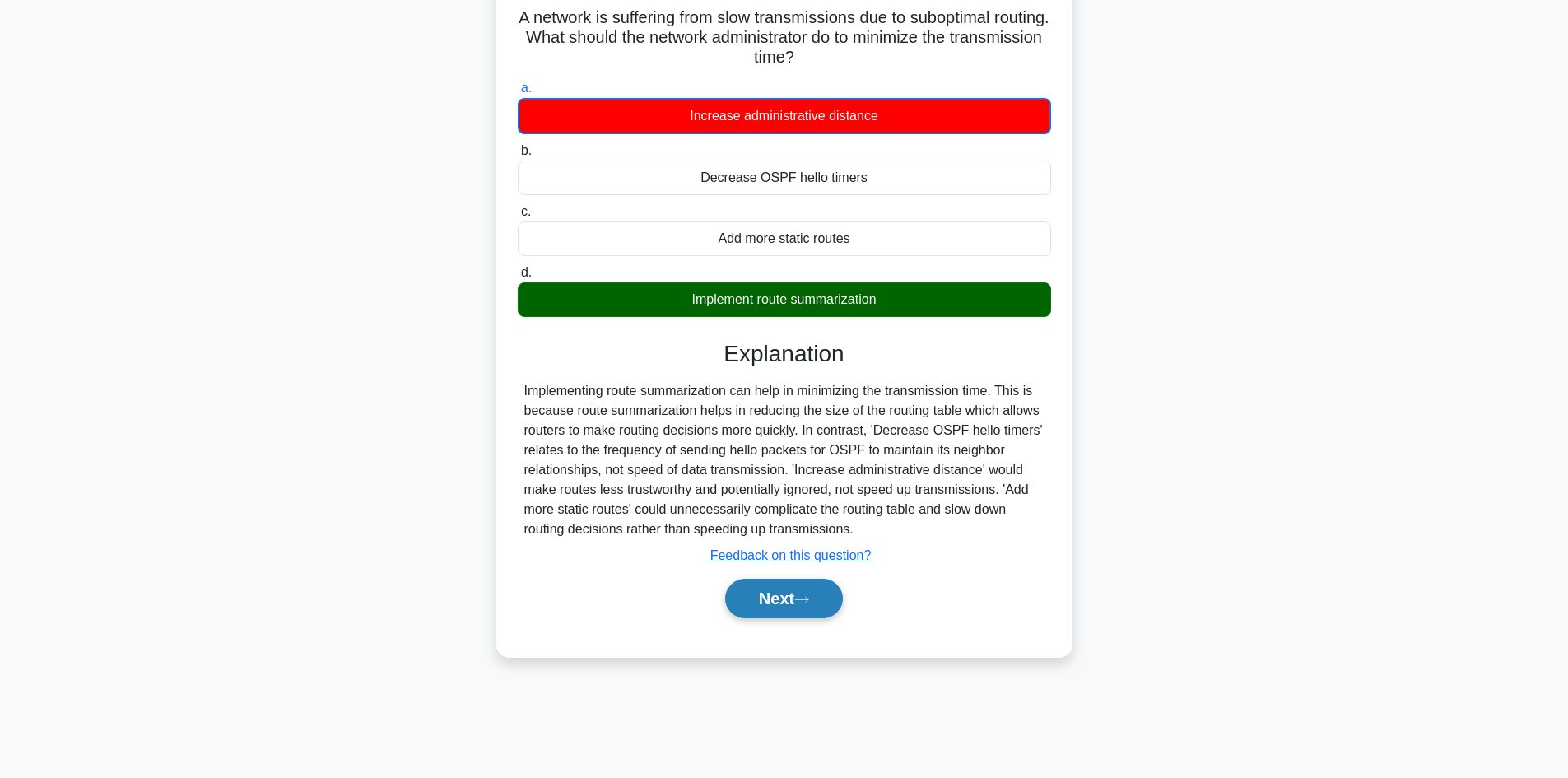
click at [766, 601] on button "Next" at bounding box center [783, 598] width 118 height 40
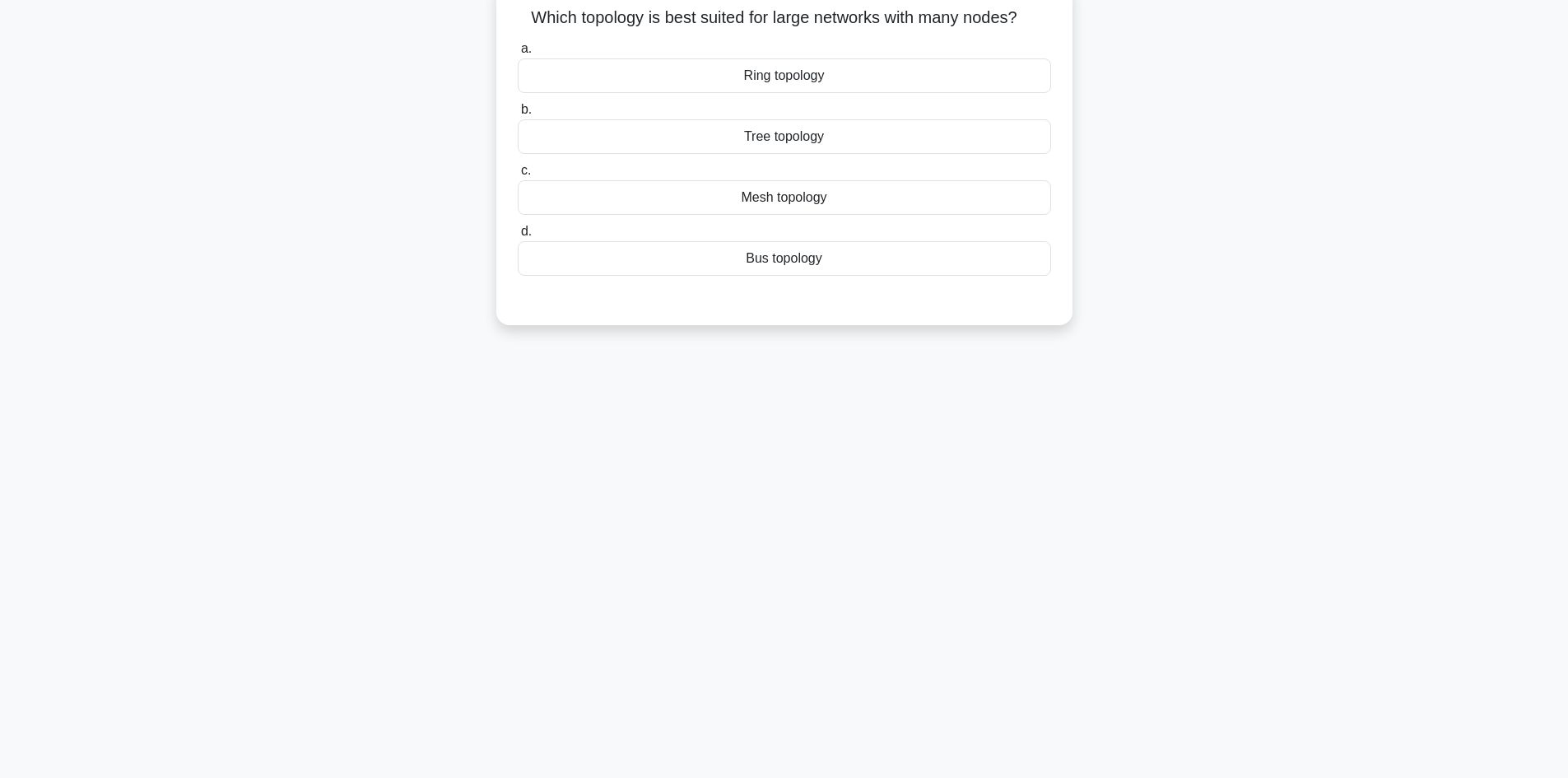
scroll to position [0, 0]
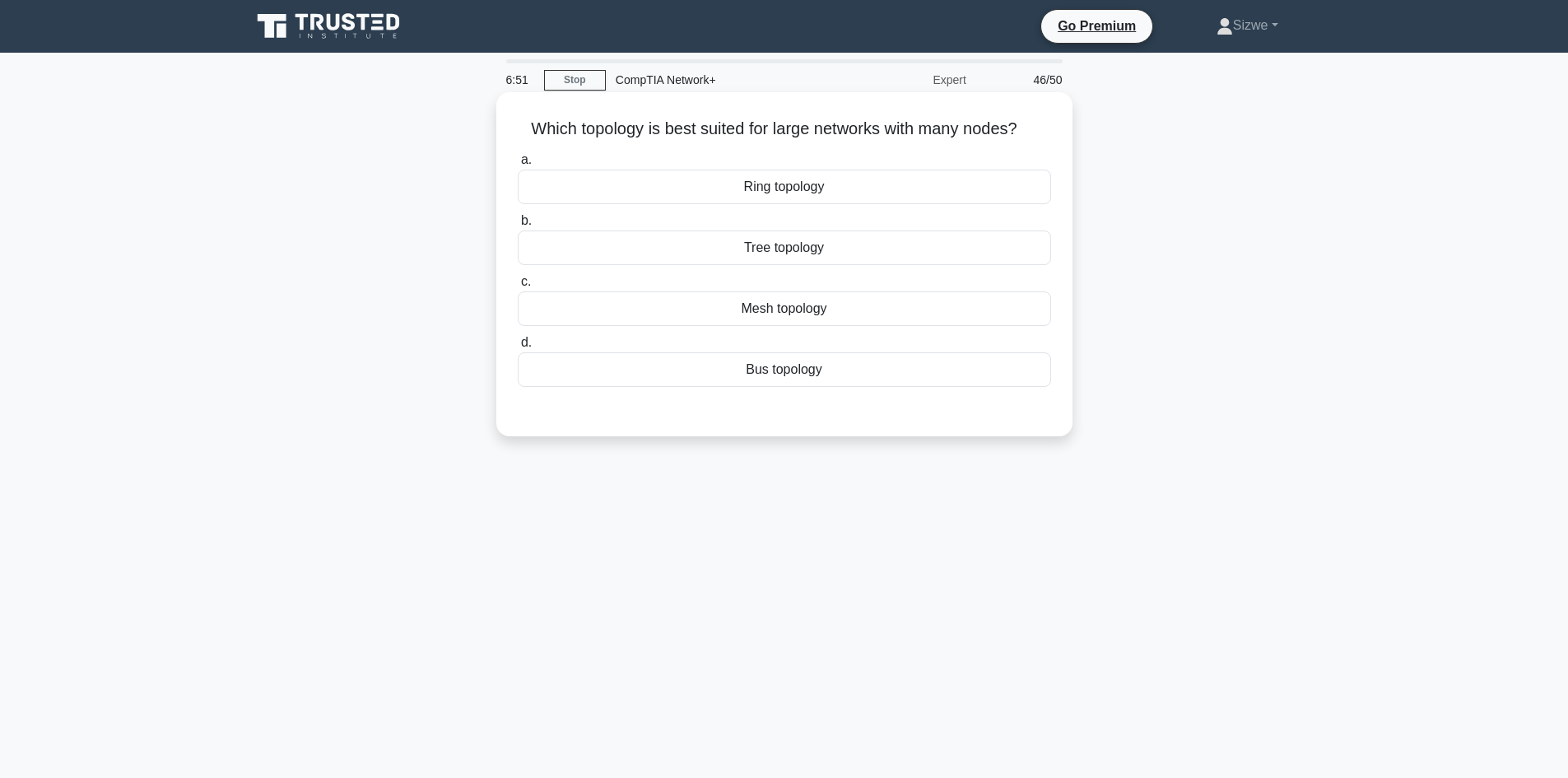
click at [777, 203] on div "Ring topology" at bounding box center [784, 187] width 534 height 34
click at [517, 165] on input "a. Ring topology" at bounding box center [517, 160] width 0 height 10
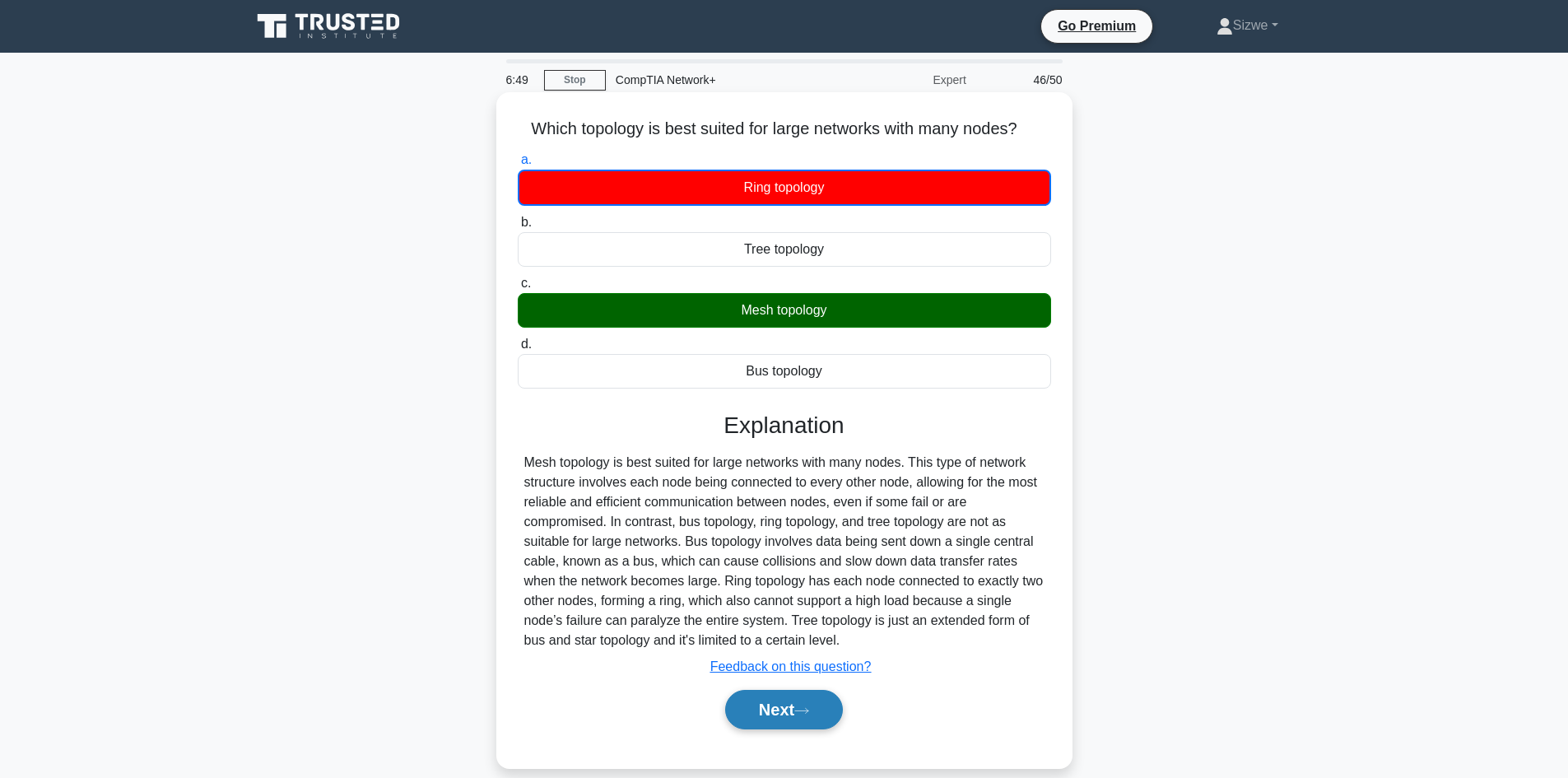
scroll to position [111, 0]
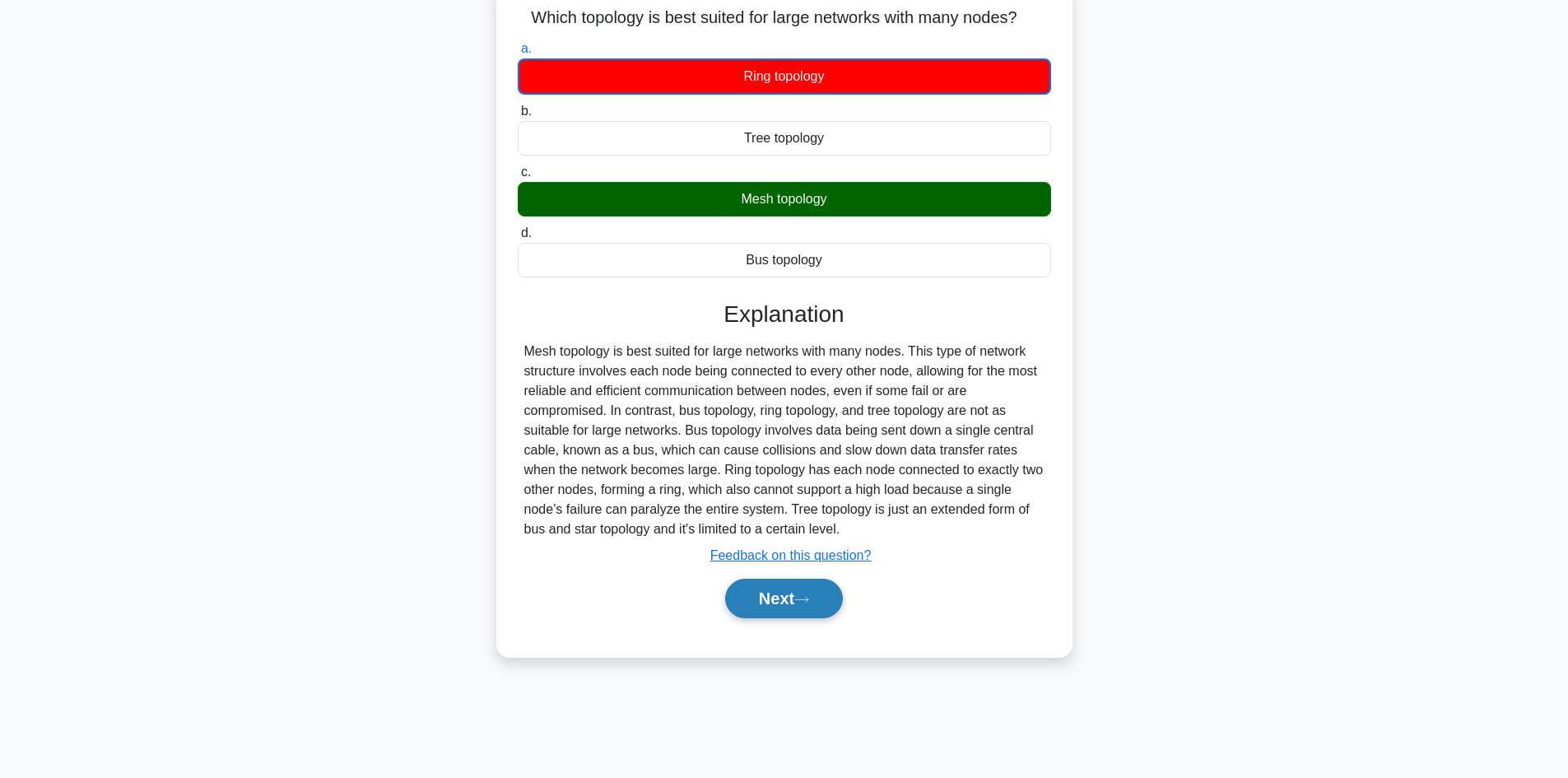
click at [780, 600] on button "Next" at bounding box center [783, 598] width 118 height 40
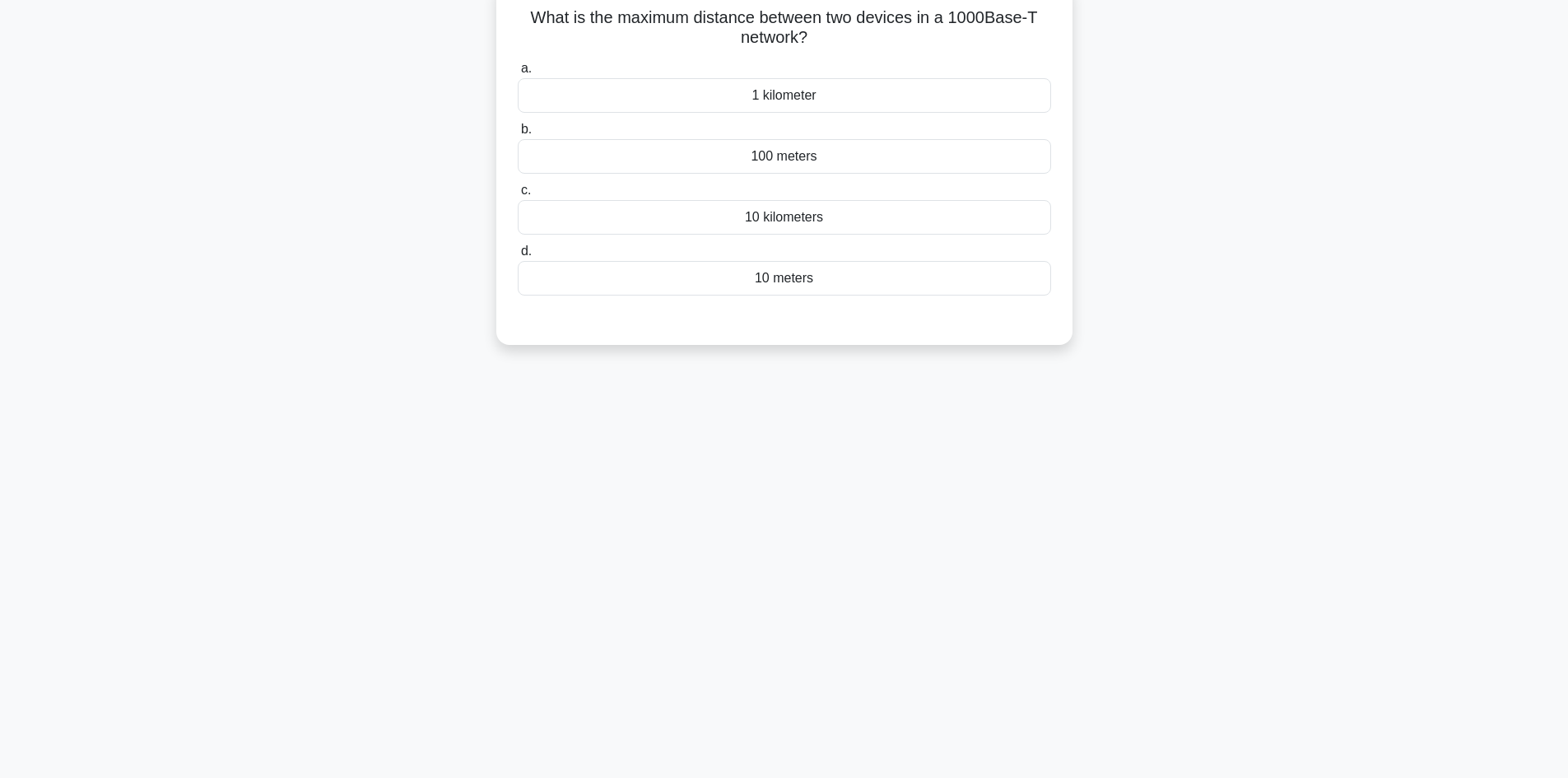
scroll to position [0, 0]
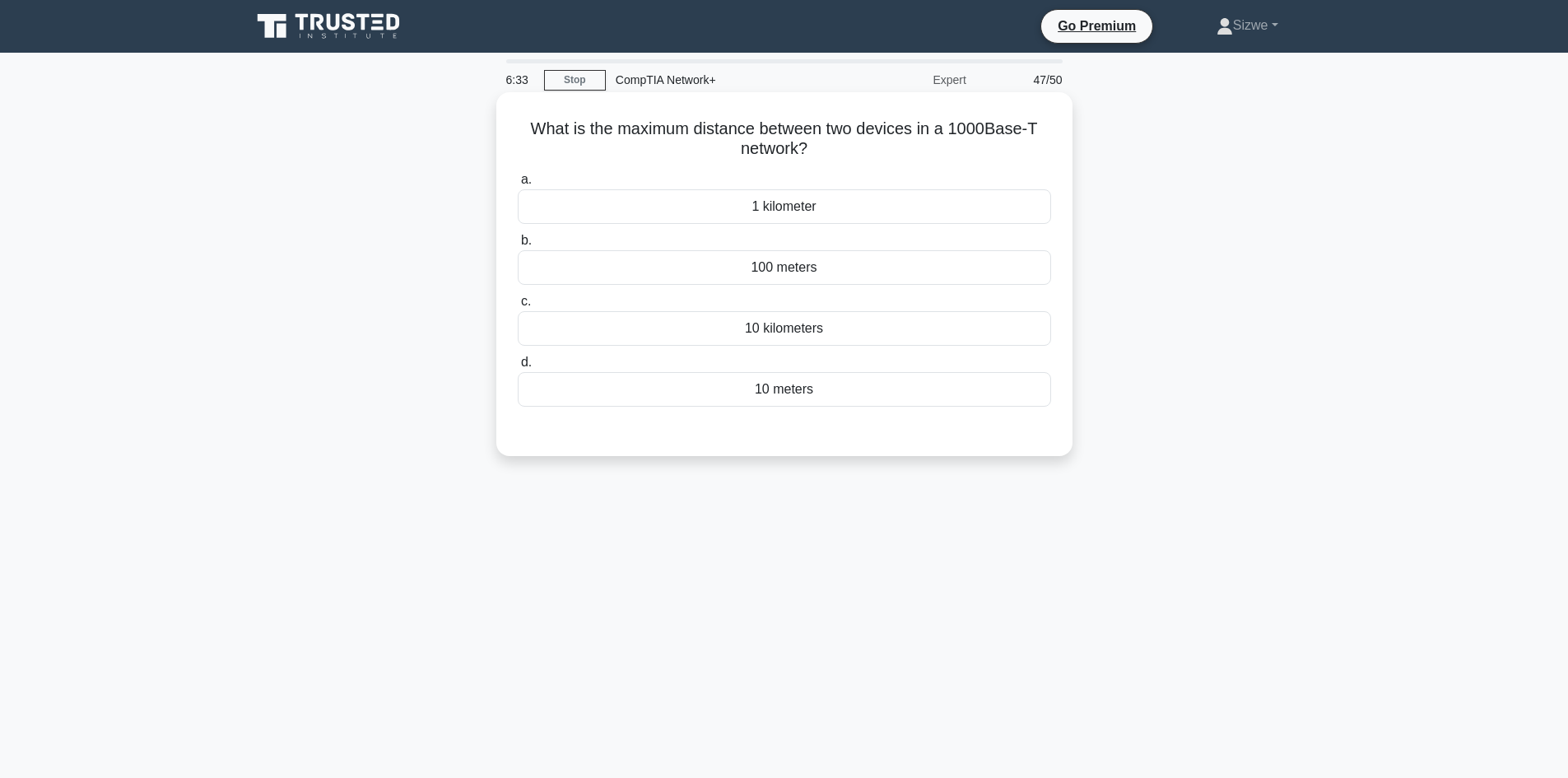
click at [789, 265] on div "100 meters" at bounding box center [784, 268] width 534 height 34
click at [517, 246] on input "b. 100 meters" at bounding box center [517, 240] width 0 height 10
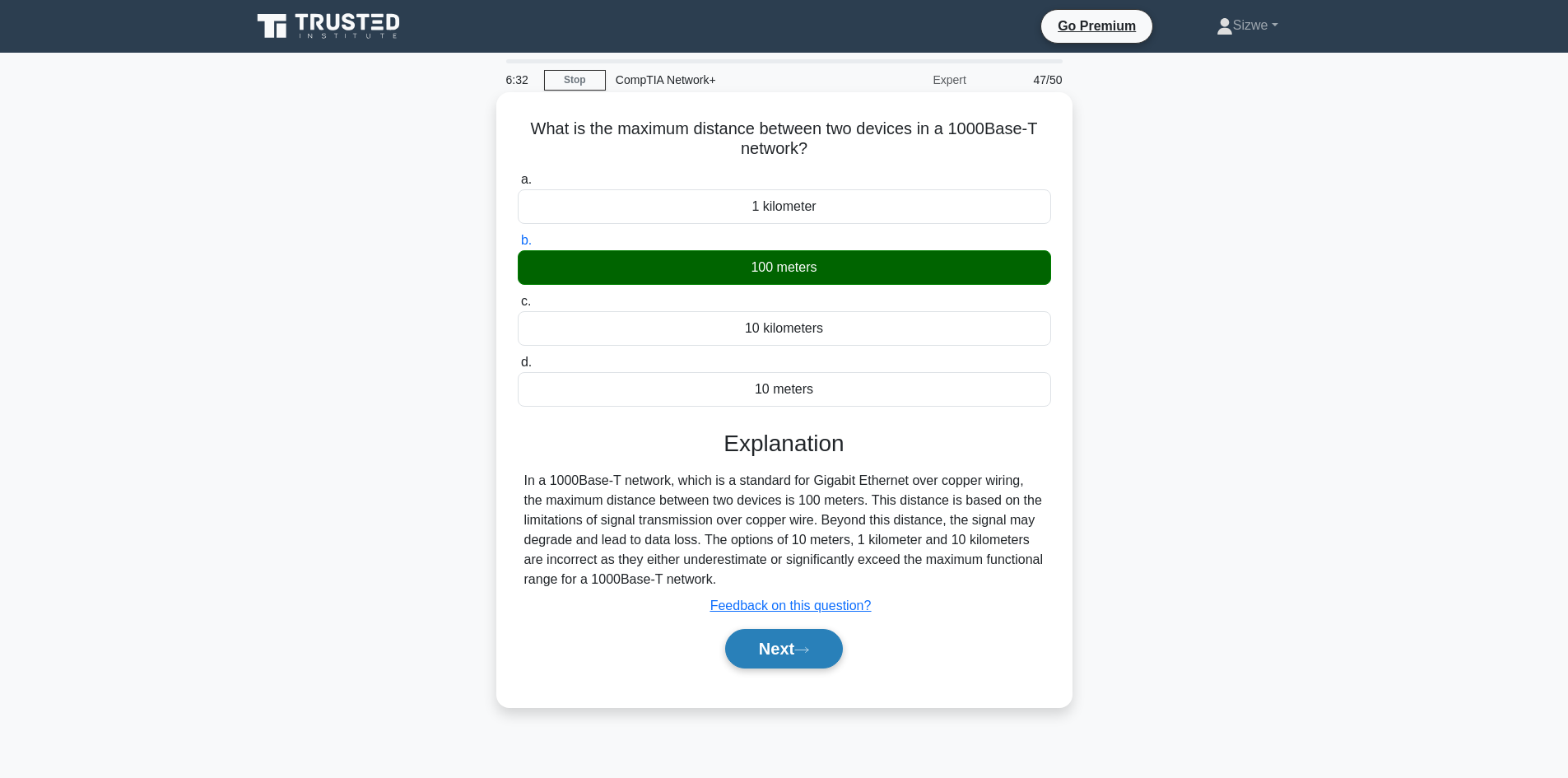
click at [791, 644] on button "Next" at bounding box center [783, 649] width 118 height 40
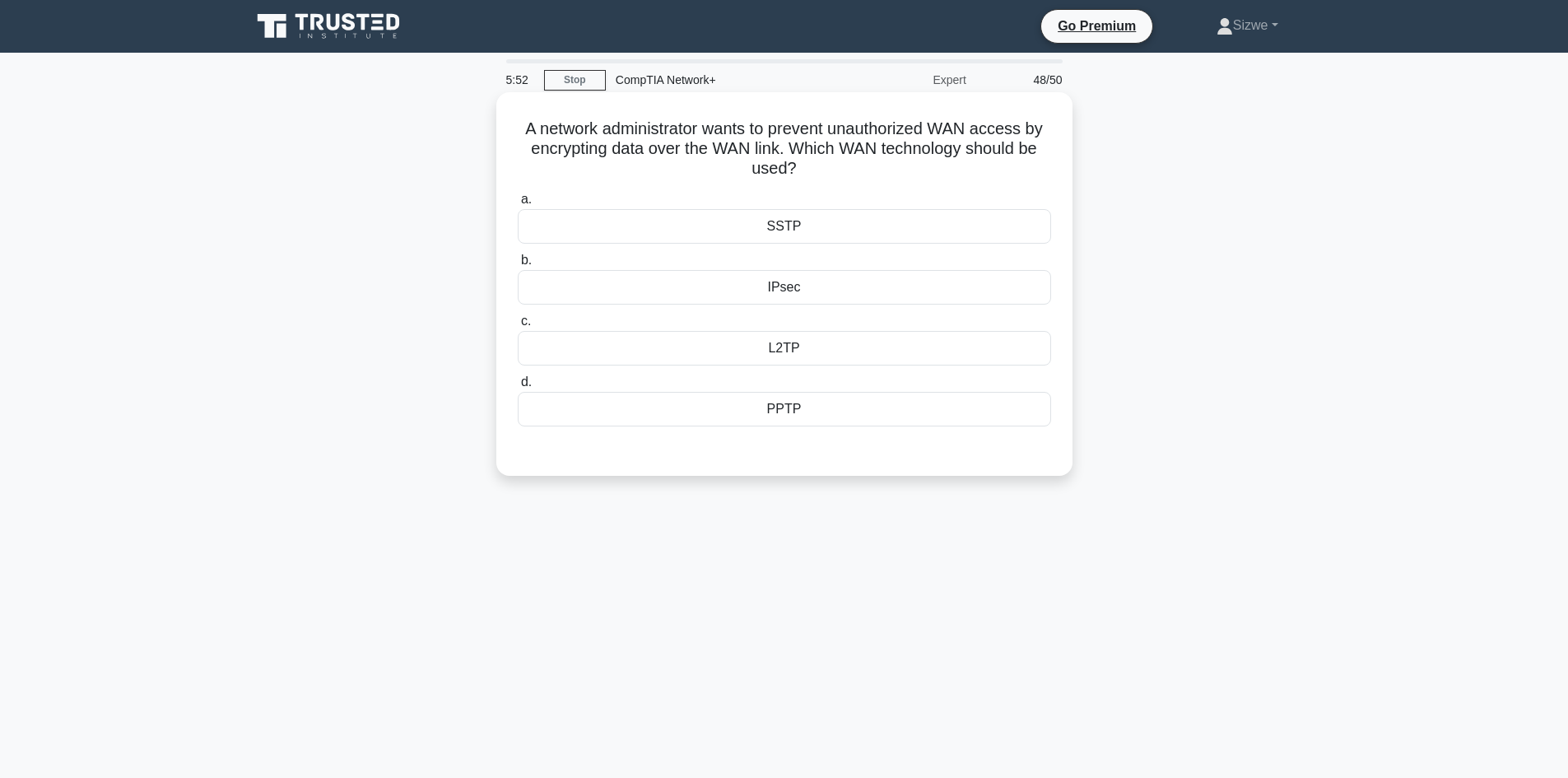
click at [796, 418] on div "PPTP" at bounding box center [784, 409] width 534 height 34
click at [517, 387] on input "d. PPTP" at bounding box center [517, 382] width 0 height 10
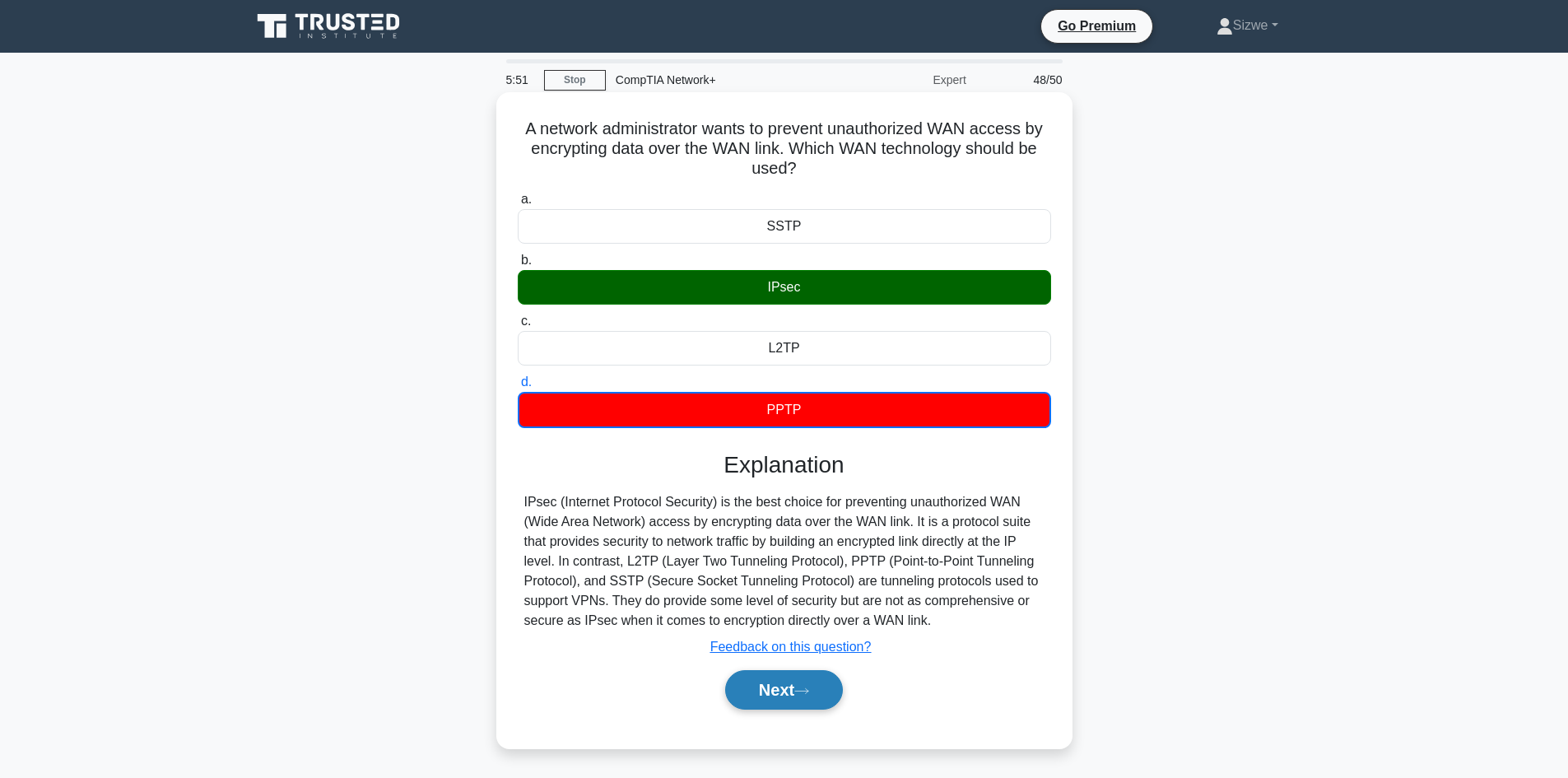
scroll to position [111, 0]
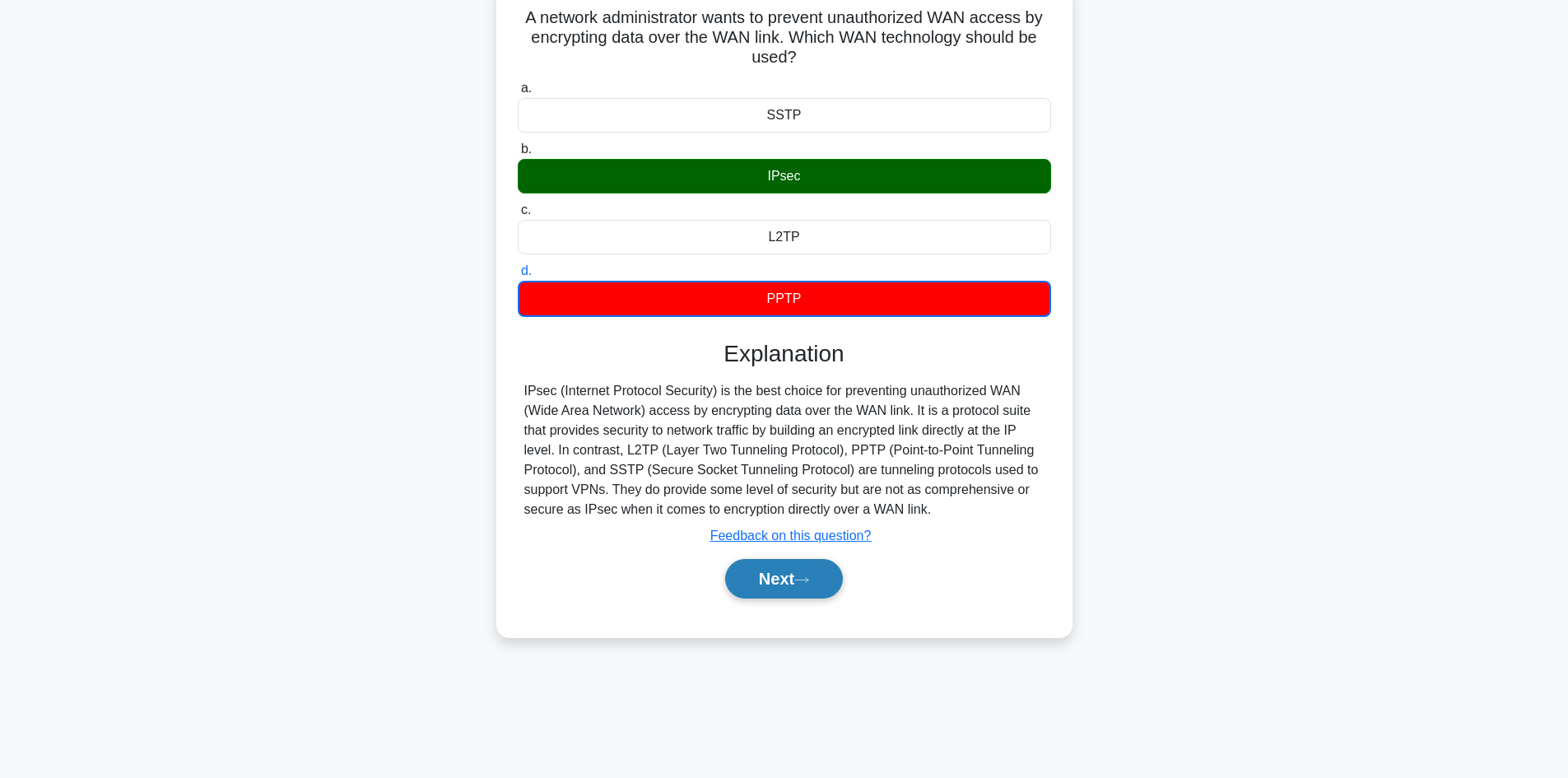
click at [764, 575] on button "Next" at bounding box center [783, 578] width 118 height 40
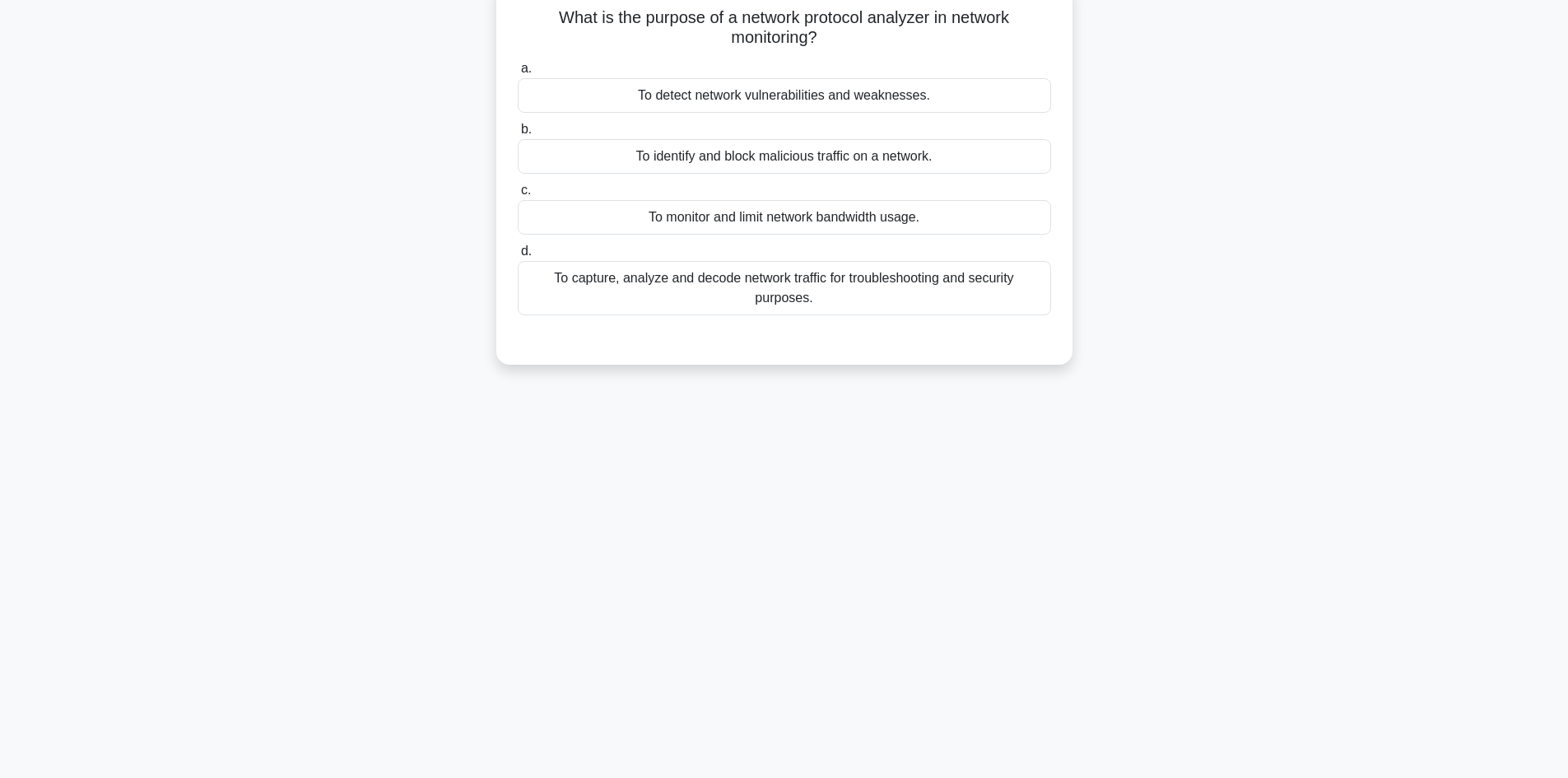
scroll to position [0, 0]
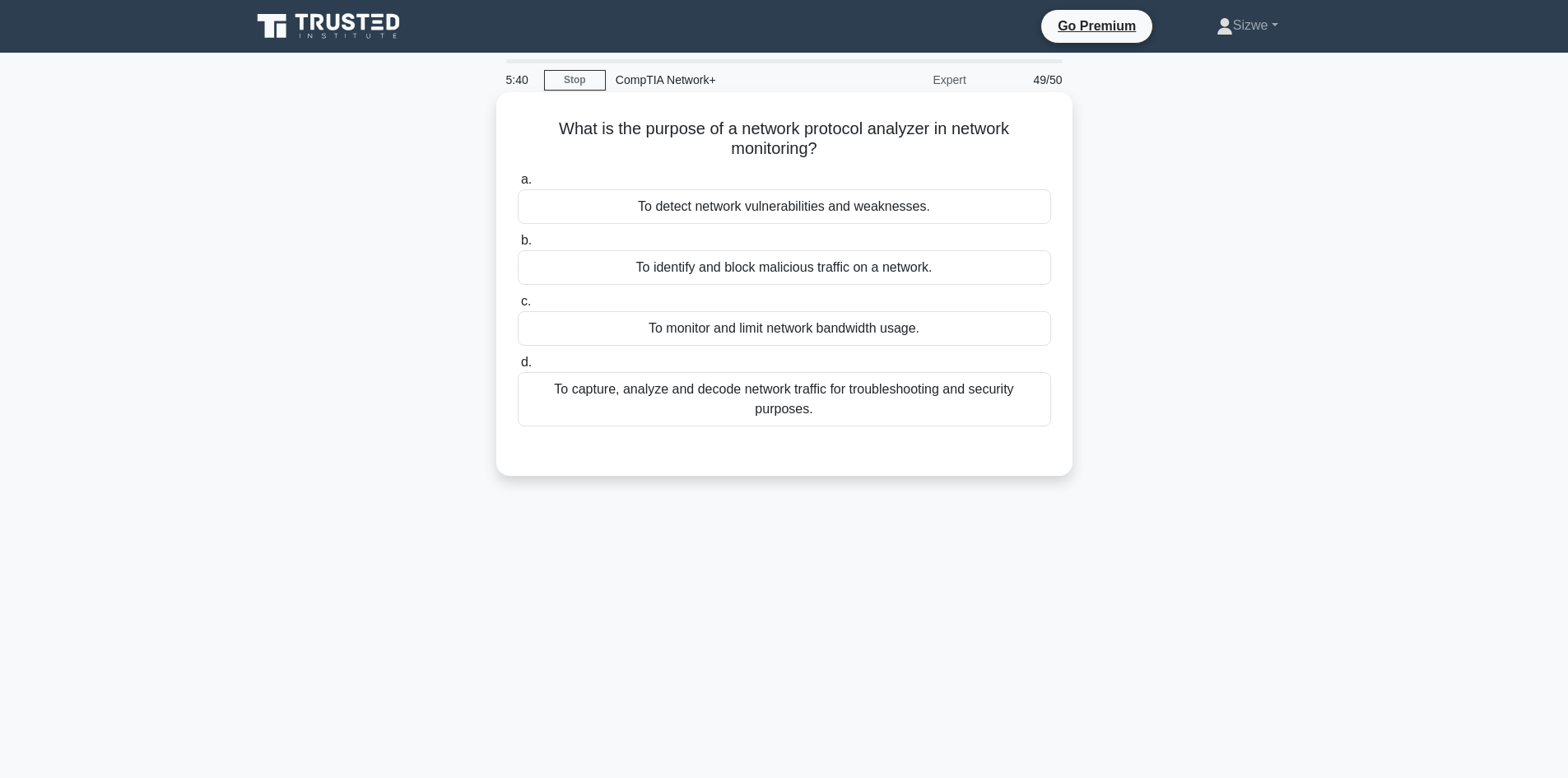
click at [787, 218] on div "To detect network vulnerabilities and weaknesses." at bounding box center [784, 207] width 534 height 34
click at [517, 185] on input "a. To detect network vulnerabilities and weaknesses." at bounding box center [517, 180] width 0 height 10
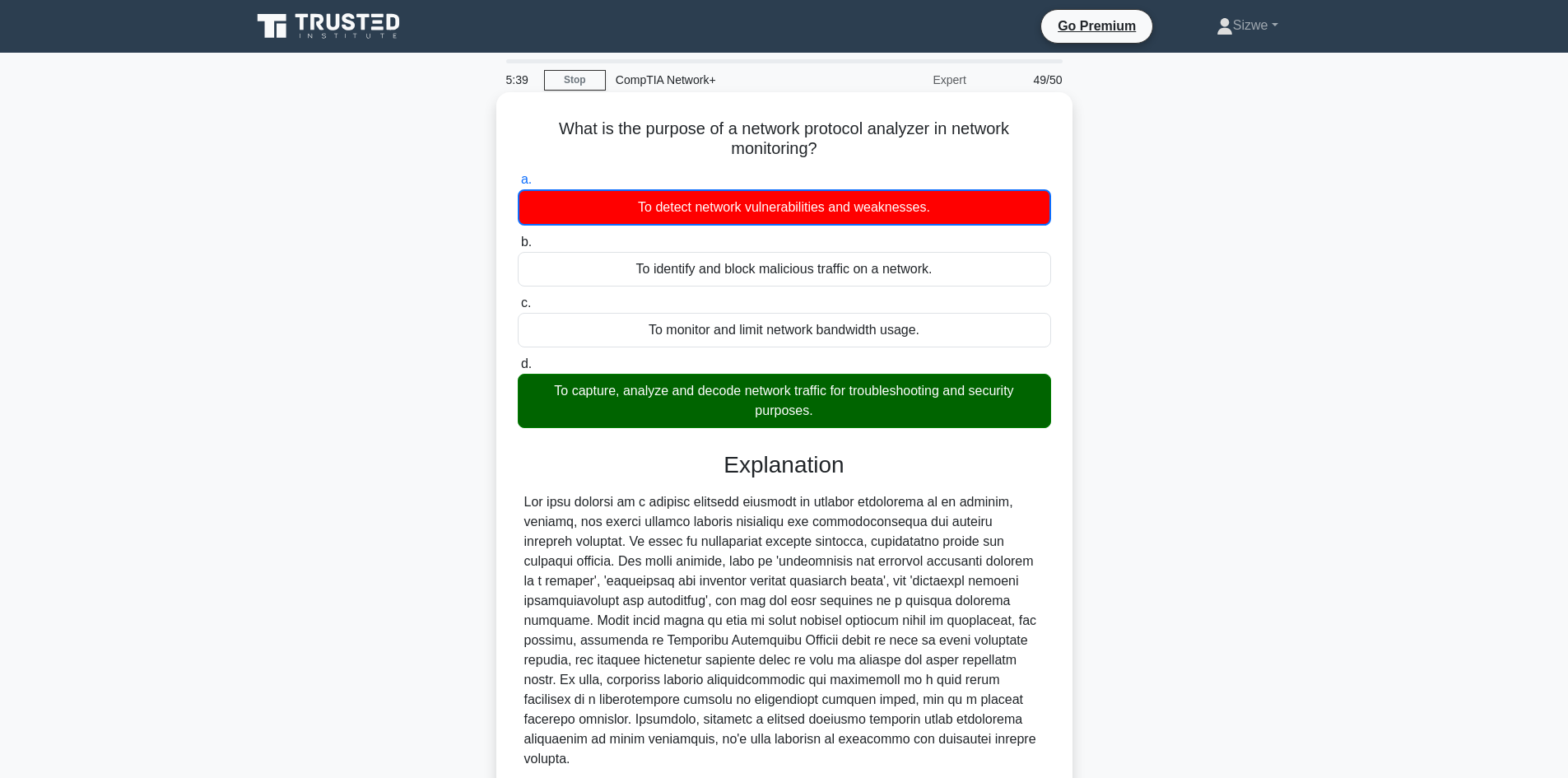
scroll to position [121, 0]
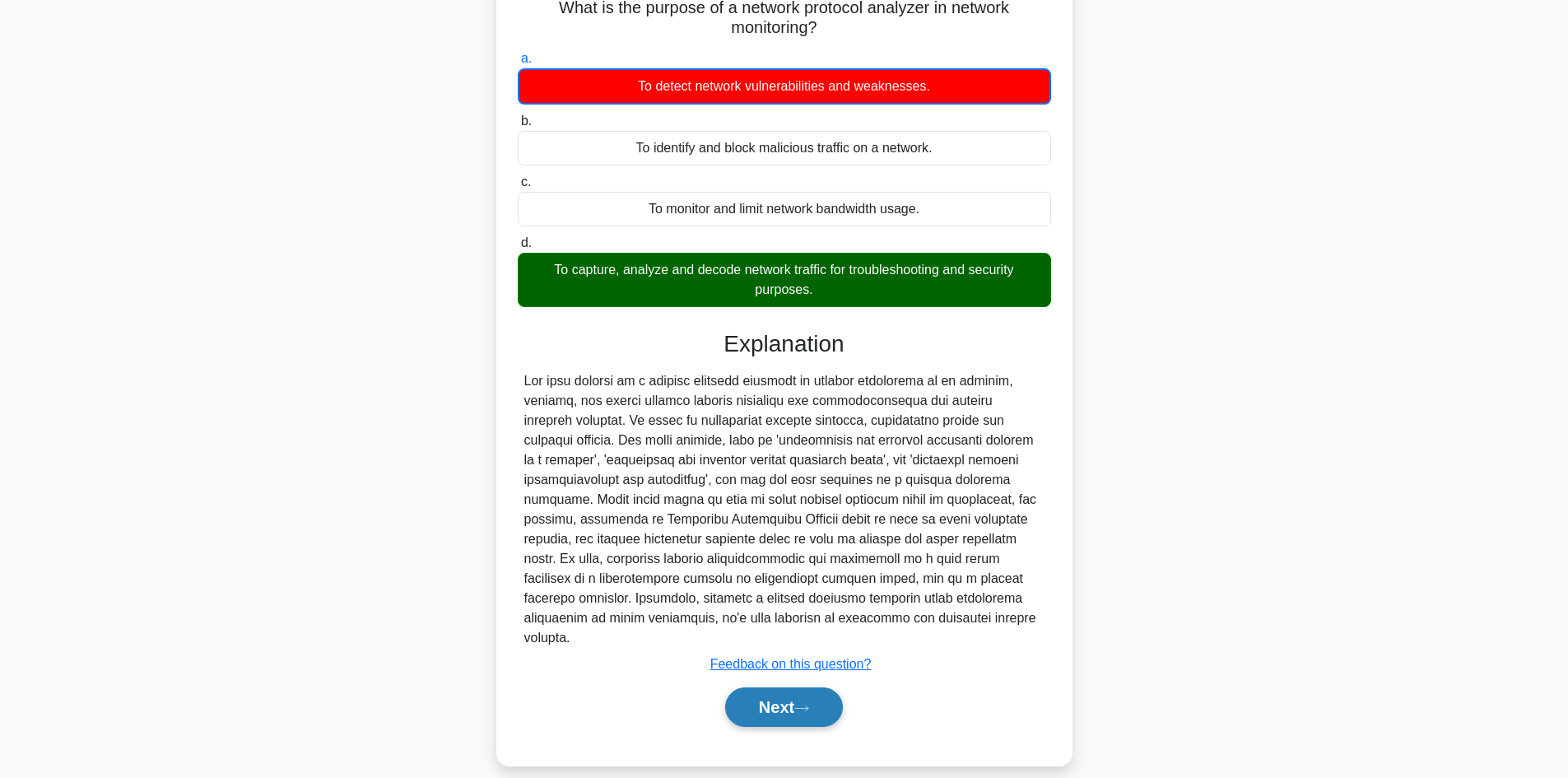
click at [781, 687] on button "Next" at bounding box center [783, 707] width 118 height 40
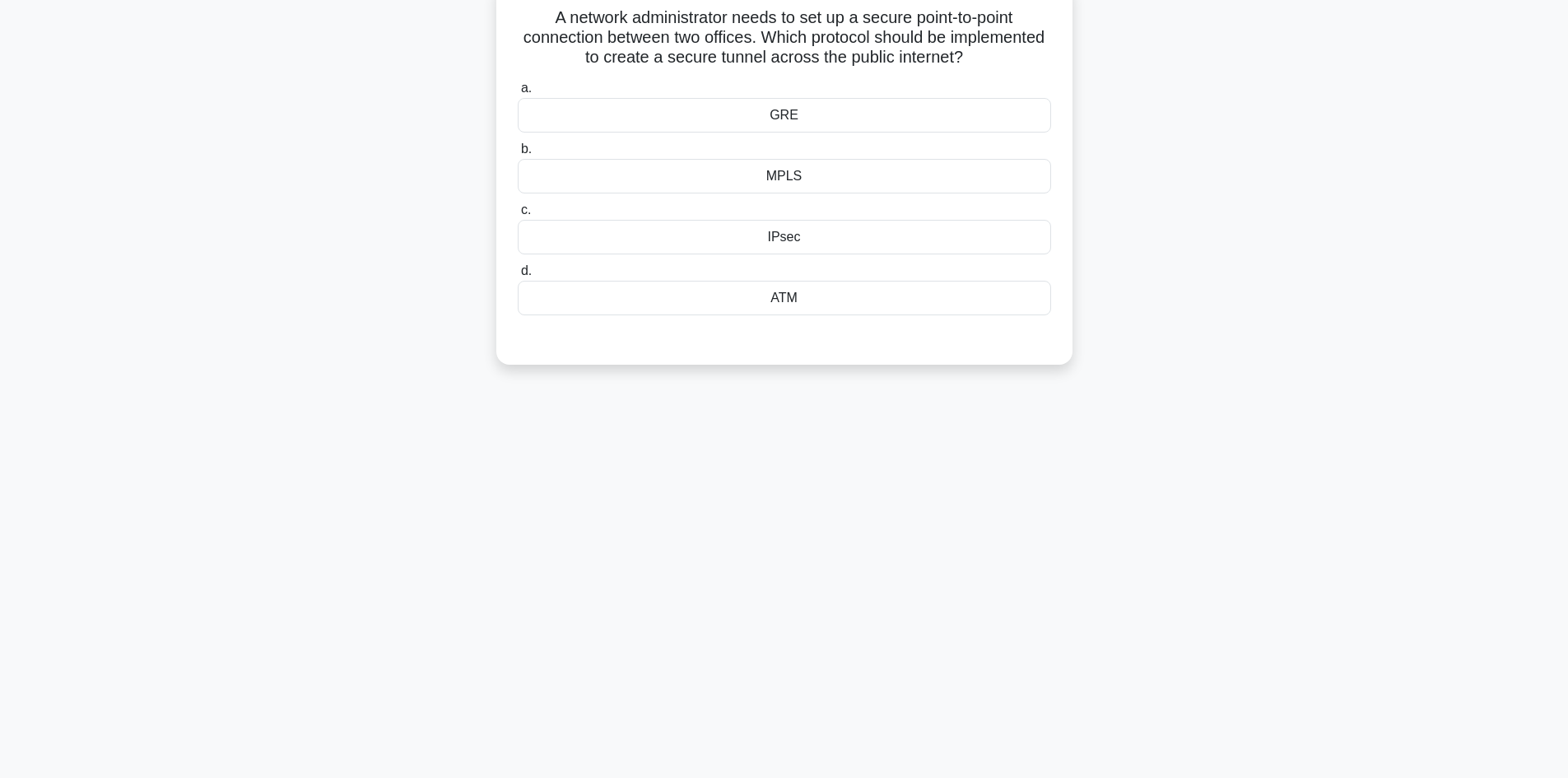
scroll to position [0, 0]
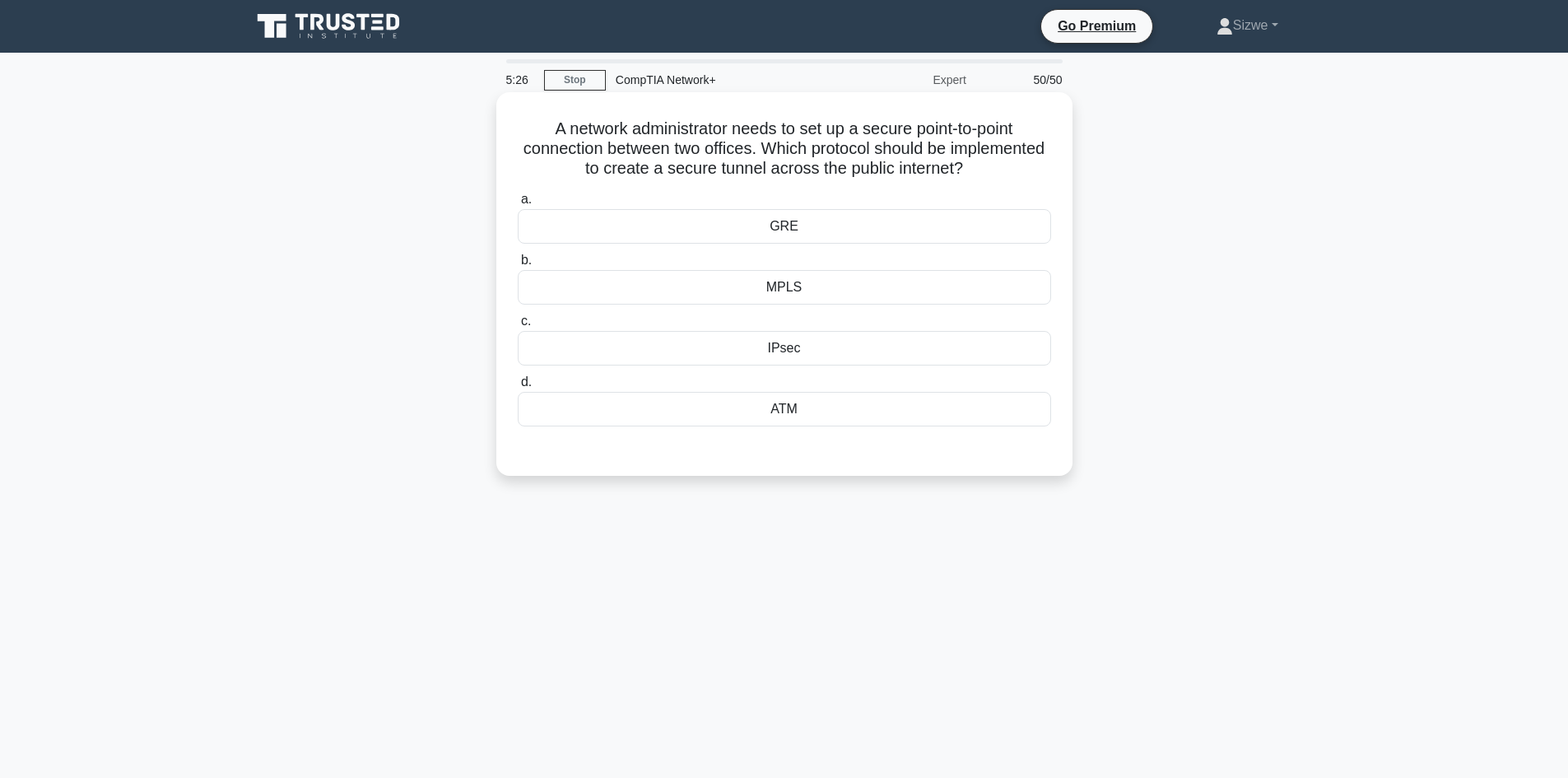
click at [786, 293] on div "MPLS" at bounding box center [784, 287] width 534 height 34
click at [517, 266] on input "b. MPLS" at bounding box center [517, 260] width 0 height 10
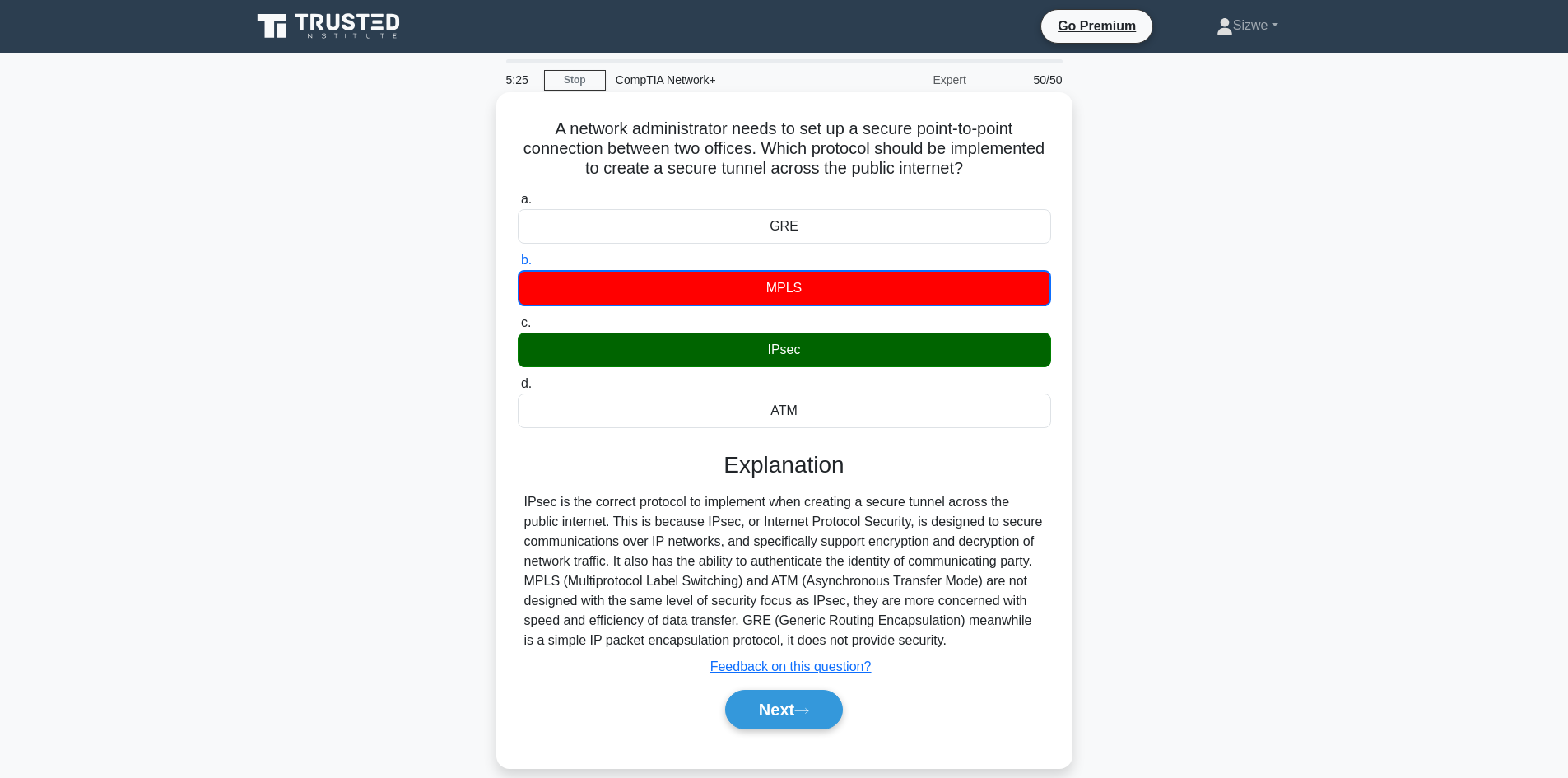
scroll to position [111, 0]
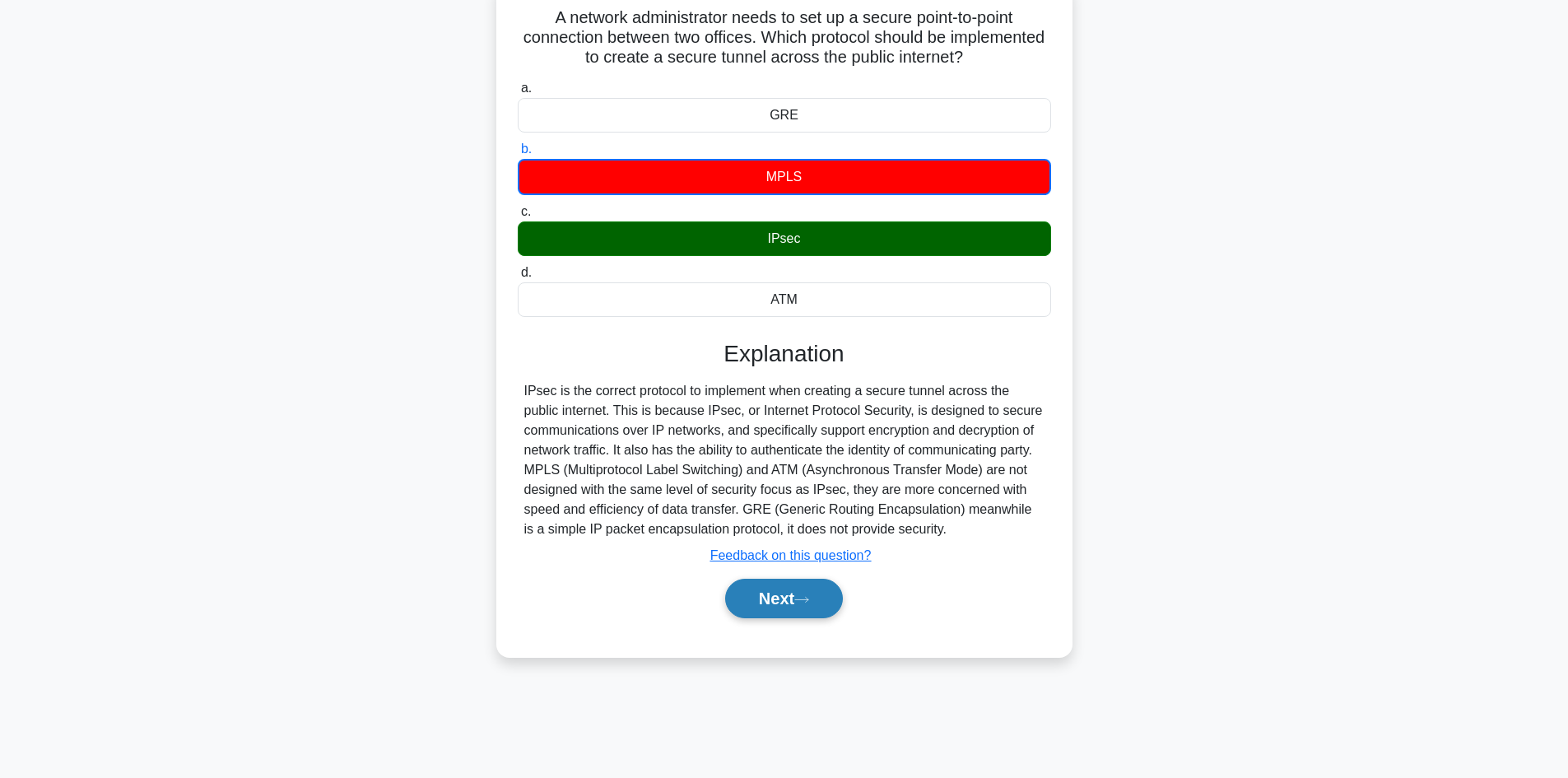
click at [780, 600] on button "Next" at bounding box center [783, 598] width 118 height 40
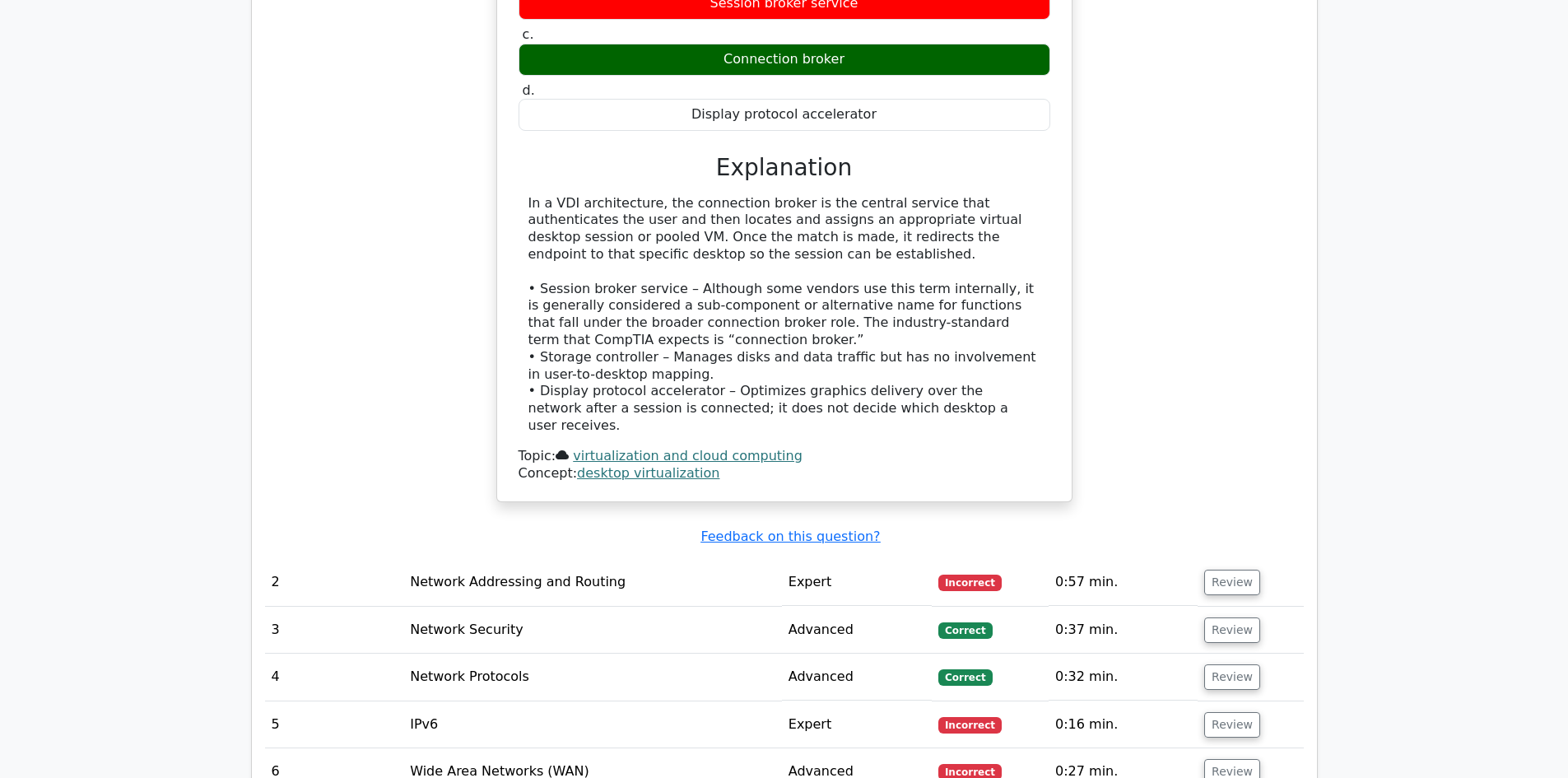
scroll to position [1646, 0]
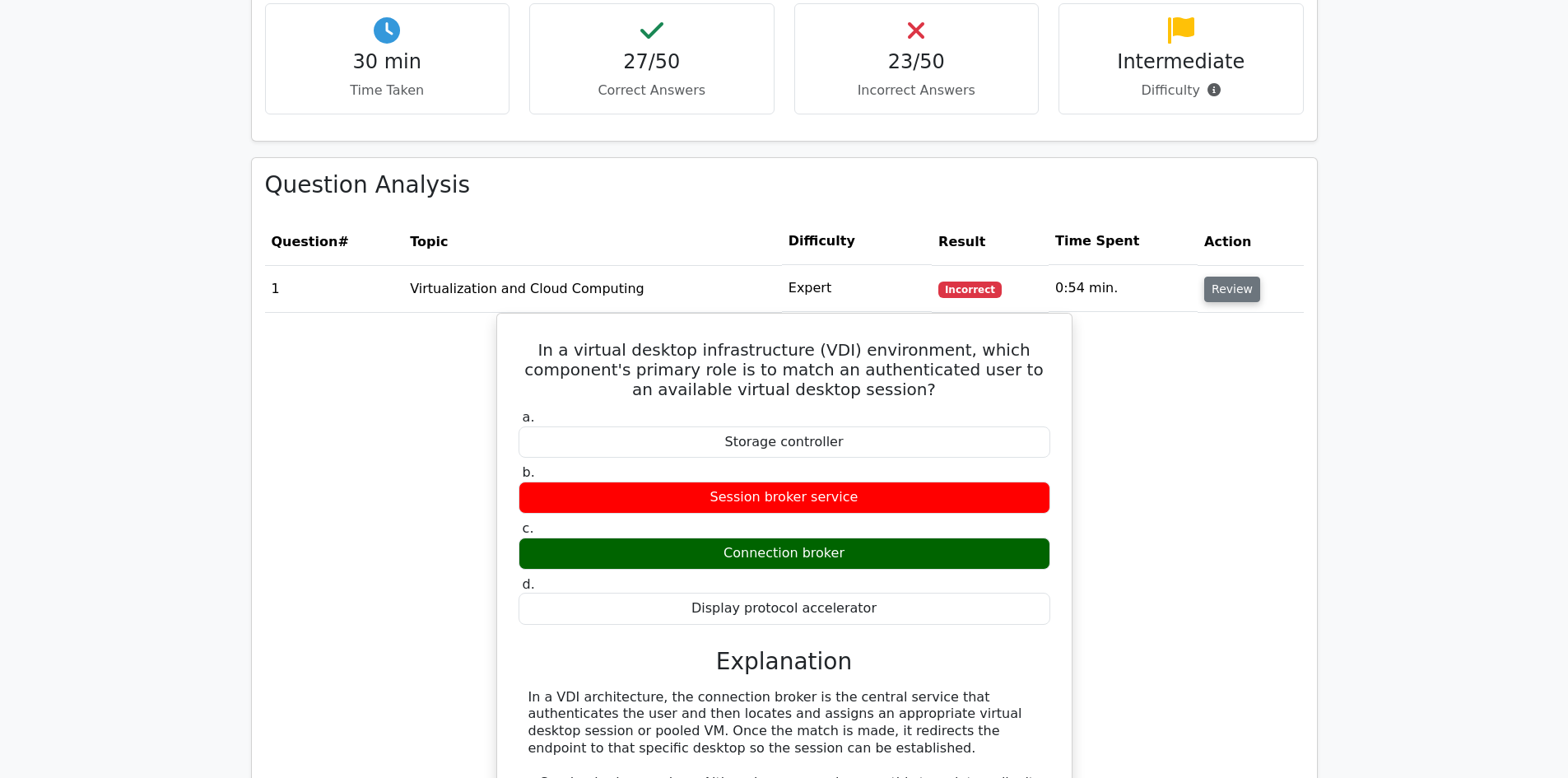
click at [1231, 292] on button "Review" at bounding box center [1232, 289] width 56 height 26
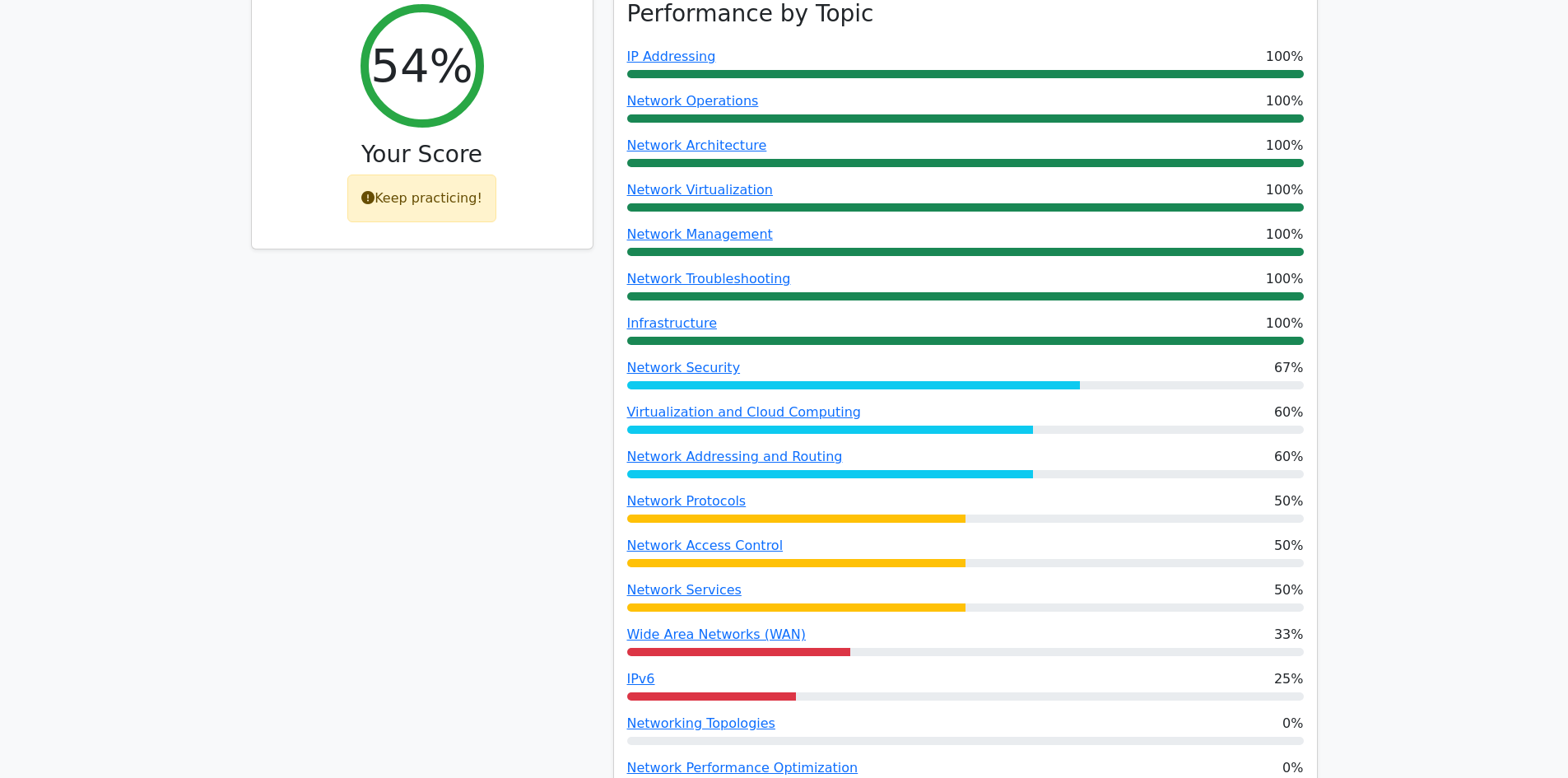
scroll to position [329, 0]
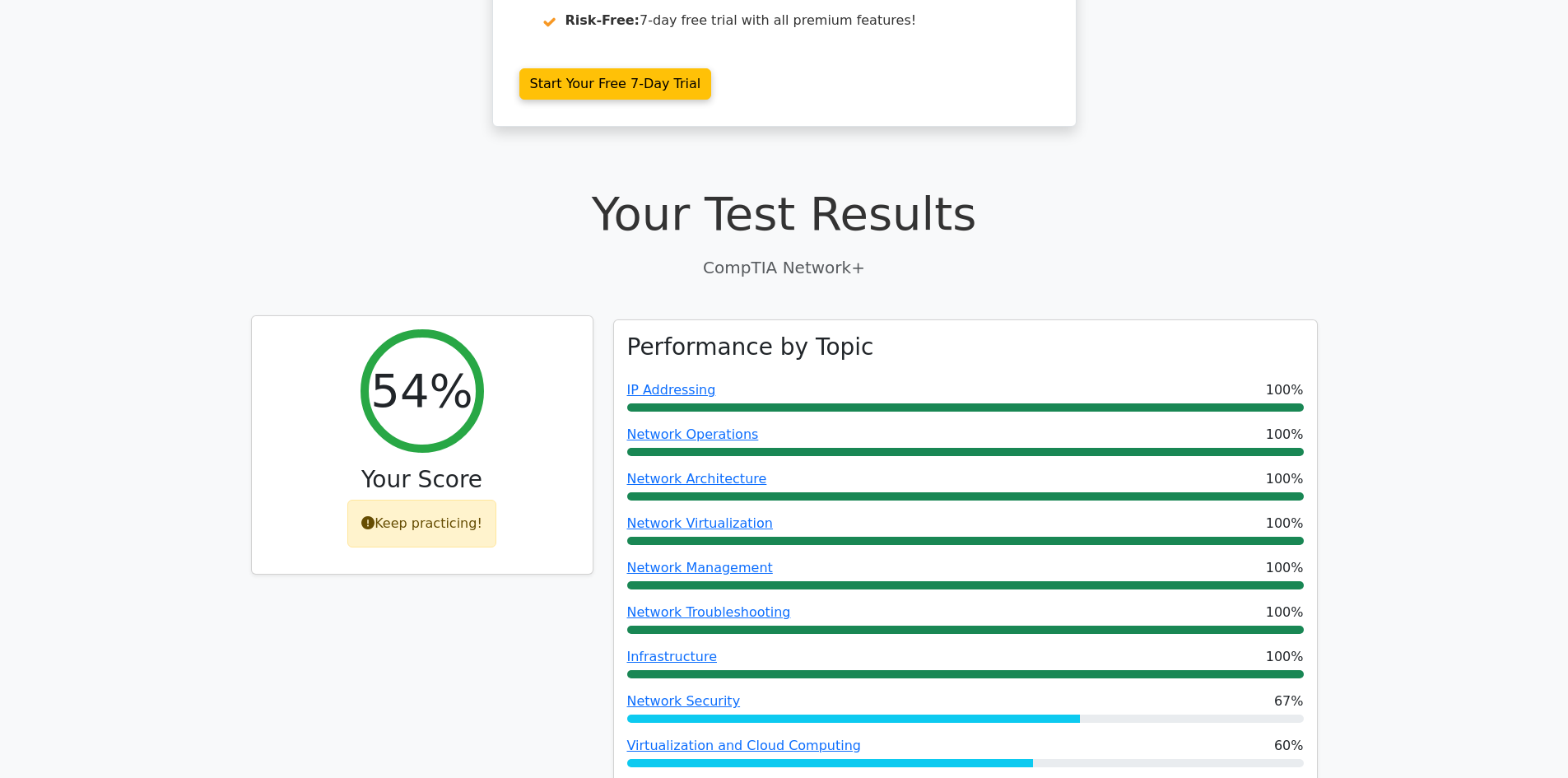
click at [424, 518] on div "Keep practicing!" at bounding box center [422, 522] width 149 height 47
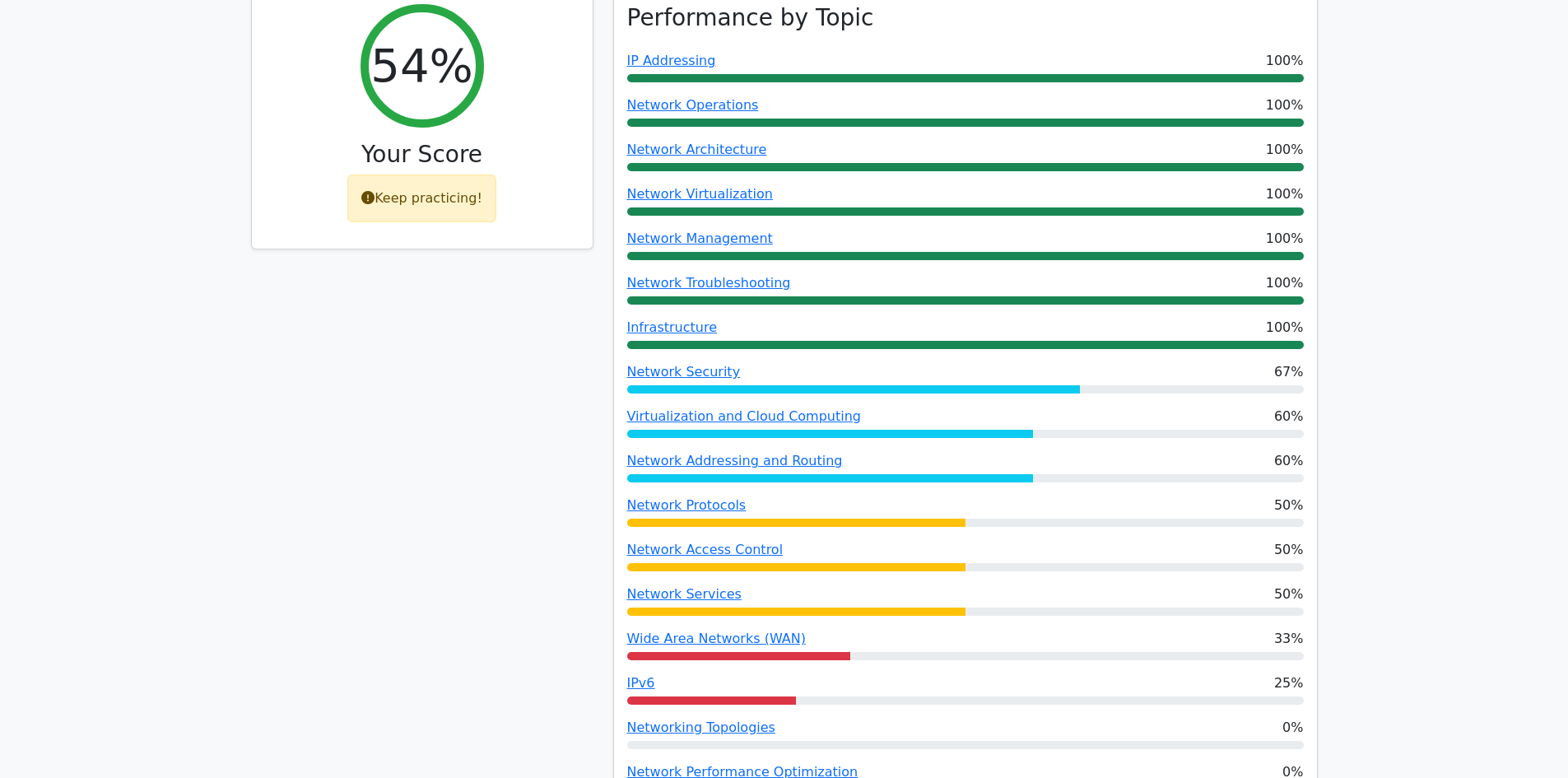
scroll to position [1070, 0]
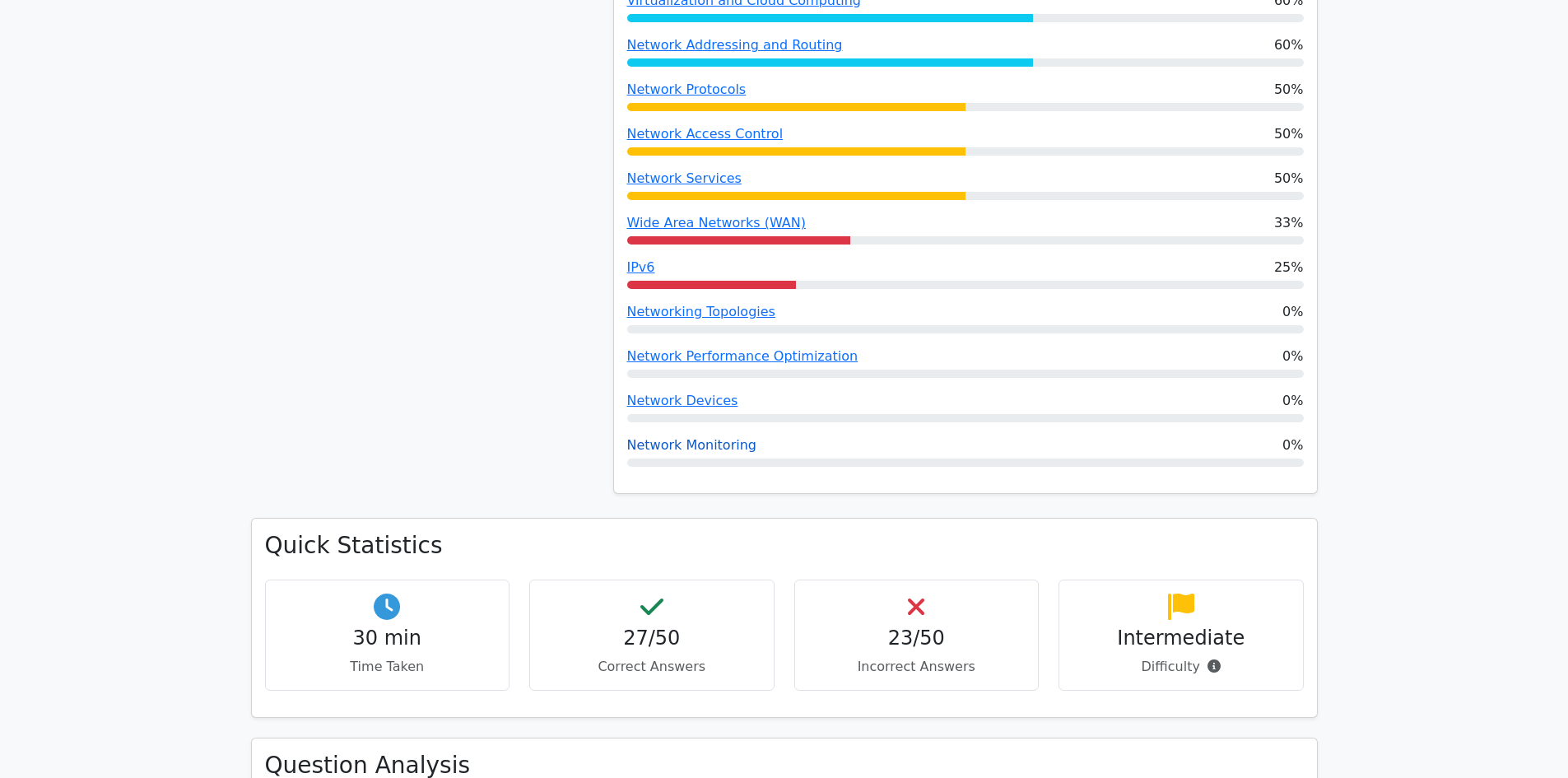
click at [672, 449] on link "Network Monitoring" at bounding box center [692, 445] width 129 height 15
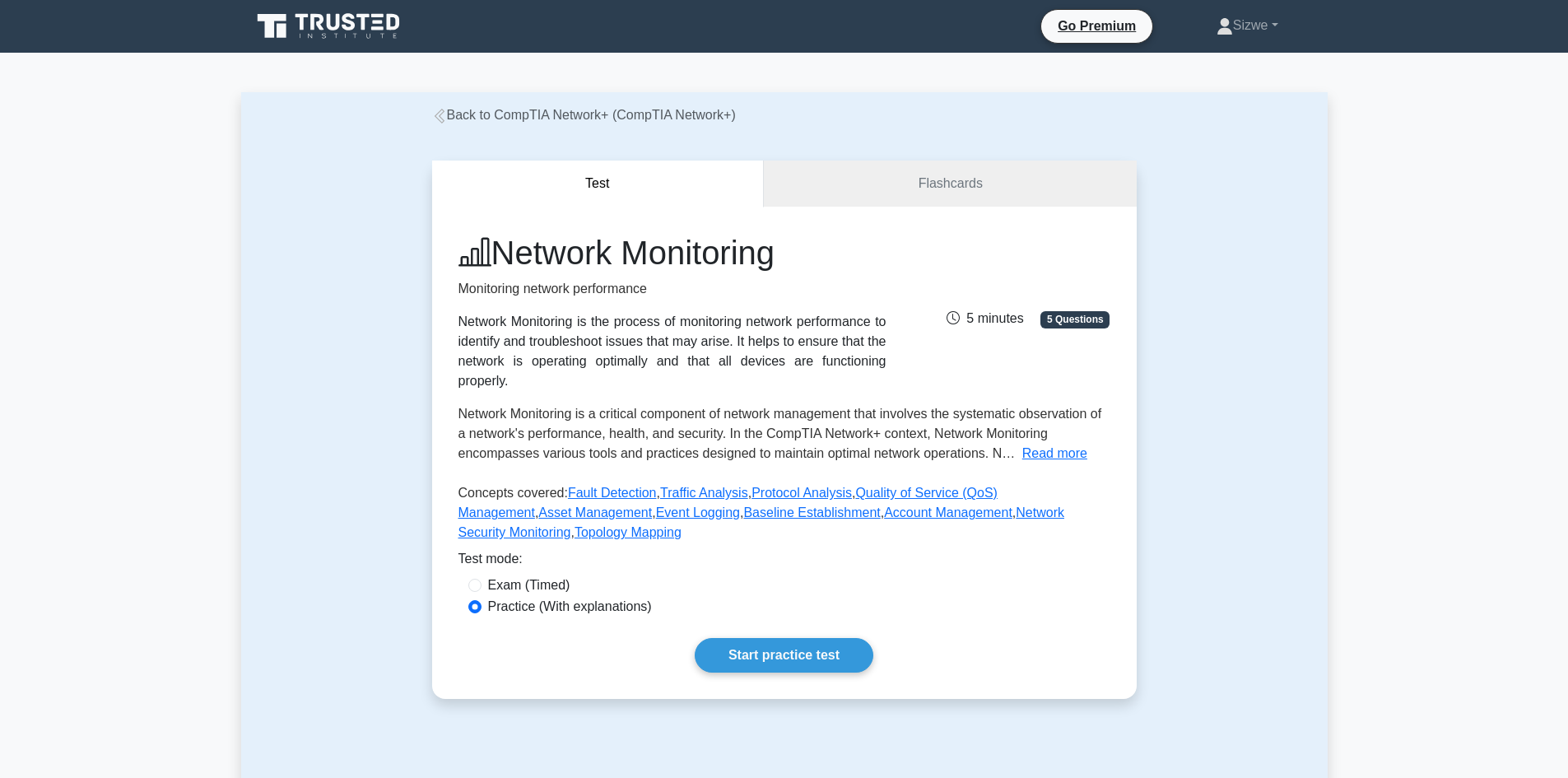
scroll to position [83, 0]
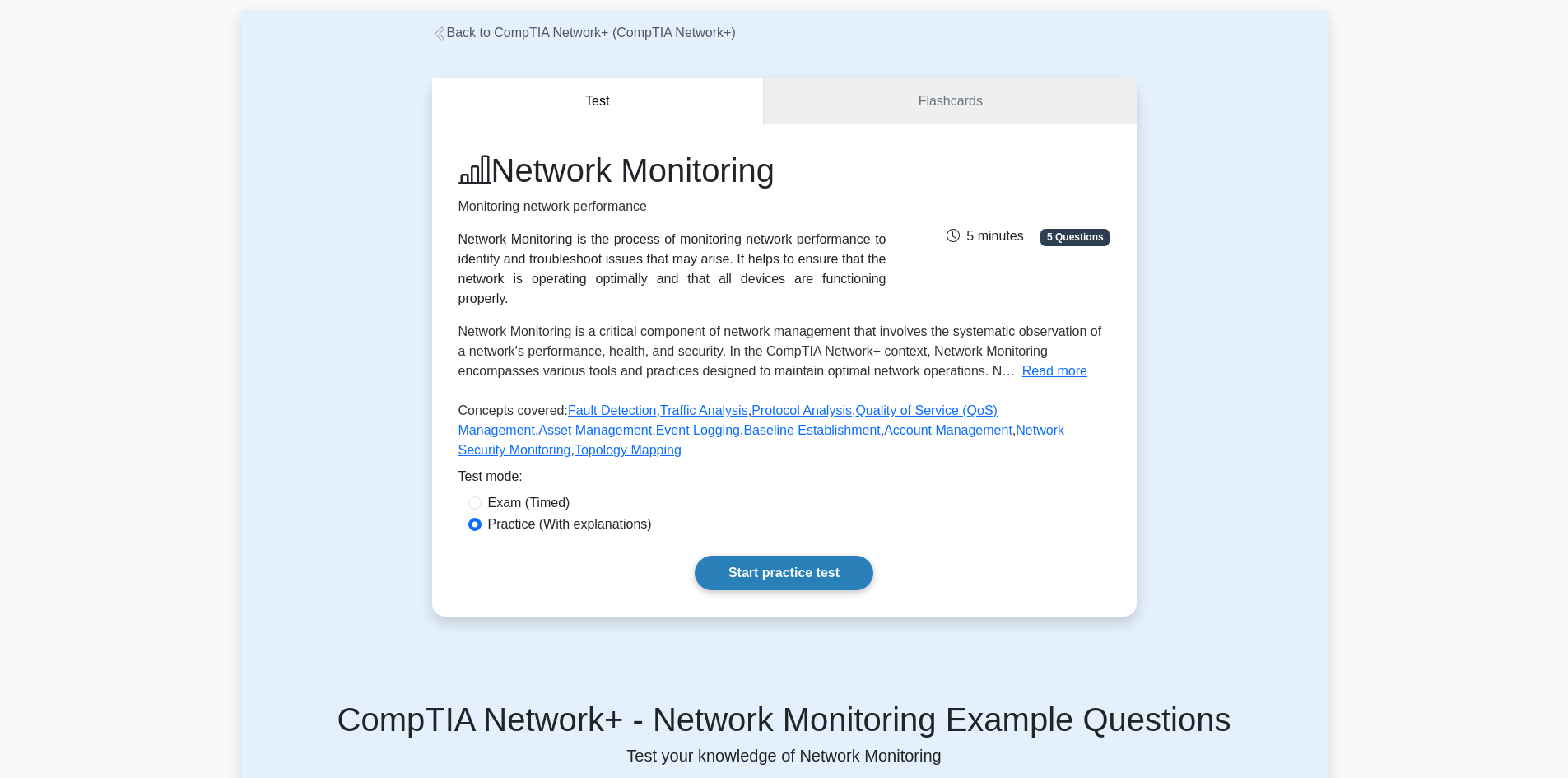
click at [762, 555] on link "Start practice test" at bounding box center [784, 572] width 179 height 34
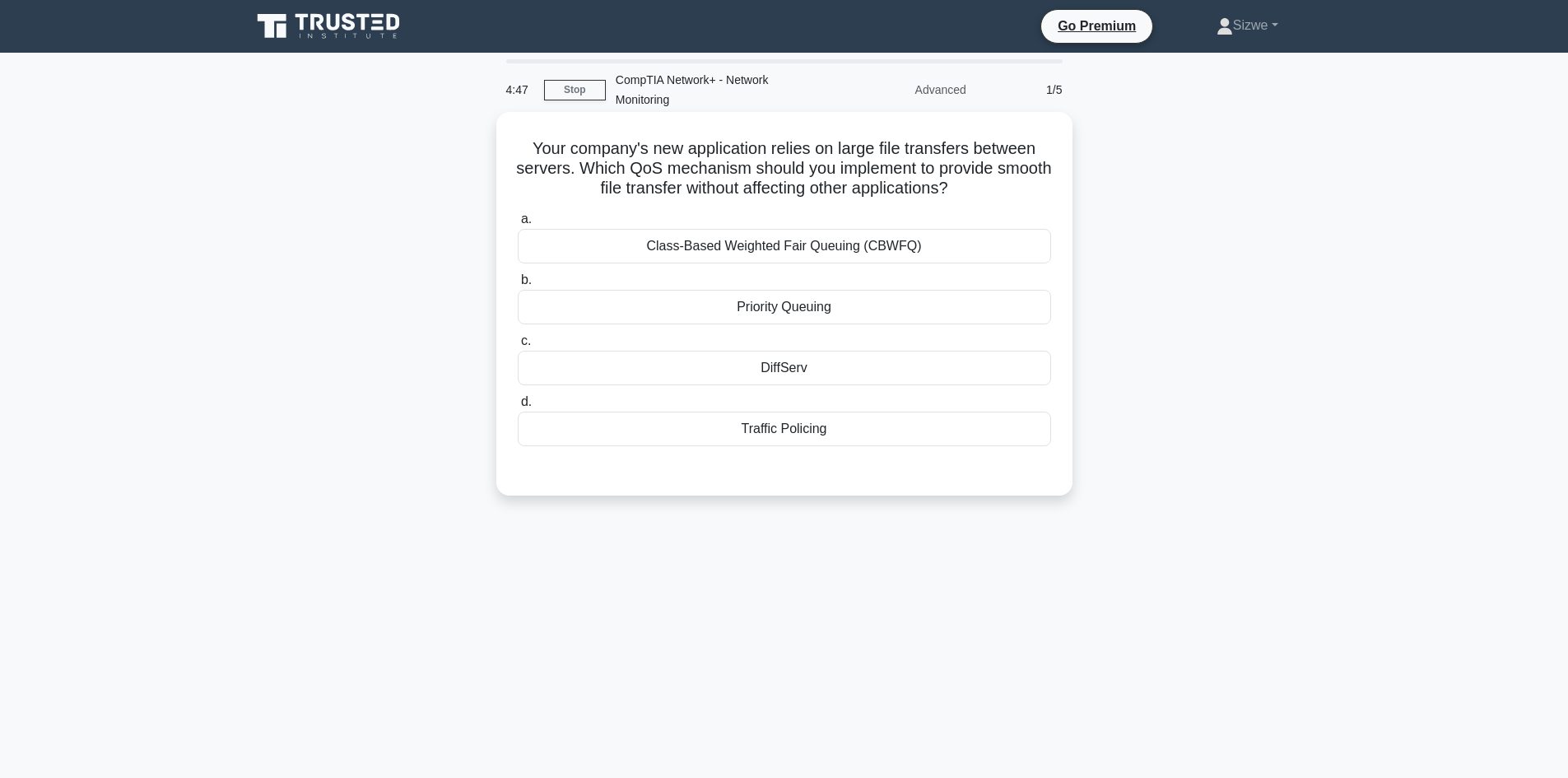
click at [826, 312] on div "Priority Queuing" at bounding box center [784, 307] width 534 height 34
click at [517, 286] on input "b. Priority Queuing" at bounding box center [517, 280] width 0 height 10
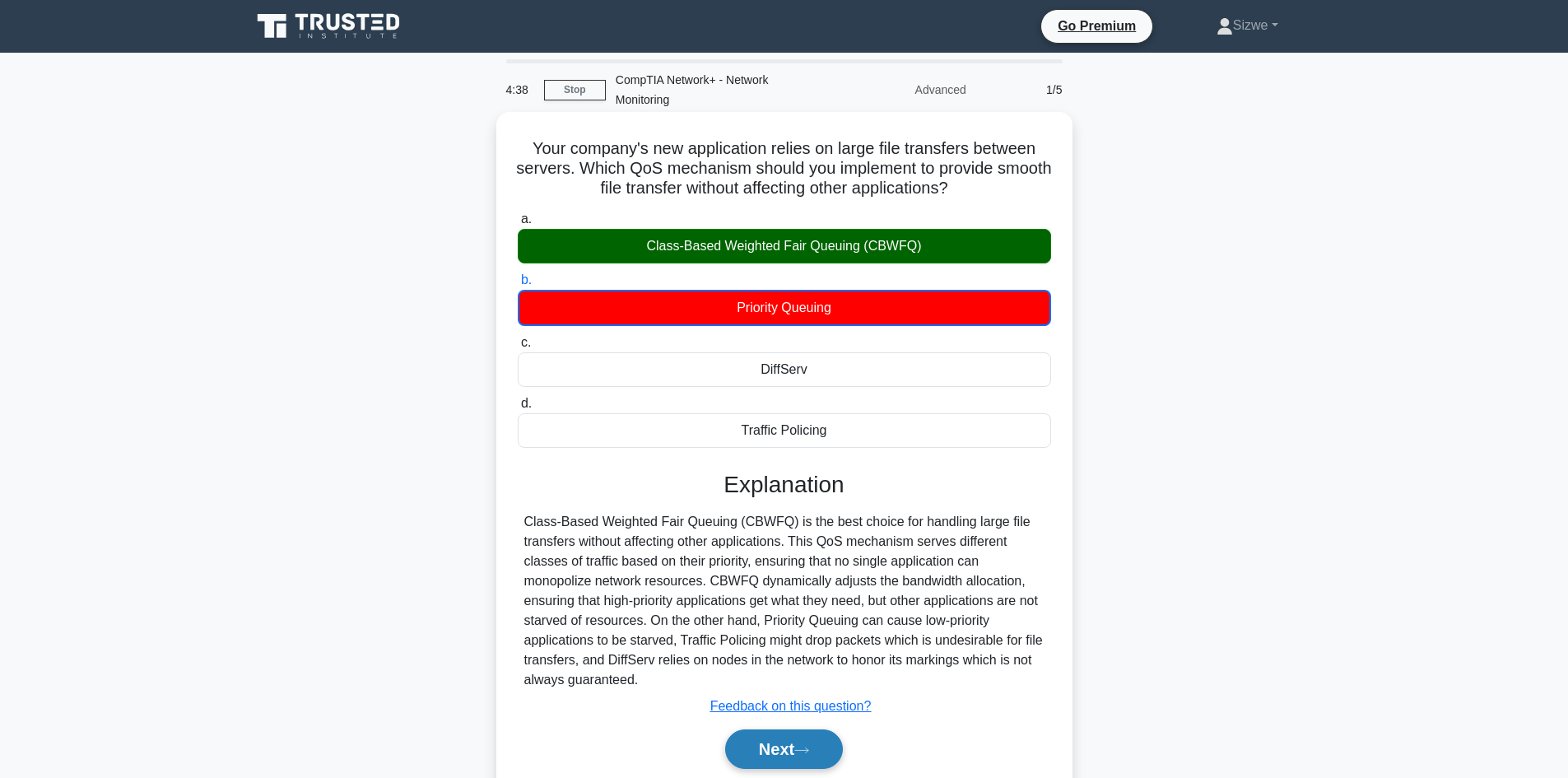
click at [786, 743] on button "Next" at bounding box center [783, 749] width 118 height 40
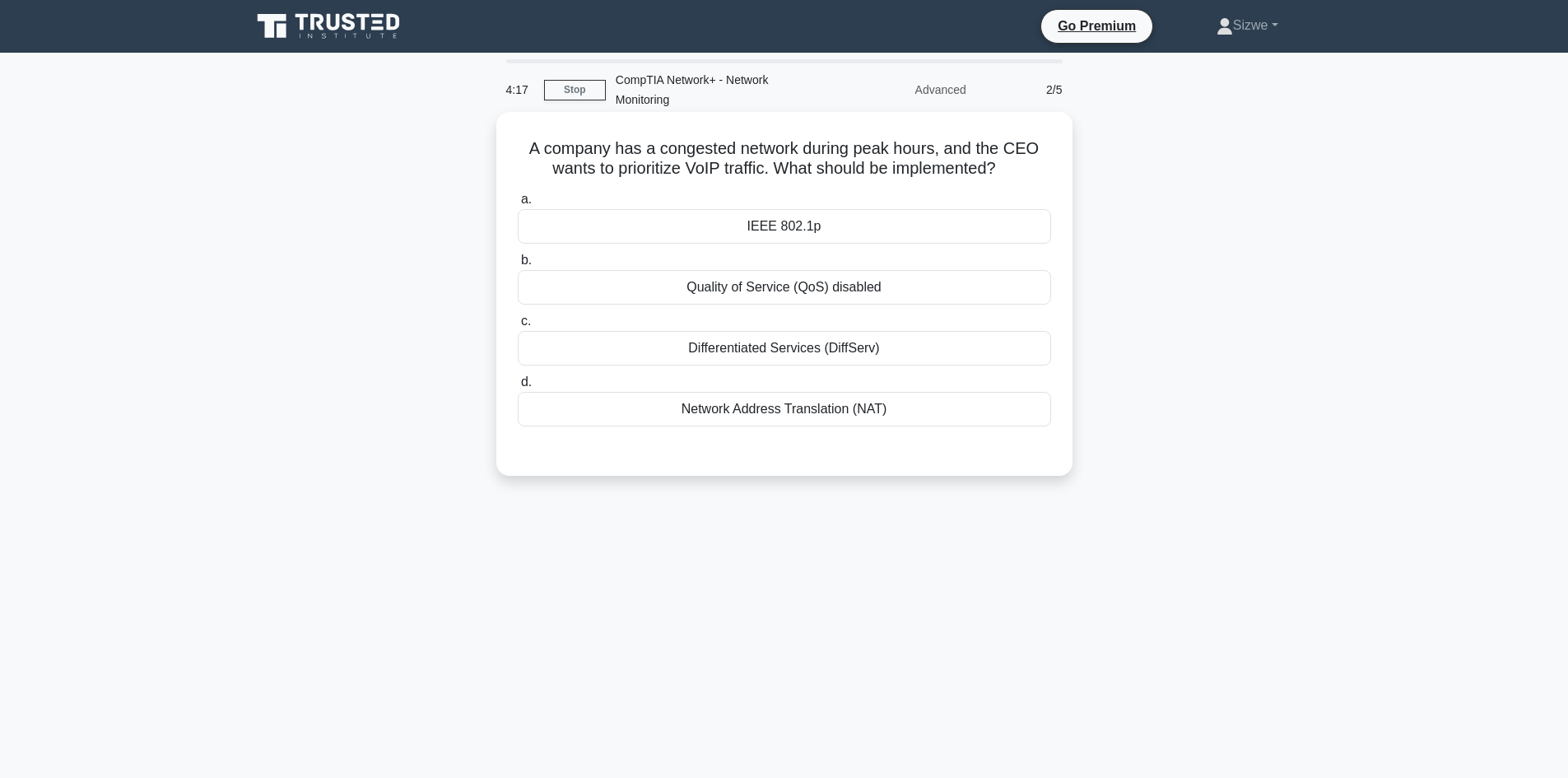
click at [781, 228] on div "IEEE 802.1p" at bounding box center [784, 226] width 534 height 34
click at [517, 205] on input "a. IEEE 802.1p" at bounding box center [517, 200] width 0 height 10
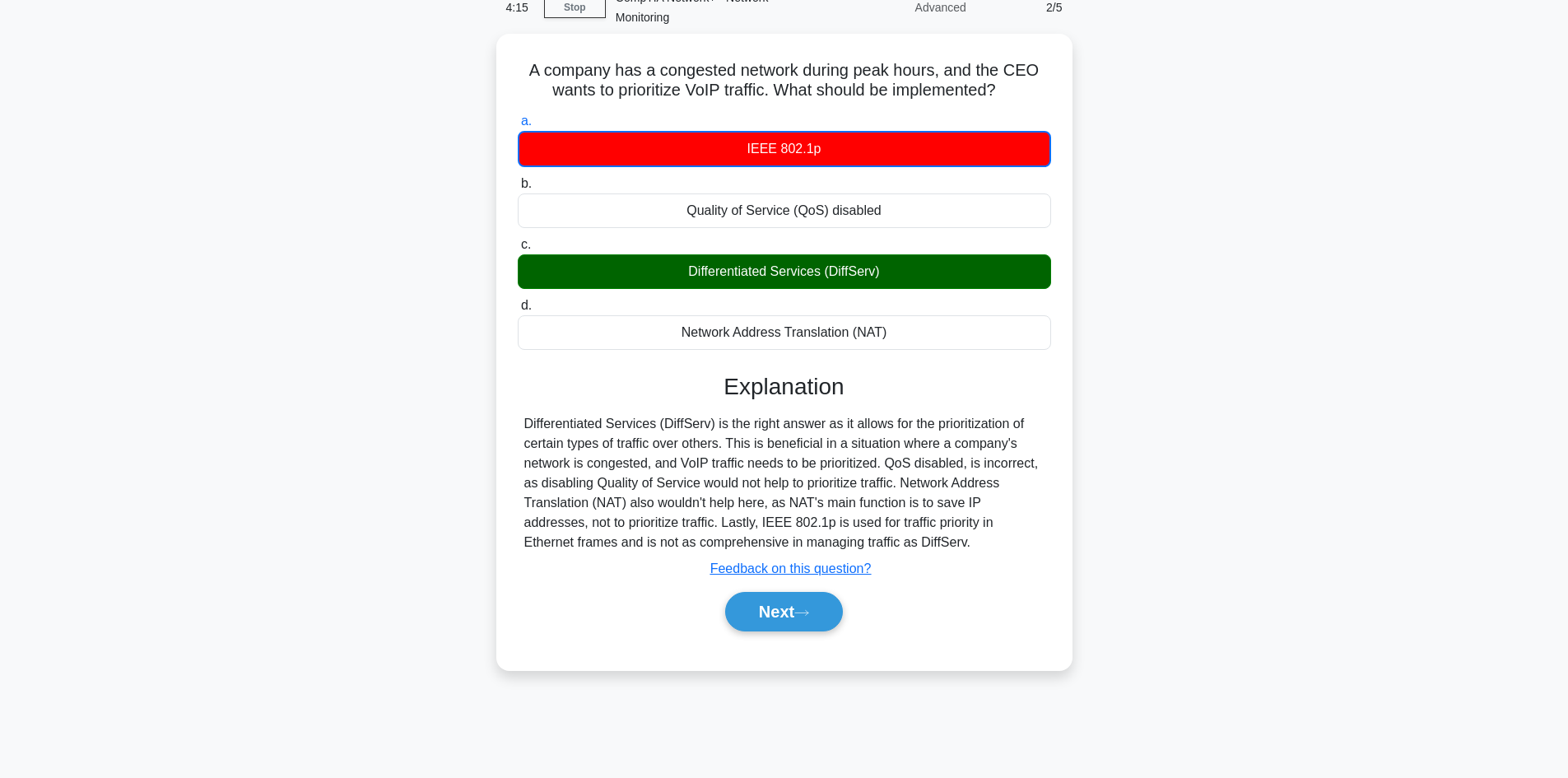
scroll to position [111, 0]
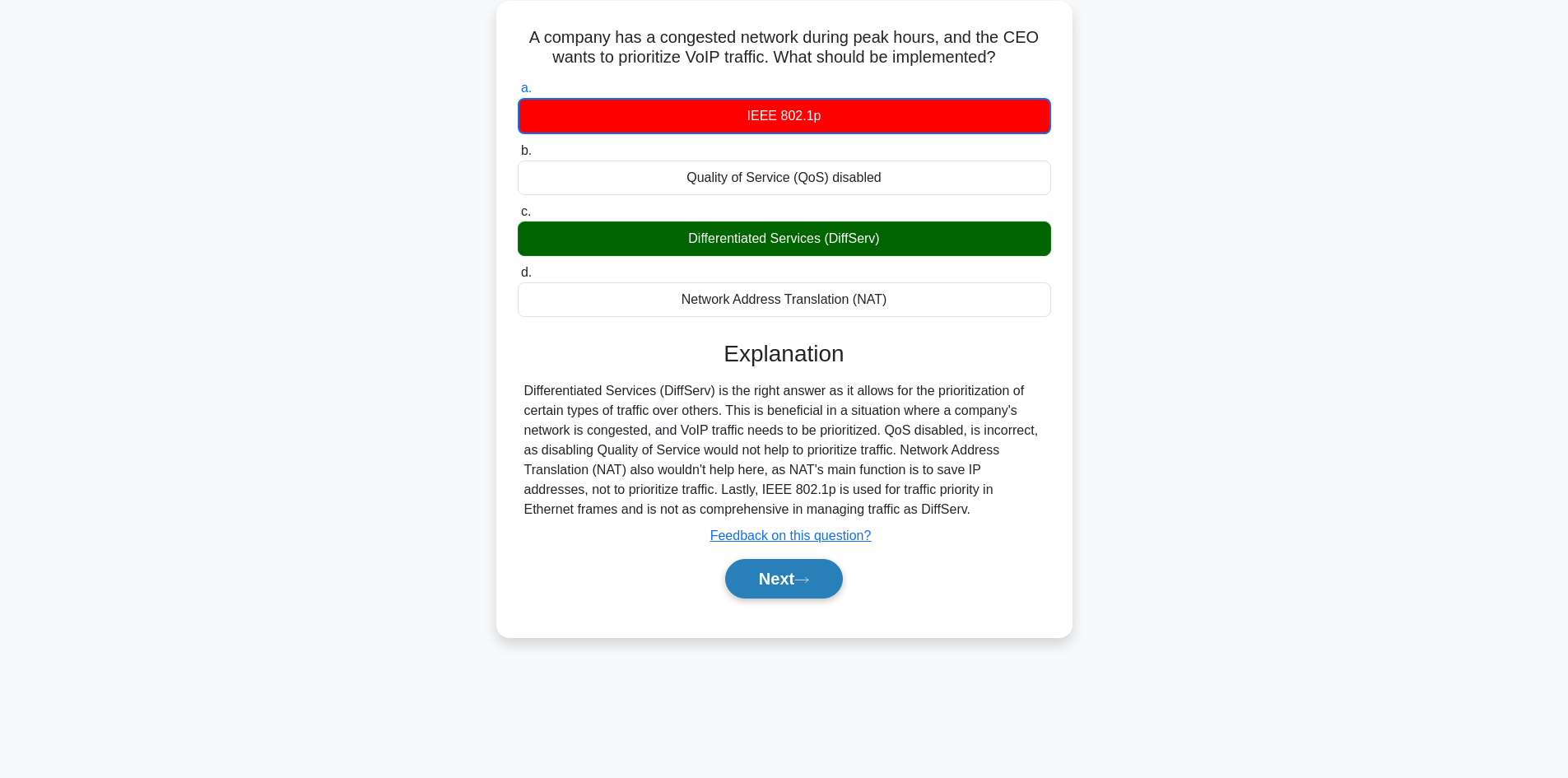
click at [775, 579] on button "Next" at bounding box center [783, 578] width 118 height 40
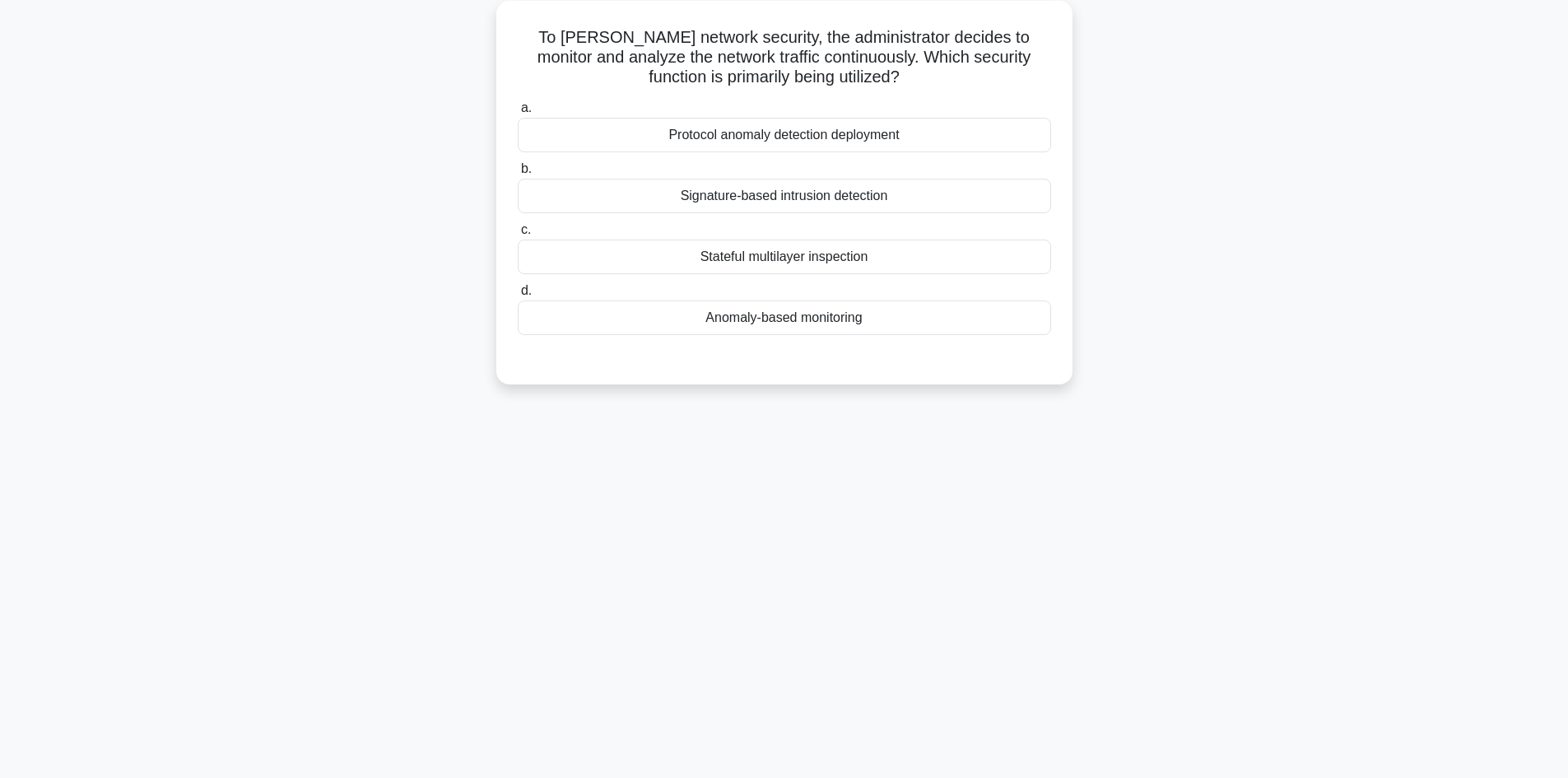
click at [838, 191] on div "Signature-based intrusion detection" at bounding box center [784, 196] width 534 height 34
click at [517, 175] on input "b. Signature-based intrusion detection" at bounding box center [517, 169] width 0 height 10
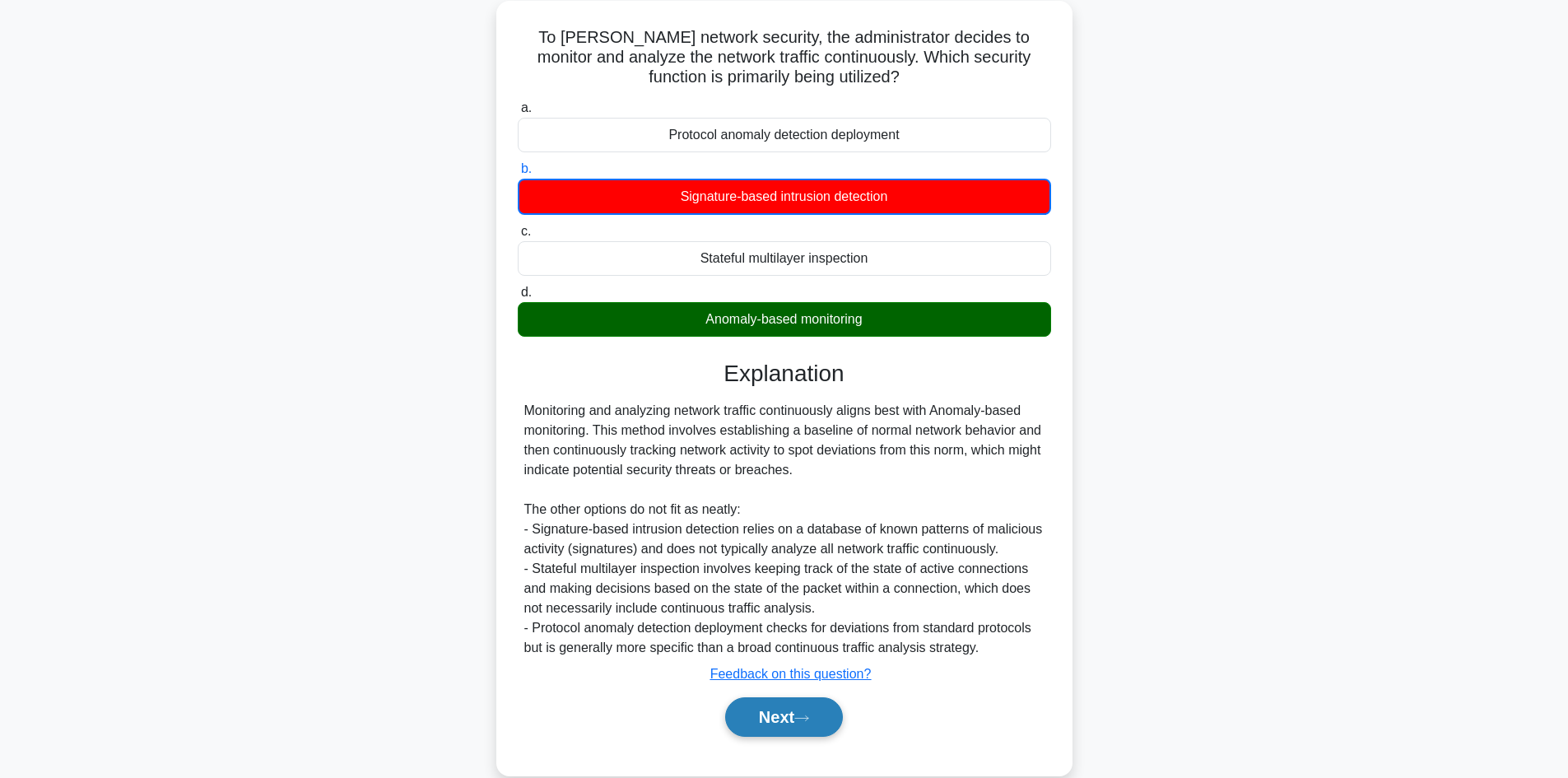
click at [797, 722] on button "Next" at bounding box center [783, 717] width 118 height 40
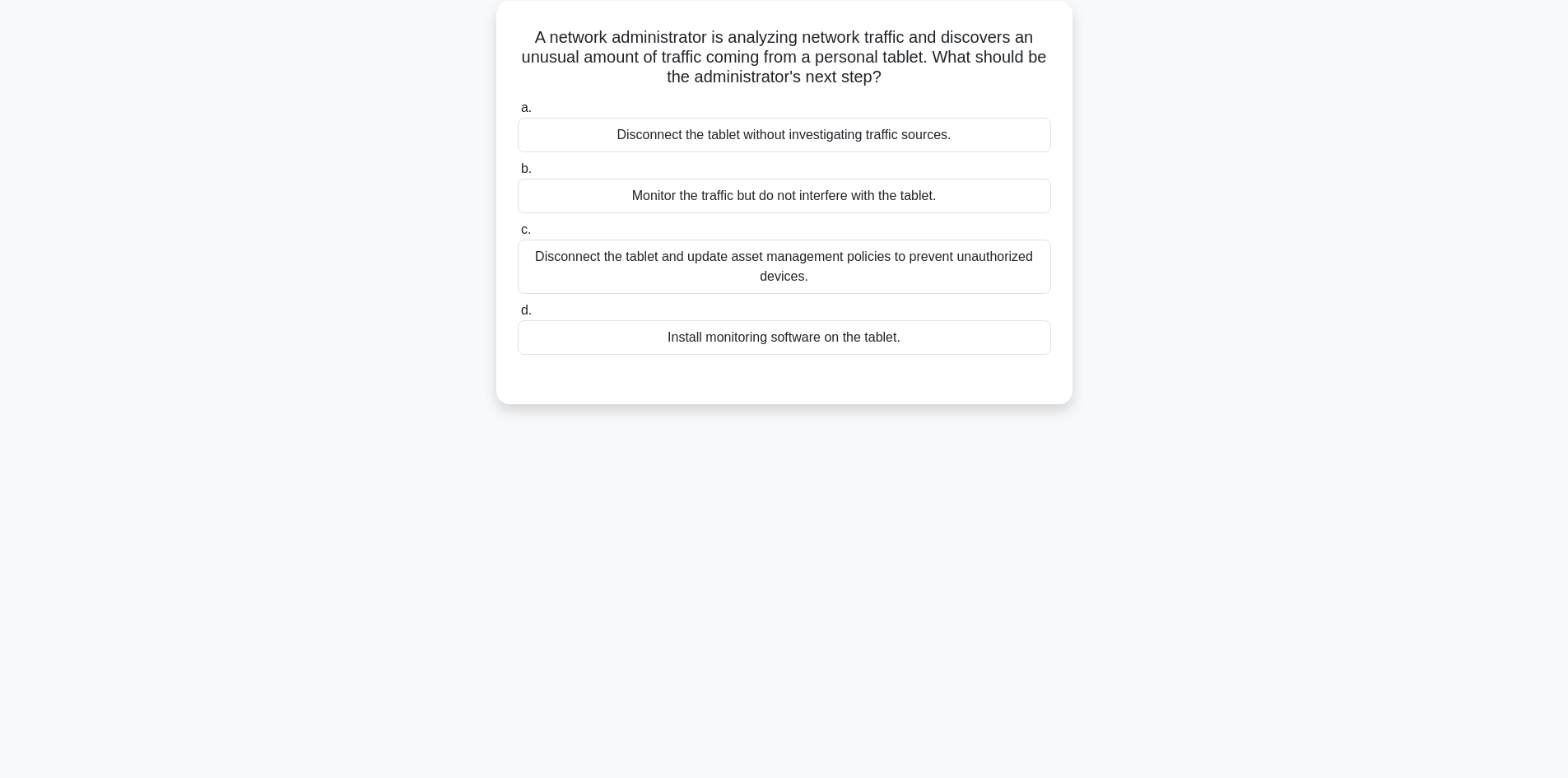
scroll to position [0, 0]
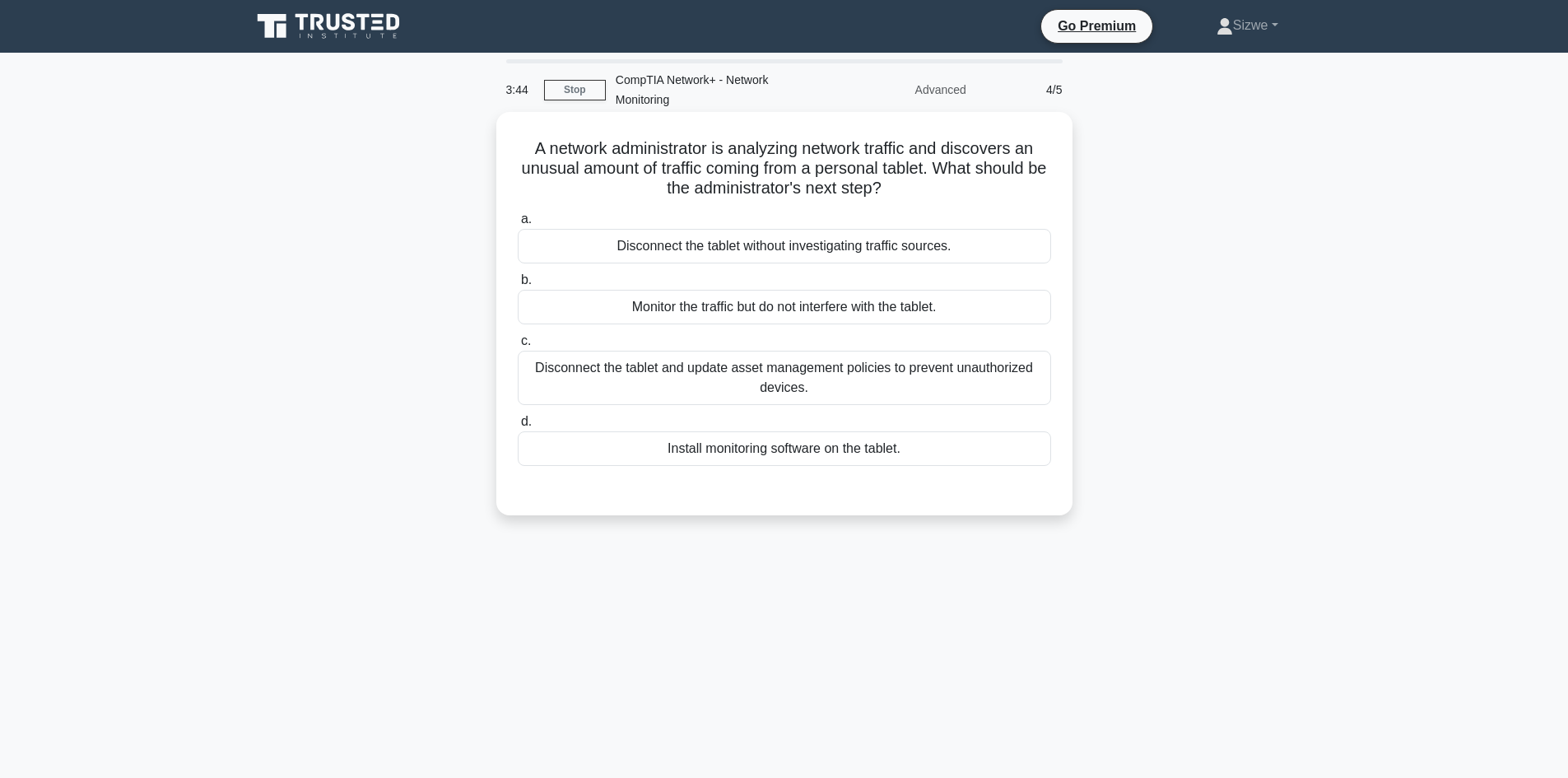
click at [801, 455] on div "Install monitoring software on the tablet." at bounding box center [784, 448] width 534 height 34
click at [517, 427] on input "d. Install monitoring software on the tablet." at bounding box center [517, 422] width 0 height 10
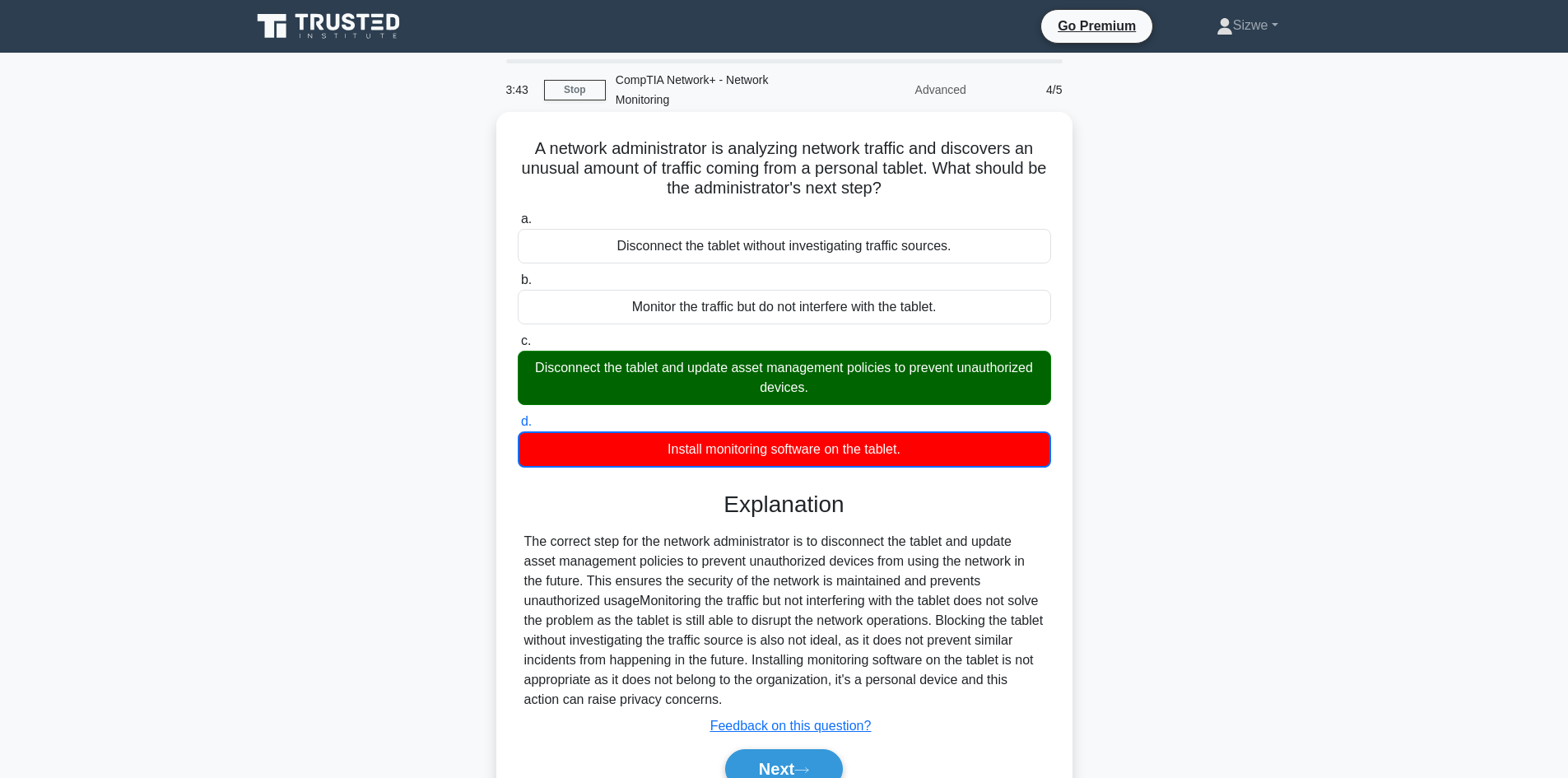
scroll to position [111, 0]
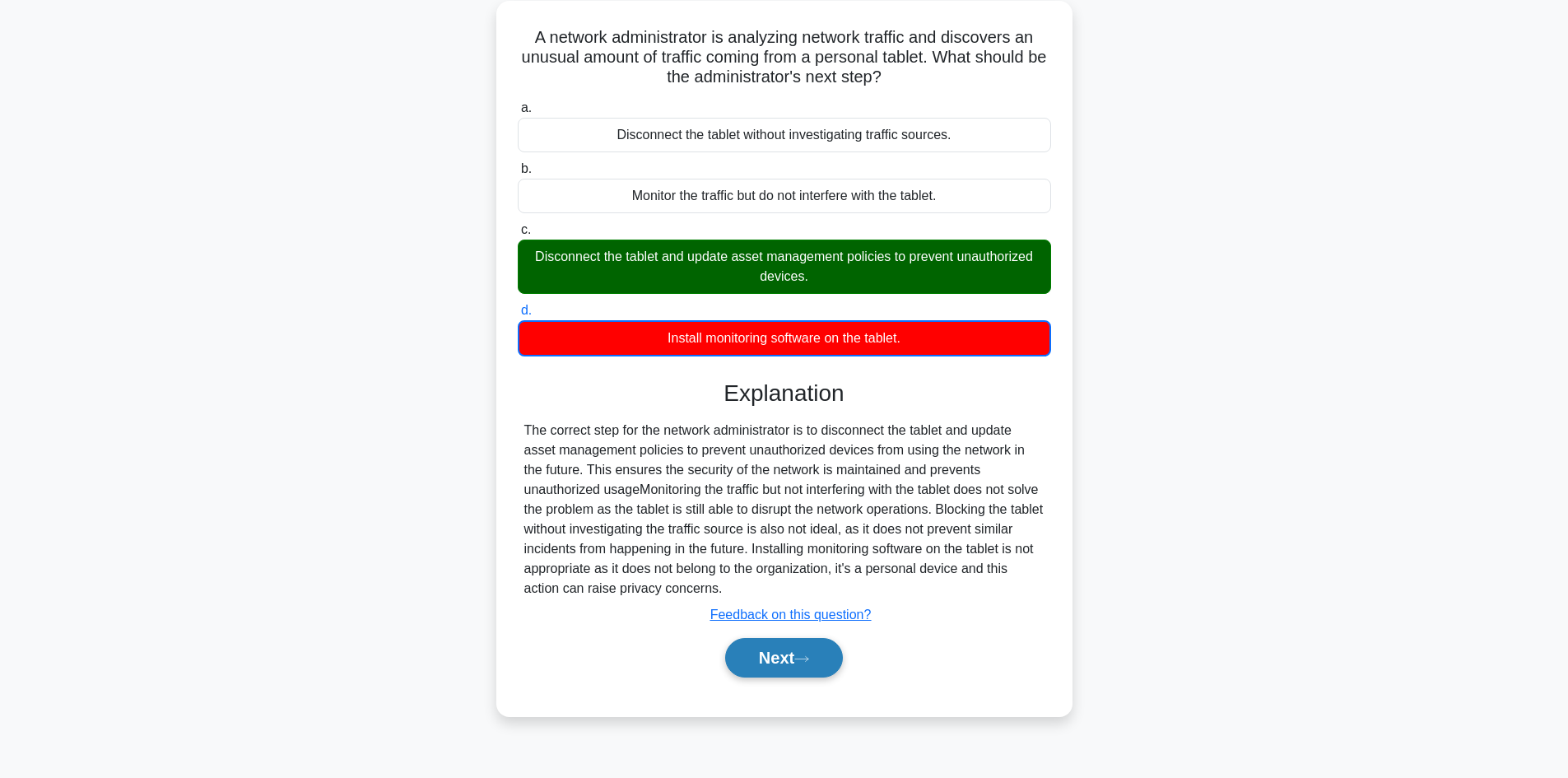
click at [799, 663] on button "Next" at bounding box center [783, 658] width 118 height 40
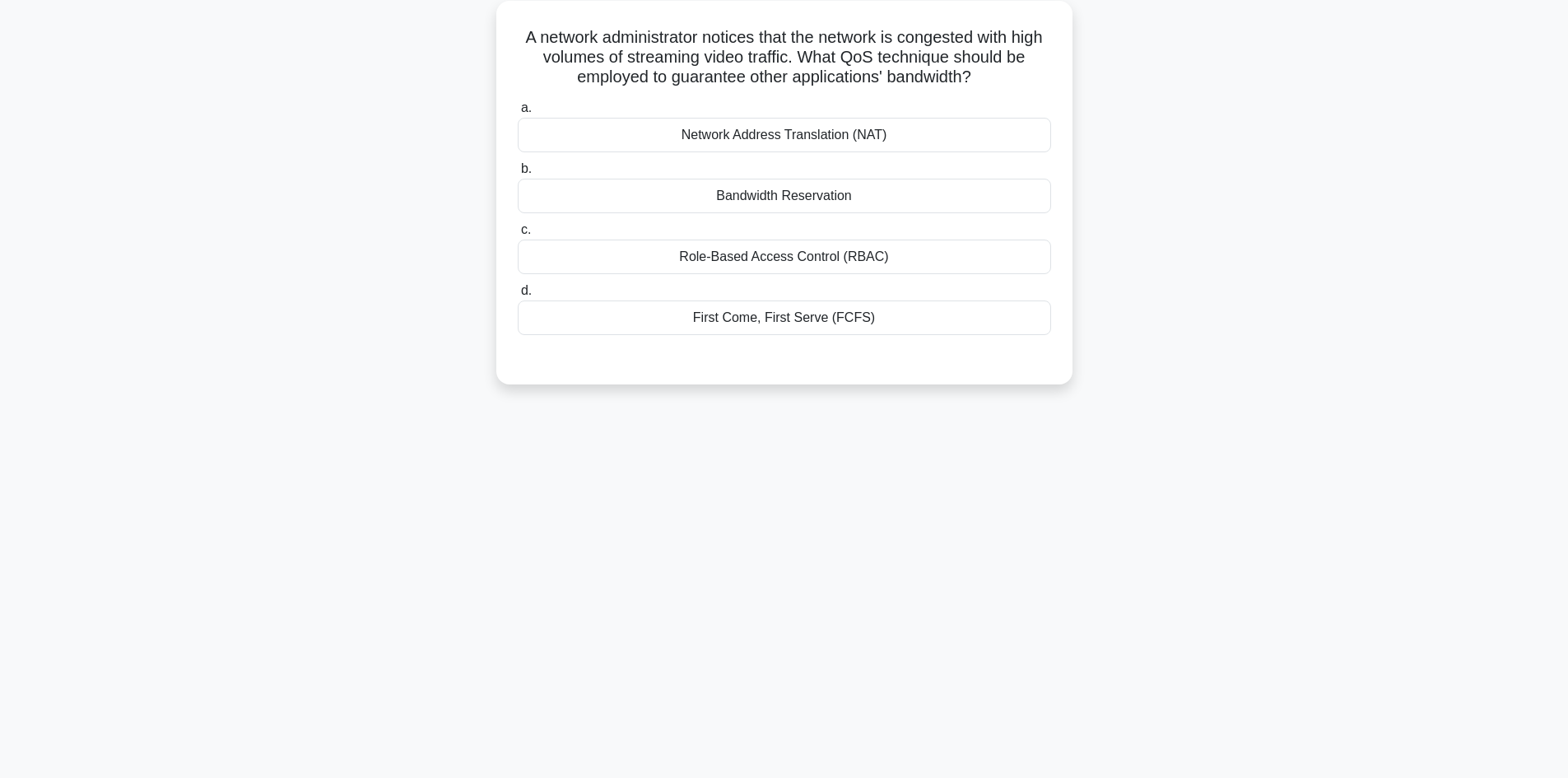
scroll to position [0, 0]
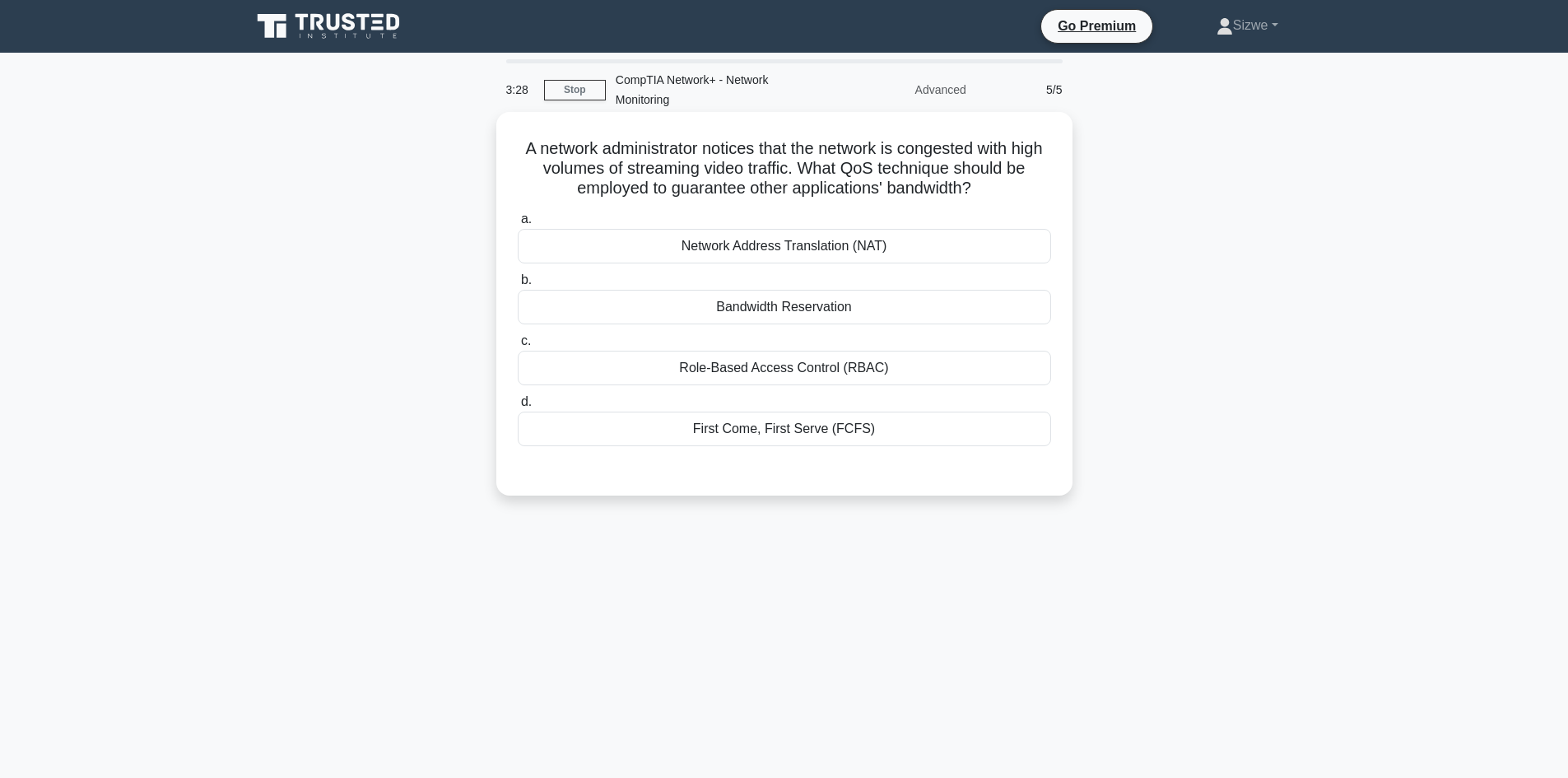
click at [803, 368] on div "Role-Based Access Control (RBAC)" at bounding box center [784, 367] width 534 height 34
click at [517, 347] on input "c. Role-Based Access Control (RBAC)" at bounding box center [517, 341] width 0 height 10
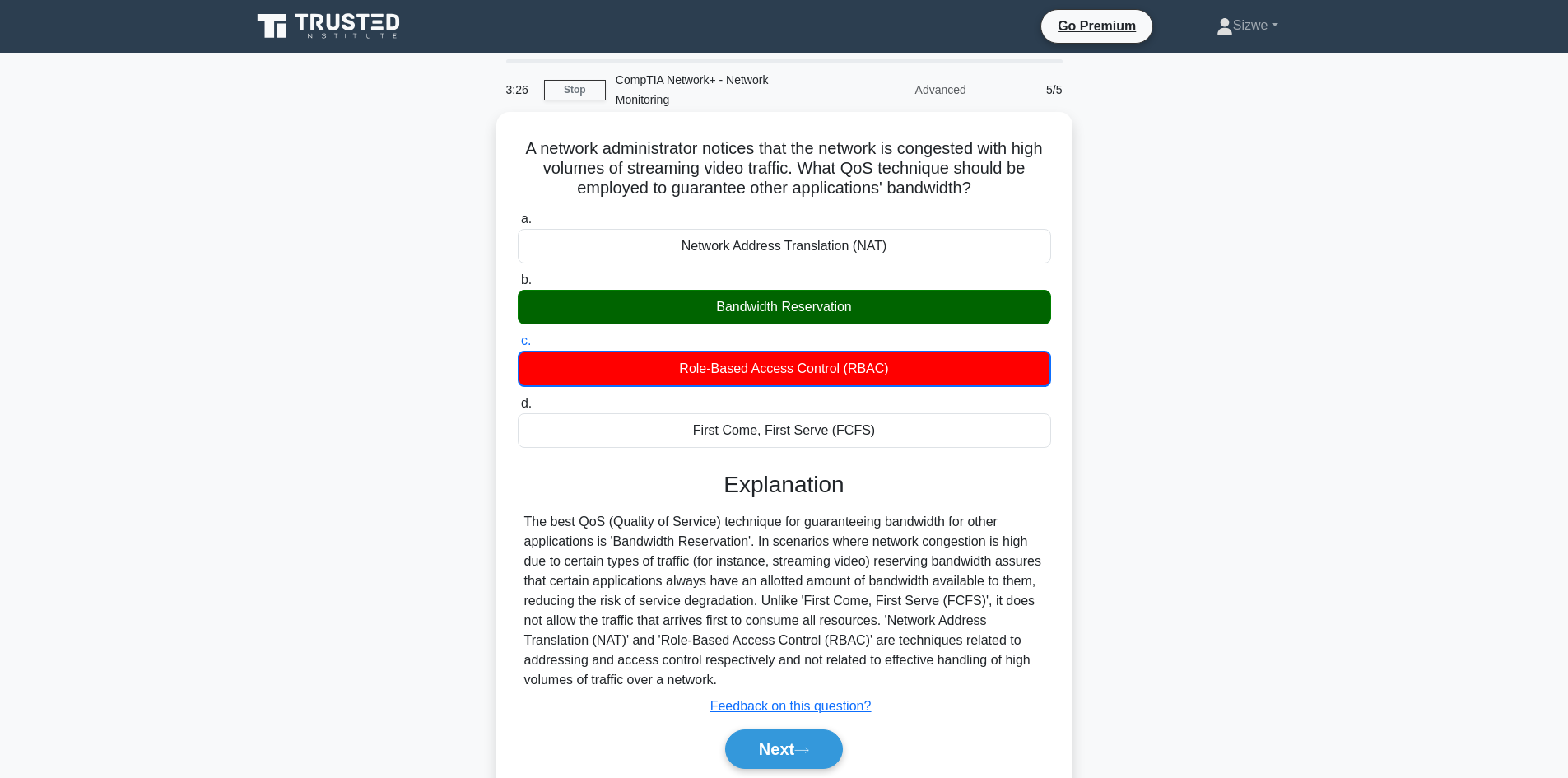
scroll to position [111, 0]
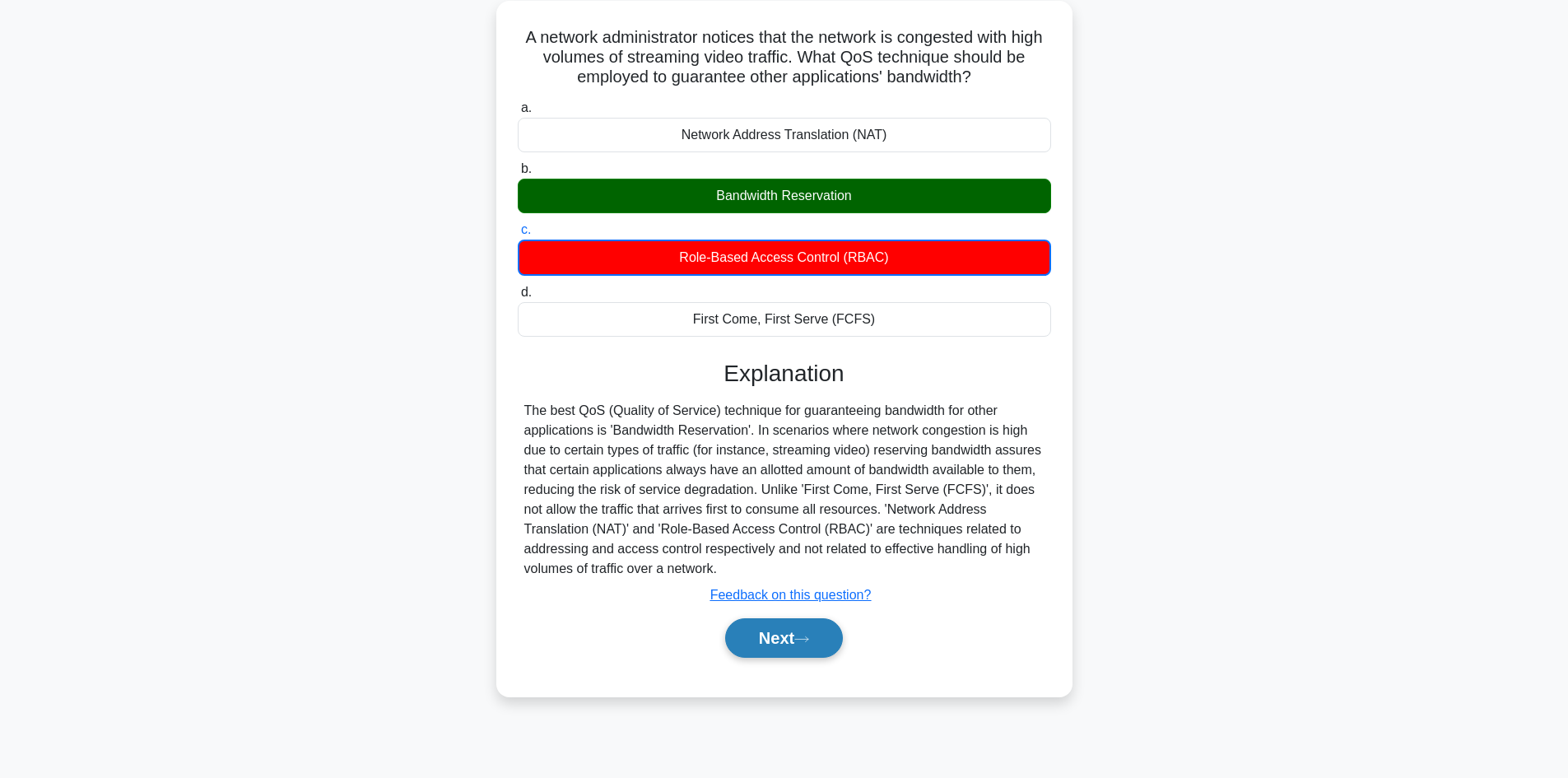
click at [780, 631] on button "Next" at bounding box center [783, 638] width 118 height 40
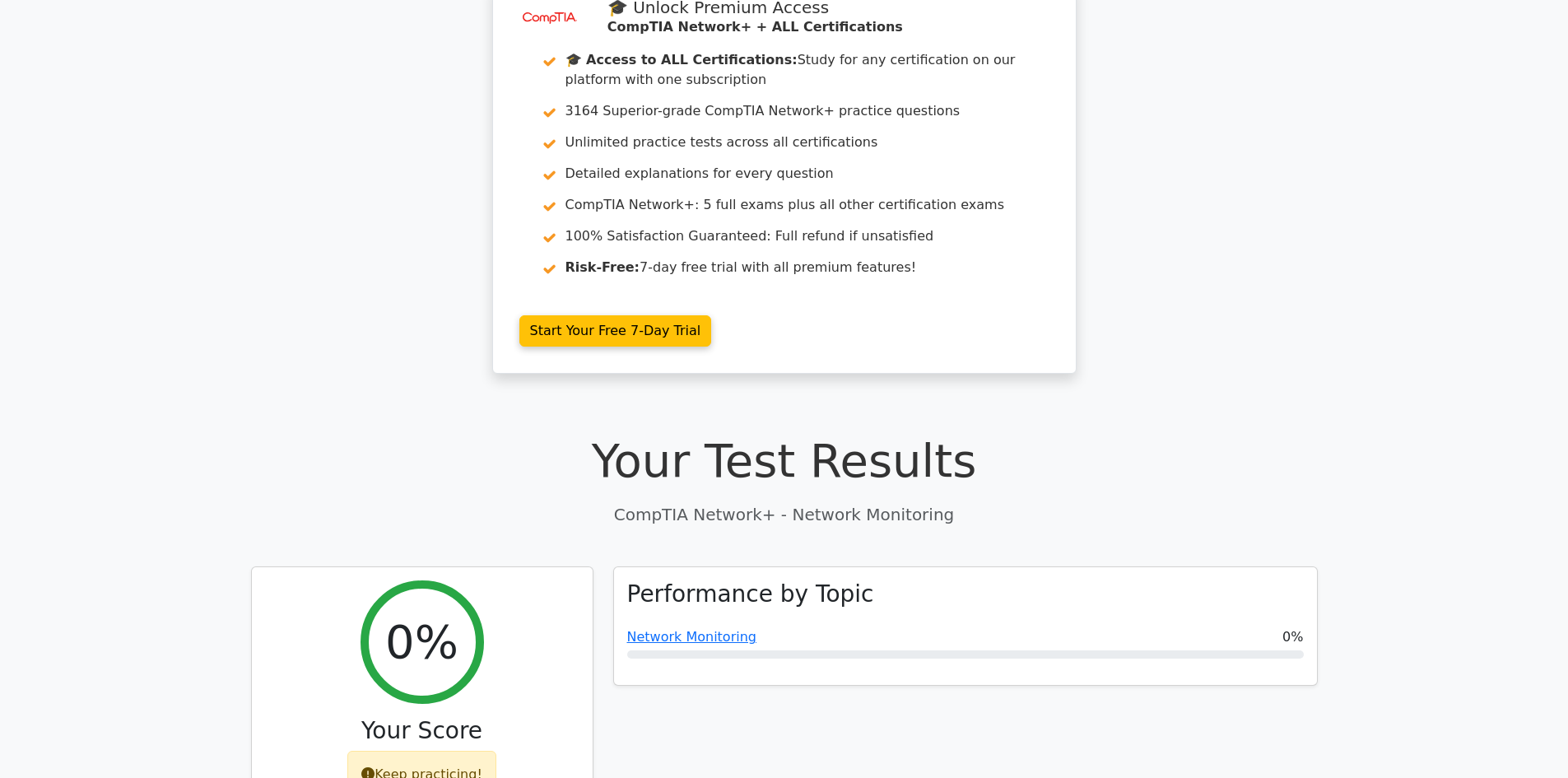
scroll to position [411, 0]
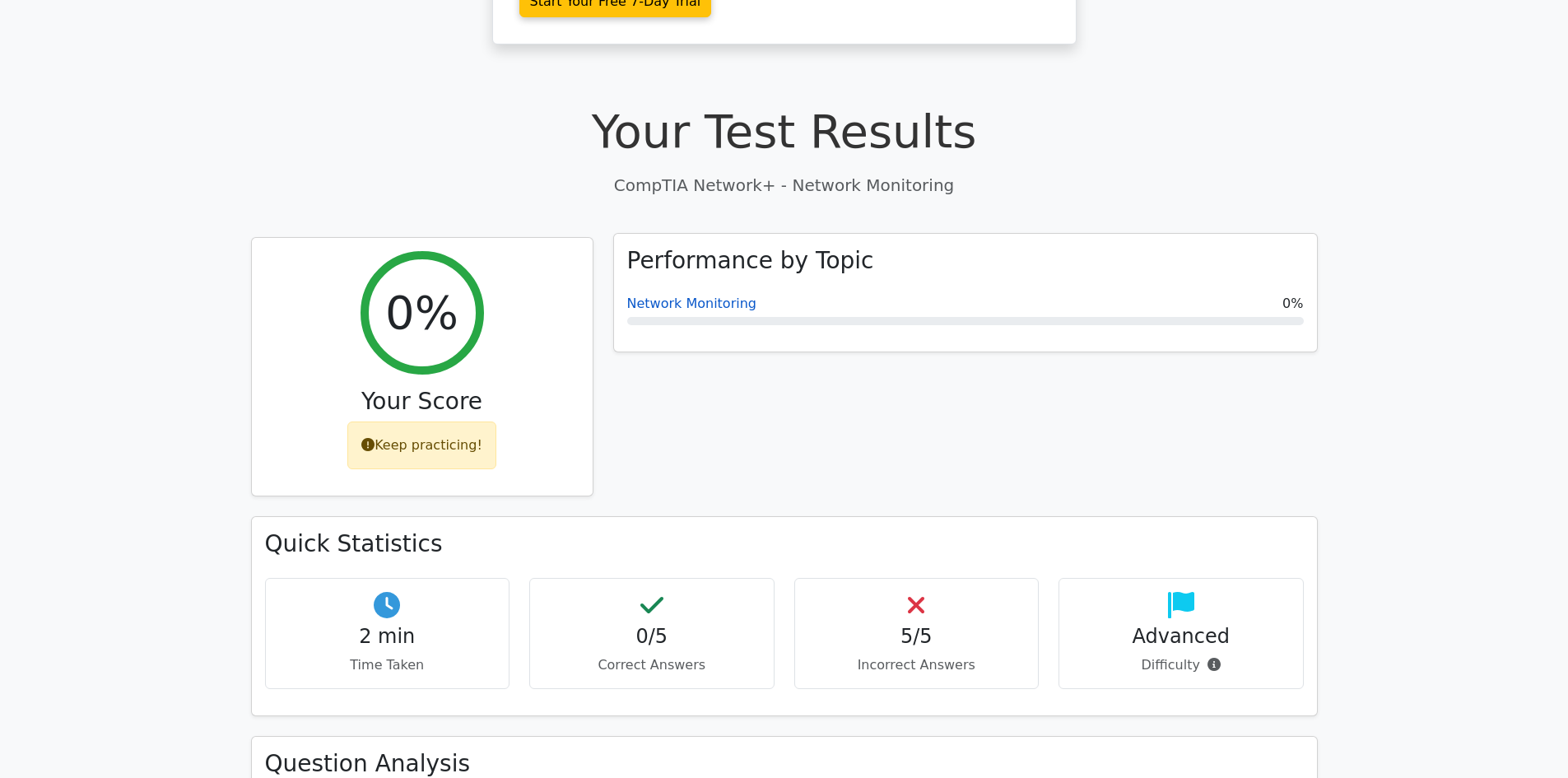
click at [694, 303] on link "Network Monitoring" at bounding box center [692, 303] width 129 height 15
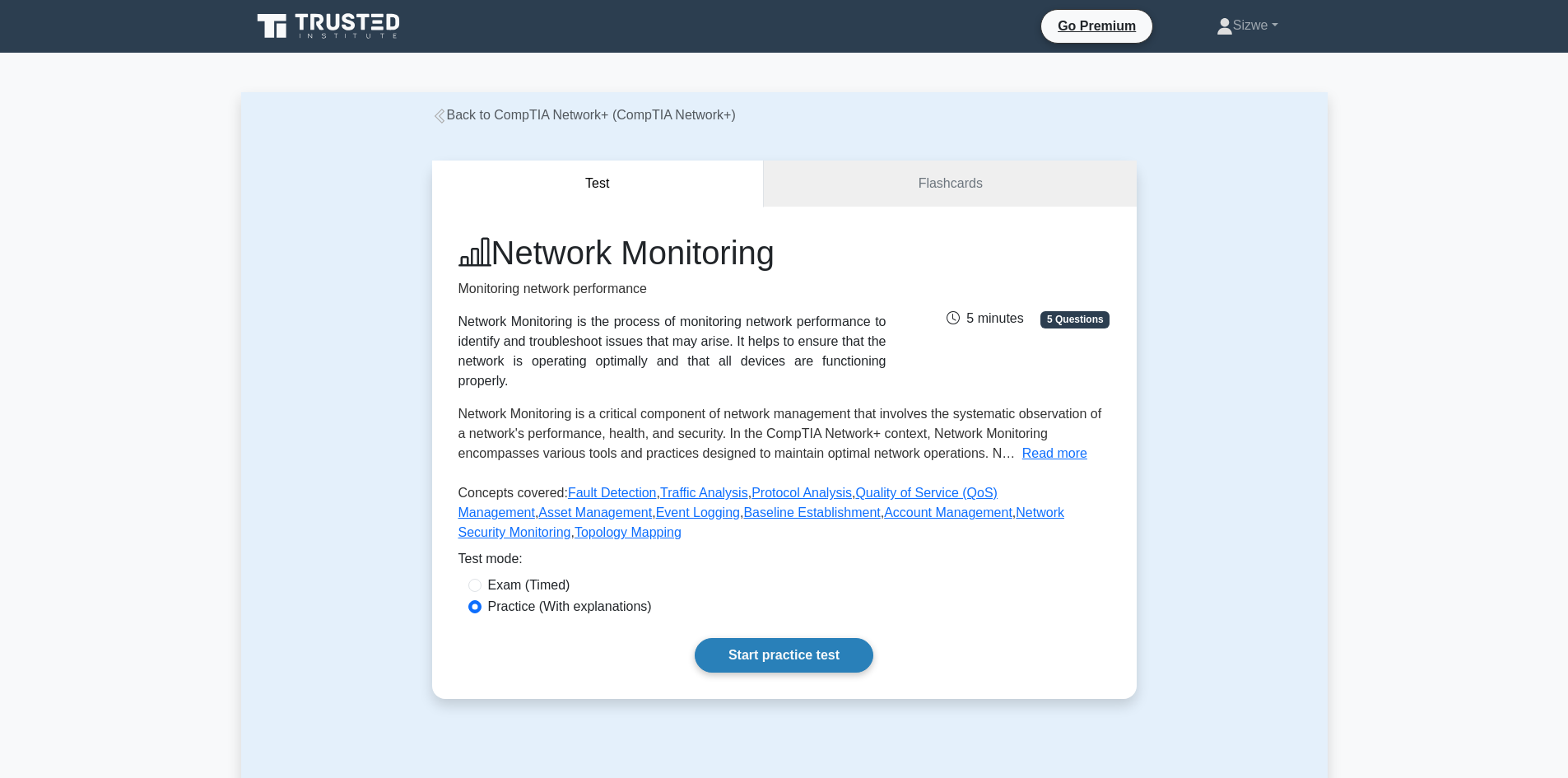
click at [782, 638] on link "Start practice test" at bounding box center [784, 655] width 179 height 34
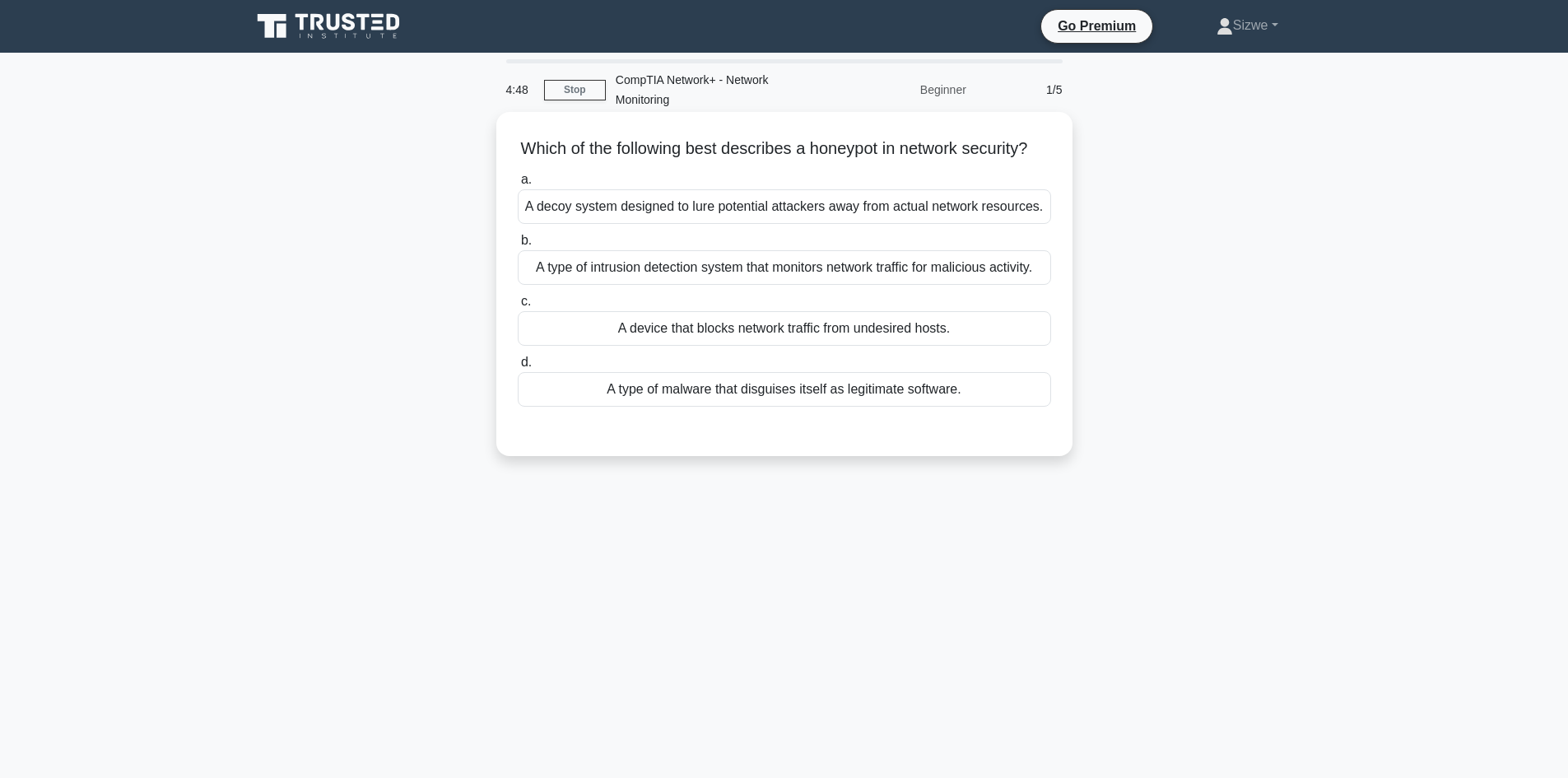
click at [960, 224] on div "A decoy system designed to lure potential attackers away from actual network re…" at bounding box center [784, 207] width 534 height 34
click at [517, 185] on input "a. A decoy system designed to lure potential attackers away from actual network…" at bounding box center [517, 180] width 0 height 10
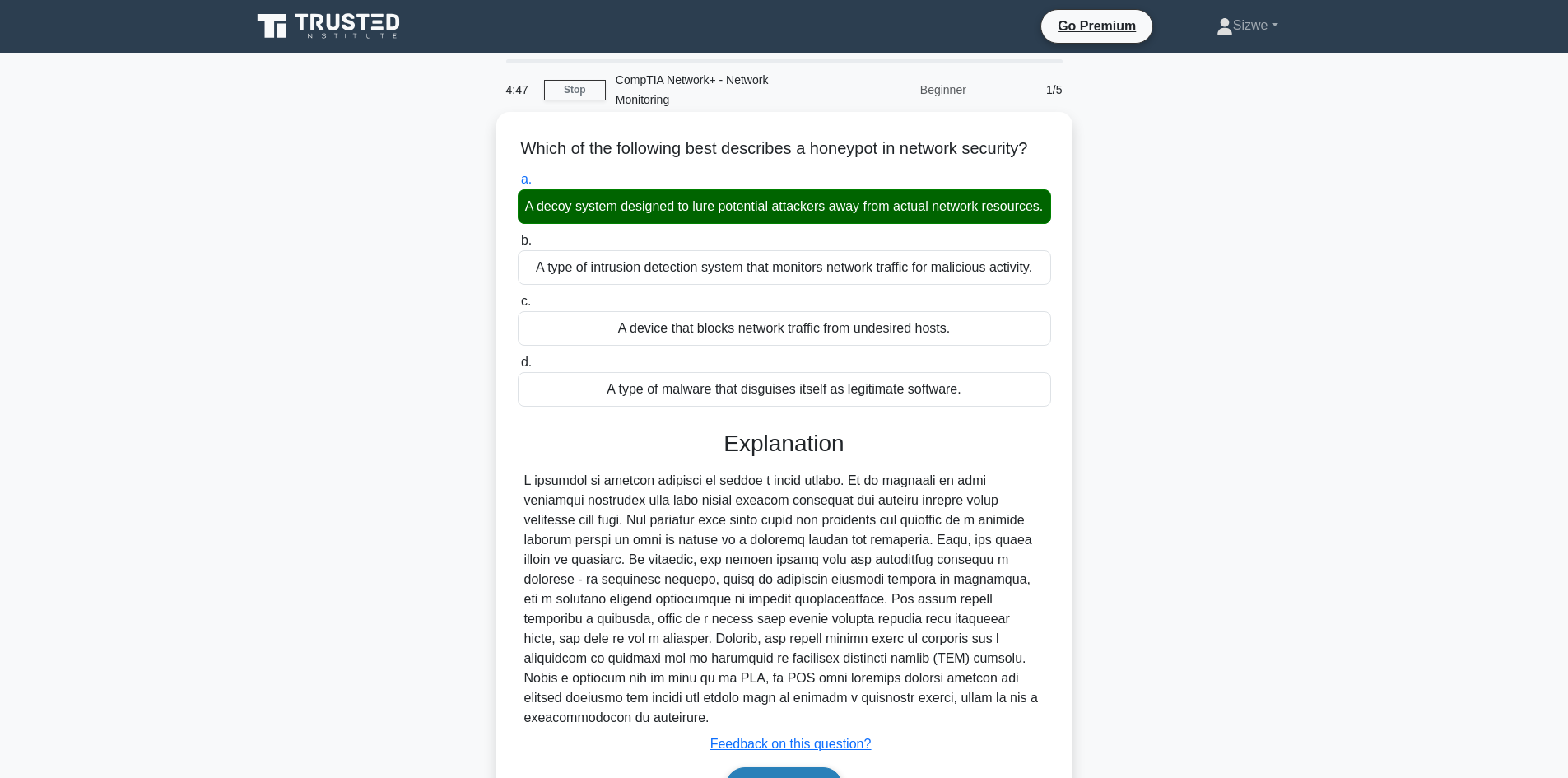
scroll to position [120, 0]
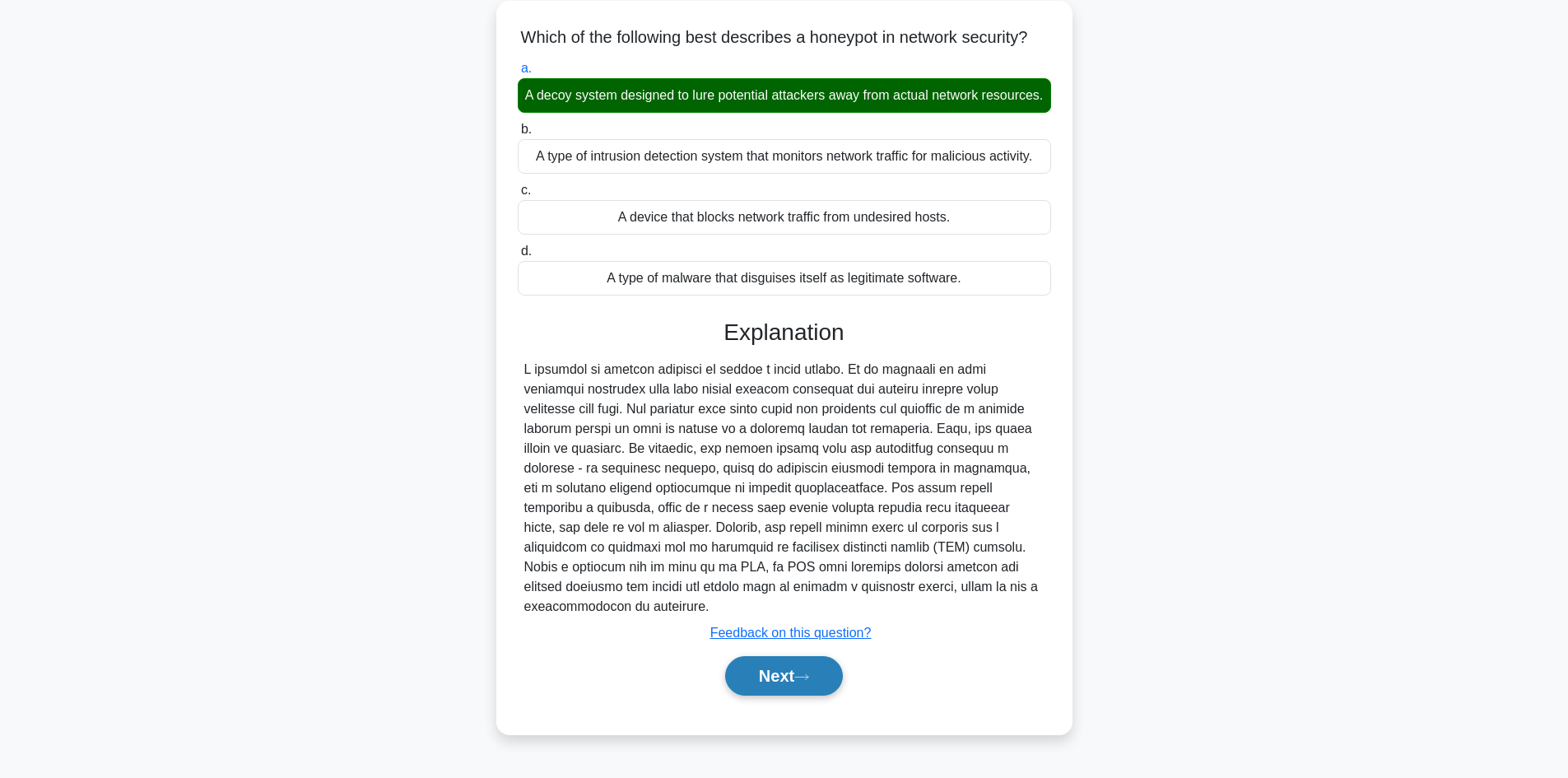
click at [777, 682] on button "Next" at bounding box center [783, 676] width 118 height 40
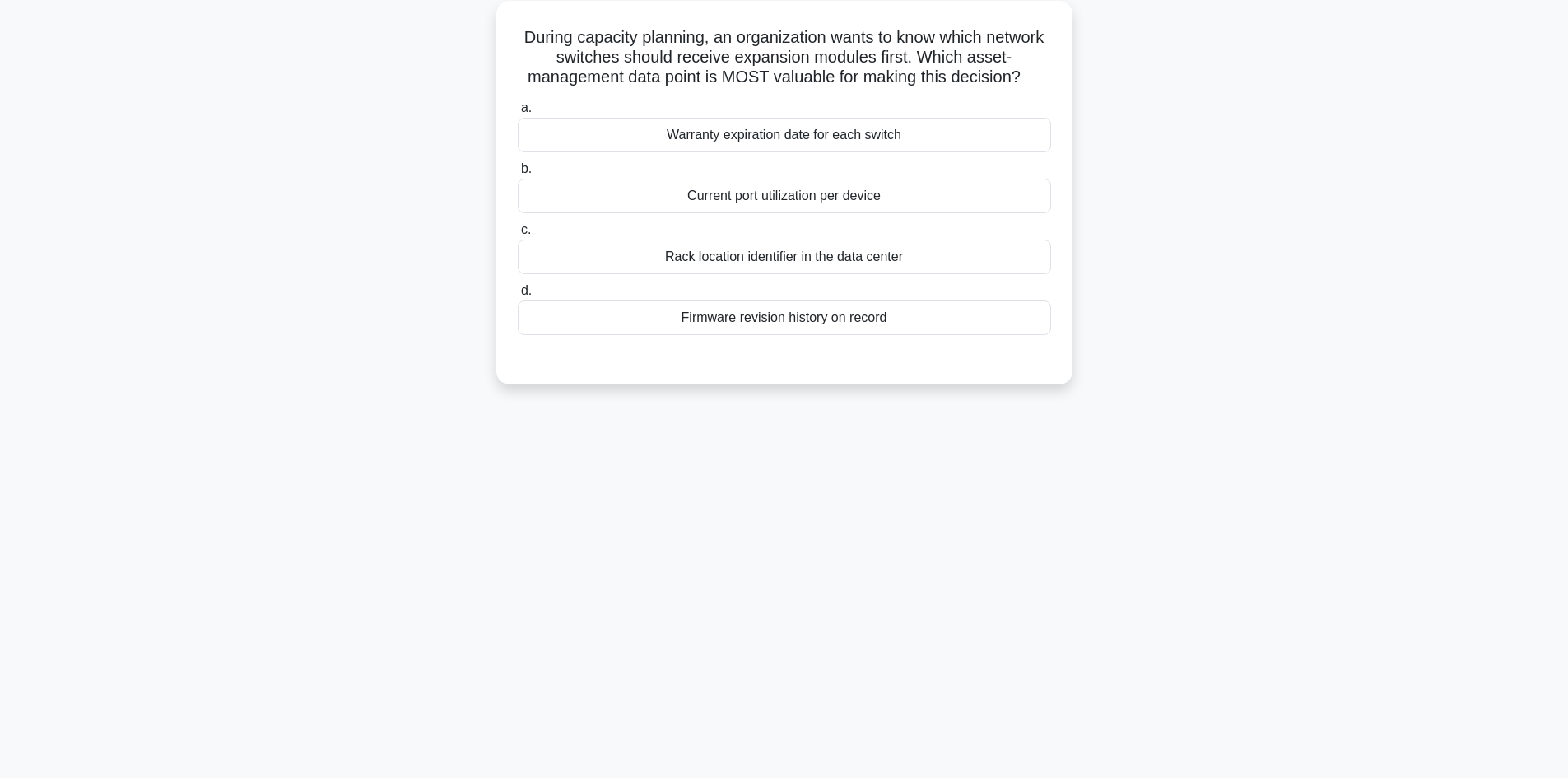
scroll to position [0, 0]
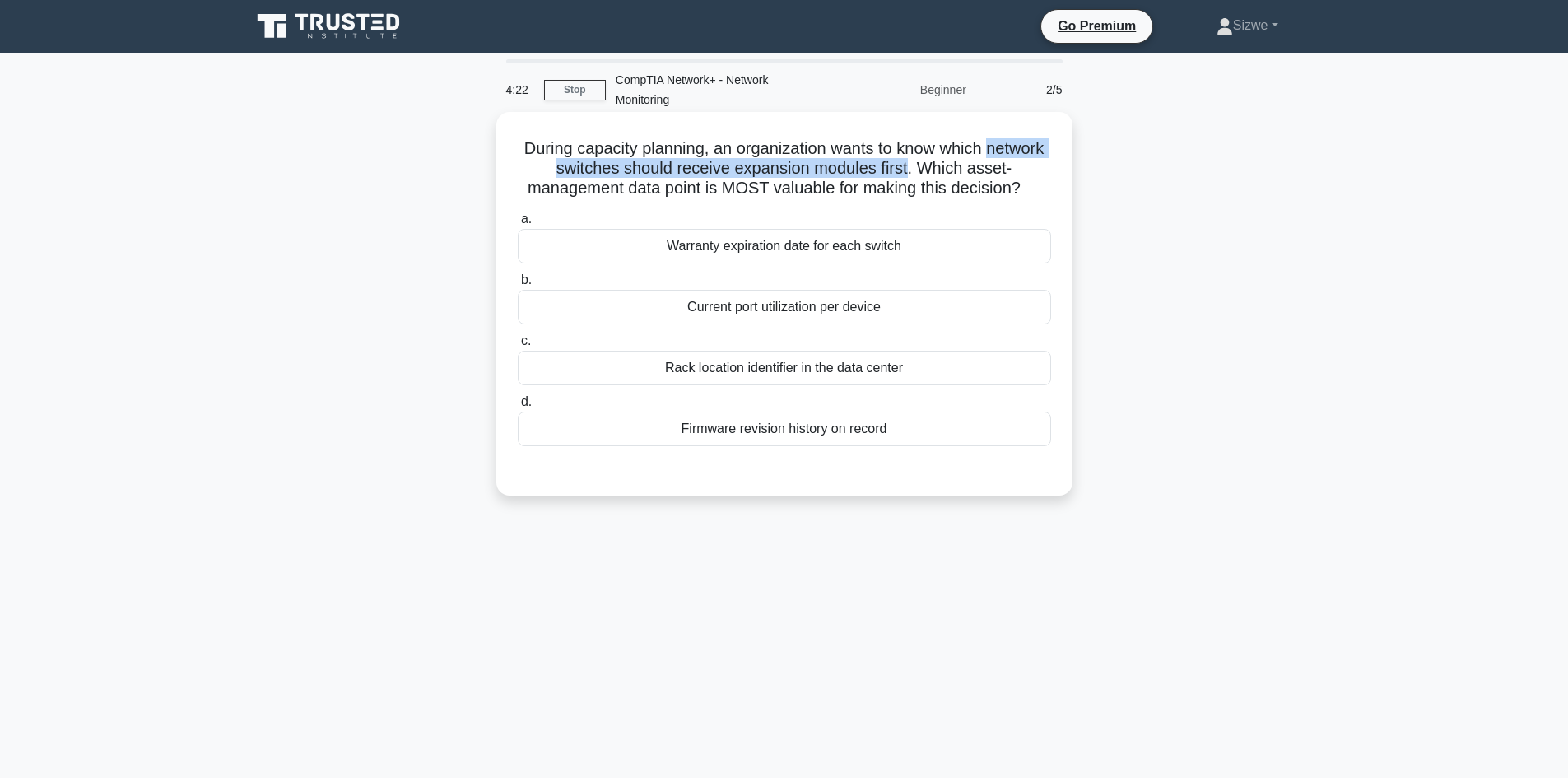
drag, startPoint x: 946, startPoint y: 170, endPoint x: 518, endPoint y: 164, distance: 428.0
click at [518, 164] on h5 "During capacity planning, an organization wants to know which network switches …" at bounding box center [784, 169] width 536 height 61
drag, startPoint x: 954, startPoint y: 174, endPoint x: 1050, endPoint y: 174, distance: 96.0
click at [1050, 174] on h5 "During capacity planning, an organization wants to know which network switches …" at bounding box center [784, 169] width 536 height 61
click at [771, 250] on div "Warranty expiration date for each switch" at bounding box center [784, 246] width 534 height 34
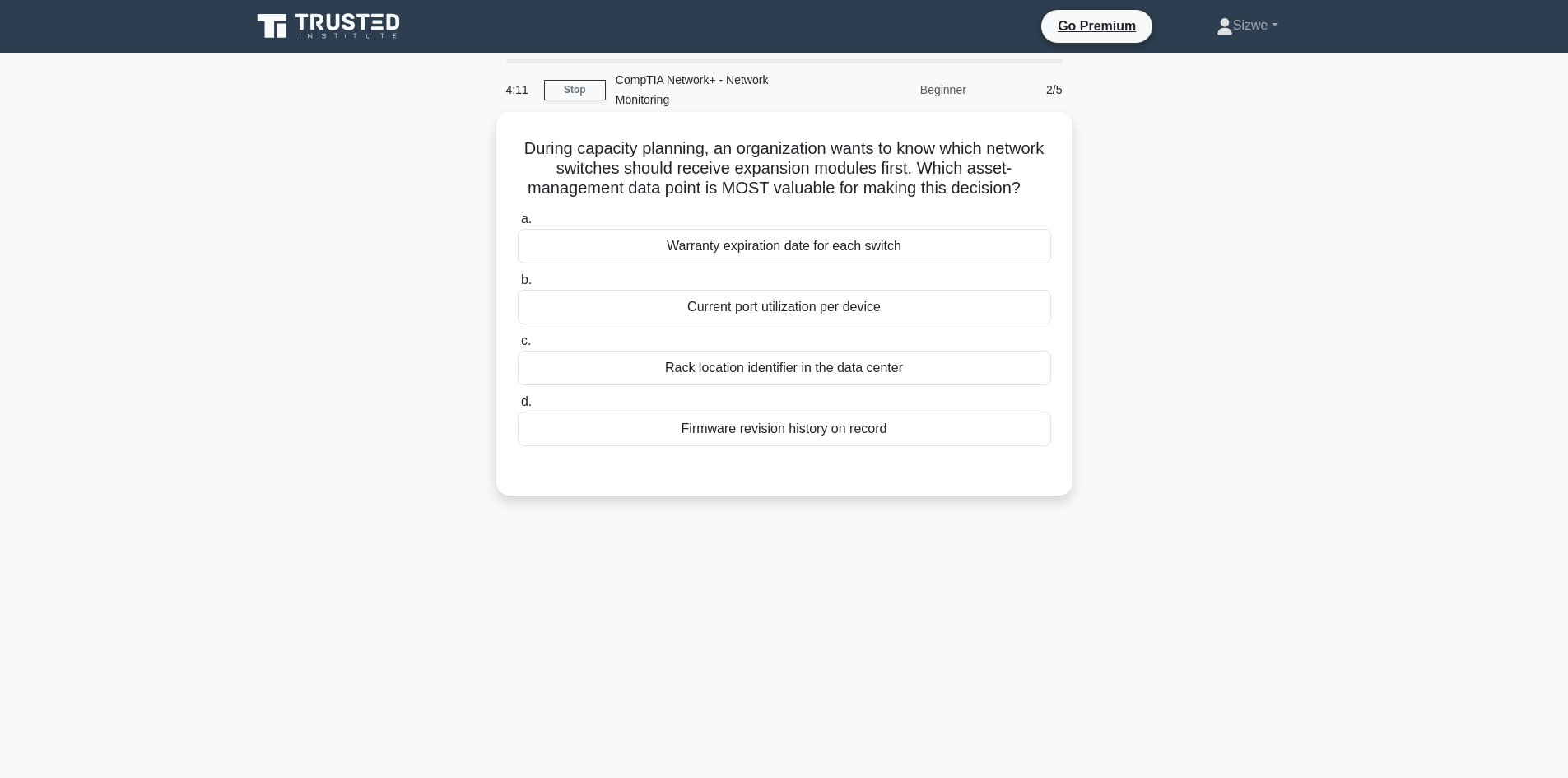
click at [517, 225] on input "a. Warranty expiration date for each switch" at bounding box center [517, 219] width 0 height 10
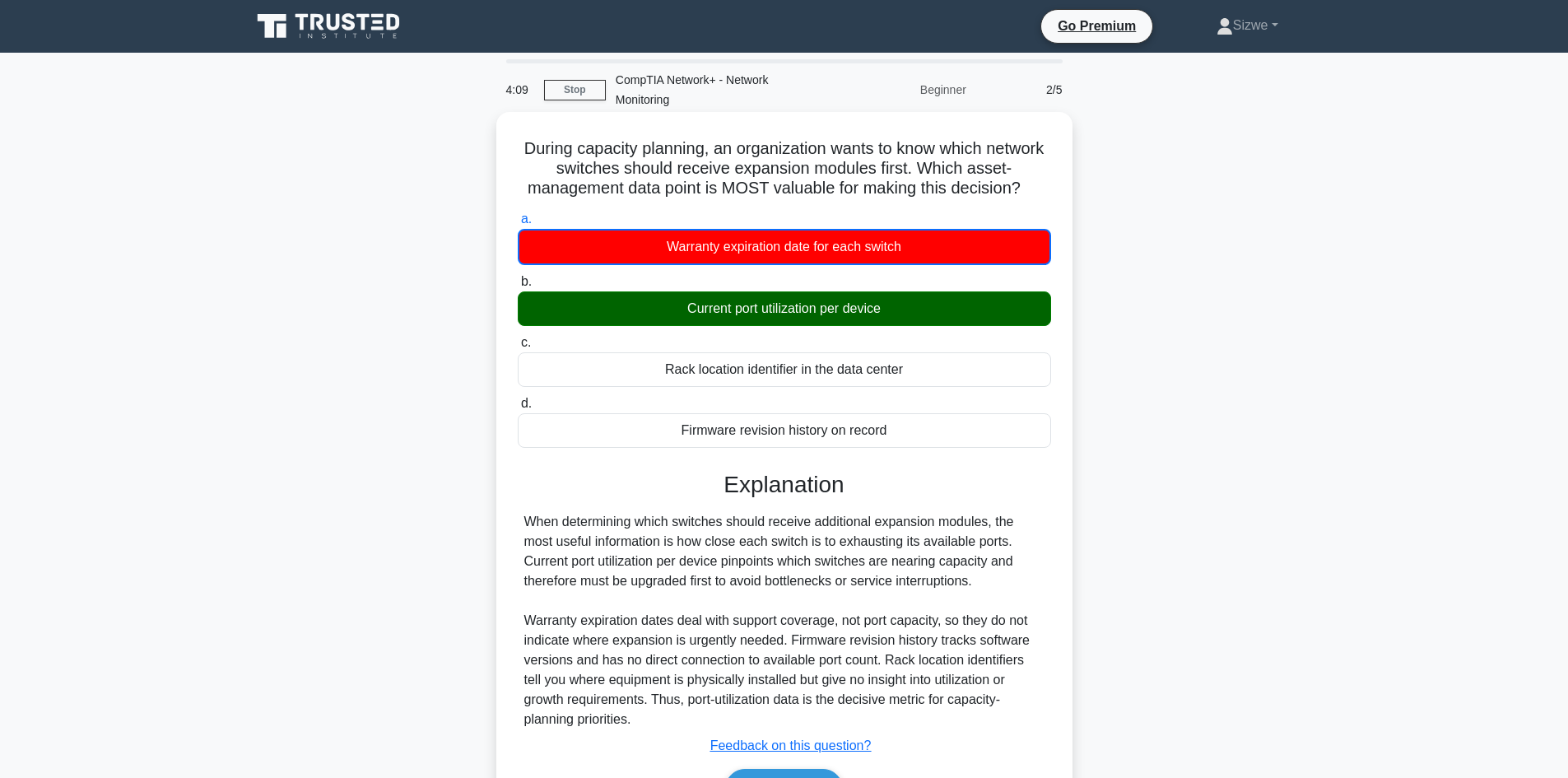
scroll to position [111, 0]
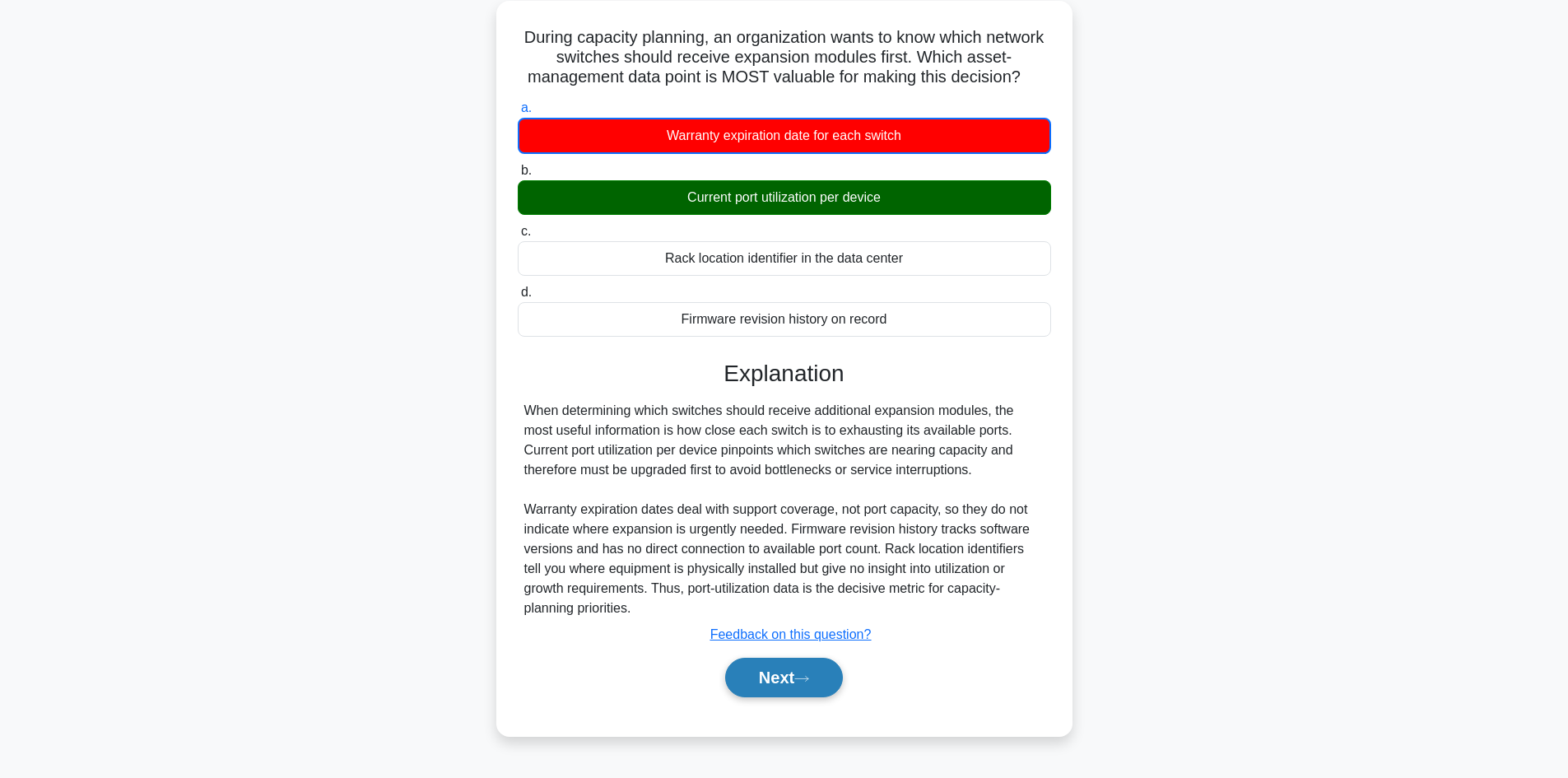
click at [793, 685] on button "Next" at bounding box center [783, 677] width 118 height 40
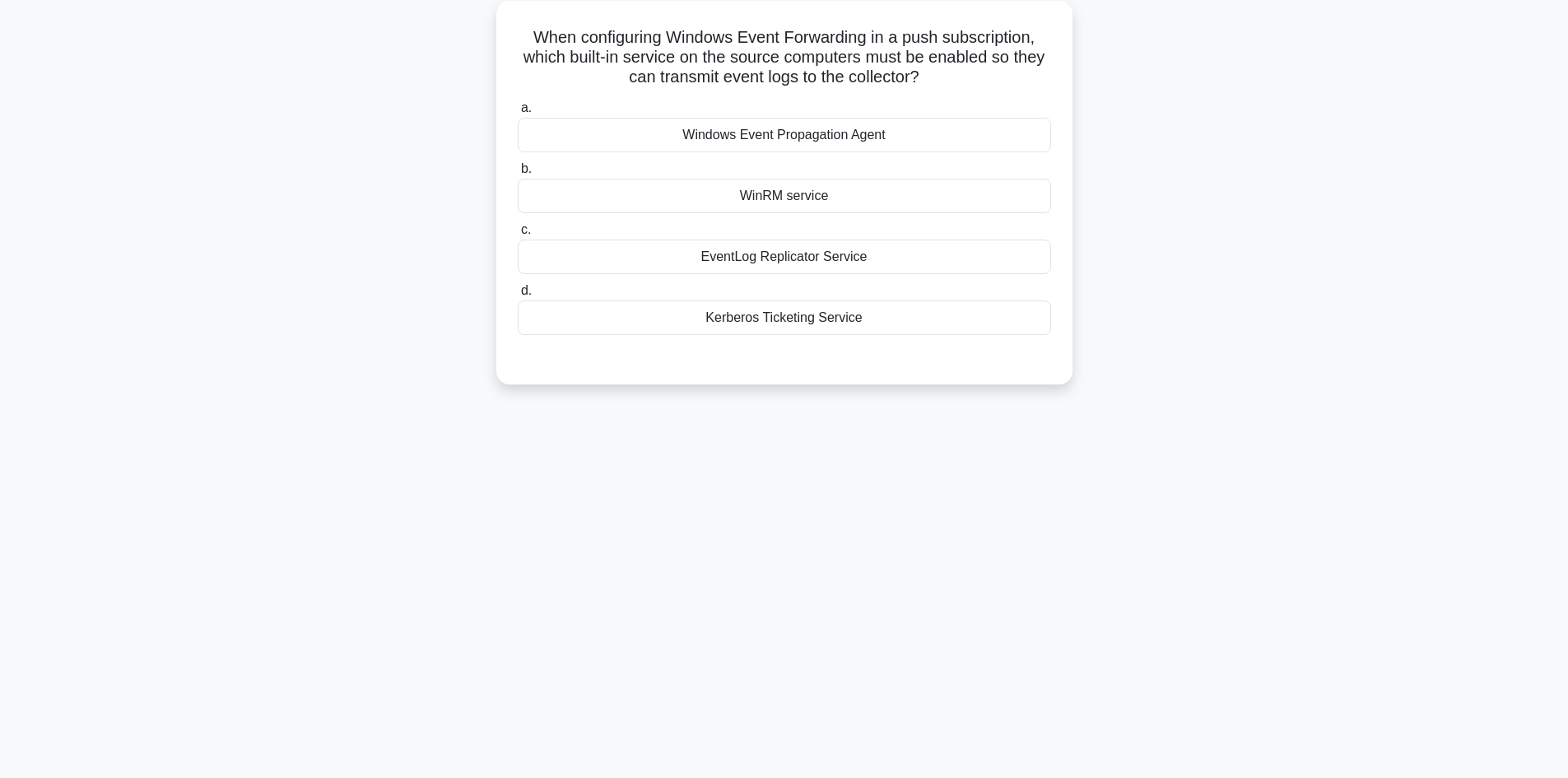
scroll to position [0, 0]
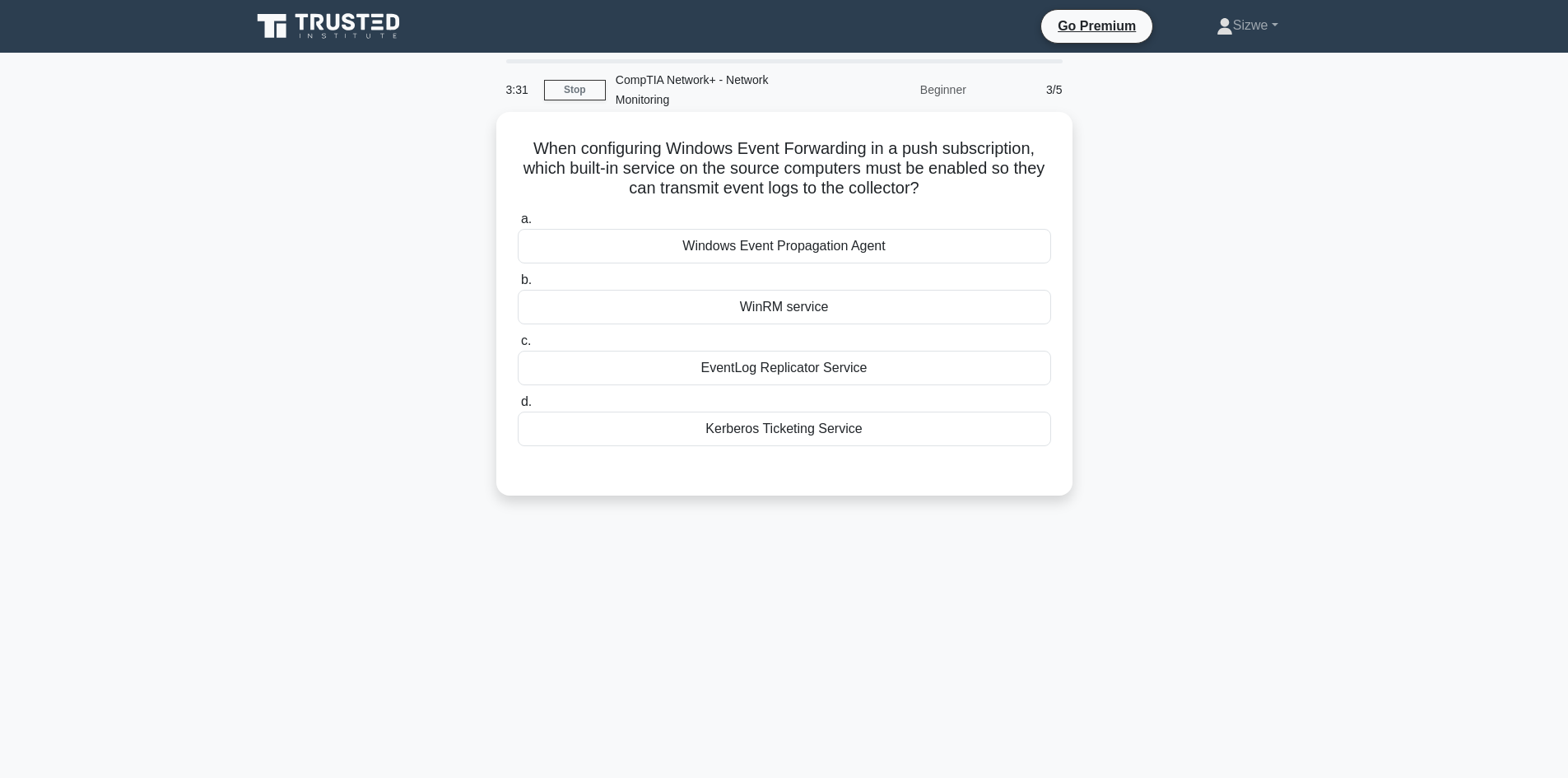
click at [775, 417] on div "Kerberos Ticketing Service" at bounding box center [784, 429] width 534 height 34
click at [517, 407] on input "d. Kerberos Ticketing Service" at bounding box center [517, 402] width 0 height 10
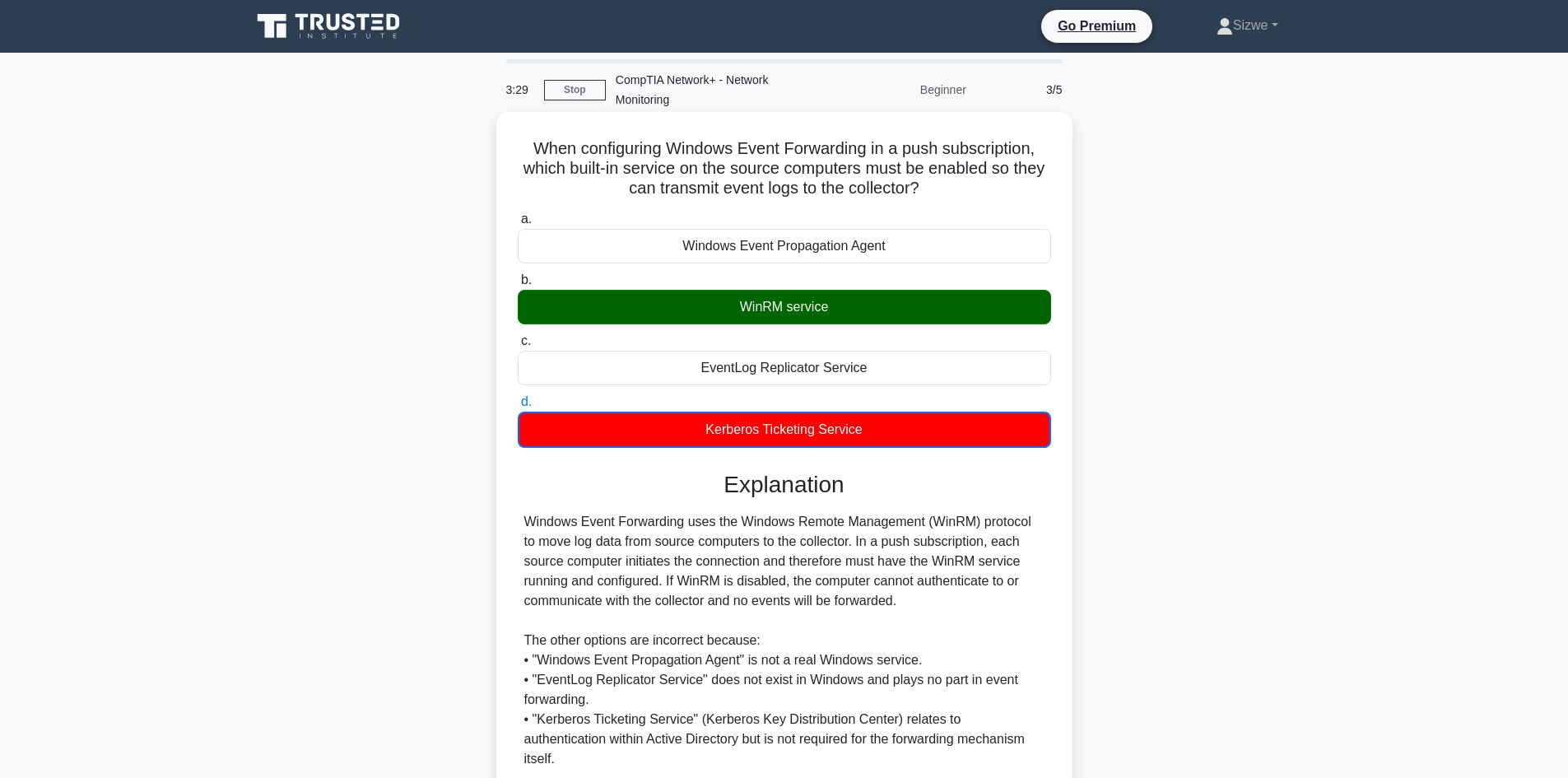
scroll to position [121, 0]
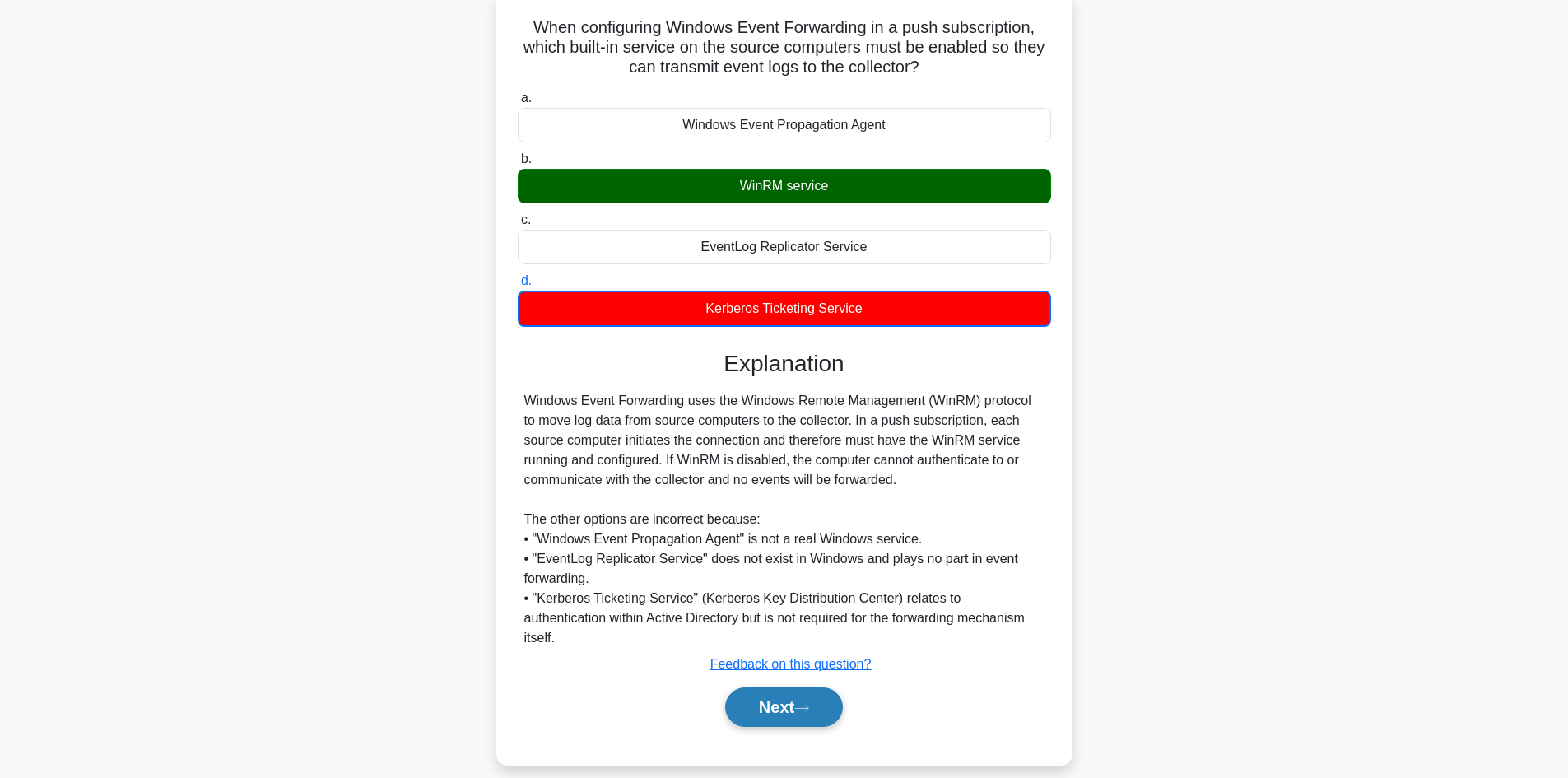
click at [790, 687] on button "Next" at bounding box center [783, 707] width 118 height 40
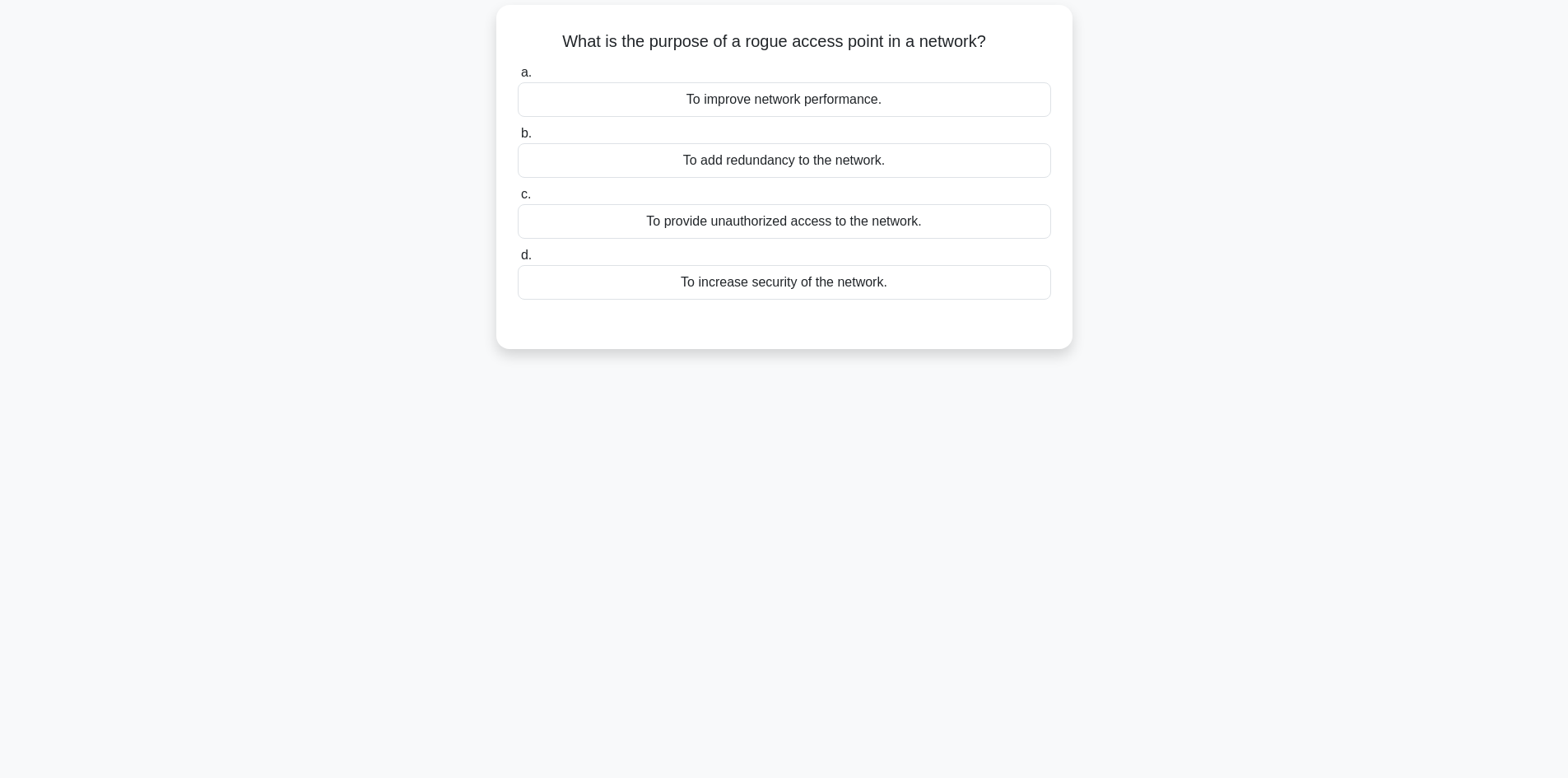
scroll to position [111, 0]
click at [808, 103] on div "To improve network performance." at bounding box center [784, 96] width 534 height 34
click at [517, 74] on input "a. To improve network performance." at bounding box center [517, 69] width 0 height 10
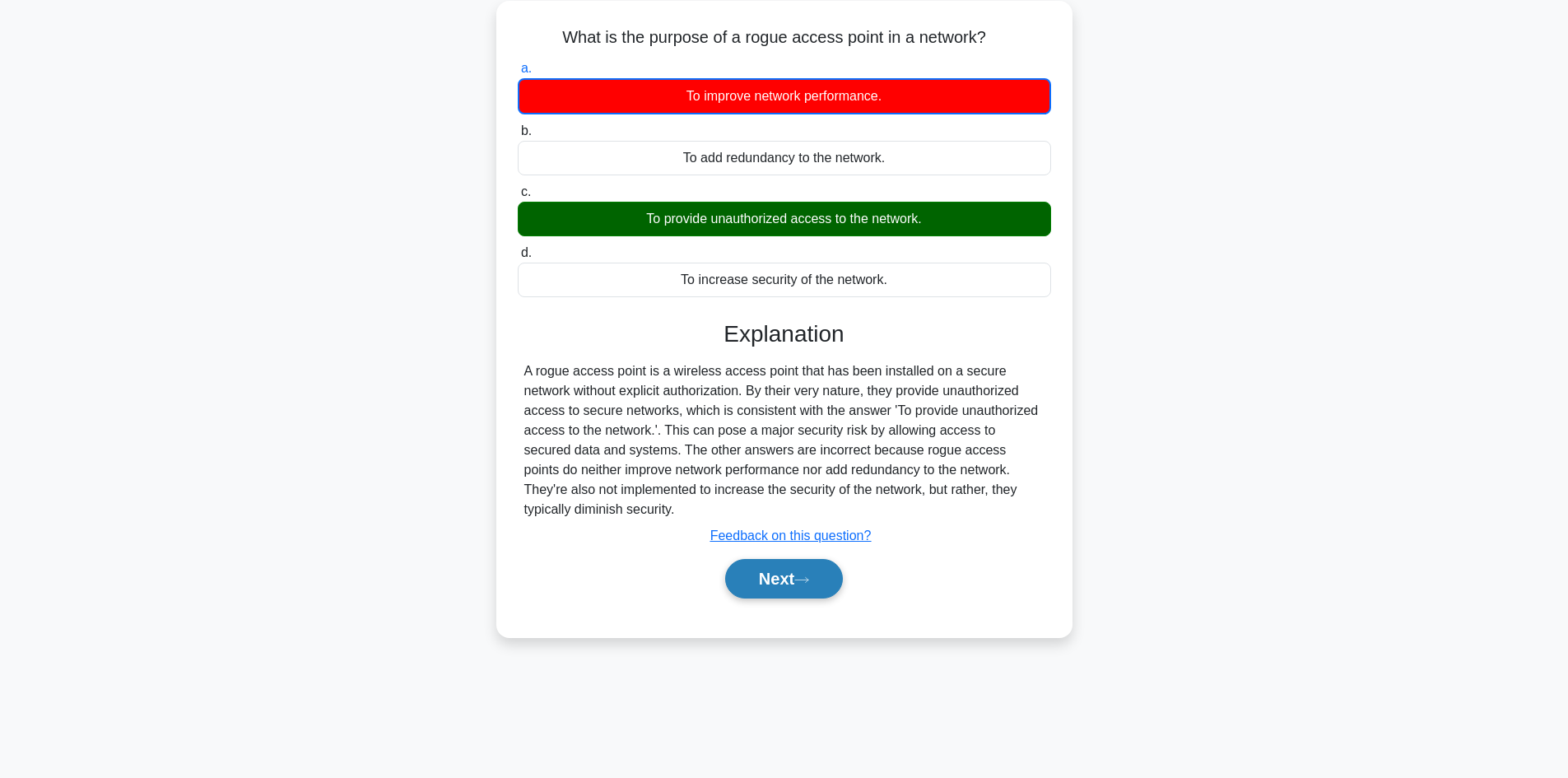
click at [786, 565] on button "Next" at bounding box center [783, 578] width 118 height 40
